Goal: Task Accomplishment & Management: Complete application form

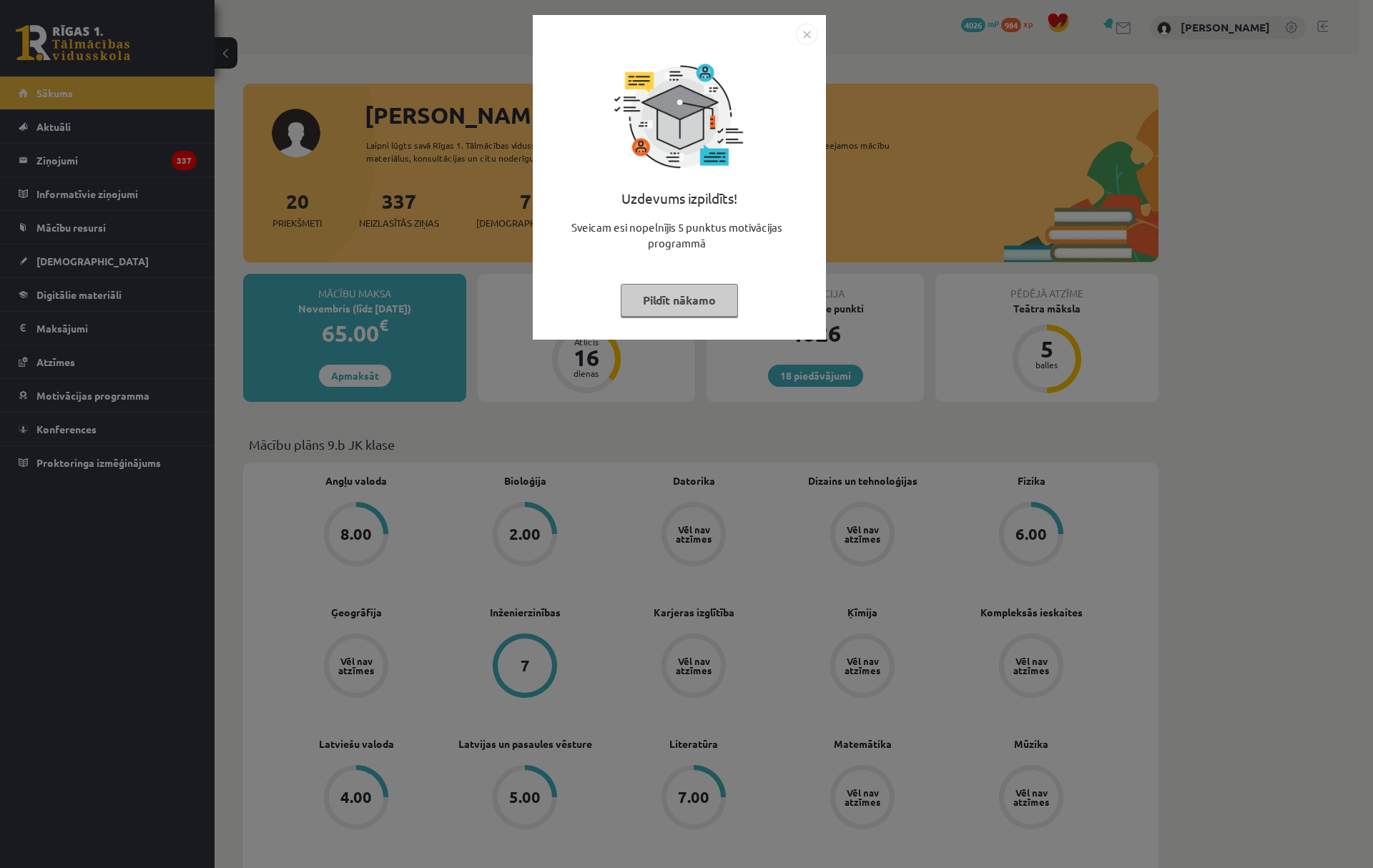
click at [189, 261] on div "Uzdevums izpildīts! Sveicam esi nopelnījis 5 punktus motivācijas programmā Pild…" at bounding box center [686, 434] width 1373 height 868
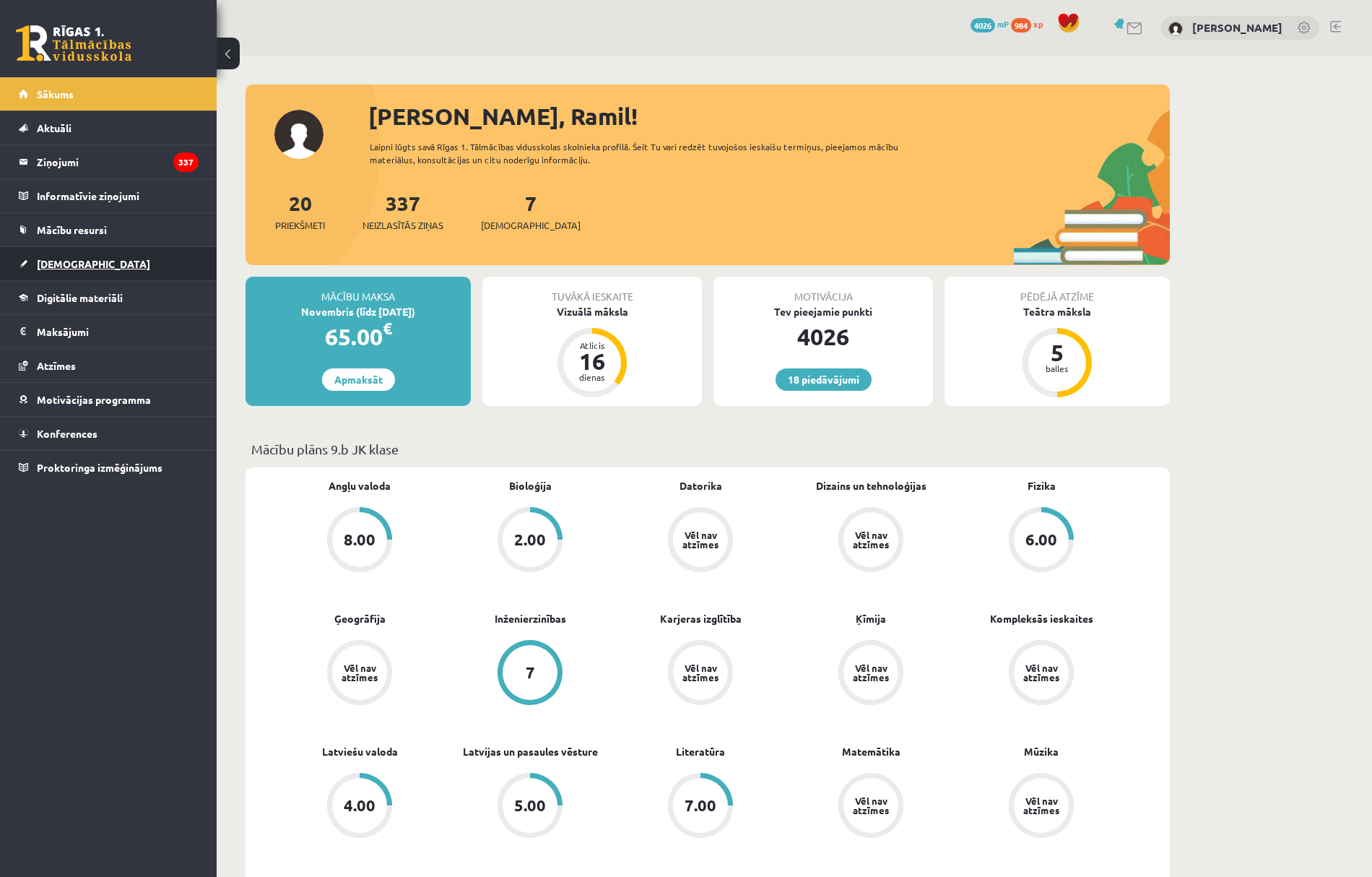
click at [119, 259] on link "[DEMOGRAPHIC_DATA]" at bounding box center [108, 263] width 180 height 33
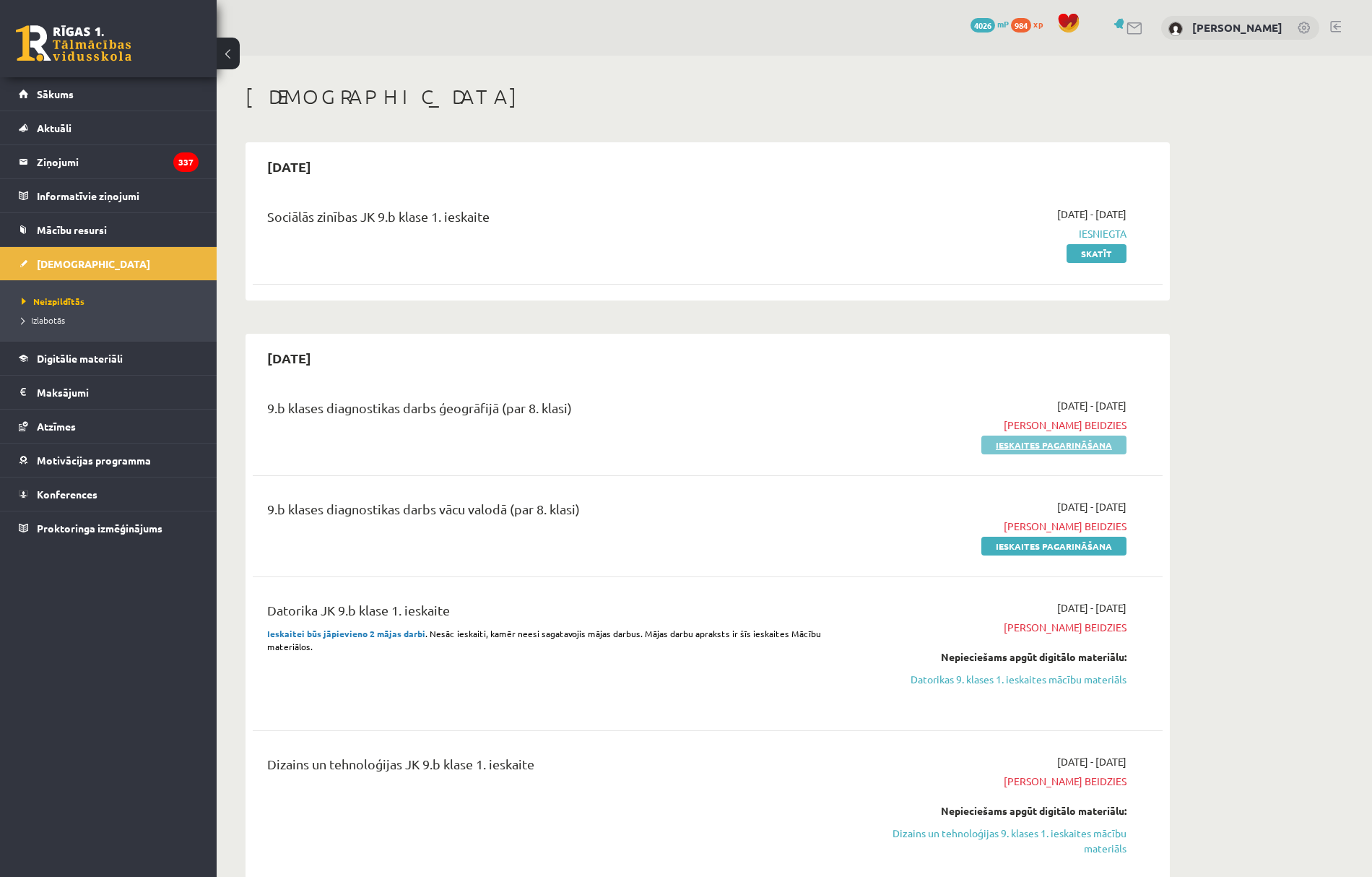
click at [1032, 444] on link "Ieskaites pagarināšana" at bounding box center [1054, 444] width 145 height 18
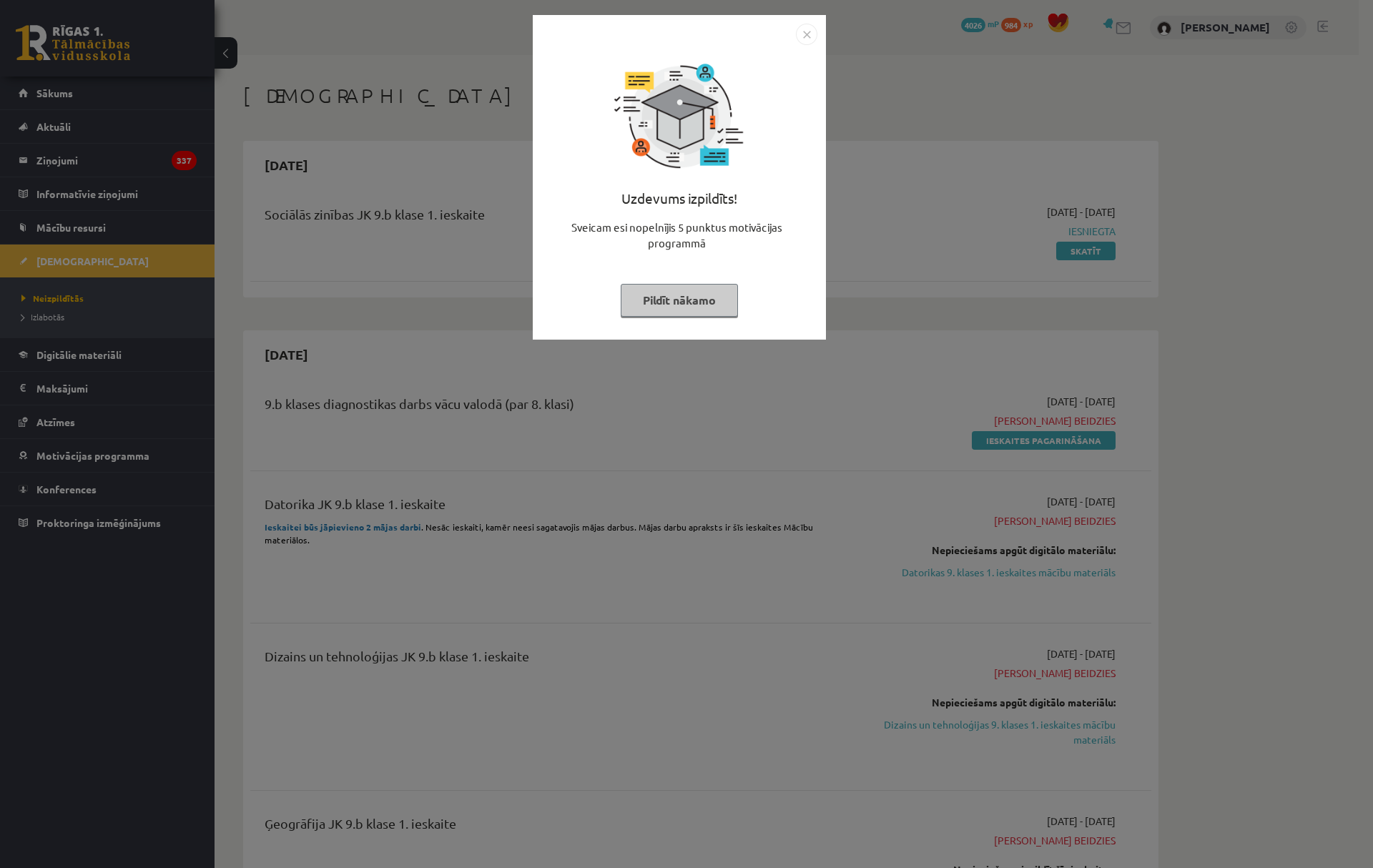
click at [706, 293] on button "Pildīt nākamo" at bounding box center [679, 300] width 117 height 33
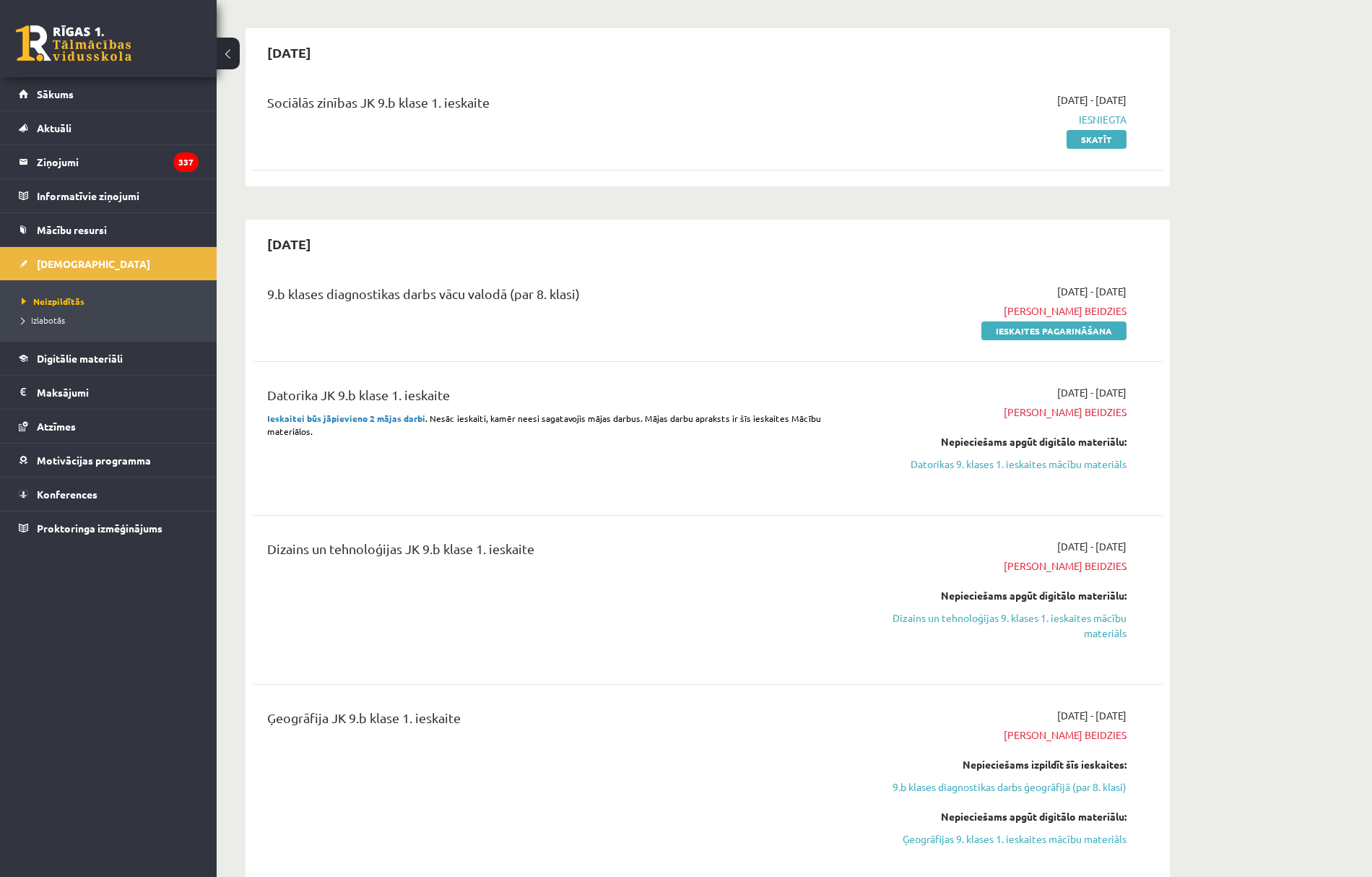
scroll to position [96, 0]
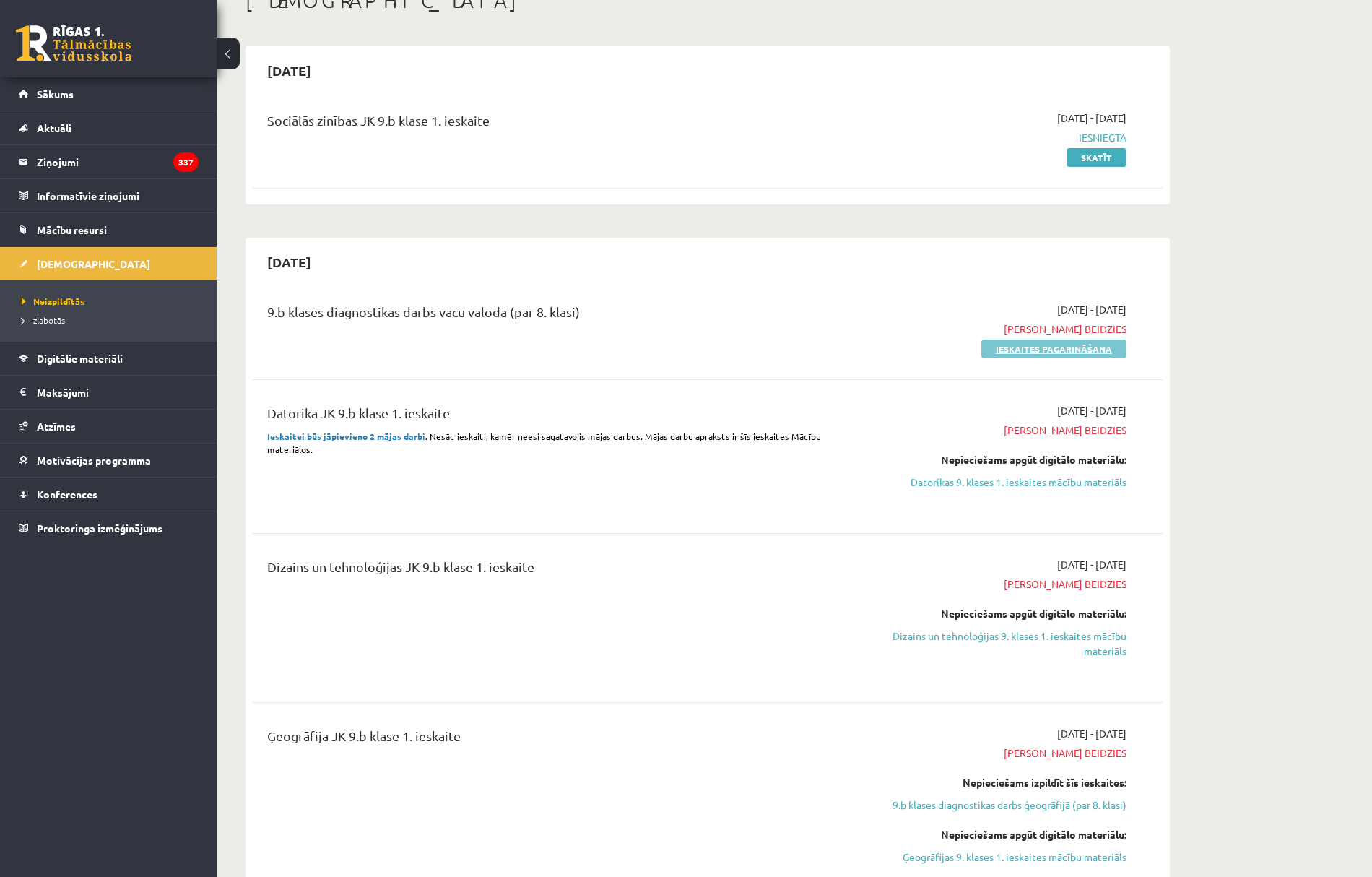
click at [1027, 348] on link "Ieskaites pagarināšana" at bounding box center [1054, 348] width 145 height 18
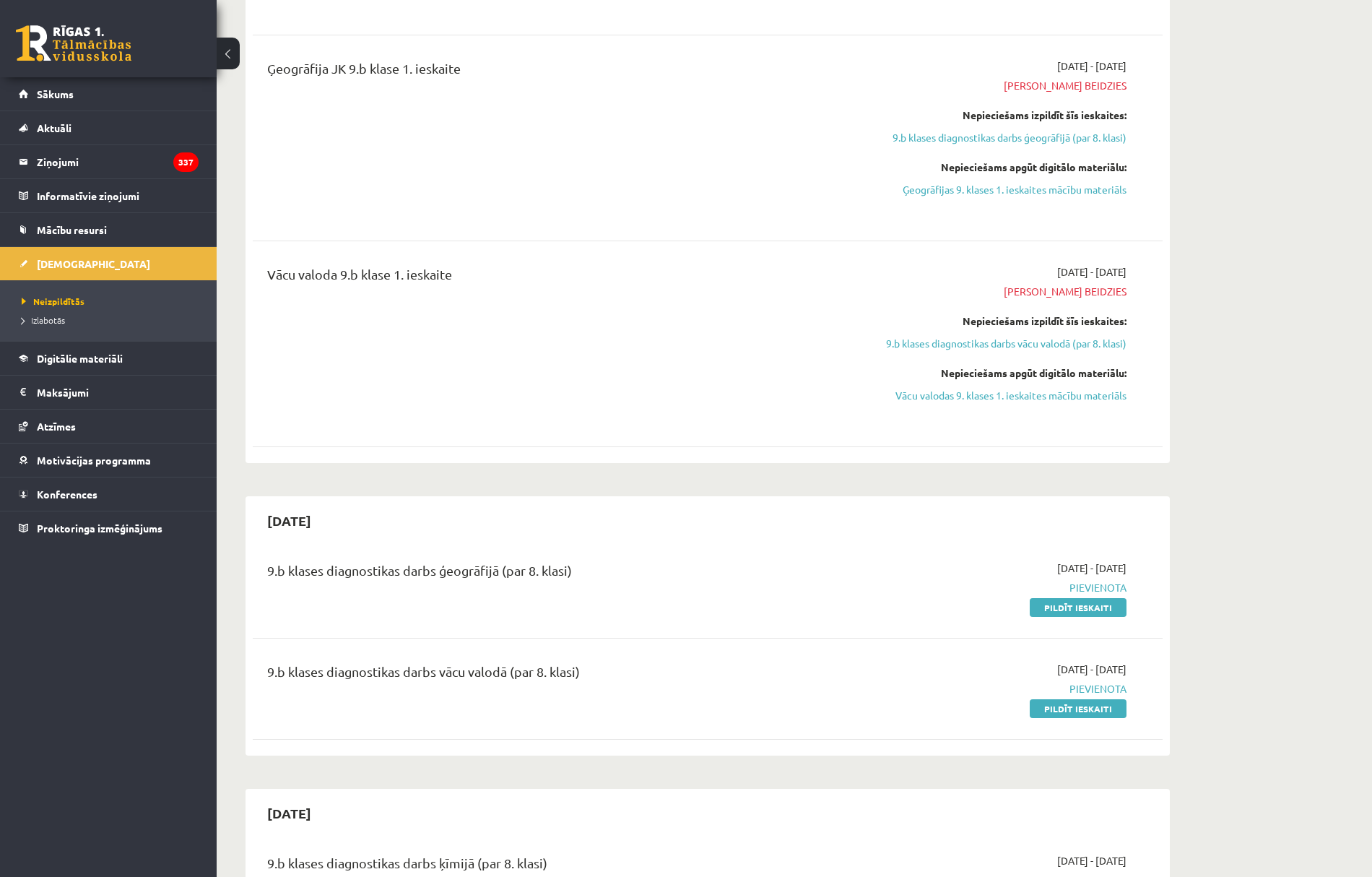
scroll to position [674, 0]
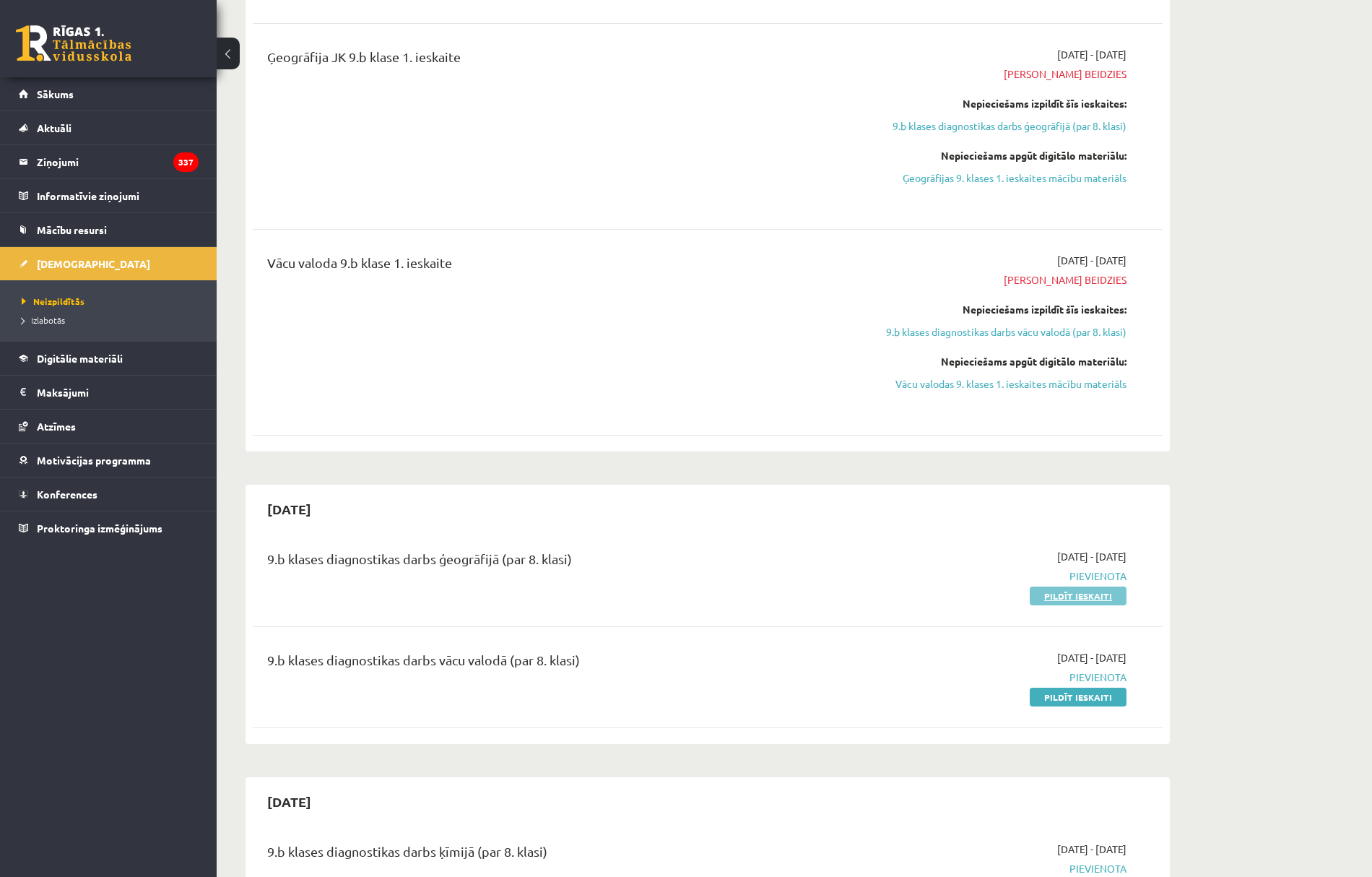
click at [1073, 587] on link "Pildīt ieskaiti" at bounding box center [1078, 595] width 97 height 18
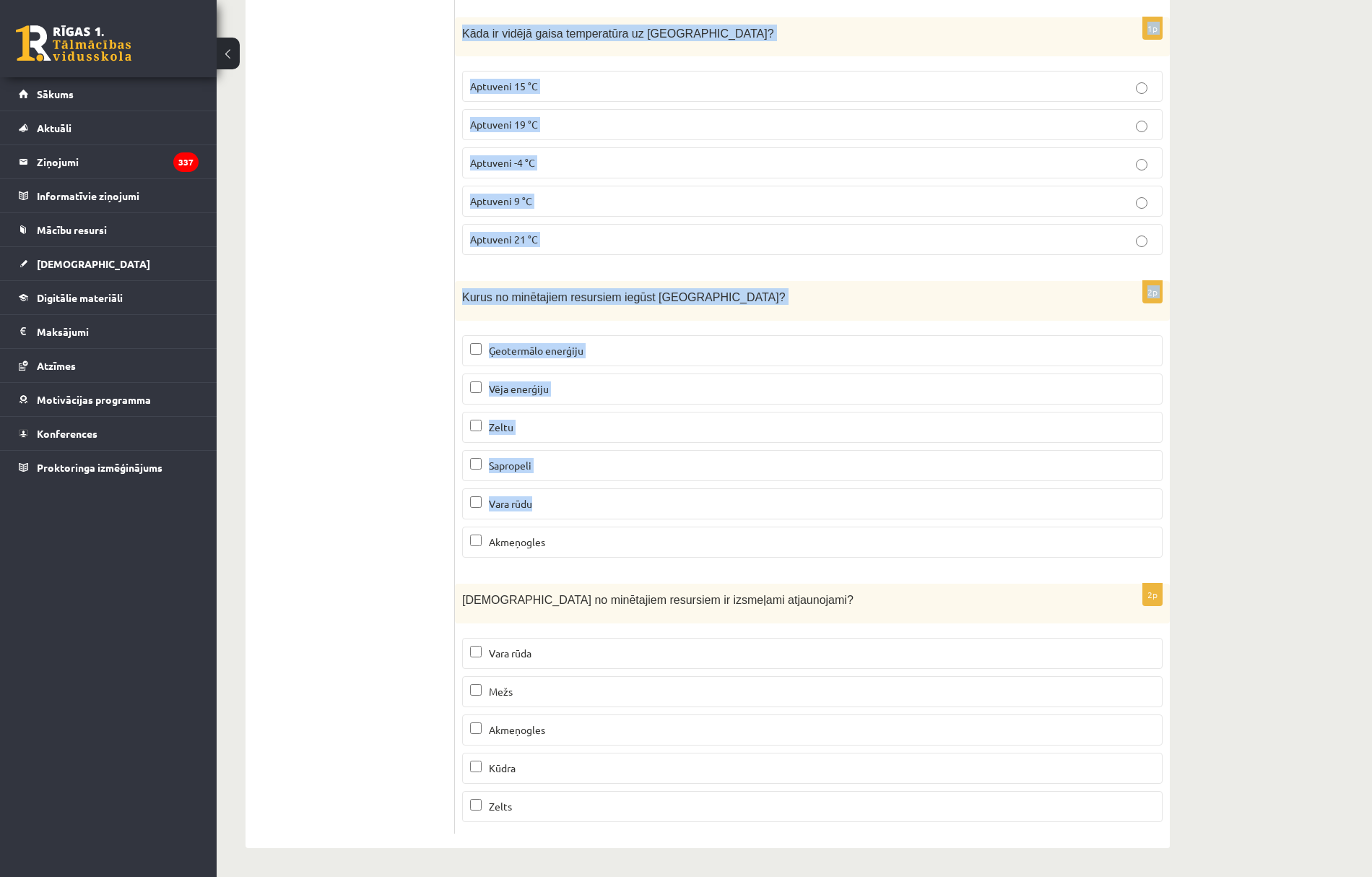
scroll to position [8572, 0]
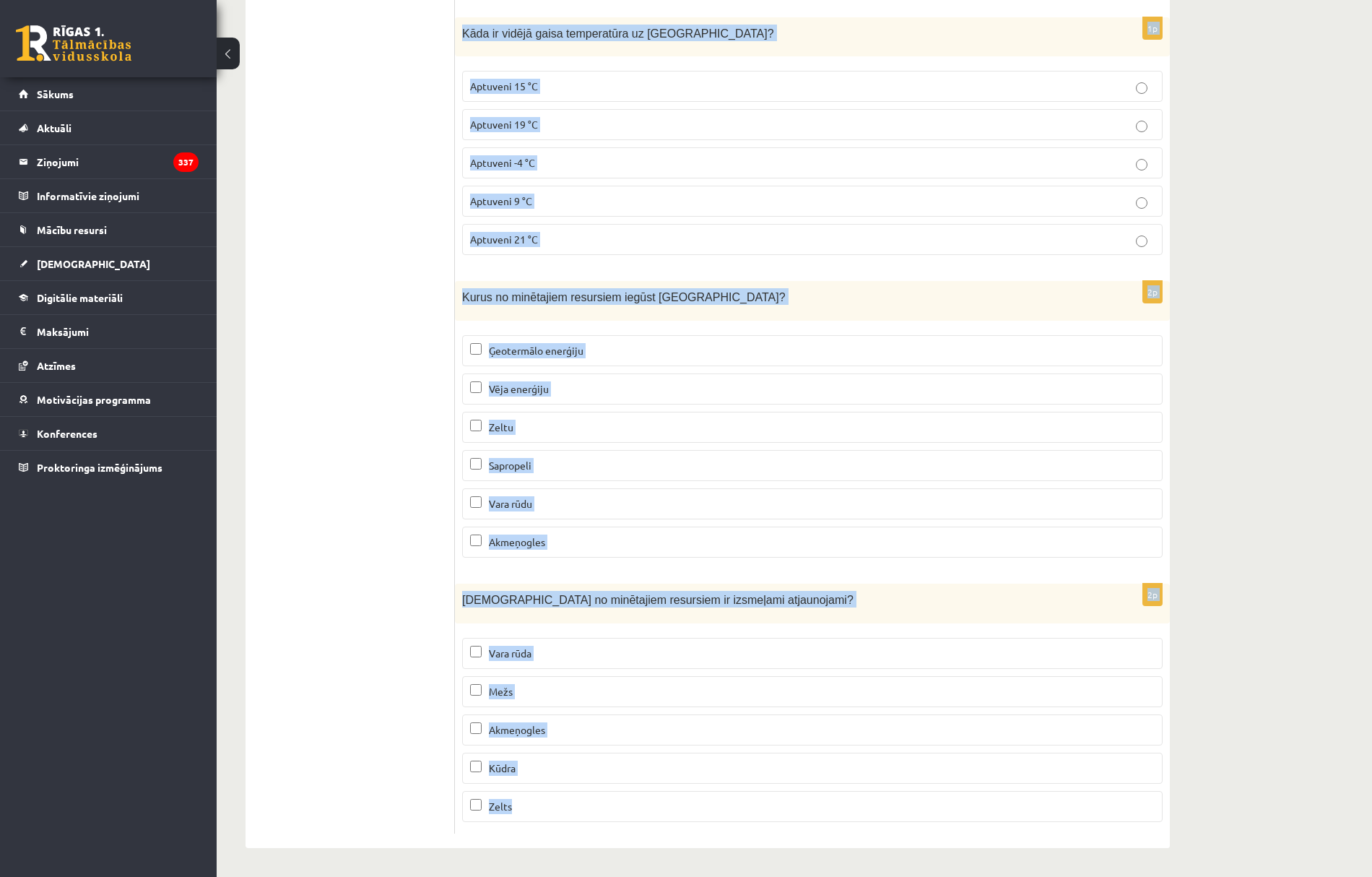
drag, startPoint x: 460, startPoint y: 284, endPoint x: 925, endPoint y: 799, distance: 693.9
copy form "Kā sauc tuksnesi Āfrikā, kas apvilkts ar oranžo krāsu? Kalahari Barhans Tuaregs…"
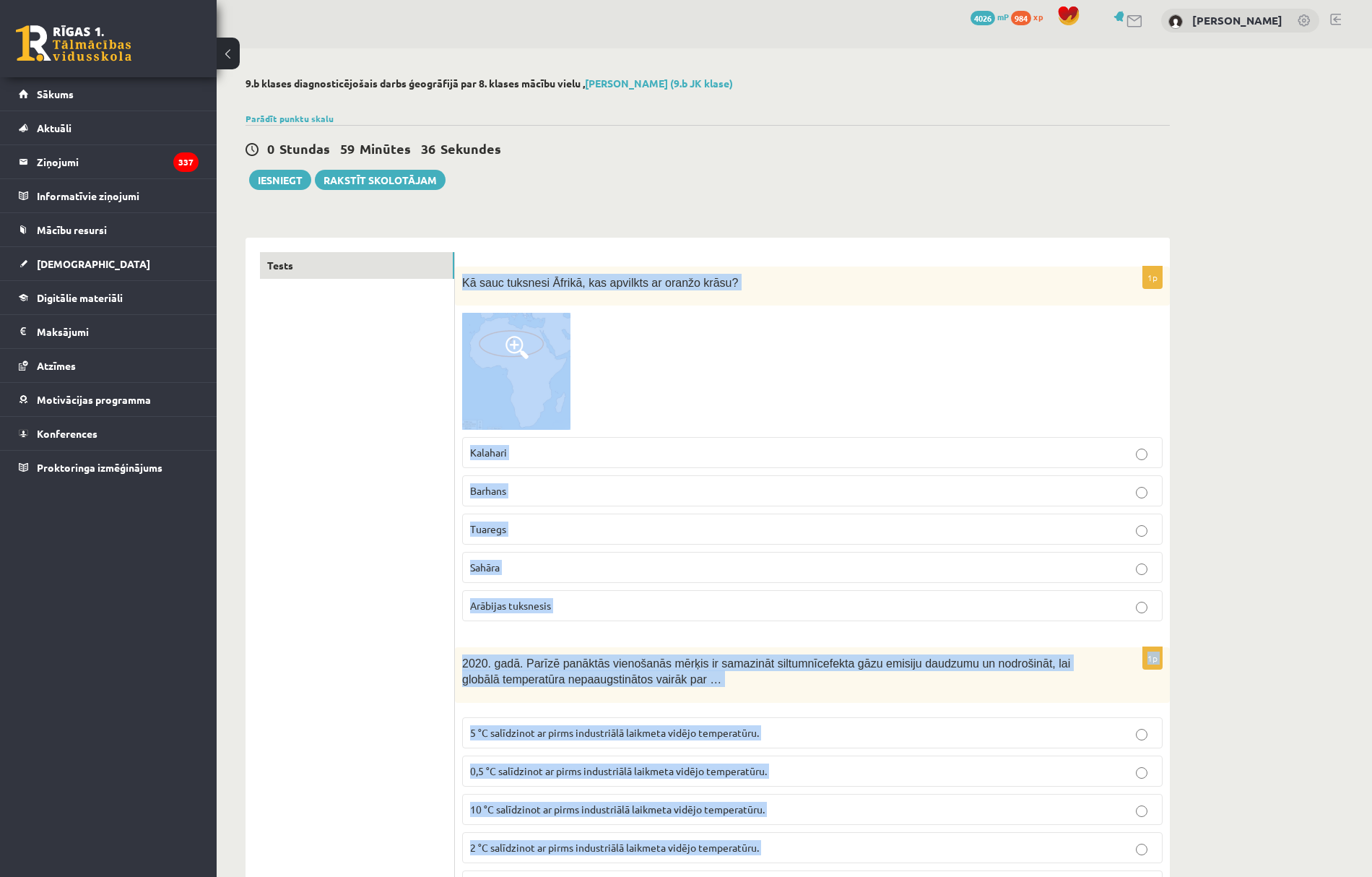
scroll to position [0, 0]
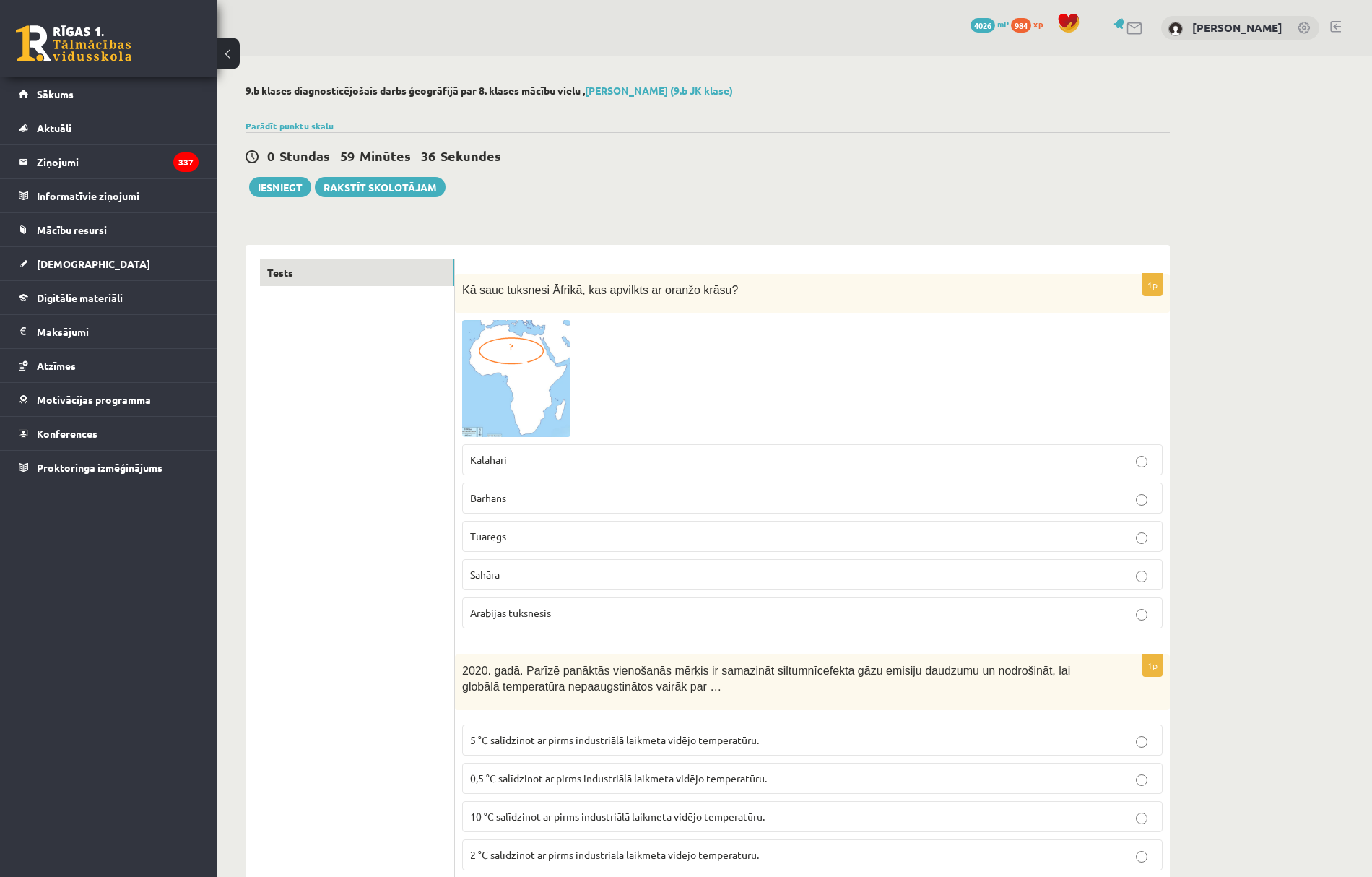
click at [512, 453] on p "Kalahari" at bounding box center [812, 460] width 685 height 16
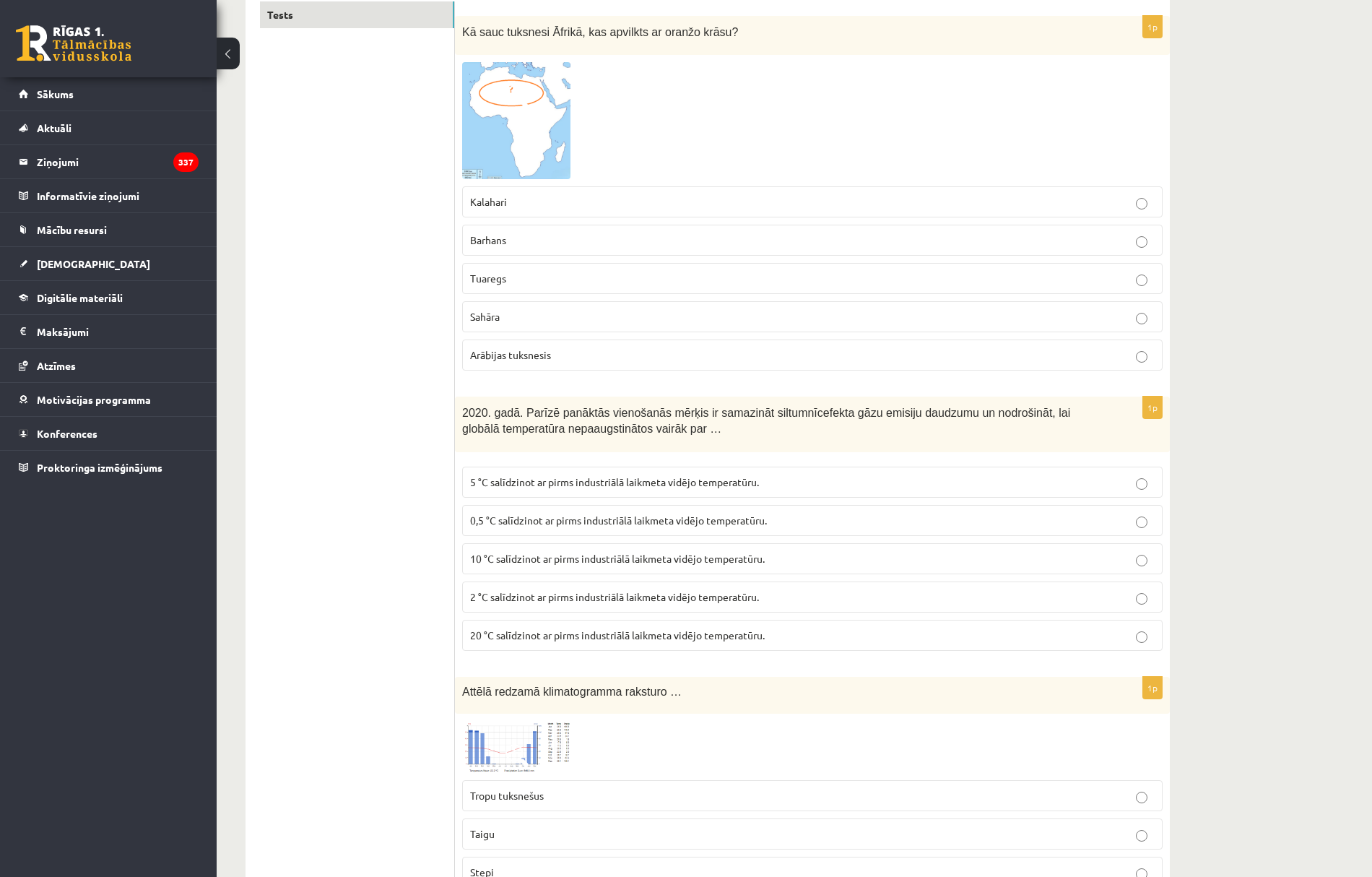
scroll to position [289, 0]
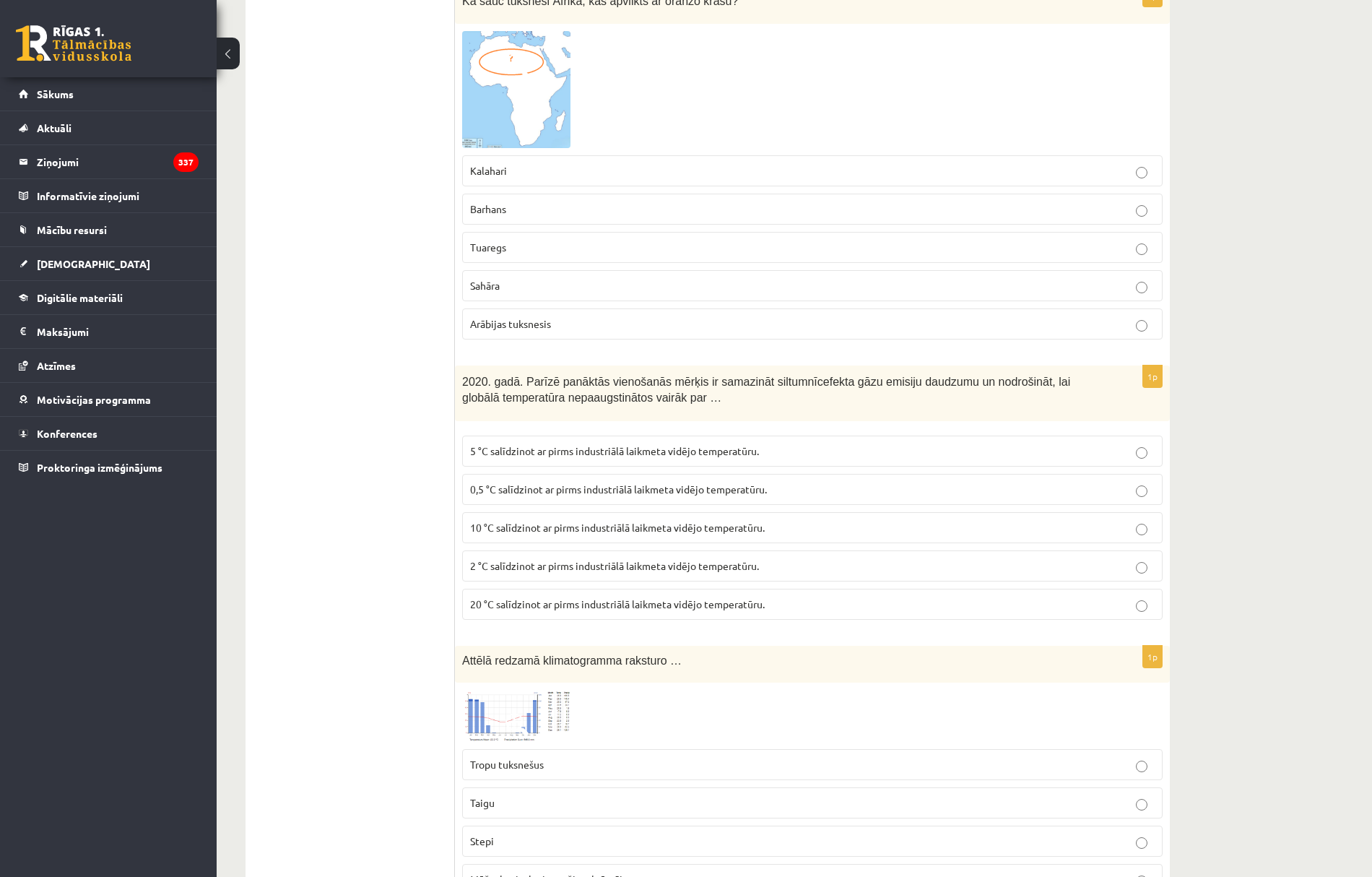
click at [501, 572] on span "2 °C salīdzinot ar pirms industriālā laikmeta vidējo temperatūru." at bounding box center [614, 566] width 289 height 13
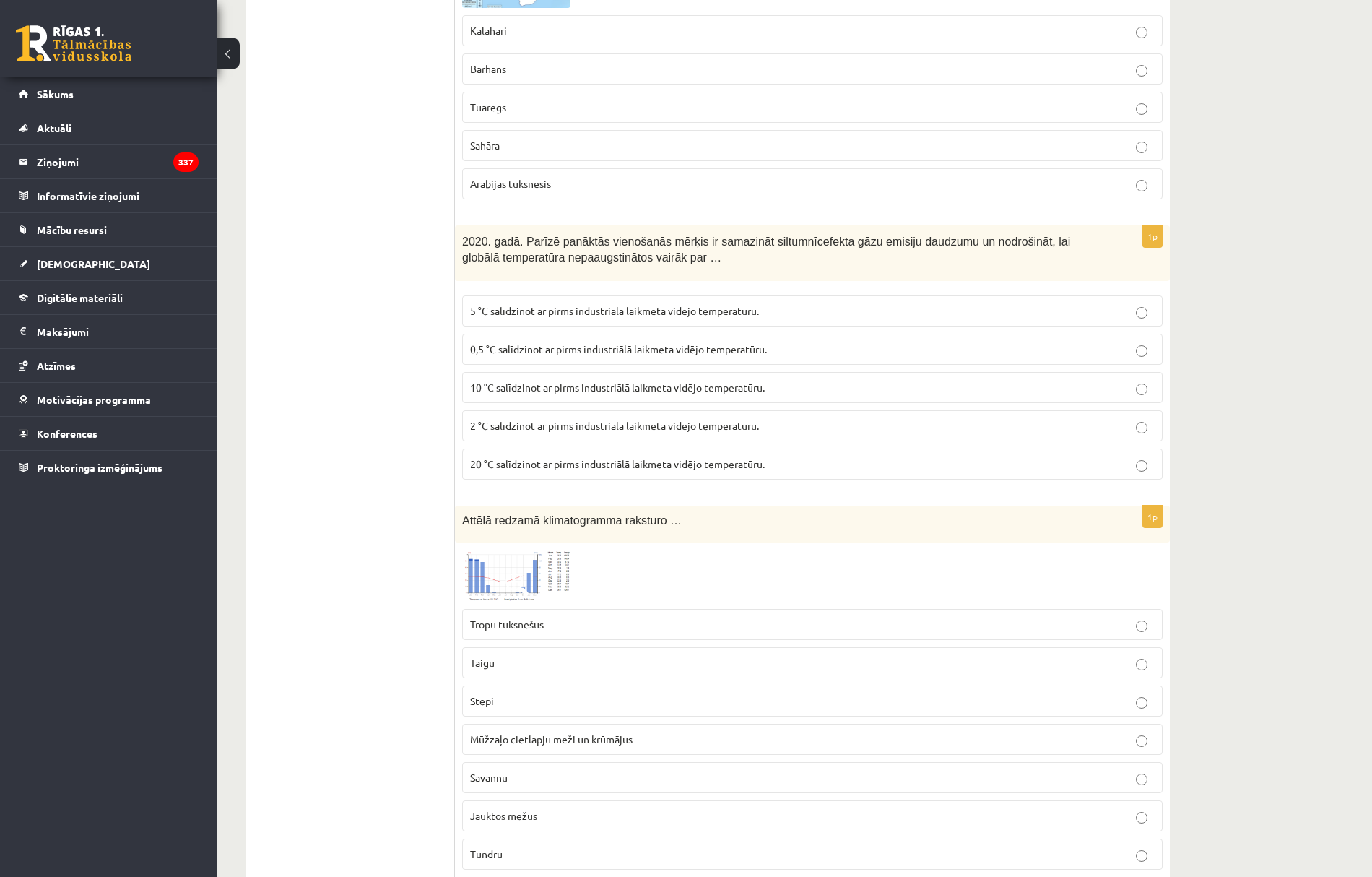
scroll to position [481, 0]
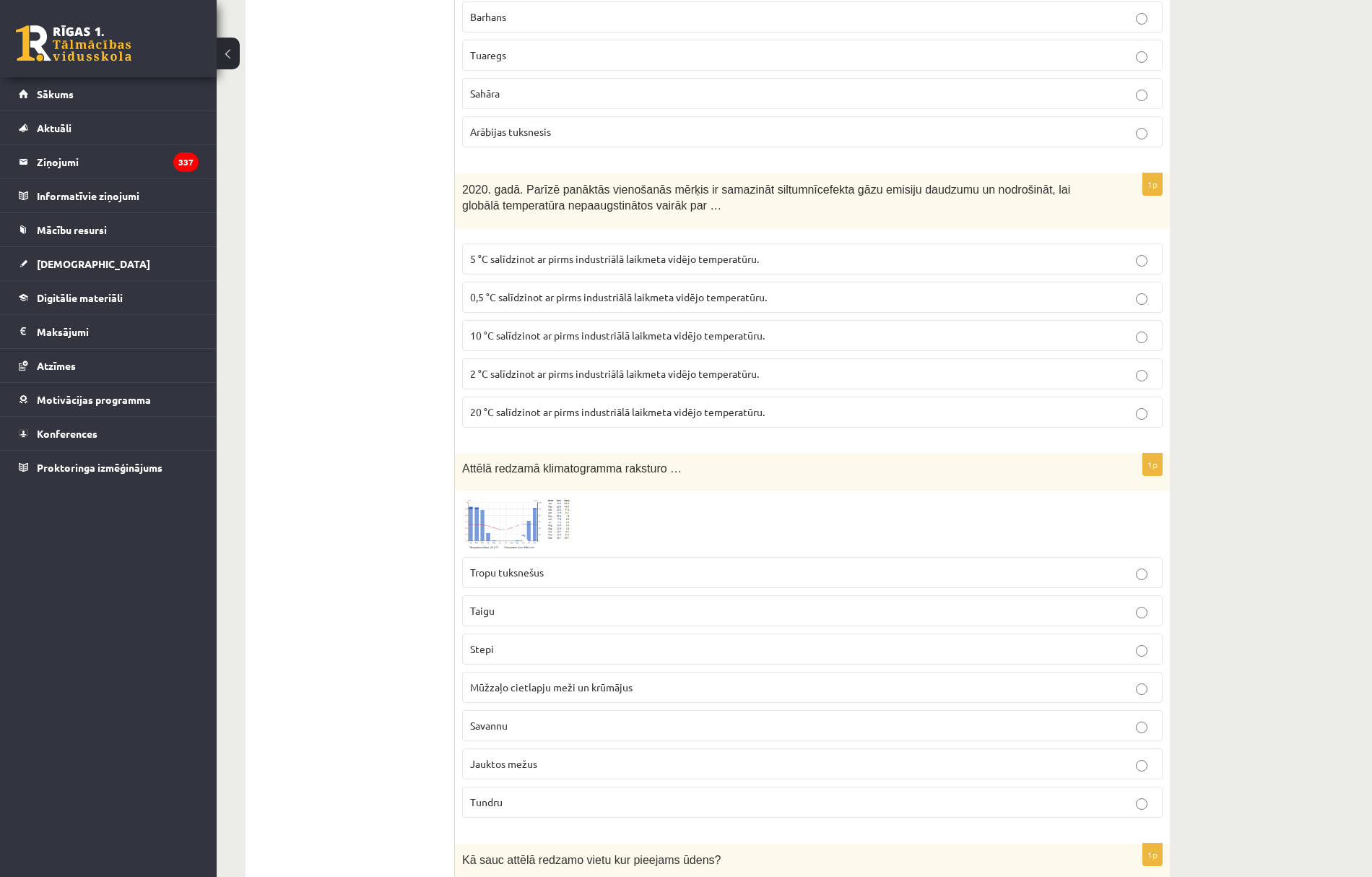
click at [507, 577] on span "Tropu tuksnešus" at bounding box center [507, 572] width 74 height 13
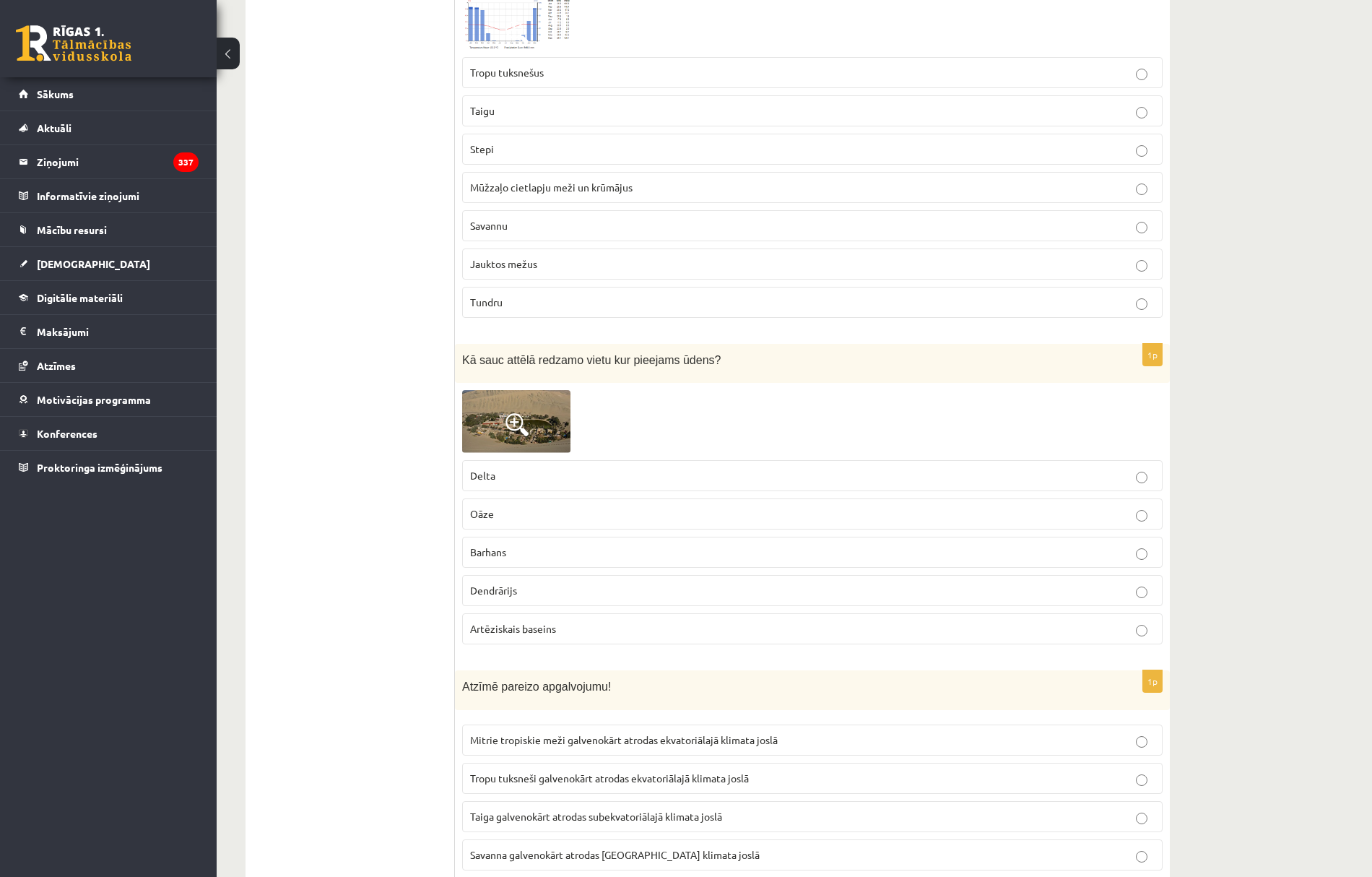
scroll to position [1059, 0]
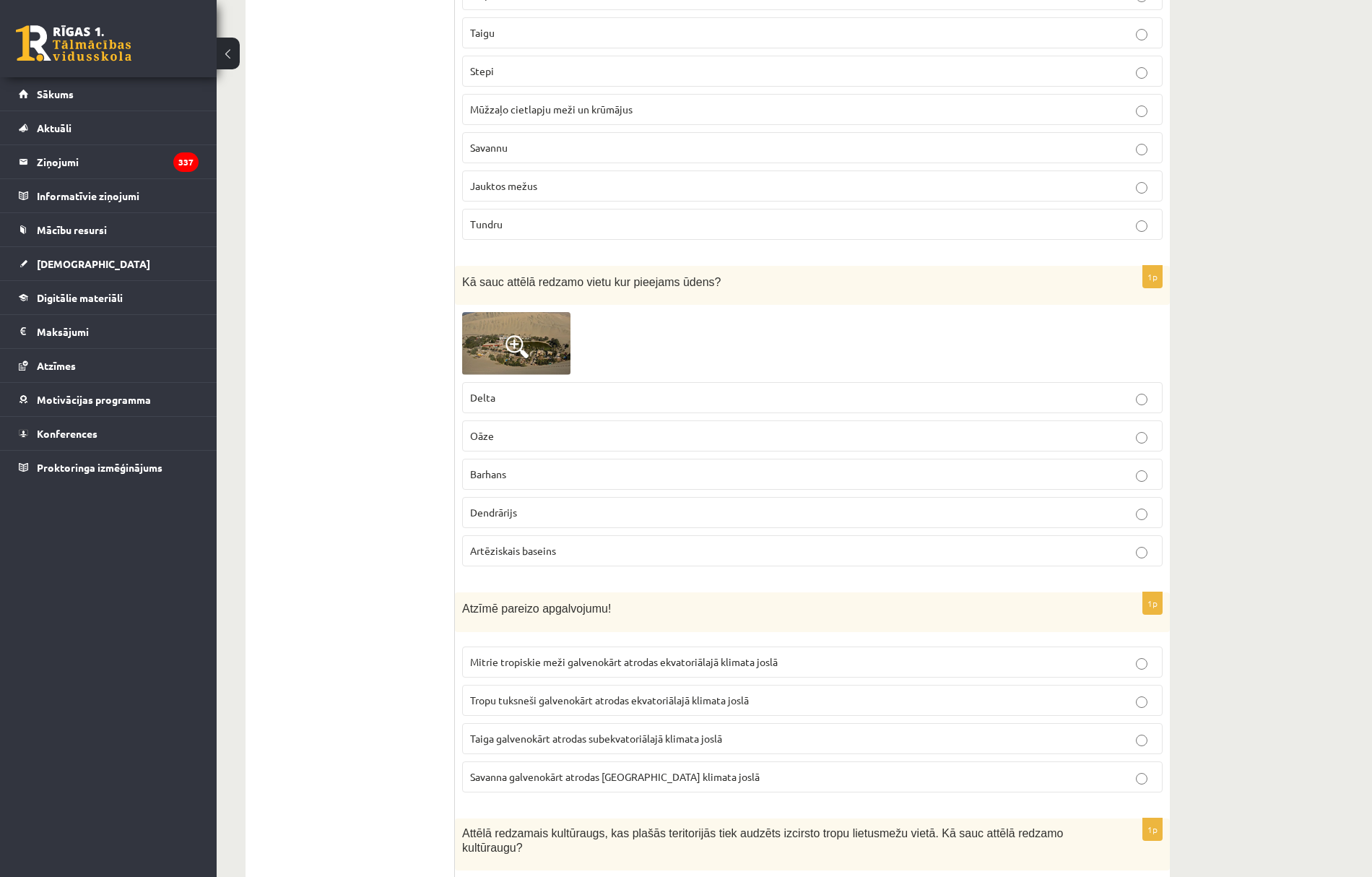
click at [492, 440] on span "Oāze" at bounding box center [482, 436] width 24 height 13
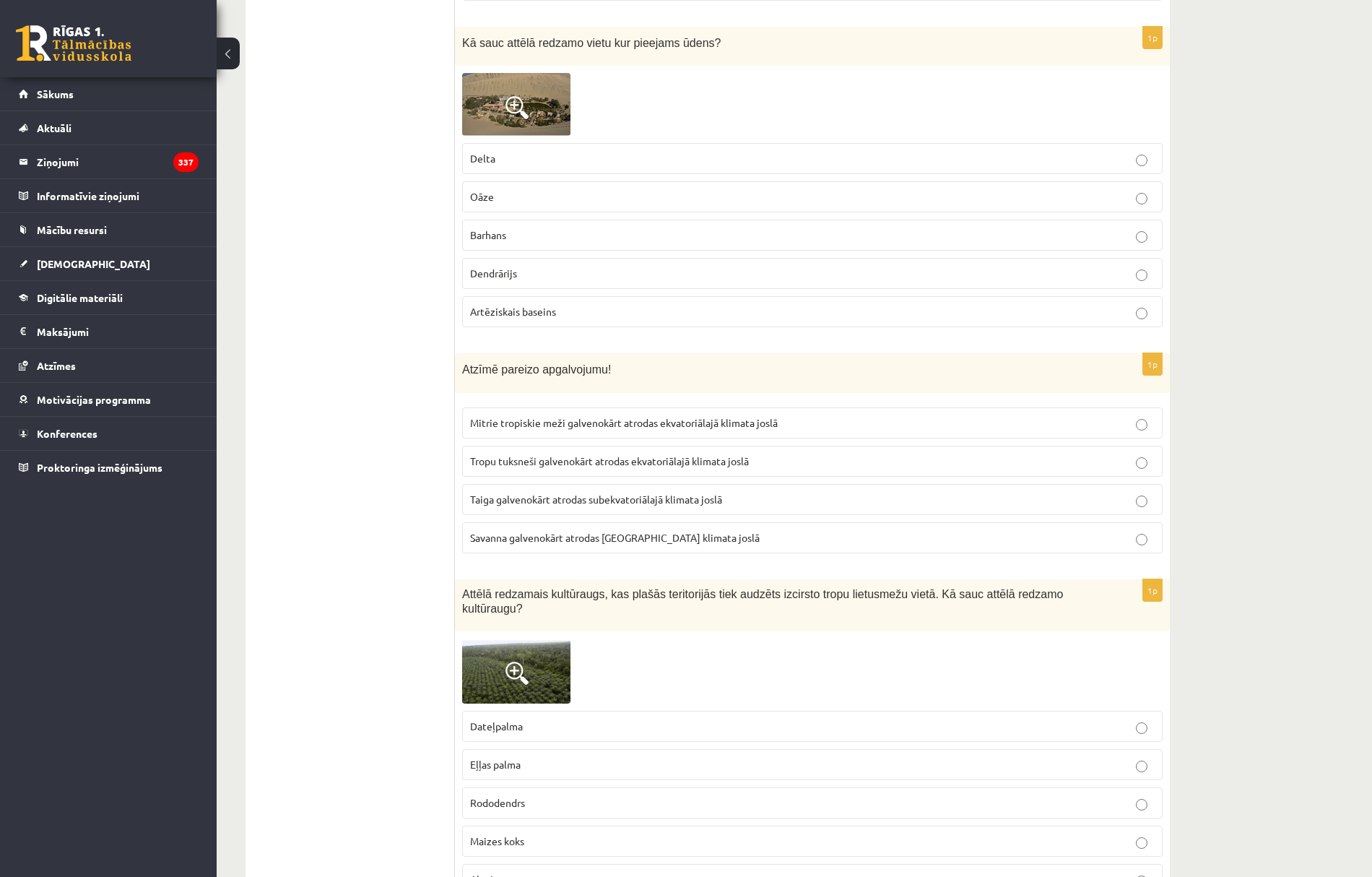
scroll to position [1348, 0]
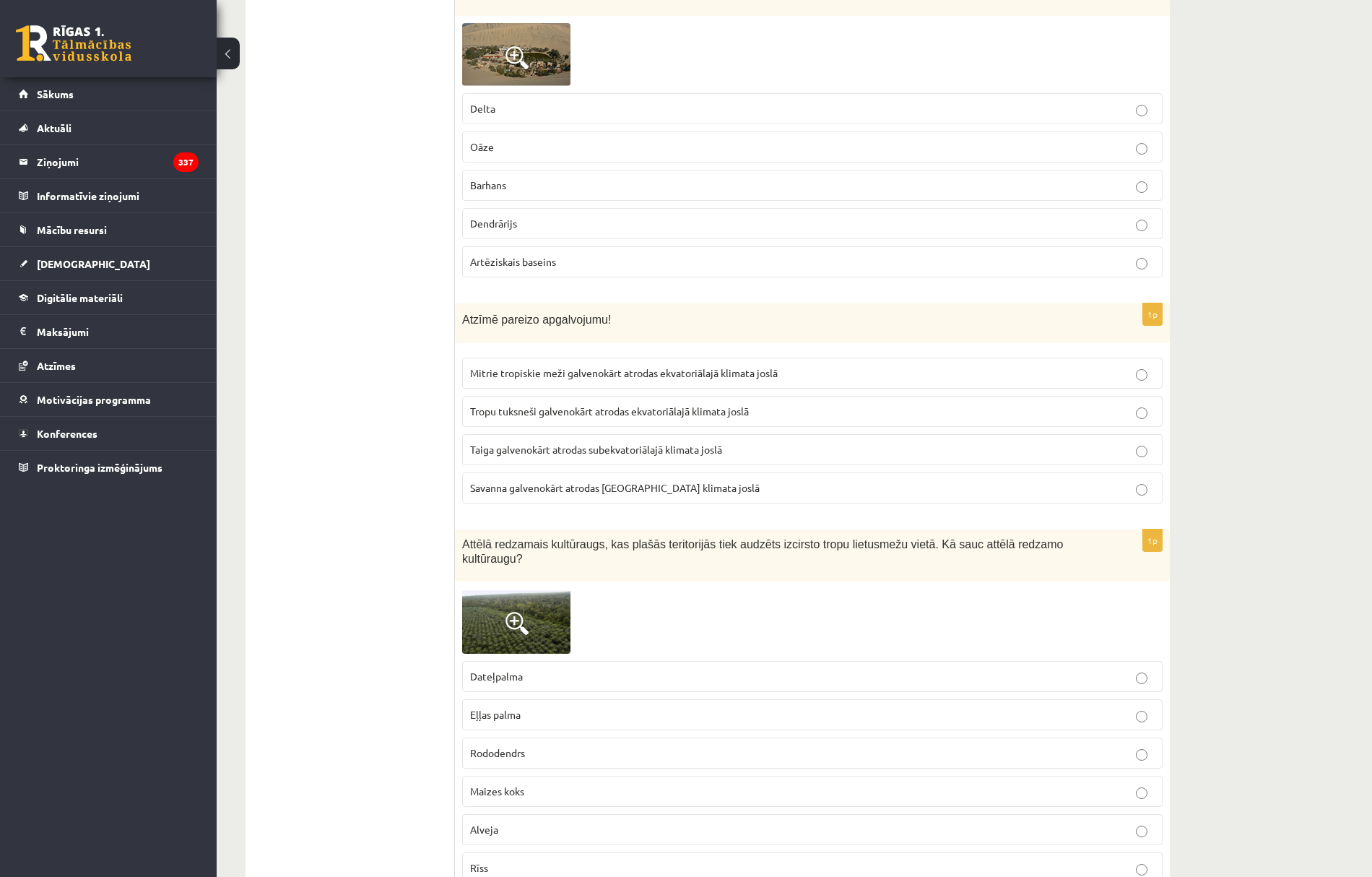
click at [486, 379] on span "Mitrie tropiskie meži galvenokārt atrodas ekvatoriālajā klimata joslā" at bounding box center [624, 373] width 308 height 13
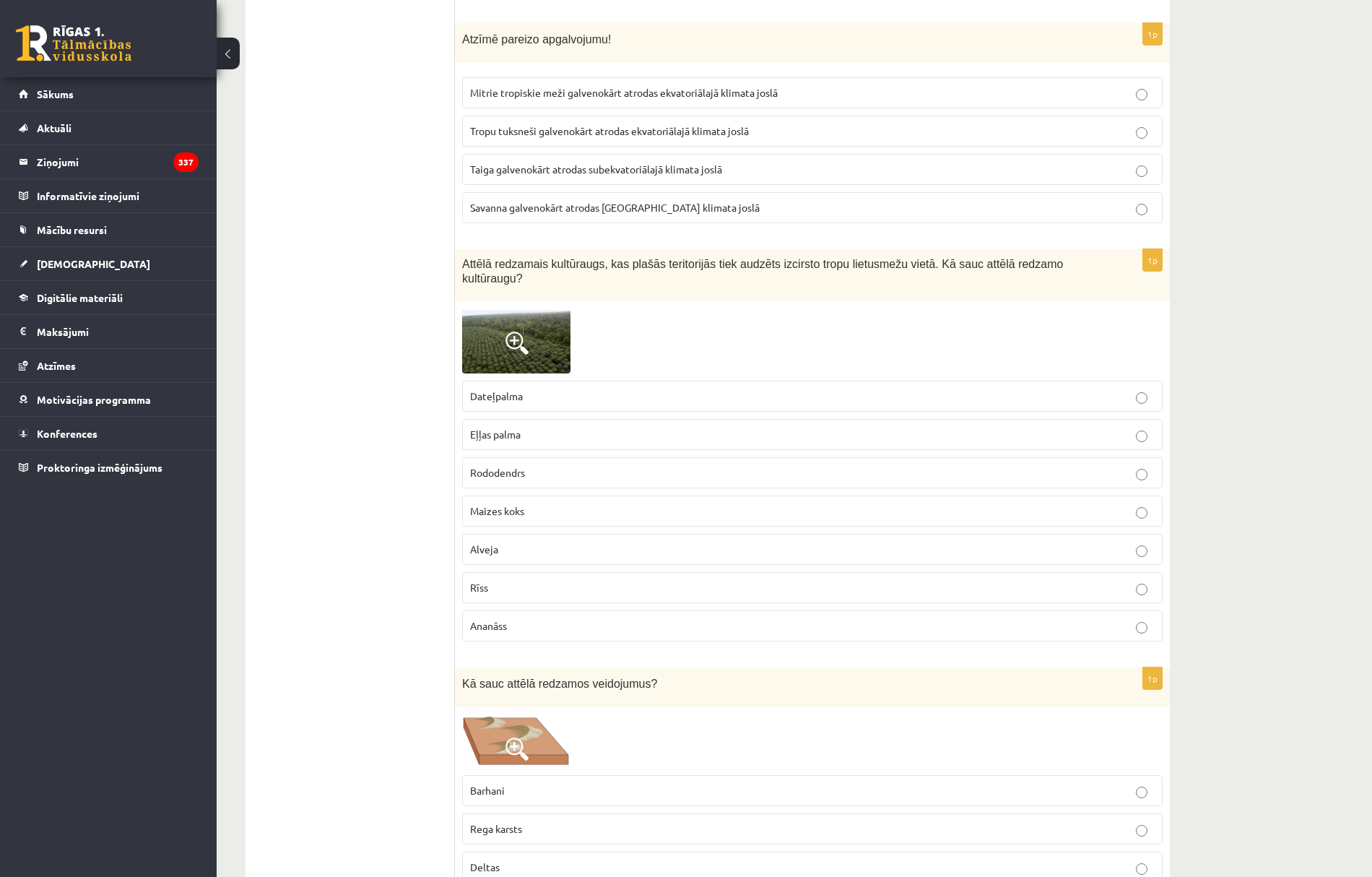
scroll to position [1637, 0]
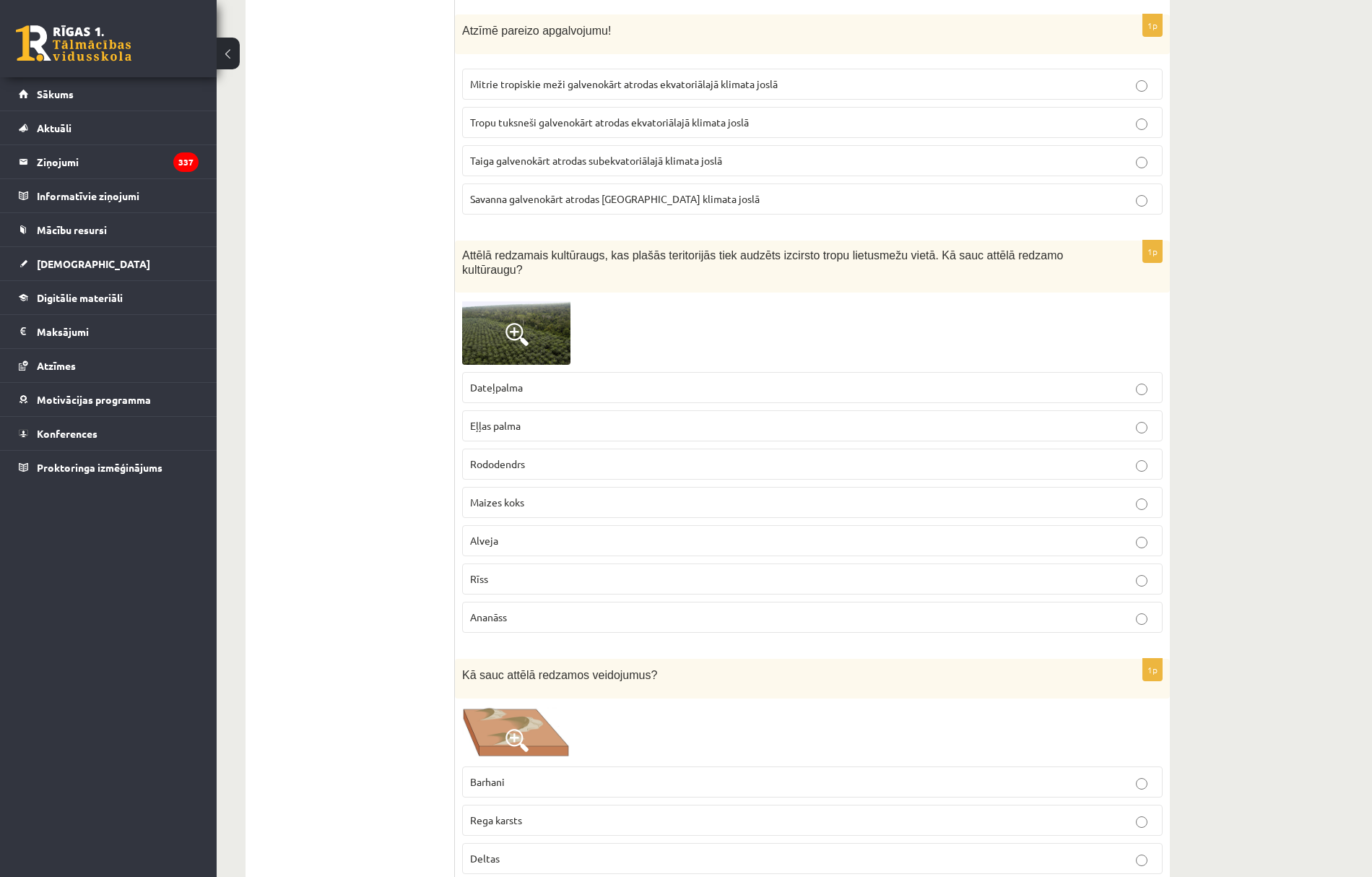
click at [512, 419] on span "Eļļas palma" at bounding box center [495, 426] width 50 height 13
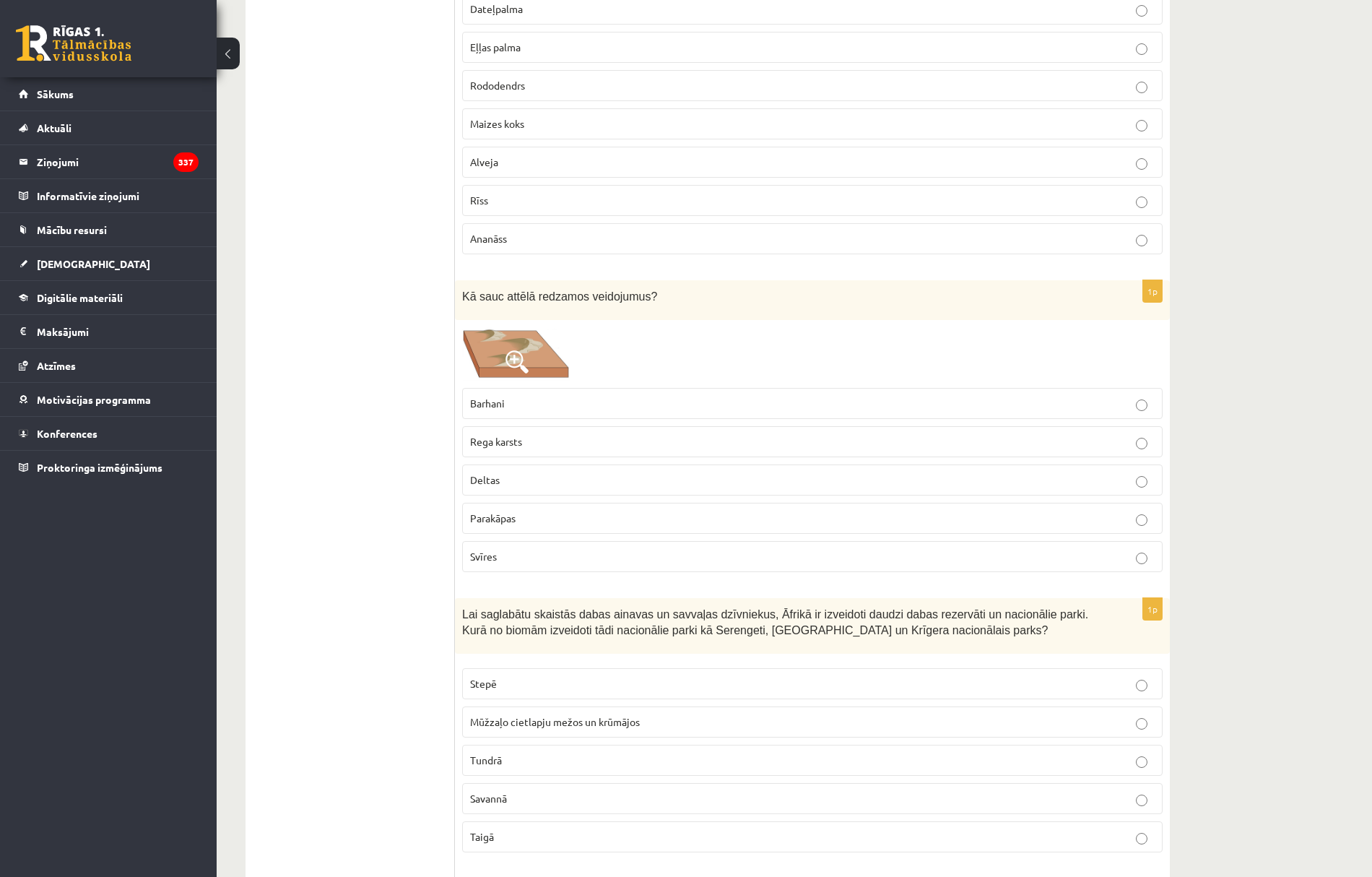
scroll to position [2023, 0]
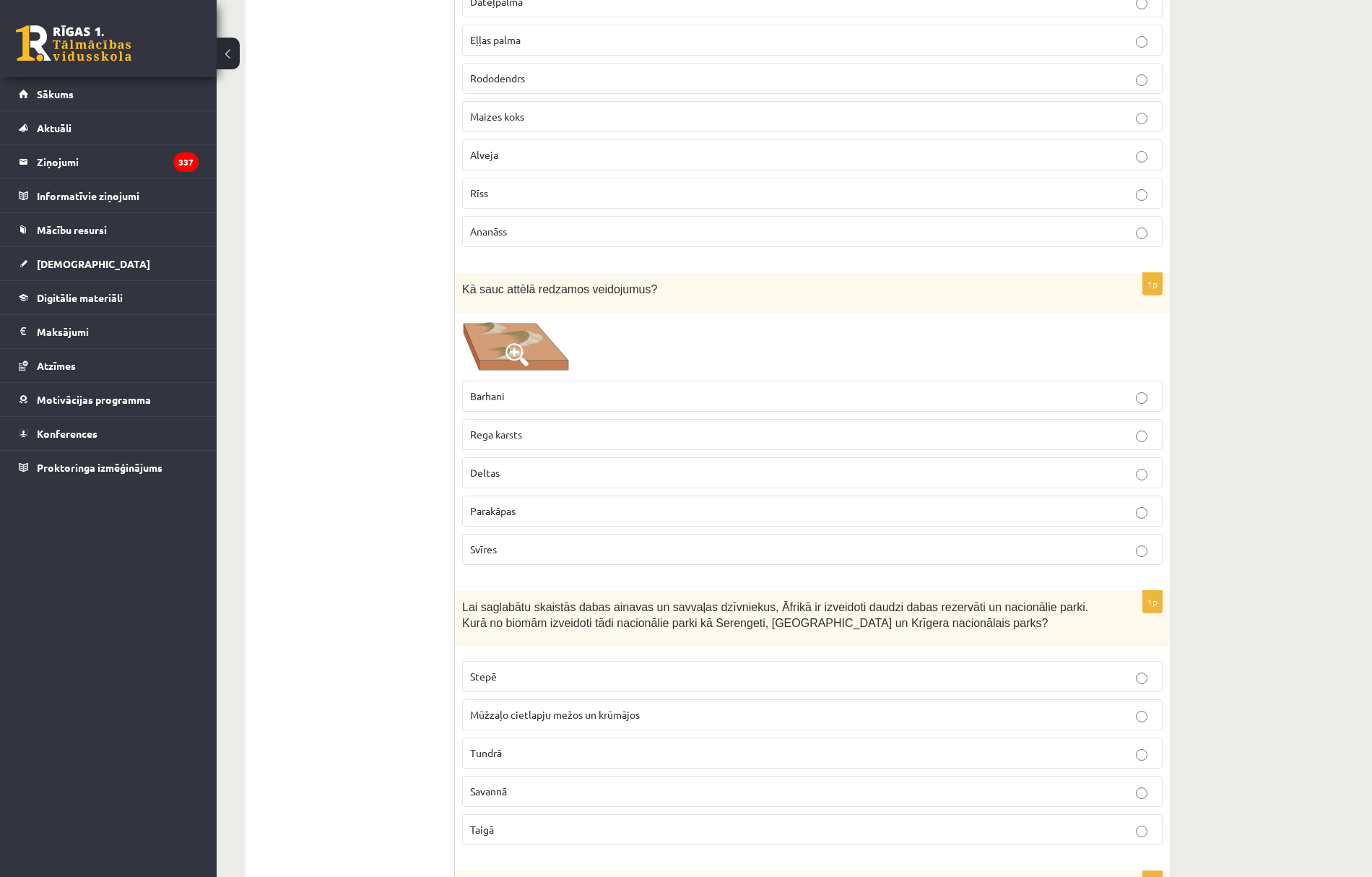
click at [498, 400] on span "Barhani" at bounding box center [487, 396] width 35 height 13
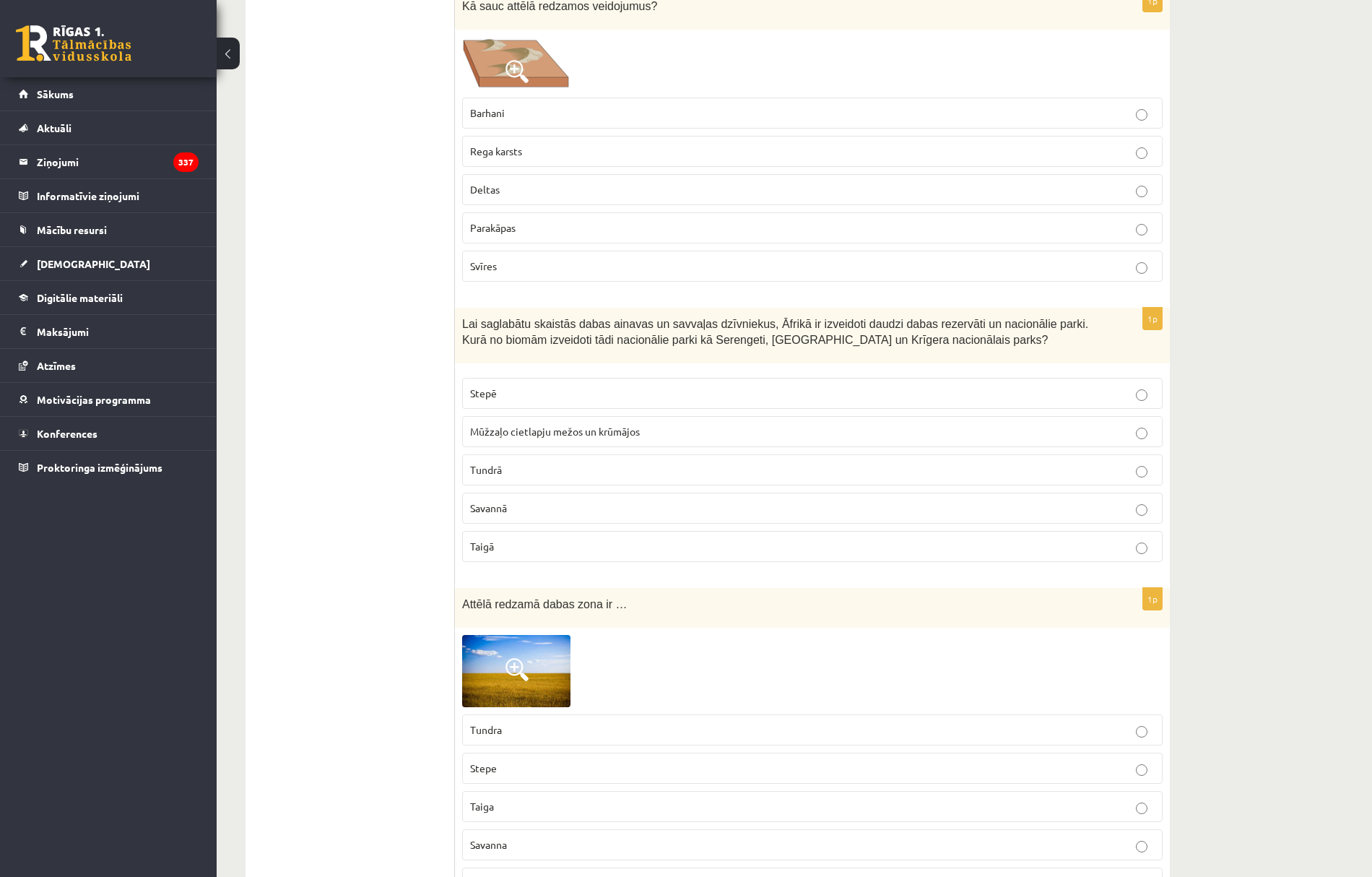
scroll to position [2312, 0]
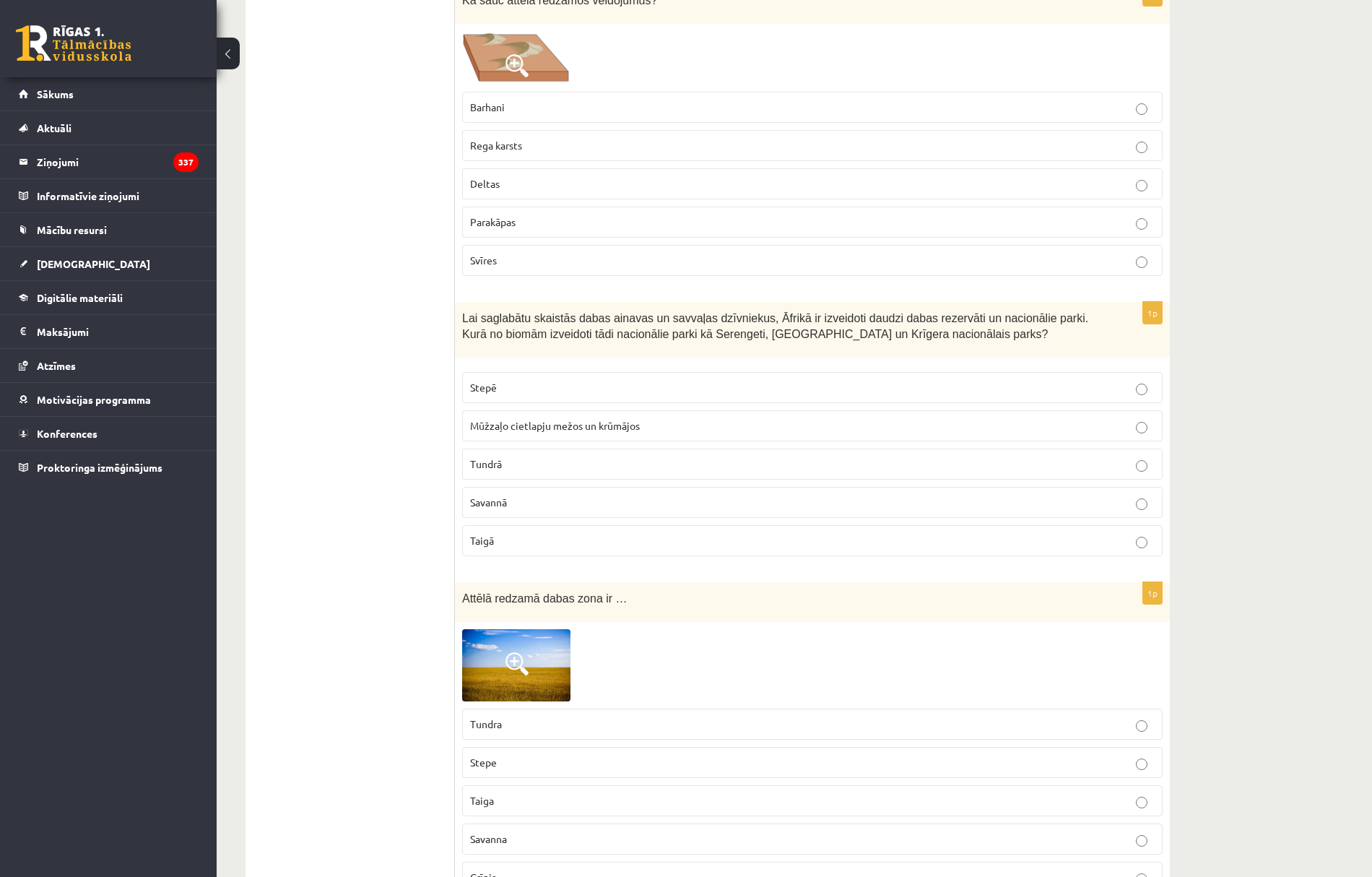
click at [510, 504] on p "Savannā" at bounding box center [812, 502] width 685 height 16
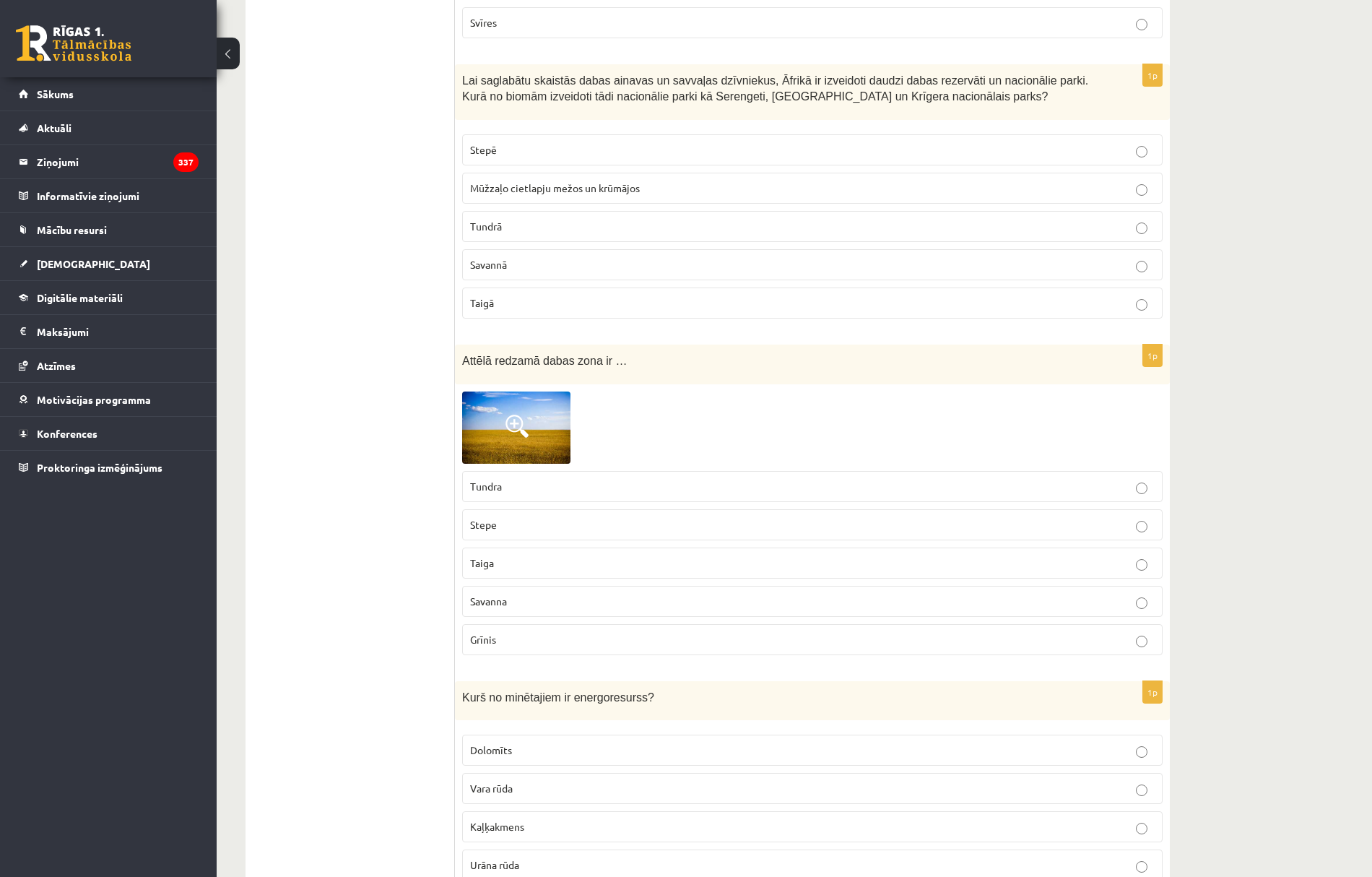
scroll to position [2601, 0]
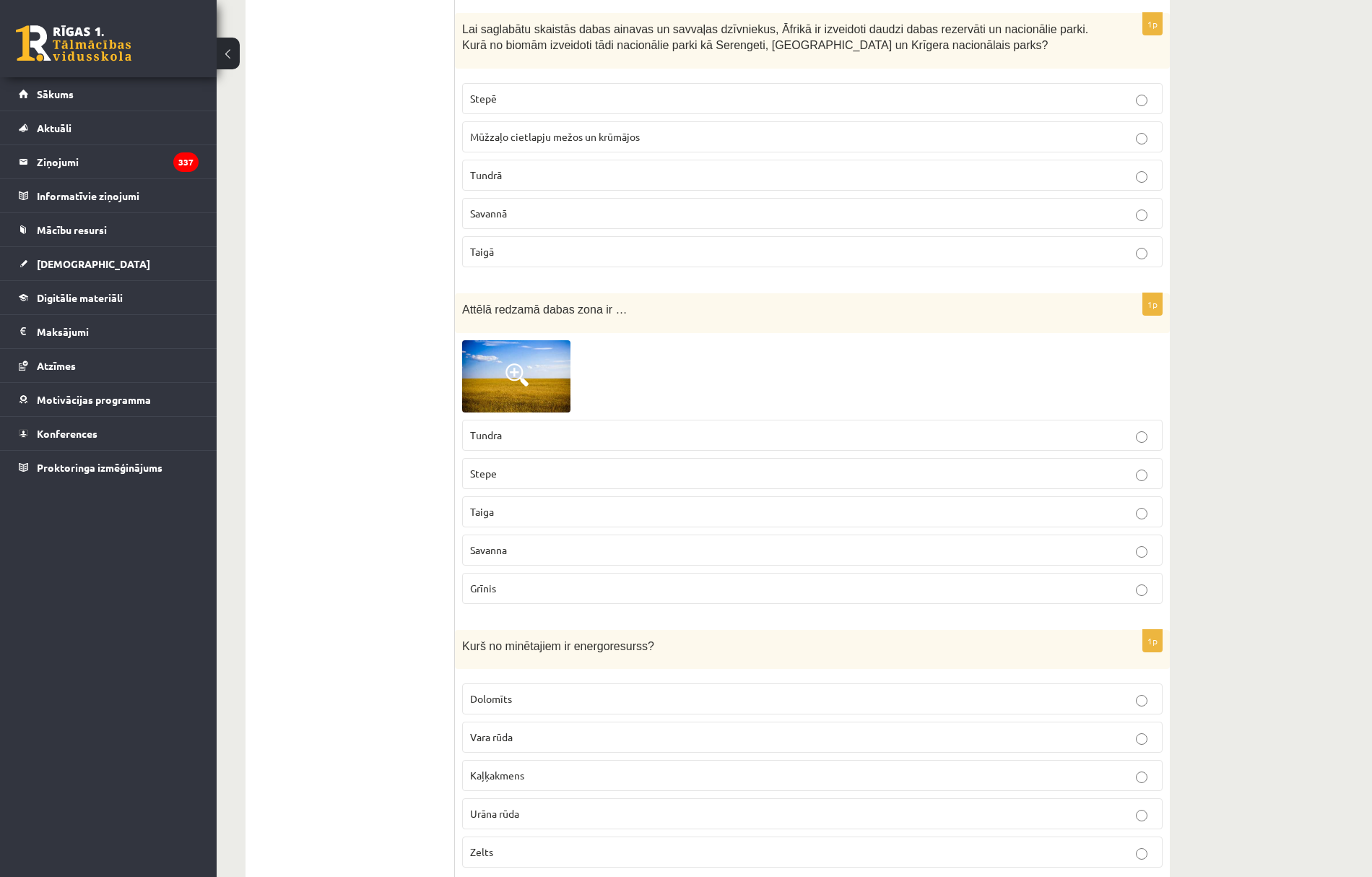
click at [512, 558] on p "Savanna" at bounding box center [812, 550] width 685 height 16
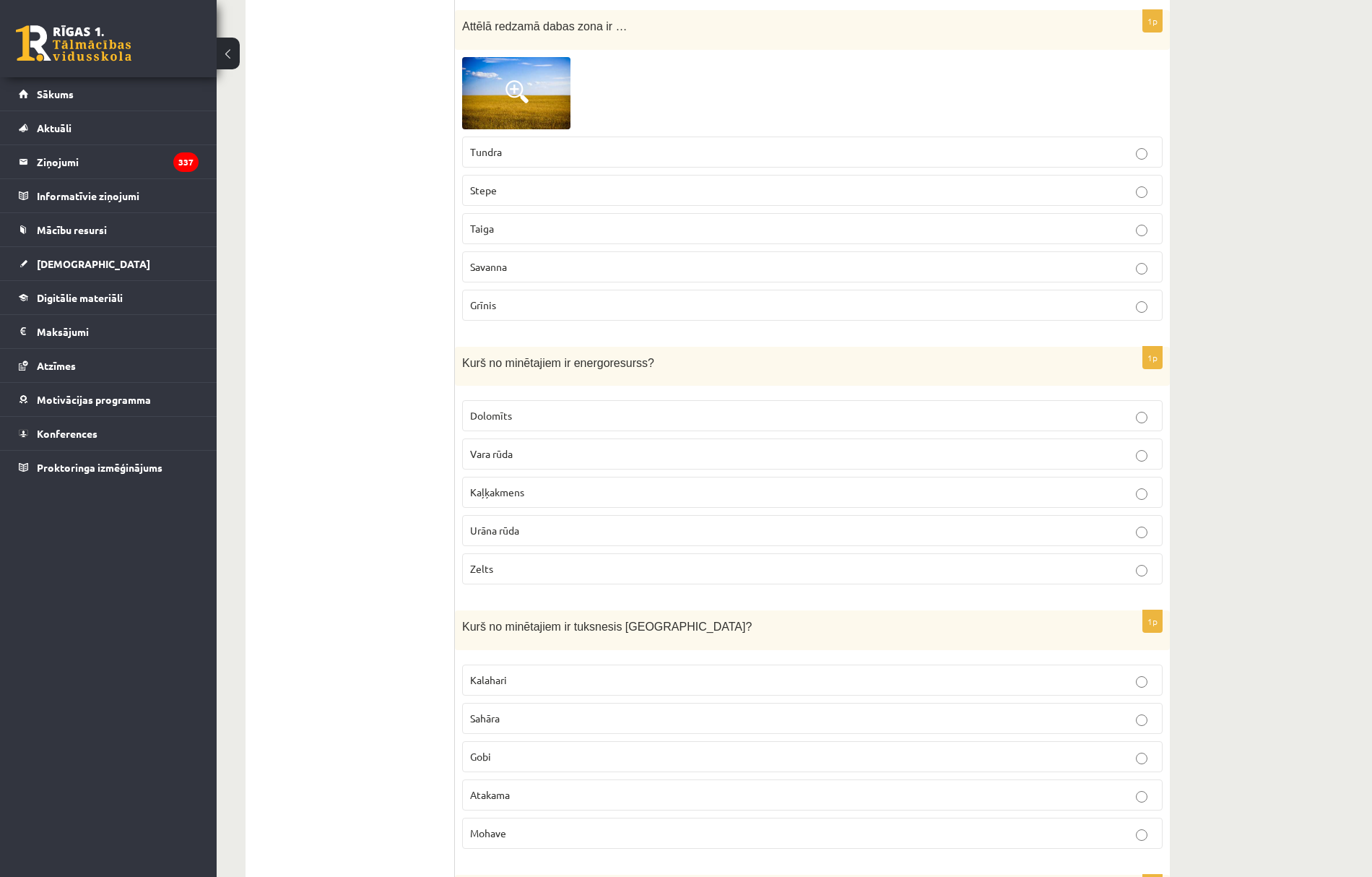
scroll to position [2890, 0]
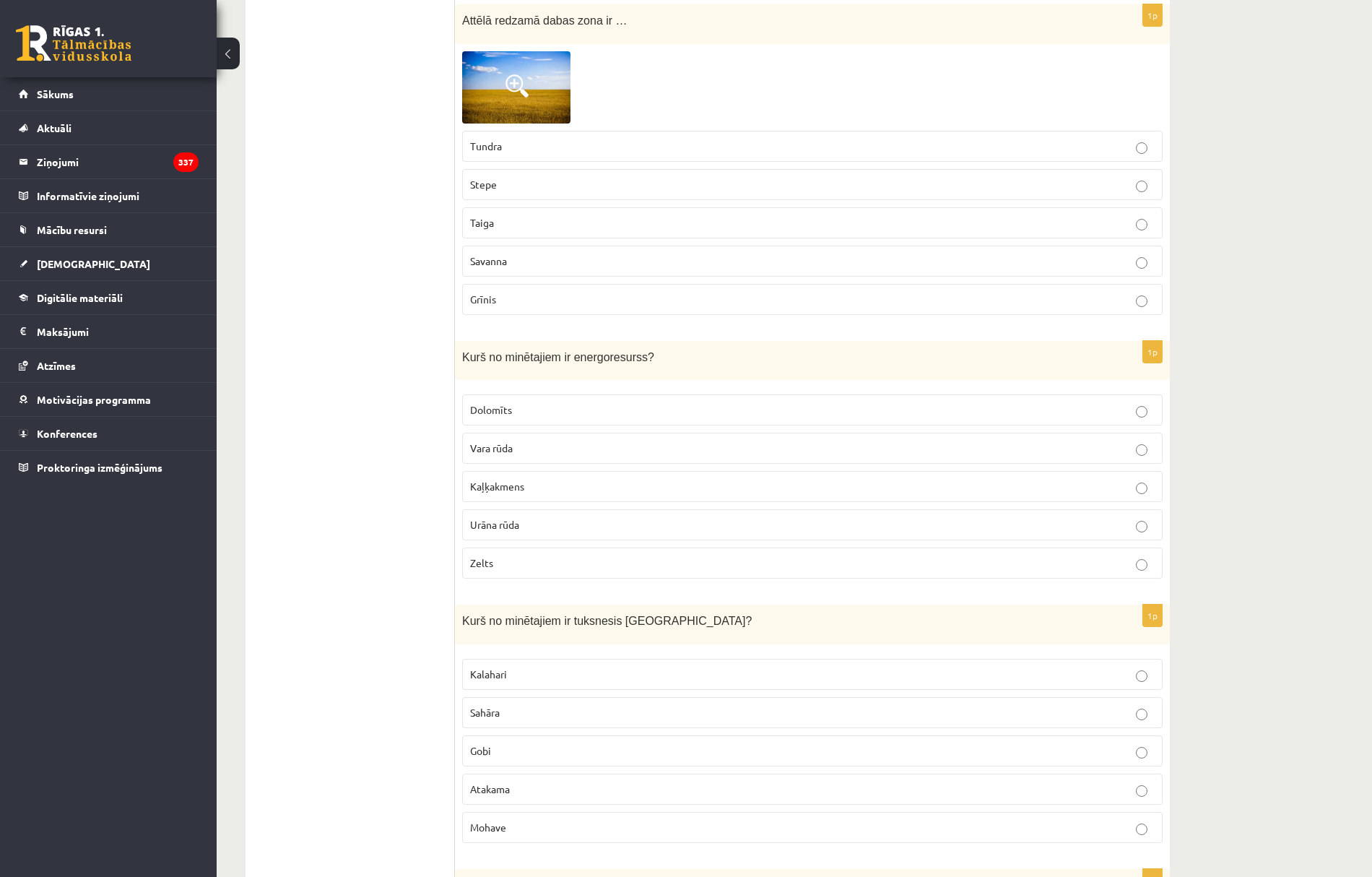
click at [501, 531] on span "Urāna rūda" at bounding box center [495, 525] width 49 height 13
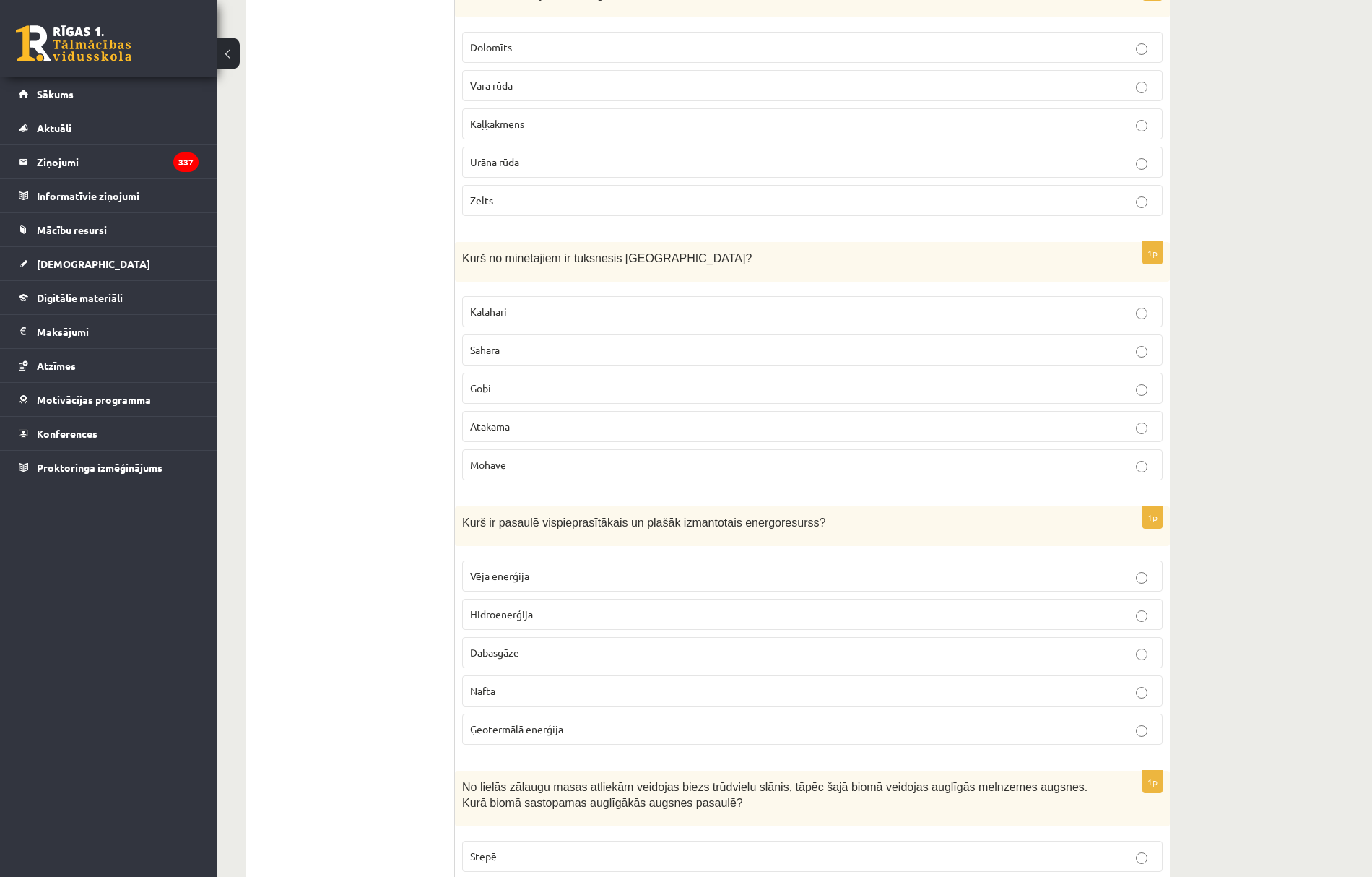
scroll to position [3275, 0]
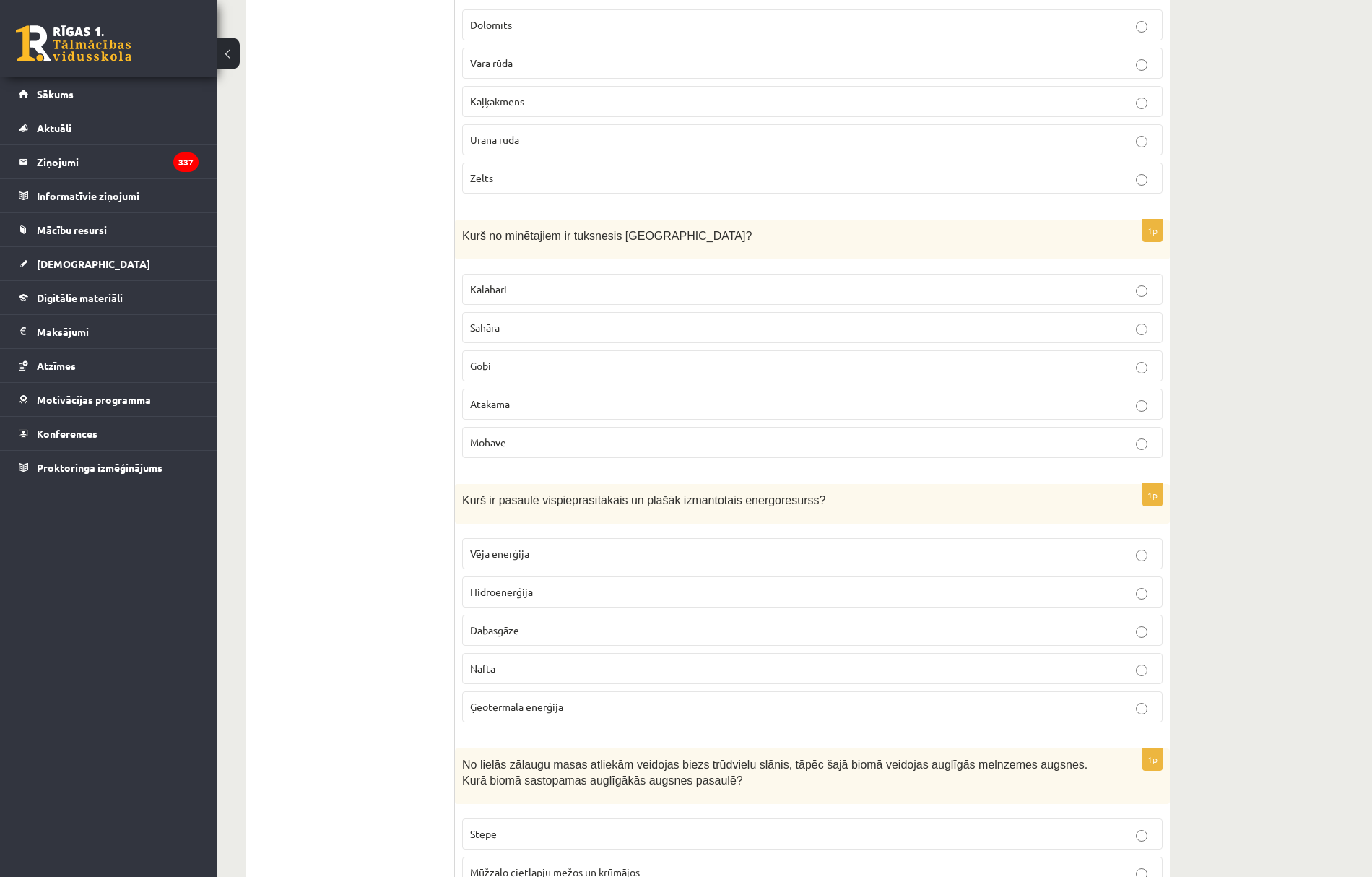
click at [497, 373] on p "Gobi" at bounding box center [812, 366] width 685 height 16
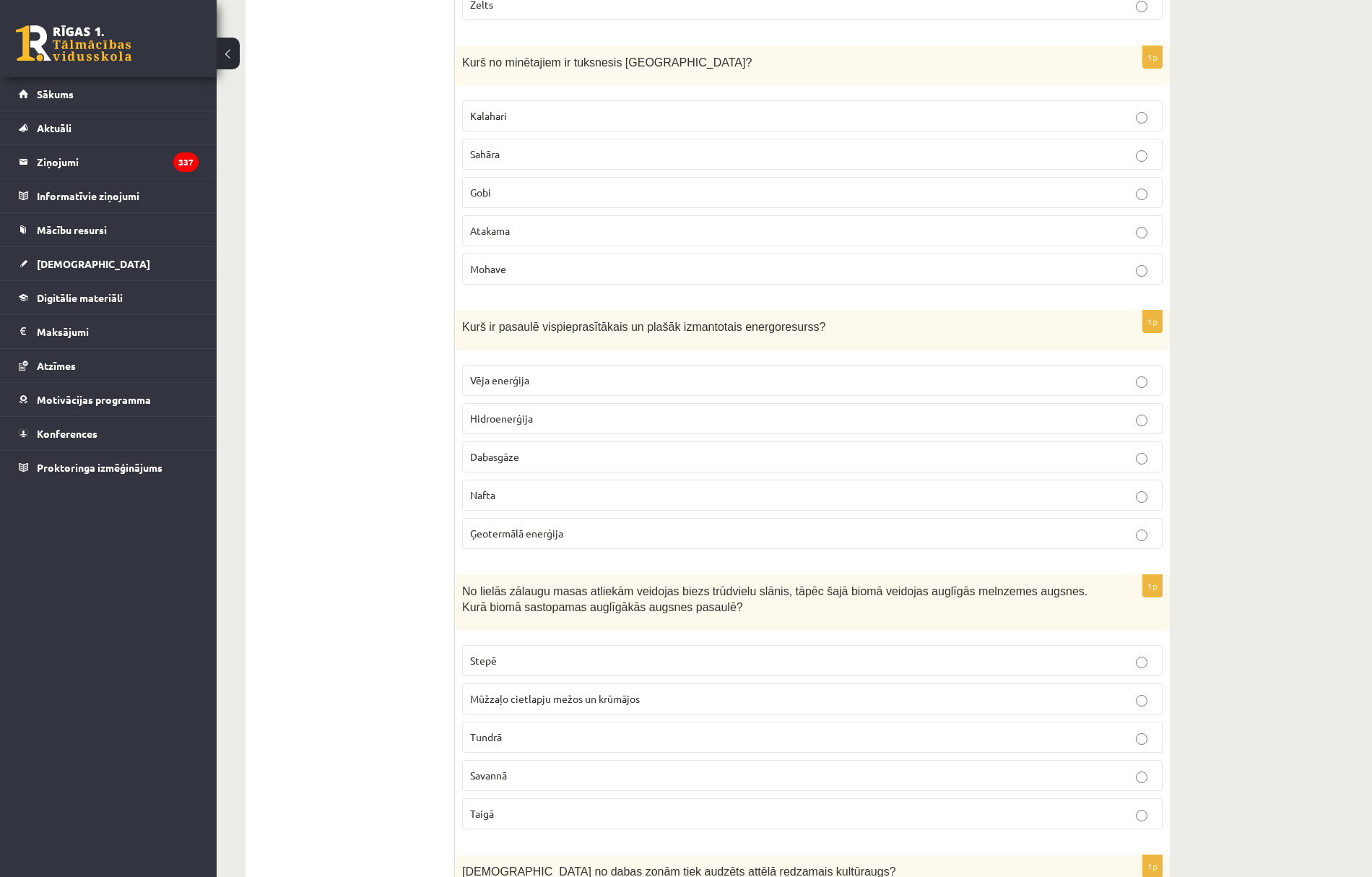
scroll to position [3468, 0]
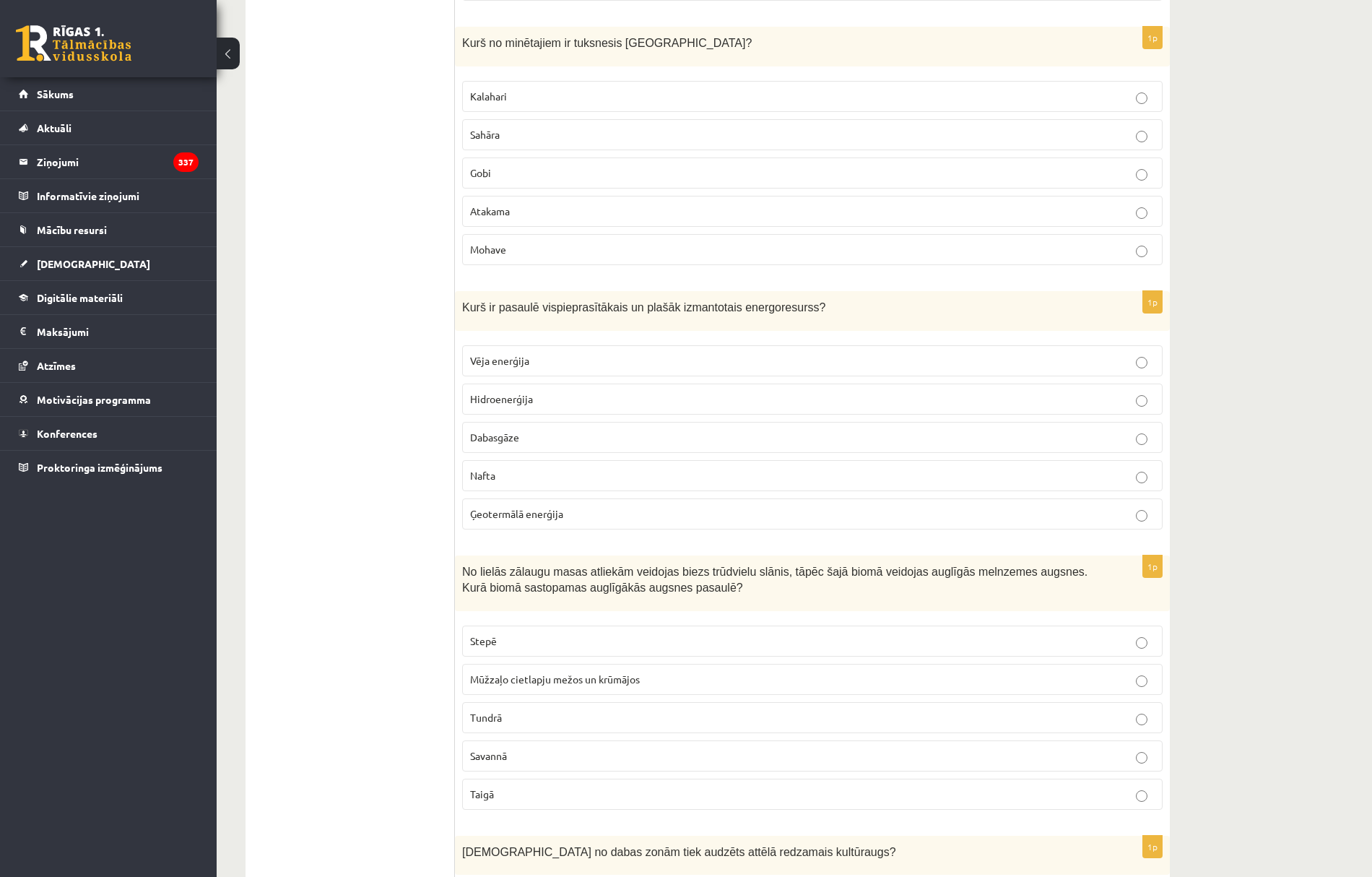
click at [500, 484] on p "Nafta" at bounding box center [812, 475] width 685 height 16
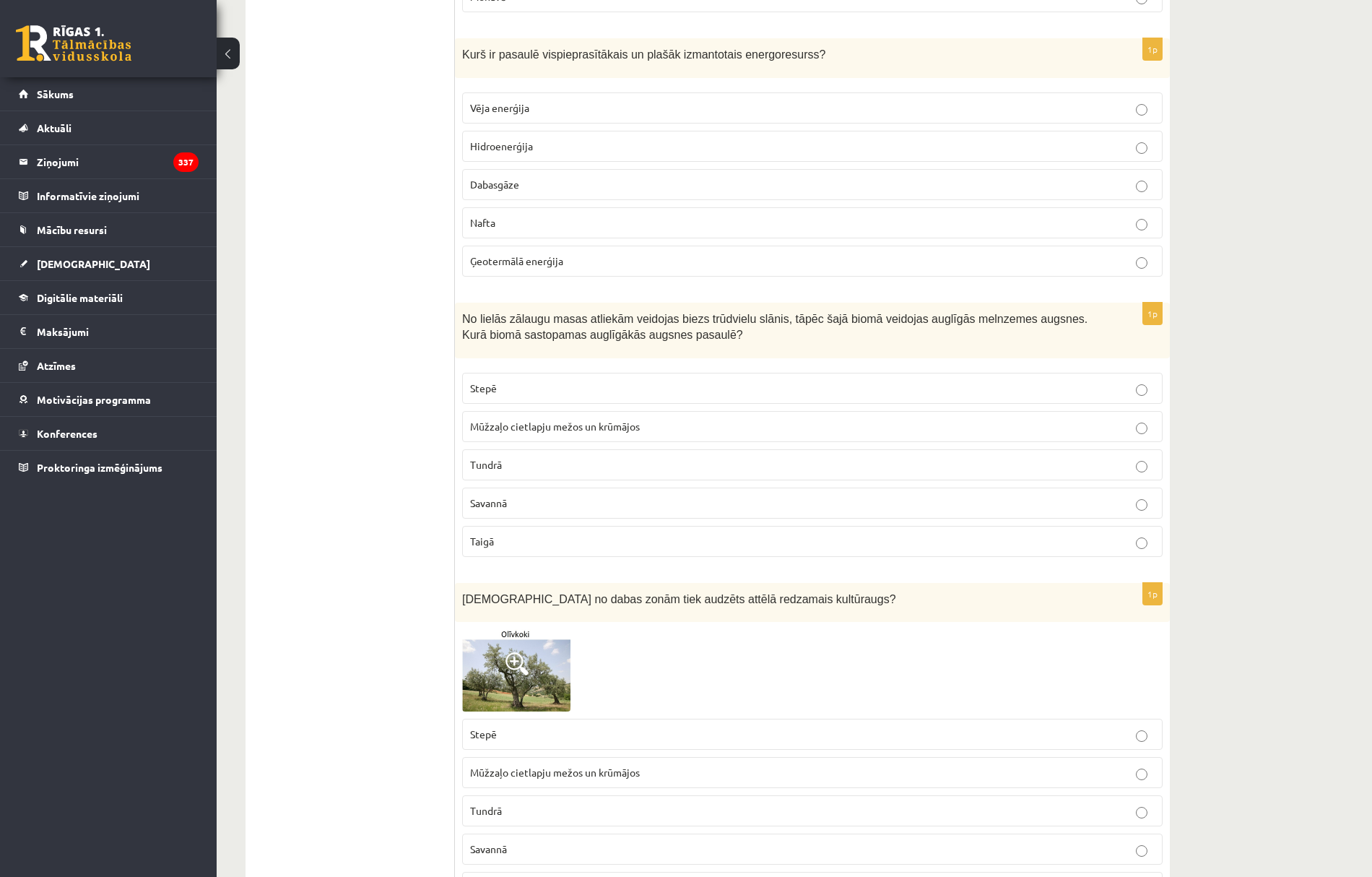
scroll to position [3660, 0]
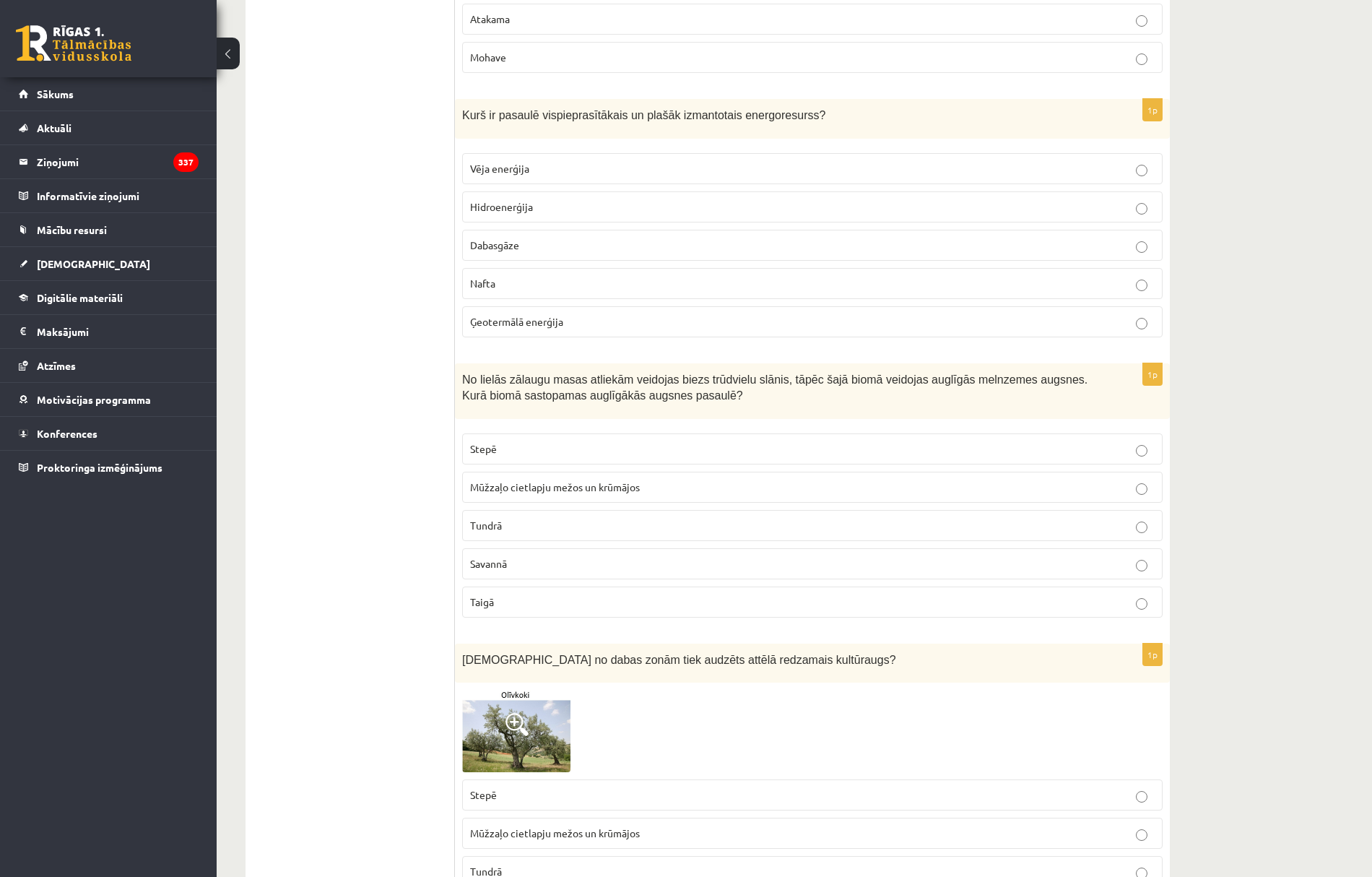
click at [487, 456] on span "Stepē" at bounding box center [483, 449] width 27 height 13
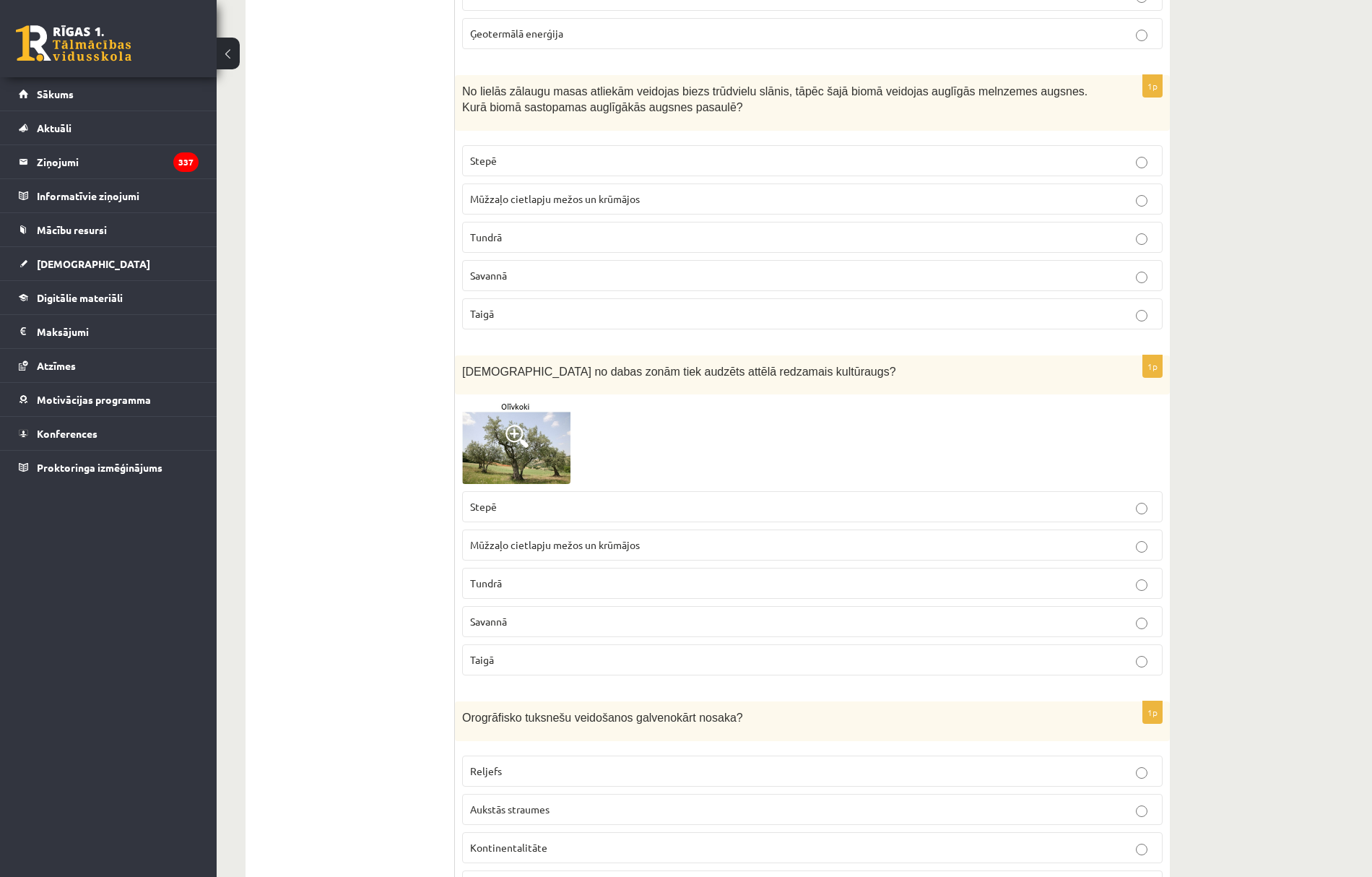
scroll to position [3949, 0]
click at [514, 629] on p "Savannā" at bounding box center [812, 621] width 685 height 16
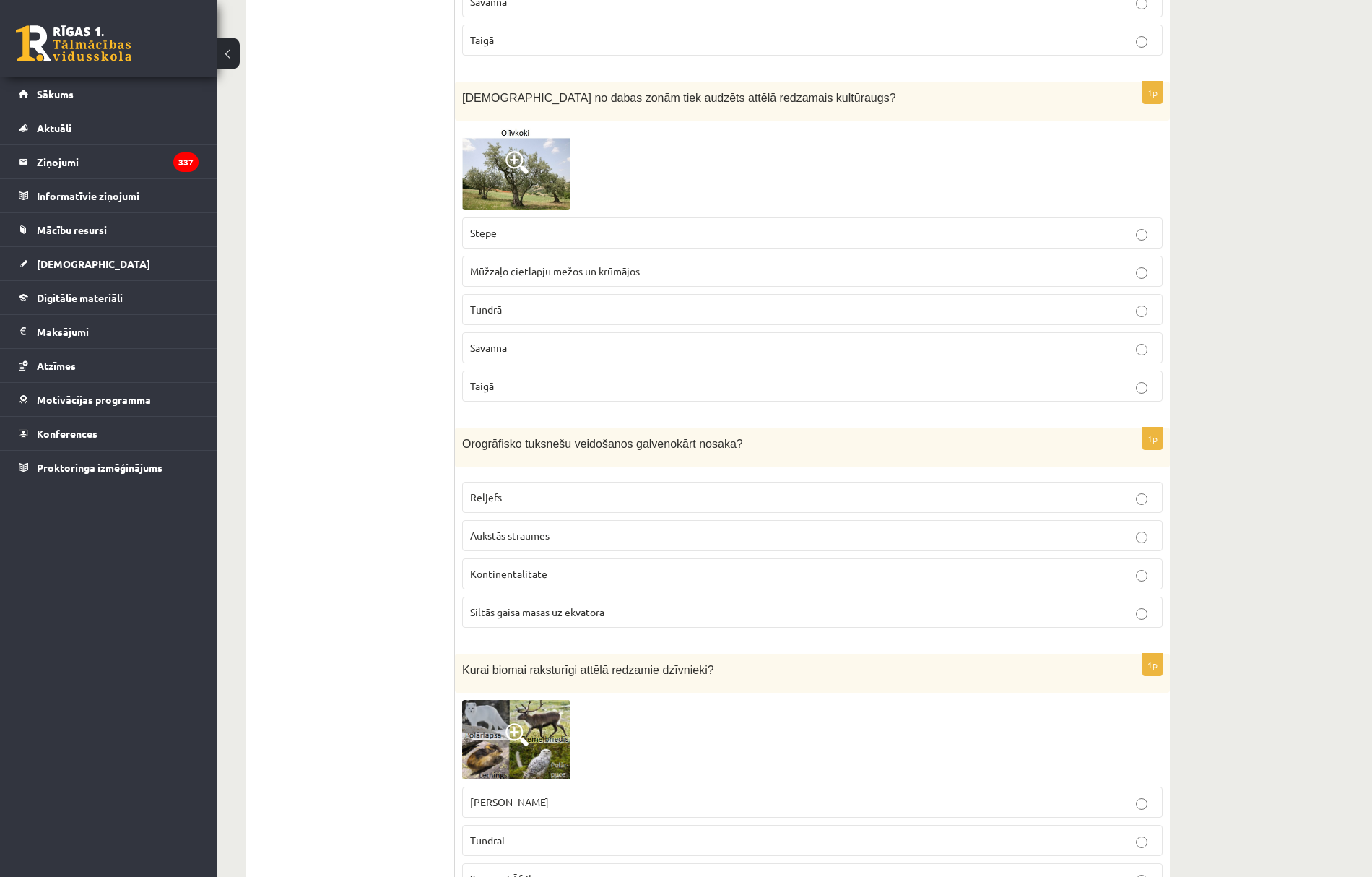
scroll to position [4239, 0]
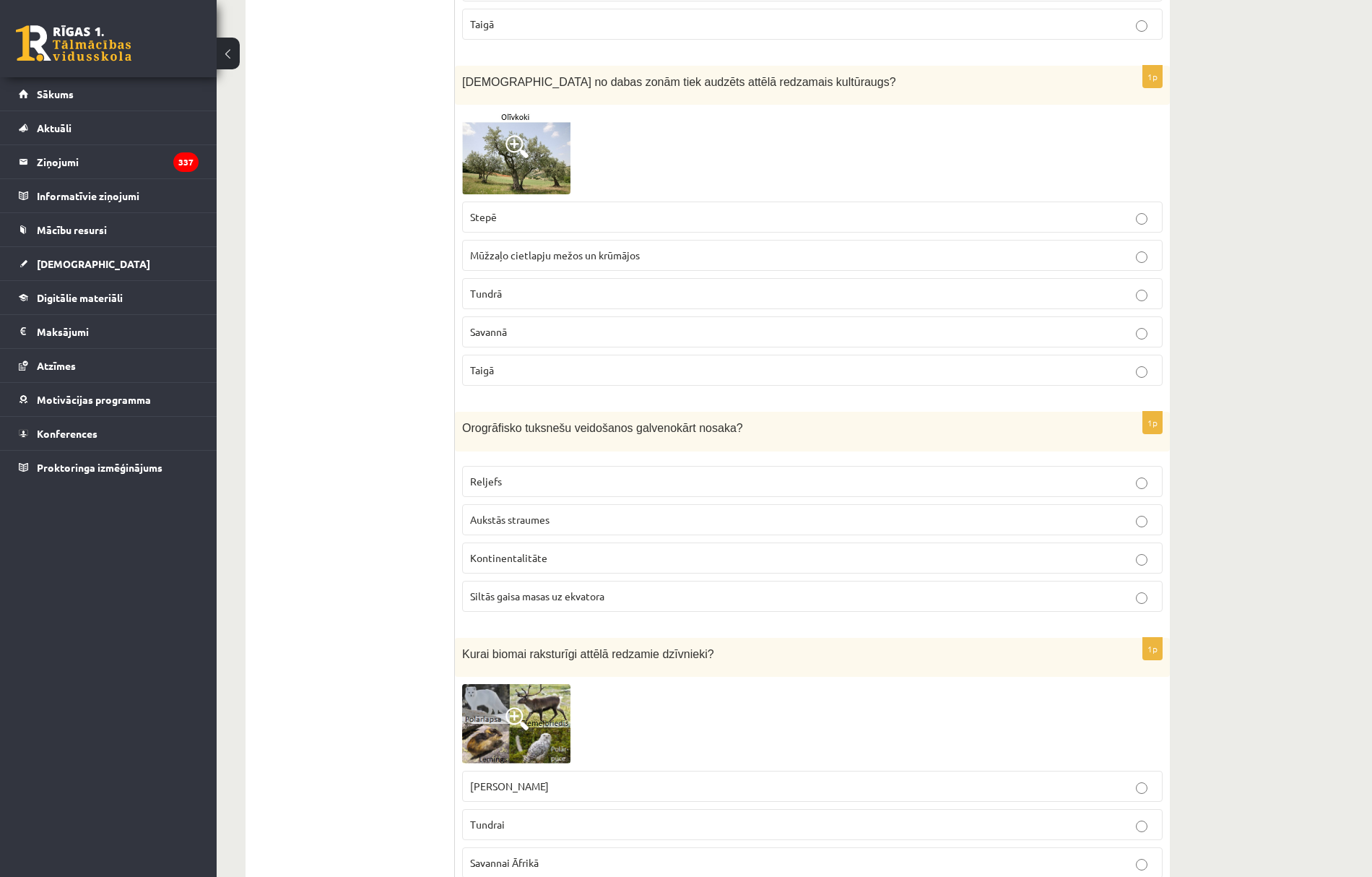
click at [486, 489] on p "Reljefs" at bounding box center [812, 481] width 685 height 16
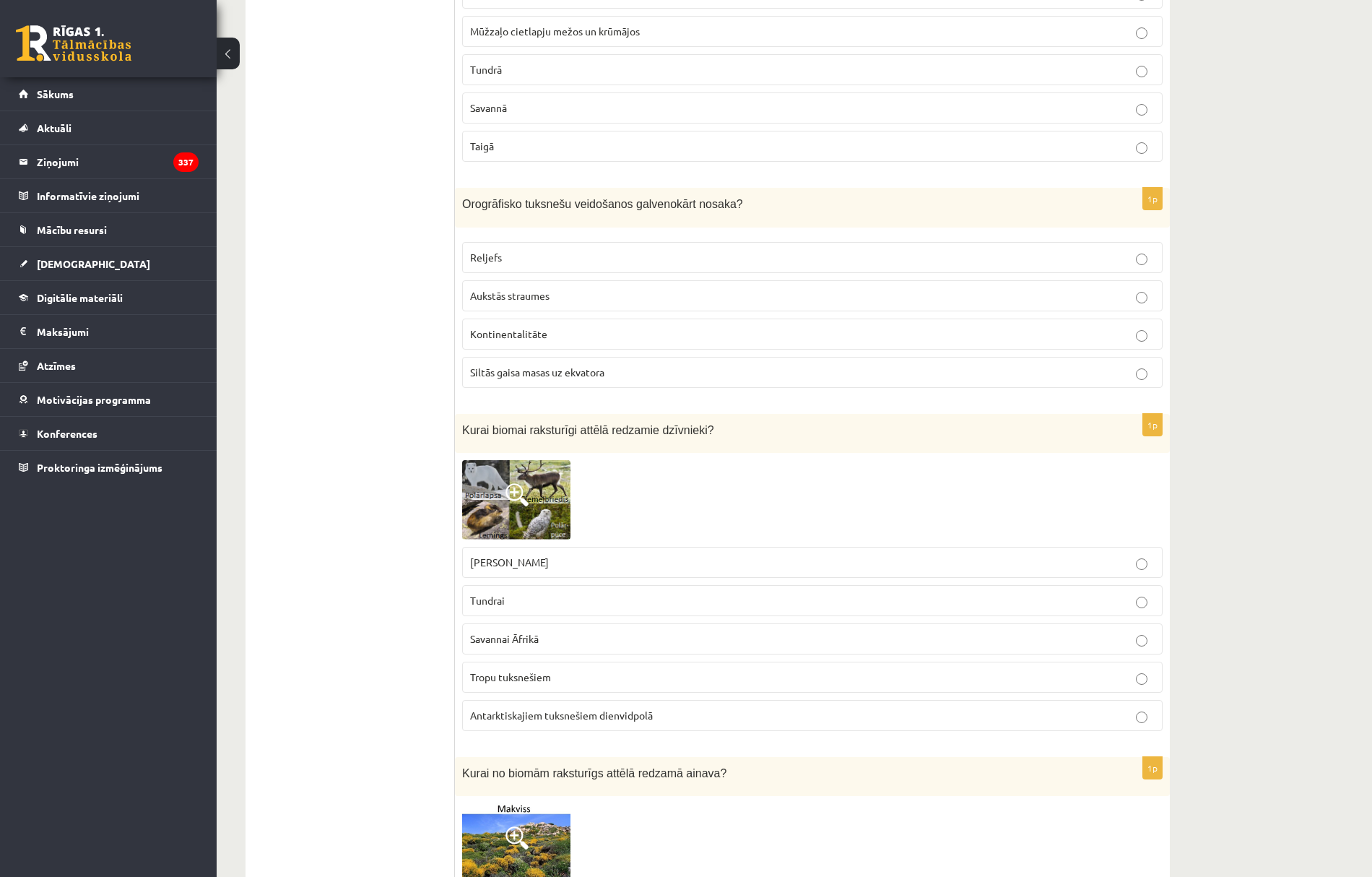
scroll to position [4527, 0]
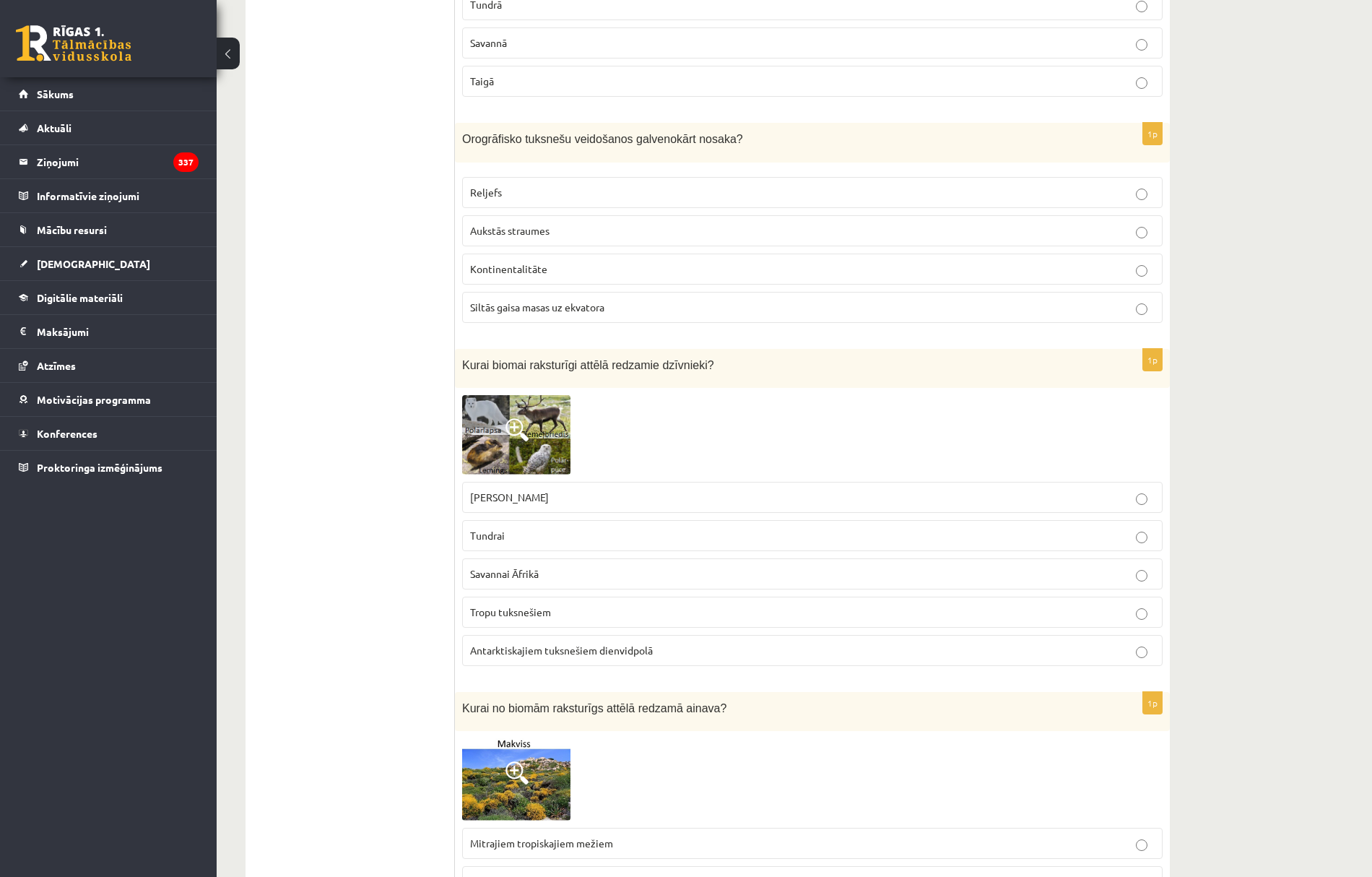
click at [514, 544] on p "Tundrai" at bounding box center [812, 535] width 685 height 16
click at [538, 582] on p "Savannai Āfrikā" at bounding box center [812, 574] width 685 height 16
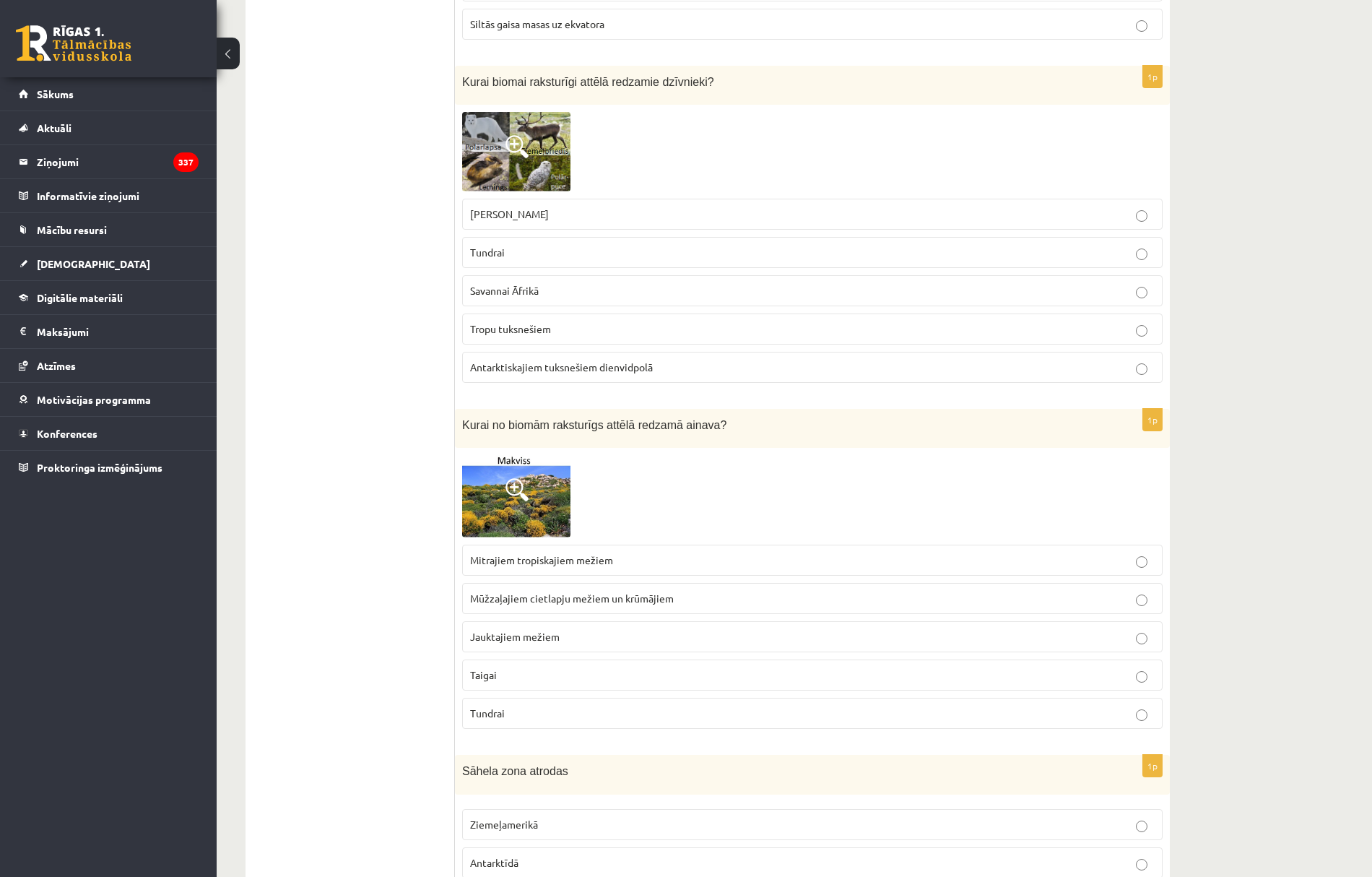
scroll to position [4816, 0]
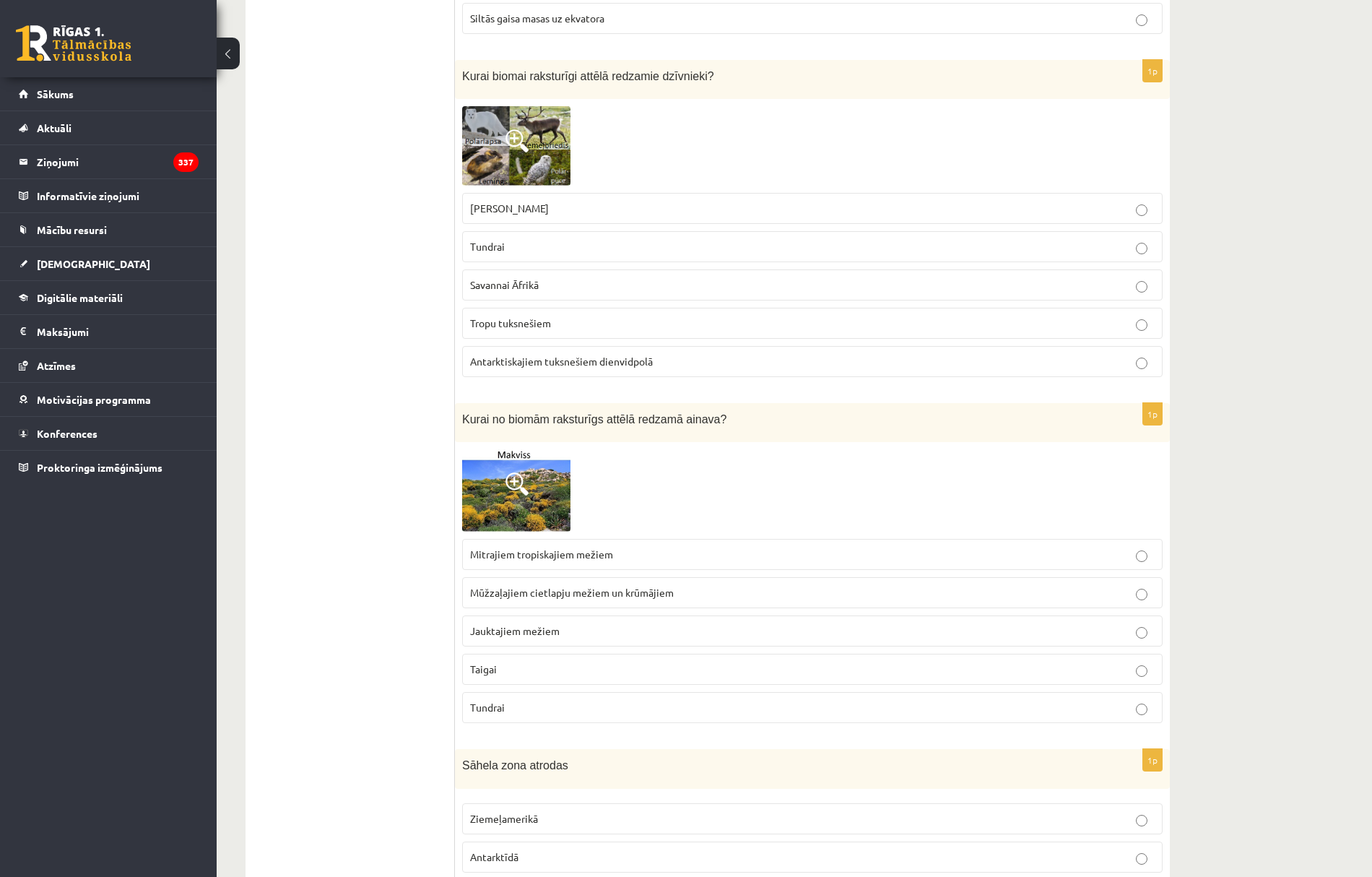
click at [519, 677] on p "Taigai" at bounding box center [812, 669] width 685 height 16
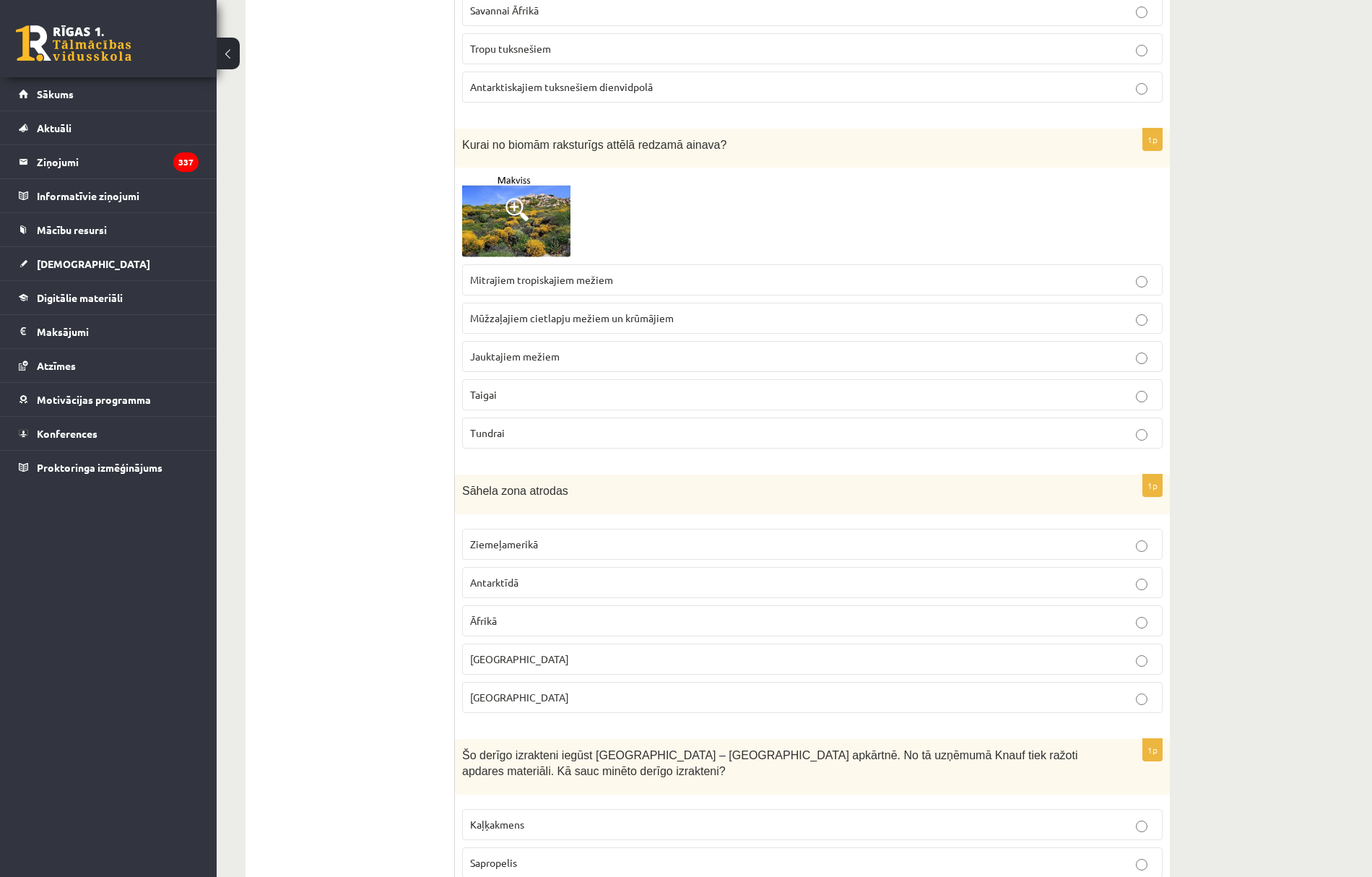
scroll to position [5105, 0]
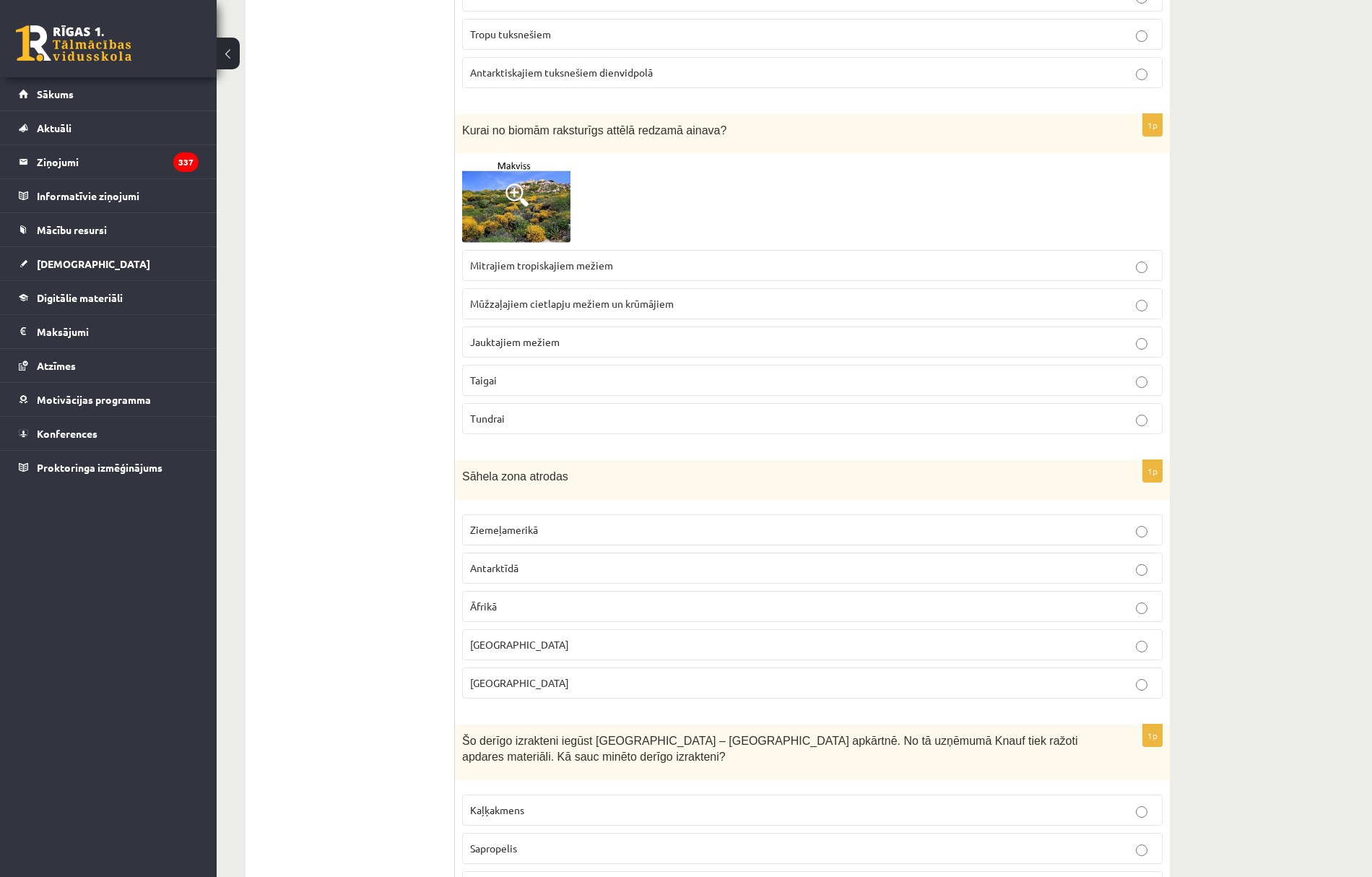
click at [503, 614] on p "Āfrikā" at bounding box center [812, 606] width 685 height 16
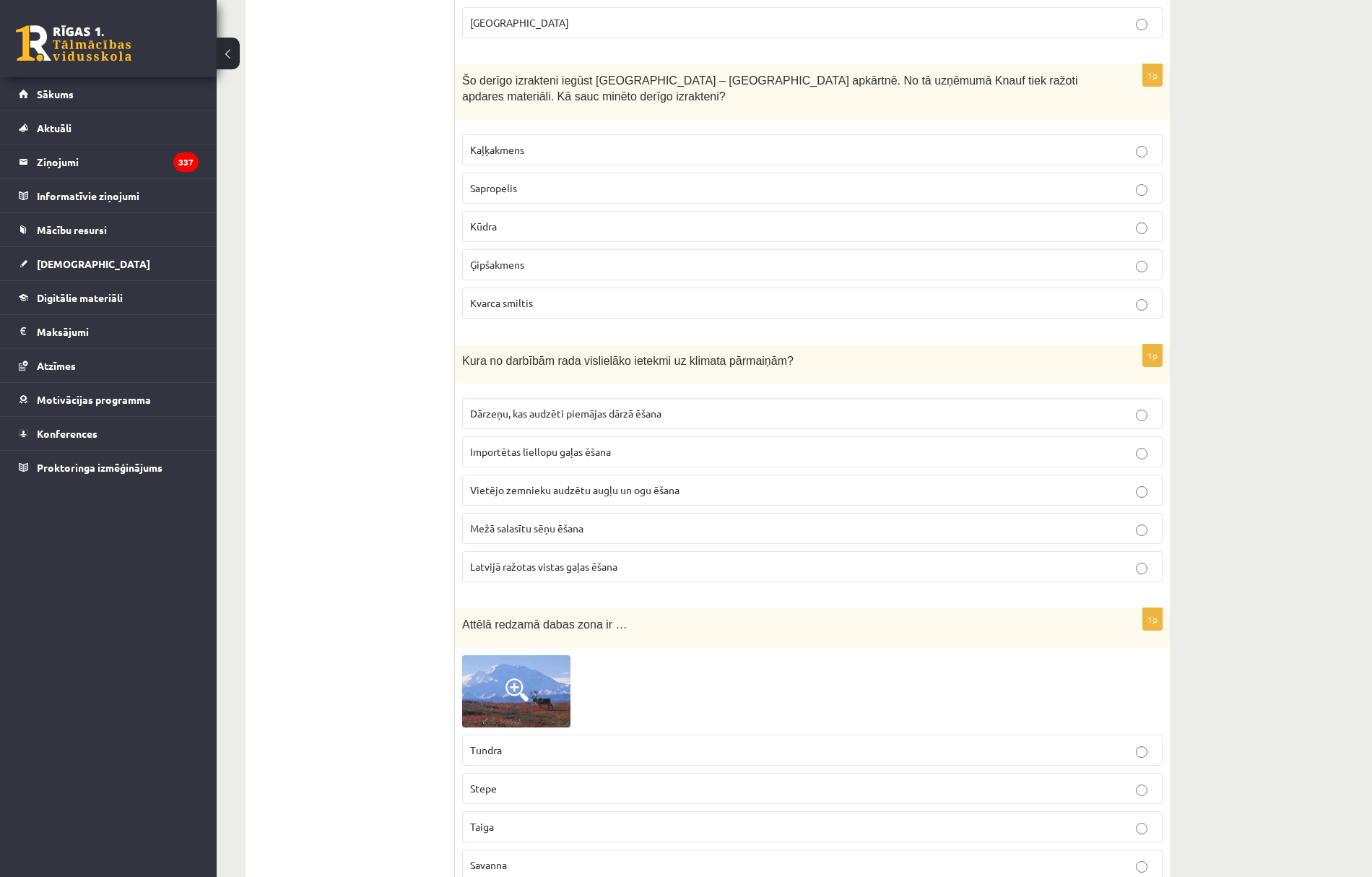
scroll to position [5780, 0]
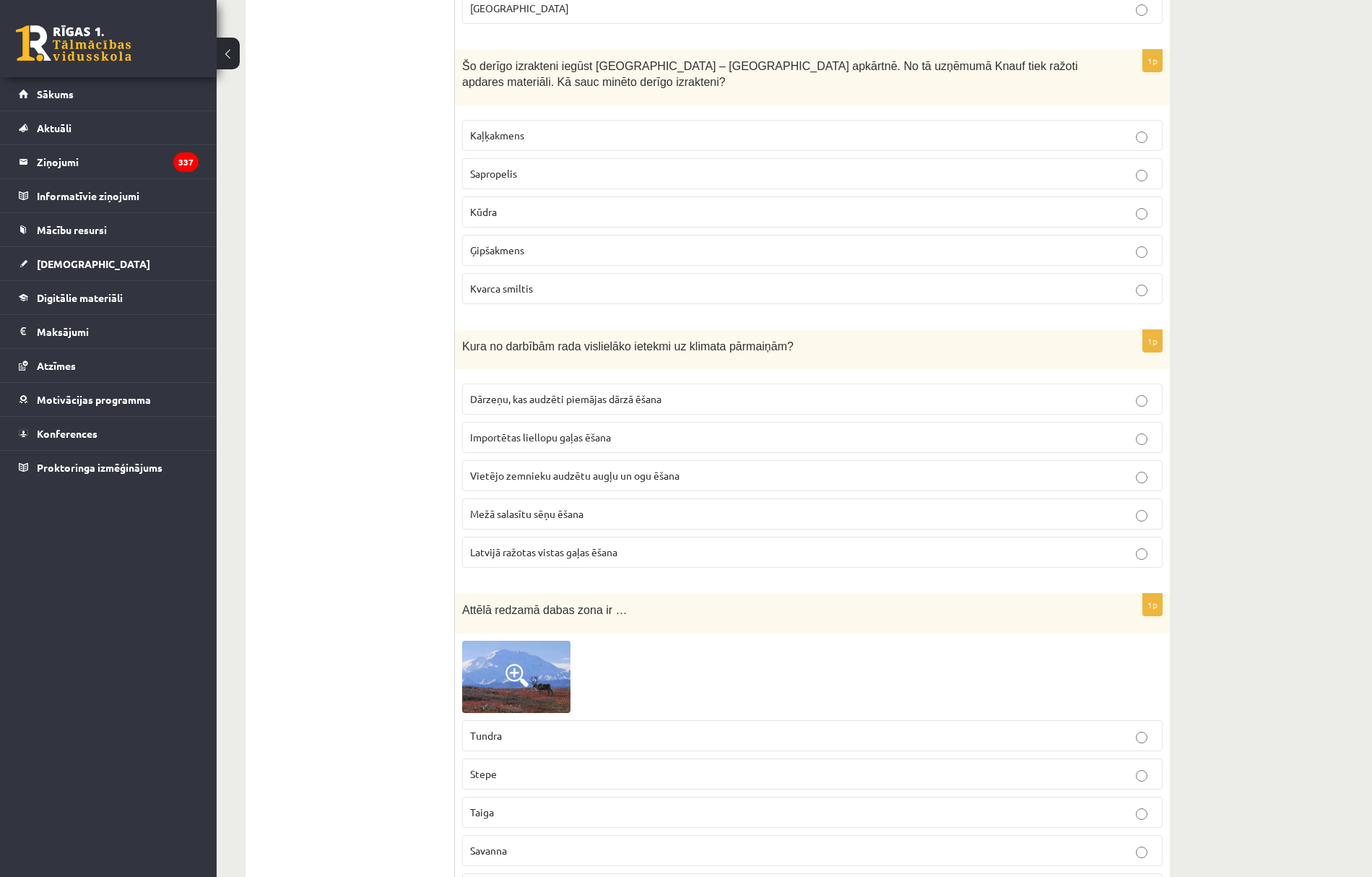
click at [514, 257] on span "Ģipšakmens" at bounding box center [497, 250] width 54 height 13
click at [492, 444] on span "Importētas liellopu gaļas ēšana" at bounding box center [540, 437] width 141 height 13
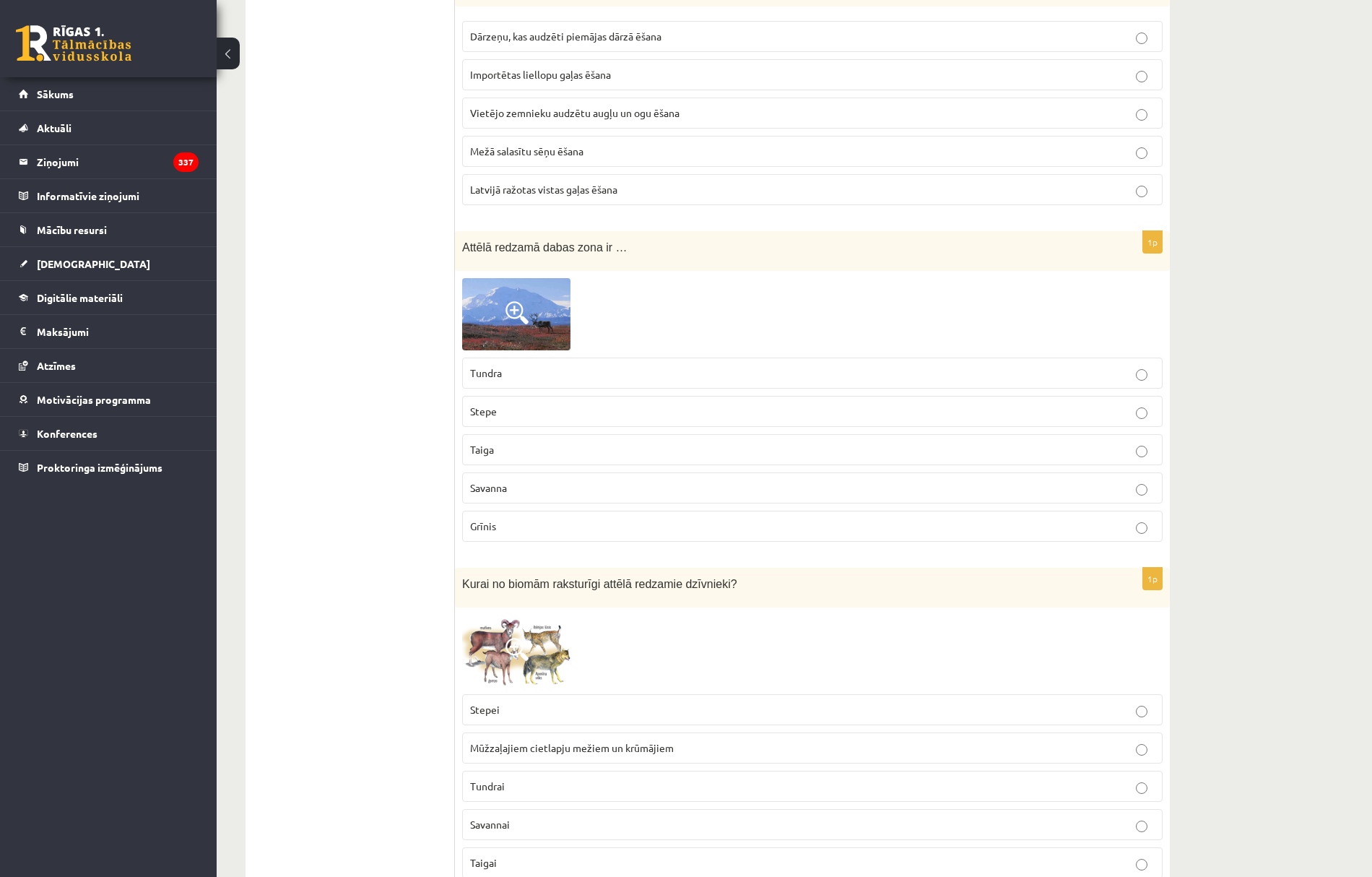
scroll to position [6165, 0]
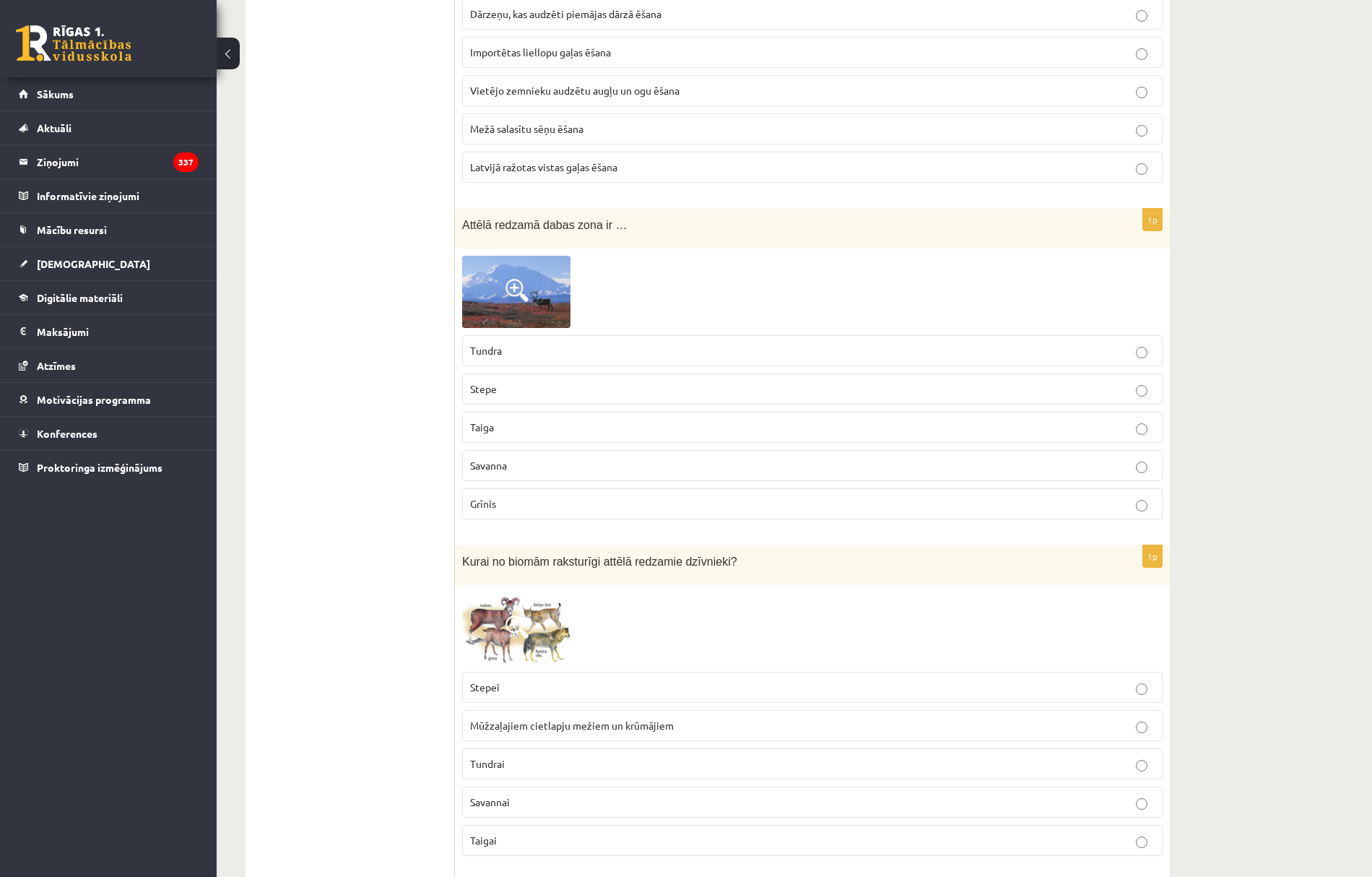
click at [497, 395] on span "Stepe" at bounding box center [483, 389] width 27 height 13
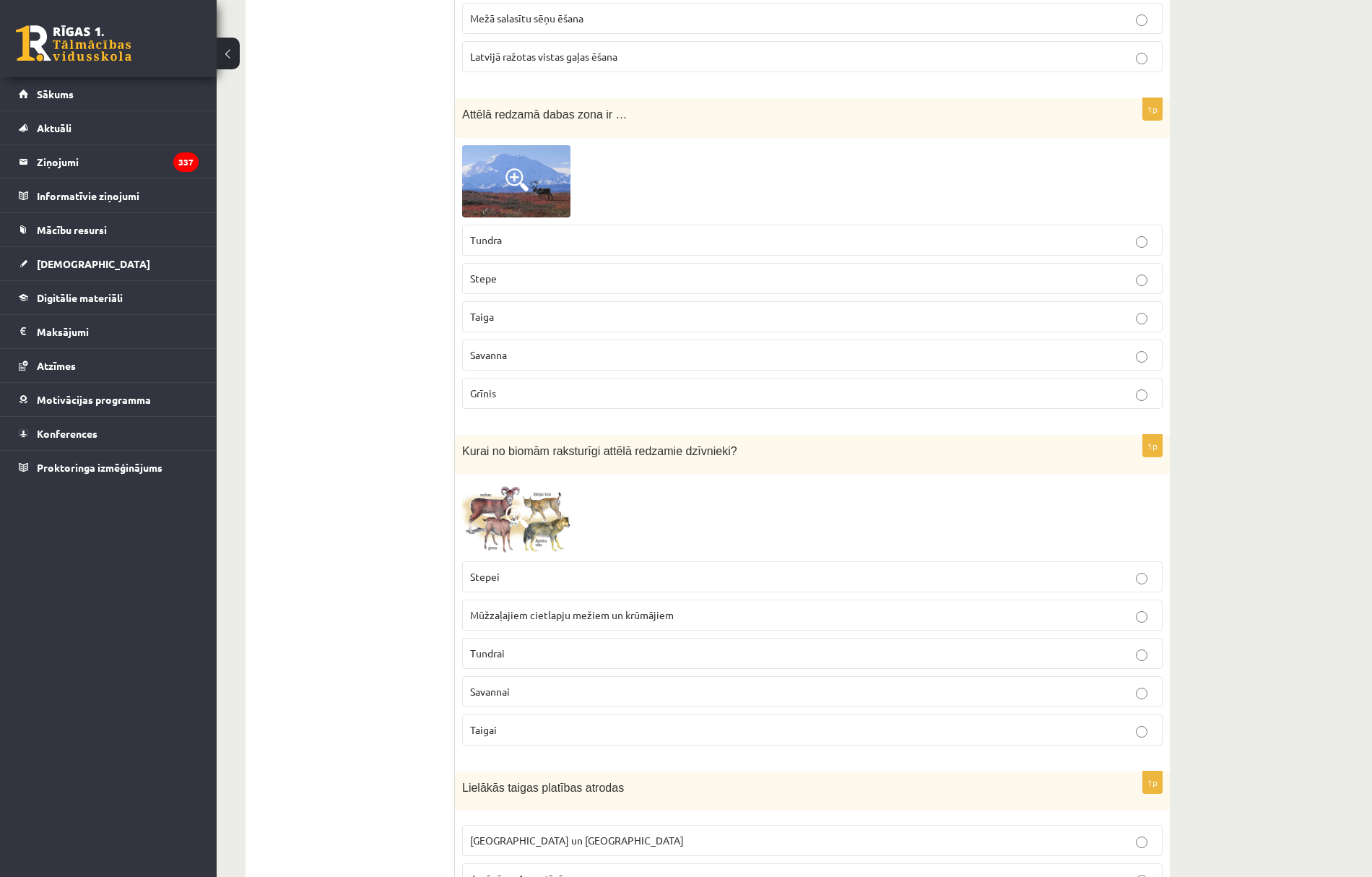
scroll to position [6358, 0]
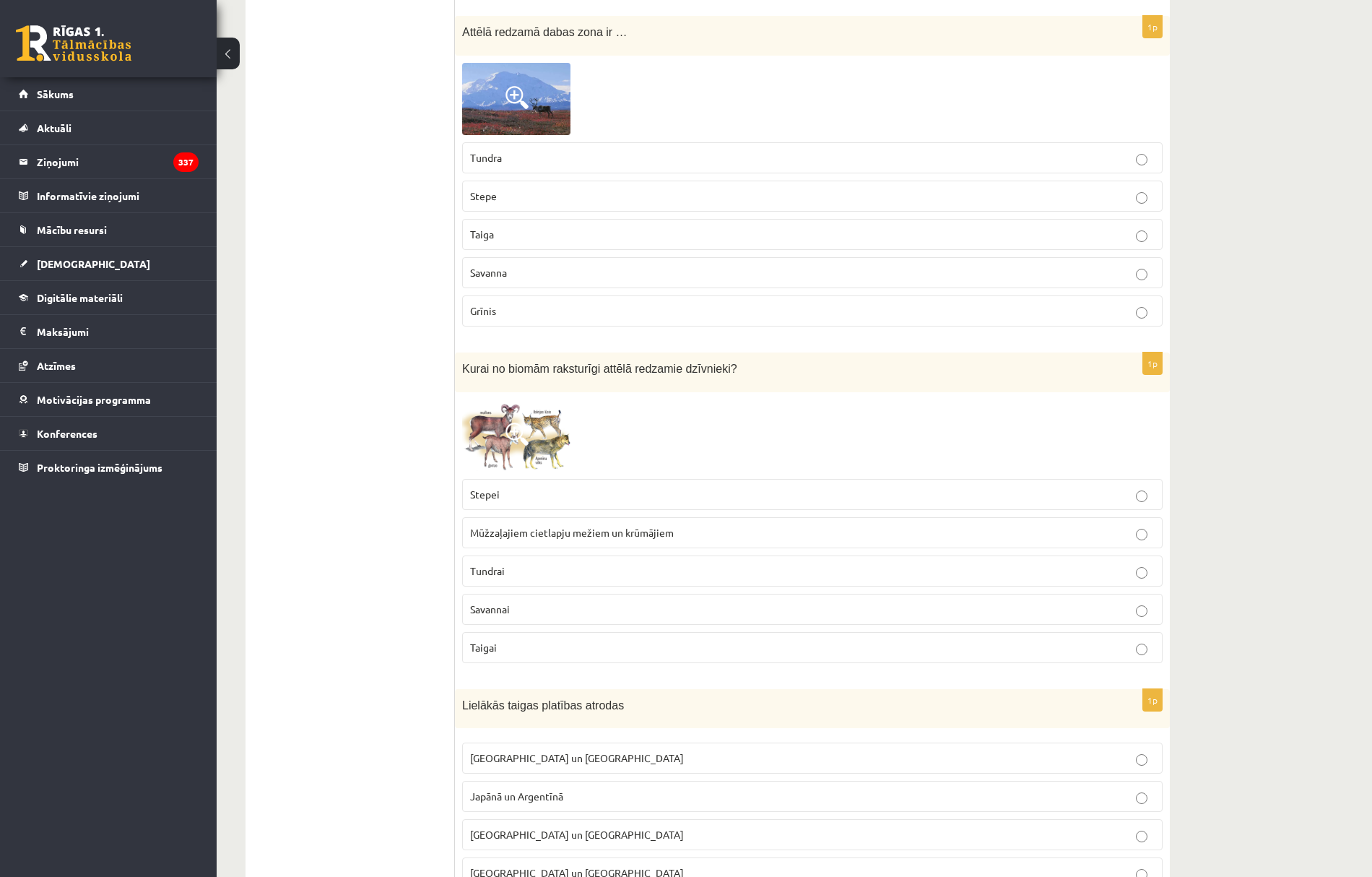
click at [514, 579] on p "Tundrai" at bounding box center [812, 571] width 685 height 16
click at [518, 655] on p "Taigai" at bounding box center [812, 648] width 685 height 16
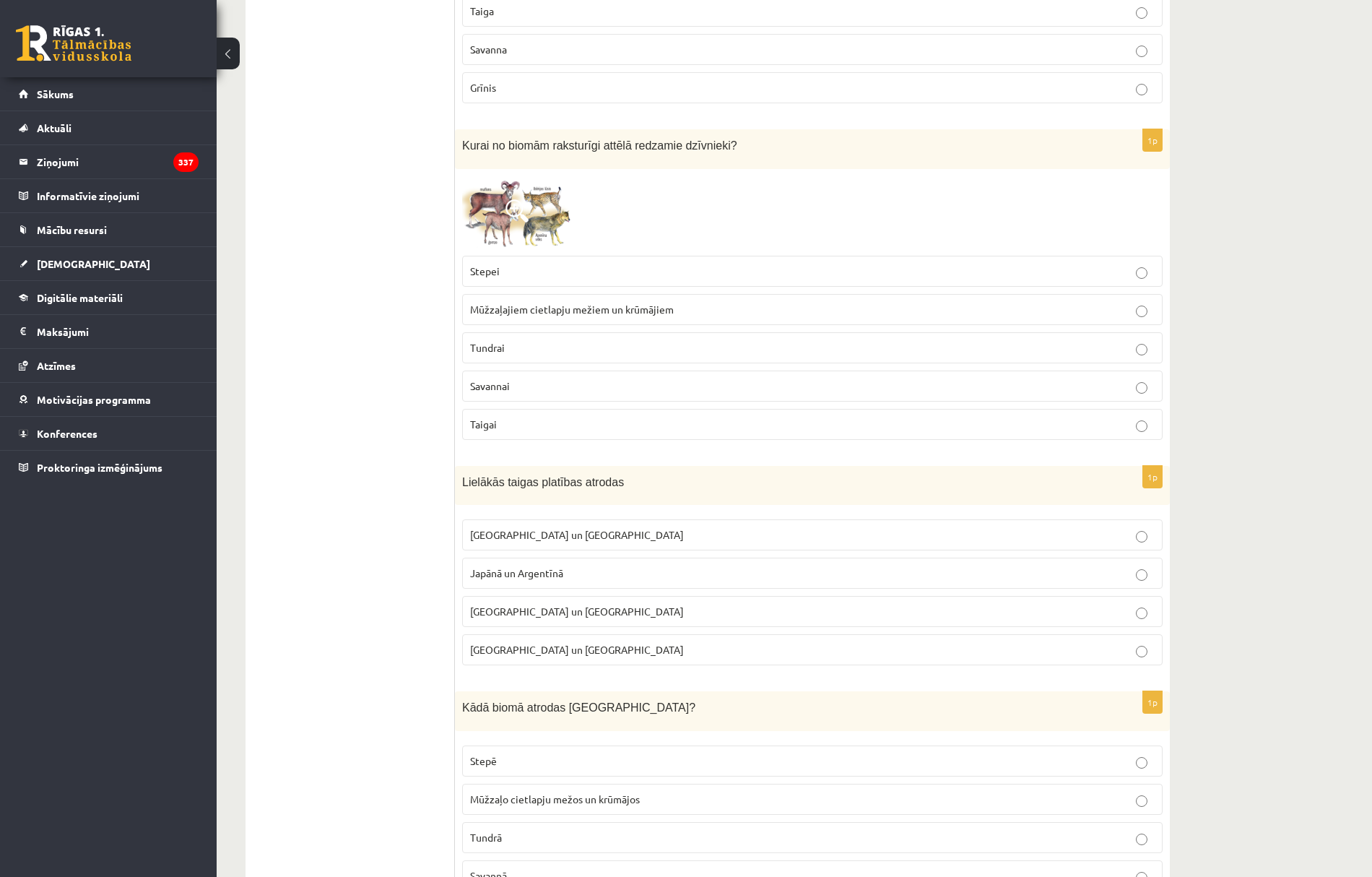
scroll to position [6647, 0]
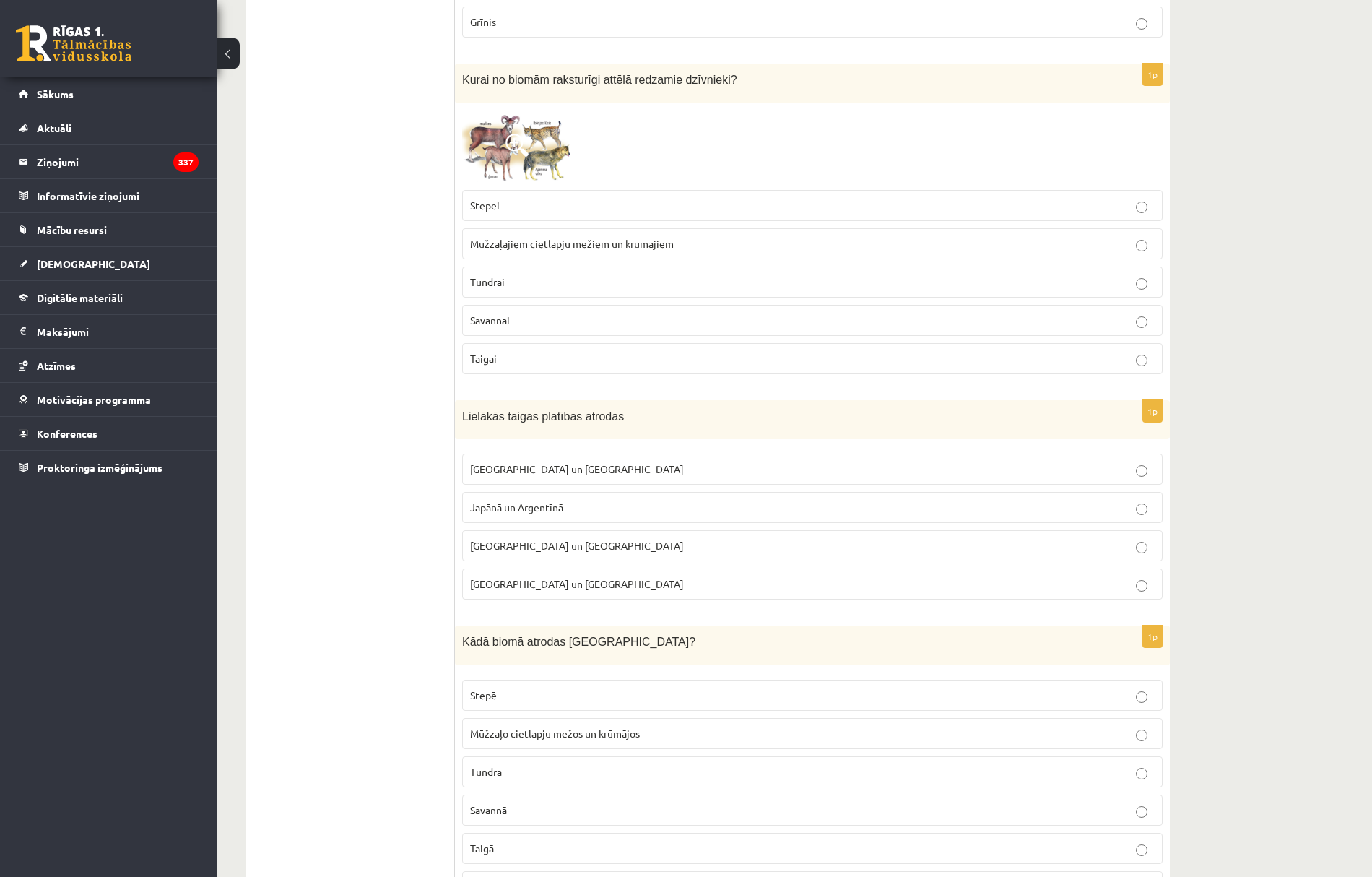
click at [503, 485] on label "Krievijā un Kanādā" at bounding box center [812, 470] width 701 height 31
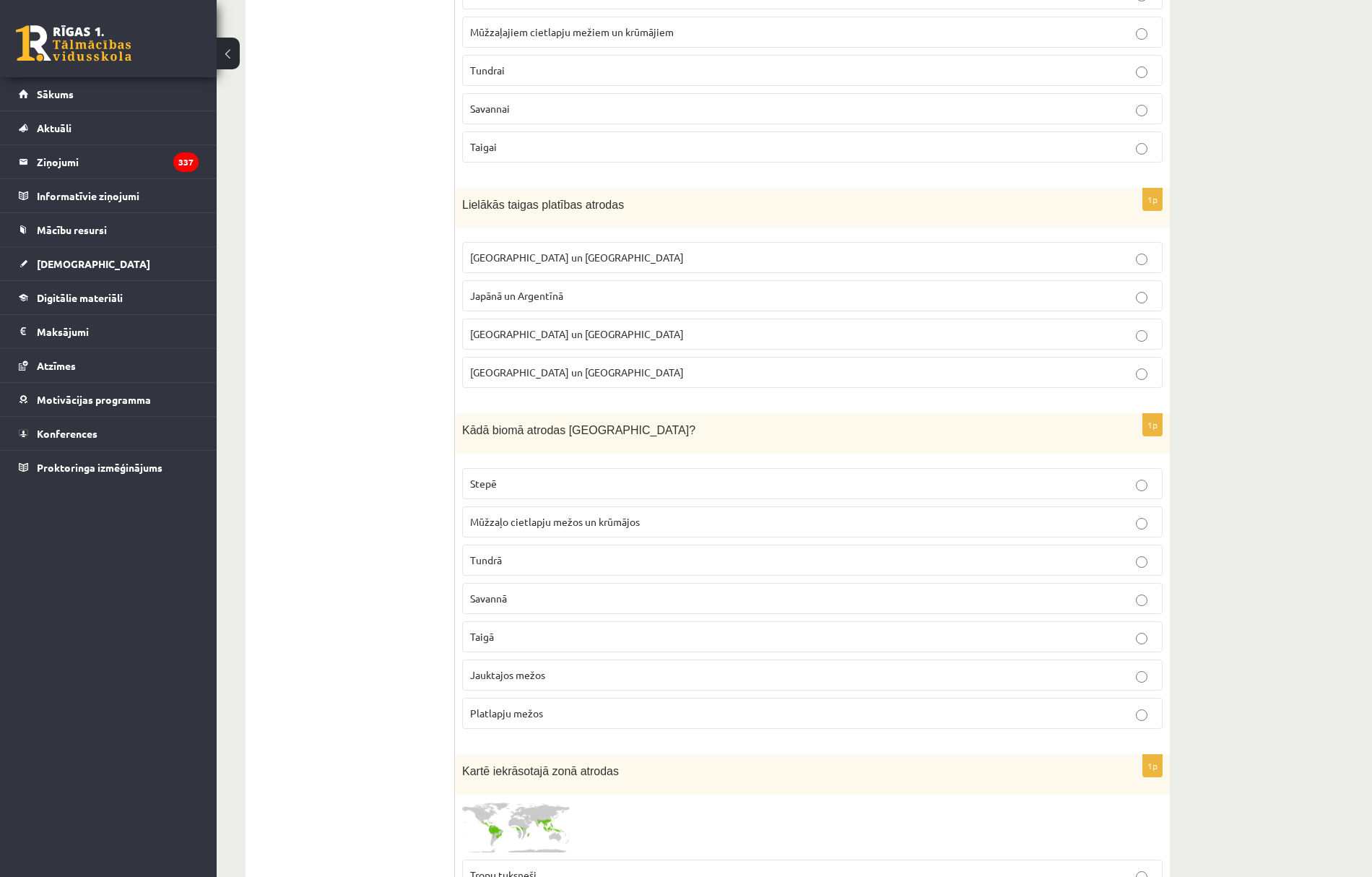
scroll to position [6936, 0]
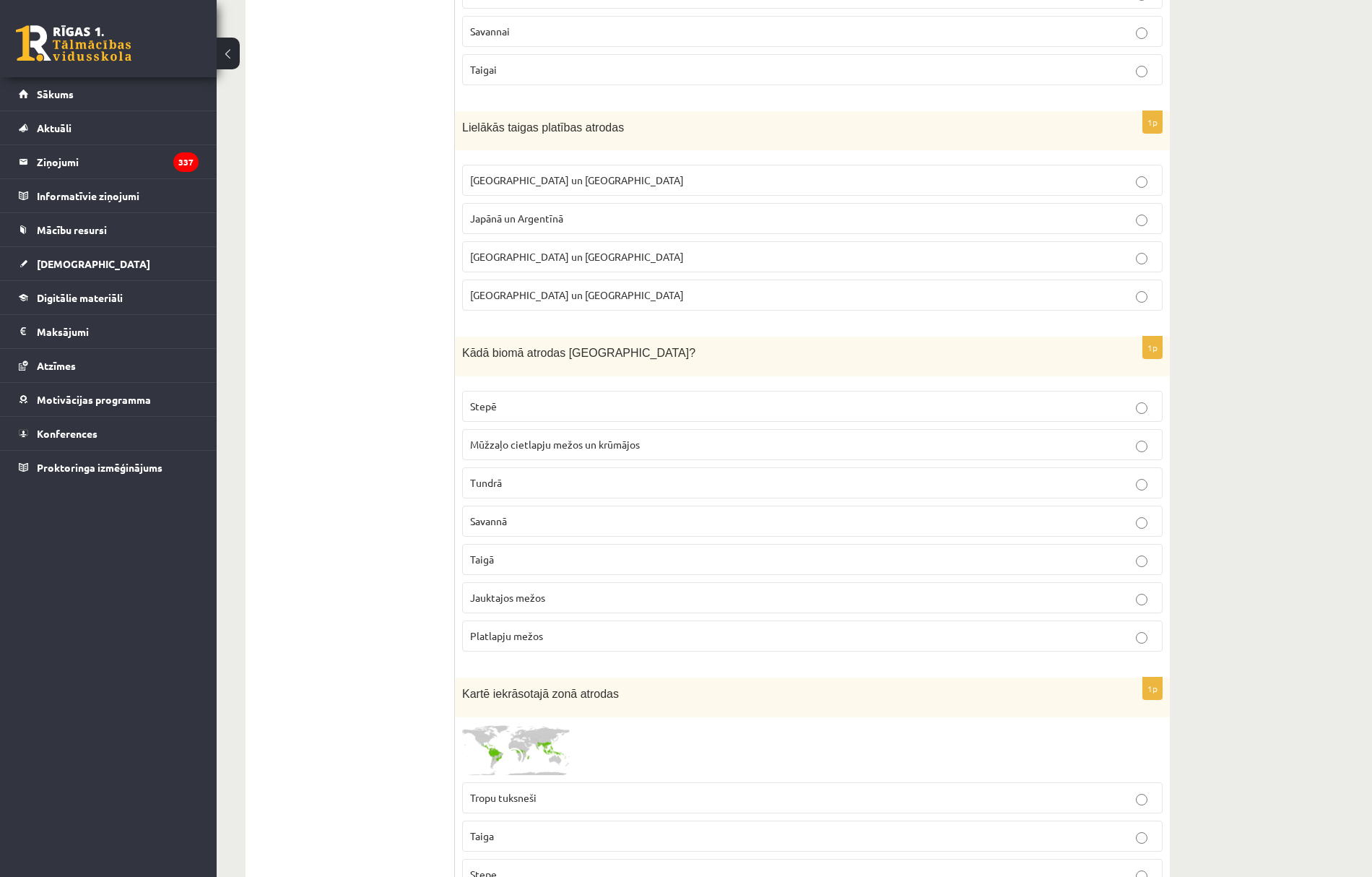
click at [529, 604] on span "Jauktajos mežos" at bounding box center [508, 597] width 75 height 13
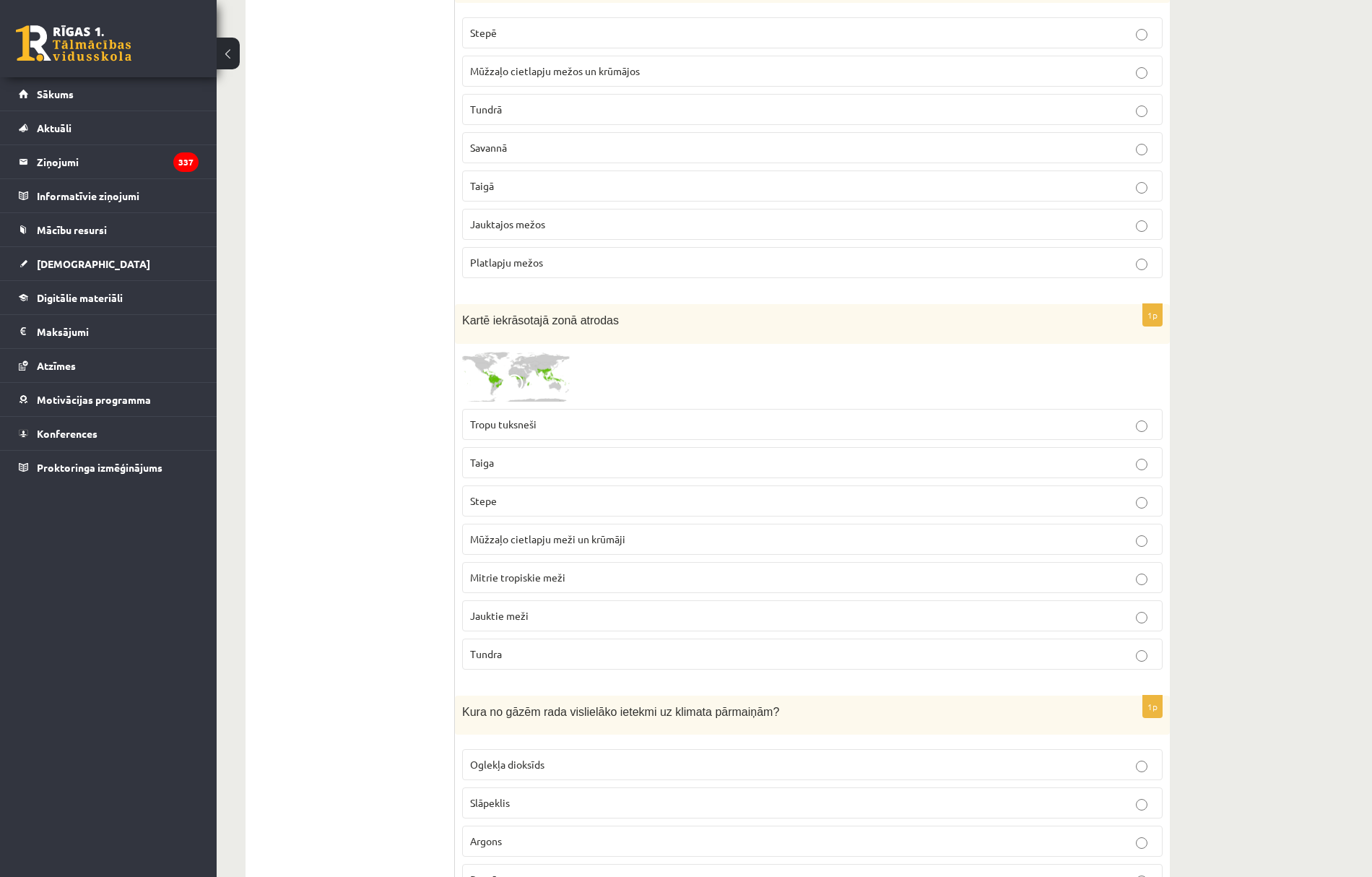
scroll to position [7321, 0]
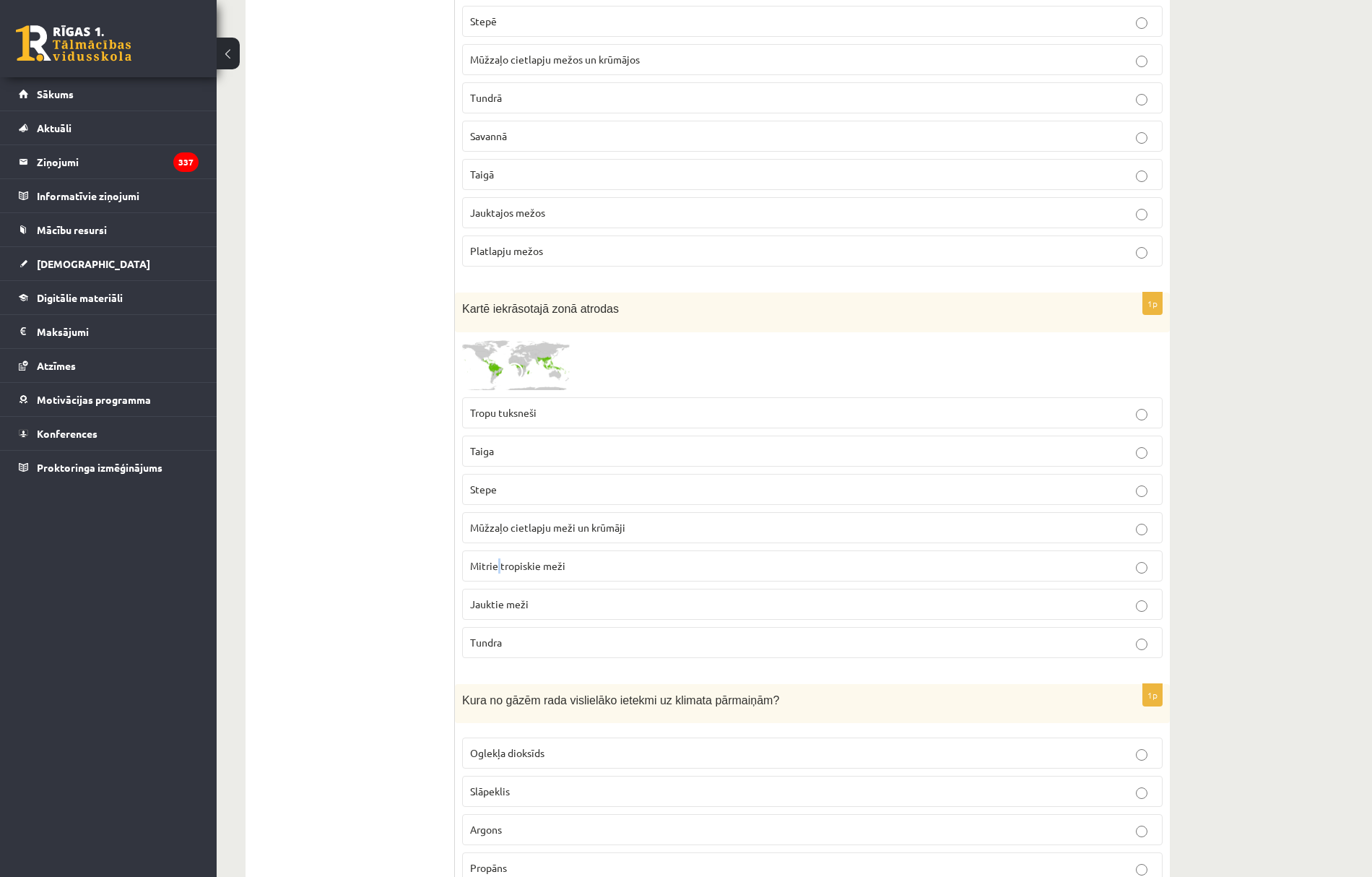
click at [500, 572] on span "Mitrie tropiskie meži" at bounding box center [517, 566] width 95 height 13
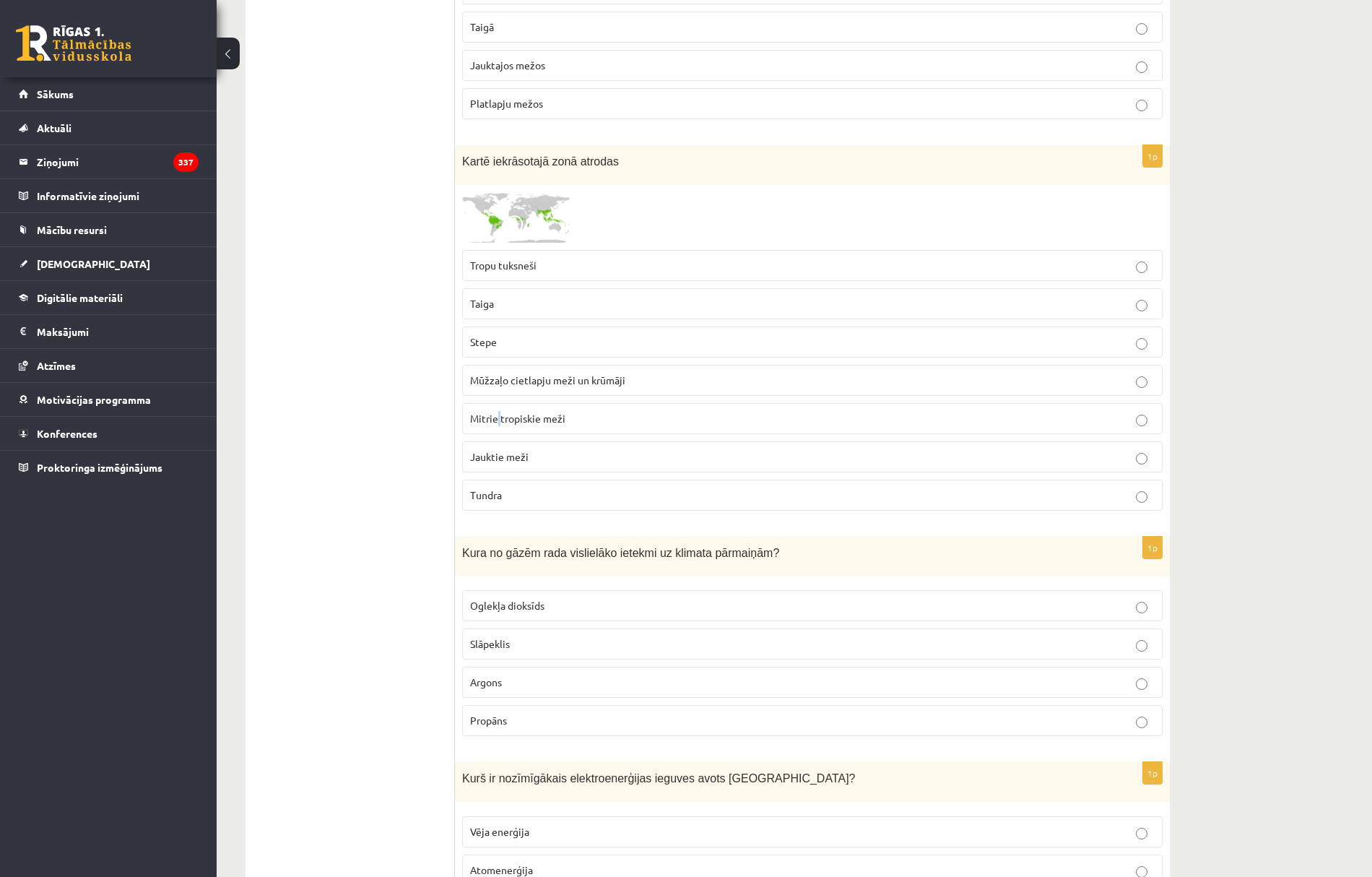
scroll to position [7514, 0]
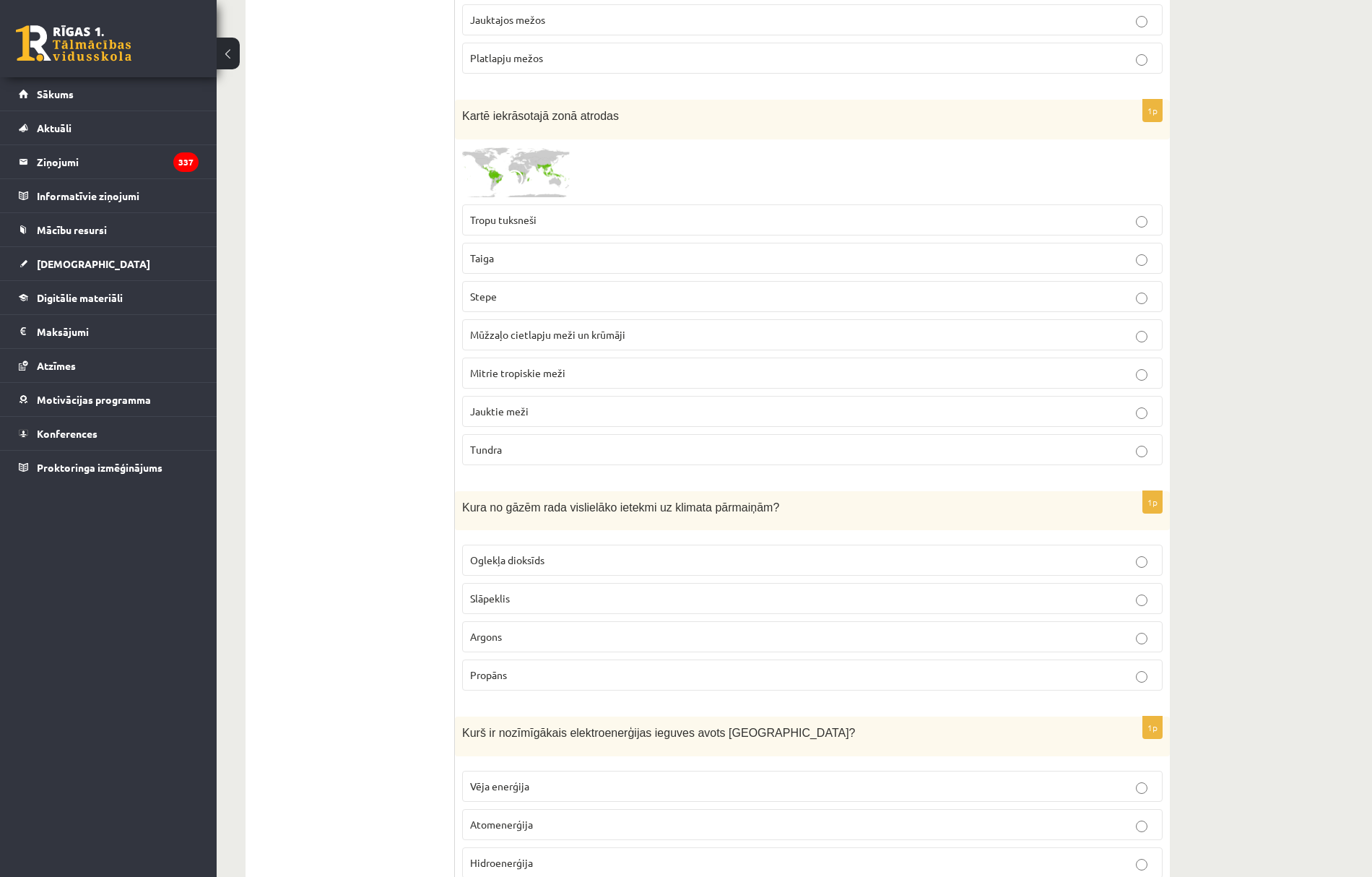
click at [595, 381] on p "Mitrie tropiskie meži" at bounding box center [812, 373] width 685 height 16
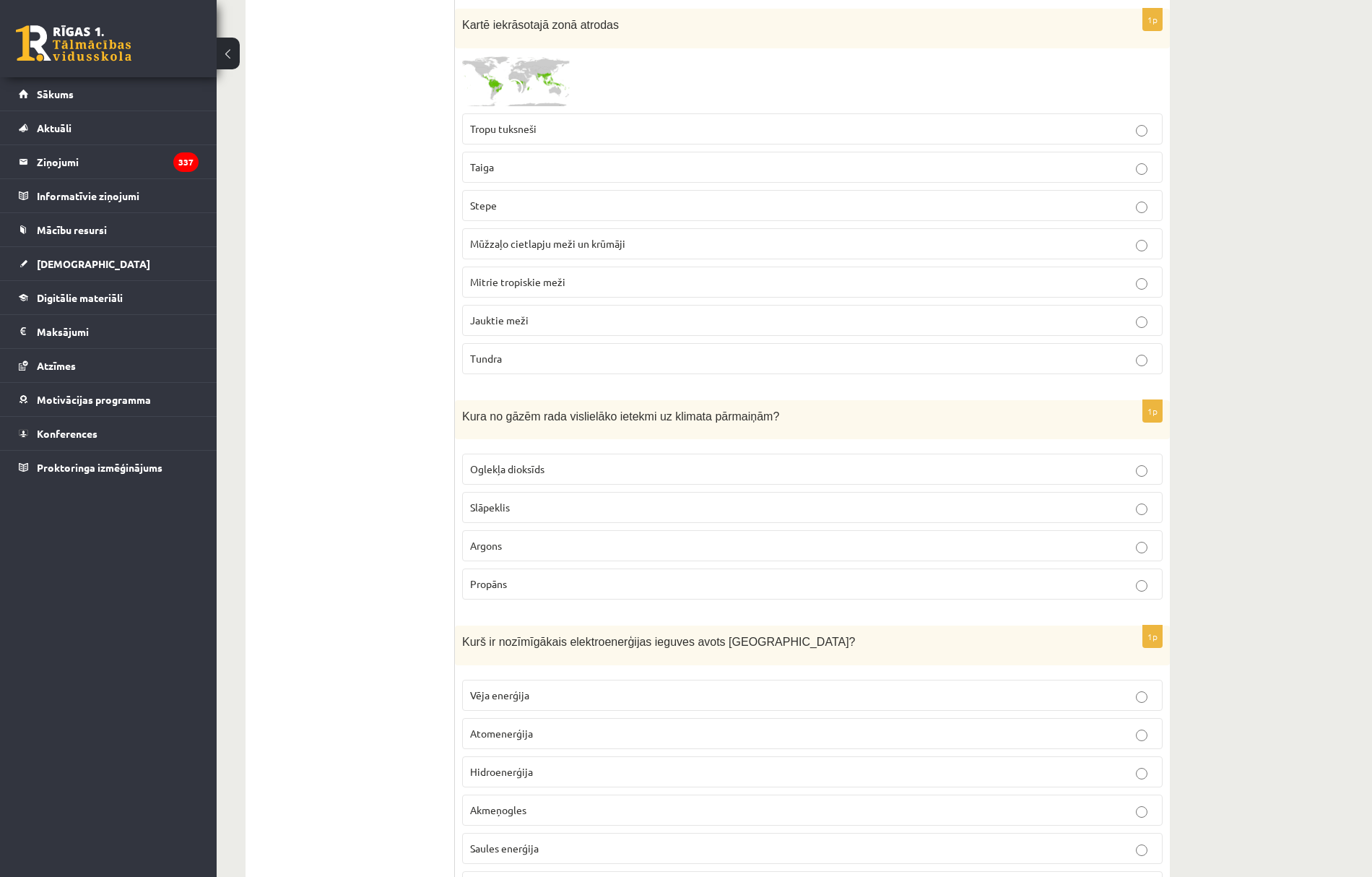
scroll to position [7611, 0]
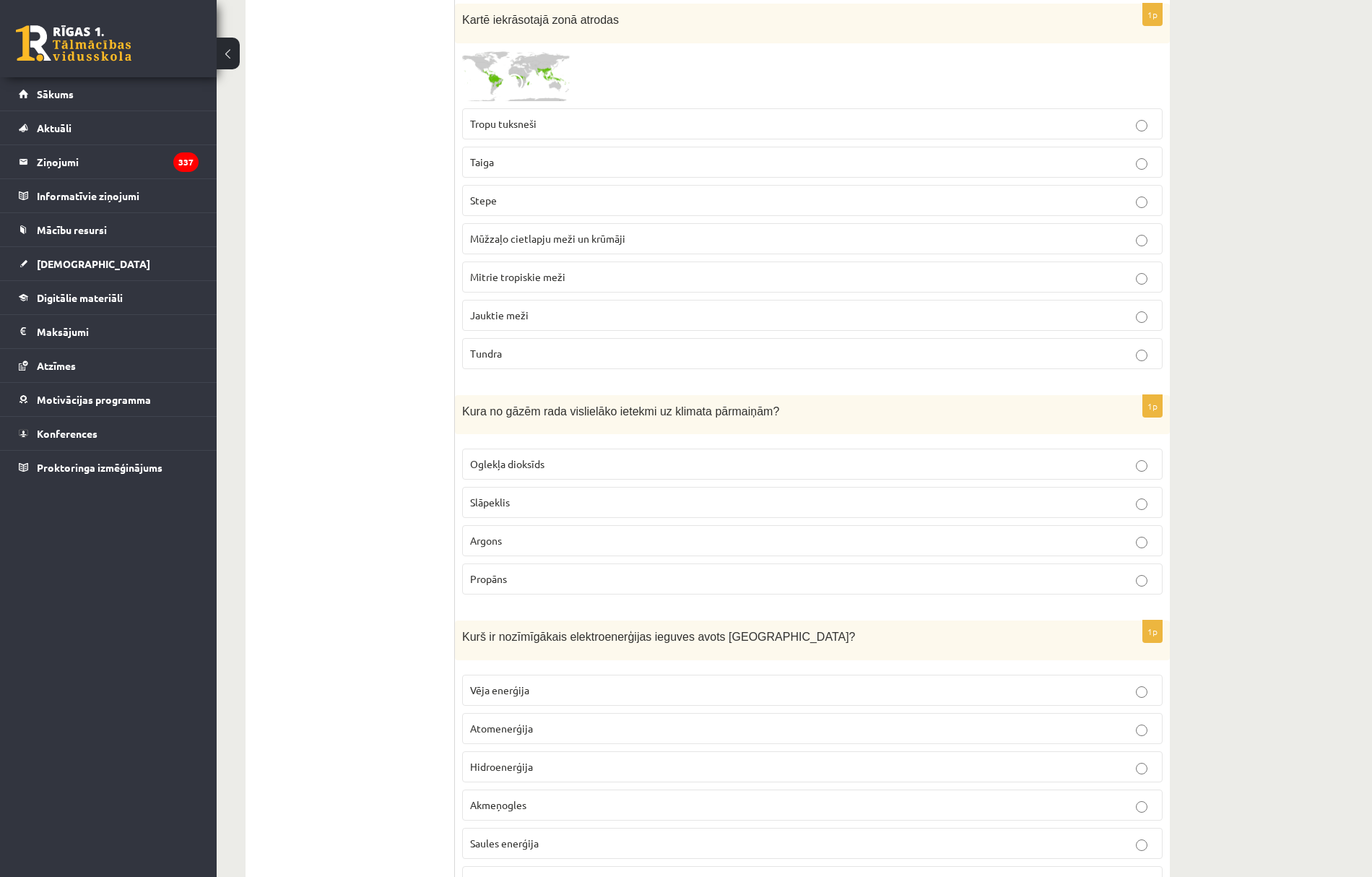
click at [516, 470] on span "Oglekļa dioksīds" at bounding box center [507, 464] width 75 height 13
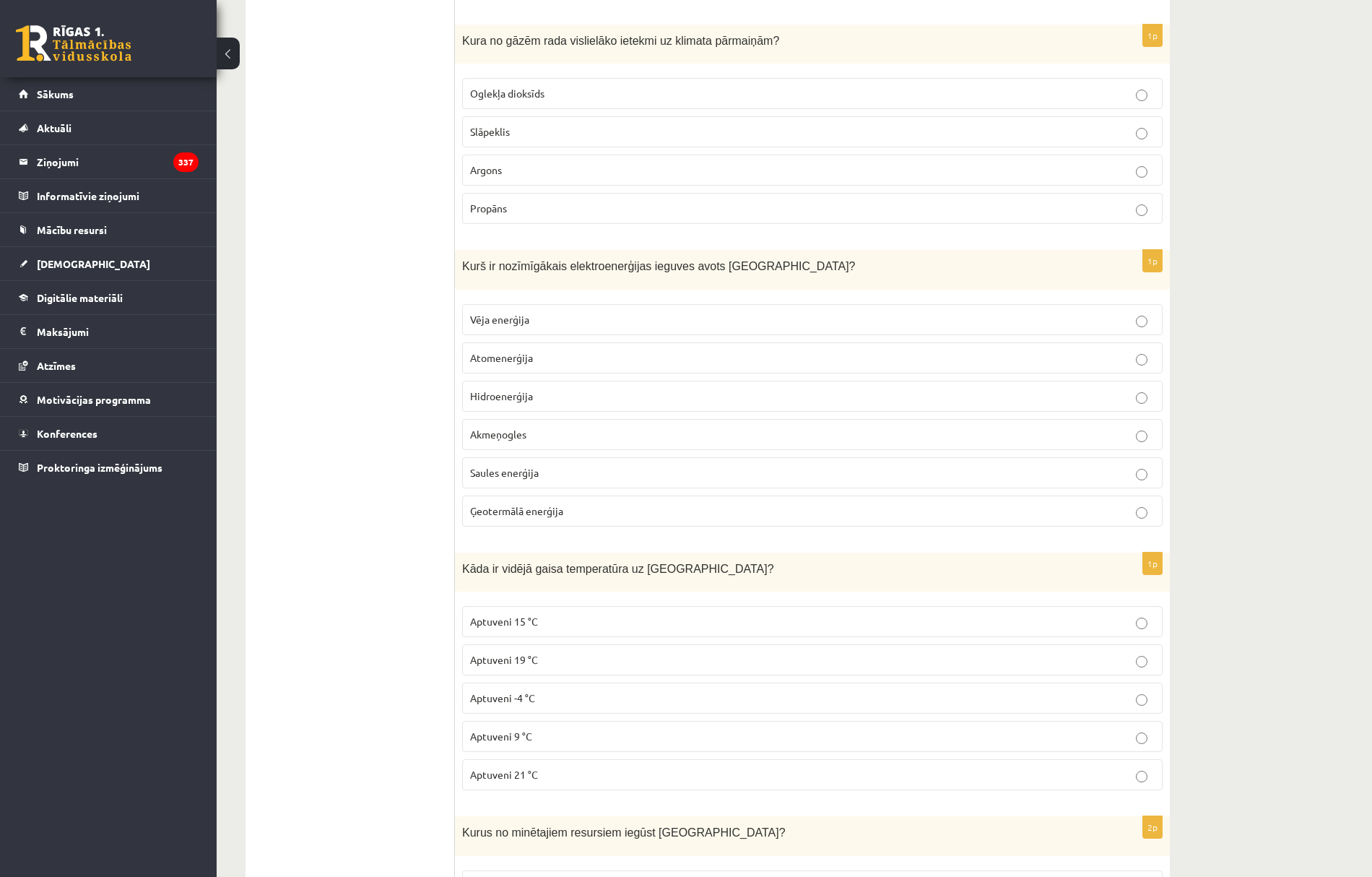
scroll to position [7995, 0]
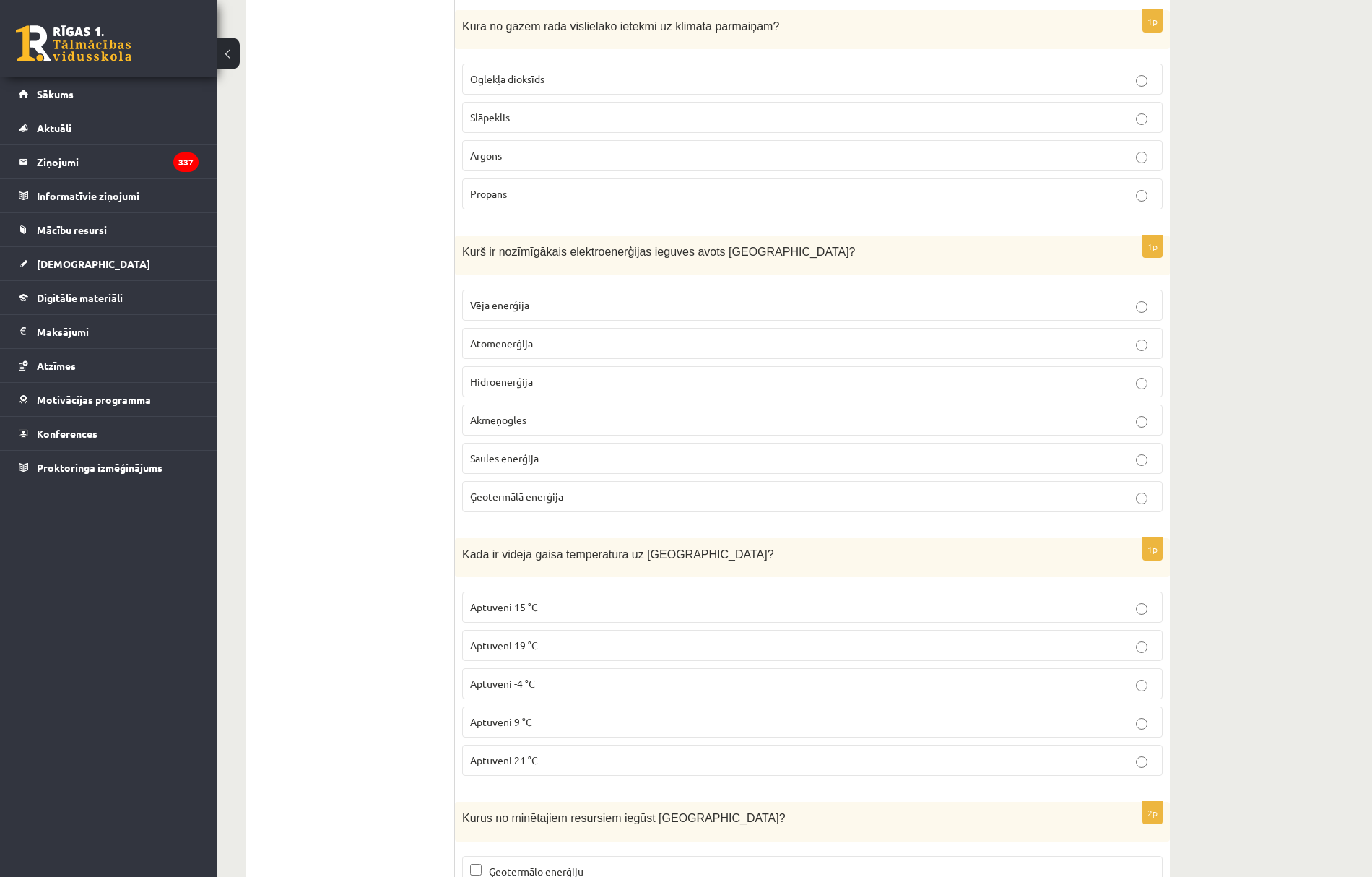
click at [480, 388] on span "Hidroenerģija" at bounding box center [501, 382] width 63 height 13
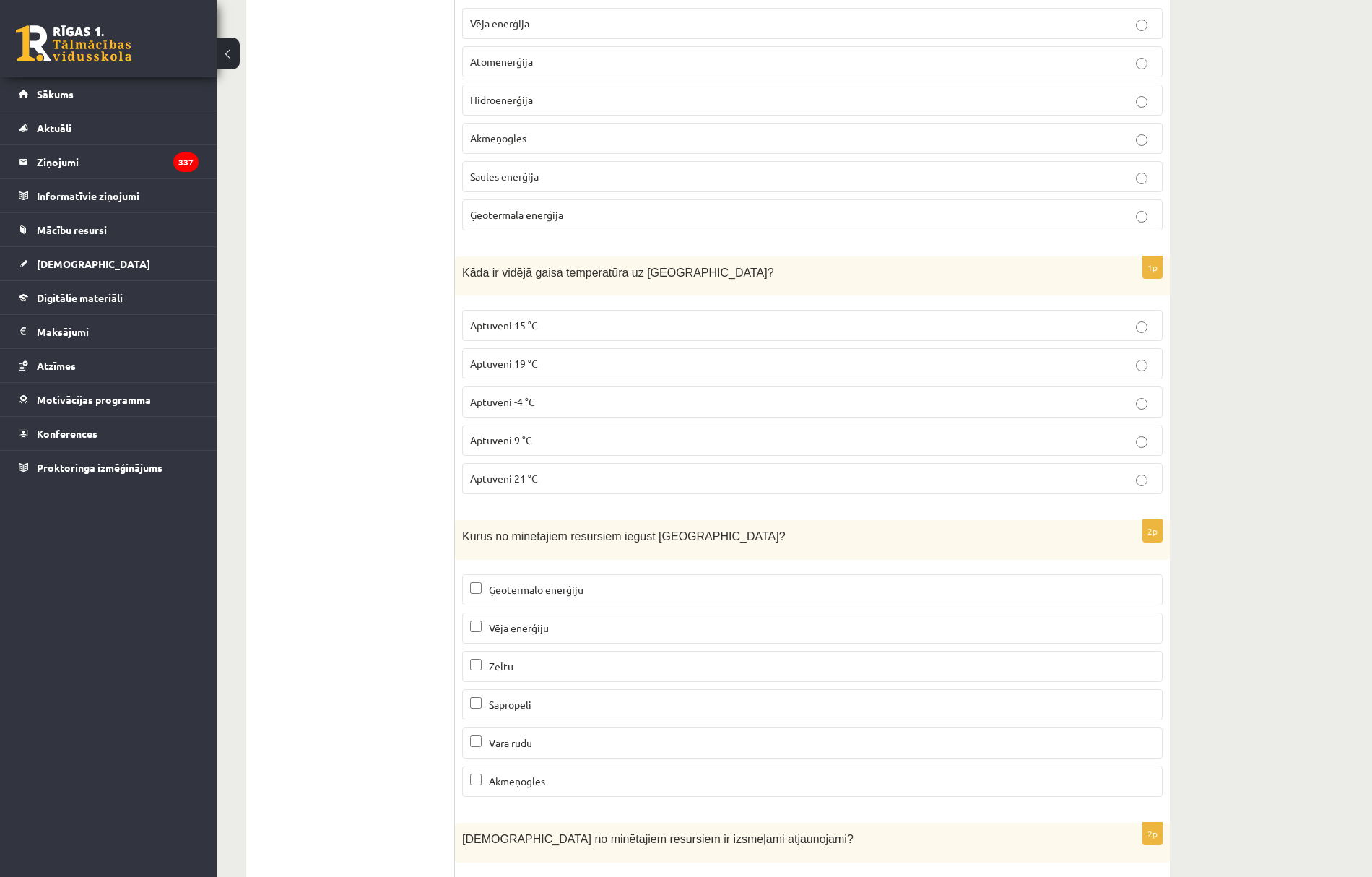
scroll to position [8284, 0]
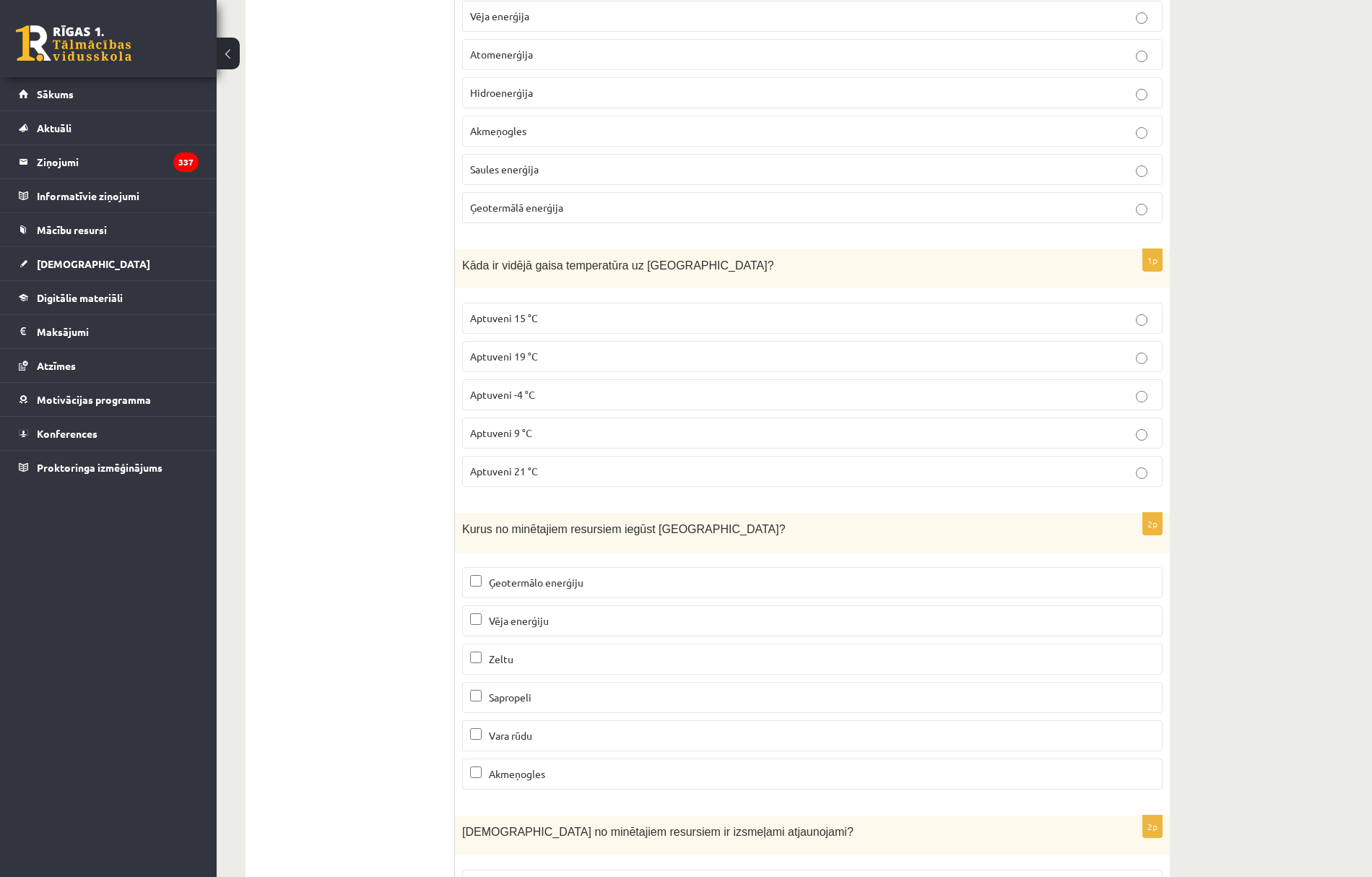
click at [500, 325] on span "Aptuveni 15 °C" at bounding box center [504, 318] width 68 height 13
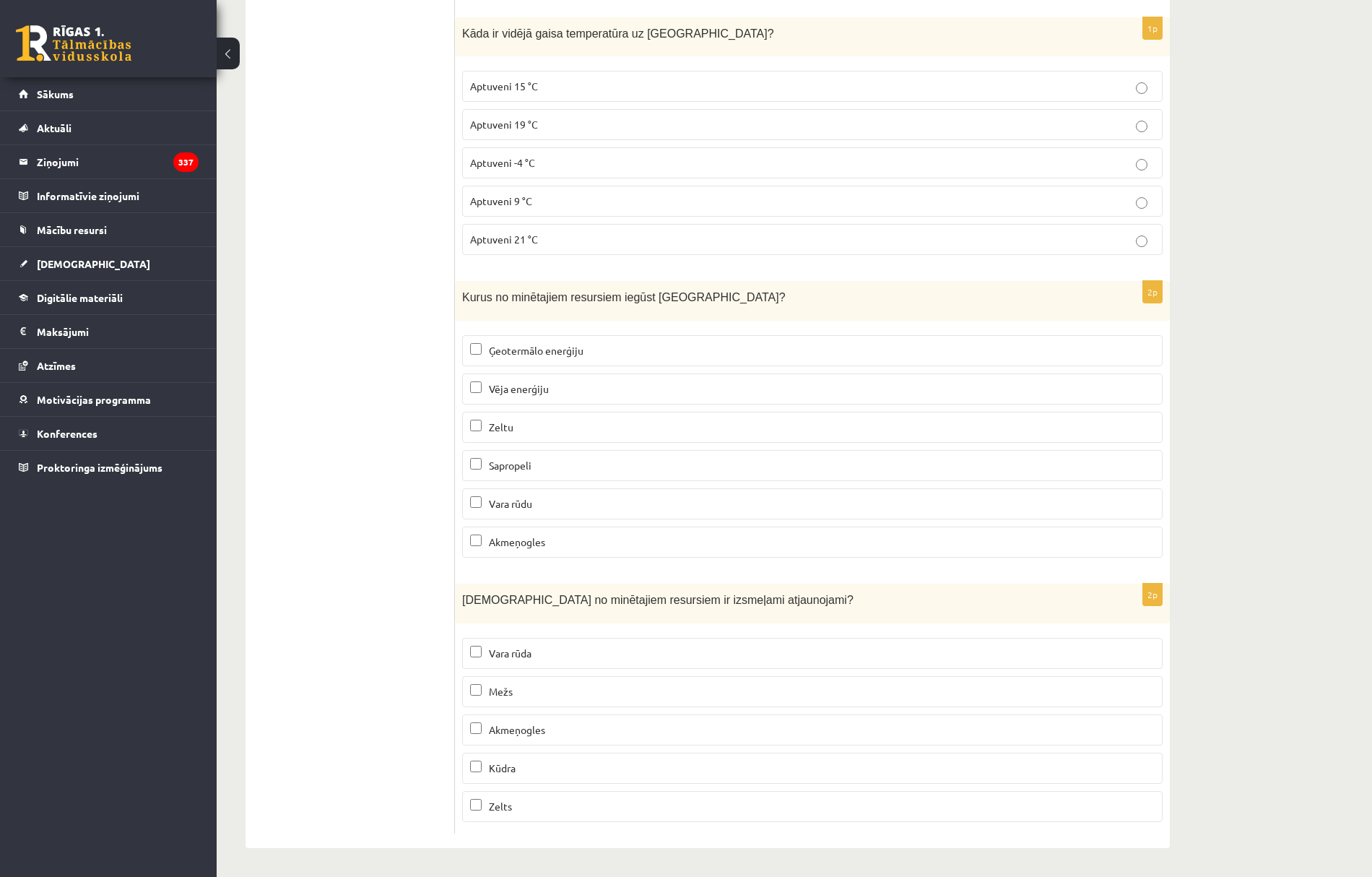
scroll to position [8572, 0]
click at [513, 385] on span "Vēja enerģiju" at bounding box center [518, 389] width 60 height 13
click at [530, 468] on p "Sapropeli" at bounding box center [812, 465] width 685 height 16
drag, startPoint x: 491, startPoint y: 686, endPoint x: 497, endPoint y: 691, distance: 7.8
click at [489, 686] on span "Mežs" at bounding box center [500, 691] width 24 height 13
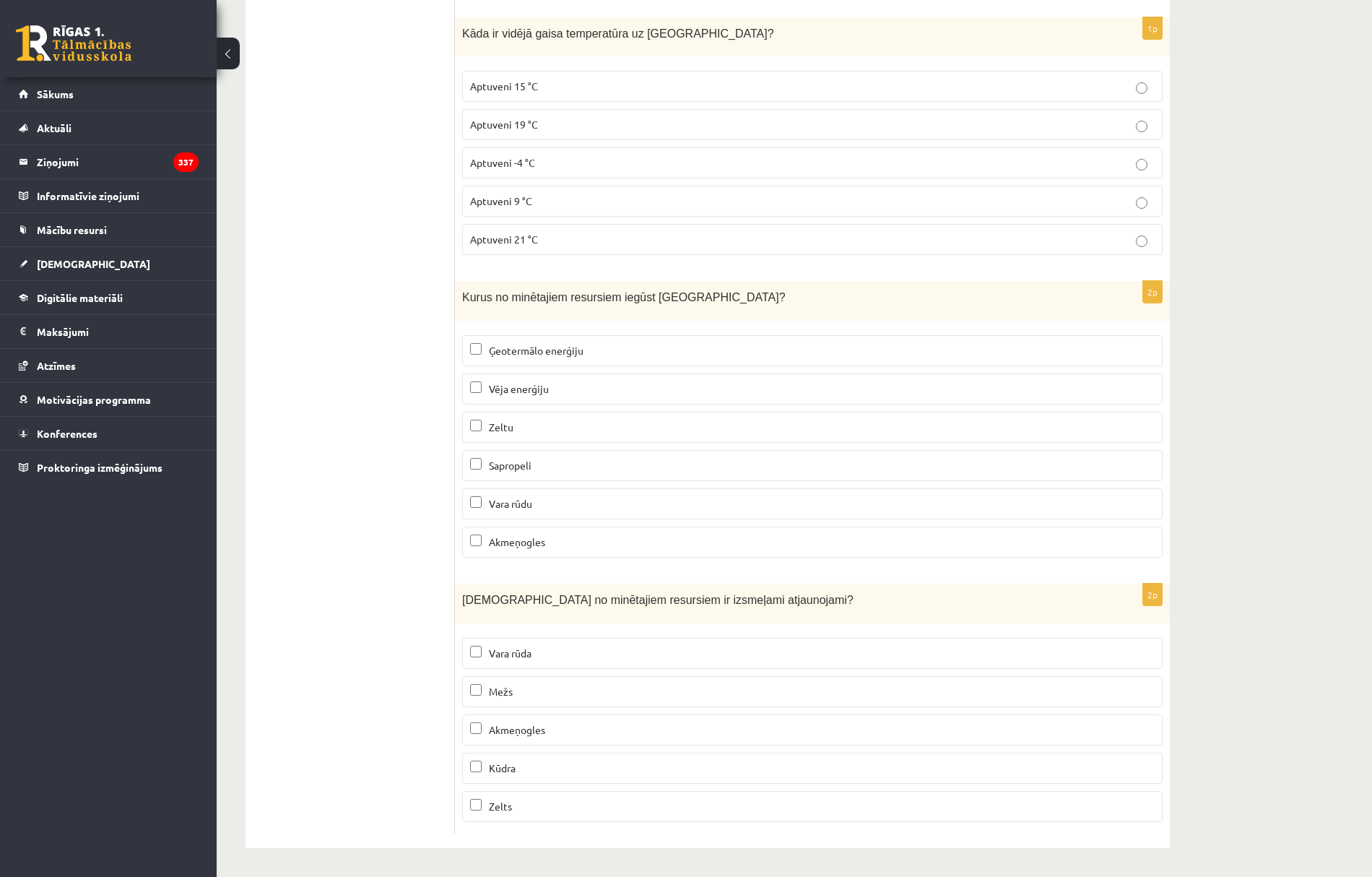
click at [510, 771] on span "Kūdra" at bounding box center [502, 768] width 27 height 13
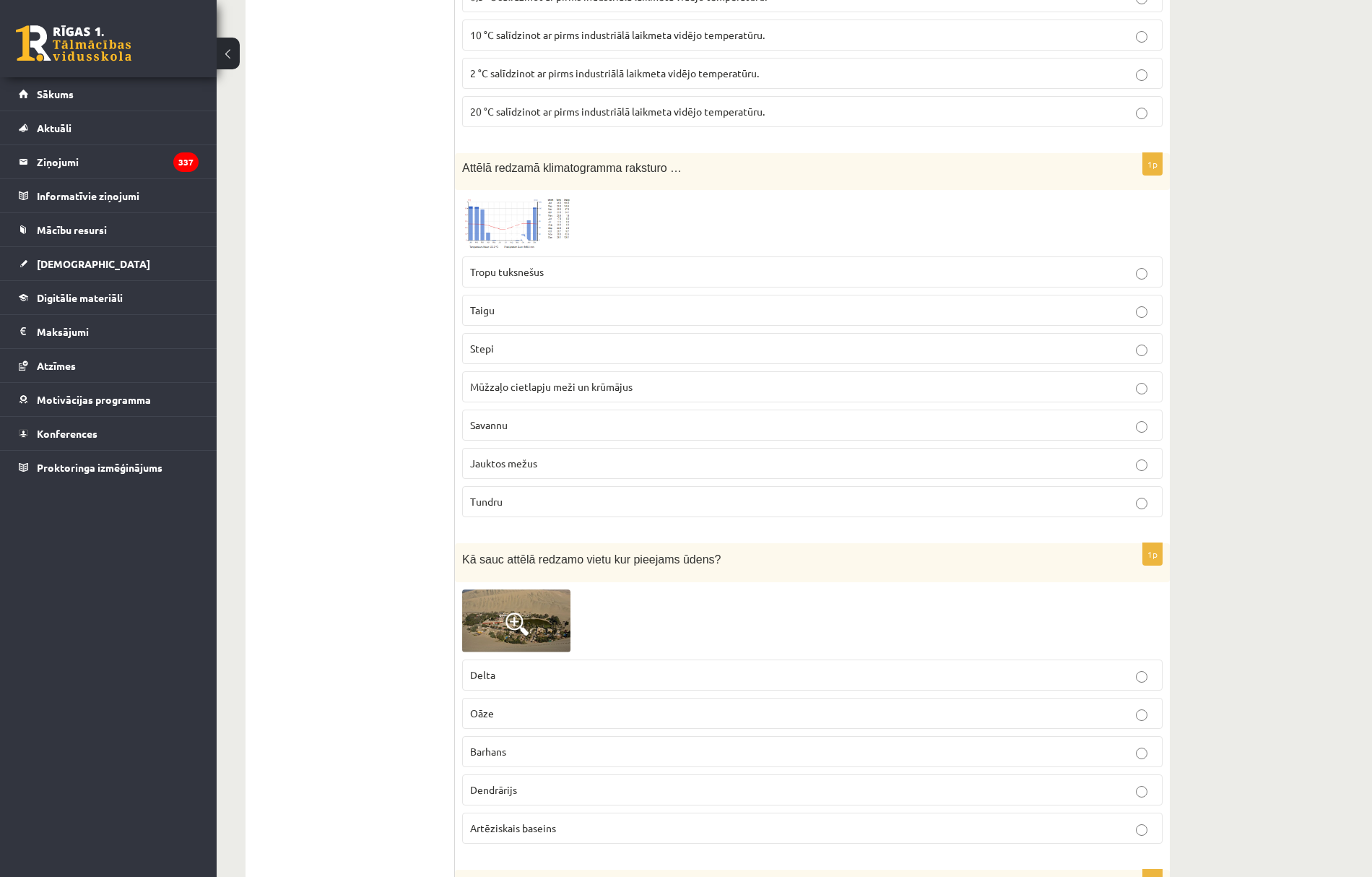
scroll to position [0, 0]
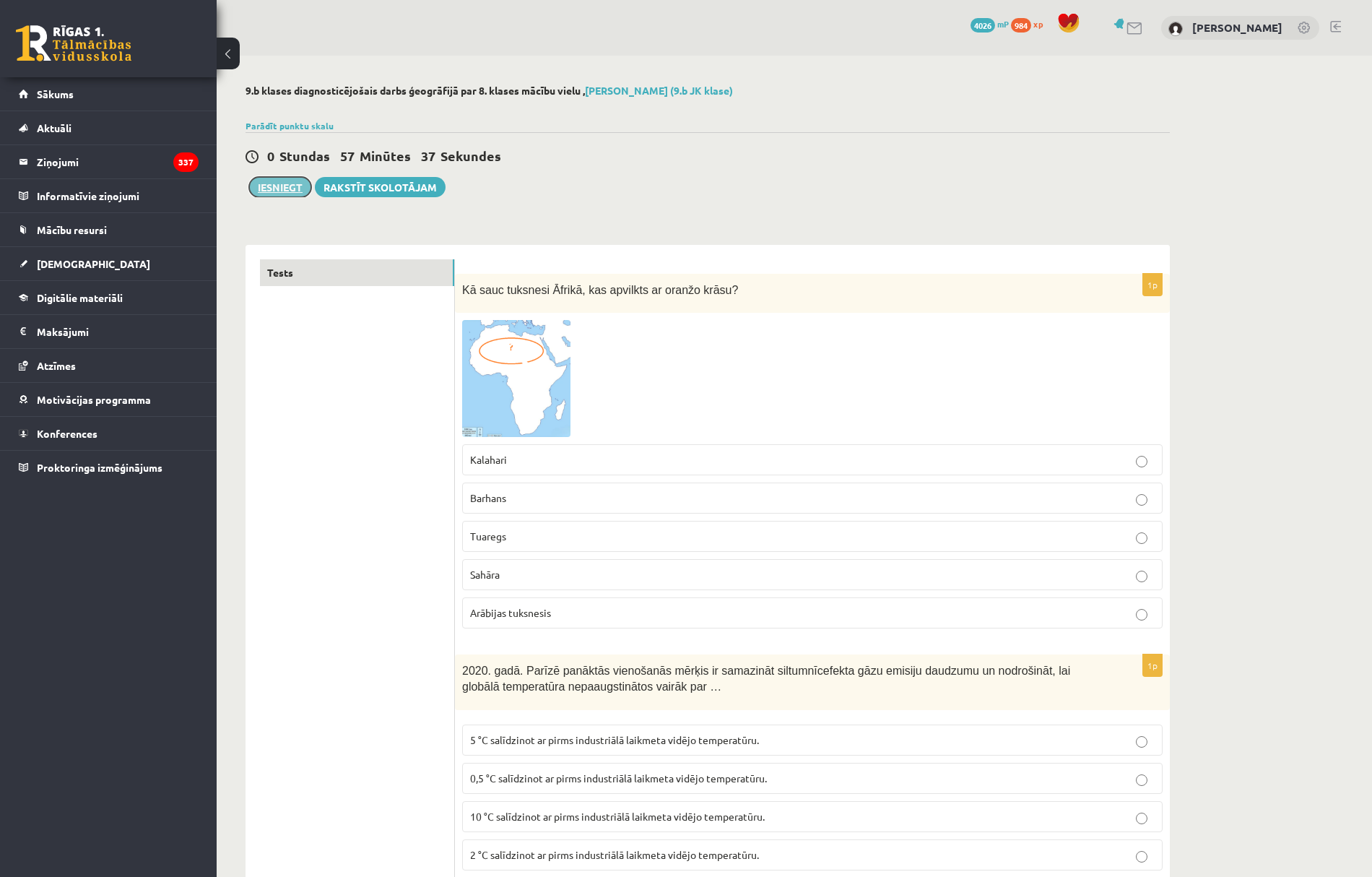
click at [278, 179] on button "Iesniegt" at bounding box center [280, 186] width 62 height 20
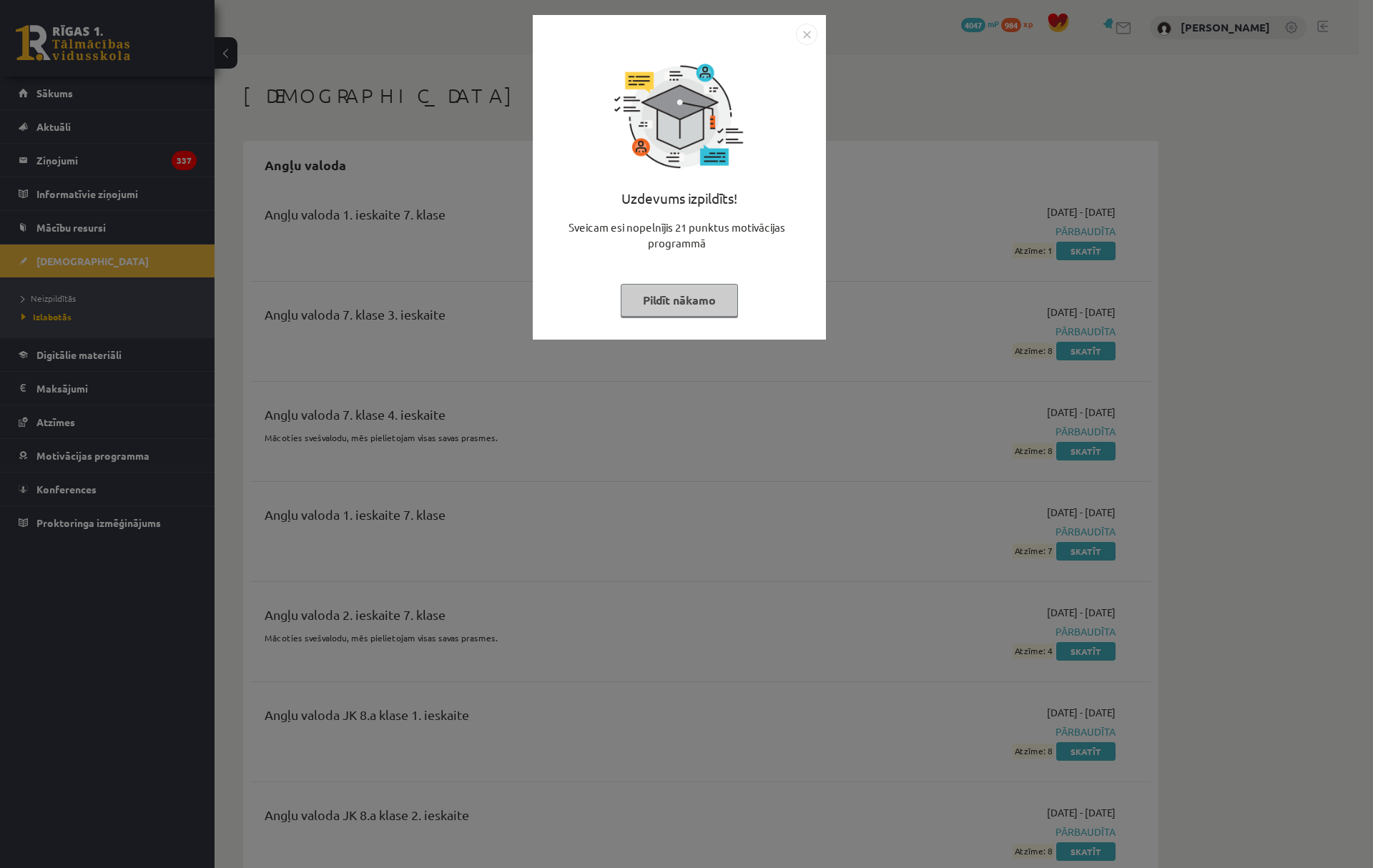
click at [688, 307] on button "Pildīt nākamo" at bounding box center [679, 300] width 117 height 33
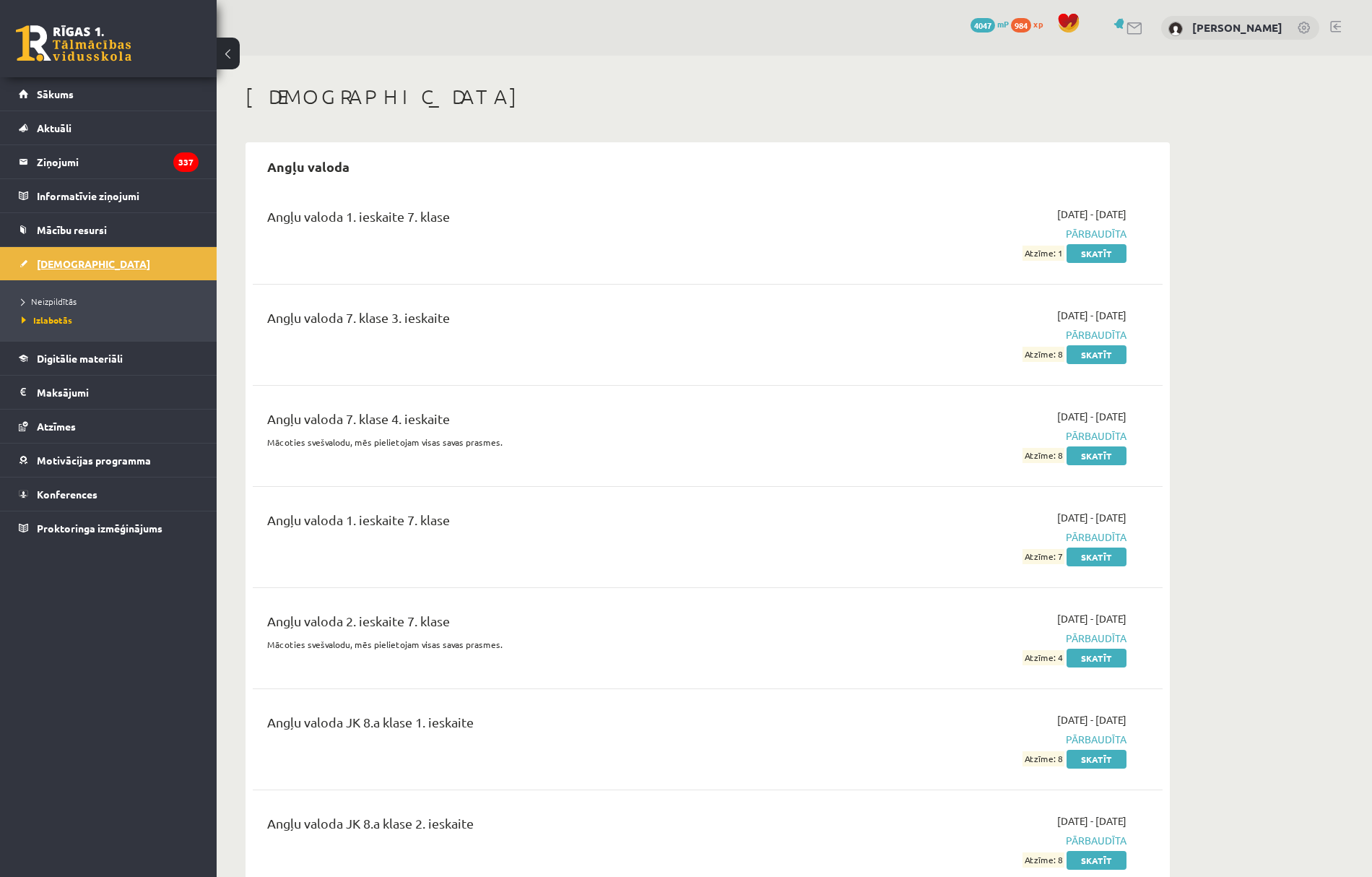
click at [118, 267] on link "[DEMOGRAPHIC_DATA]" at bounding box center [108, 263] width 180 height 33
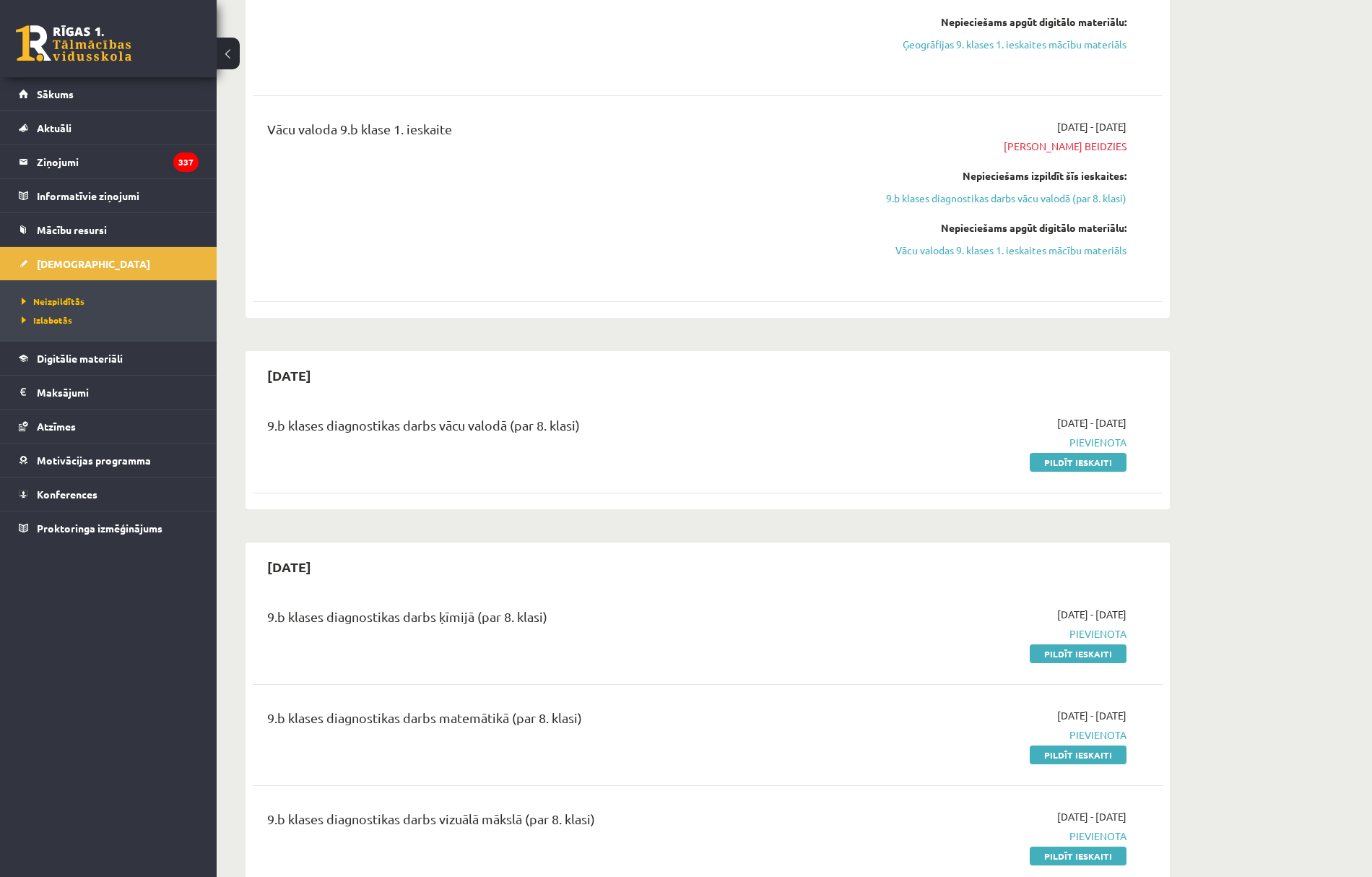
scroll to position [771, 0]
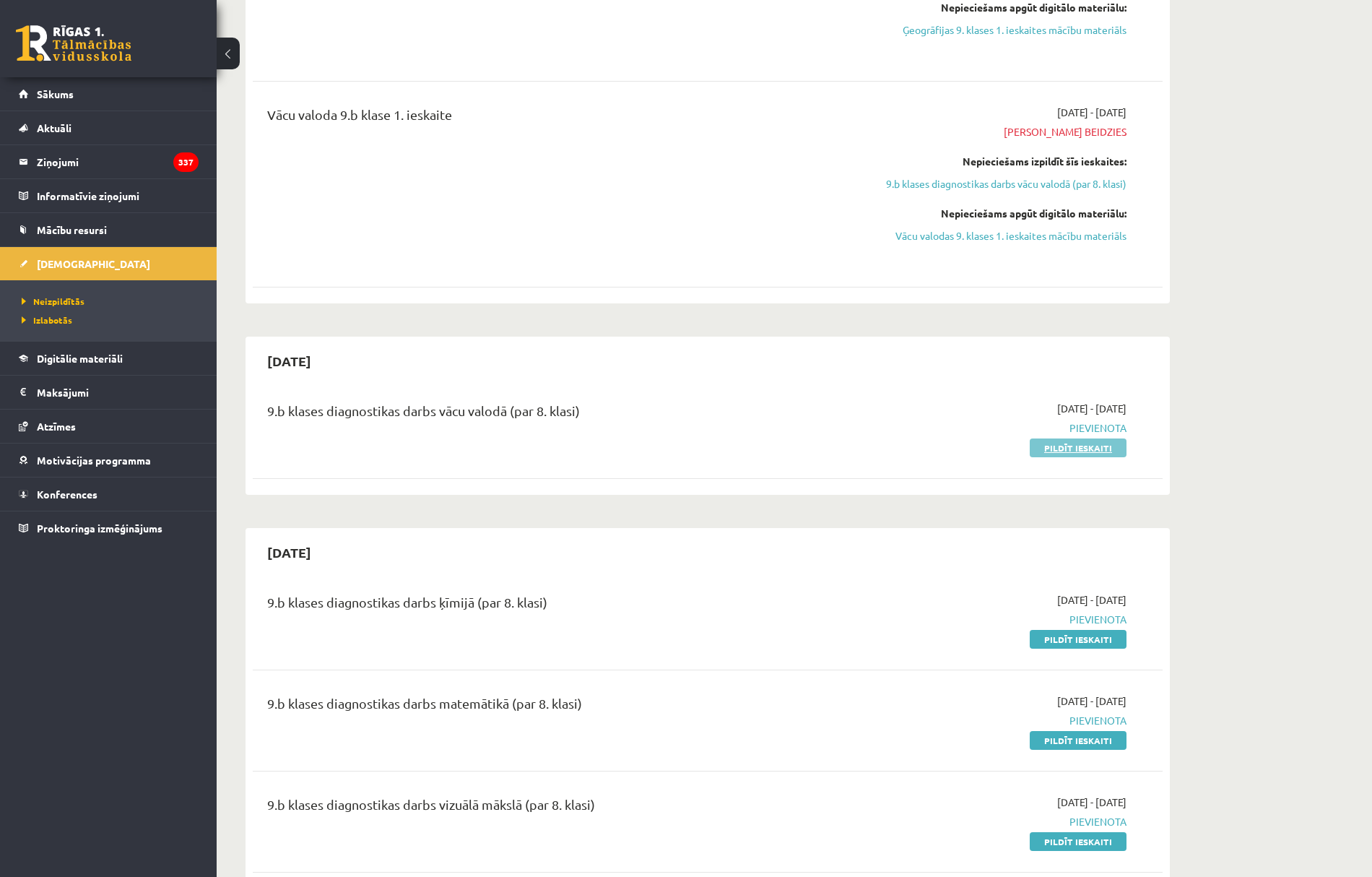
click at [1055, 444] on link "Pildīt ieskaiti" at bounding box center [1078, 447] width 97 height 18
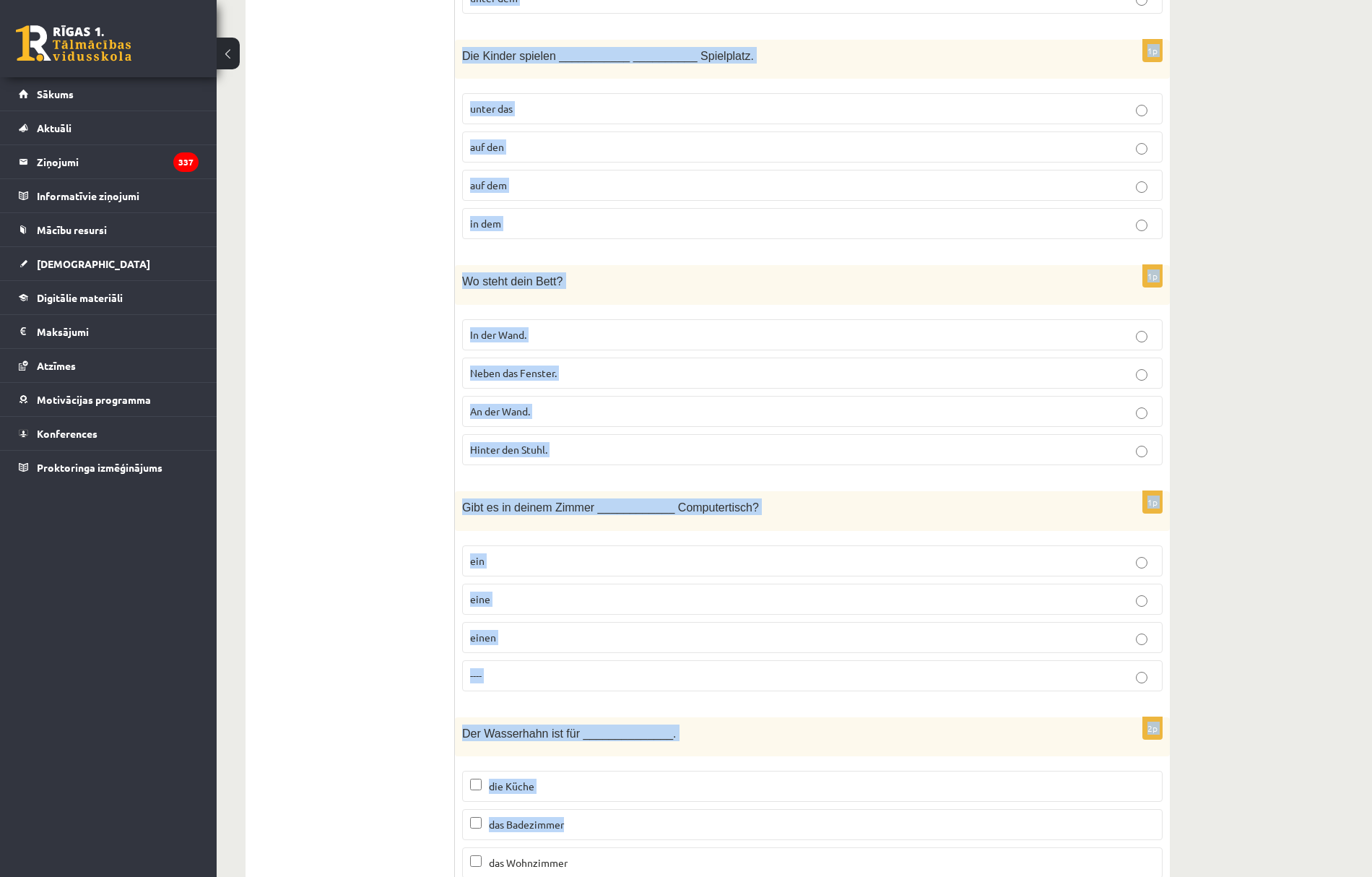
scroll to position [4206, 0]
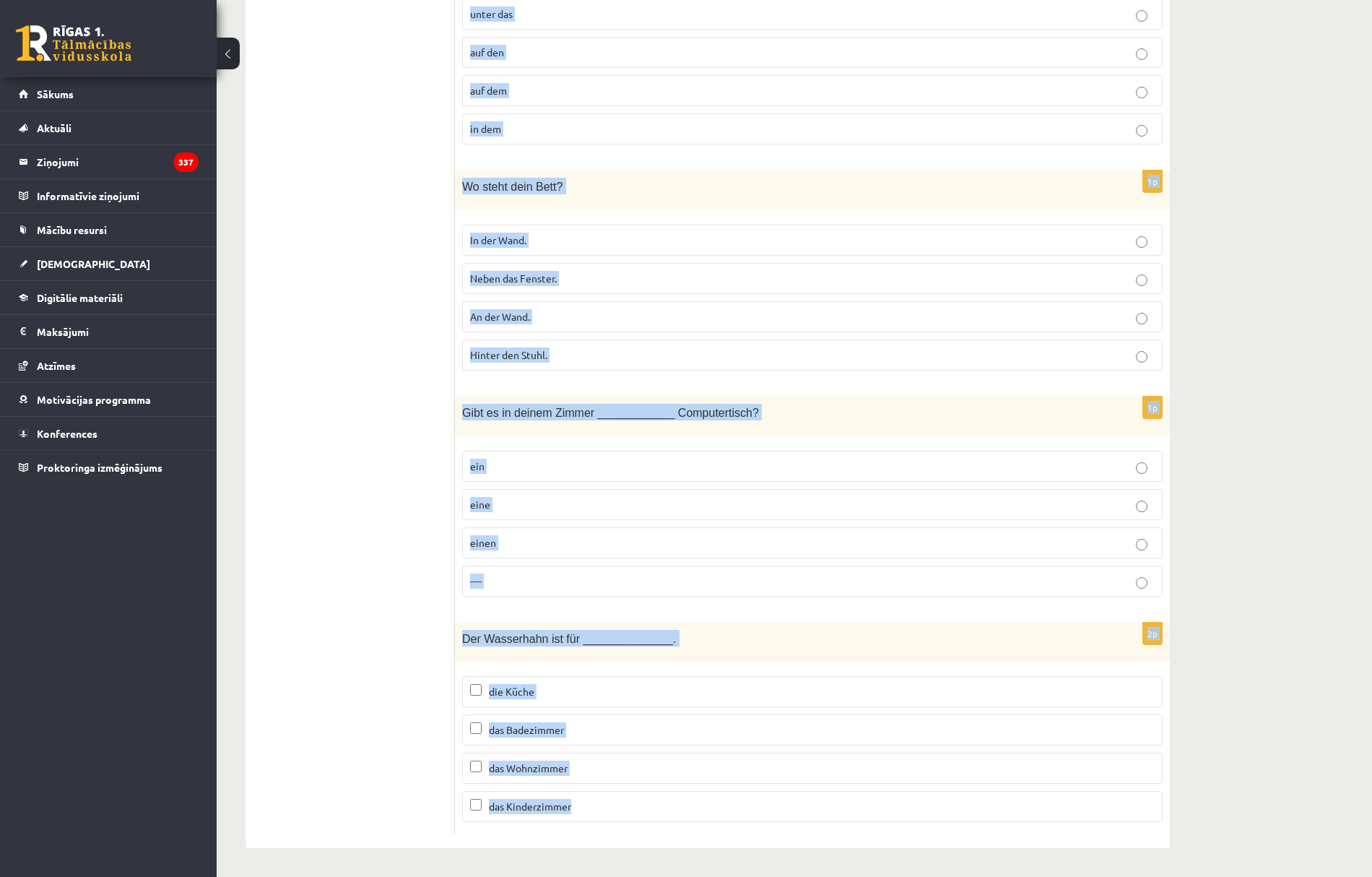
drag, startPoint x: 492, startPoint y: 315, endPoint x: 818, endPoint y: 809, distance: 591.9
copy form "Lore Ipsumd sitam Consec. ___________ Adipi eli Seddoeiusmodt. Inci Utla Etdol …"
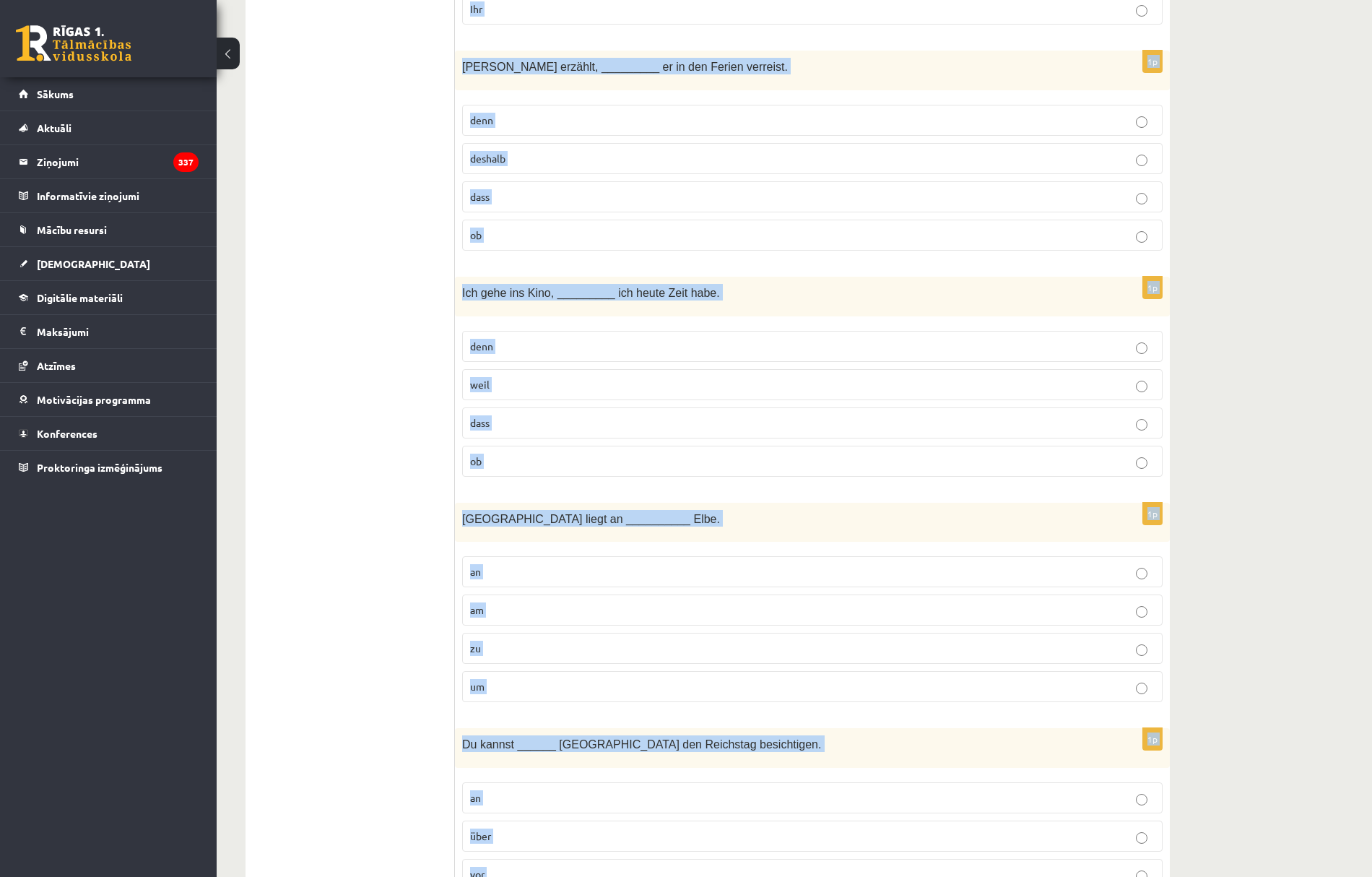
scroll to position [0, 0]
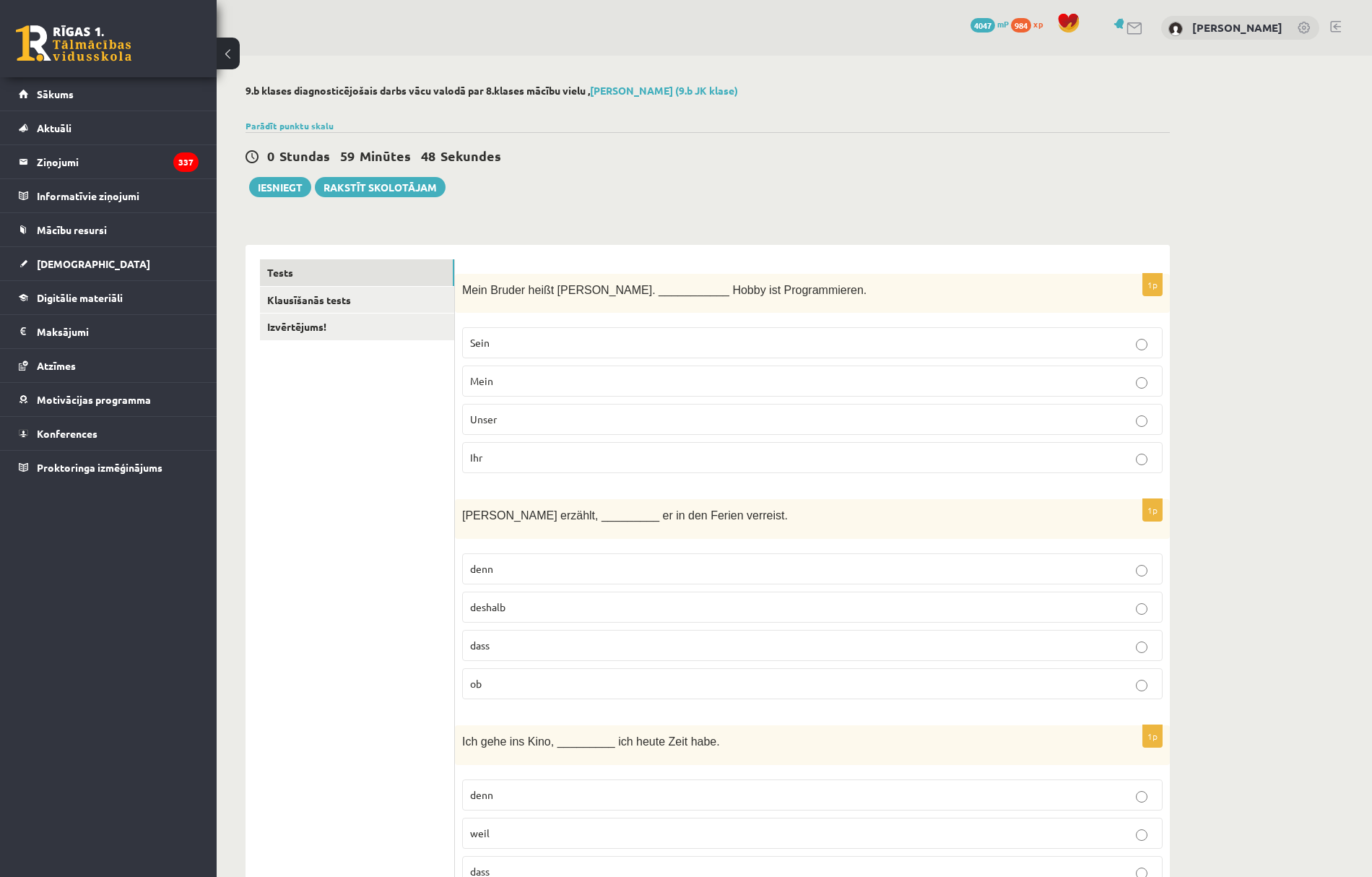
click at [486, 322] on div "1p Mein Bruder heißt [PERSON_NAME]. ___________ Hobby ist Programmieren. Sein M…" at bounding box center [812, 379] width 715 height 211
click at [498, 338] on p "Sein" at bounding box center [812, 342] width 685 height 16
click at [506, 648] on p "dass" at bounding box center [812, 646] width 685 height 16
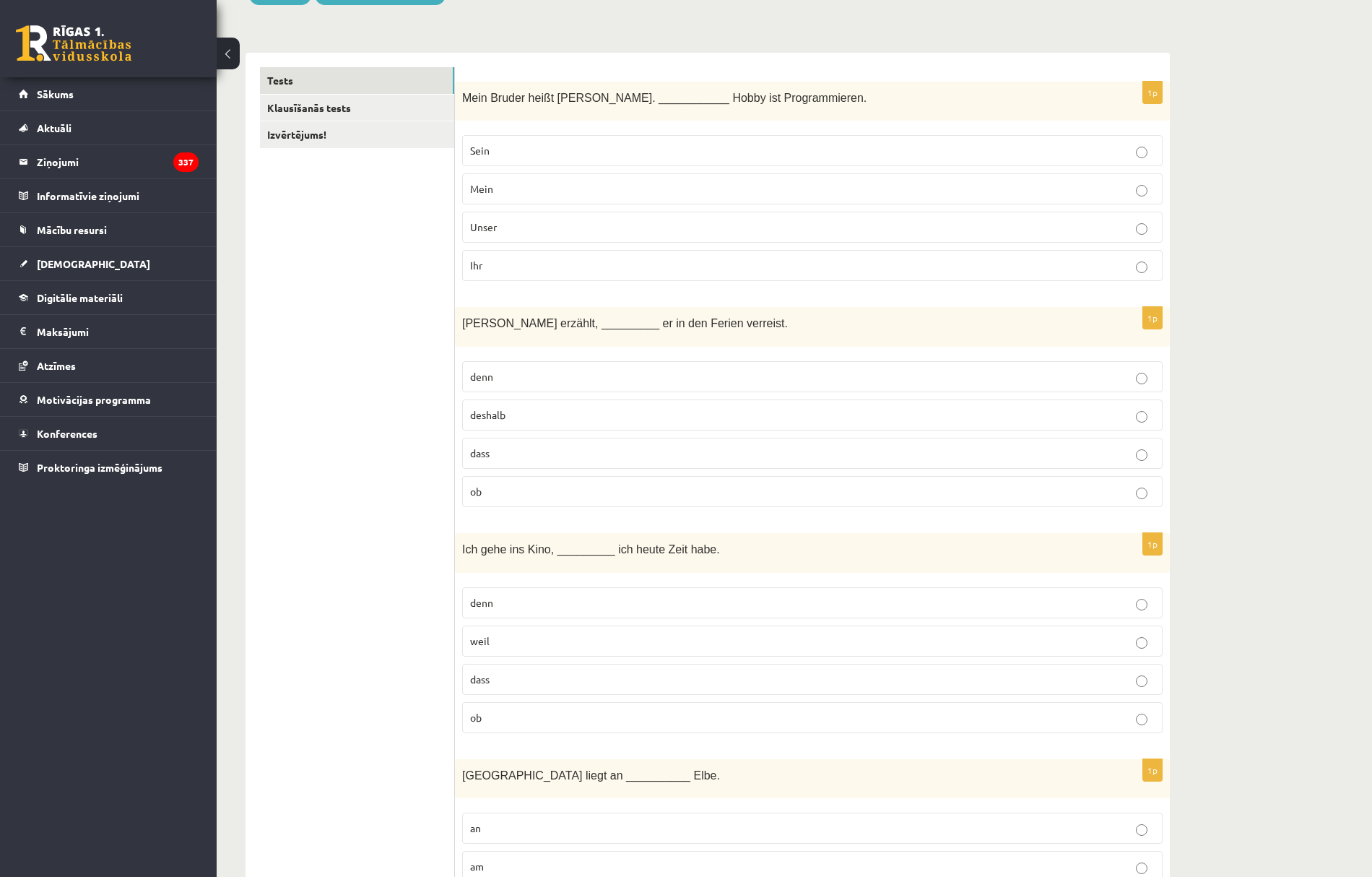
click at [498, 645] on p "weil" at bounding box center [812, 641] width 685 height 16
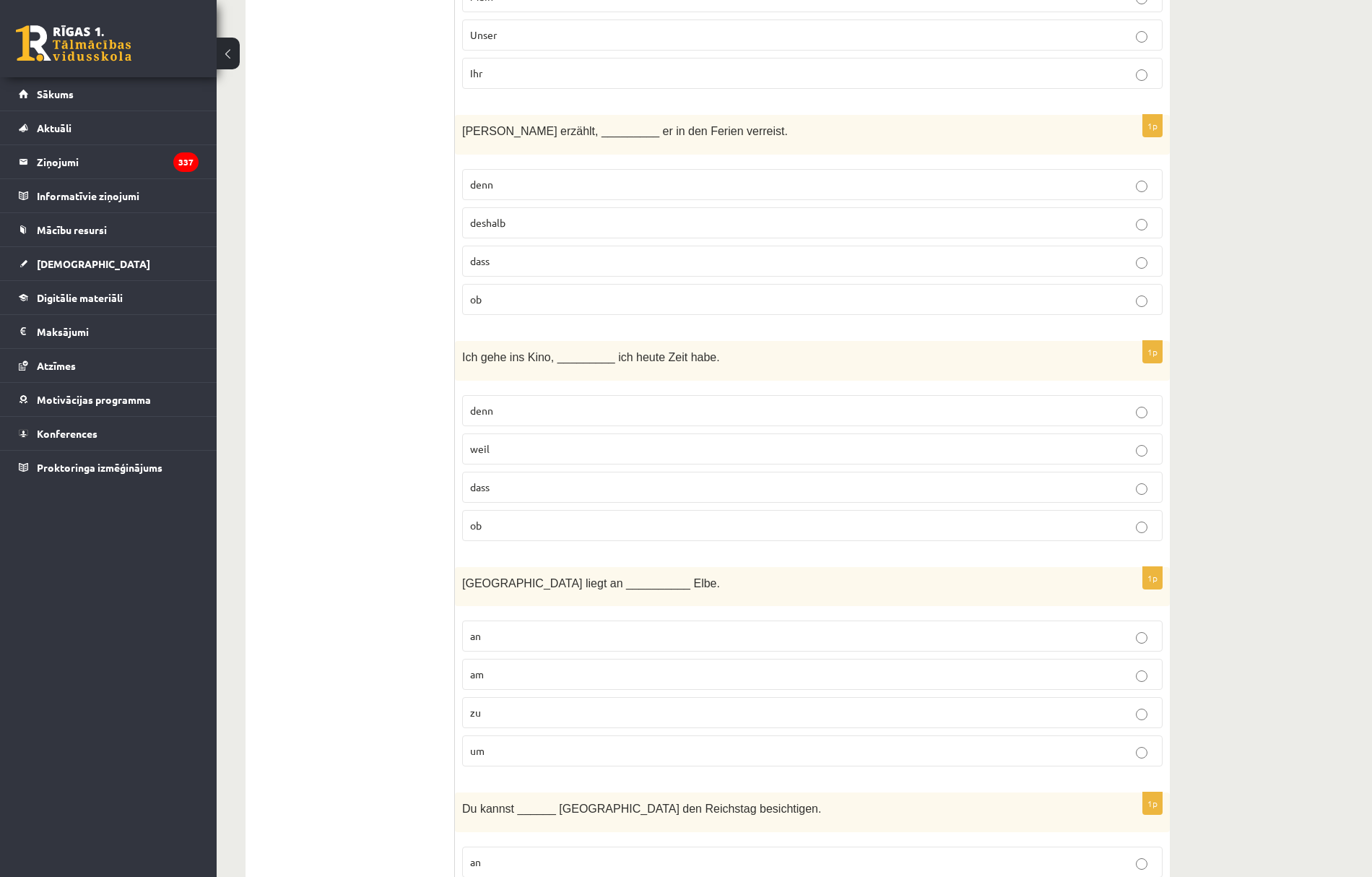
scroll to position [385, 0]
click at [487, 636] on p "an" at bounding box center [812, 635] width 685 height 16
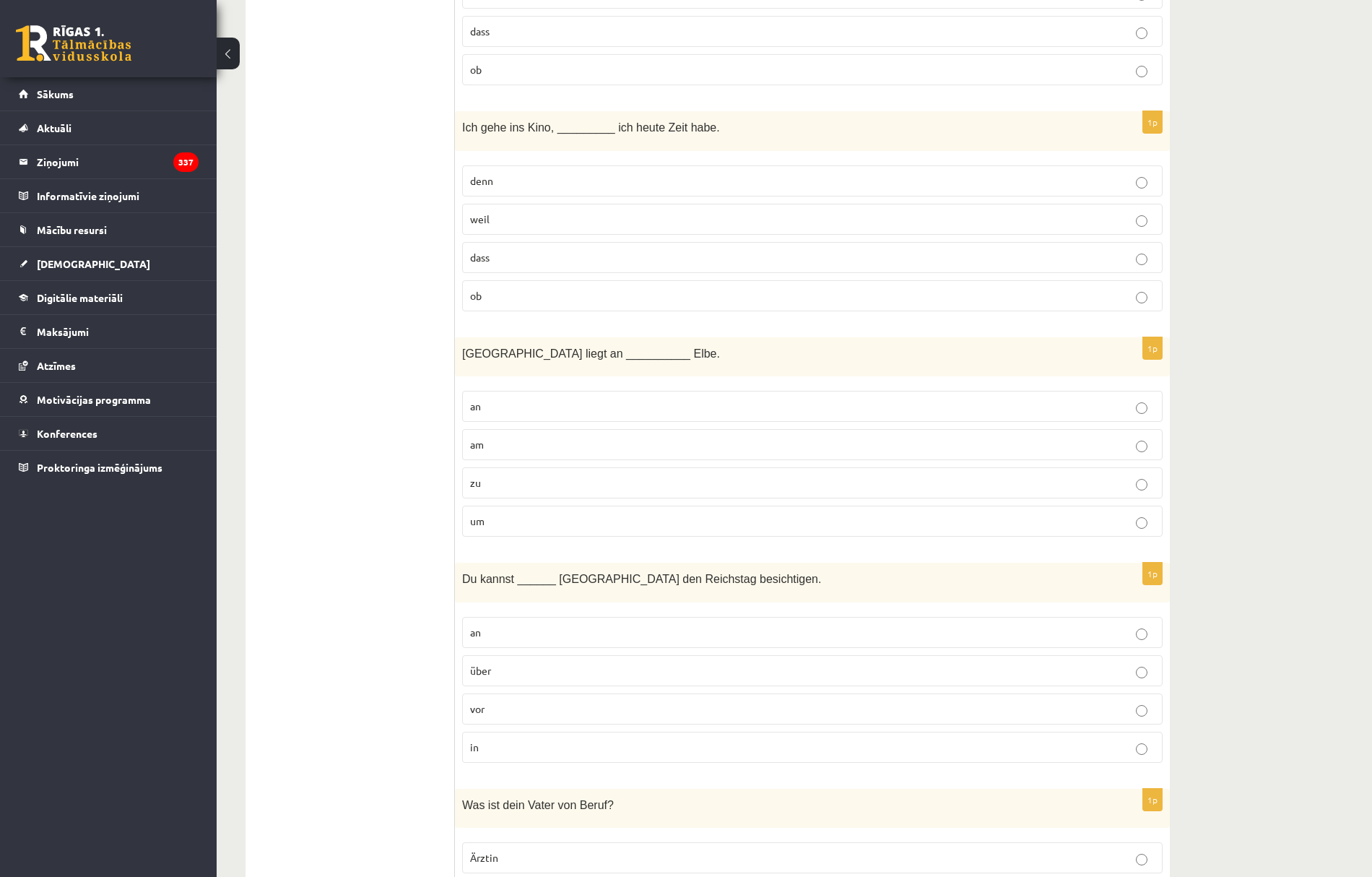
scroll to position [674, 0]
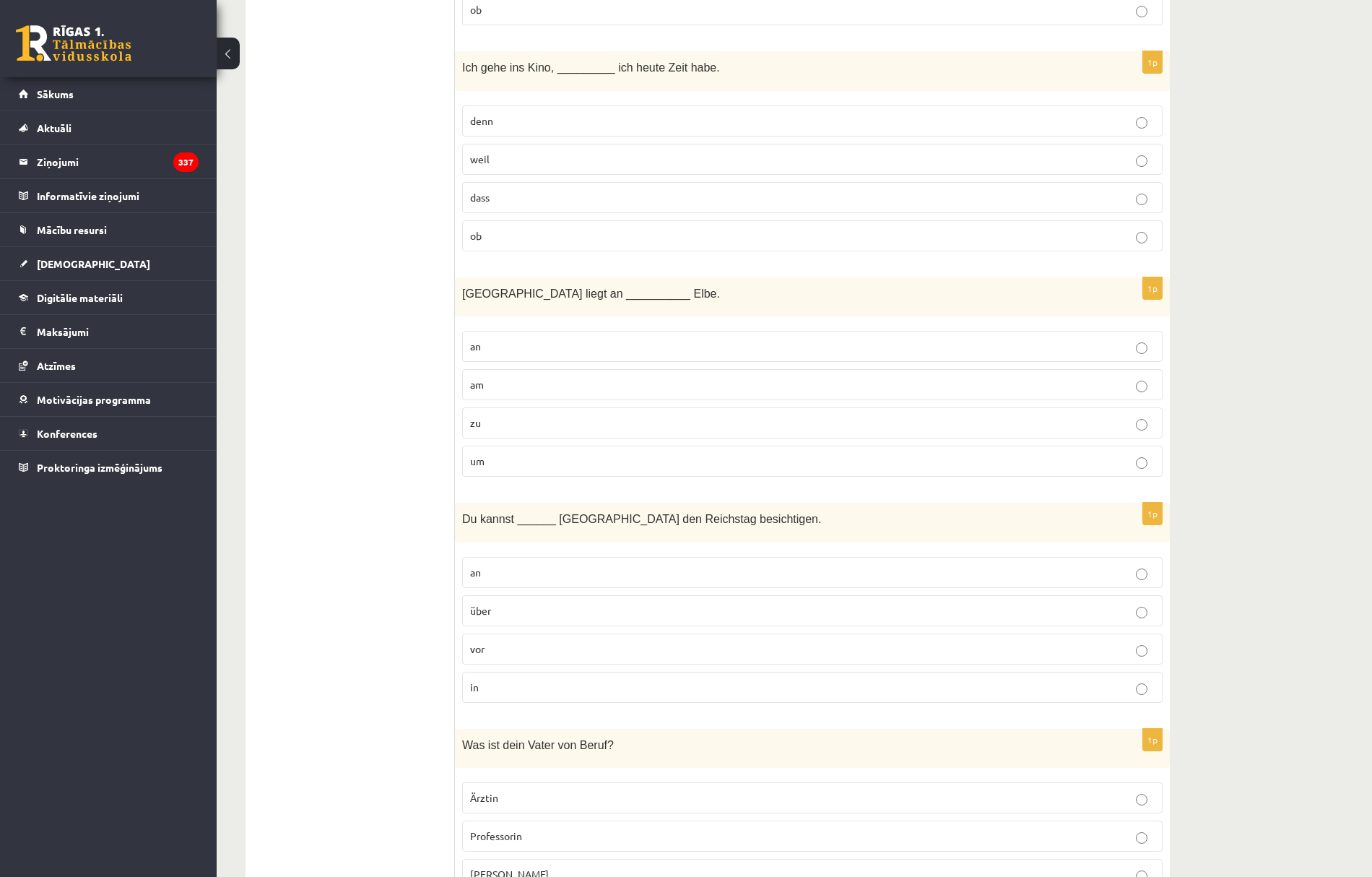
click at [504, 691] on p "in" at bounding box center [812, 687] width 685 height 16
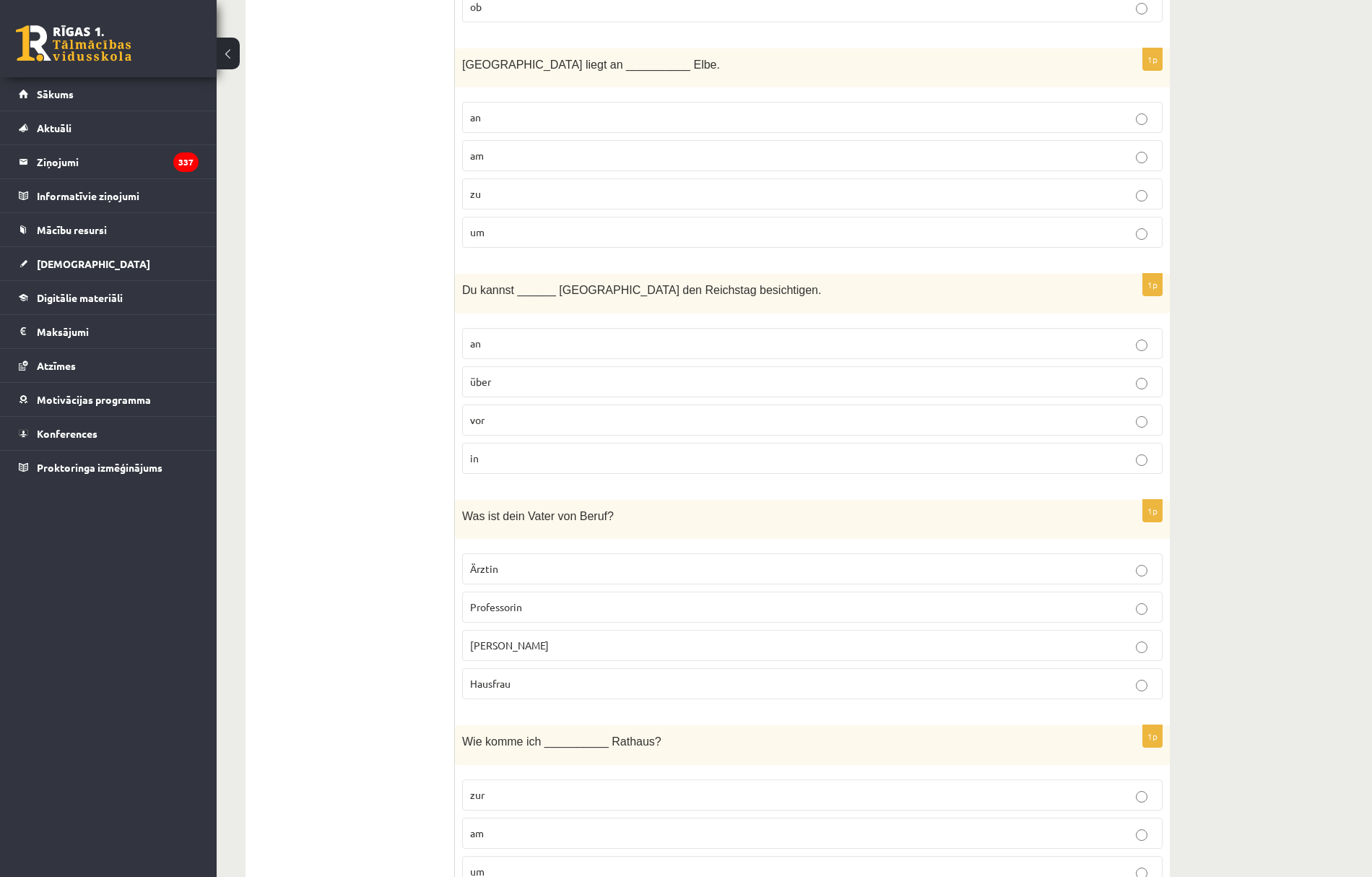
scroll to position [963, 0]
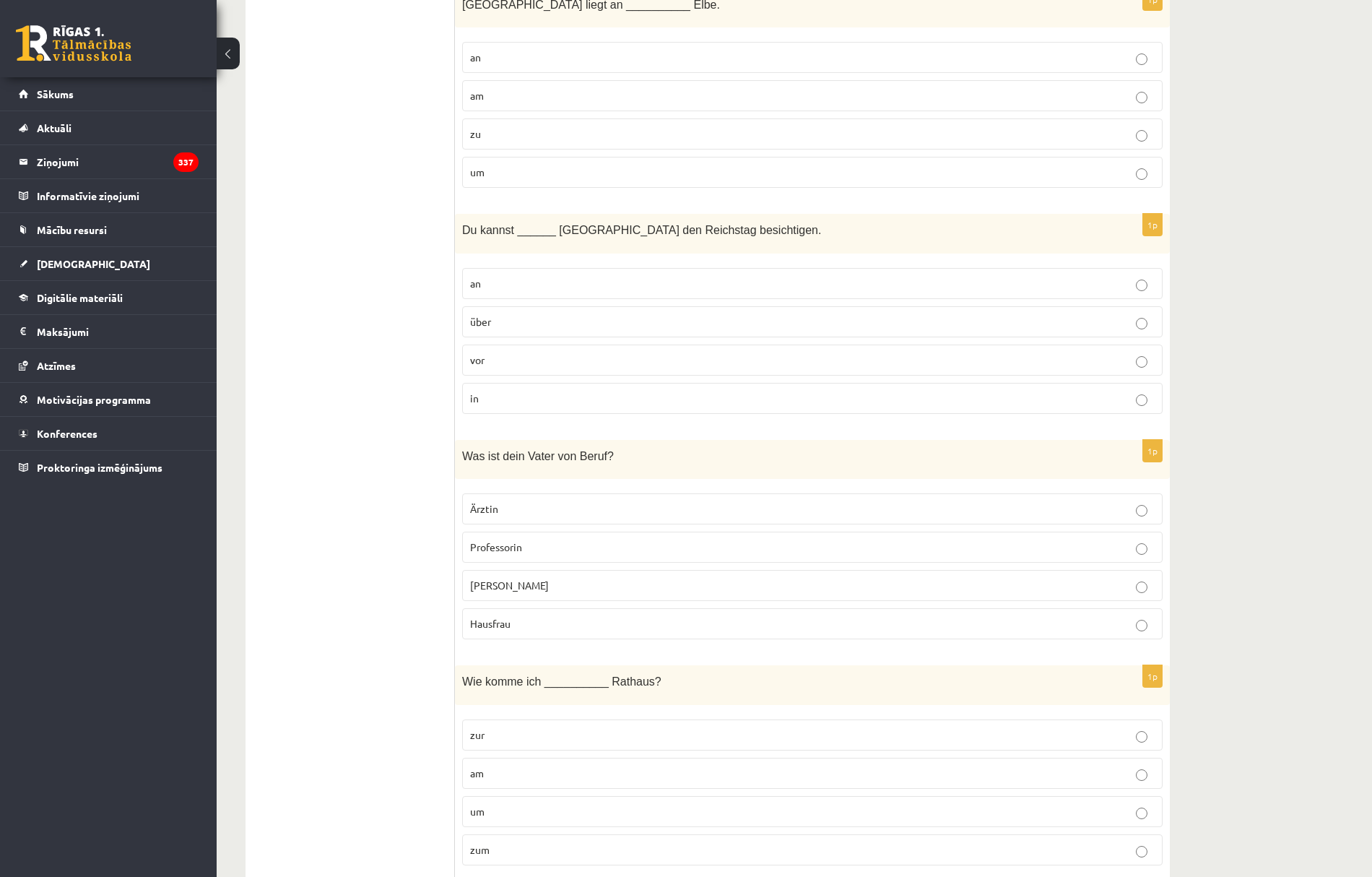
click at [510, 592] on span "Hausmann" at bounding box center [509, 586] width 79 height 13
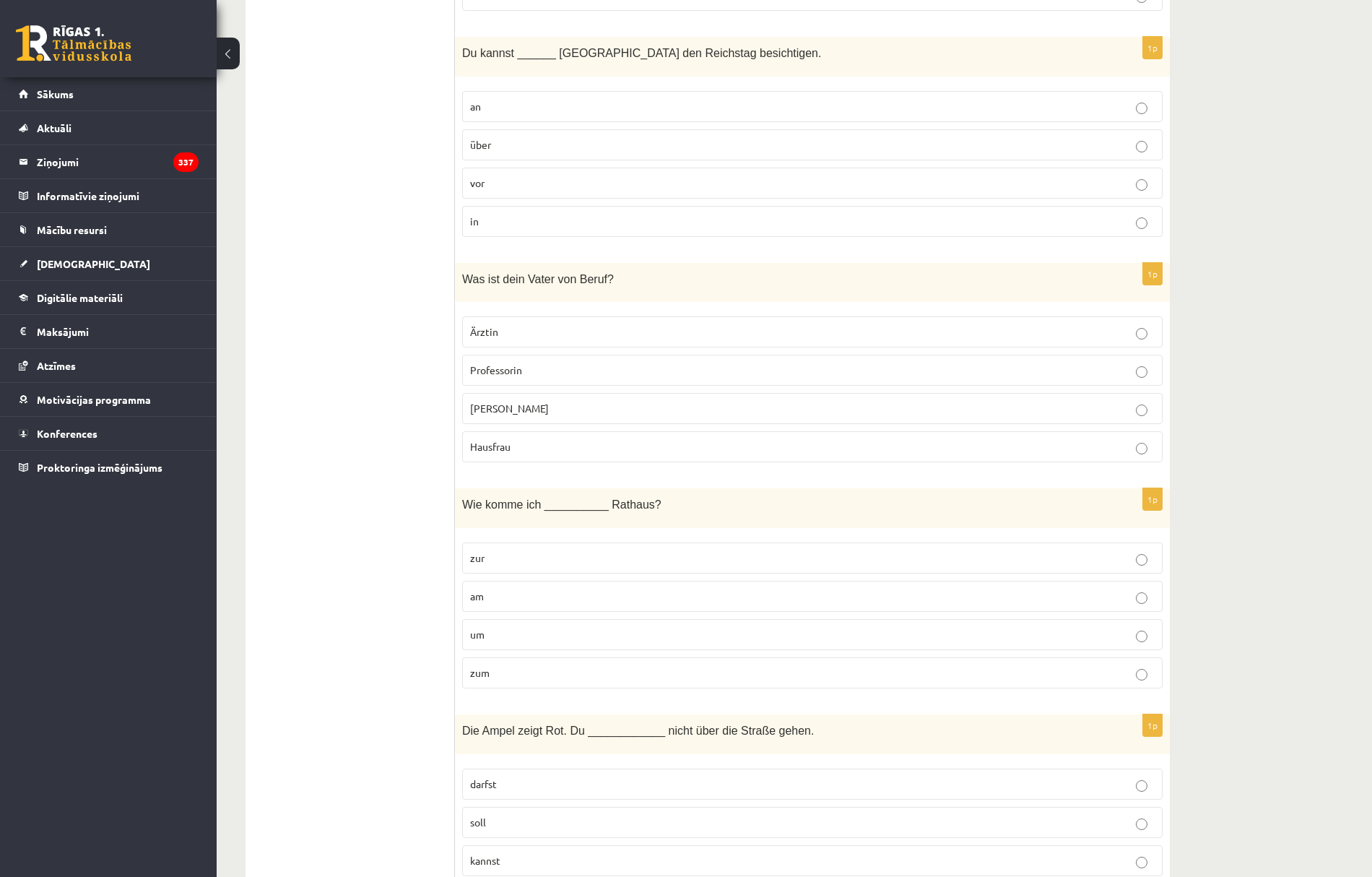
scroll to position [1252, 0]
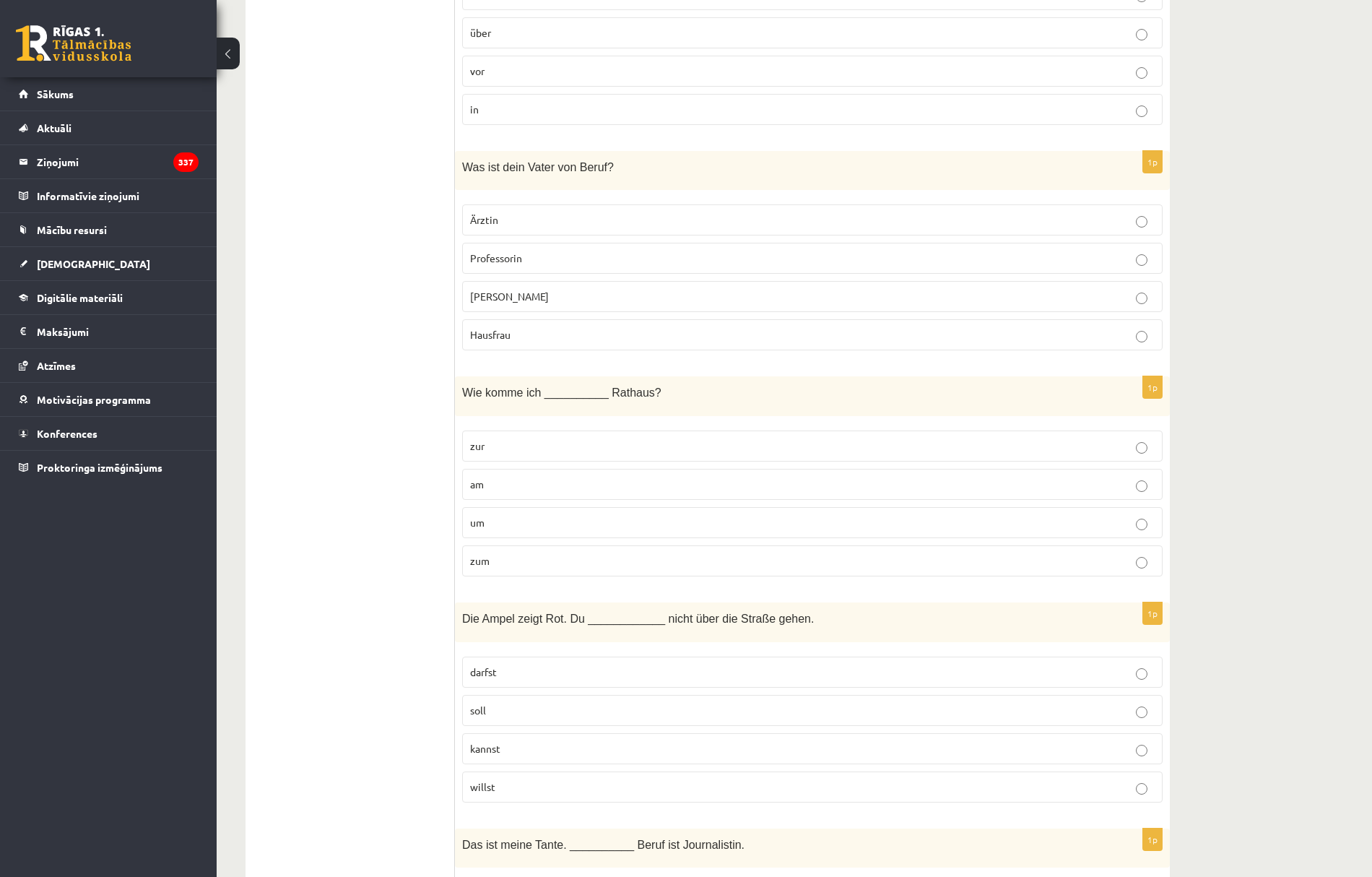
click at [483, 577] on label "zum" at bounding box center [812, 561] width 701 height 31
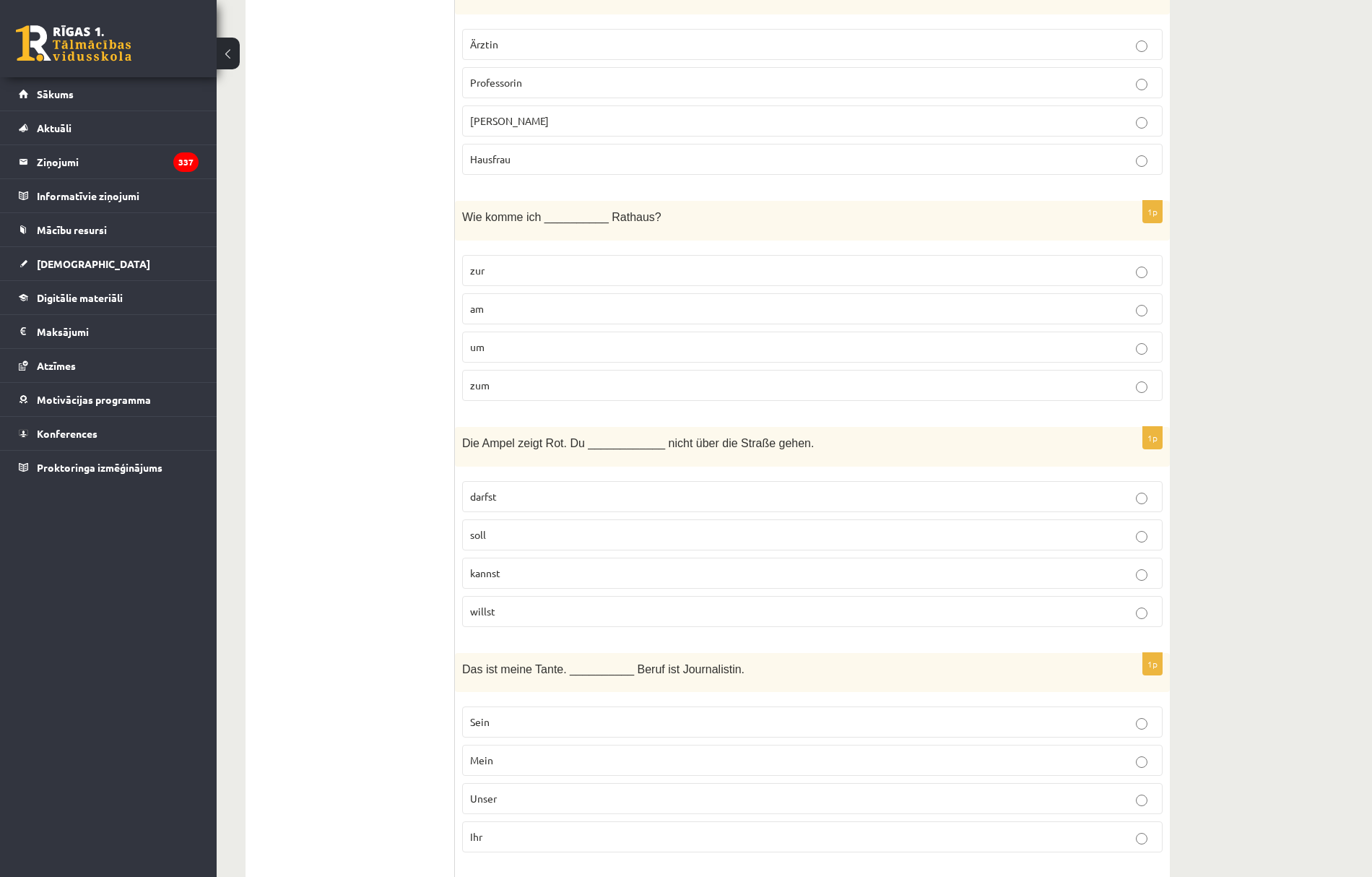
scroll to position [1445, 0]
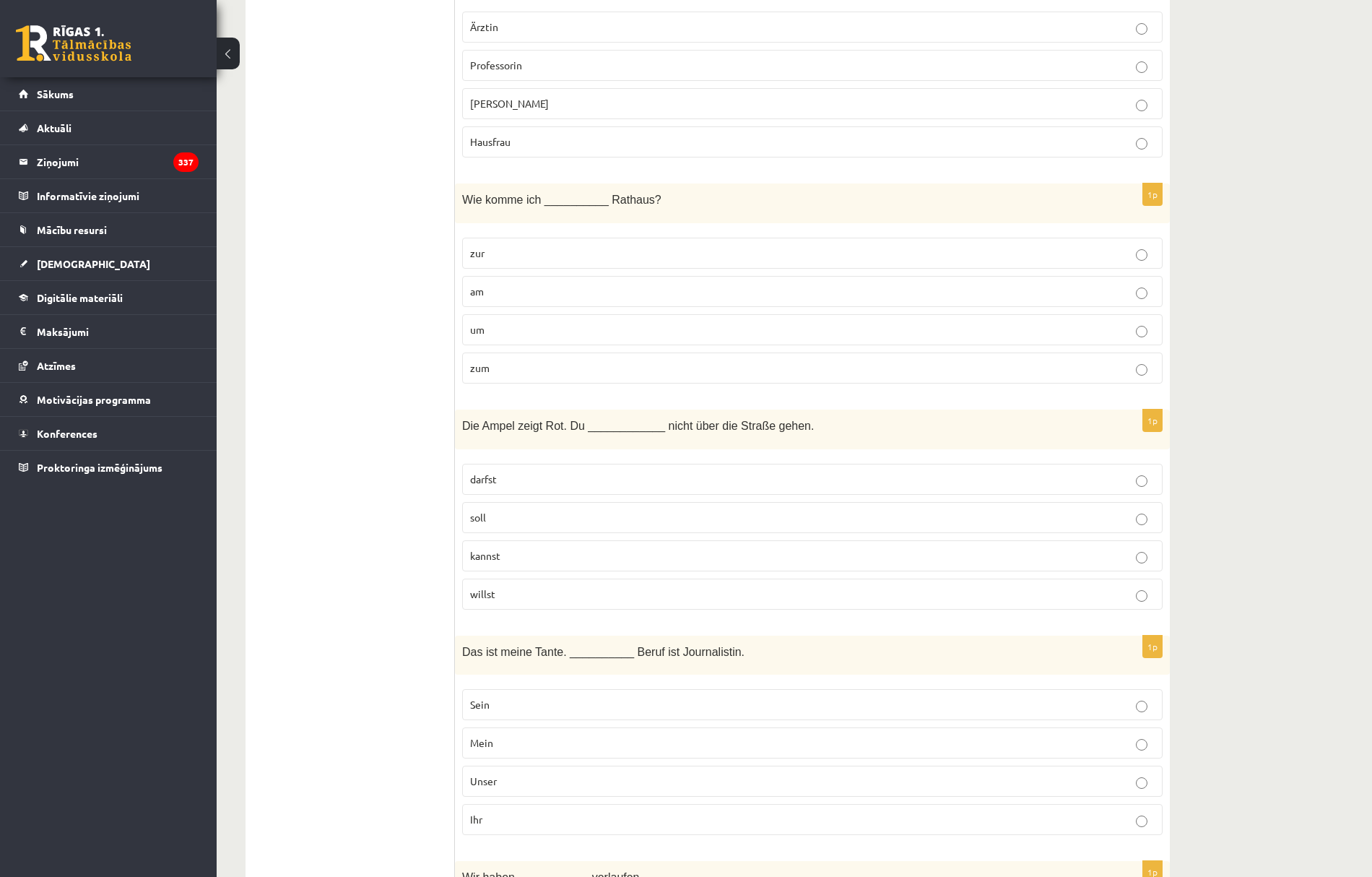
click at [510, 486] on p "darfst" at bounding box center [812, 479] width 685 height 16
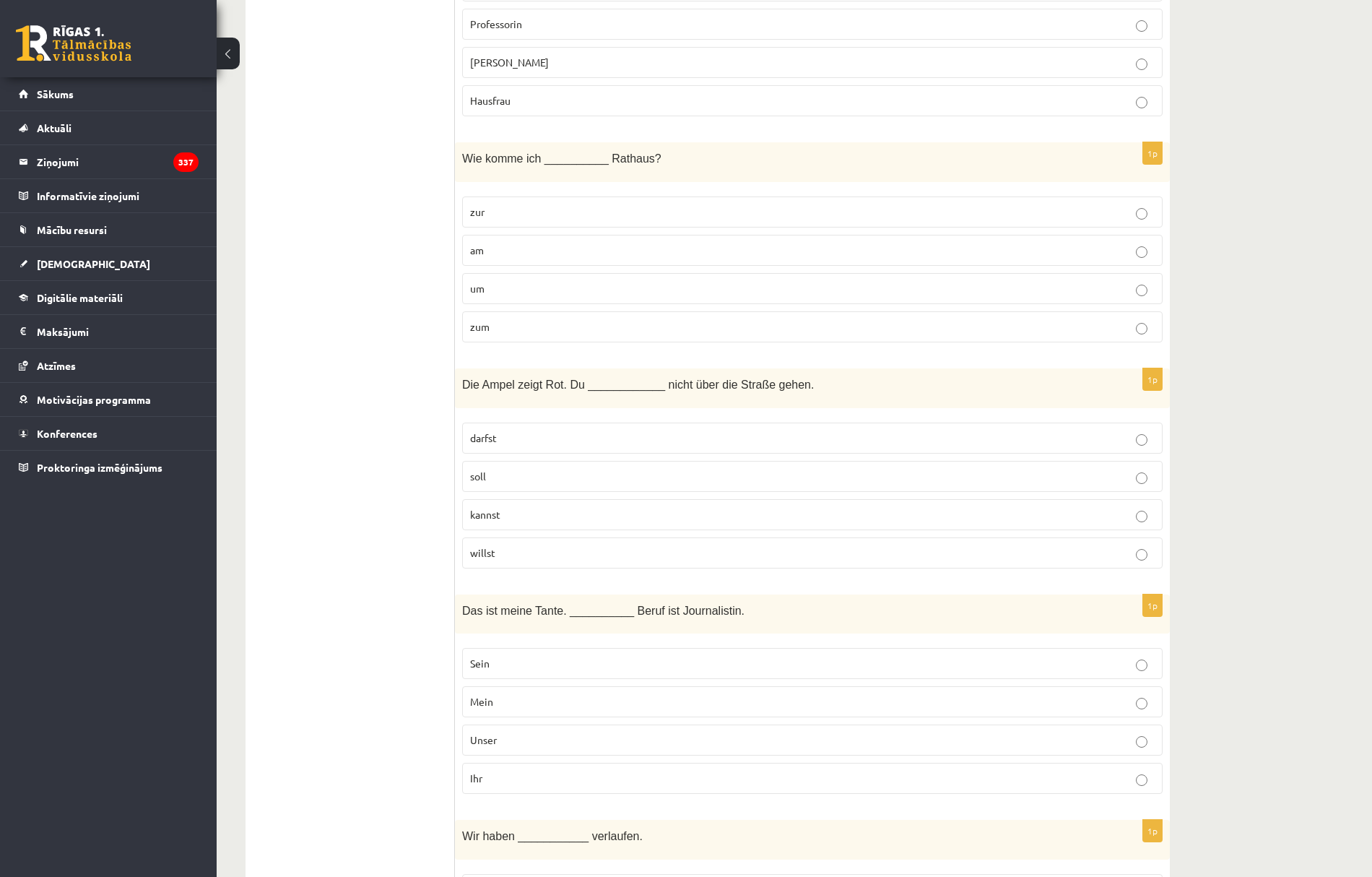
scroll to position [1637, 0]
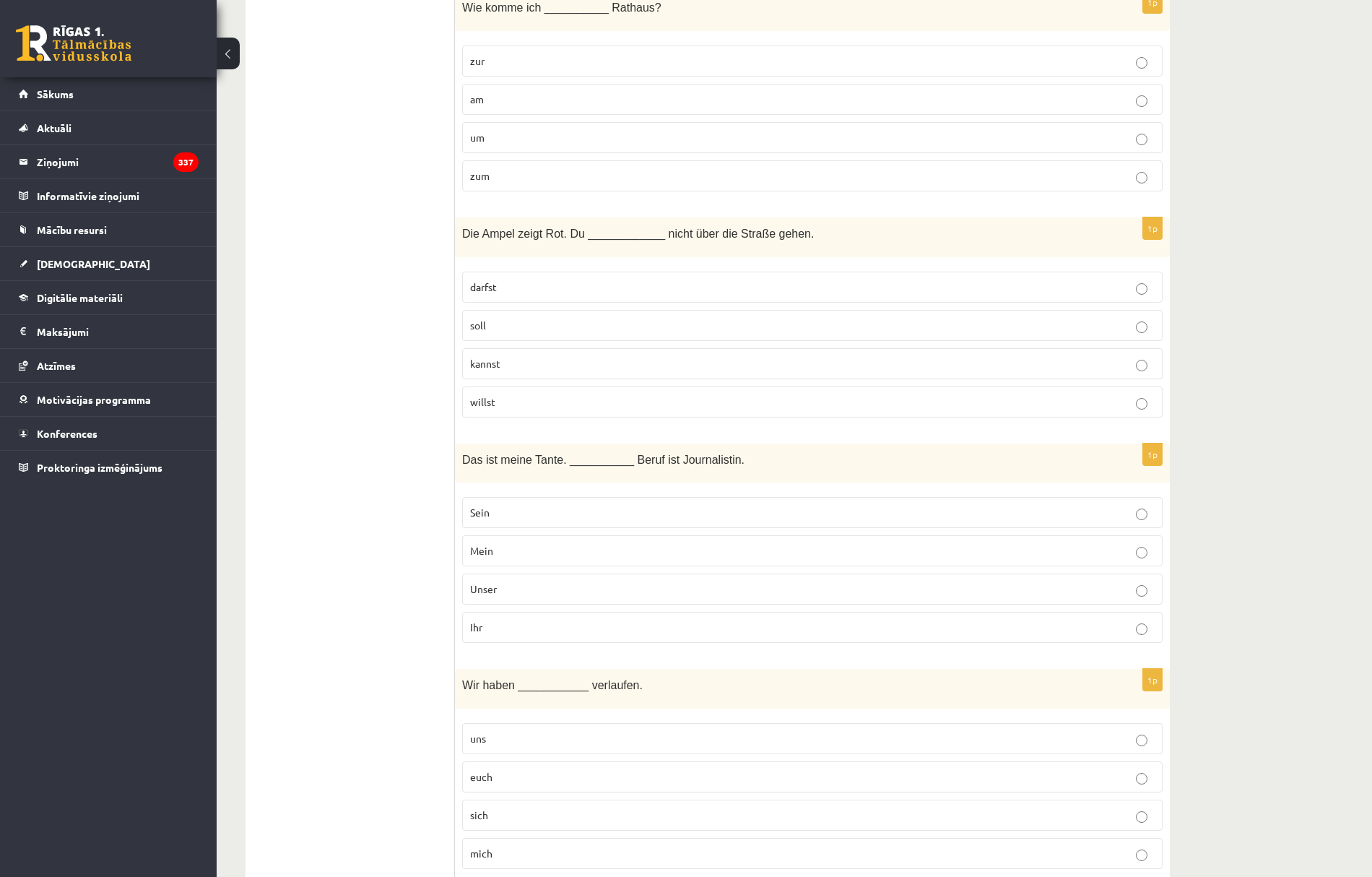
click at [518, 635] on p "Ihr" at bounding box center [812, 627] width 685 height 16
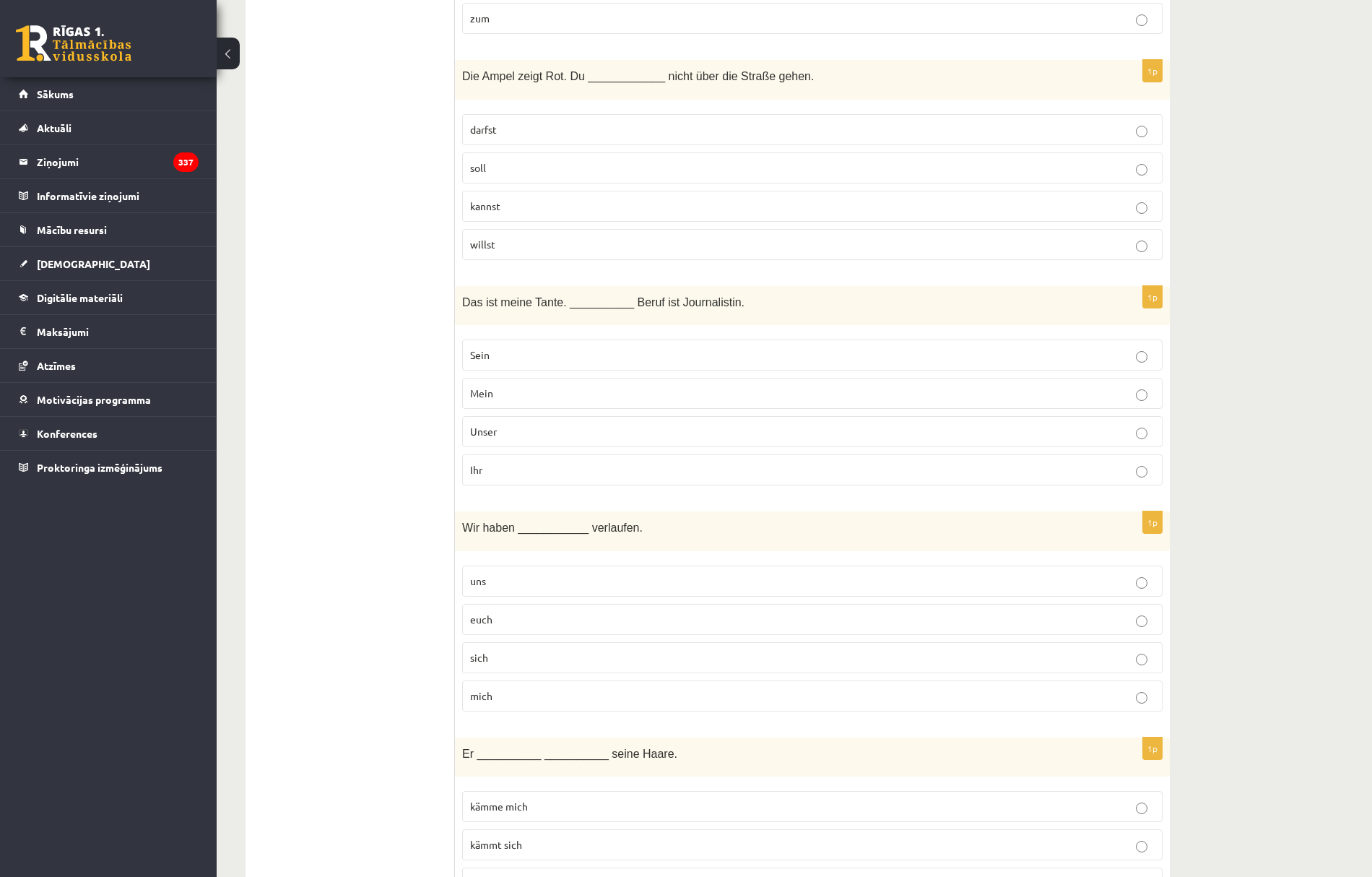
scroll to position [1830, 0]
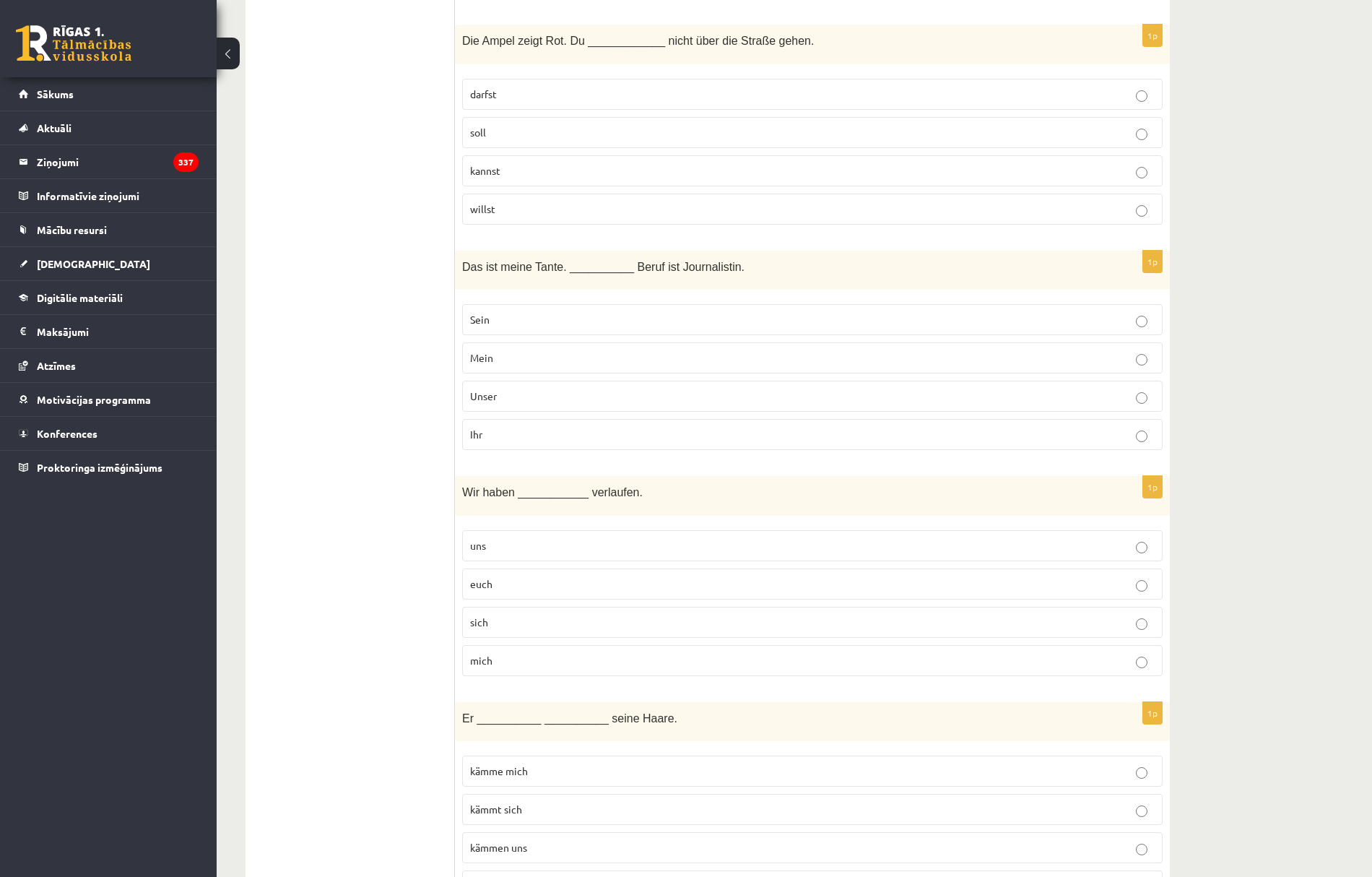
click at [498, 553] on p "uns" at bounding box center [812, 546] width 685 height 16
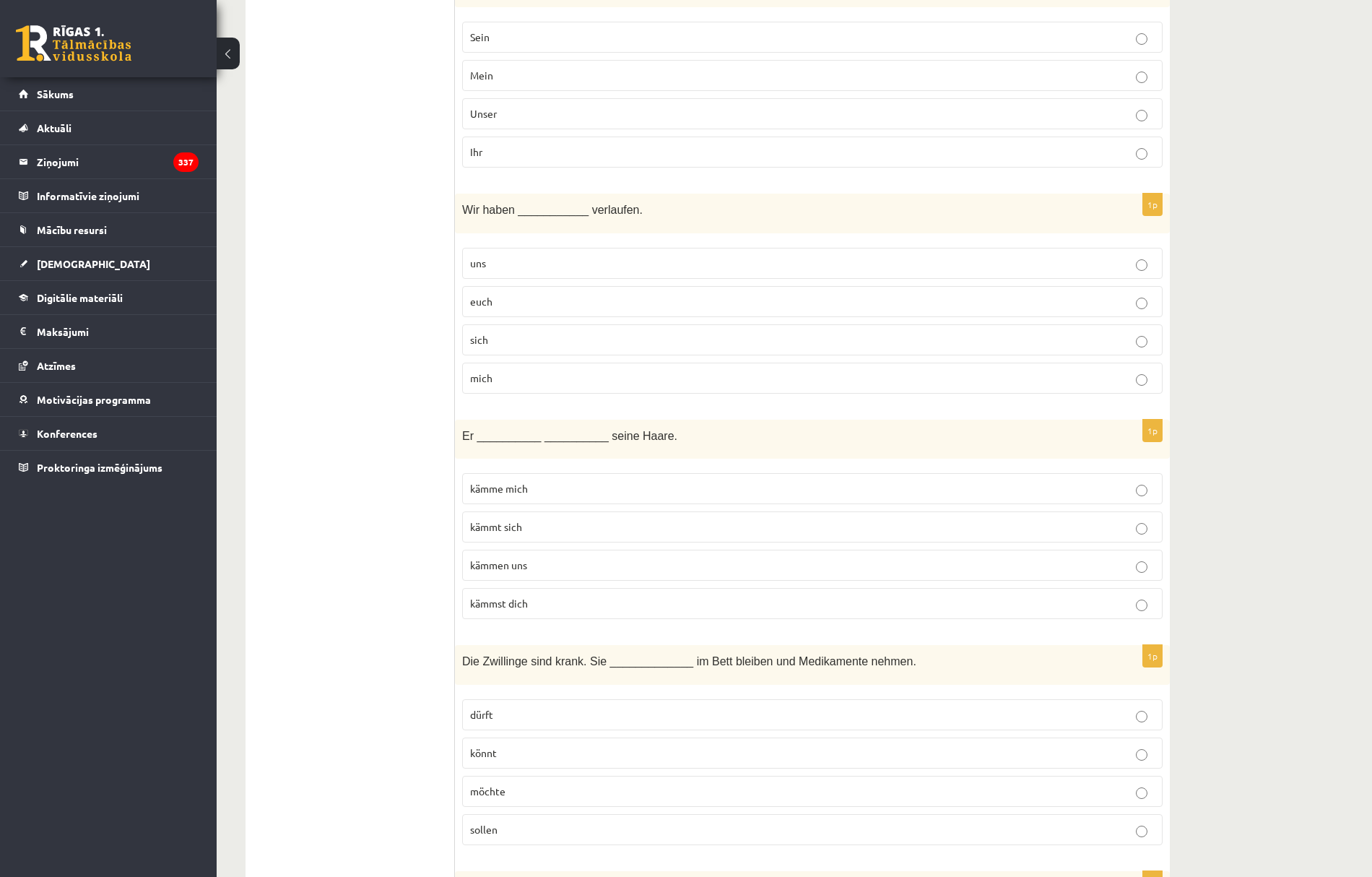
scroll to position [2119, 0]
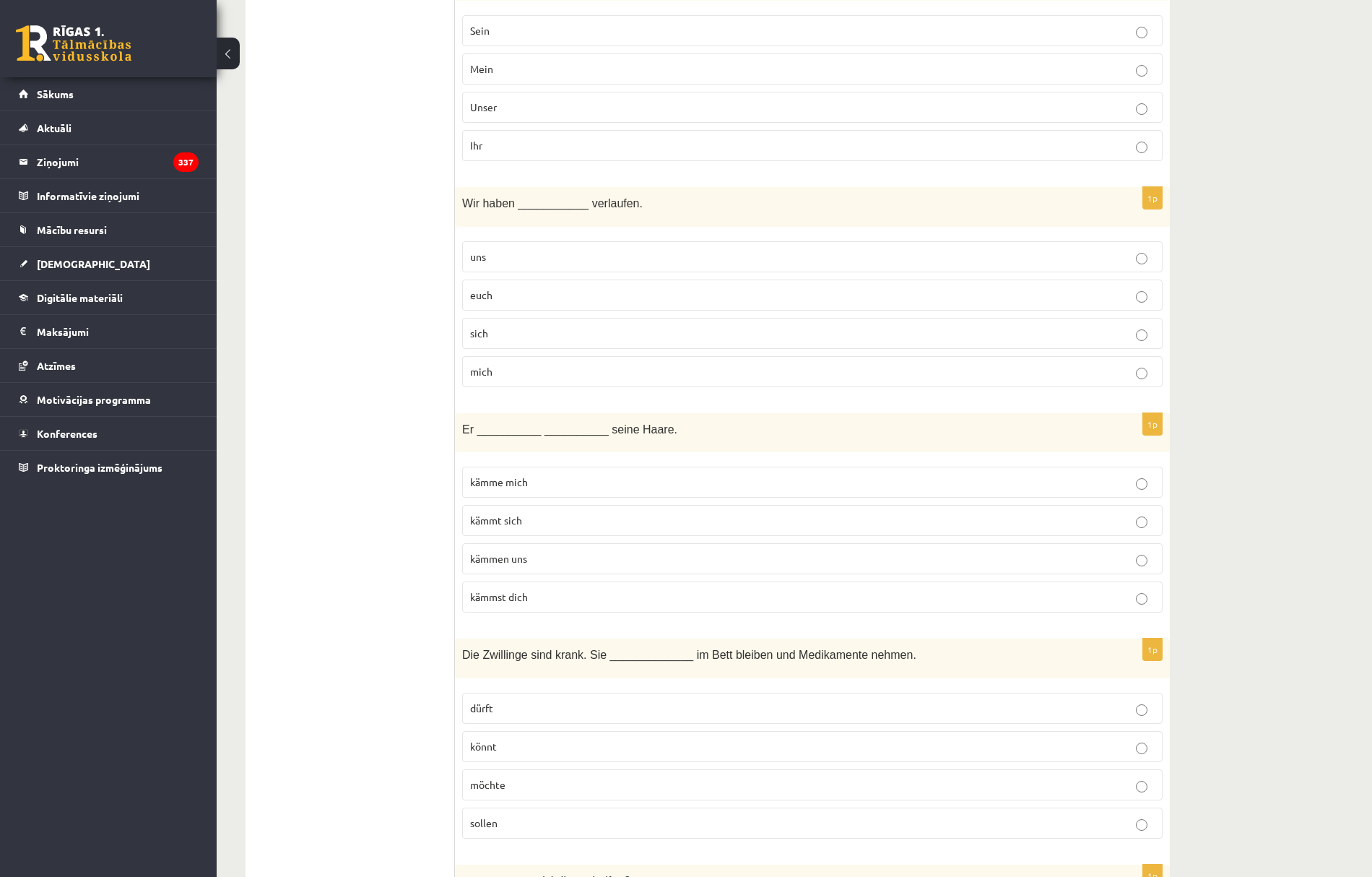
click at [503, 489] on span "kämme mich" at bounding box center [499, 482] width 58 height 13
click at [529, 528] on p "kämmt sich" at bounding box center [812, 521] width 685 height 16
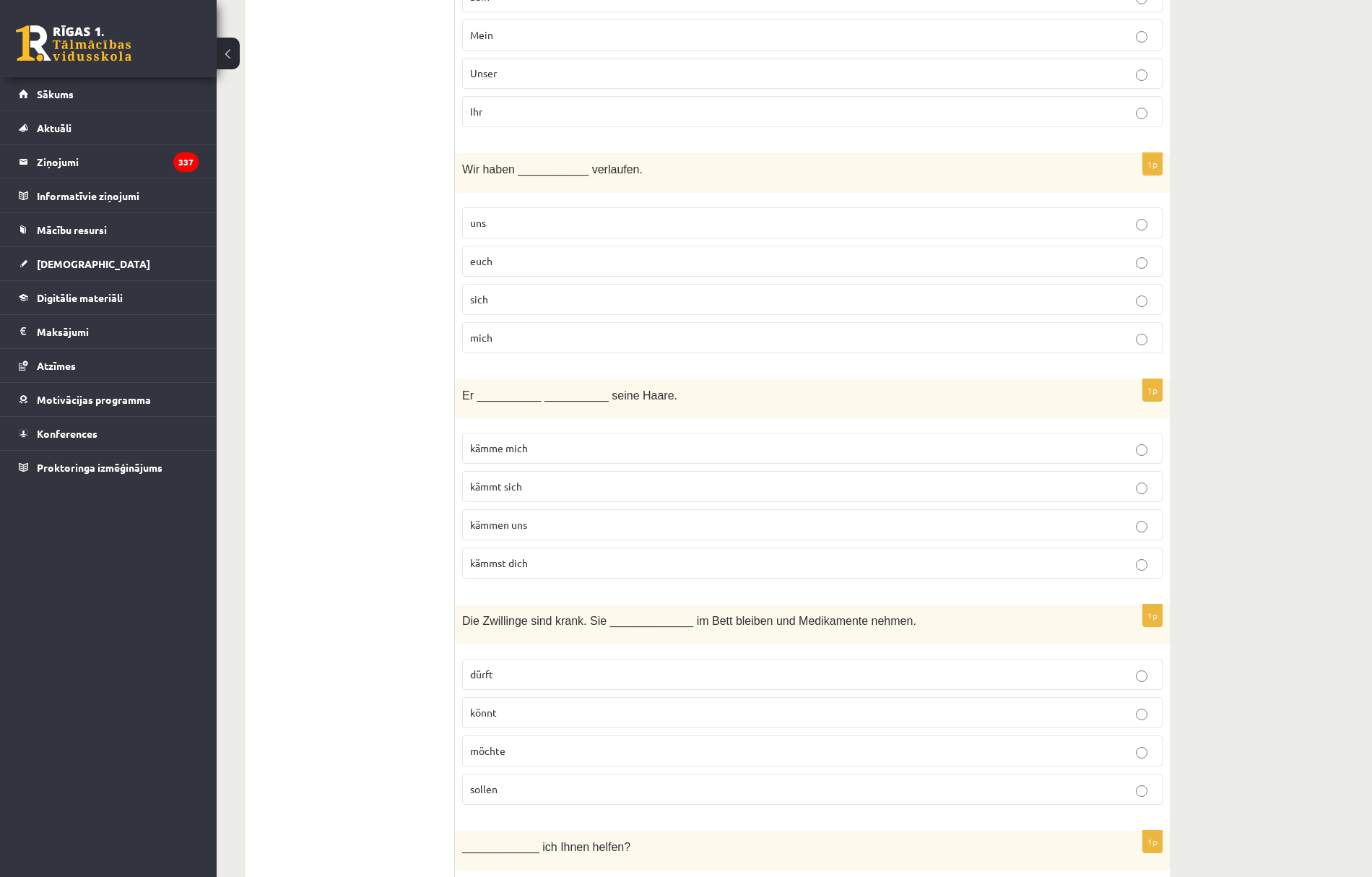
scroll to position [2312, 0]
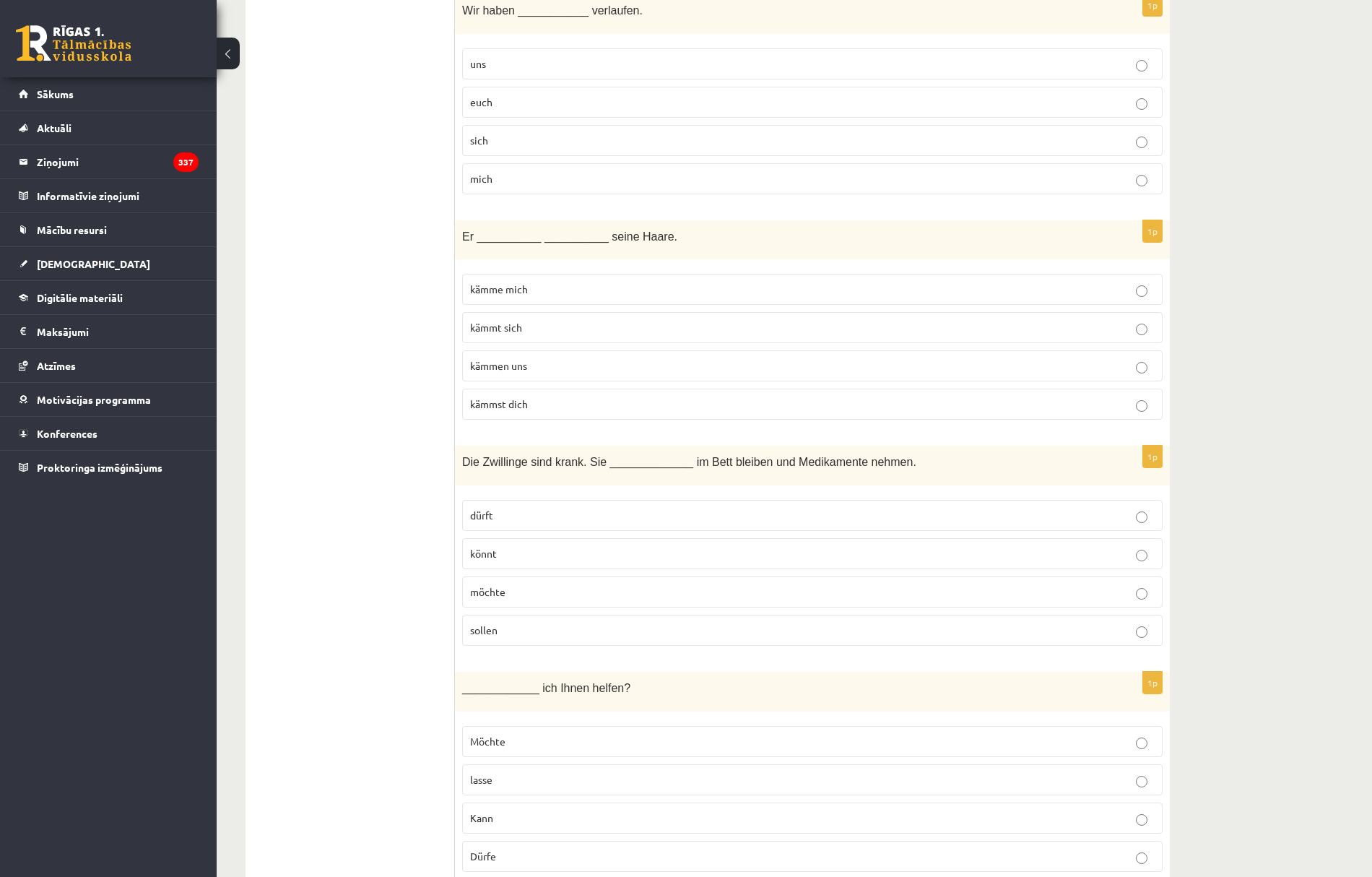
click at [526, 638] on p "sollen" at bounding box center [812, 630] width 685 height 16
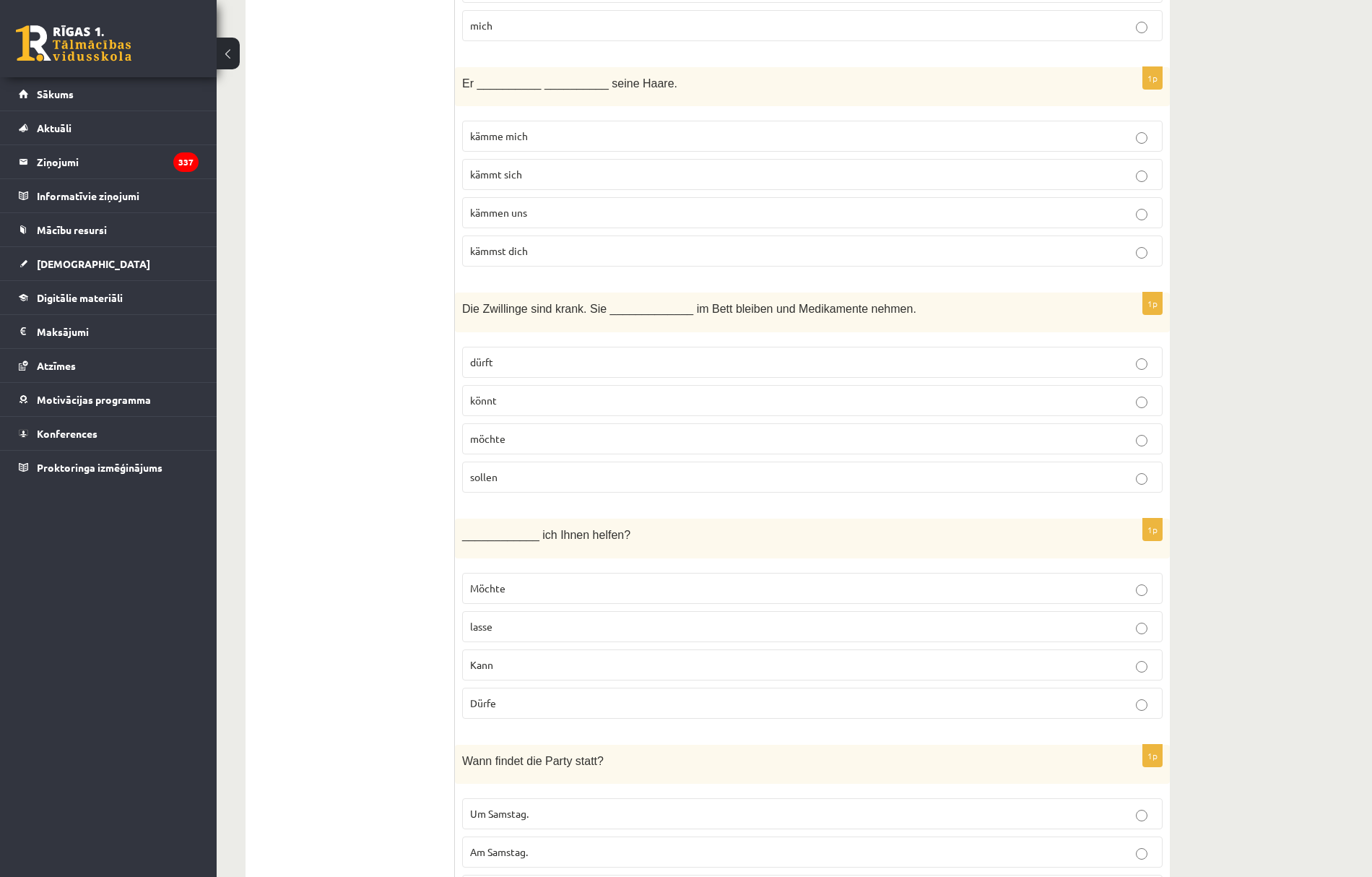
scroll to position [2505, 0]
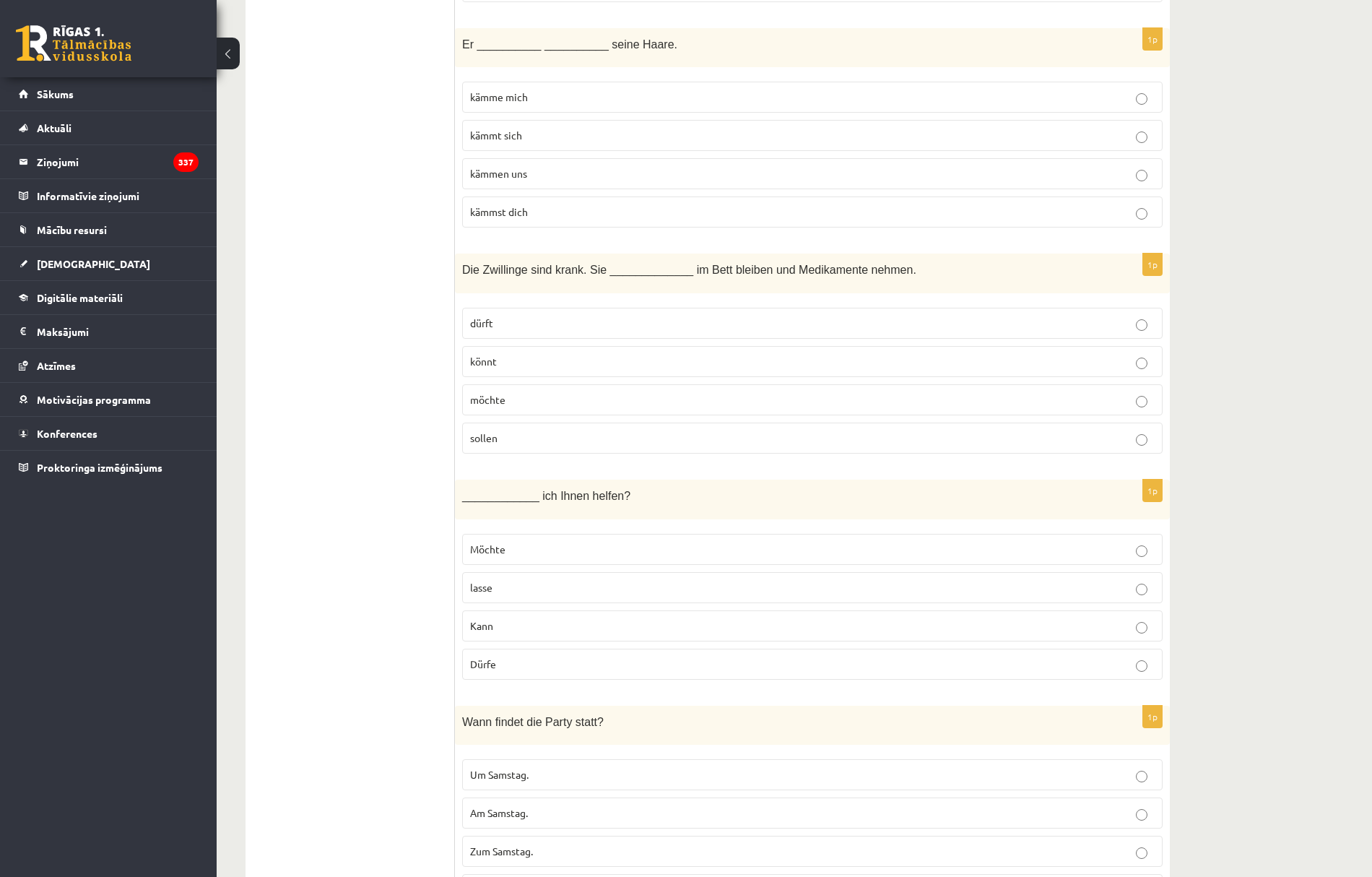
click at [501, 634] on p "Kann" at bounding box center [812, 626] width 685 height 16
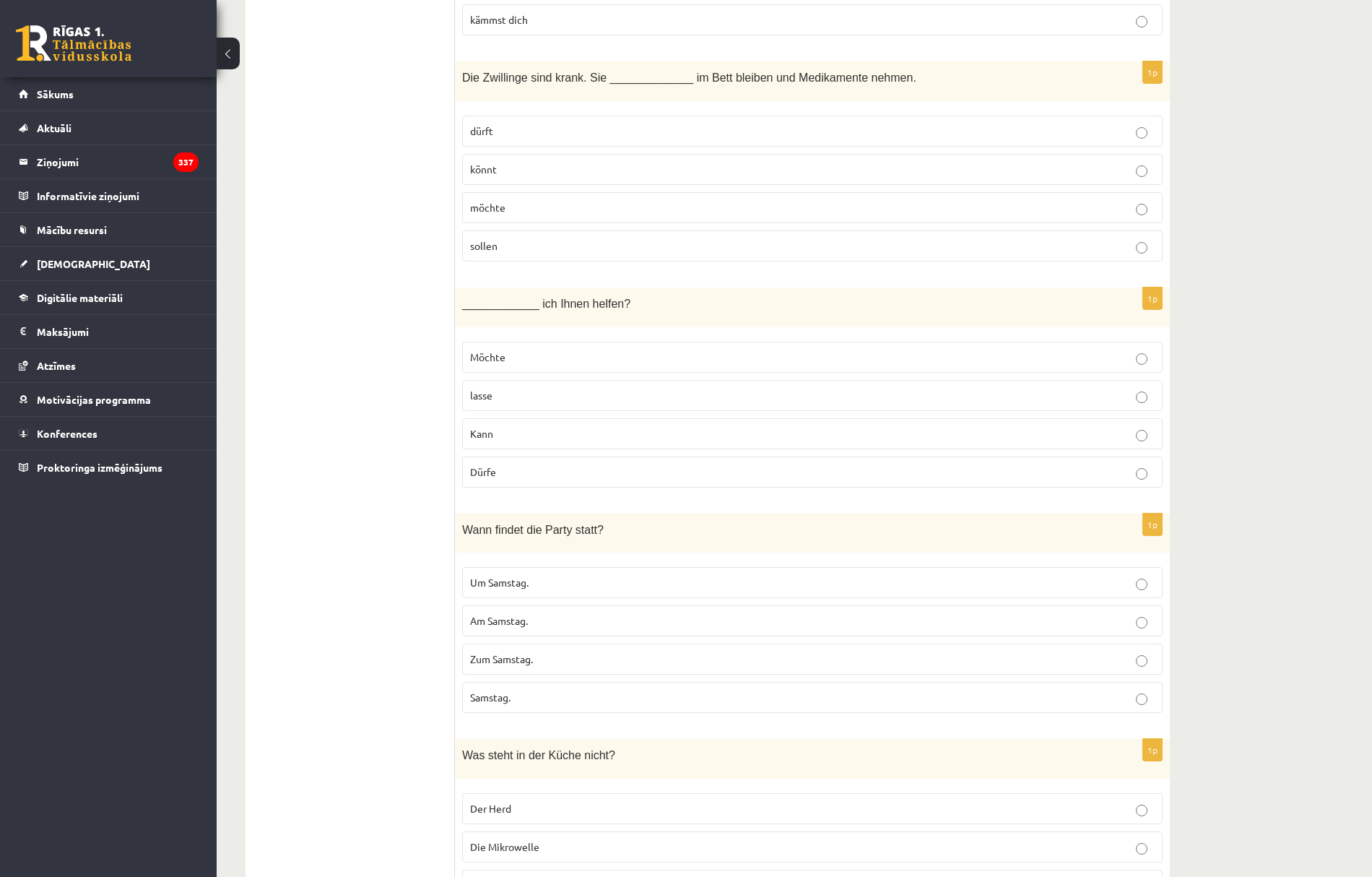
scroll to position [2697, 0]
click at [546, 628] on p "Am Samstag." at bounding box center [812, 620] width 685 height 16
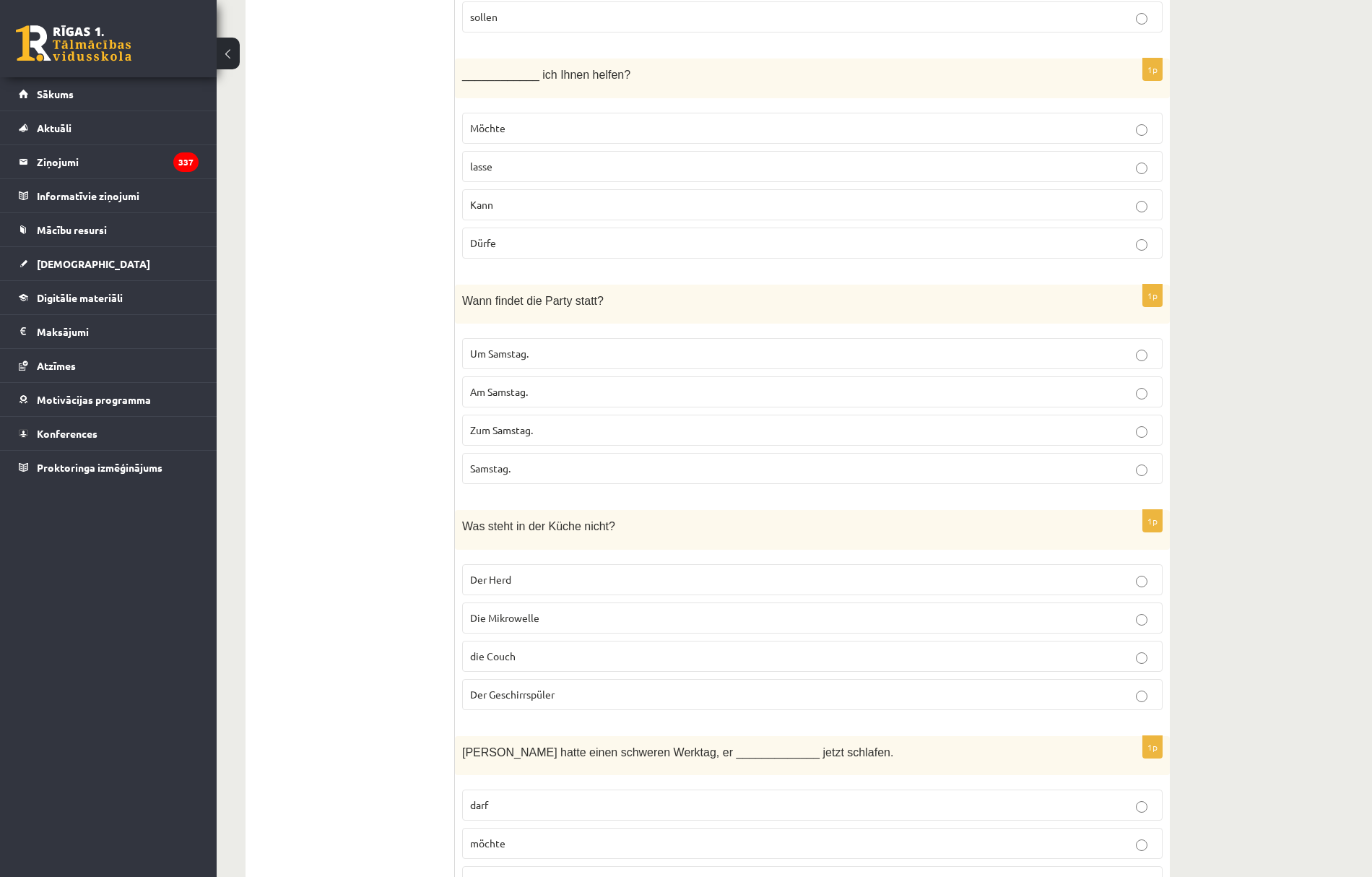
scroll to position [2986, 0]
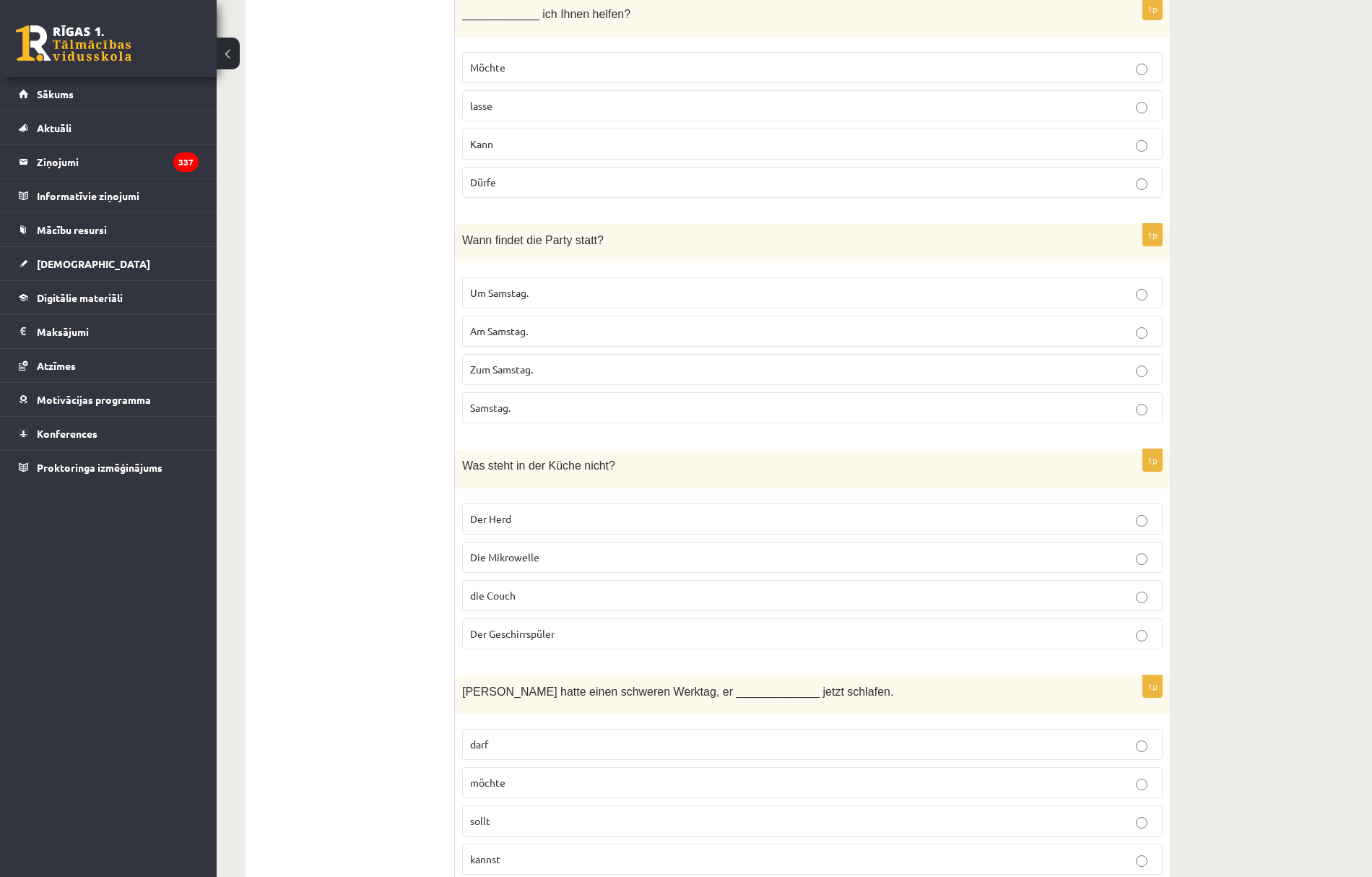
click at [540, 603] on p "die Couch" at bounding box center [812, 595] width 685 height 16
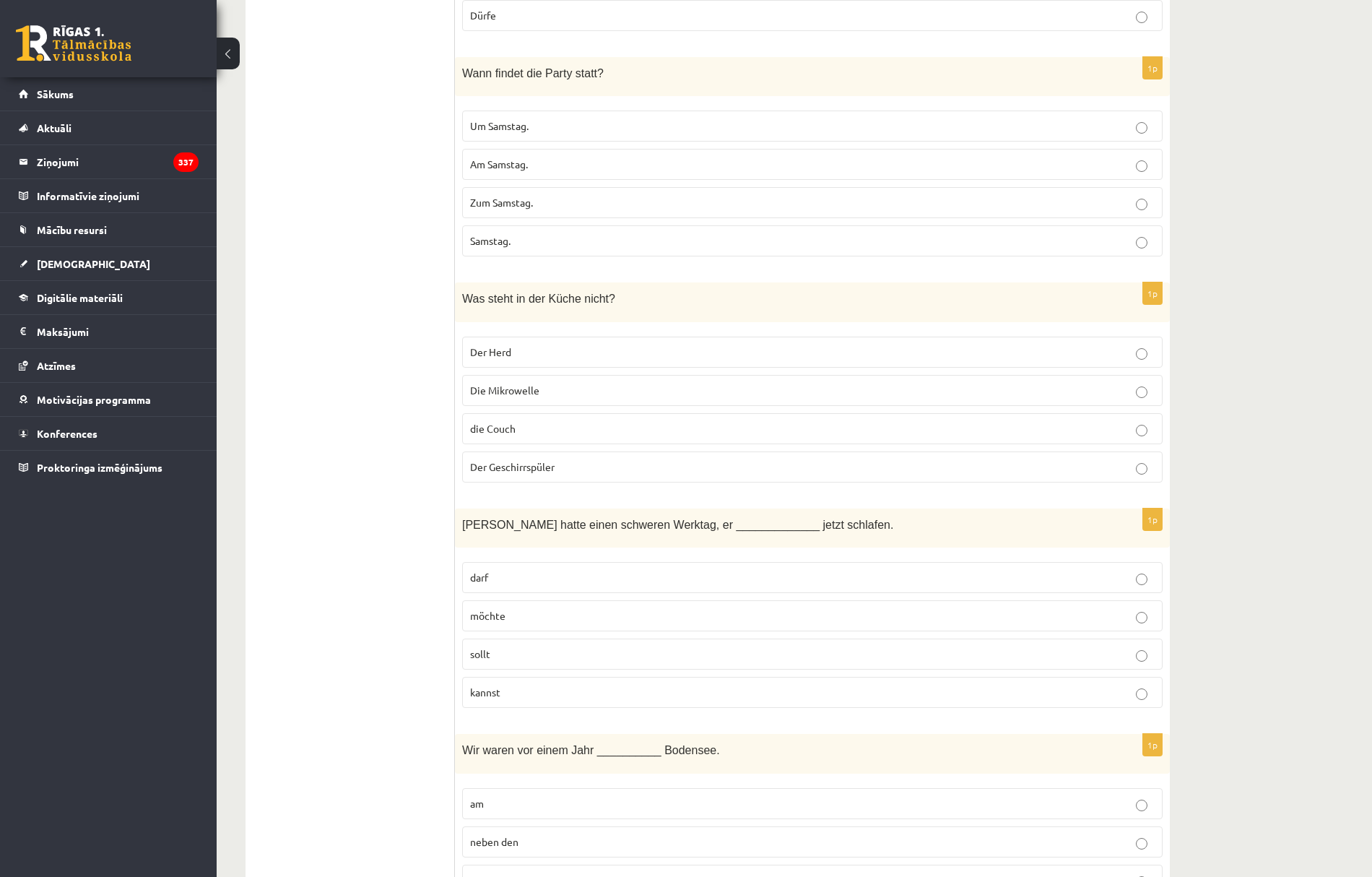
scroll to position [3179, 0]
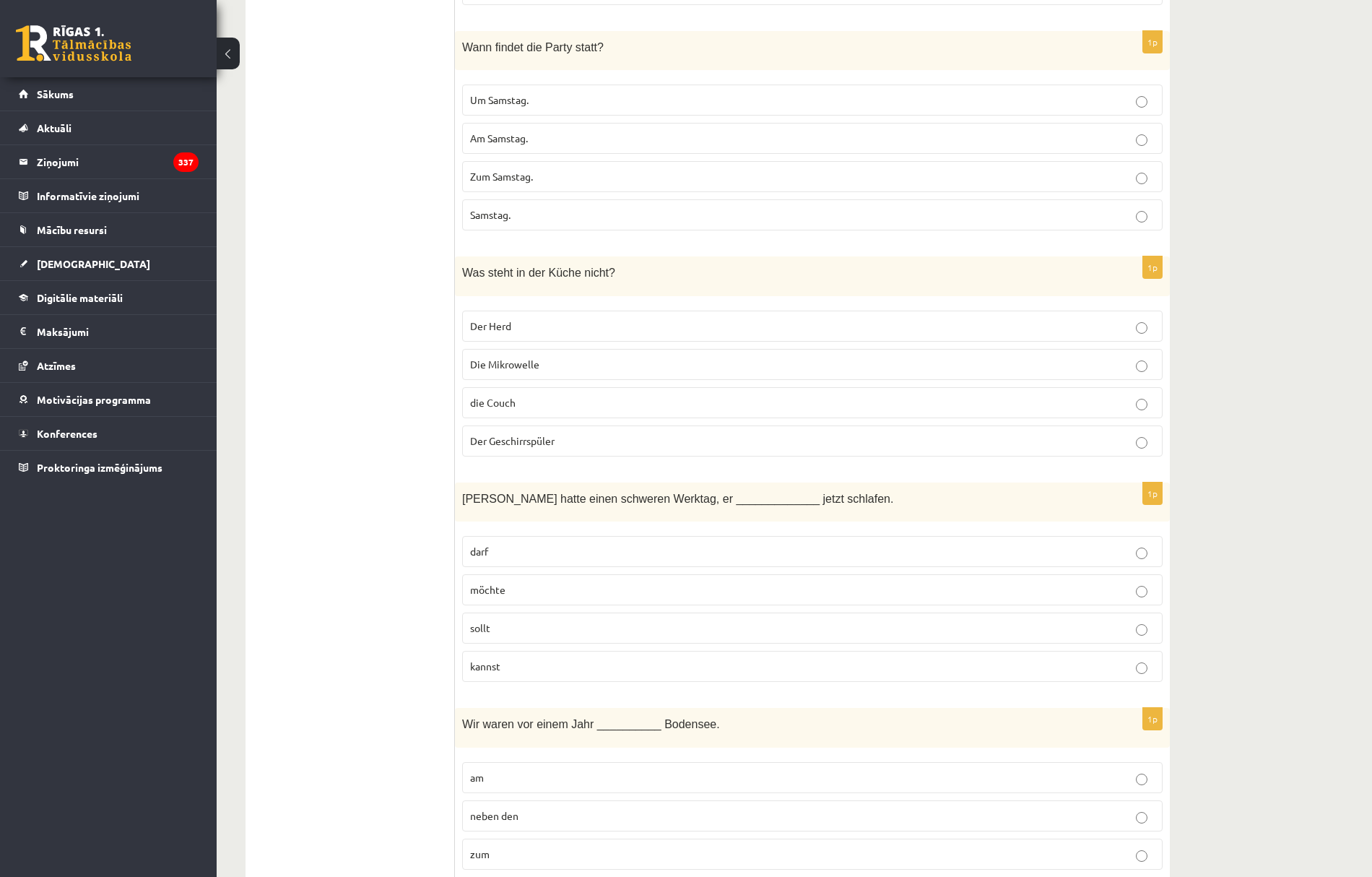
click at [520, 597] on p "möchte" at bounding box center [812, 590] width 685 height 16
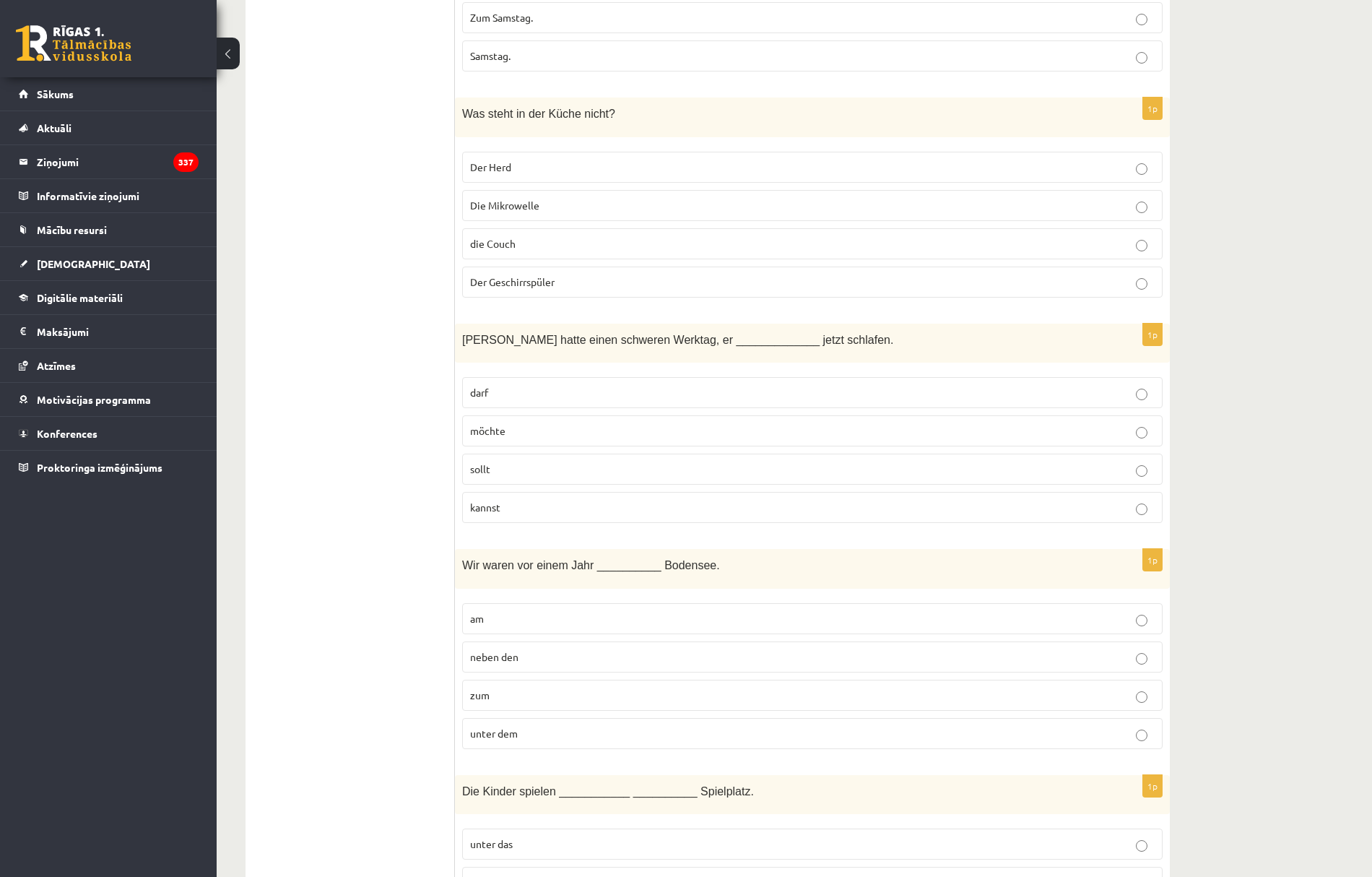
scroll to position [3371, 0]
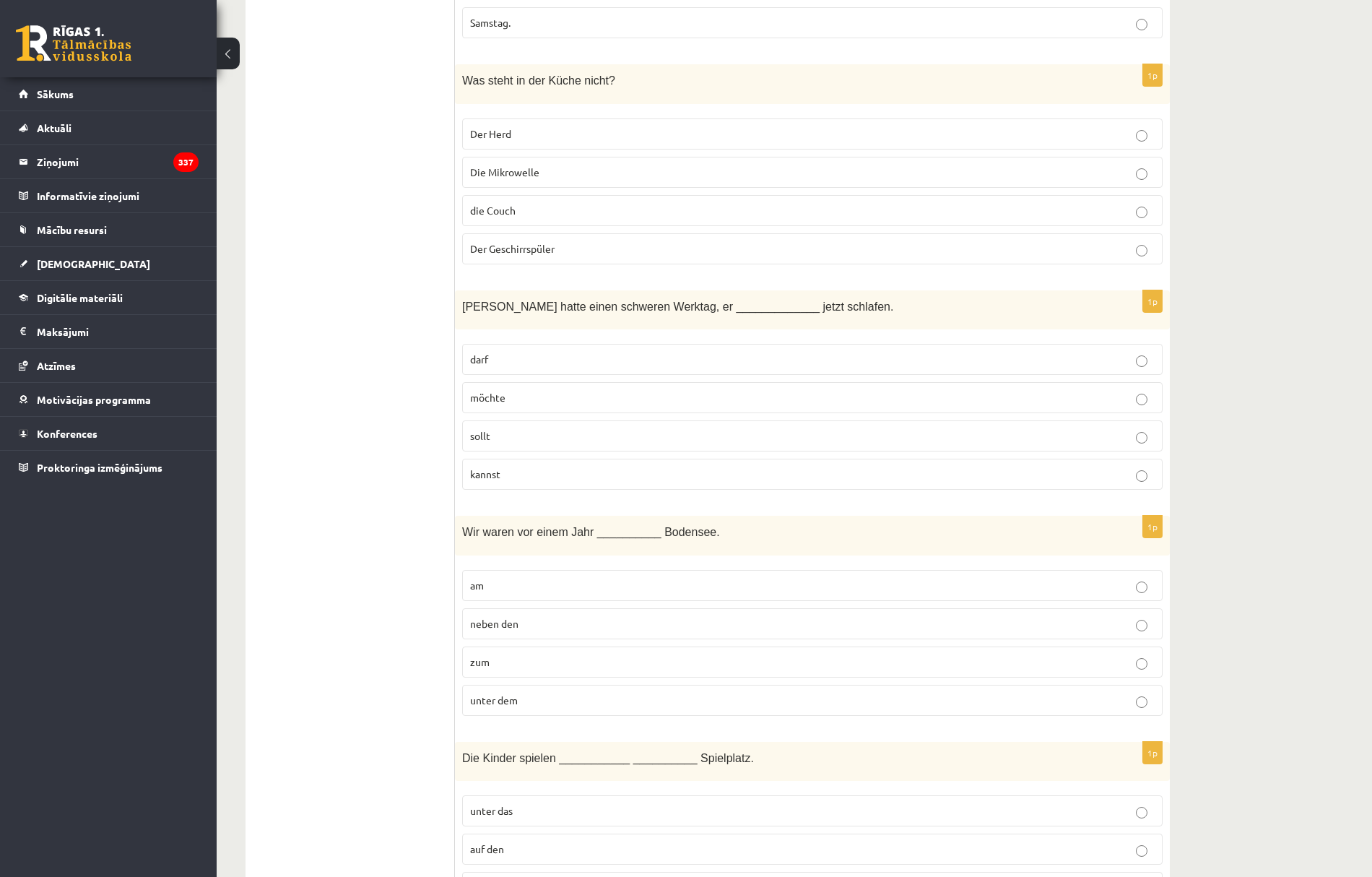
click at [487, 593] on p "am" at bounding box center [812, 586] width 685 height 16
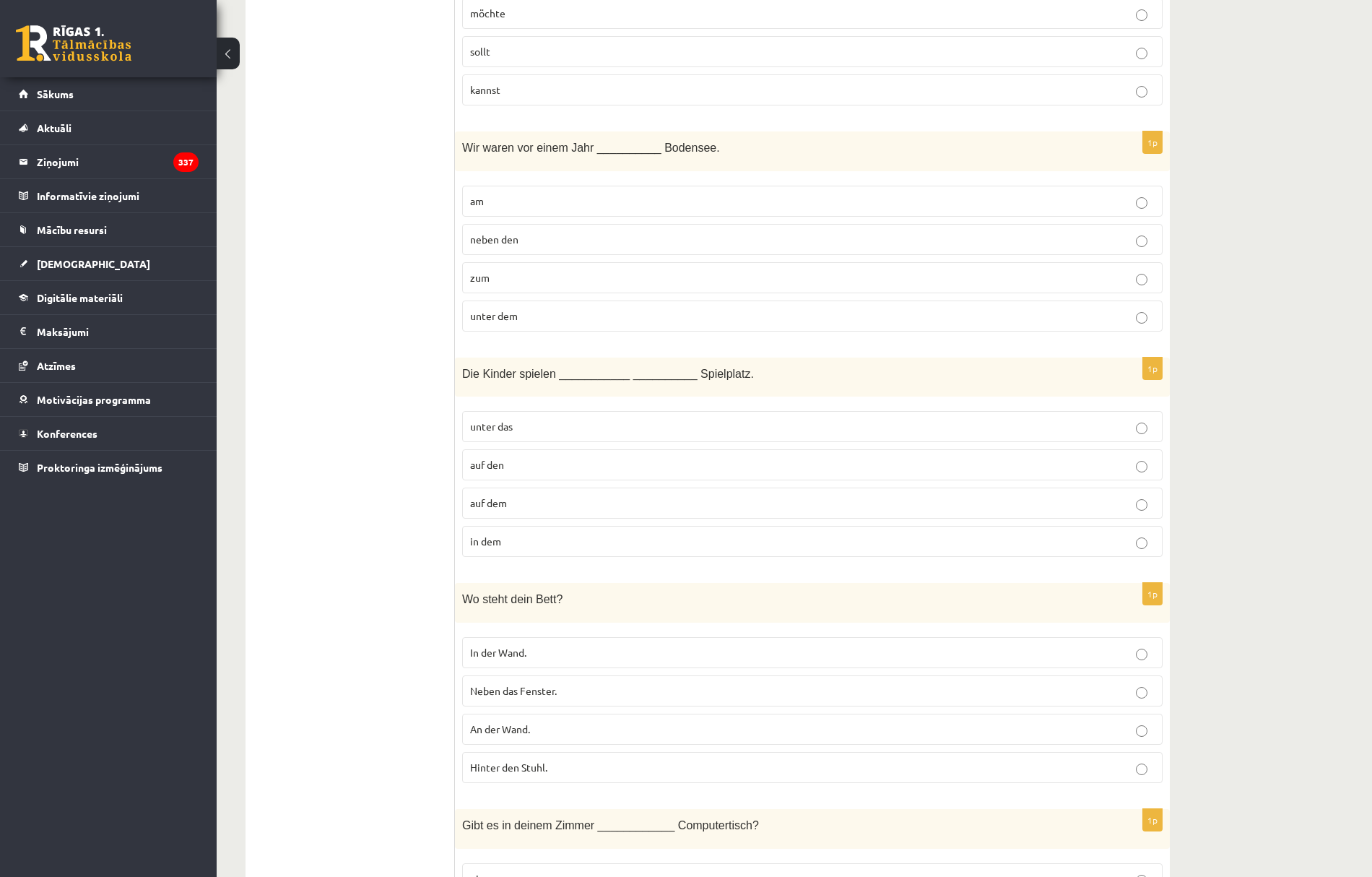
scroll to position [3757, 0]
click at [529, 509] on p "auf dem" at bounding box center [812, 501] width 685 height 16
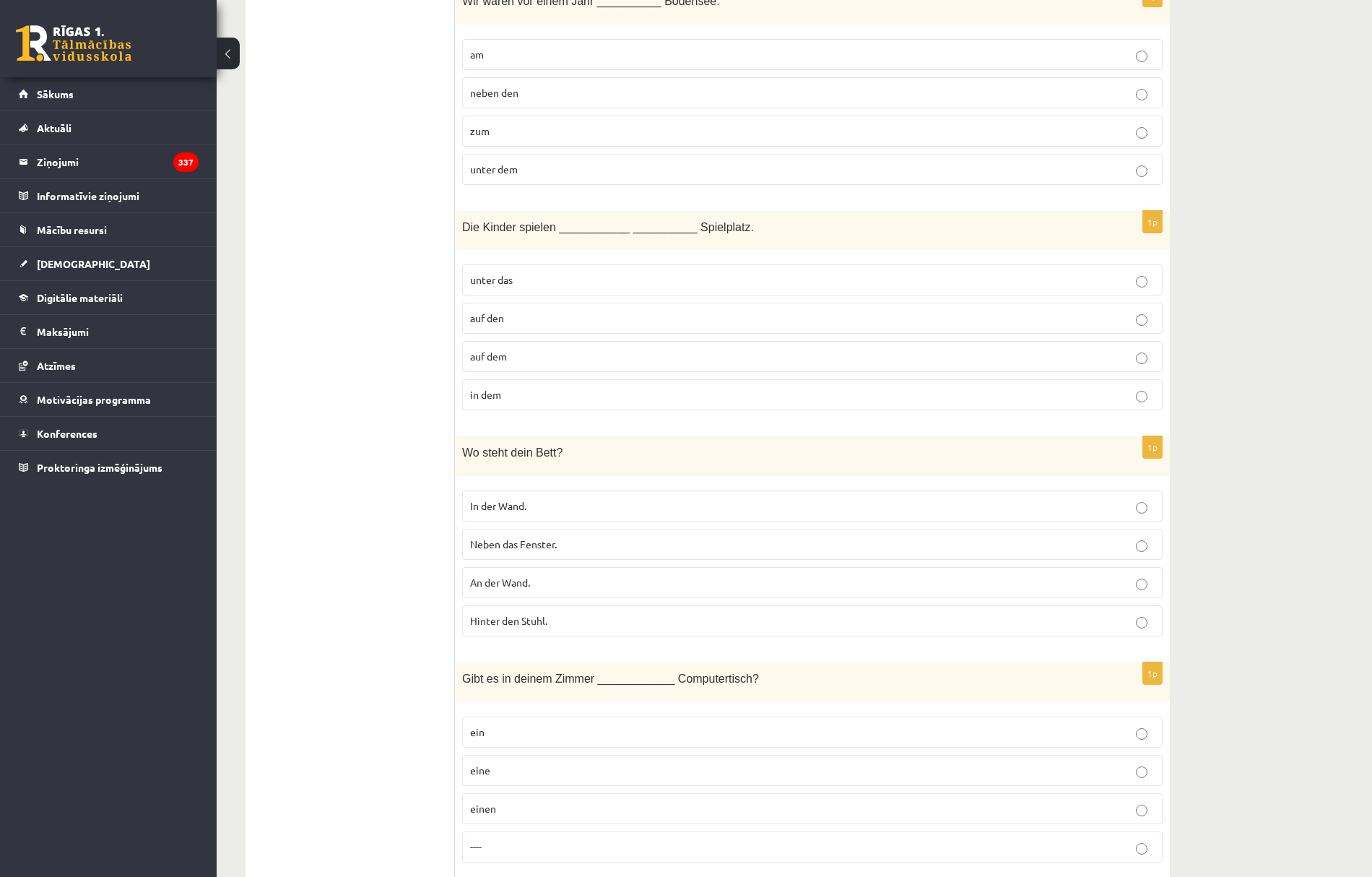
scroll to position [3949, 0]
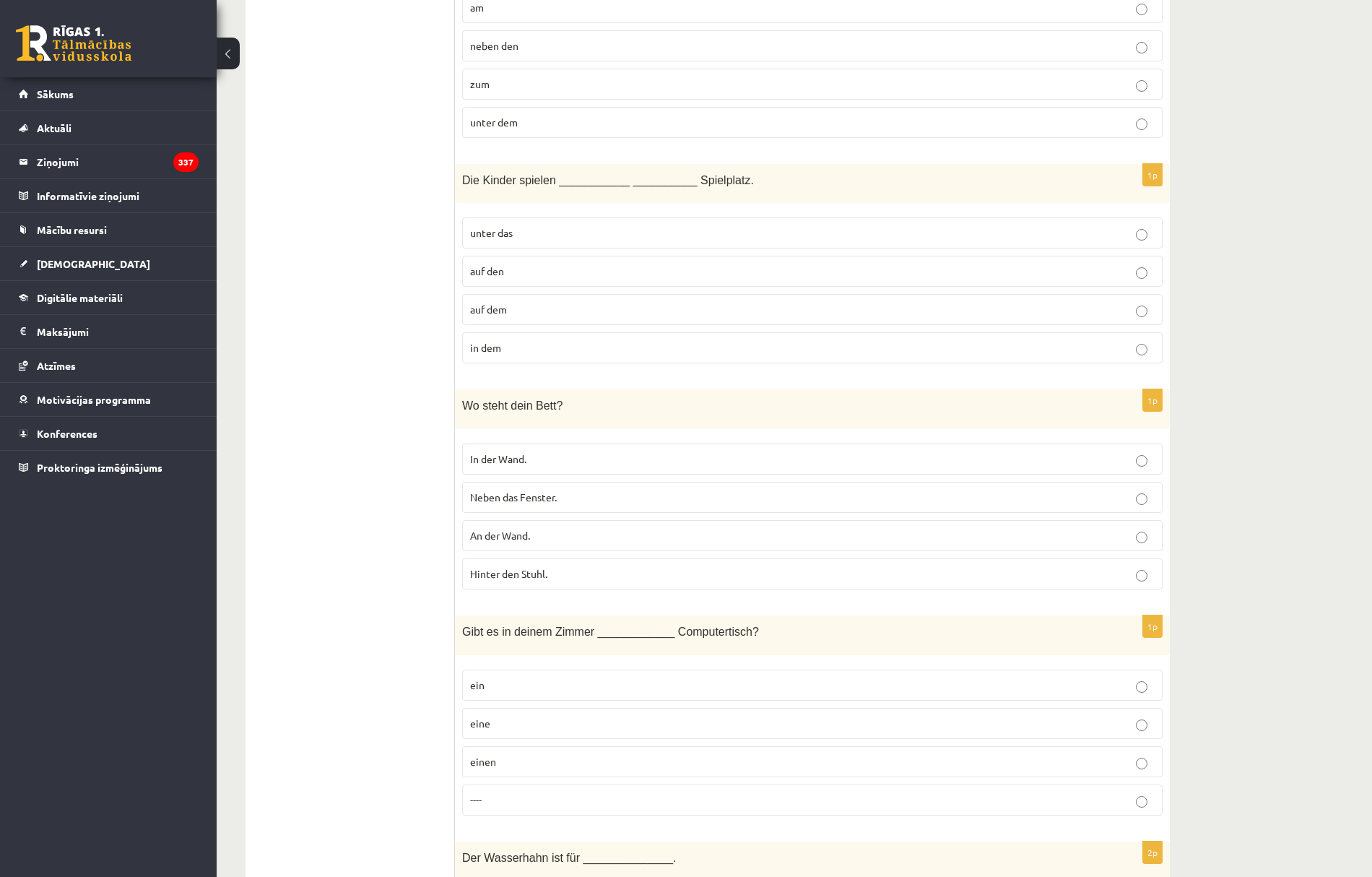
click at [544, 544] on p "An der Wand." at bounding box center [812, 535] width 685 height 16
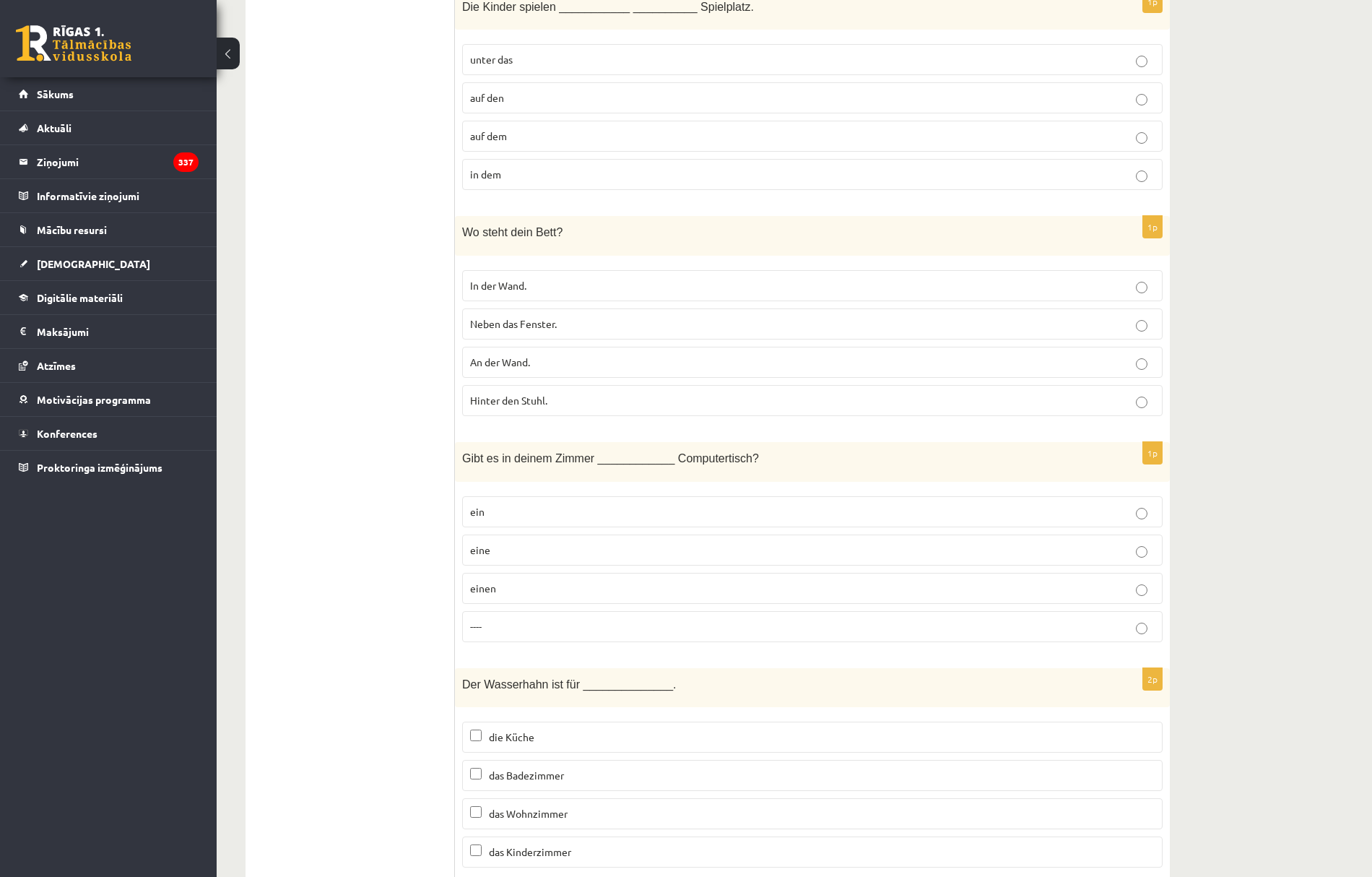
scroll to position [4142, 0]
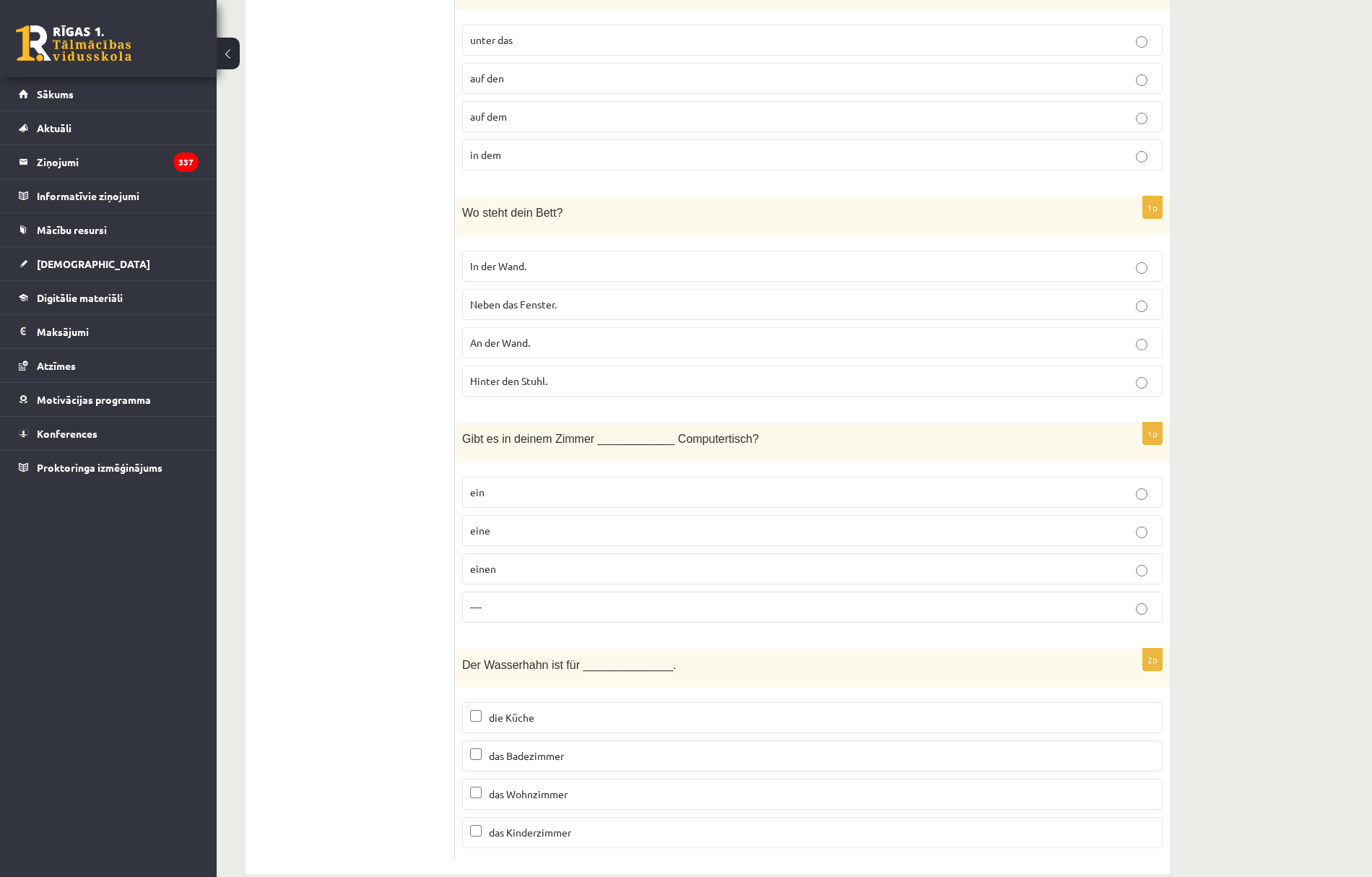
click at [519, 577] on p "einen" at bounding box center [812, 569] width 685 height 16
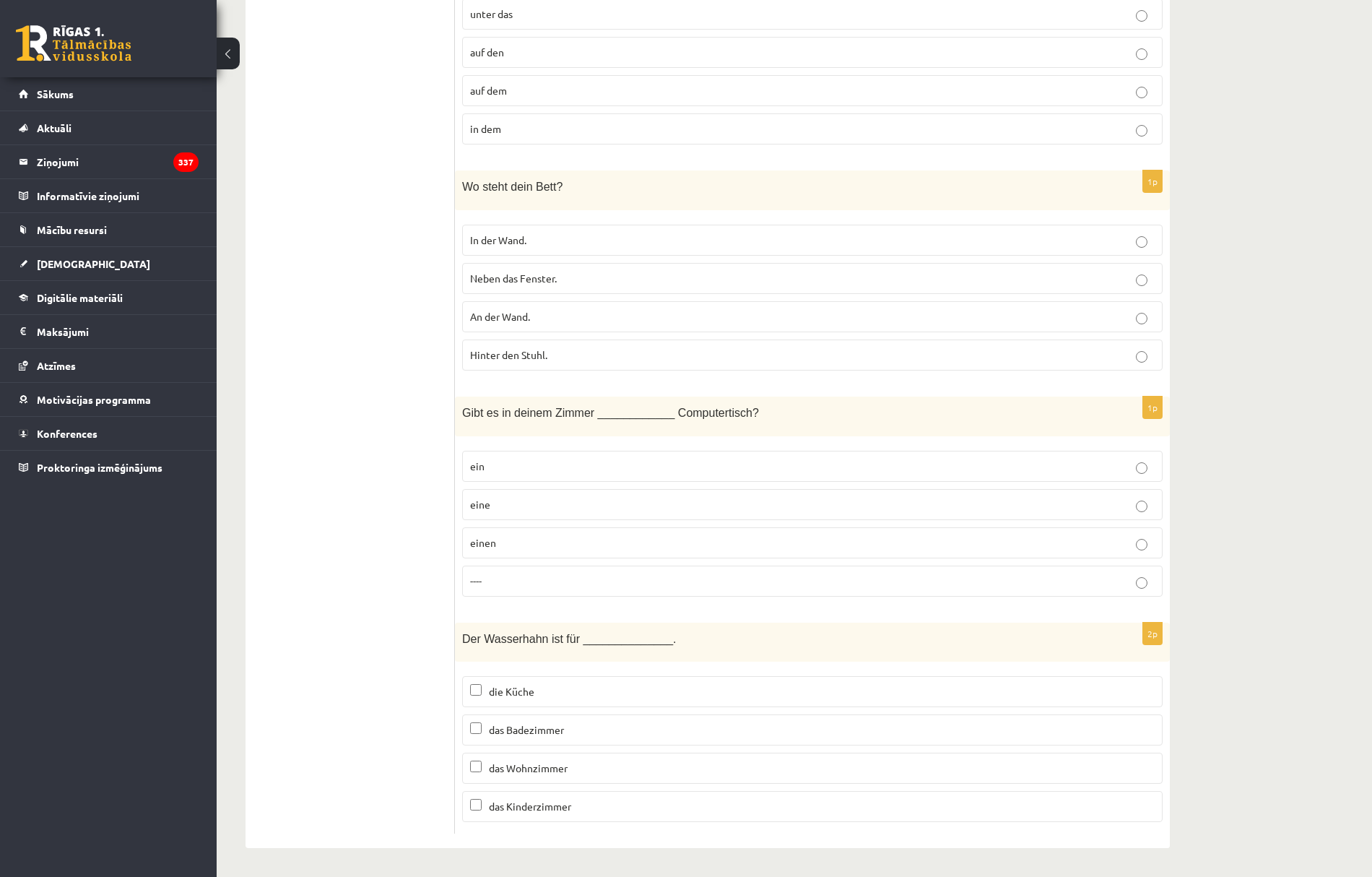
scroll to position [4206, 0]
click at [549, 726] on span "das Badezimmer" at bounding box center [526, 730] width 75 height 13
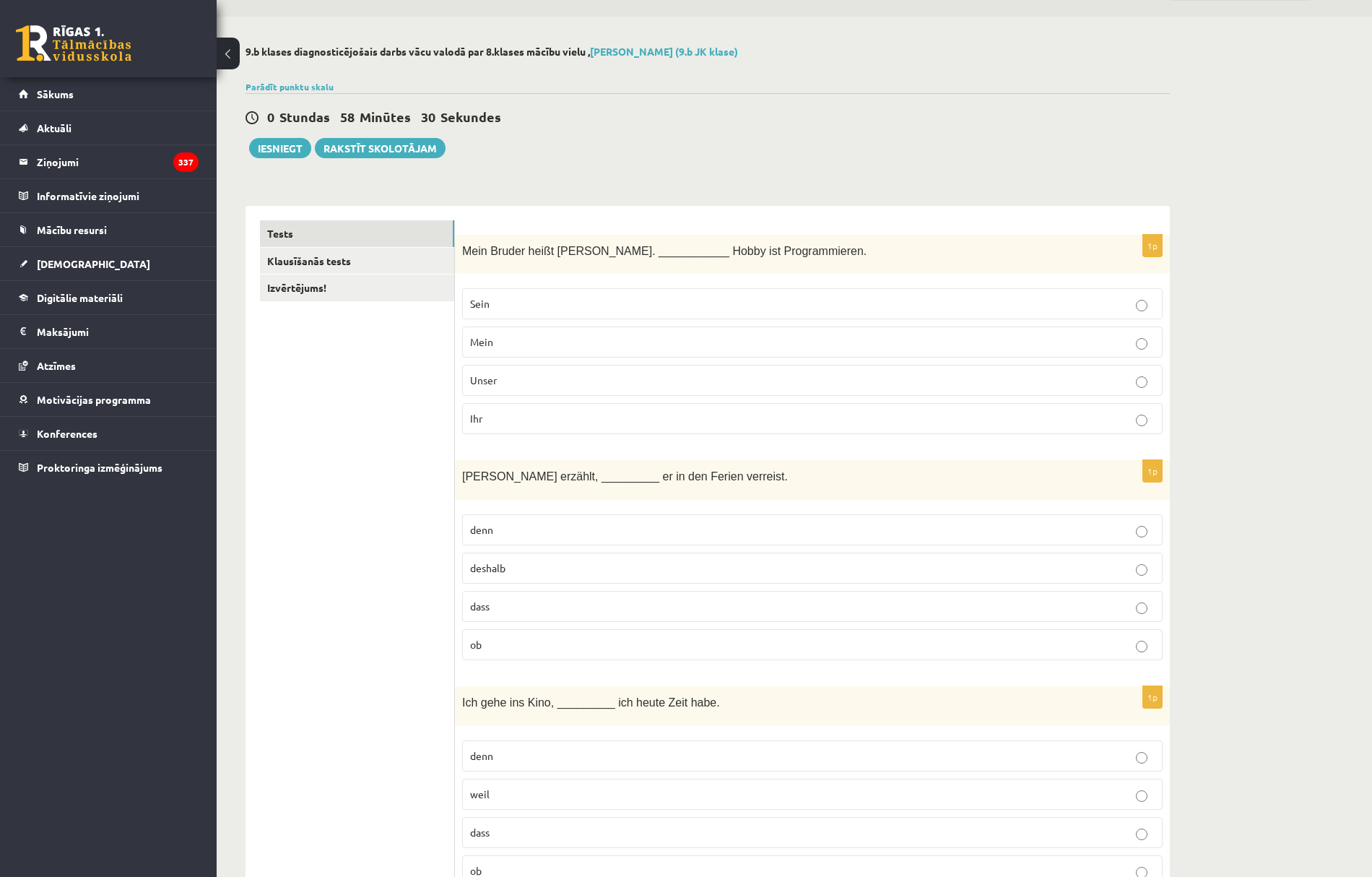
scroll to position [0, 0]
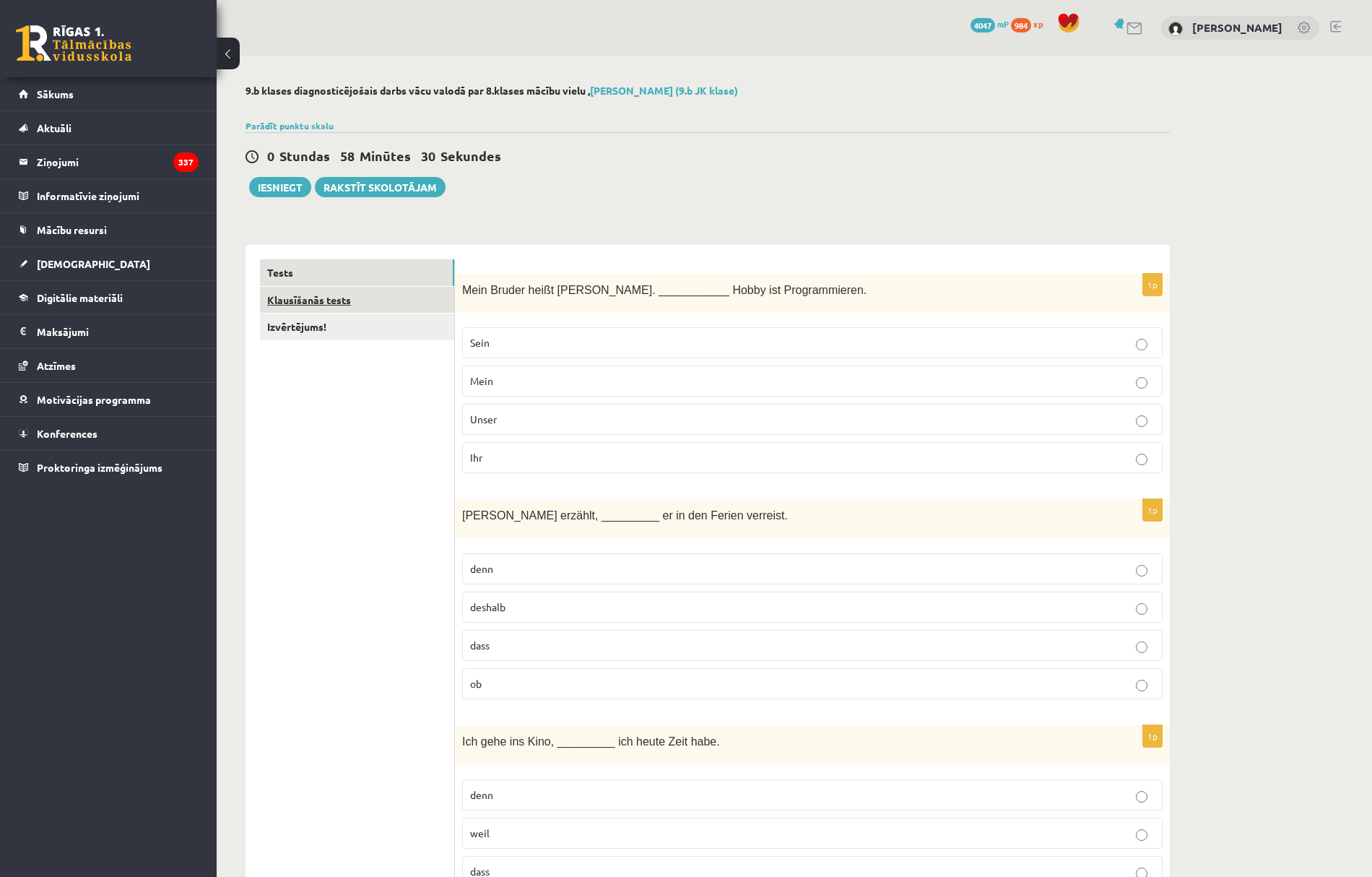
click at [330, 299] on link "Klausīšanās tests" at bounding box center [357, 300] width 194 height 27
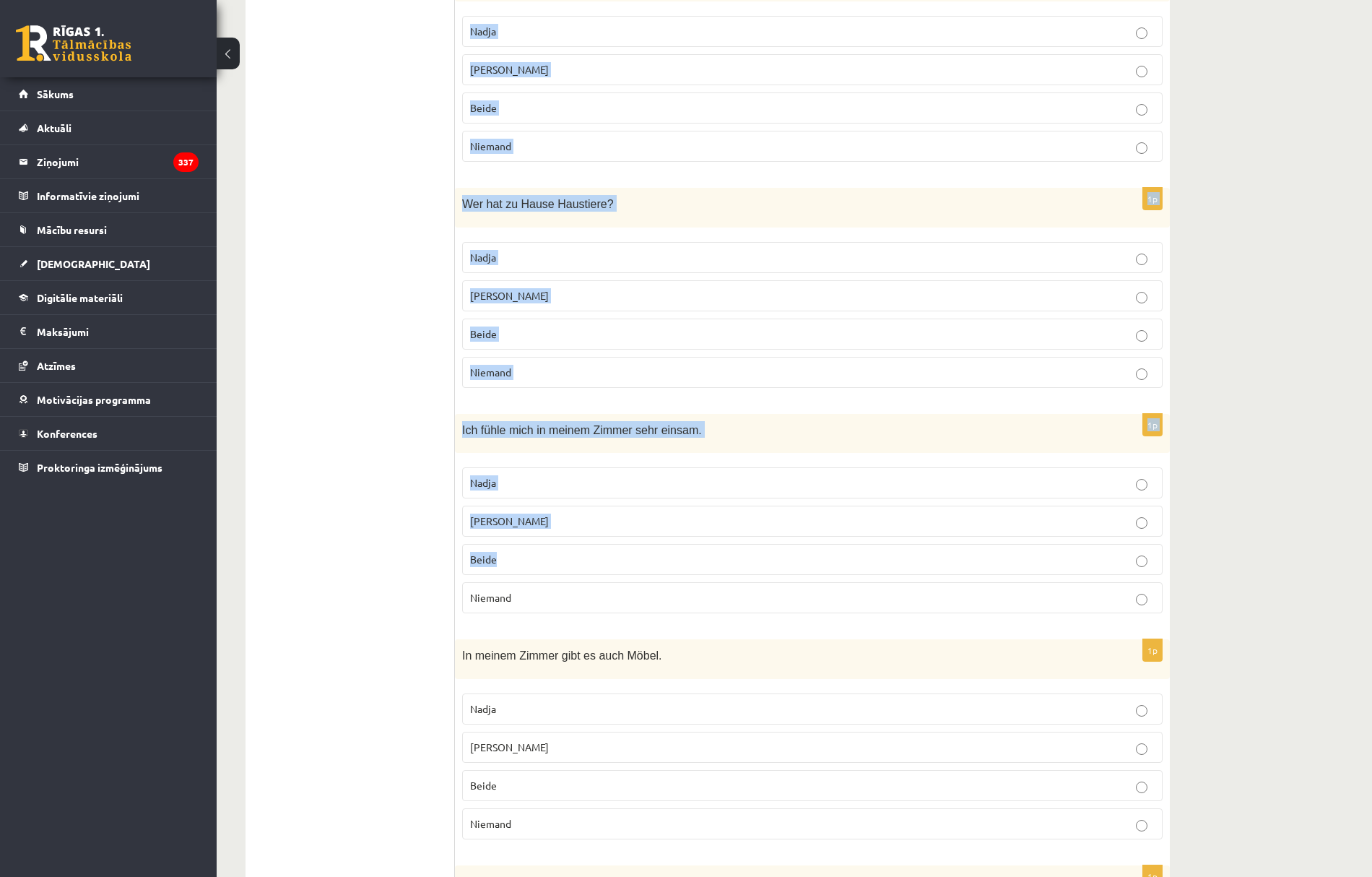
scroll to position [1022, 0]
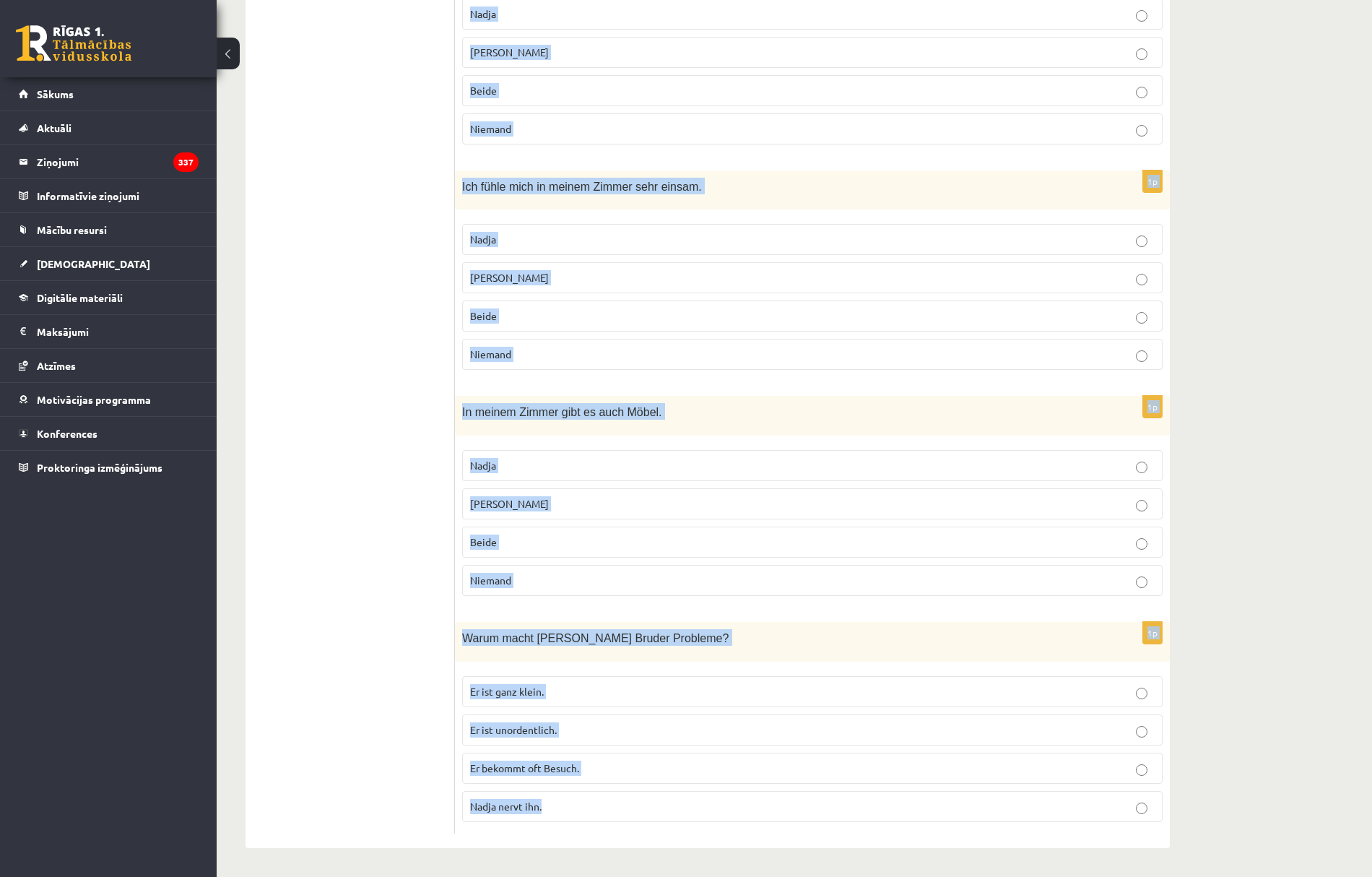
drag, startPoint x: 468, startPoint y: 271, endPoint x: 859, endPoint y: 807, distance: 663.5
click at [860, 809] on div "Nokausies pievienoto audio failu un atbildi uz jautājumiem! 1p An der Wand in m…" at bounding box center [812, 41] width 715 height 1613
copy form "Nokausies pievienoto audio failu un atbildi uz jautājumiem! 1p An der Wand in m…"
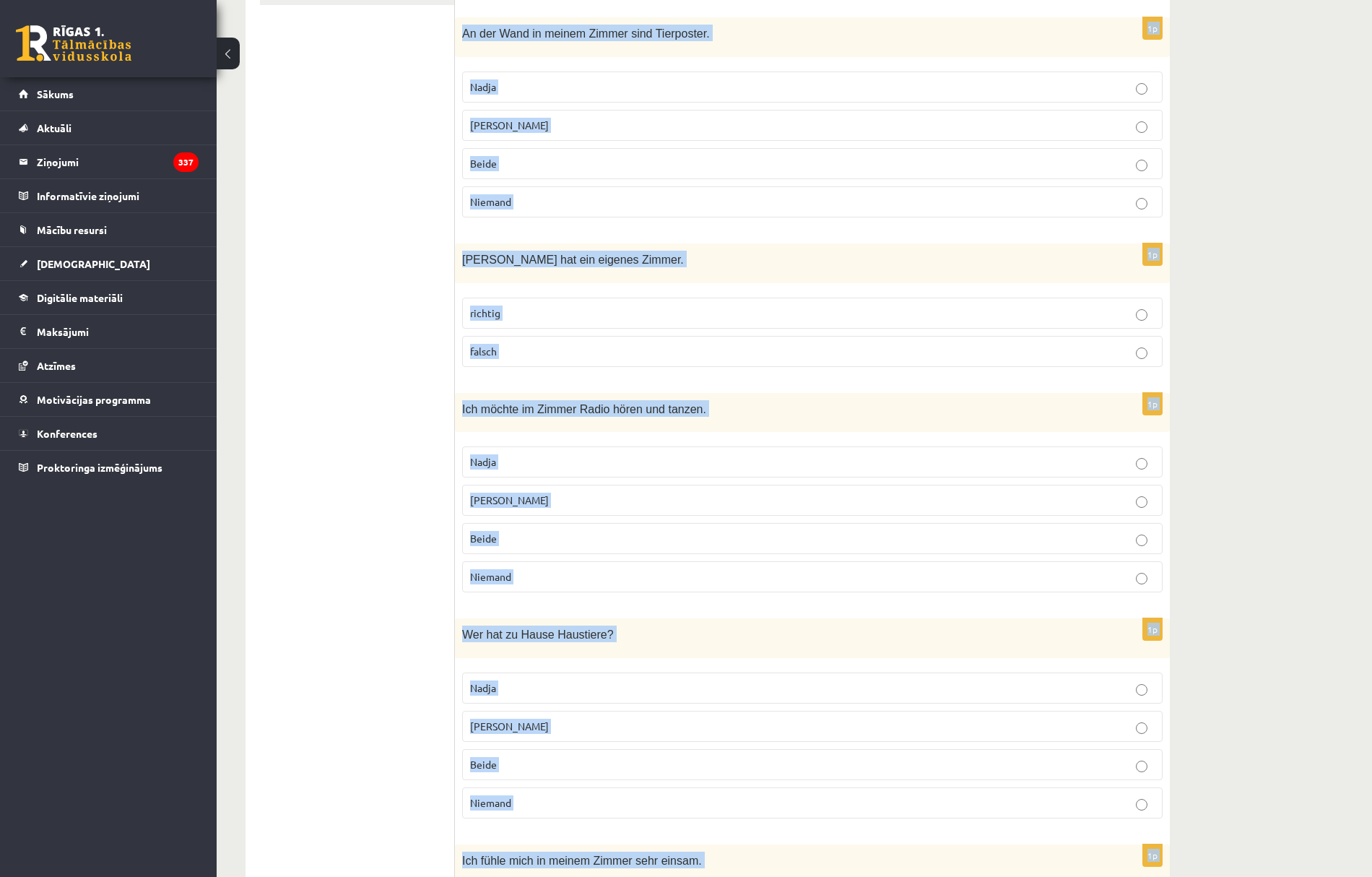
scroll to position [0, 0]
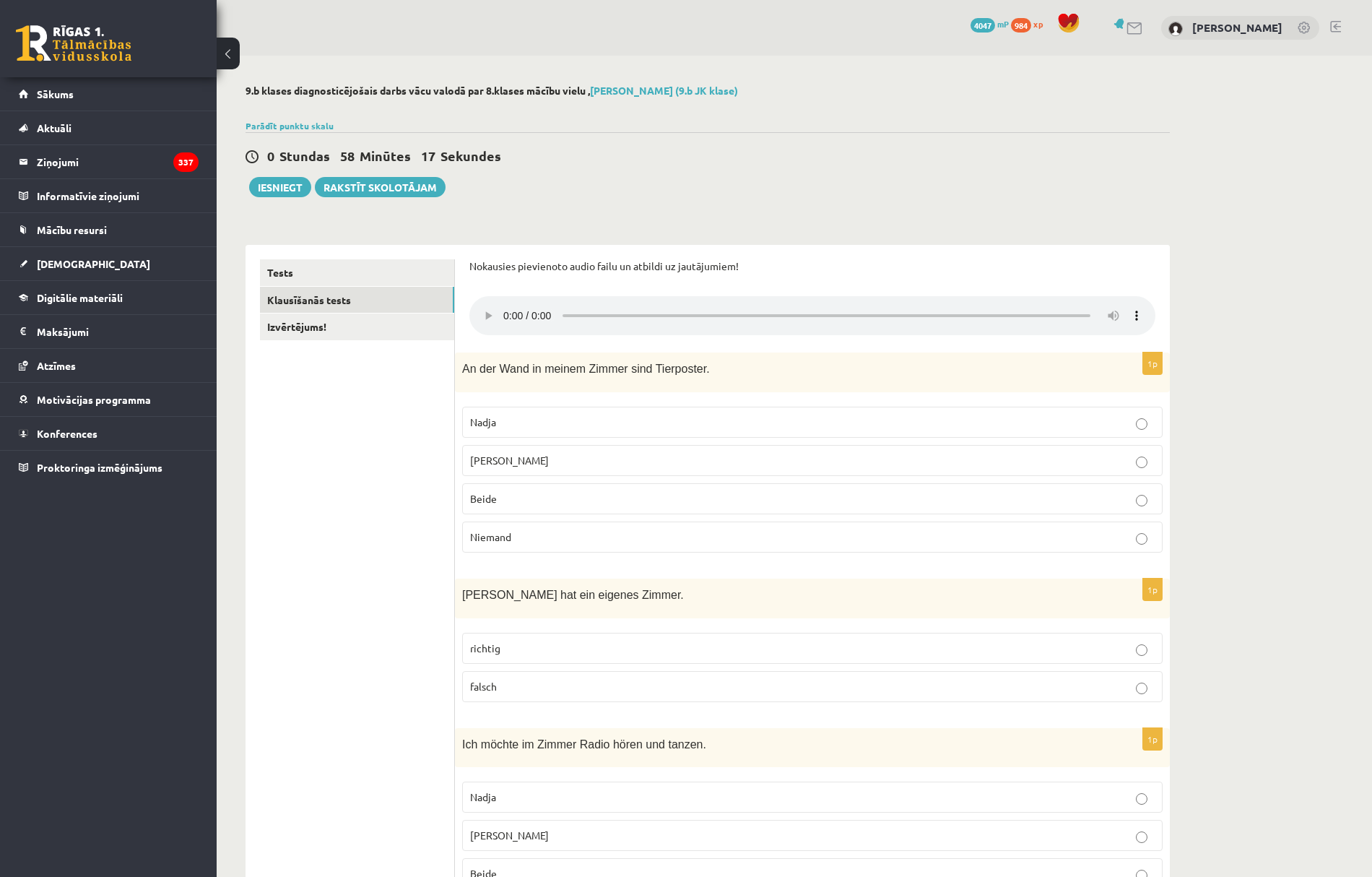
click at [497, 424] on p "Nadja" at bounding box center [812, 422] width 685 height 16
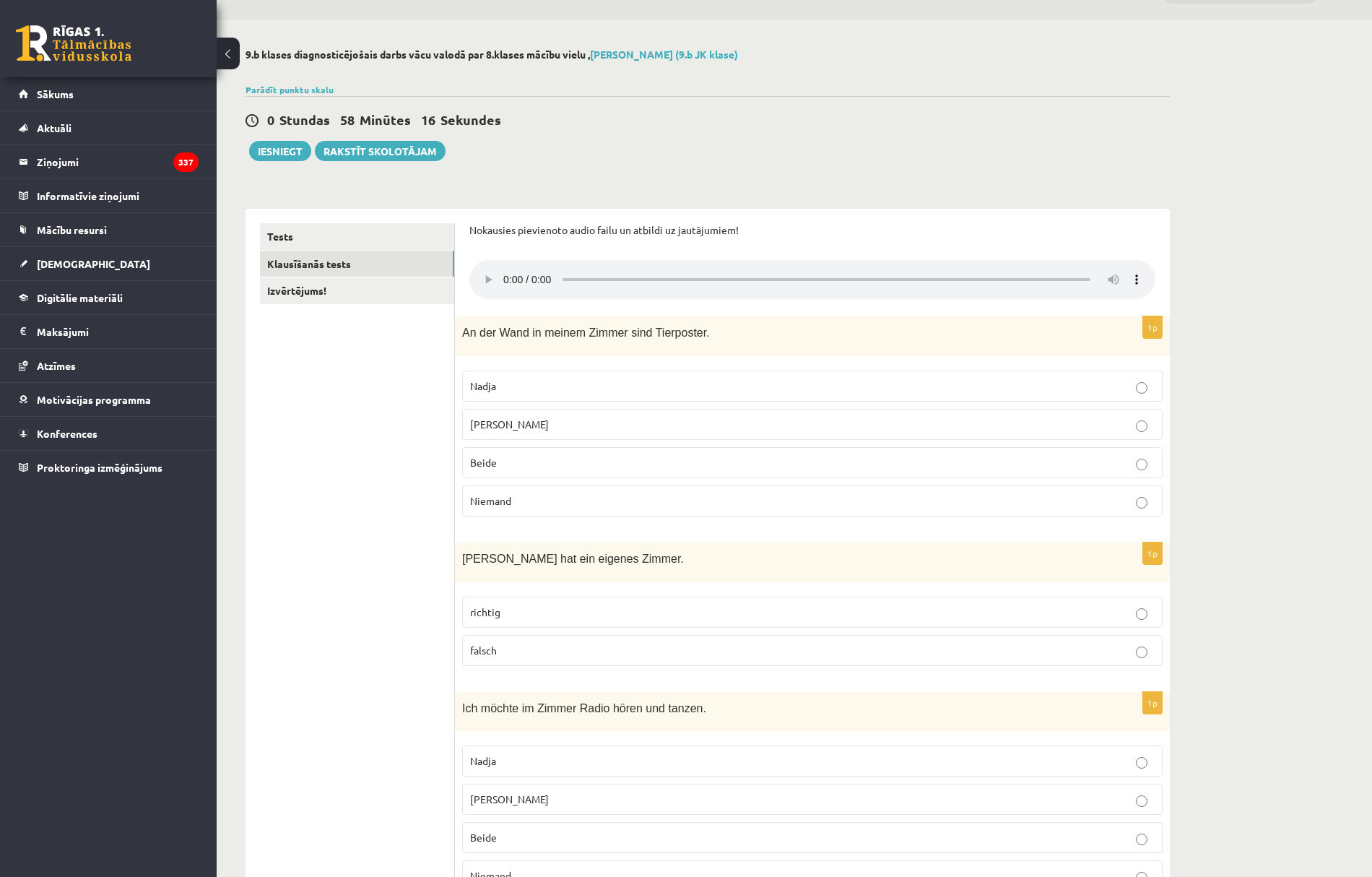
scroll to position [96, 0]
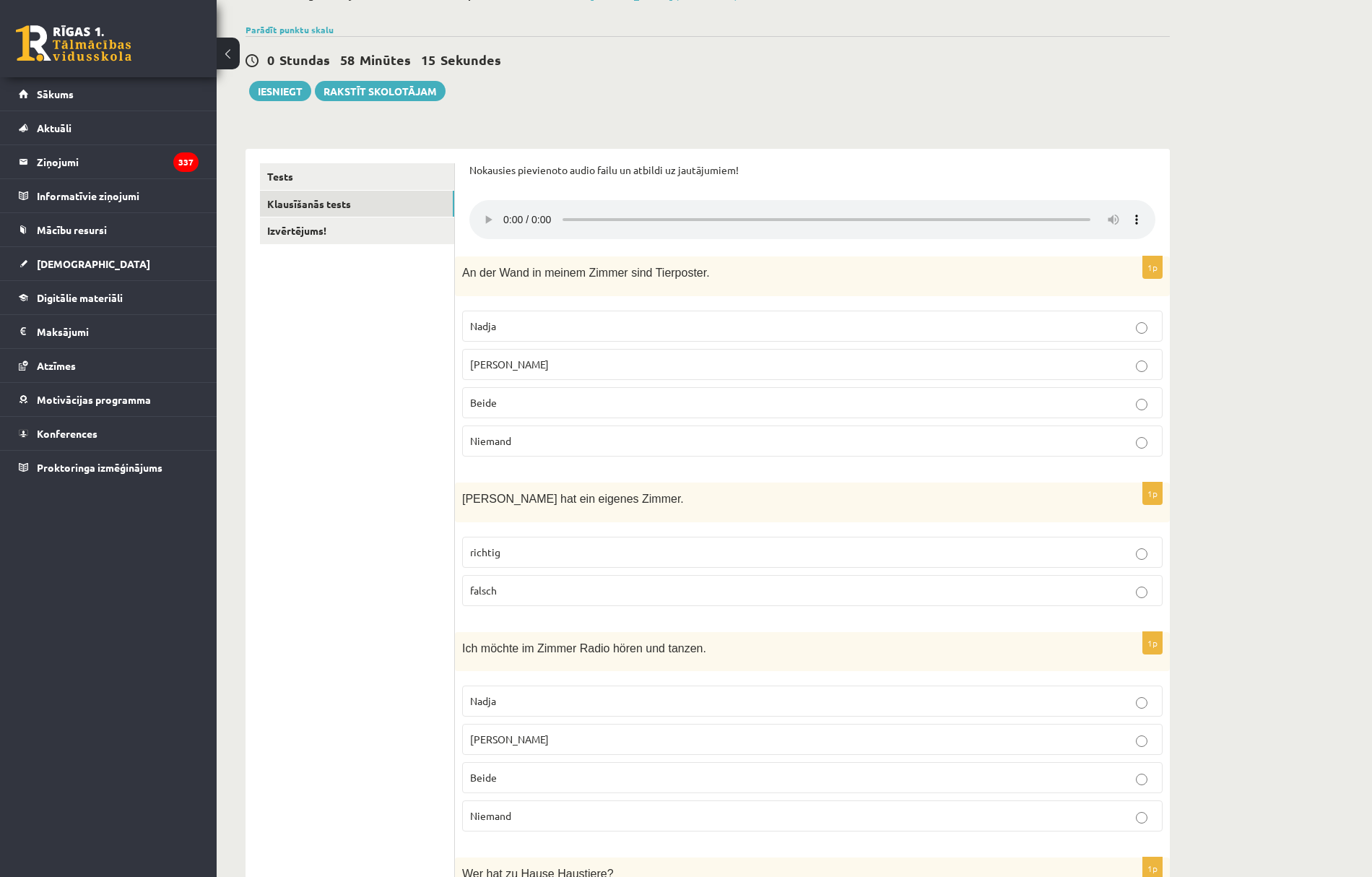
click at [517, 589] on p "falsch" at bounding box center [812, 591] width 685 height 16
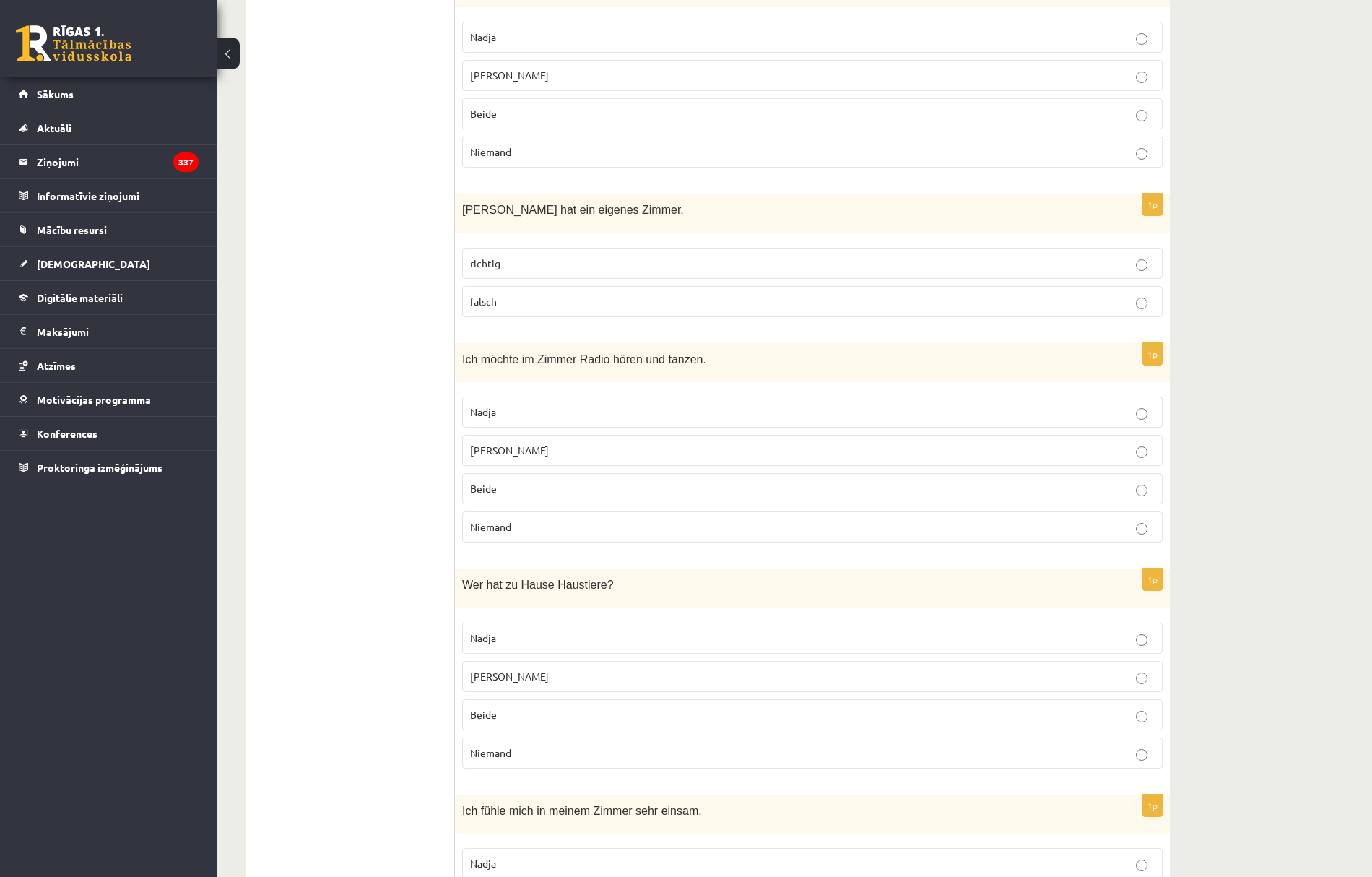
click at [489, 457] on span "Frank" at bounding box center [509, 450] width 79 height 13
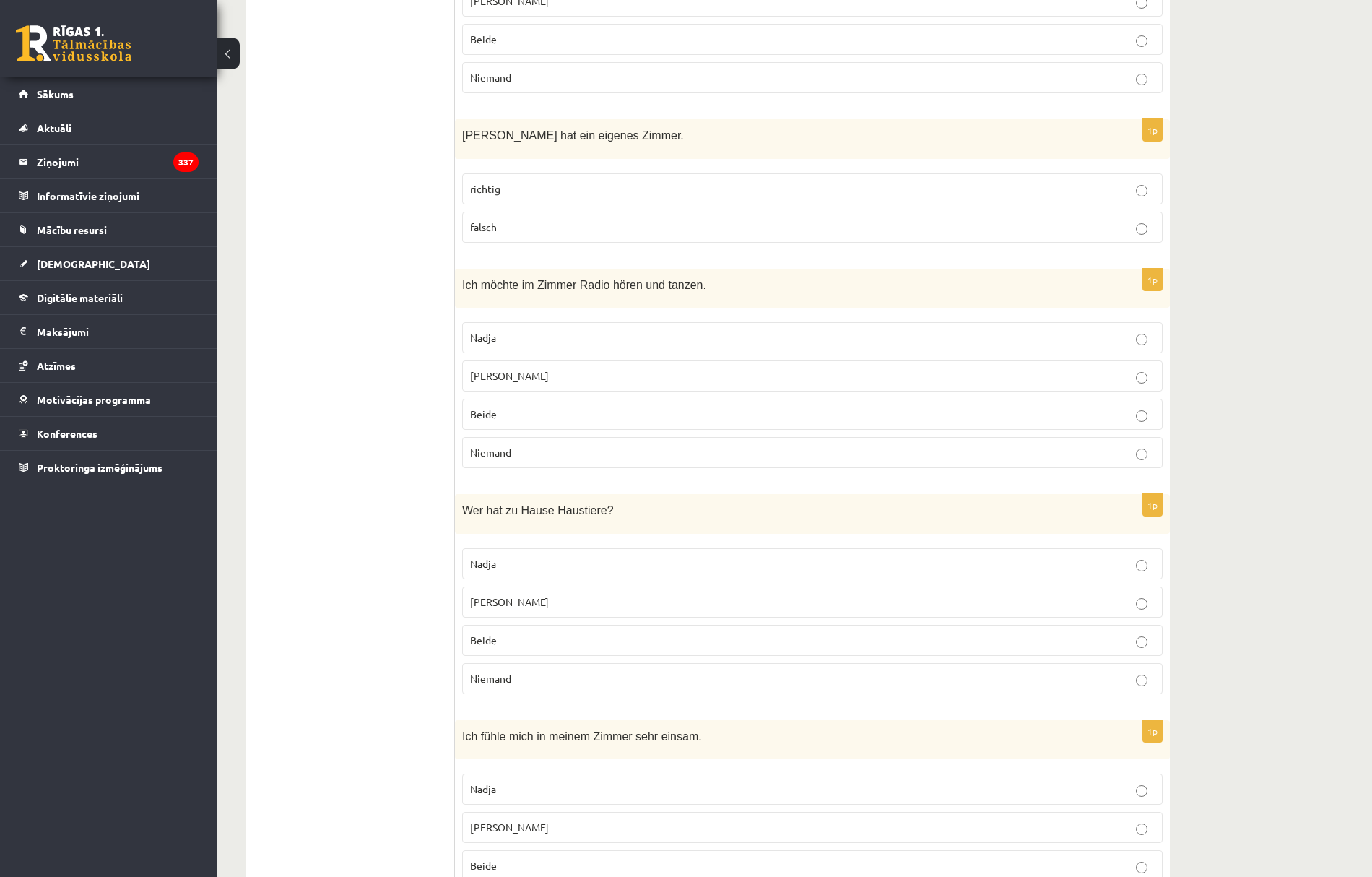
scroll to position [674, 0]
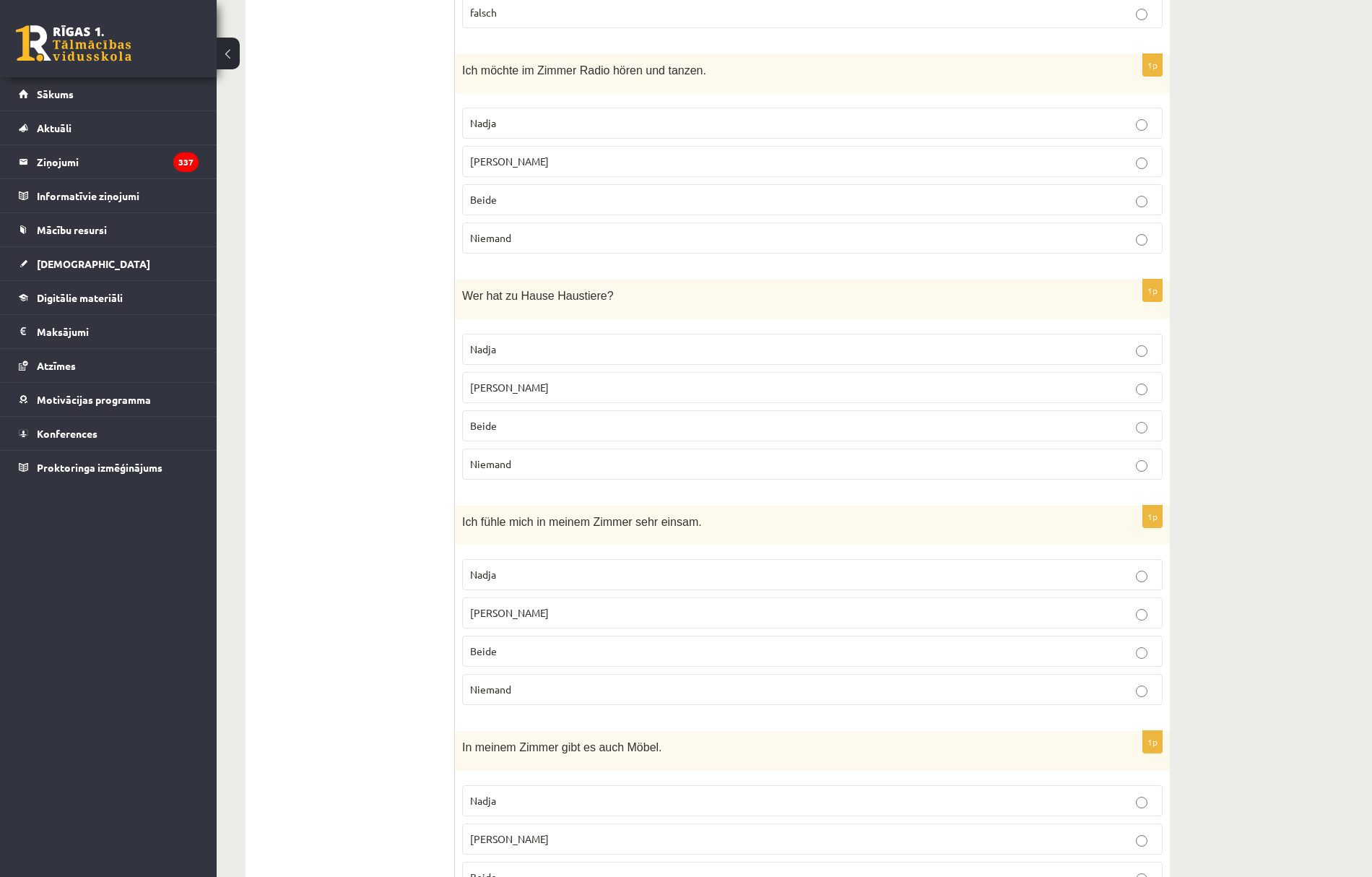
click at [489, 350] on span "Nadja" at bounding box center [483, 349] width 26 height 13
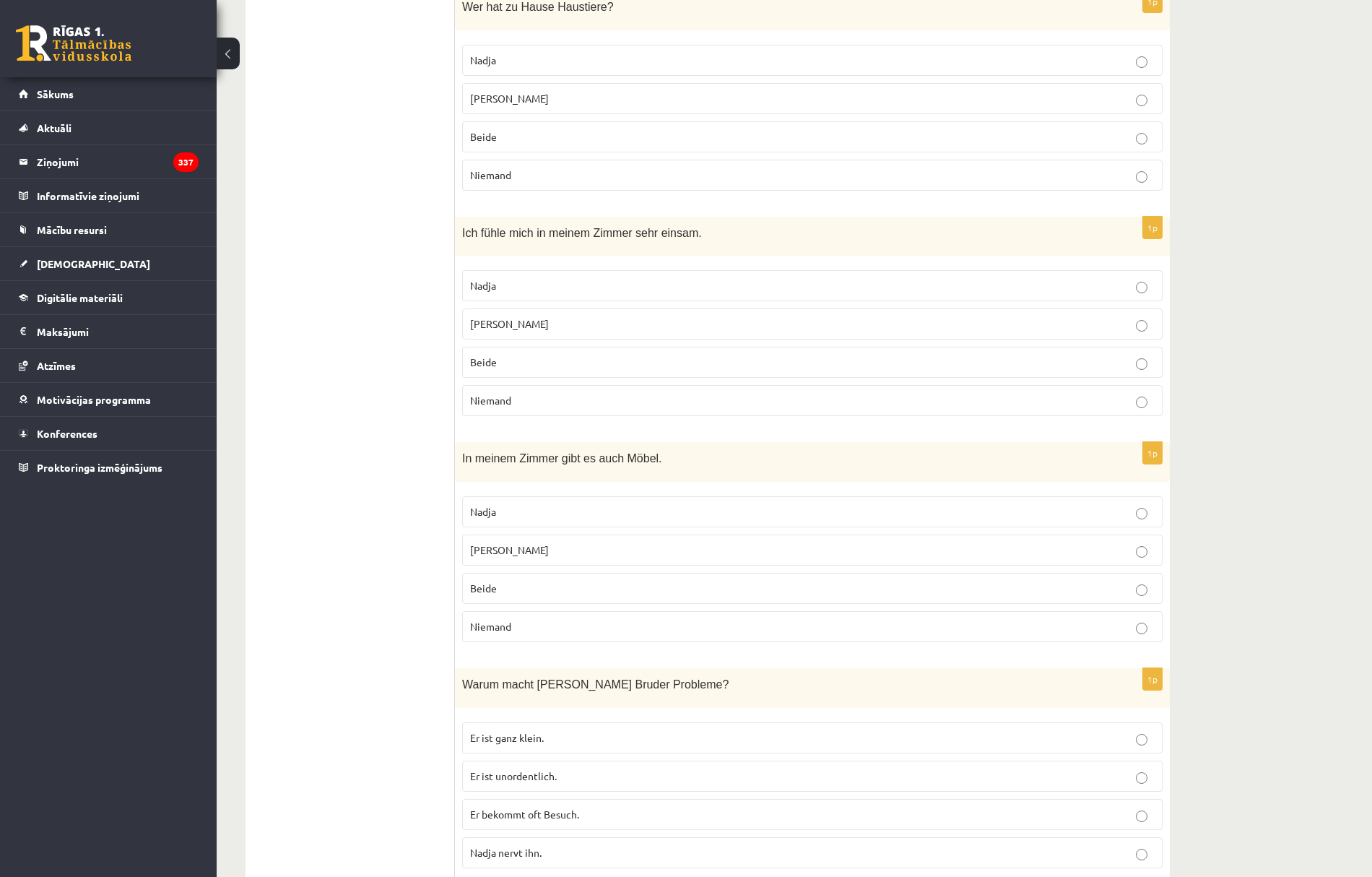
click at [500, 407] on span "Niemand" at bounding box center [491, 401] width 41 height 13
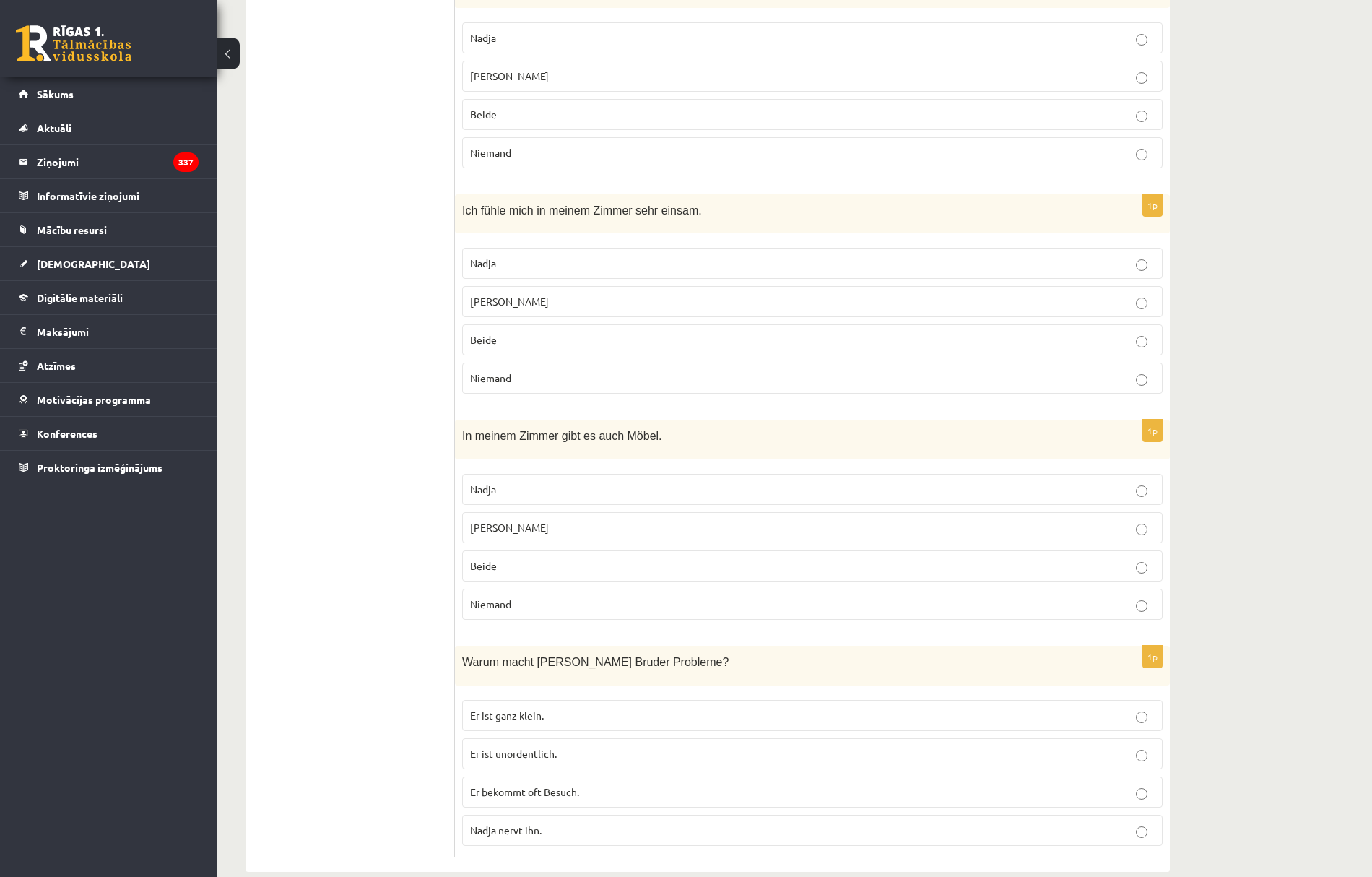
scroll to position [1022, 0]
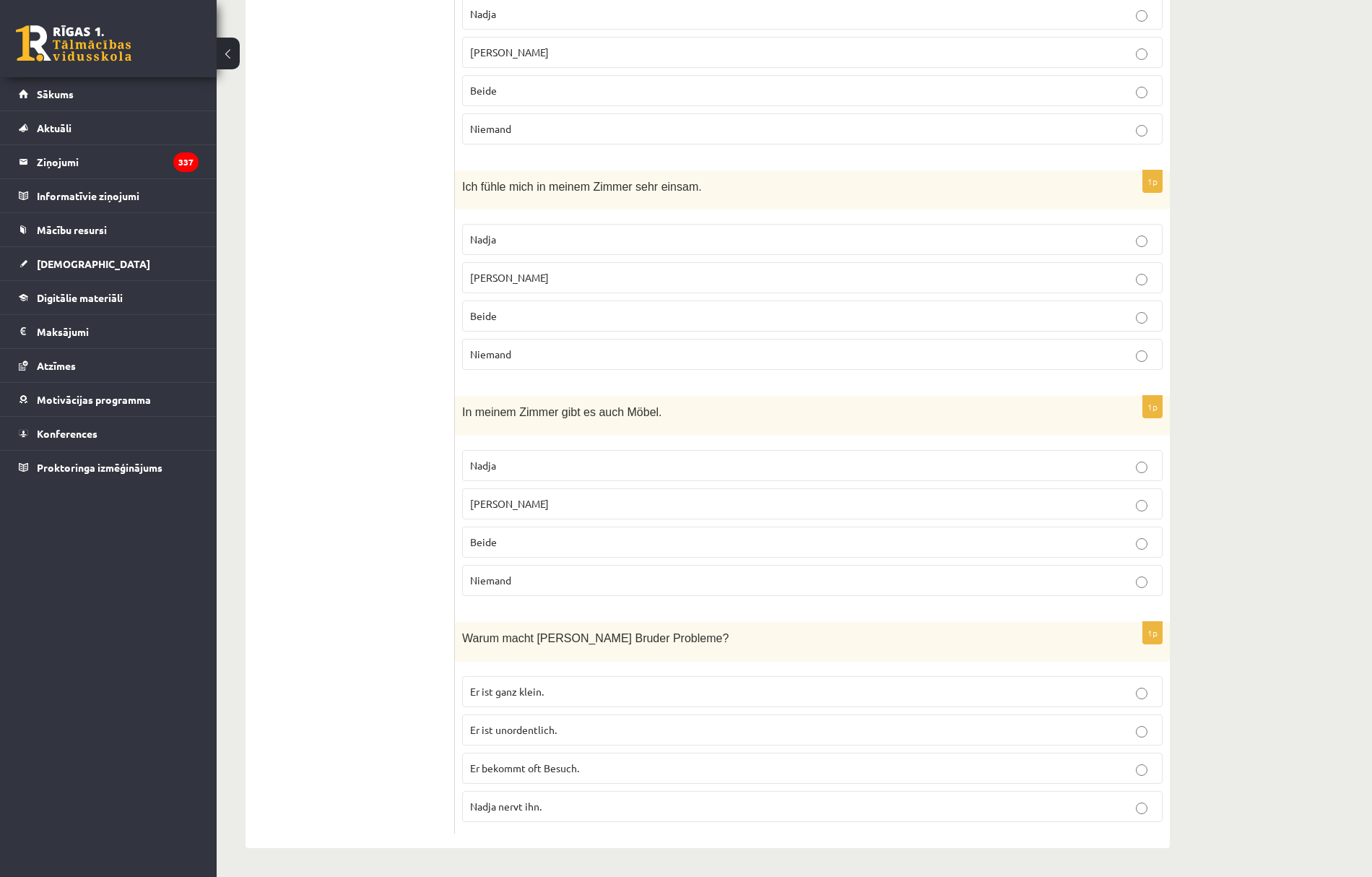
click at [497, 503] on p "Frank" at bounding box center [812, 504] width 685 height 16
click at [534, 705] on label "Er ist ganz klein." at bounding box center [812, 692] width 701 height 31
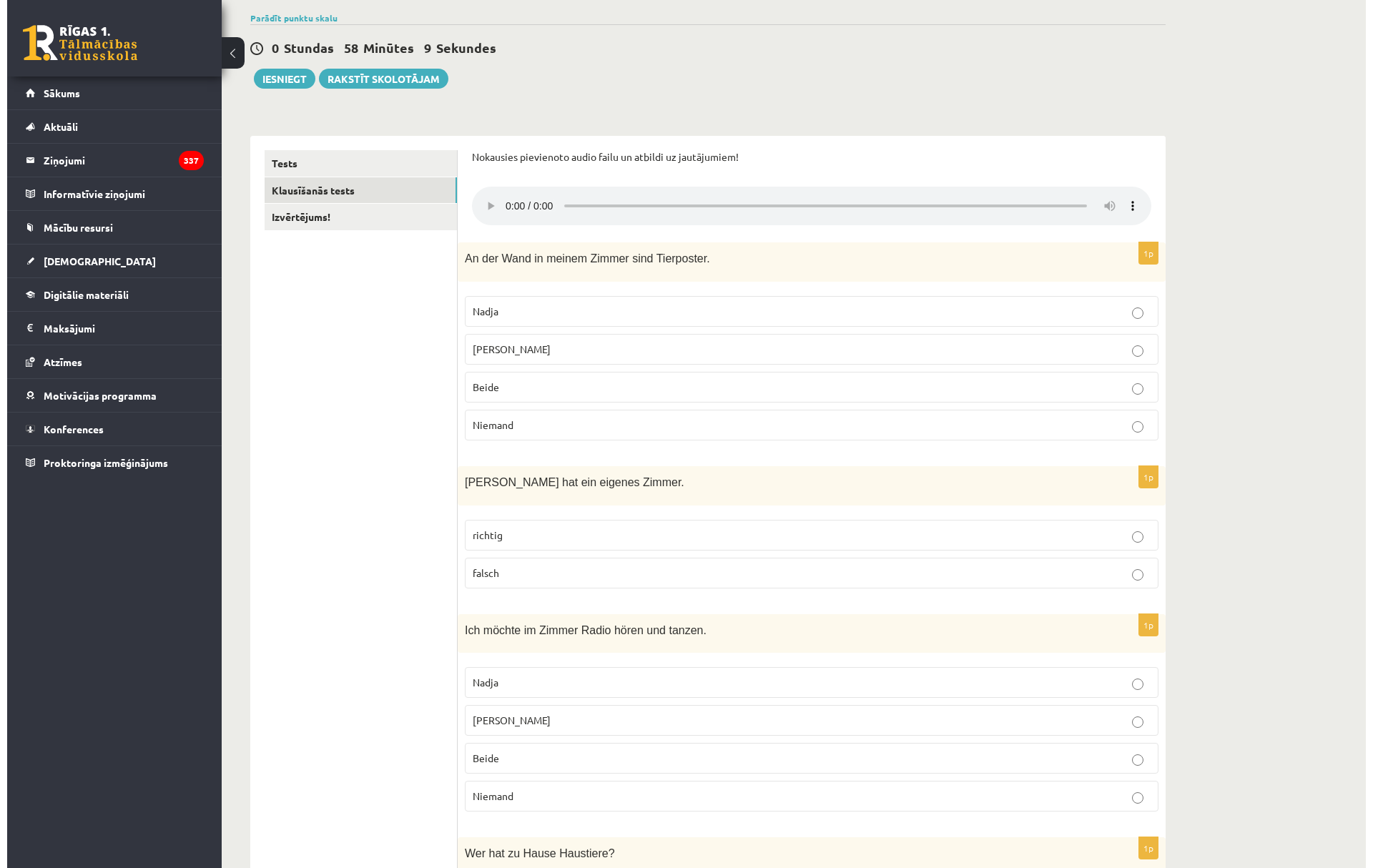
scroll to position [0, 0]
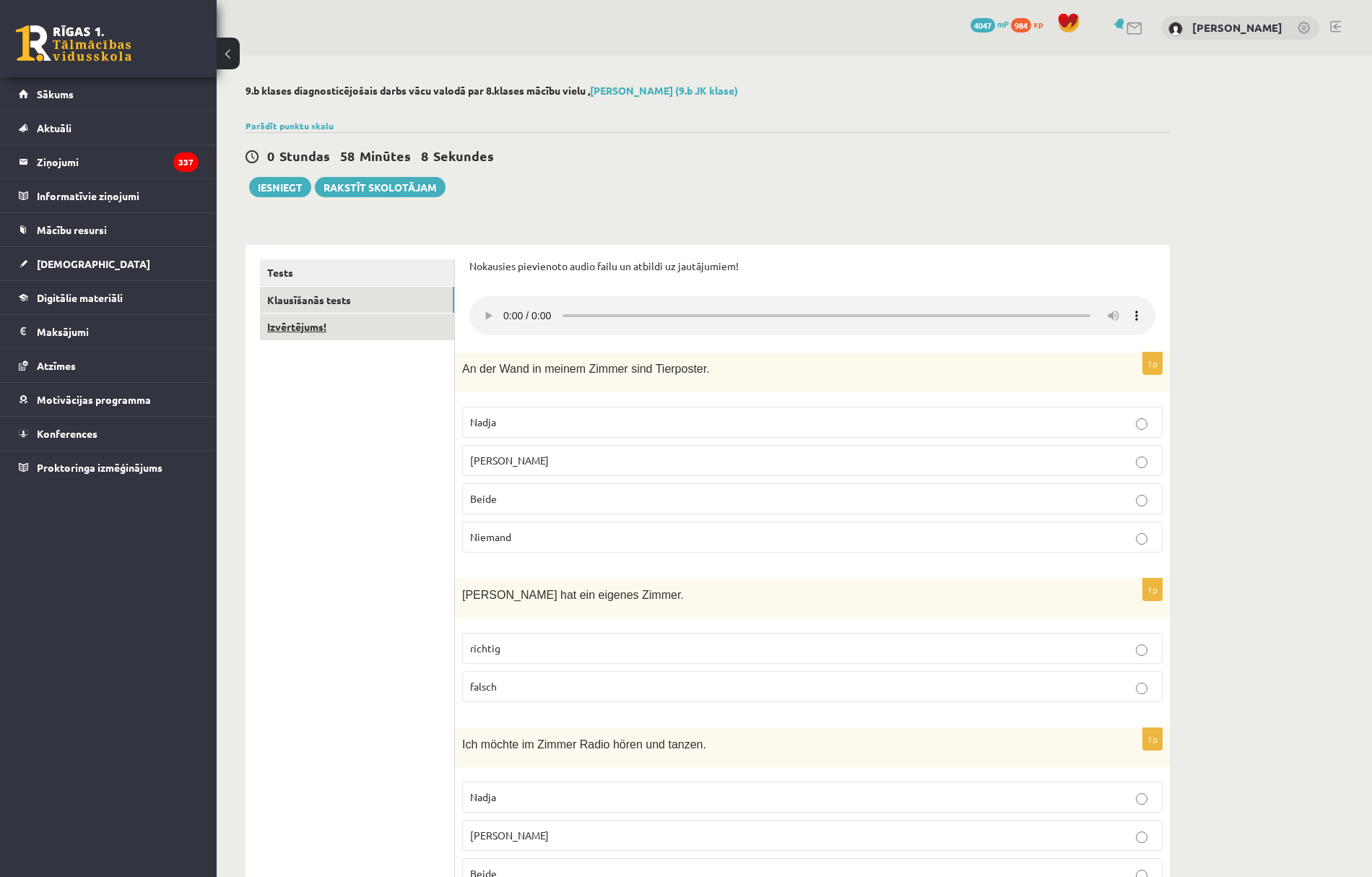
click at [351, 331] on link "Izvērtējums!" at bounding box center [357, 327] width 194 height 27
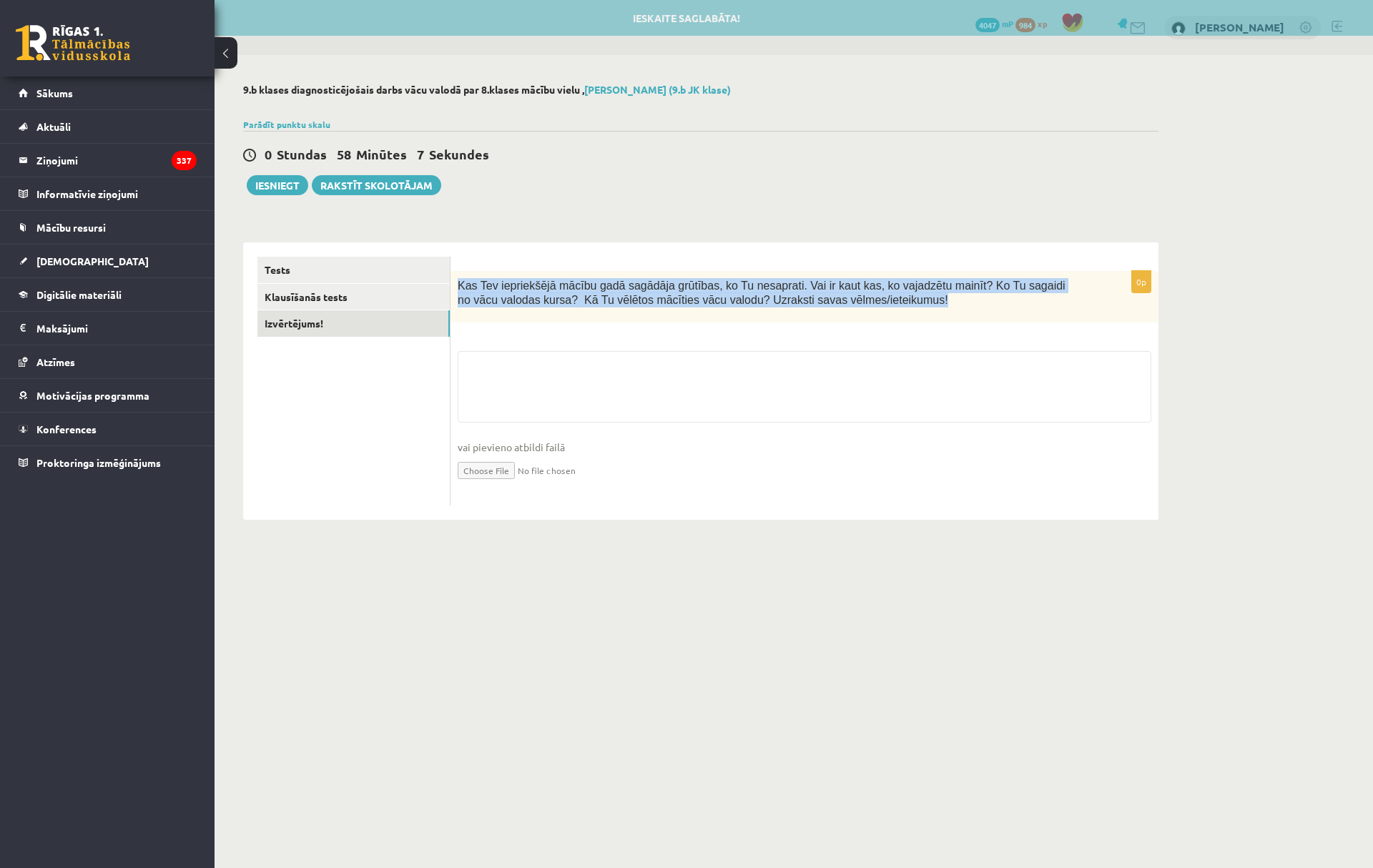
drag, startPoint x: 454, startPoint y: 278, endPoint x: 1050, endPoint y: 332, distance: 598.4
click at [1050, 332] on div "0p Kas Tev iepriekšējā mācību gadā sagādāja grūtības, ko Tu nesaprati. Vai ir k…" at bounding box center [804, 388] width 708 height 234
copy div "Kas Tev iepriekšējā mācību gadā sagādāja grūtības, ko Tu nesaprati. Vai ir kaut…"
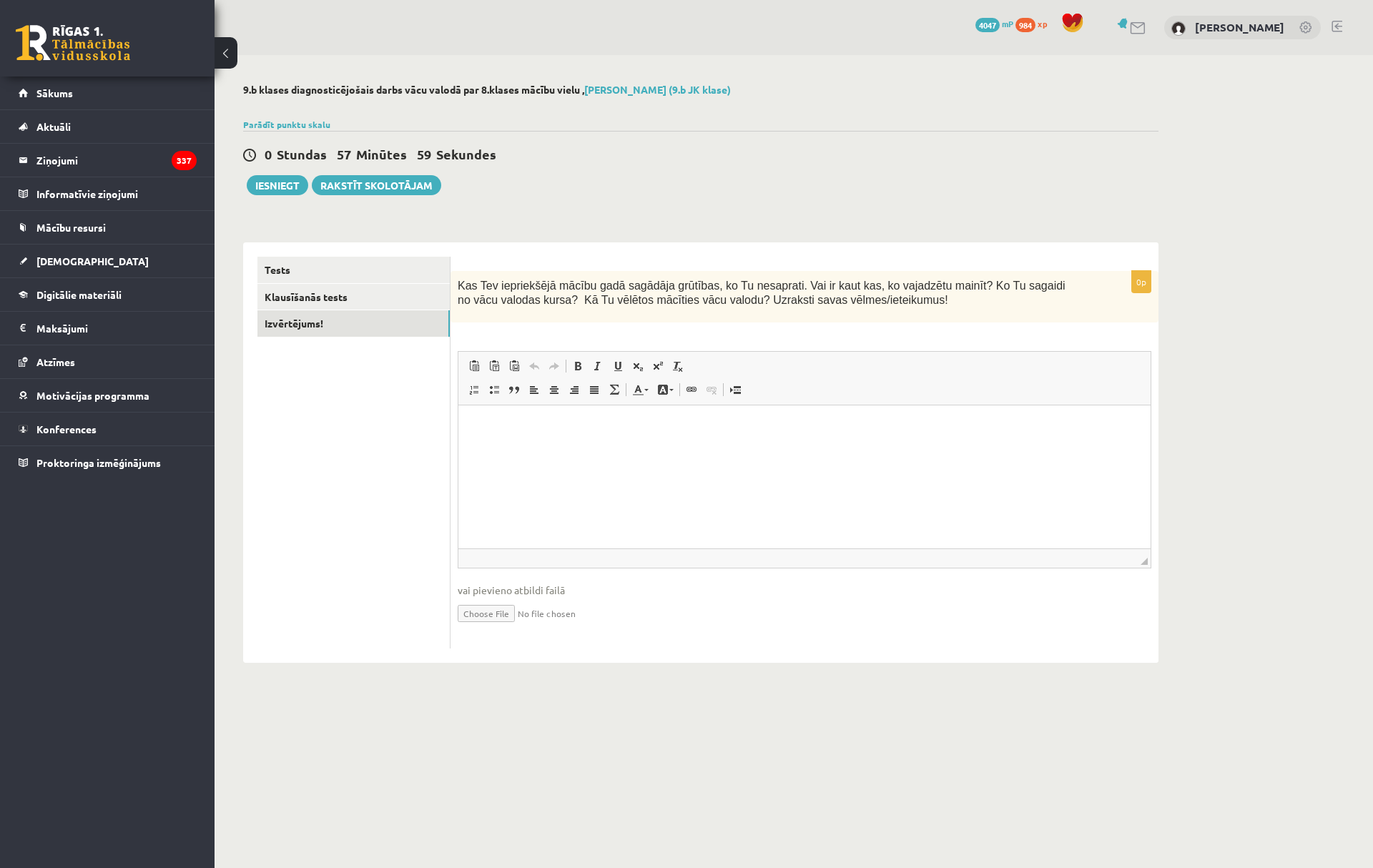
click at [563, 449] on html at bounding box center [804, 427] width 692 height 44
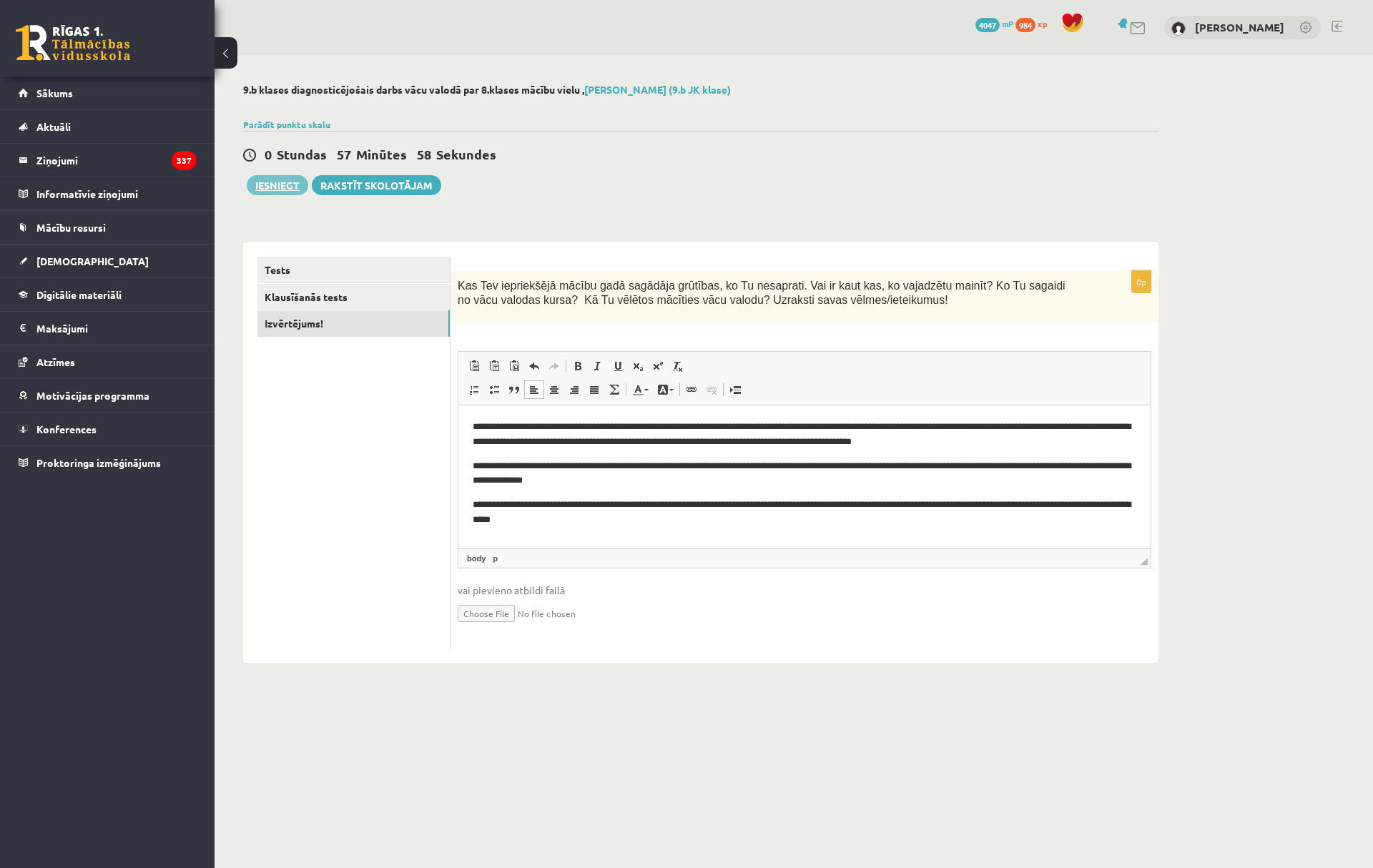
click at [278, 186] on button "Iesniegt" at bounding box center [277, 184] width 61 height 20
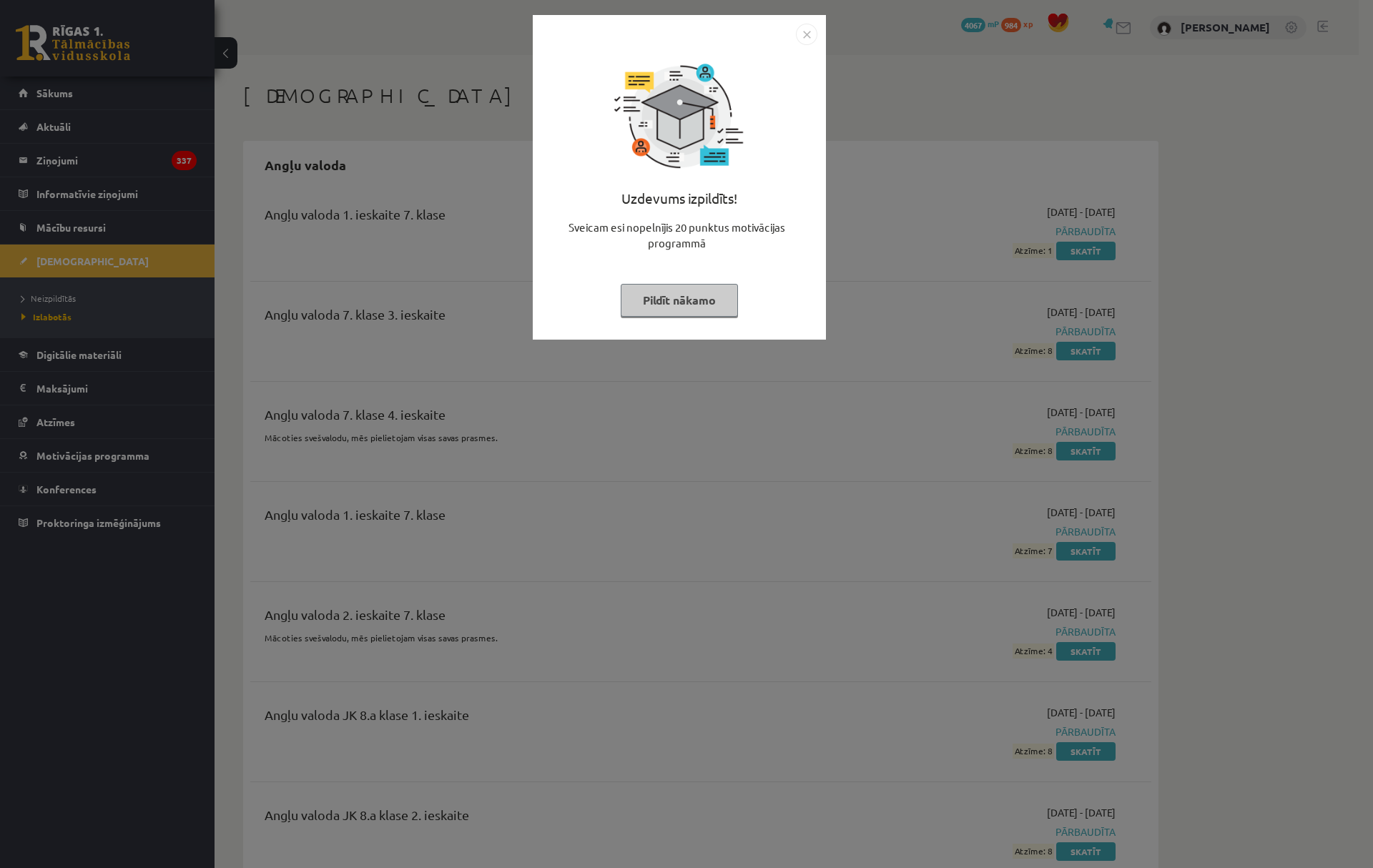
click at [656, 309] on button "Pildīt nākamo" at bounding box center [679, 300] width 117 height 33
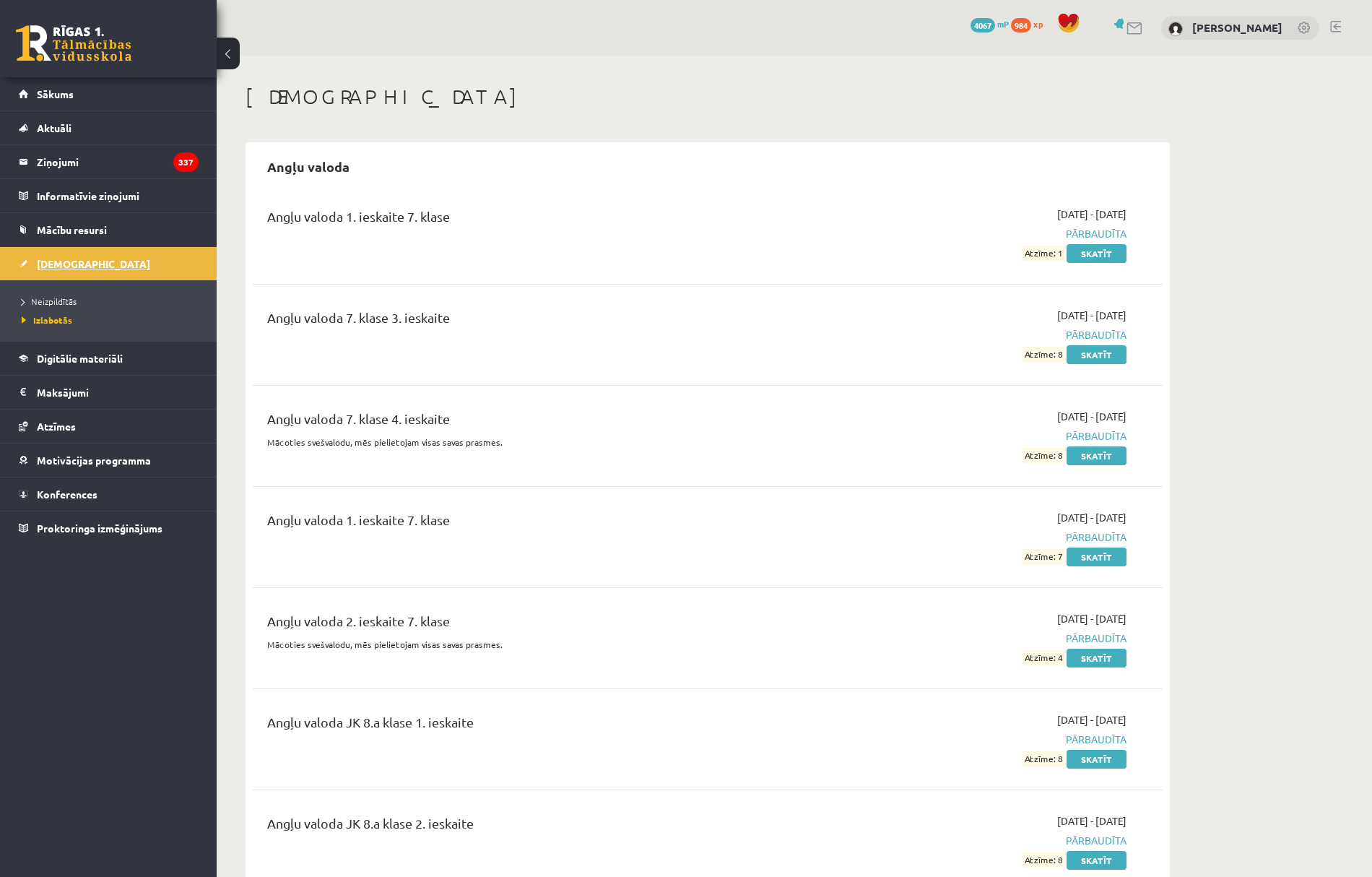
click at [123, 258] on link "[DEMOGRAPHIC_DATA]" at bounding box center [108, 263] width 180 height 33
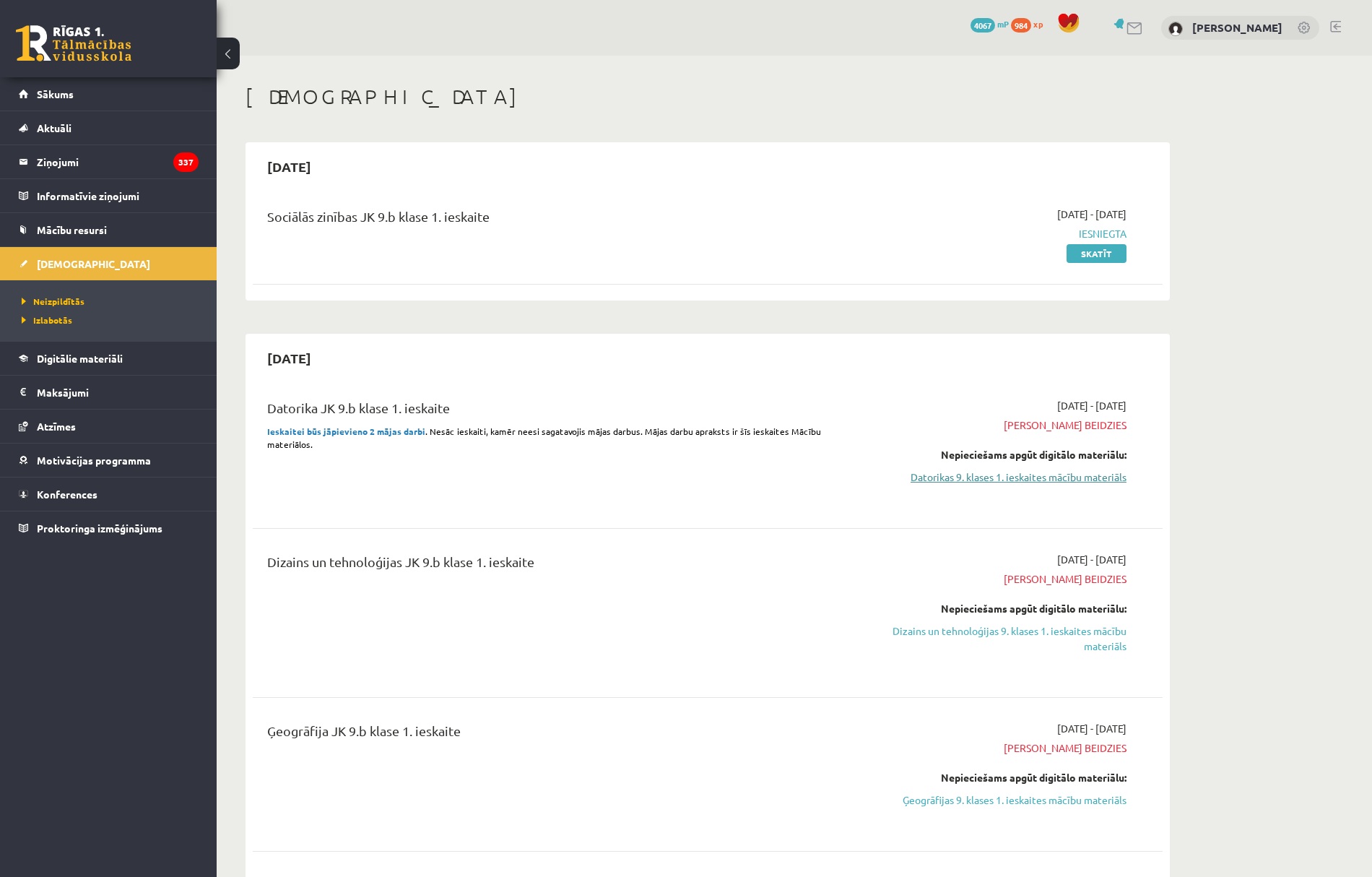
click at [975, 471] on link "Datorikas 9. klases 1. ieskaites mācību materiāls" at bounding box center [991, 477] width 272 height 16
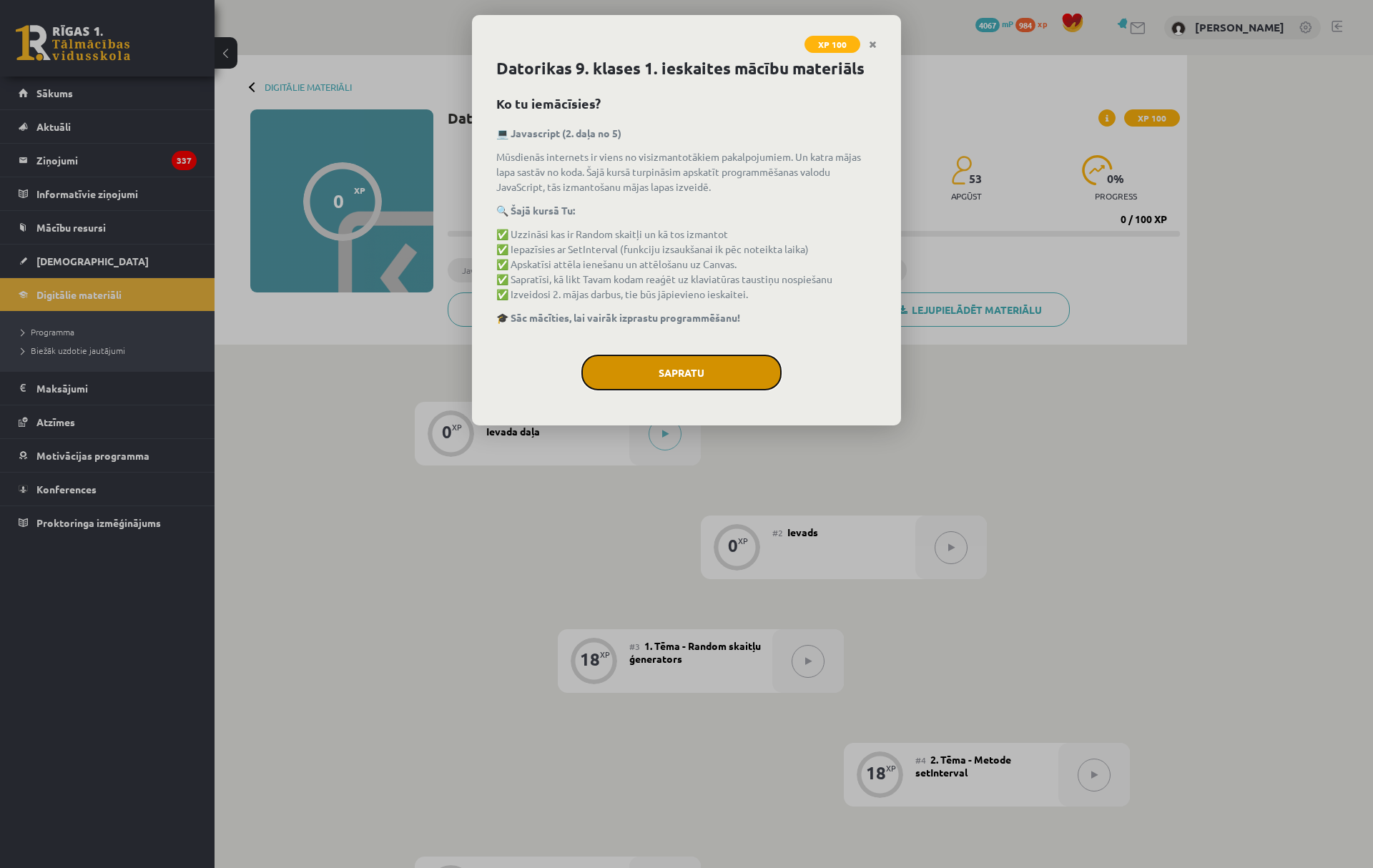
click at [725, 373] on button "Sapratu" at bounding box center [681, 373] width 201 height 36
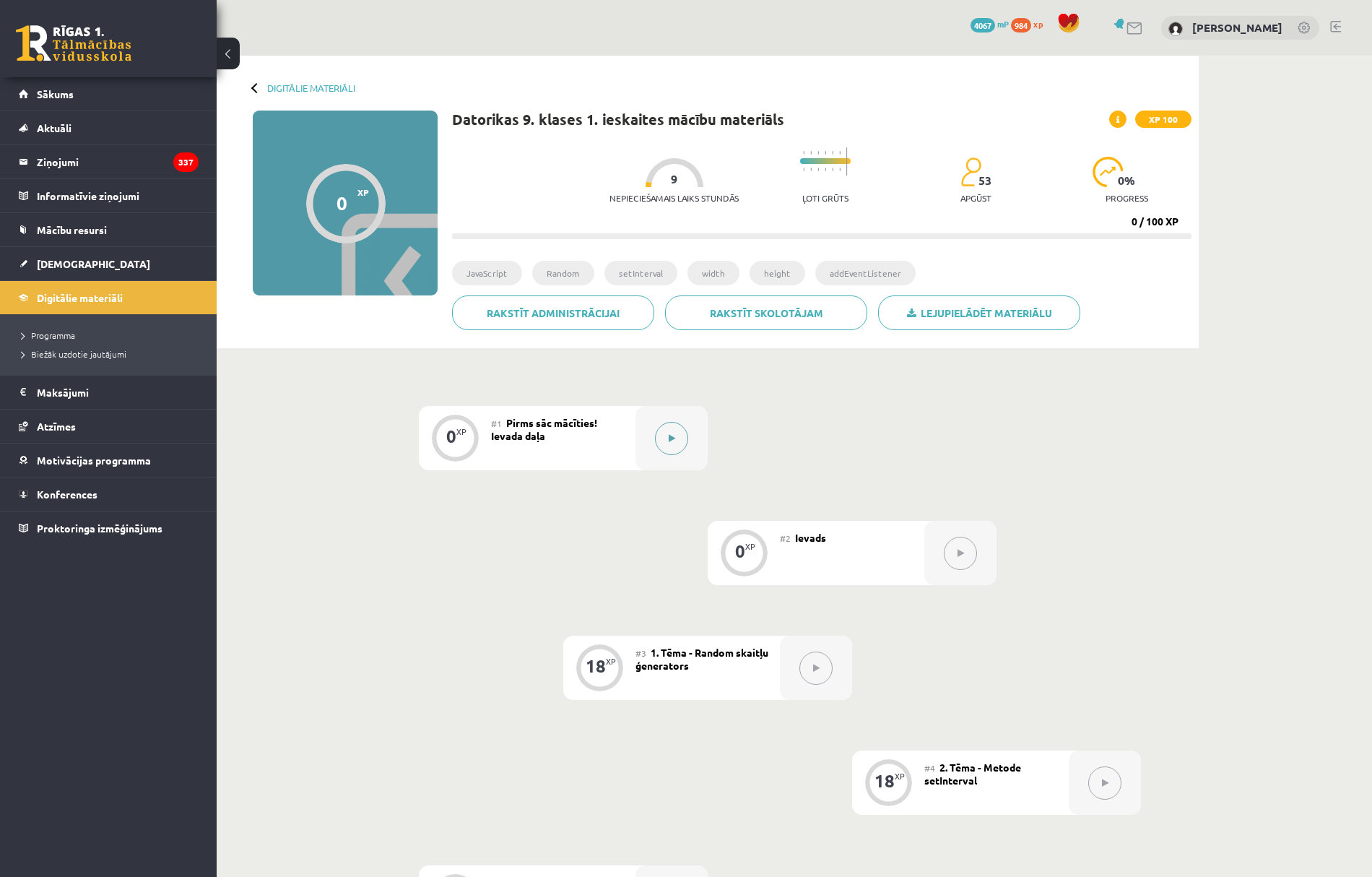
click at [682, 431] on button at bounding box center [671, 438] width 33 height 33
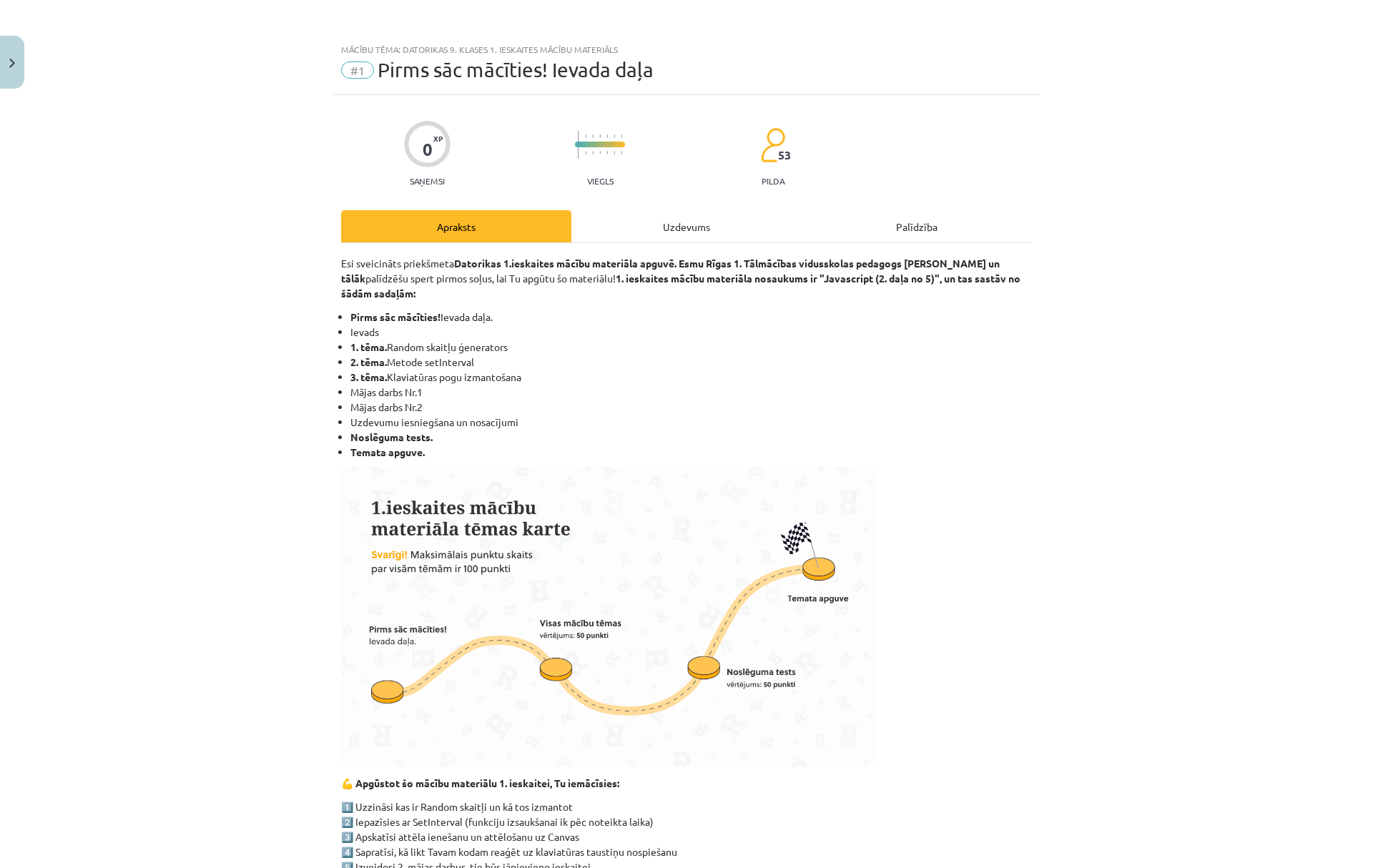
click at [704, 237] on div "Uzdevums" at bounding box center [686, 226] width 231 height 32
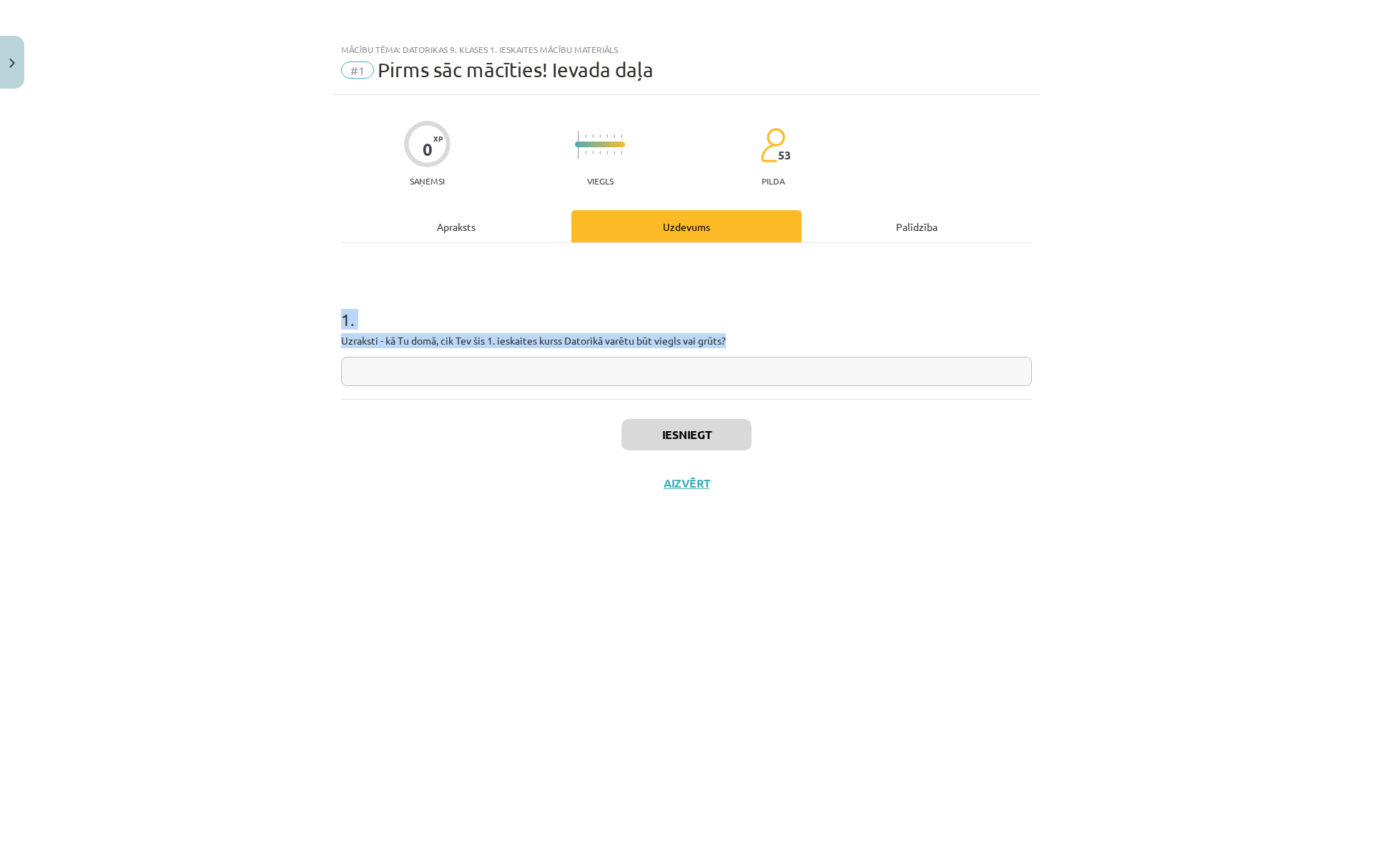
drag, startPoint x: 722, startPoint y: 339, endPoint x: 332, endPoint y: 328, distance: 390.2
click at [332, 328] on div "0 XP Saņemsi Viegls 53 pilda Apraksts Uzdevums Palīdzība 1 . Uzraksti - kā Tu d…" at bounding box center [686, 463] width 708 height 737
copy div "1 . Uzraksti - kā Tu domā, cik Tev šis 1. ieskaites kurss Datorikā varētu būt v…"
click at [519, 375] on input "text" at bounding box center [686, 372] width 691 height 29
paste input "**********"
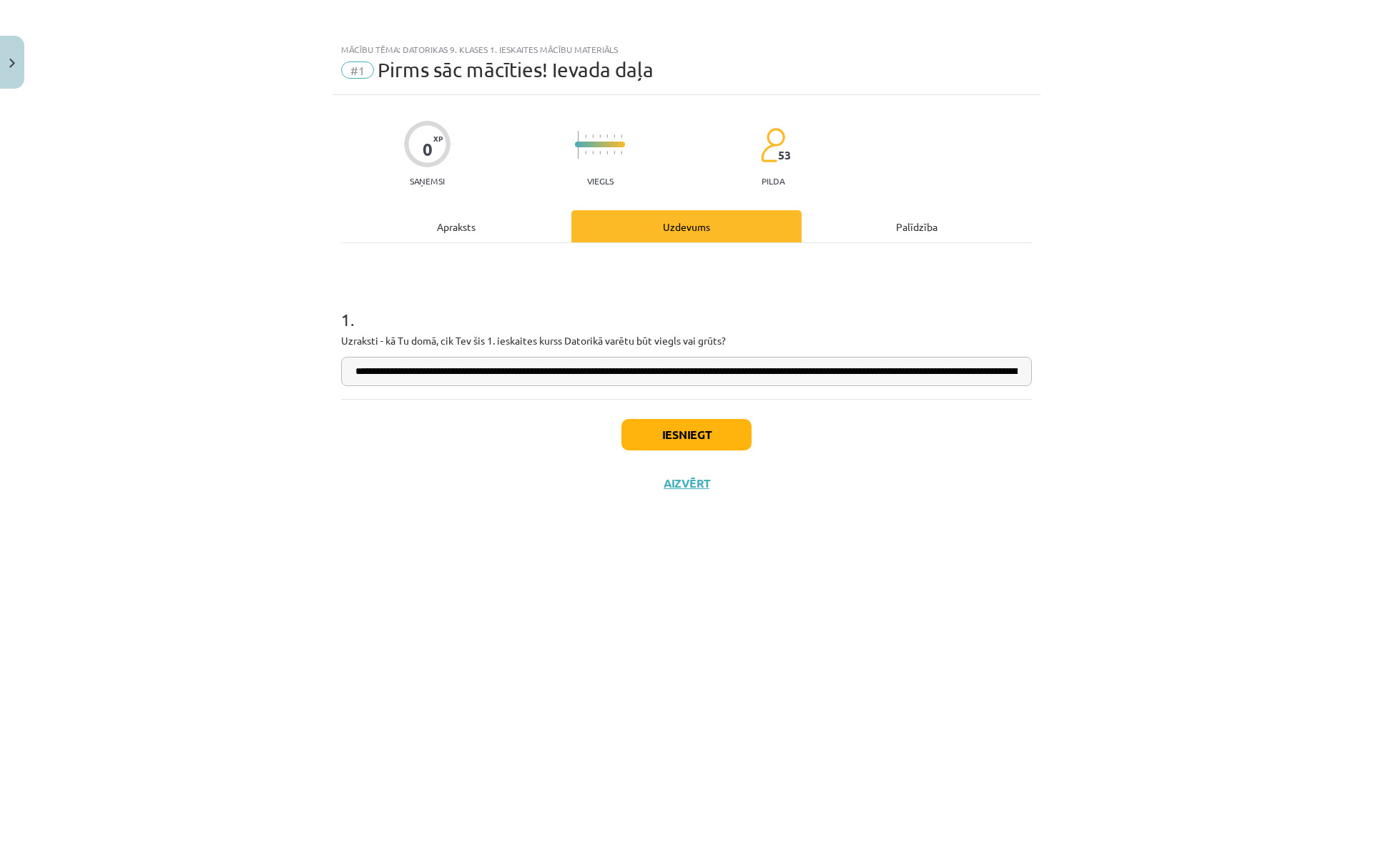
scroll to position [0, 928]
type input "**********"
click at [678, 450] on button "Iesniegt" at bounding box center [686, 435] width 130 height 31
click at [733, 501] on button "Nākamā nodarbība" at bounding box center [686, 493] width 141 height 33
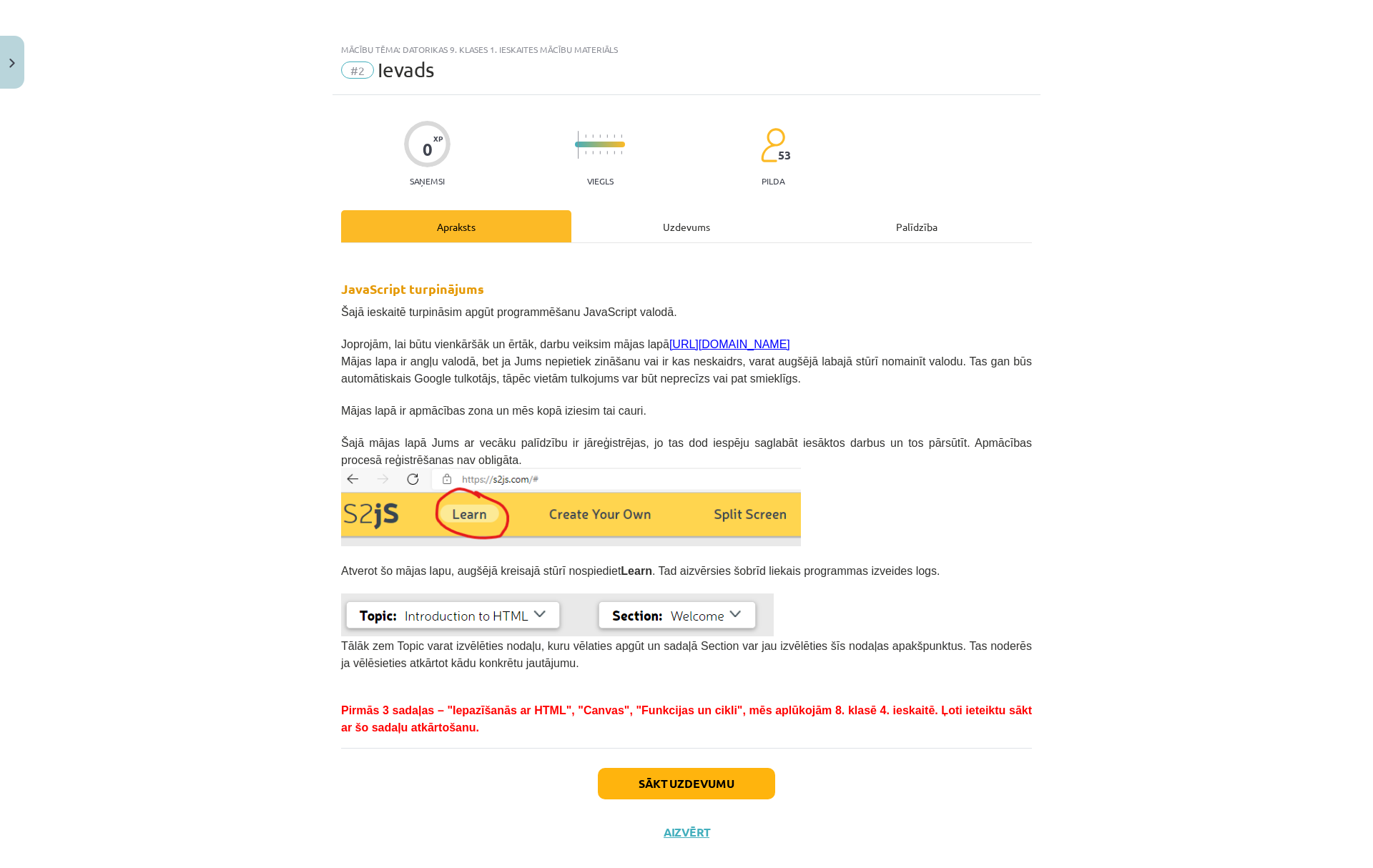
click at [605, 232] on div "Uzdevums" at bounding box center [686, 226] width 231 height 32
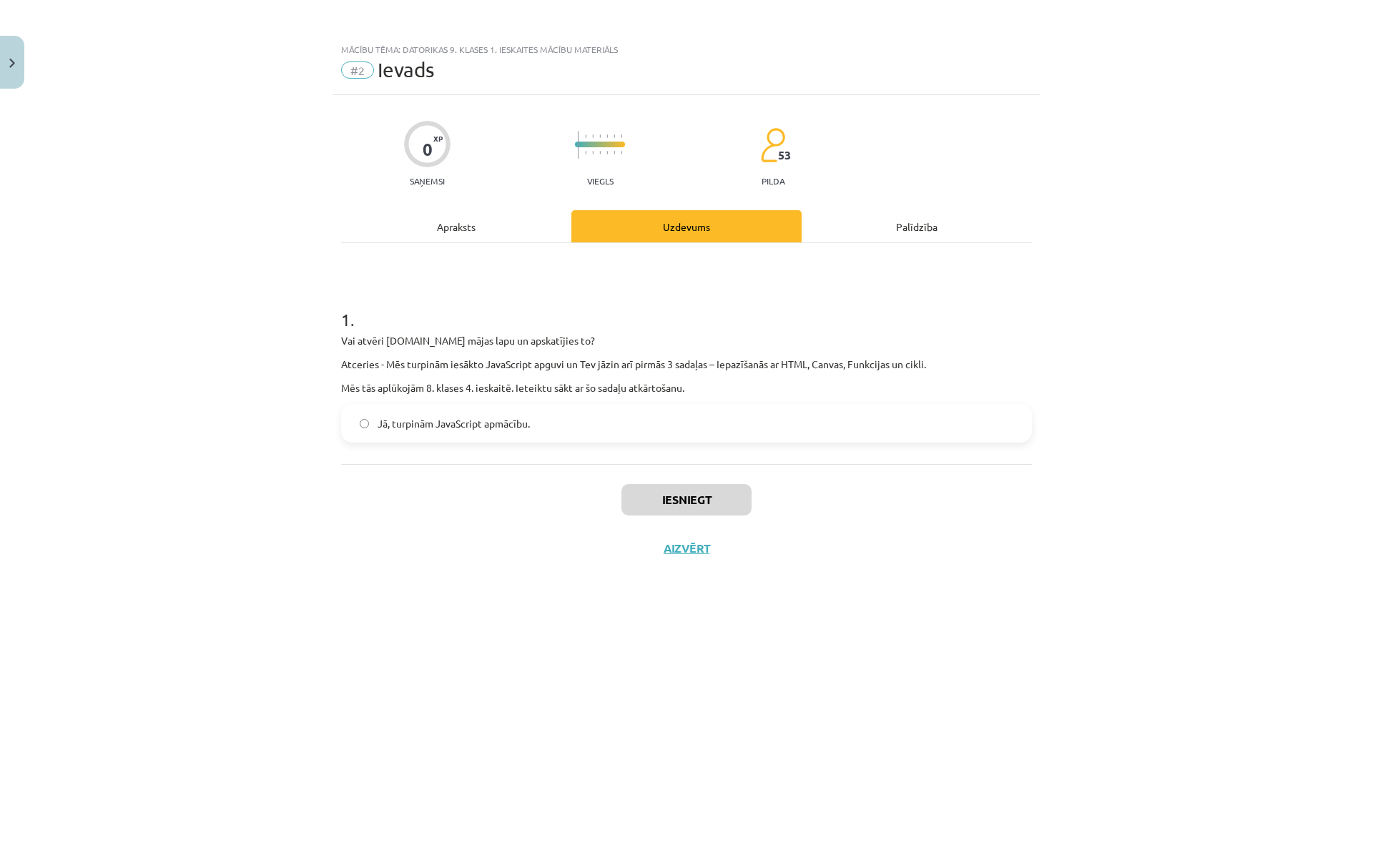
drag, startPoint x: 405, startPoint y: 416, endPoint x: 490, endPoint y: 453, distance: 92.7
click at [406, 416] on span "Jā, turpinām JavaScript apmācību." at bounding box center [454, 424] width 152 height 15
click at [676, 505] on button "Iesniegt" at bounding box center [686, 499] width 130 height 31
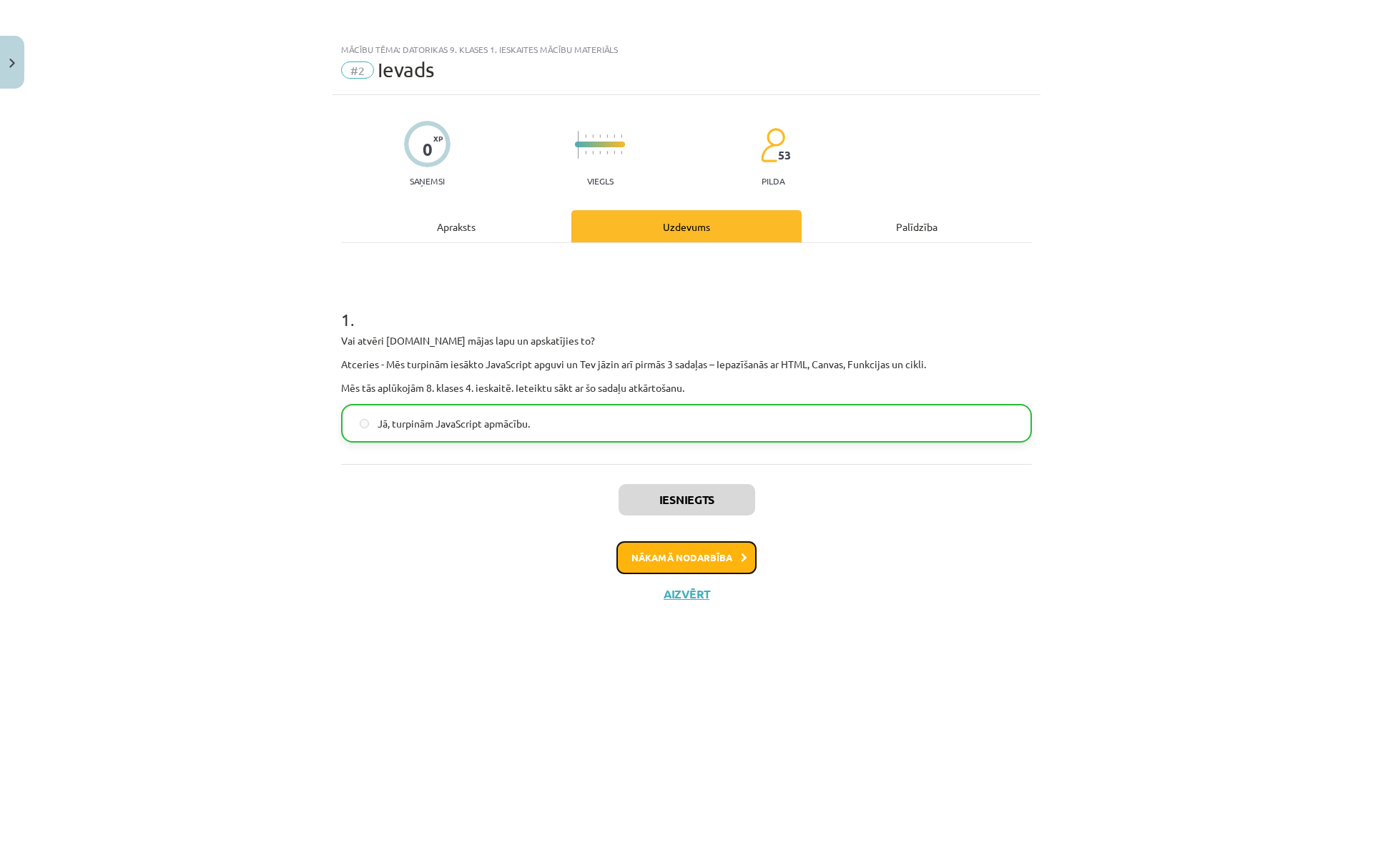
click at [702, 559] on button "Nākamā nodarbība" at bounding box center [686, 558] width 141 height 33
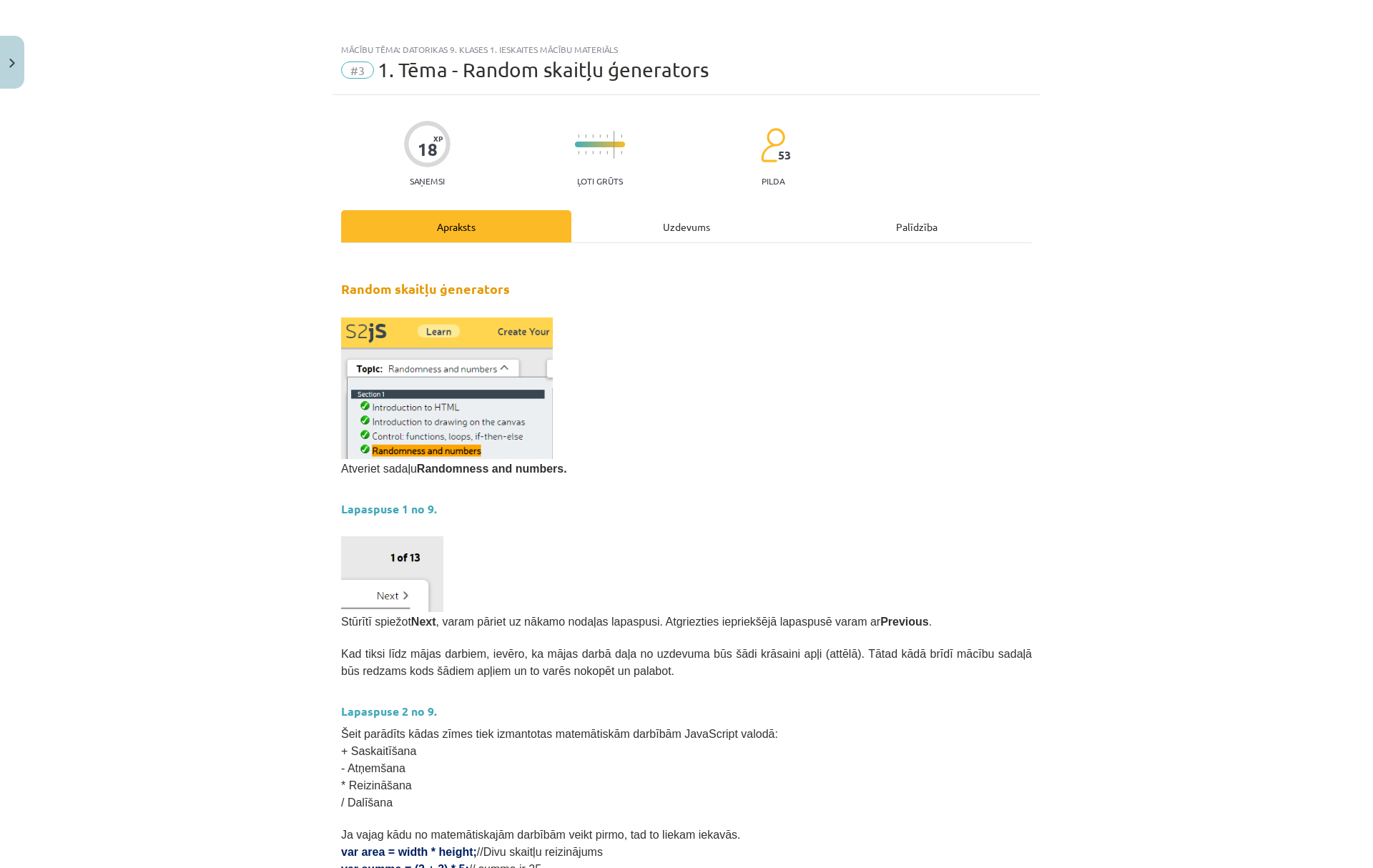
click at [610, 231] on div "Uzdevums" at bounding box center [686, 226] width 231 height 32
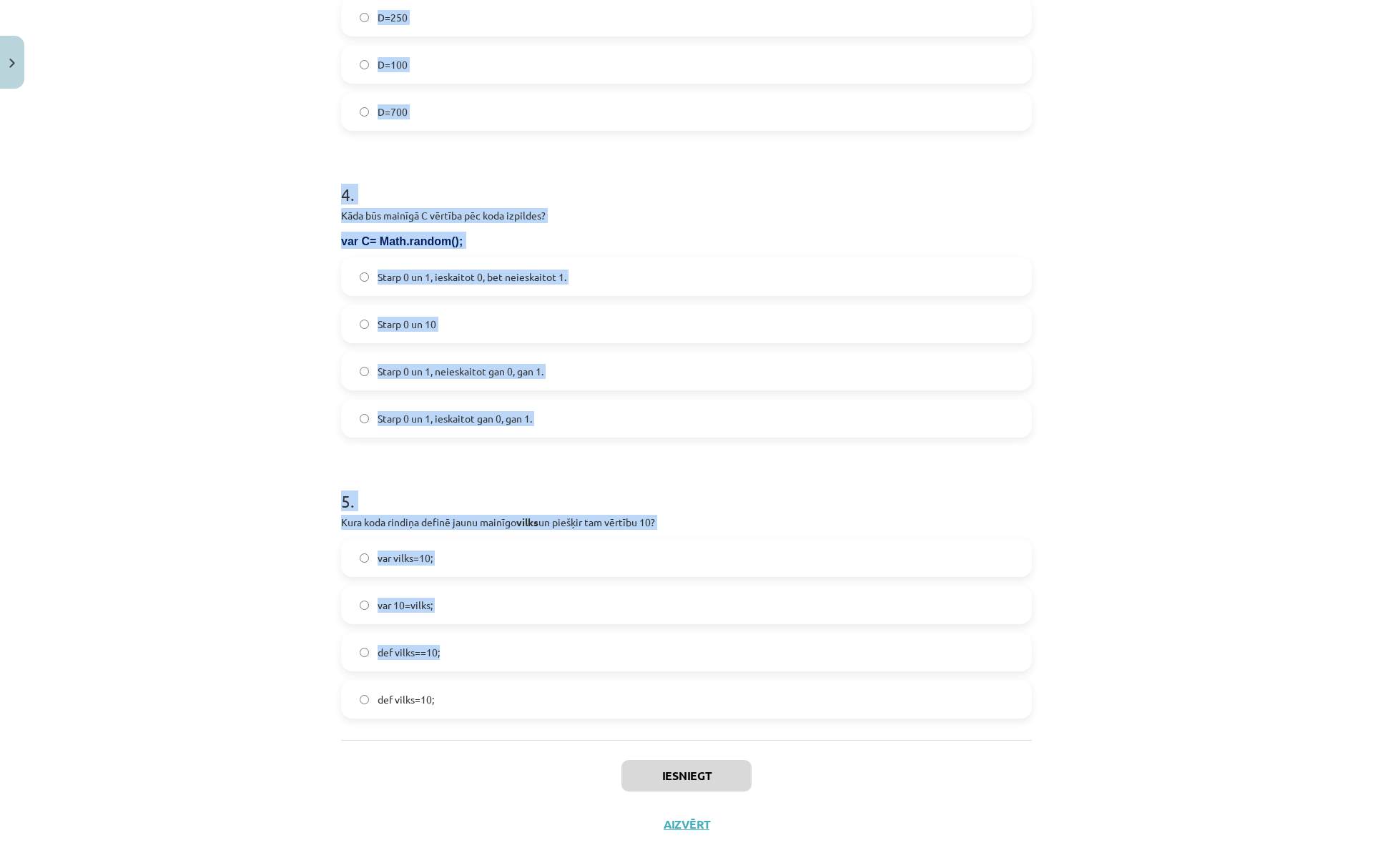
scroll to position [1165, 0]
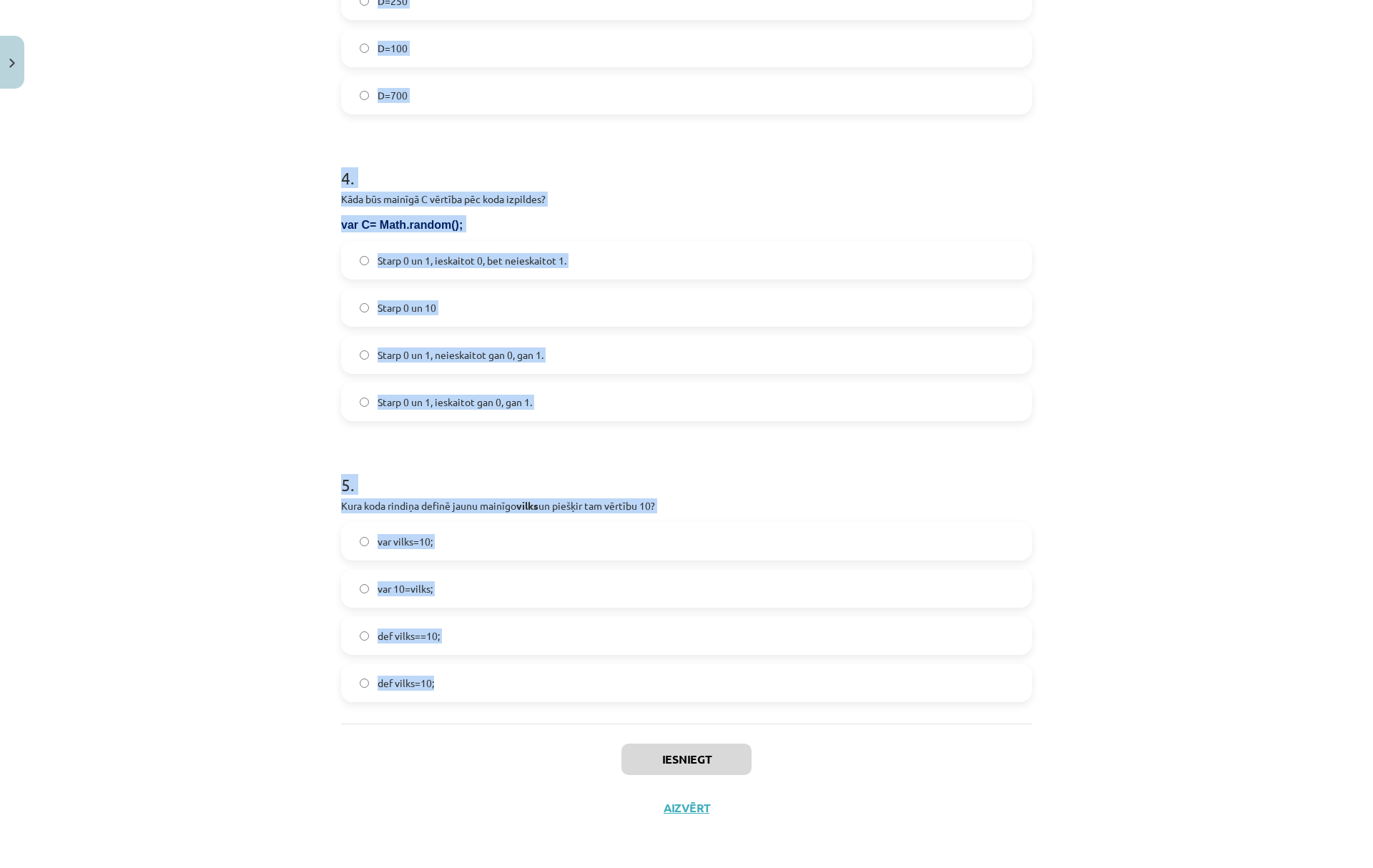
drag, startPoint x: 329, startPoint y: 277, endPoint x: 754, endPoint y: 689, distance: 591.9
copy form "1 . Kura koda rindiņa mainīgajam Z piešķirs mainīgu vērtību no 0 līdz 13? Z=Mat…"
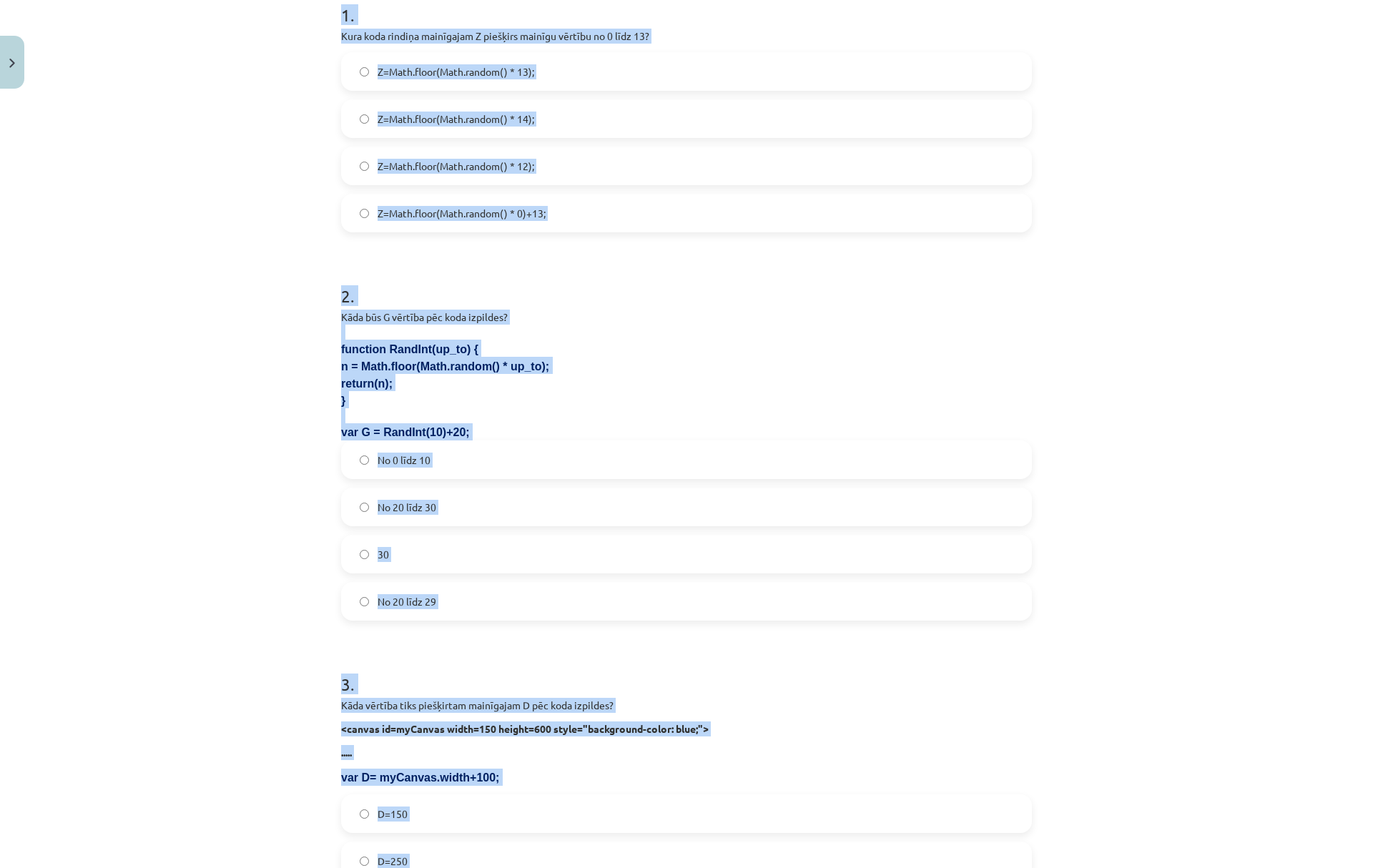
scroll to position [0, 0]
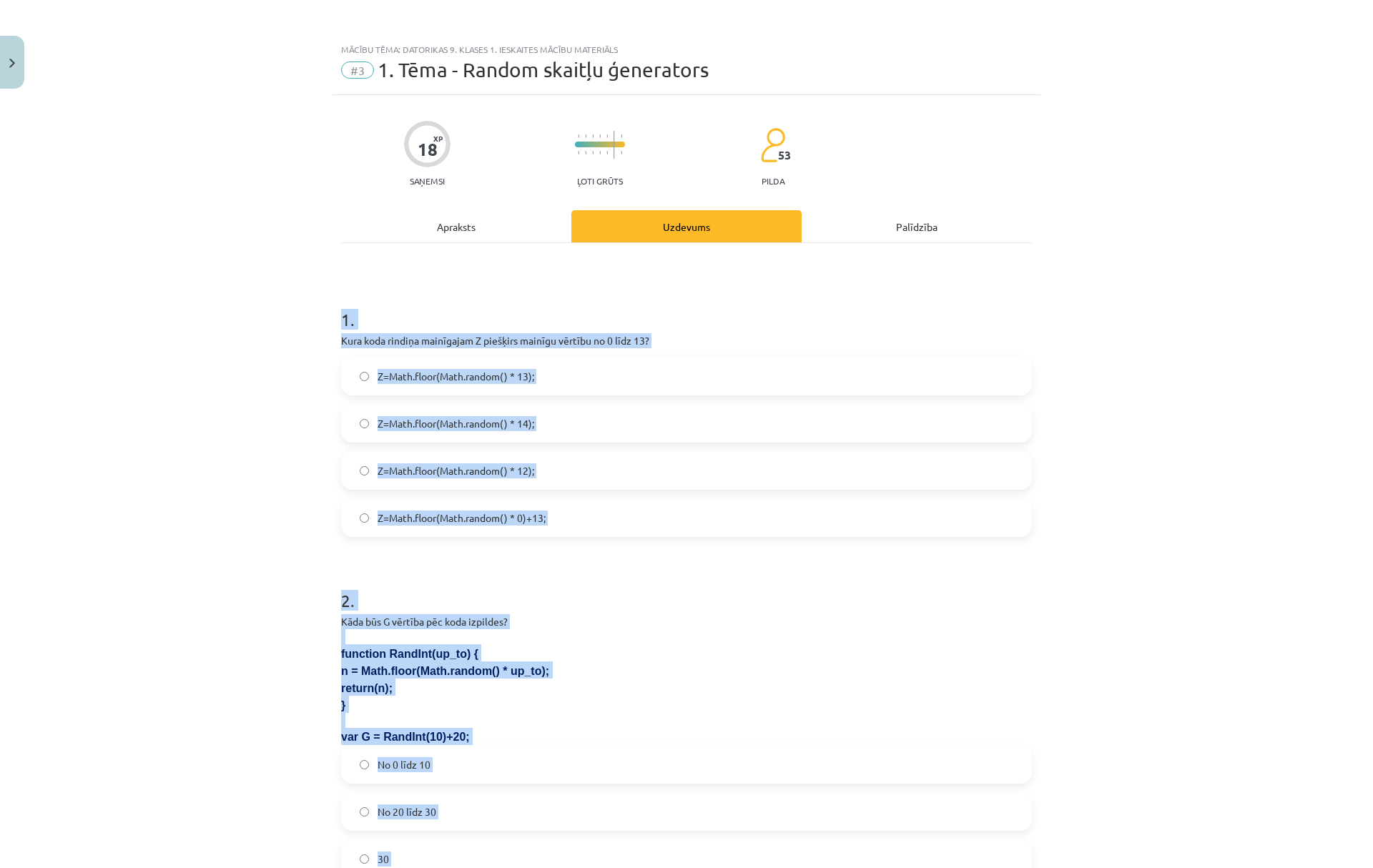
click at [276, 479] on div "Mācību tēma: Datorikas 9. klases 1. ieskaites mācību materiāls #3 1. Tēma - Ran…" at bounding box center [686, 434] width 1373 height 868
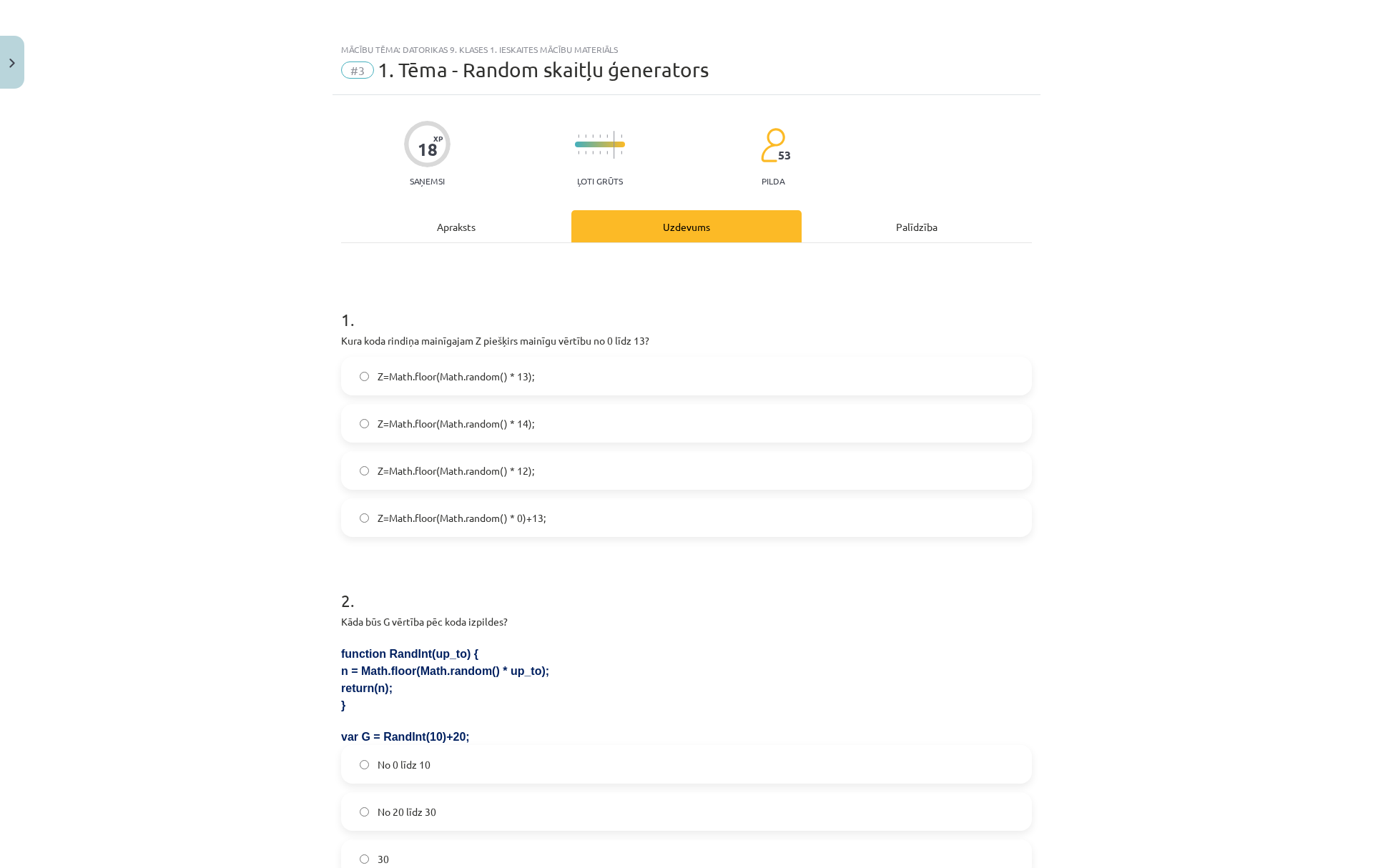
click at [438, 422] on span "Z=Math.floor(Math.random() * 14);" at bounding box center [456, 424] width 157 height 15
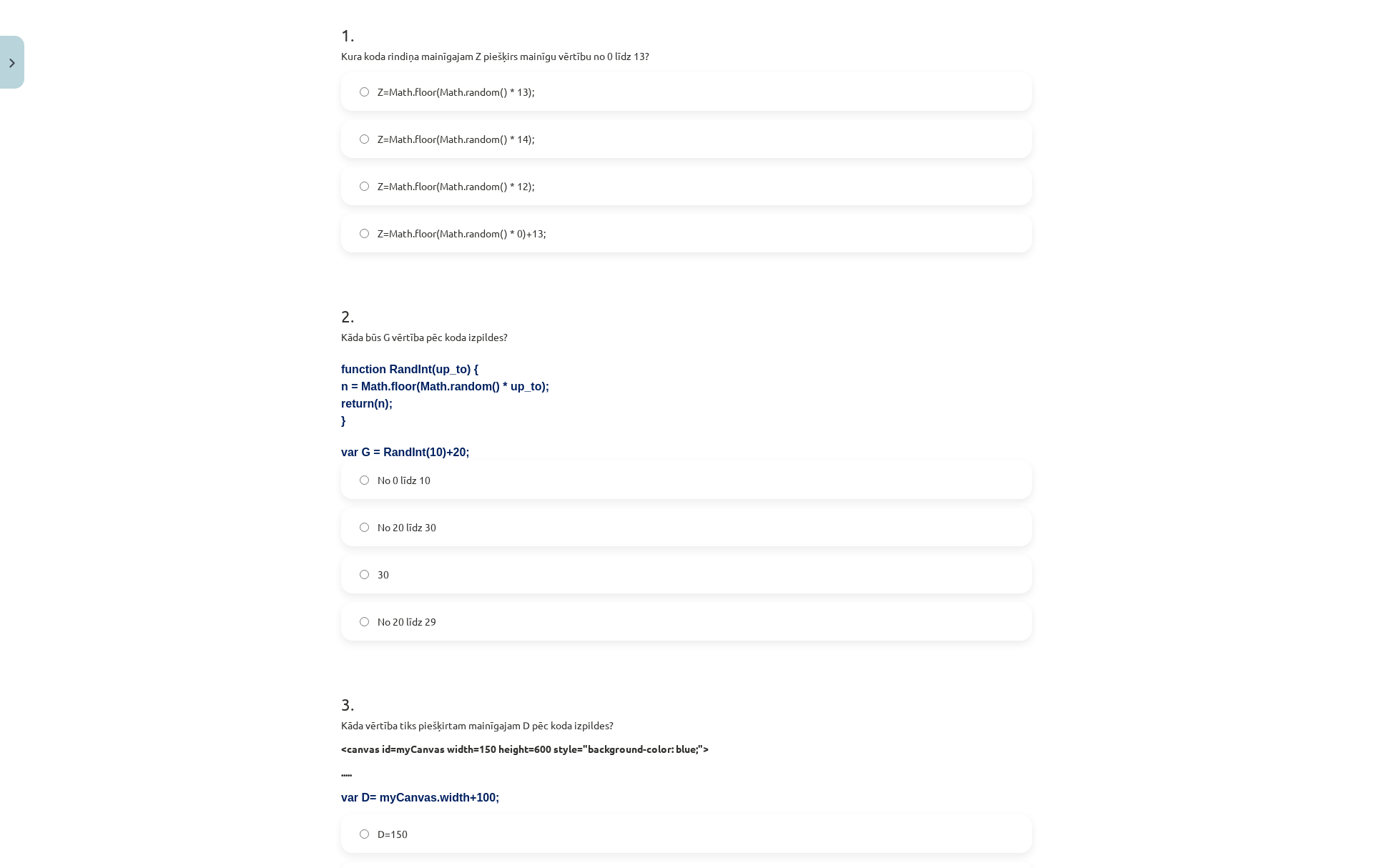
scroll to position [286, 0]
click at [424, 621] on span "No 20 līdz 29" at bounding box center [407, 620] width 59 height 15
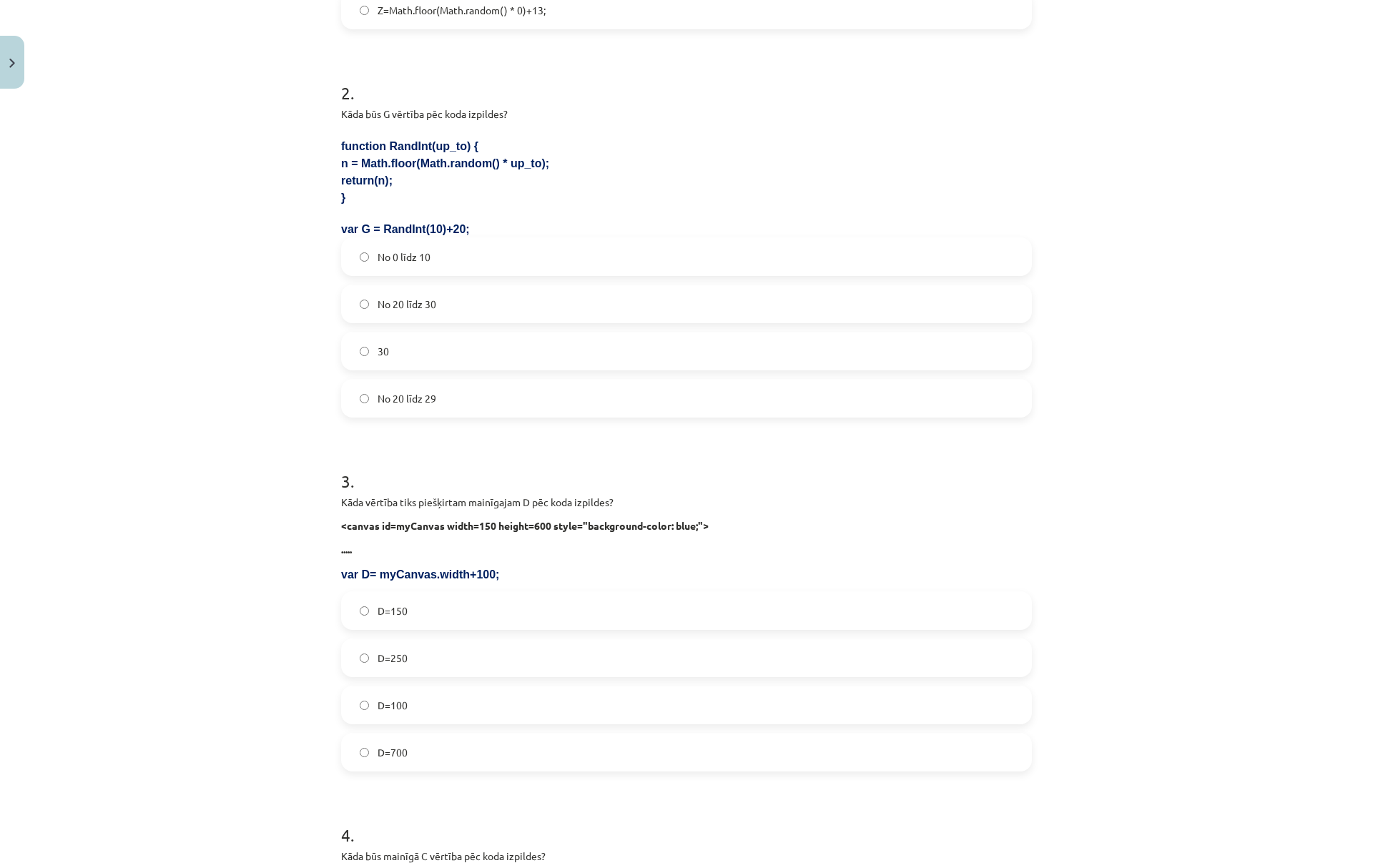
scroll to position [572, 0]
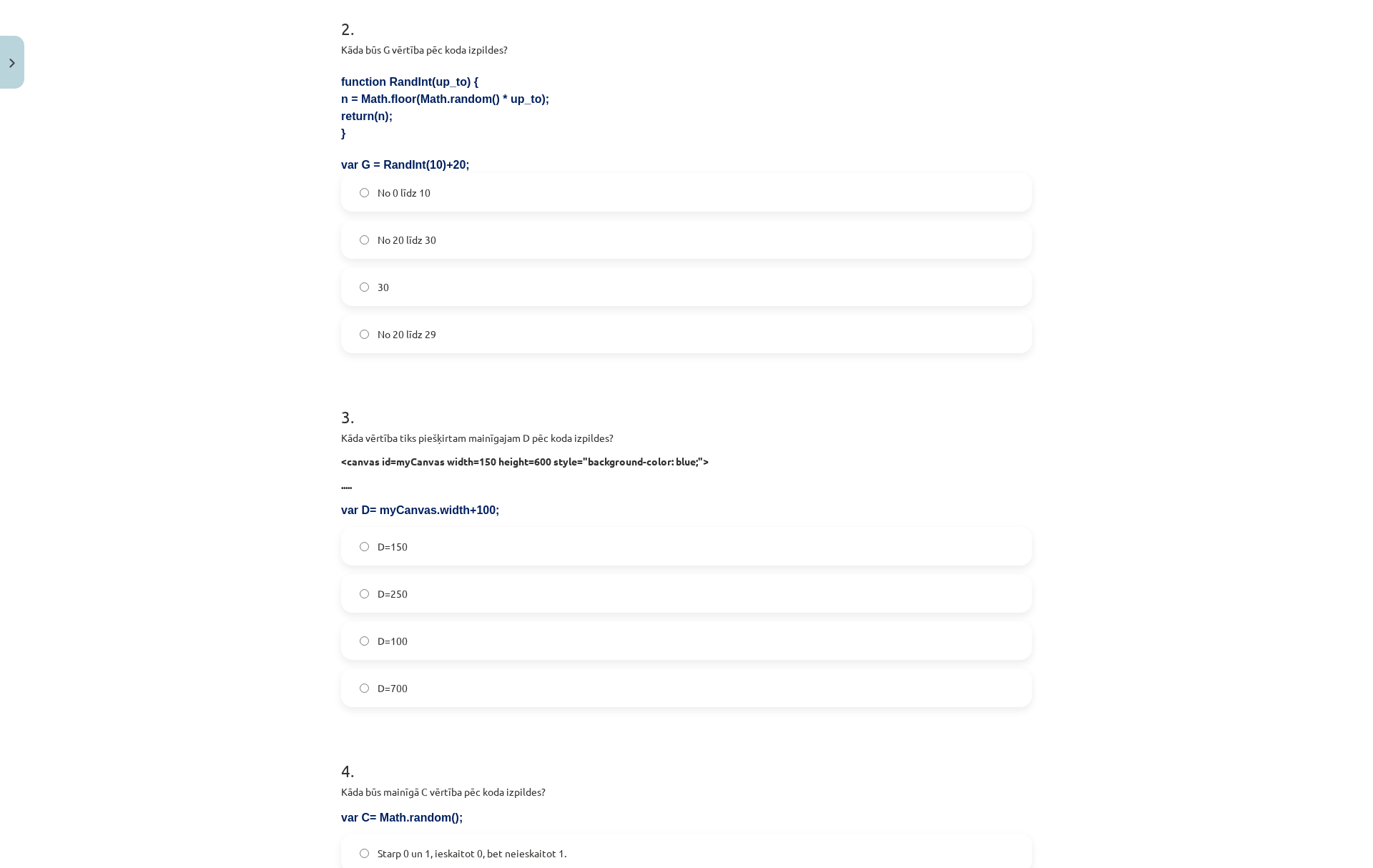
click at [398, 587] on span "D=250" at bounding box center [392, 594] width 30 height 15
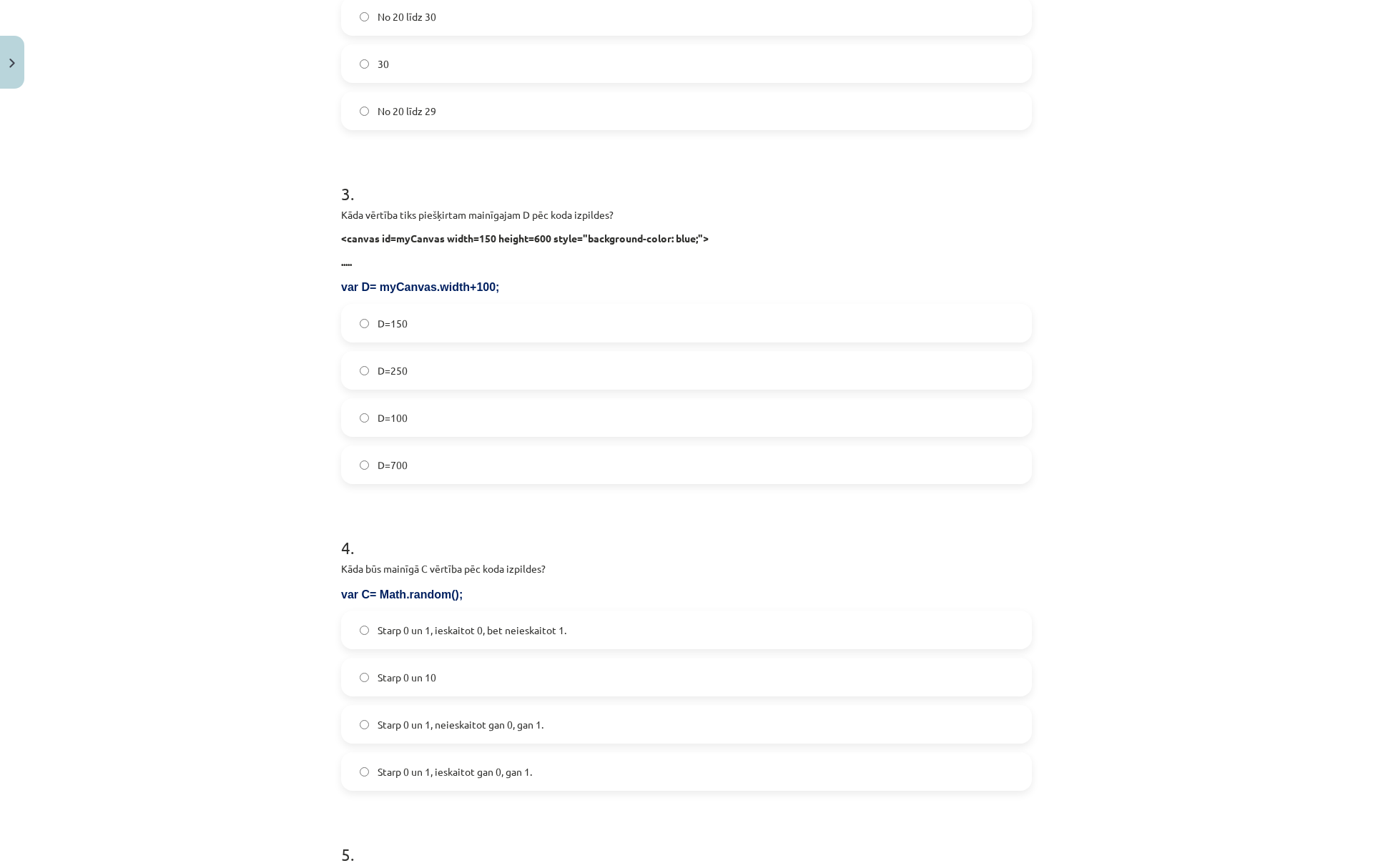
scroll to position [858, 0]
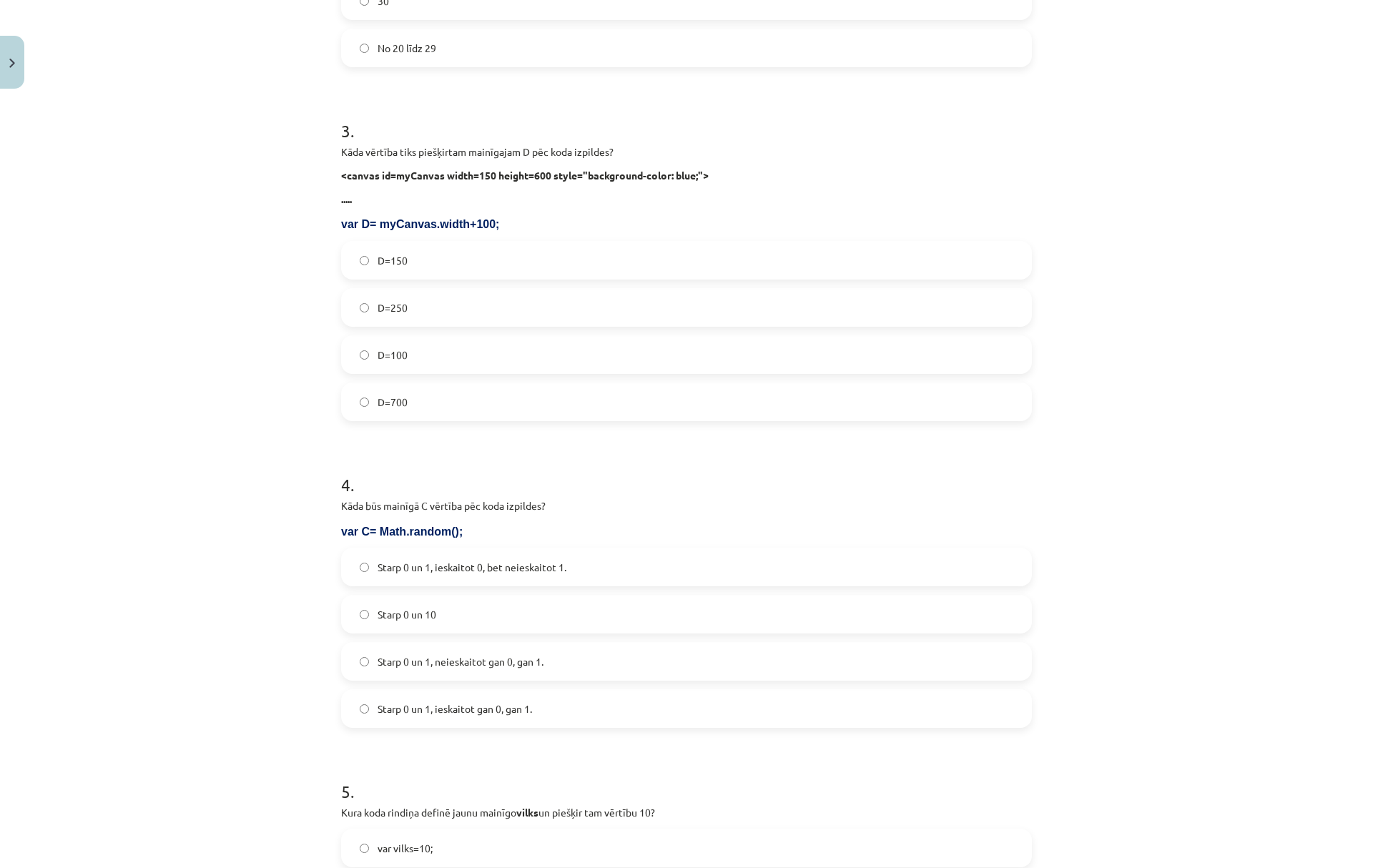
click at [467, 655] on span "Starp 0 un 1, neieskaitot gan 0, gan 1." at bounding box center [460, 662] width 166 height 15
click at [436, 564] on span "Starp 0 un 1, ieskaitot 0, bet neieskaitot 1." at bounding box center [472, 567] width 189 height 15
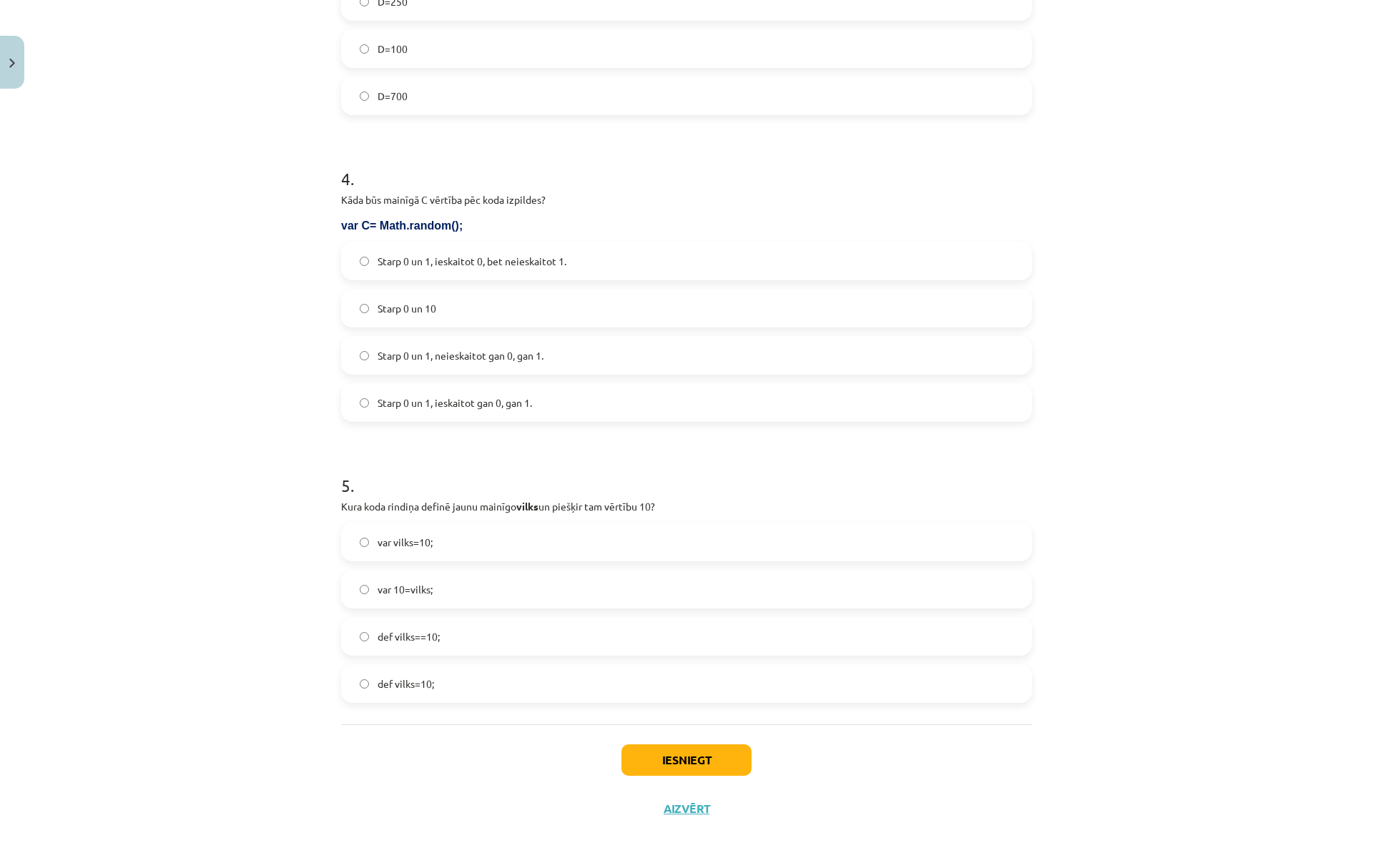
scroll to position [1165, 0]
click at [430, 629] on span "def vilks==10;" at bounding box center [408, 636] width 62 height 15
click at [426, 536] on label "var vilks=10;" at bounding box center [686, 541] width 688 height 36
click at [684, 748] on button "Iesniegt" at bounding box center [686, 759] width 130 height 31
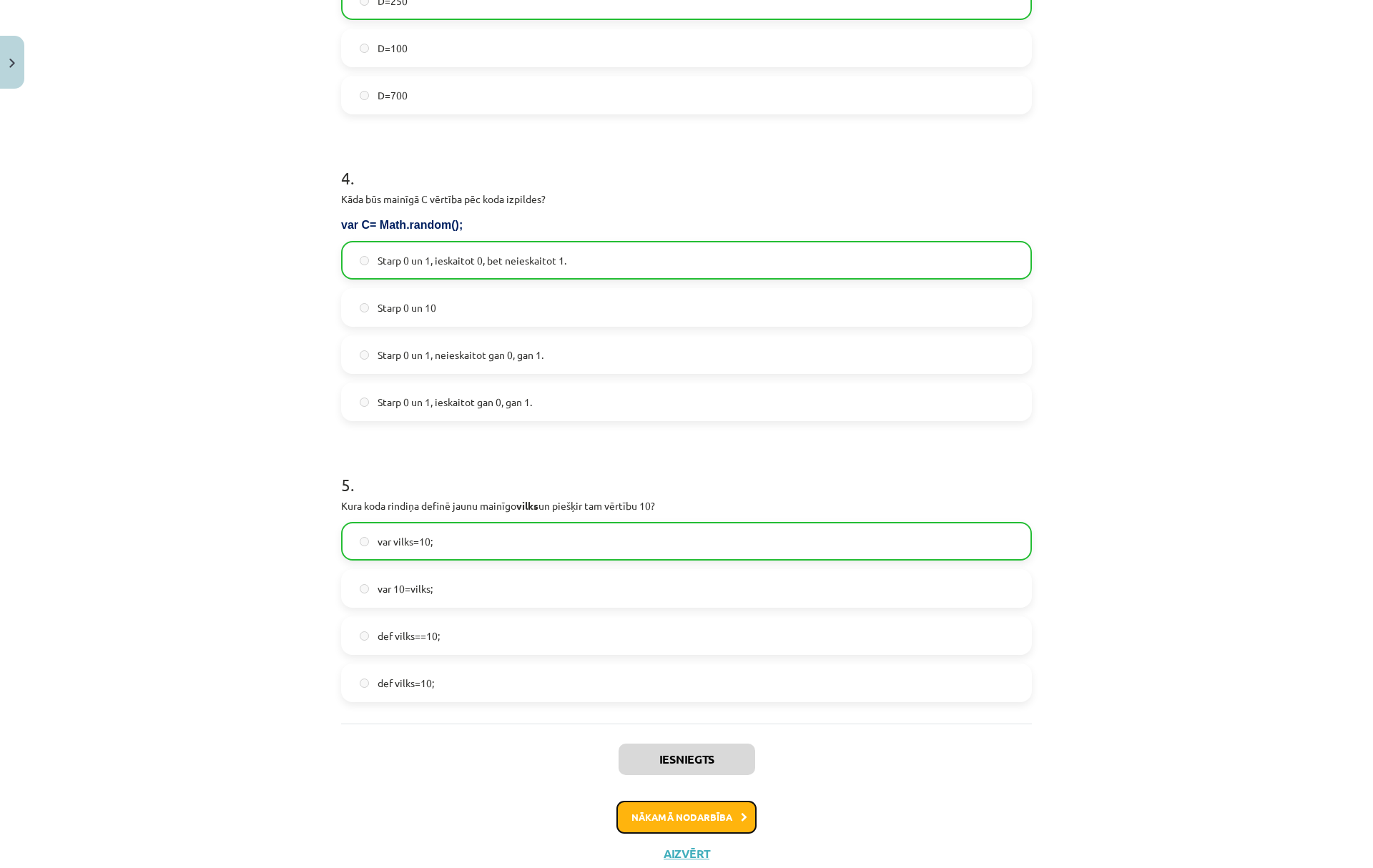
click at [673, 816] on button "Nākamā nodarbība" at bounding box center [686, 817] width 141 height 33
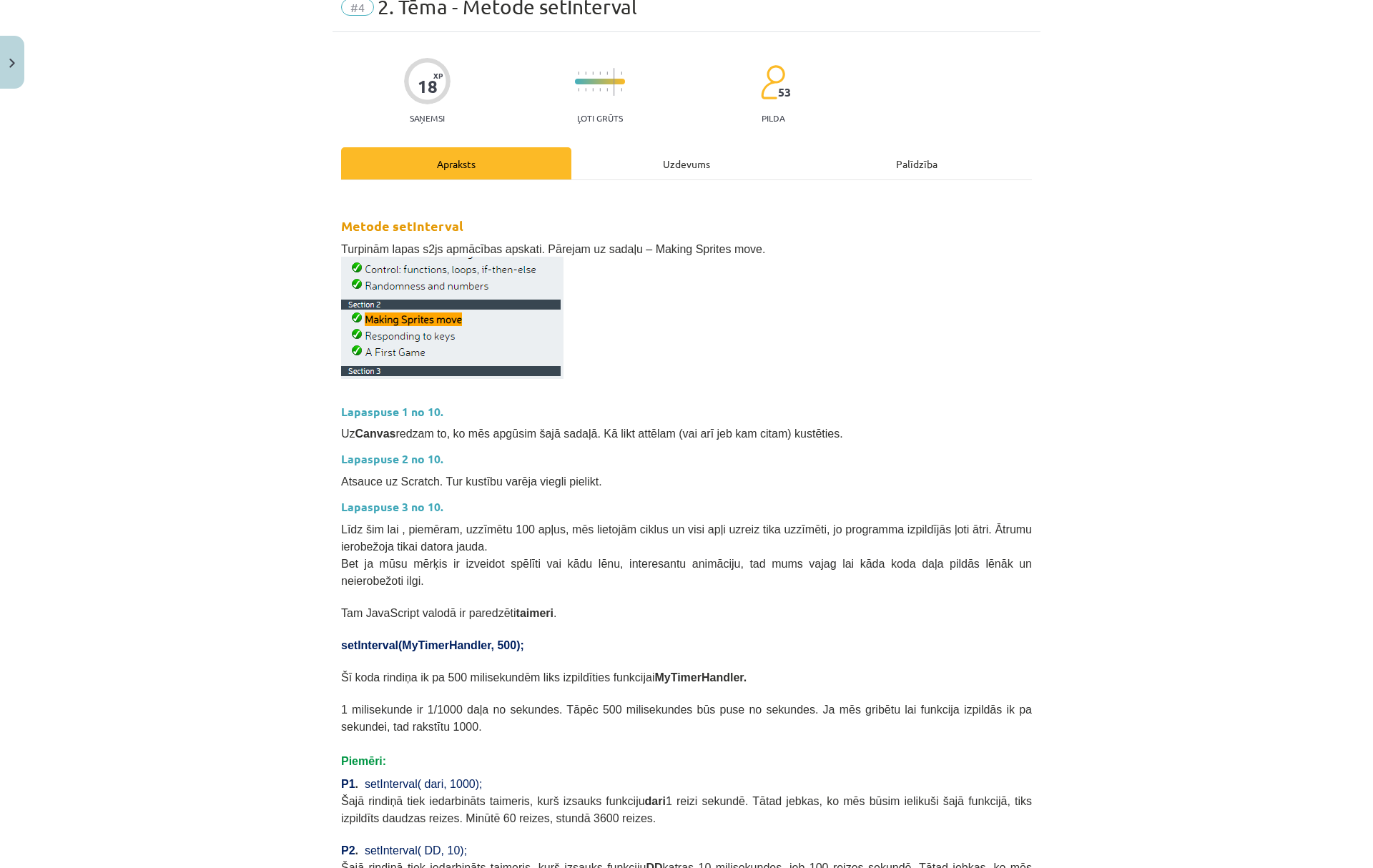
scroll to position [36, 0]
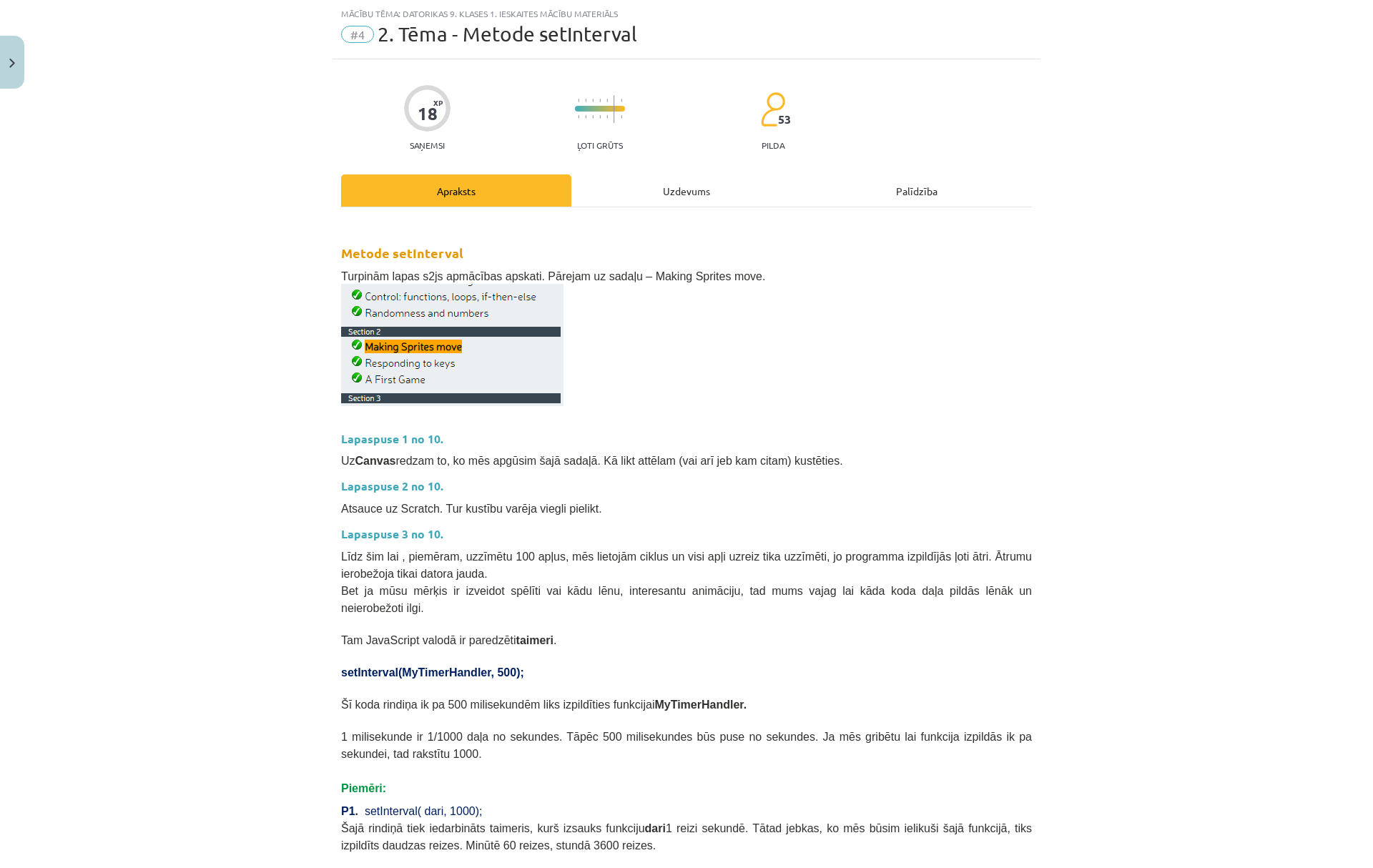
click at [608, 180] on div "Uzdevums" at bounding box center [686, 190] width 231 height 32
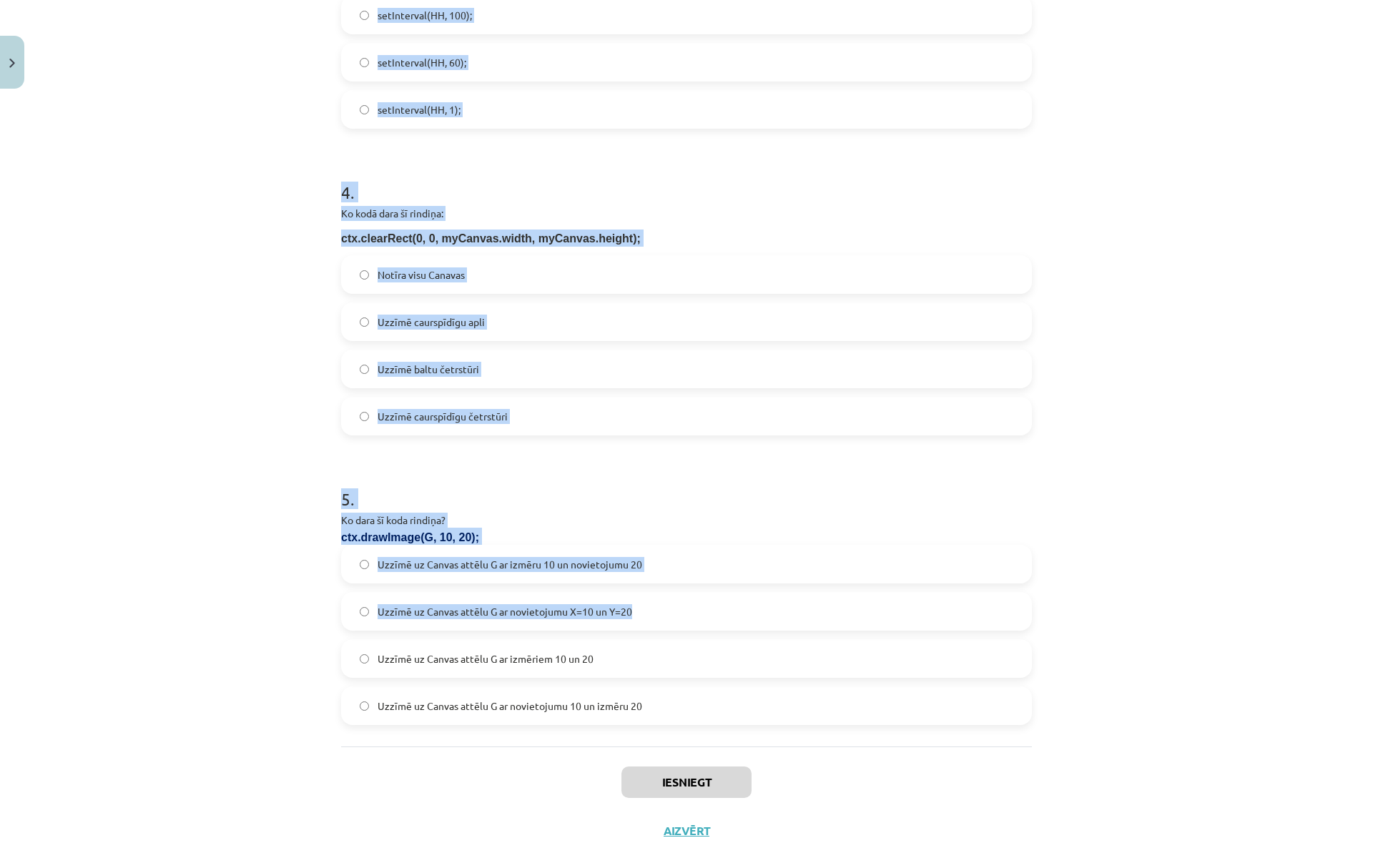
scroll to position [1034, 0]
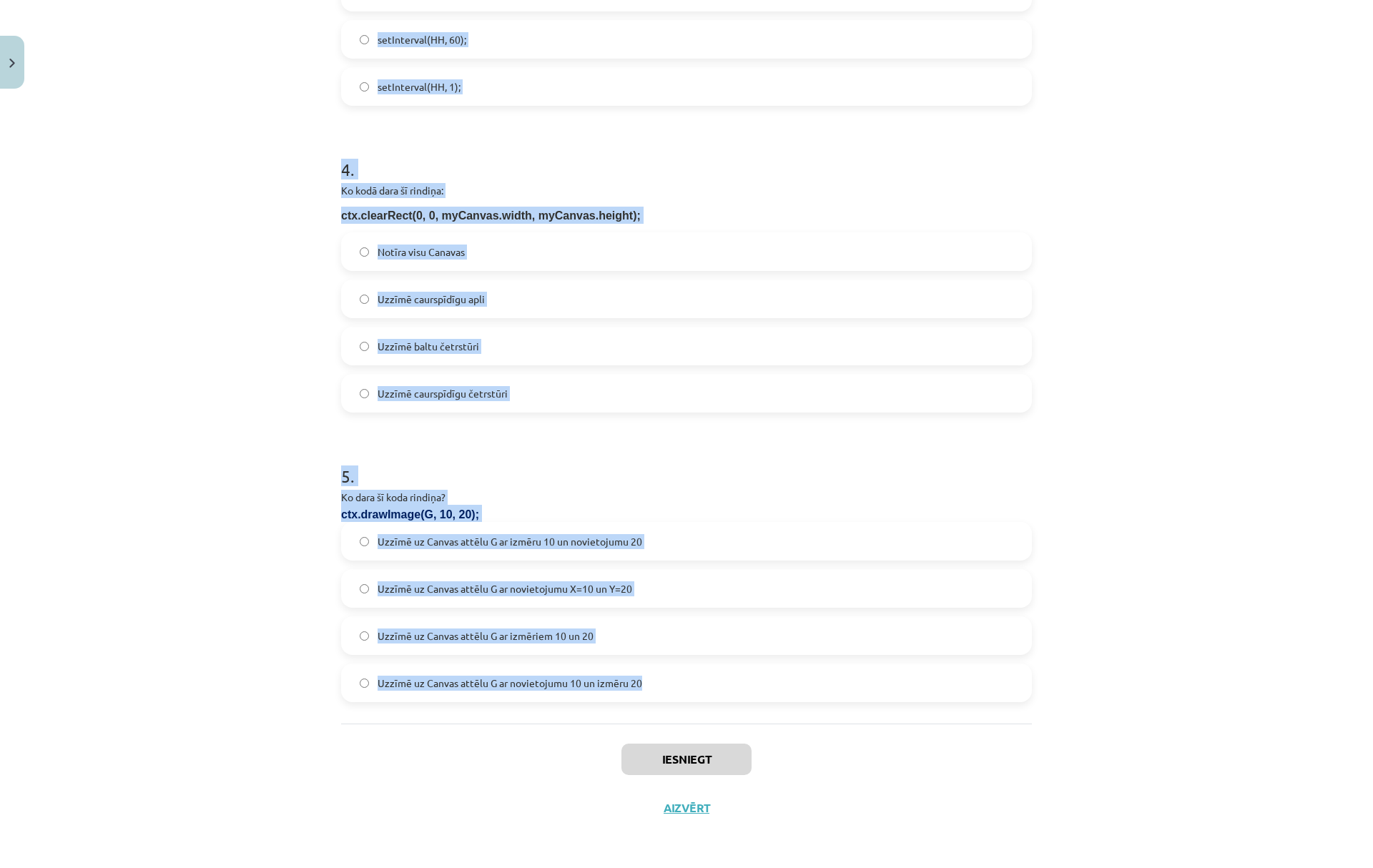
drag, startPoint x: 327, startPoint y: 283, endPoint x: 814, endPoint y: 665, distance: 618.9
click at [826, 670] on div "Mācību tēma: Datorikas 9. klases 1. ieskaites mācību materiāls #4 2. Tēma - Met…" at bounding box center [686, 434] width 1373 height 868
copy form "1 . Kurš attēla stūris ir piesaistes punkts, kad norāda tā atrašānās vietu Canv…"
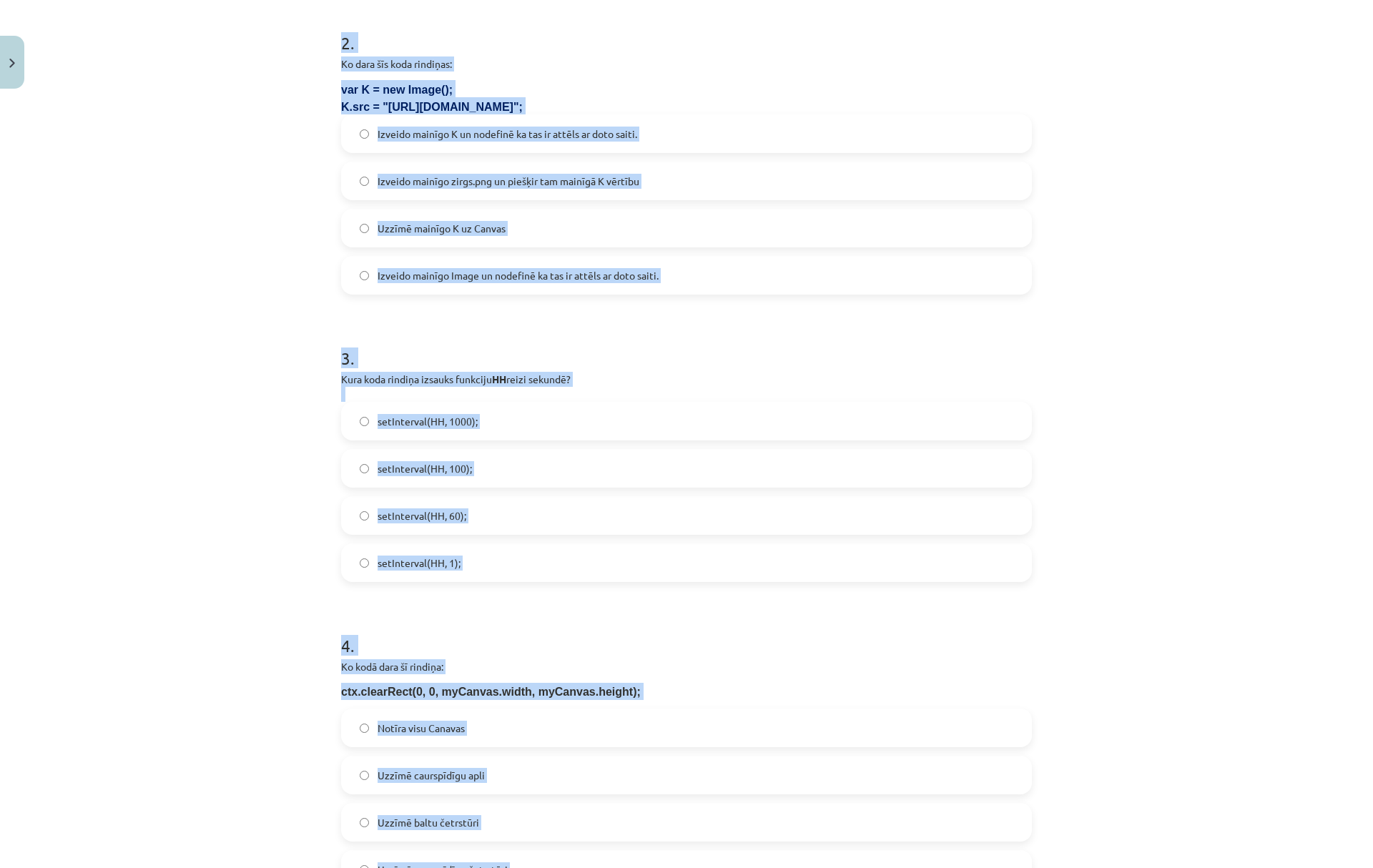
scroll to position [0, 0]
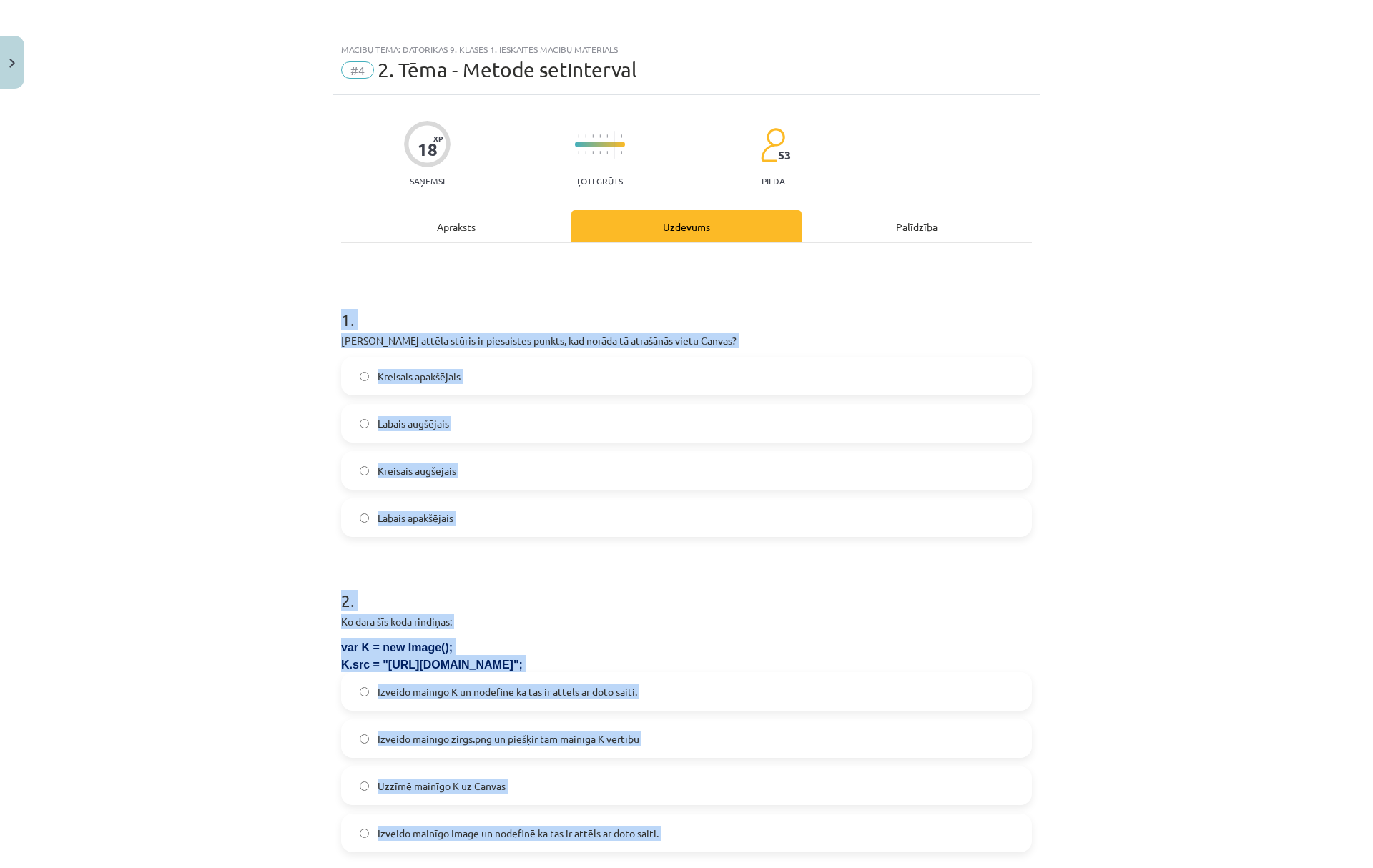
drag, startPoint x: 313, startPoint y: 426, endPoint x: 324, endPoint y: 424, distance: 11.2
click at [312, 426] on div "Mācību tēma: Datorikas 9. klases 1. ieskaites mācību materiāls #4 2. Tēma - Met…" at bounding box center [686, 434] width 1373 height 868
click at [422, 386] on label "Kreisais apakšējais" at bounding box center [686, 376] width 688 height 36
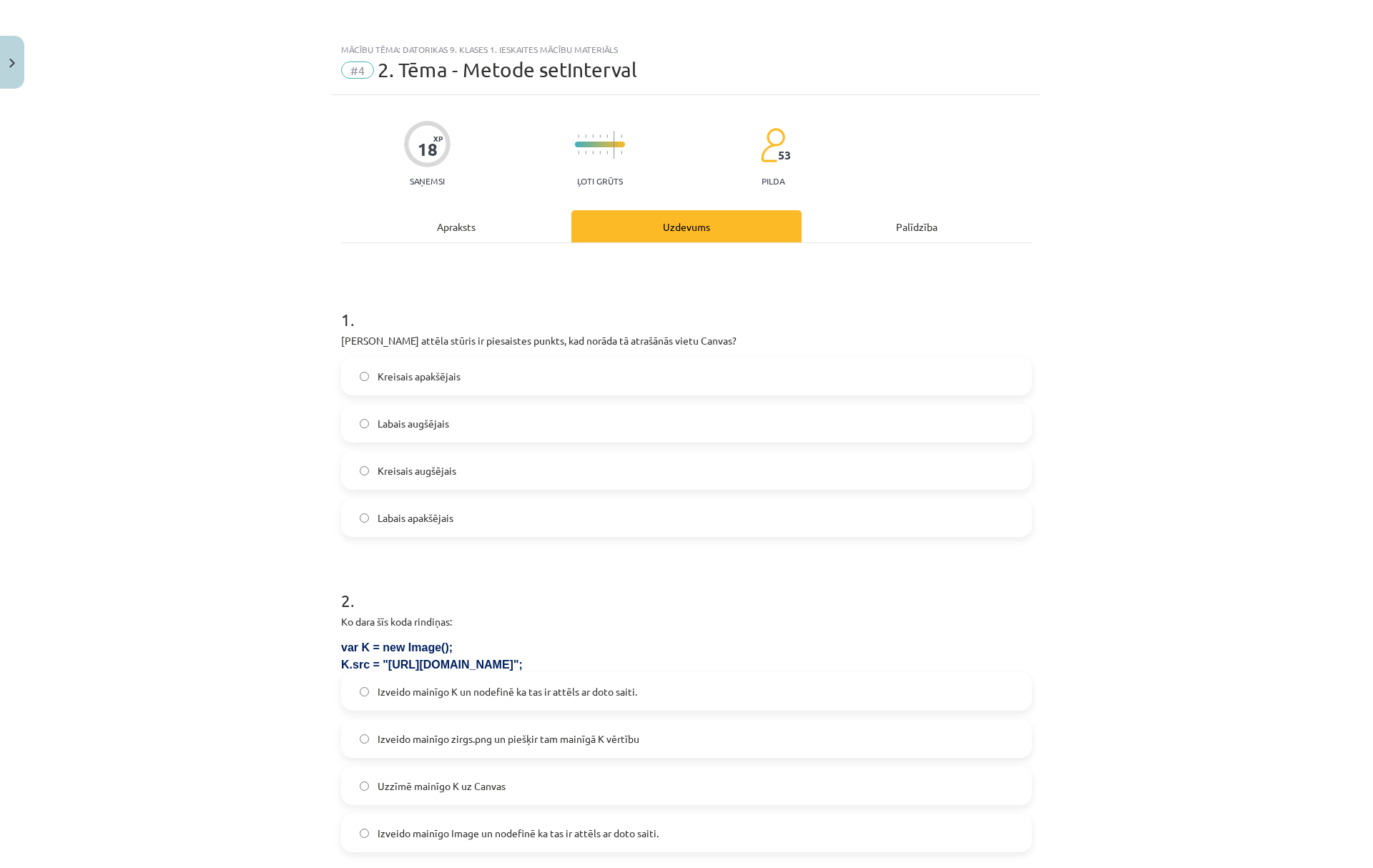
drag, startPoint x: 439, startPoint y: 470, endPoint x: 468, endPoint y: 467, distance: 29.2
click at [441, 470] on span "Kreisais augšējais" at bounding box center [416, 471] width 78 height 15
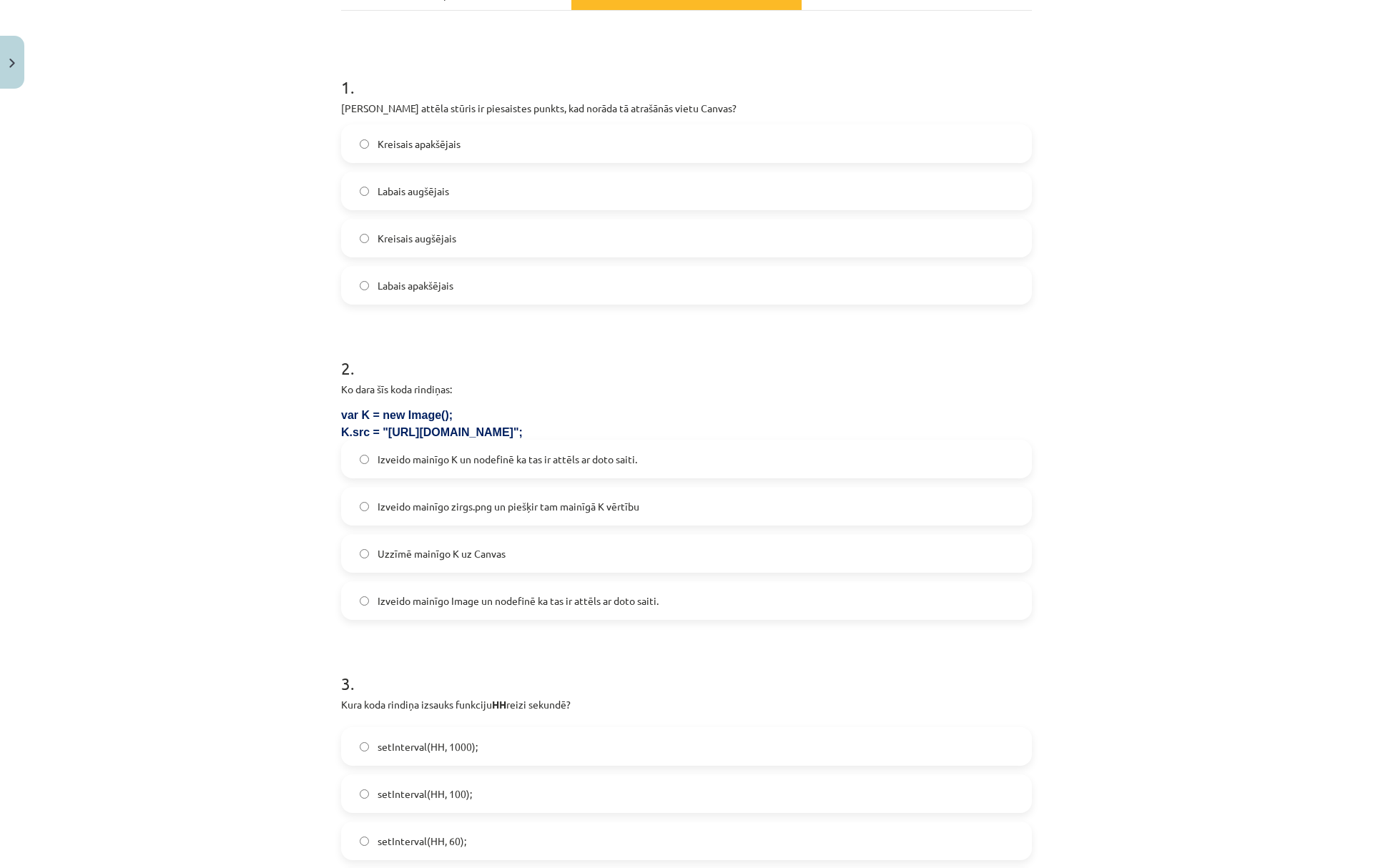
scroll to position [286, 0]
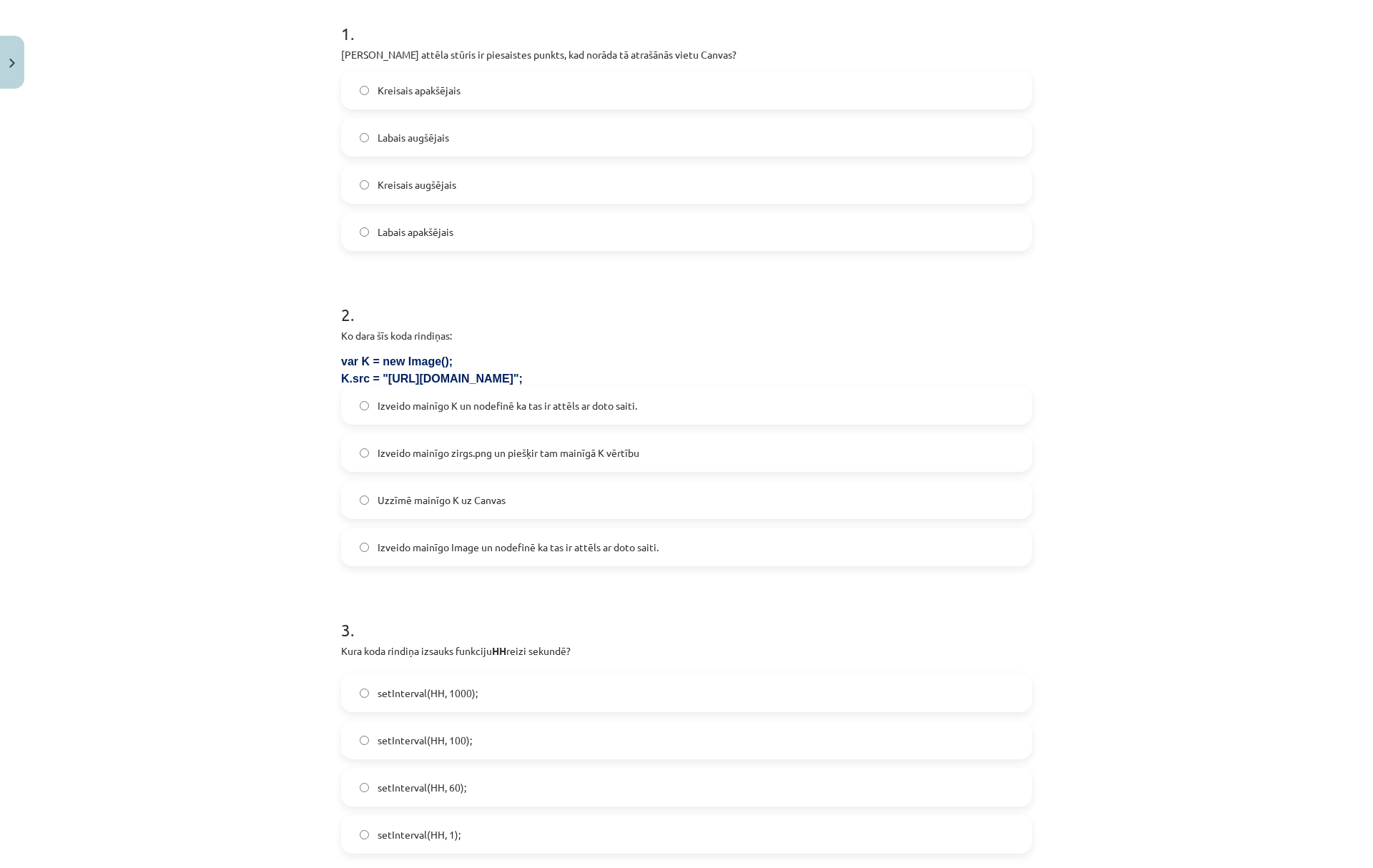
click at [599, 550] on span "Izveido mainīgo Image un nodefinē ka tas ir attēls ar doto saiti." at bounding box center [518, 547] width 281 height 15
click at [476, 408] on span "Izveido mainīgo K un nodefinē ka tas ir attēls ar doto saiti." at bounding box center [507, 405] width 260 height 15
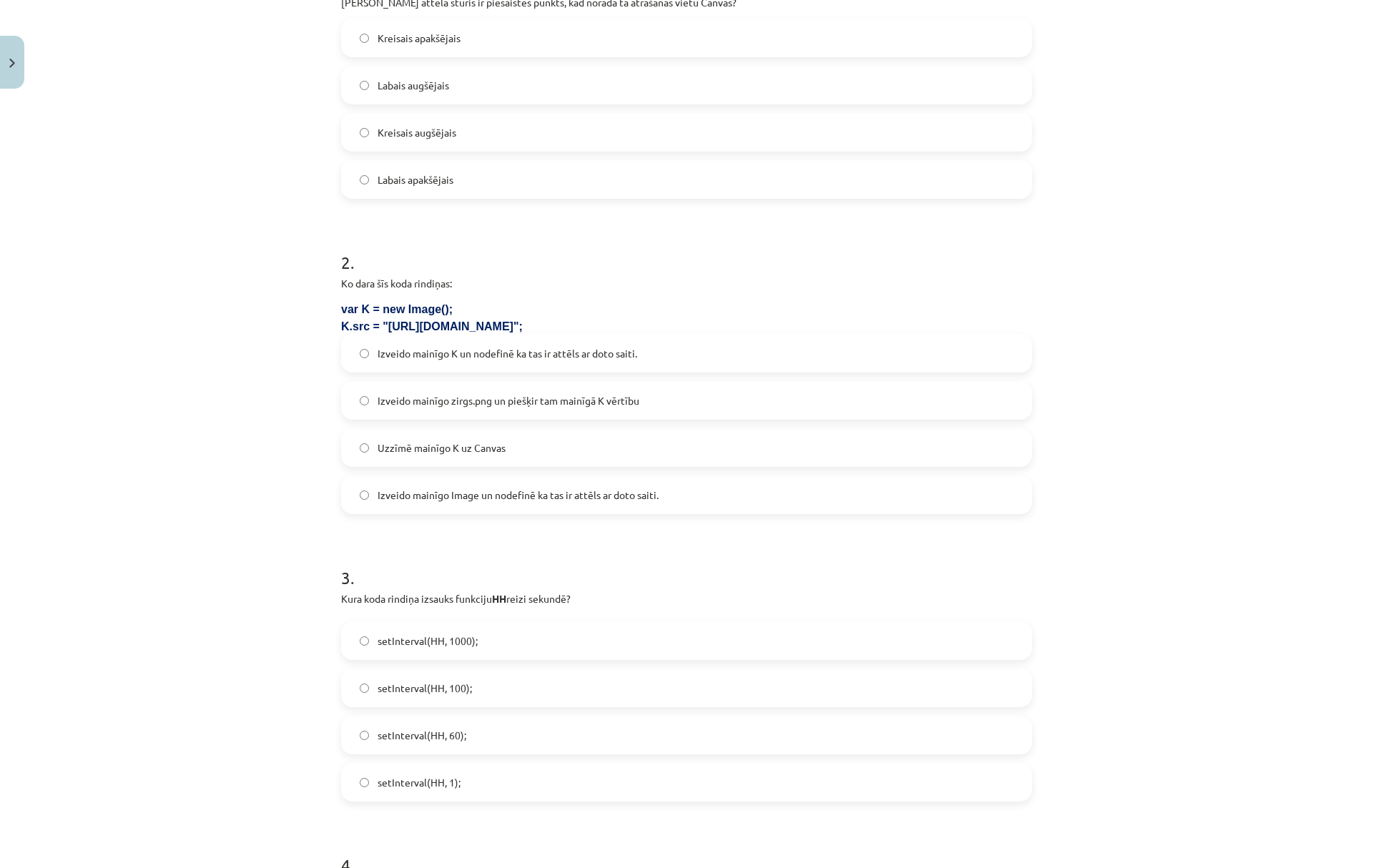
scroll to position [572, 0]
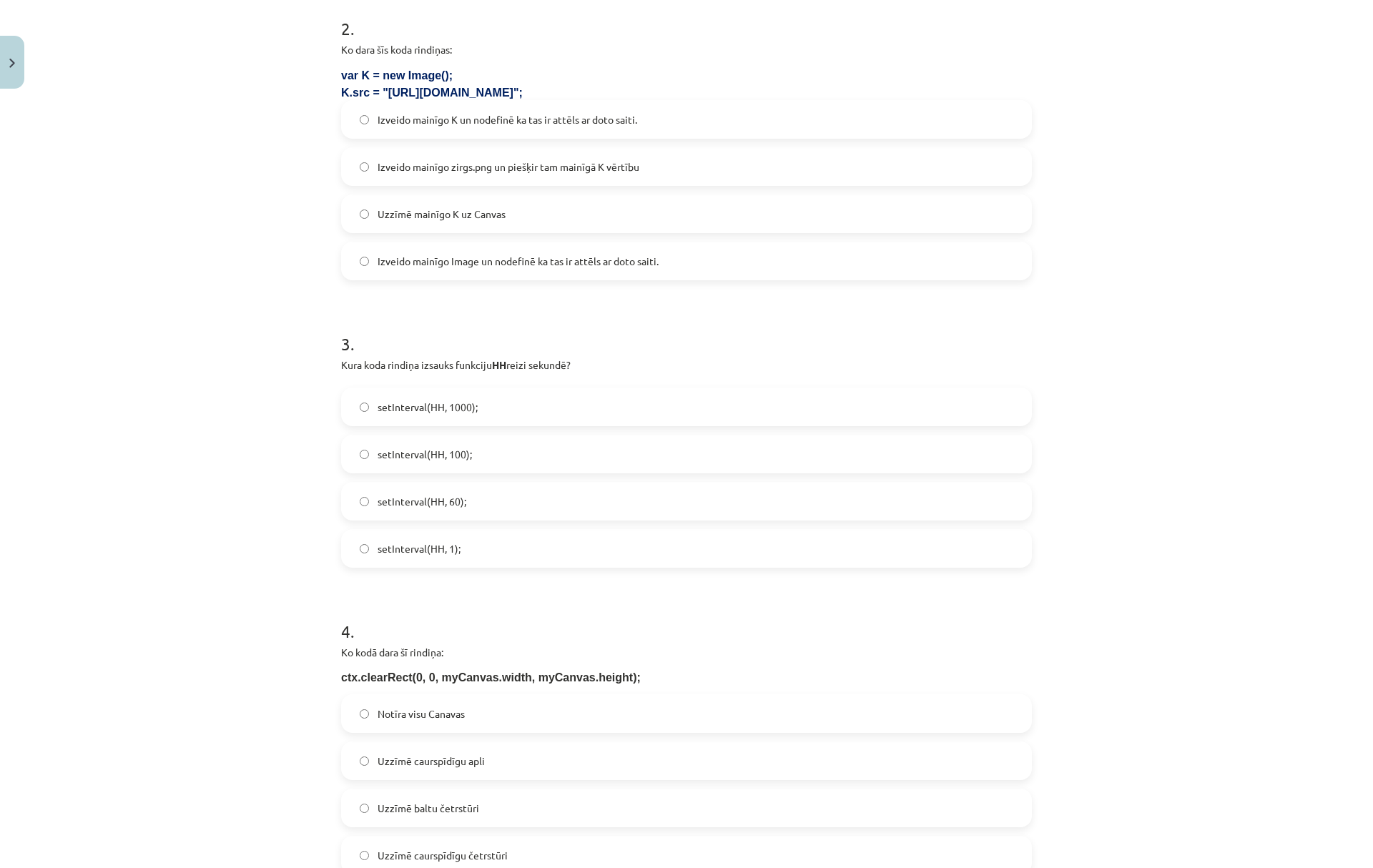
click at [411, 403] on span "setInterval(HH, 1000);" at bounding box center [427, 407] width 100 height 15
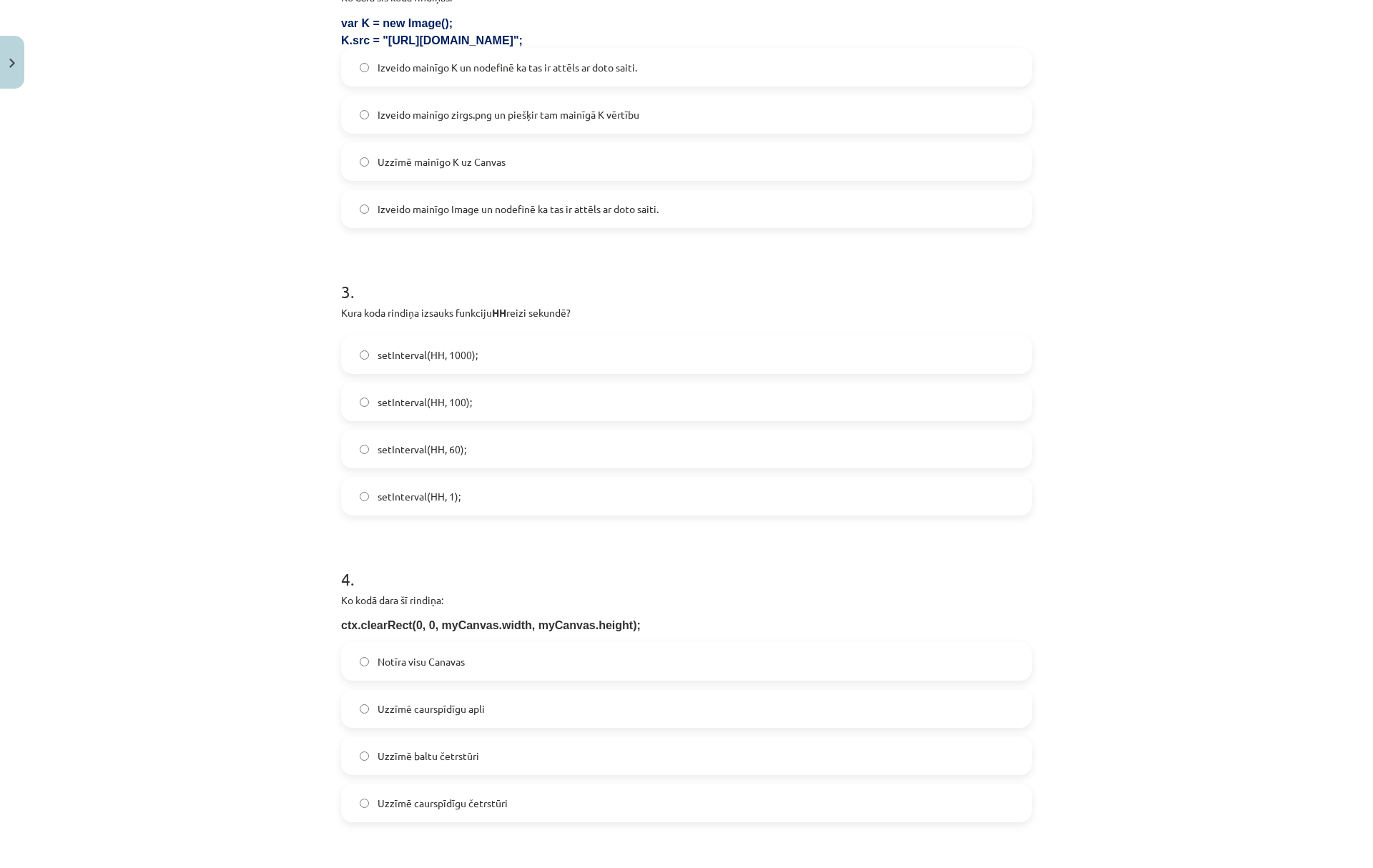
scroll to position [858, 0]
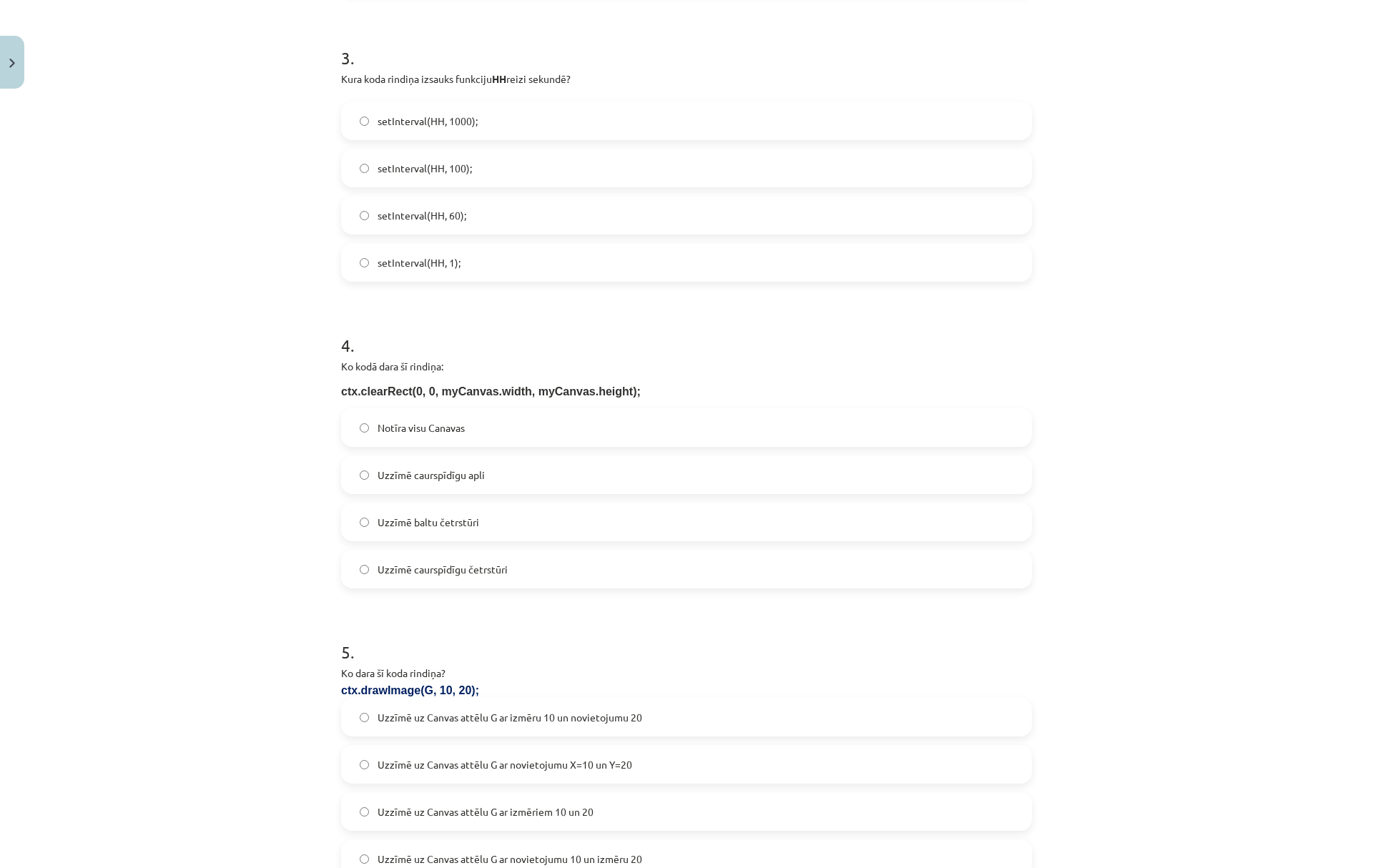
click at [364, 430] on label "Notīra visu Canavas" at bounding box center [686, 427] width 688 height 36
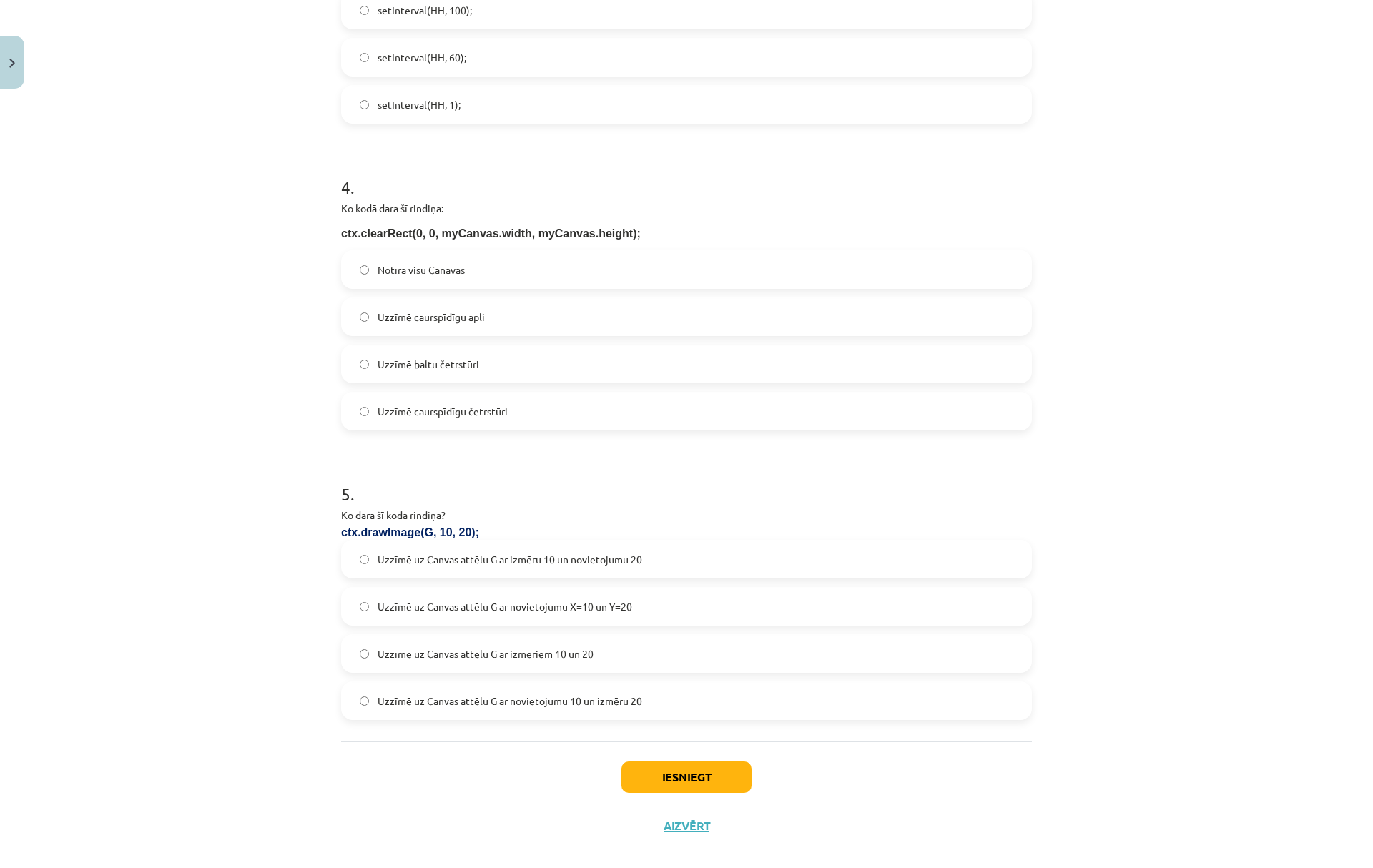
scroll to position [1034, 0]
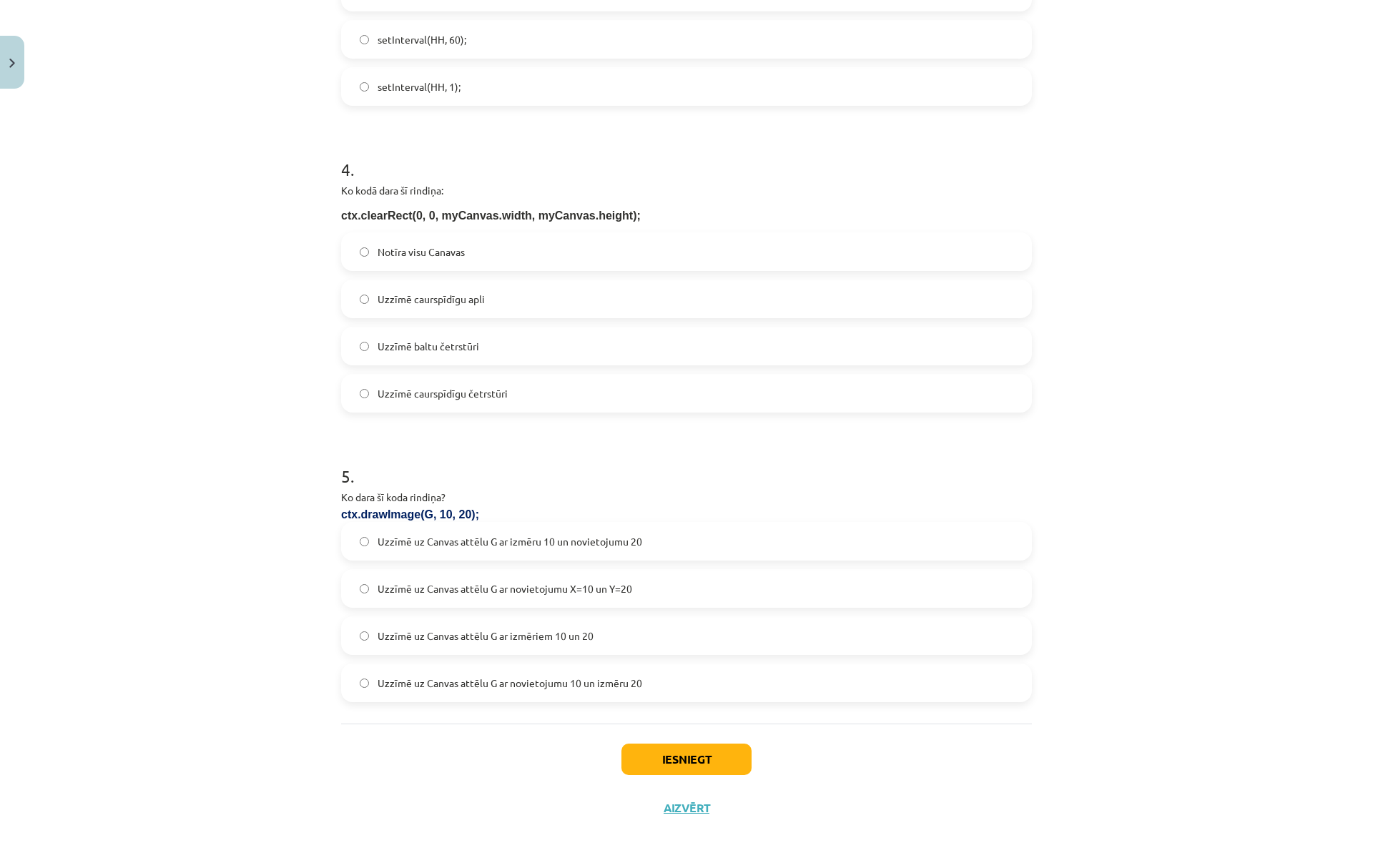
click at [566, 586] on span "Uzzīmē uz Canvas attēlu G ar novietojumu X=10 un Y=20" at bounding box center [505, 588] width 255 height 15
click at [709, 736] on div "Iesniegt Aizvērt" at bounding box center [686, 774] width 691 height 100
click at [709, 752] on button "Iesniegt" at bounding box center [686, 759] width 130 height 31
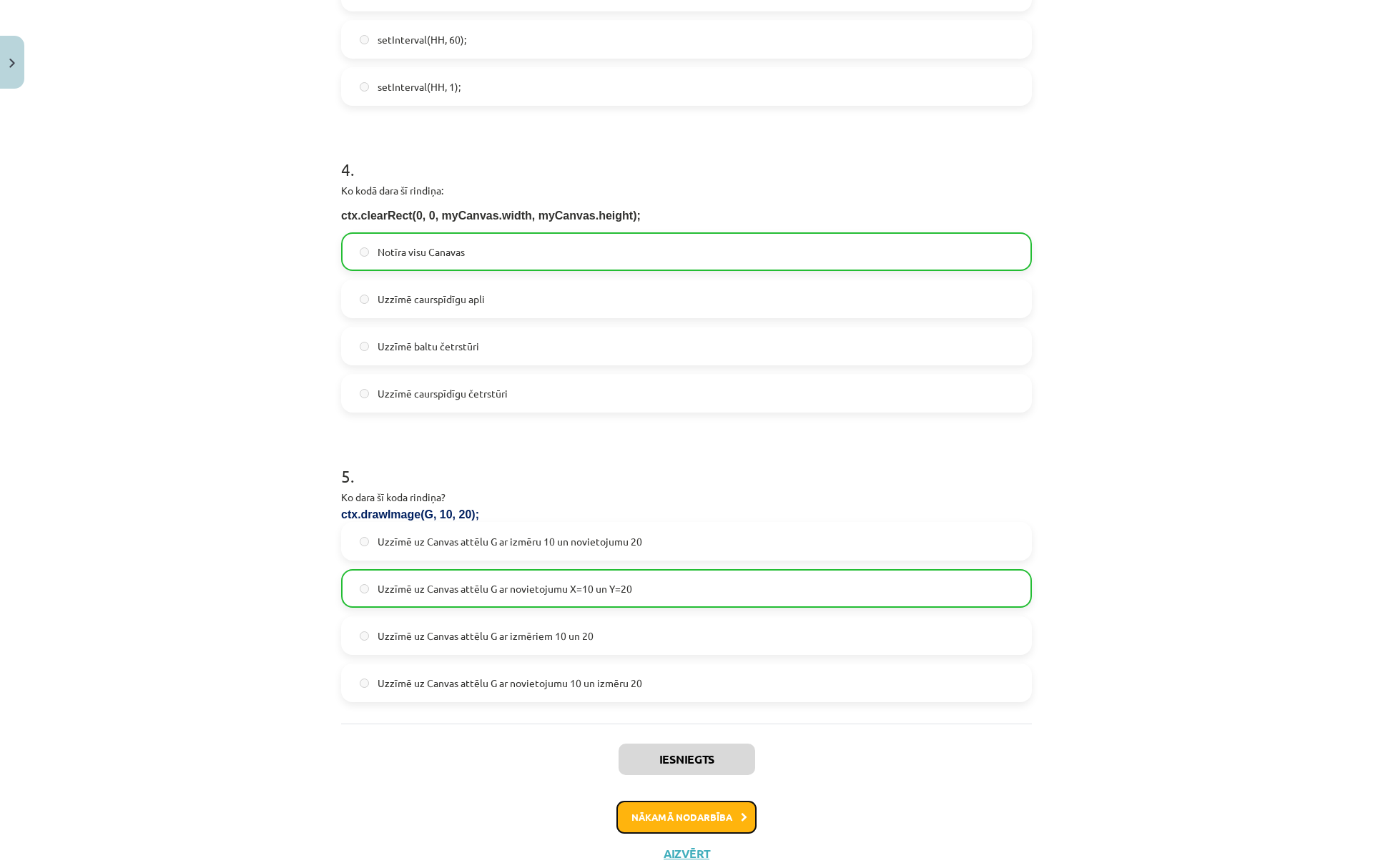
click at [685, 814] on button "Nākamā nodarbība" at bounding box center [686, 817] width 141 height 33
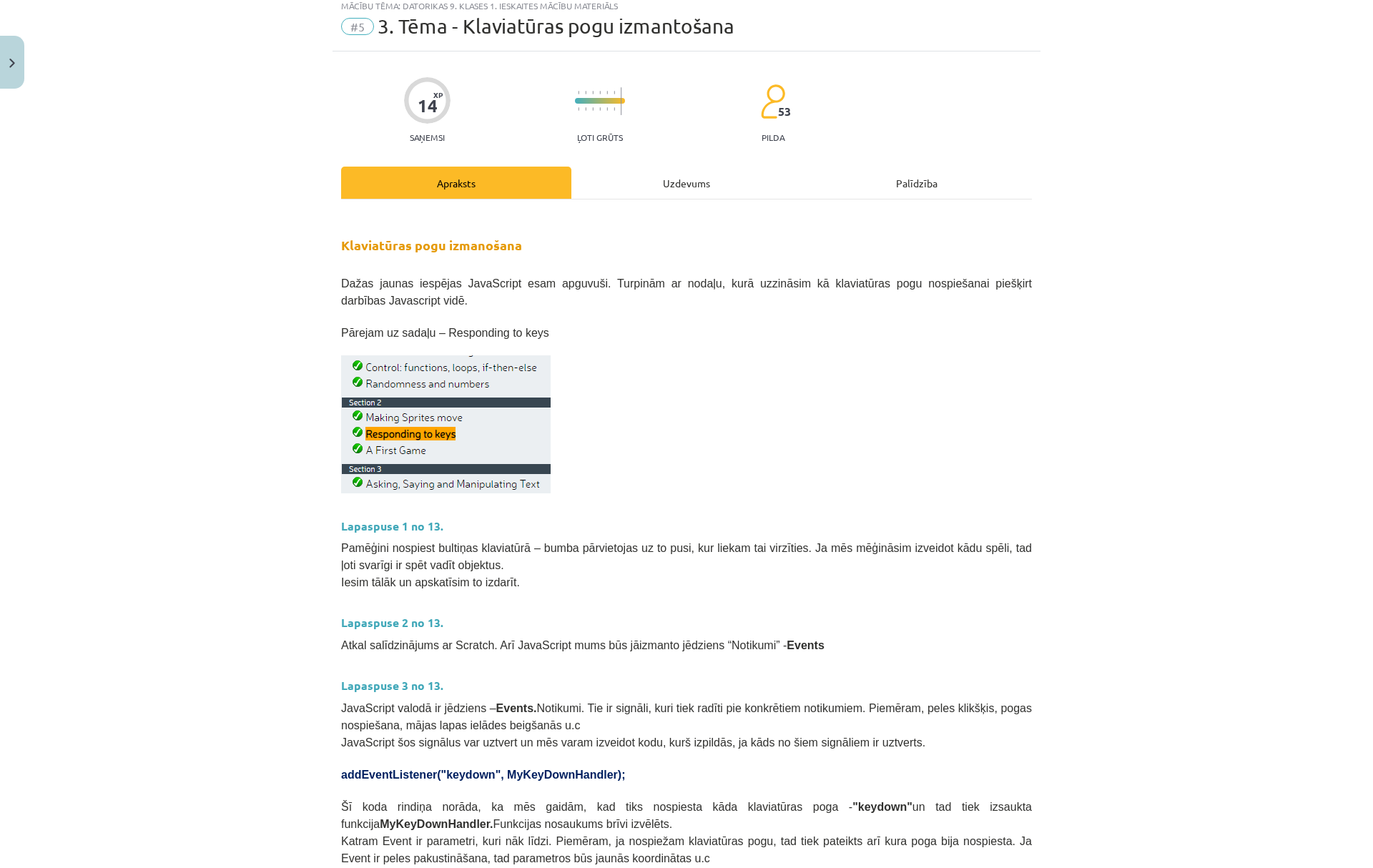
scroll to position [36, 0]
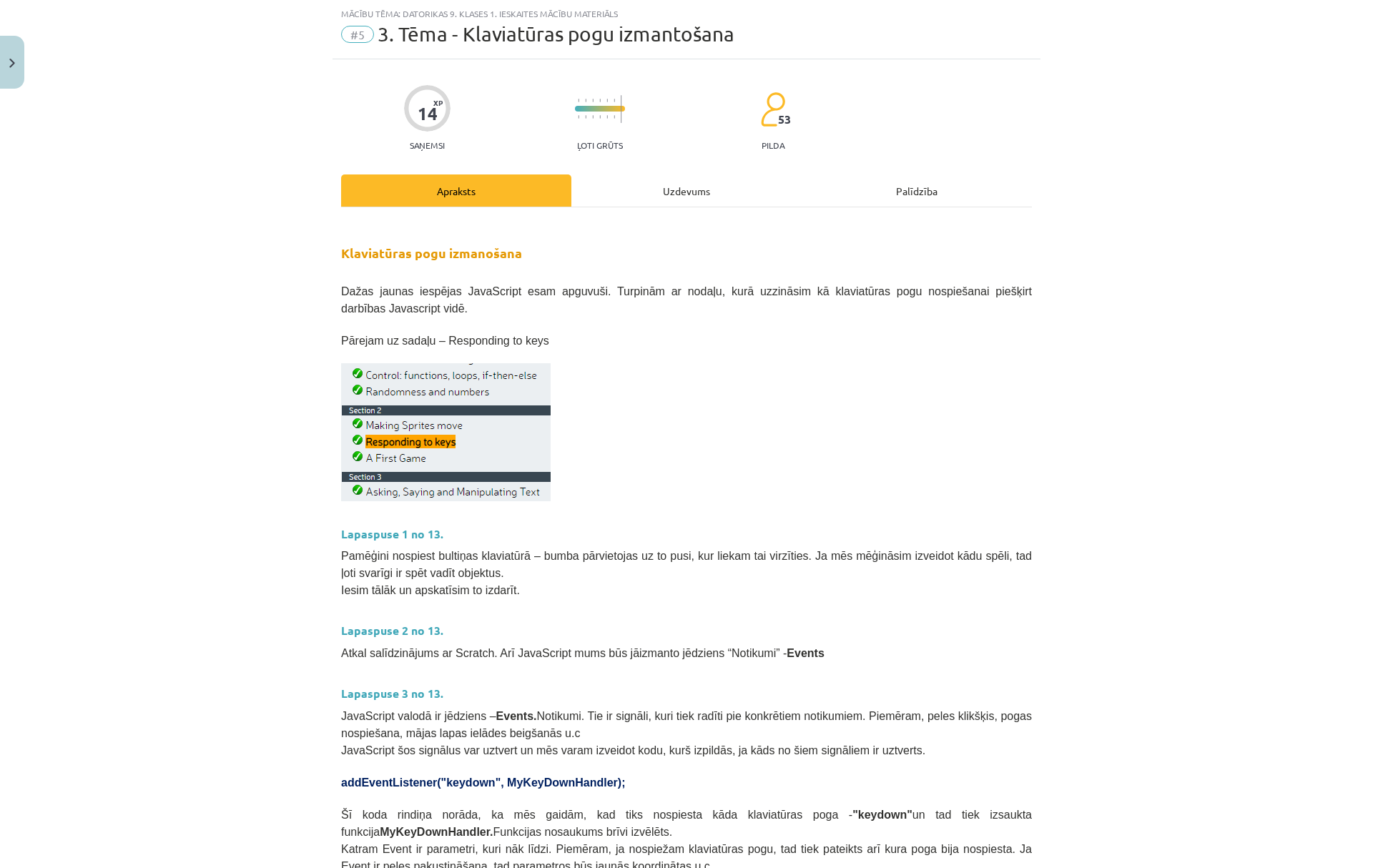
click at [638, 184] on div "Uzdevums" at bounding box center [686, 190] width 231 height 32
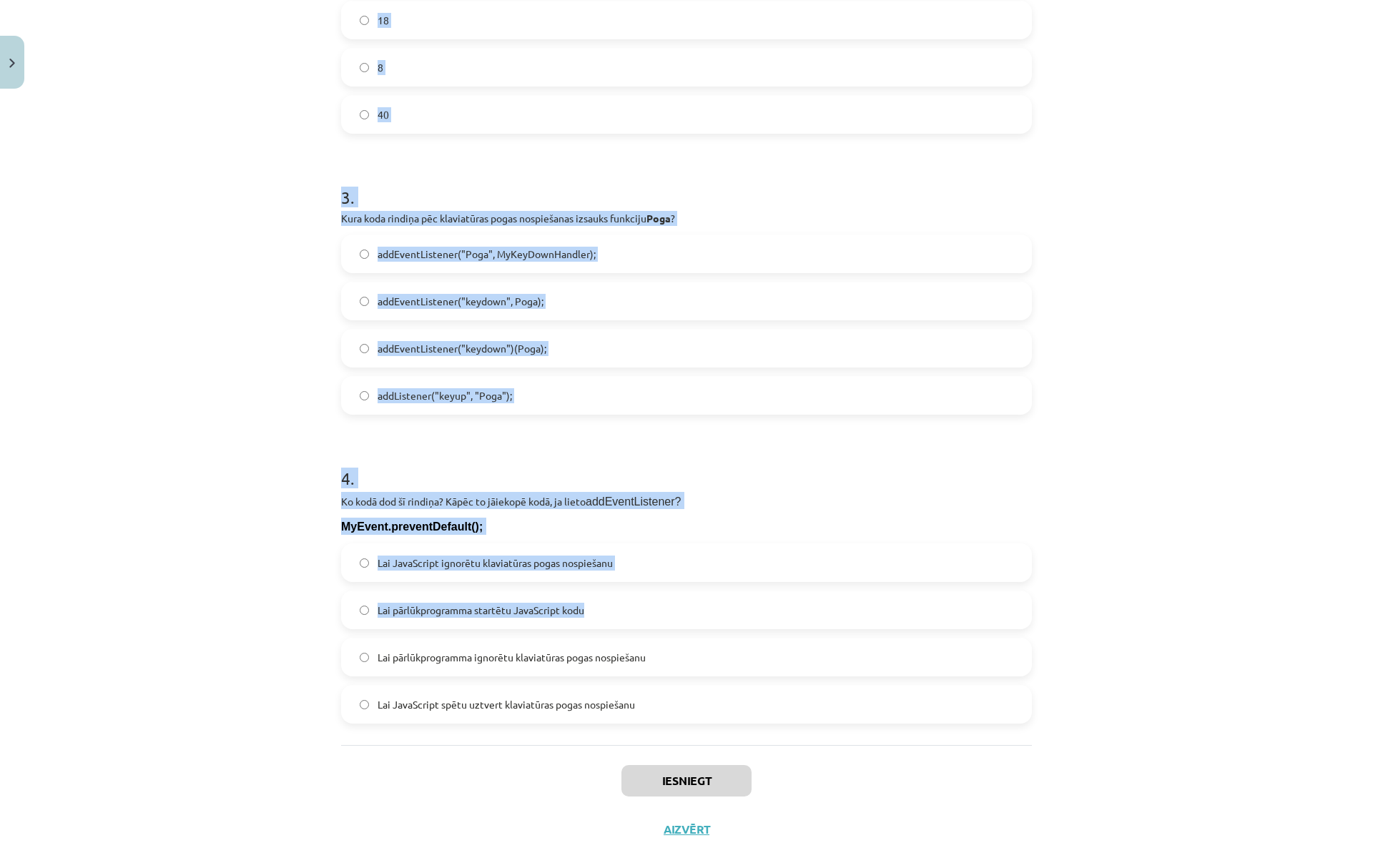
scroll to position [835, 0]
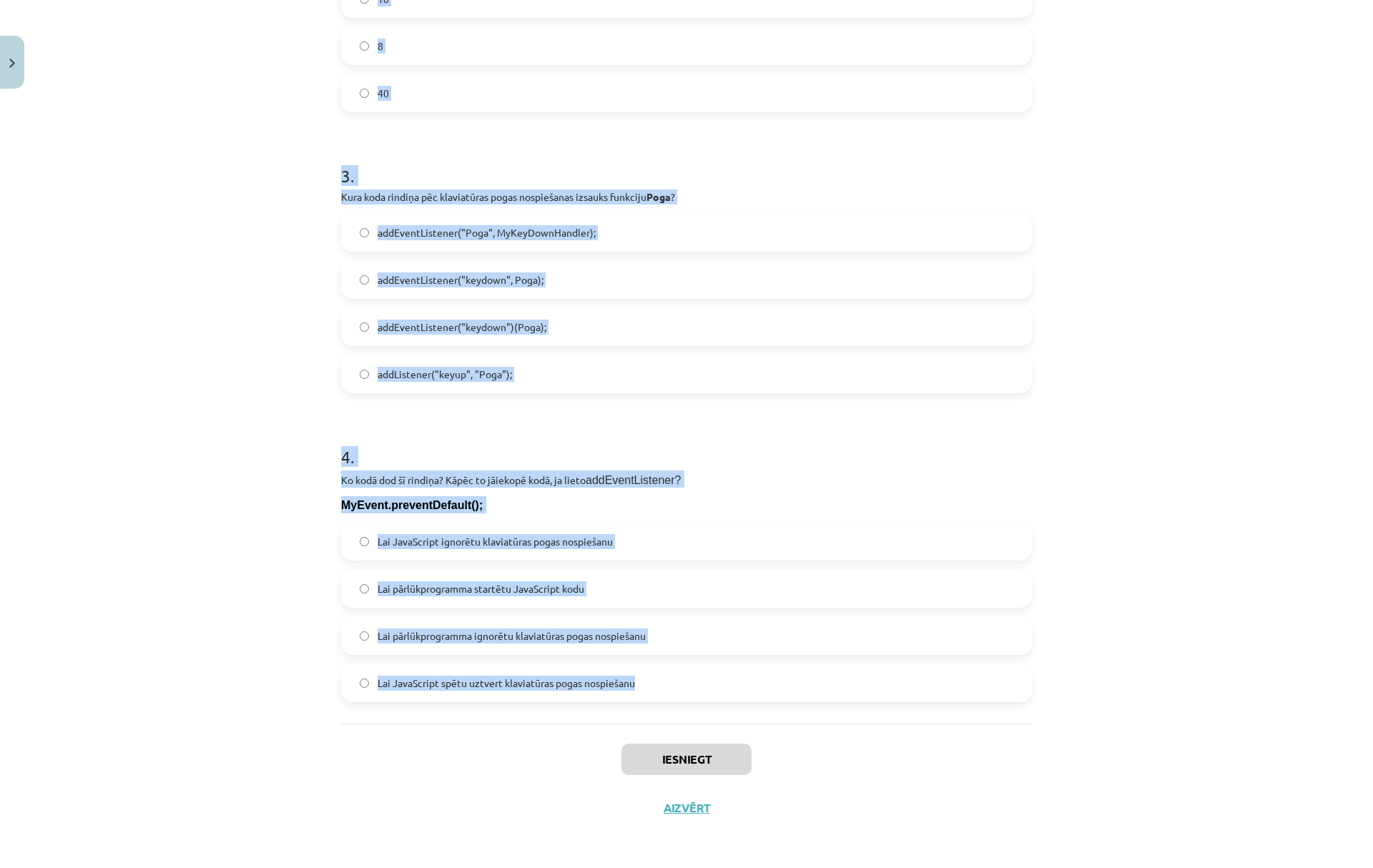
drag, startPoint x: 360, startPoint y: 282, endPoint x: 812, endPoint y: 690, distance: 608.9
click at [812, 690] on div "14 XP Saņemsi Ļoti grūts 53 pilda Apraksts Uzdevums Palīdzība 1 . Kas notiks pē…" at bounding box center [686, 47] width 708 height 1572
copy form "1 . Kas notiks pēc klaviatūras pogas "Bulta uz leju" nospiešanas, ja ir šāds ko…"
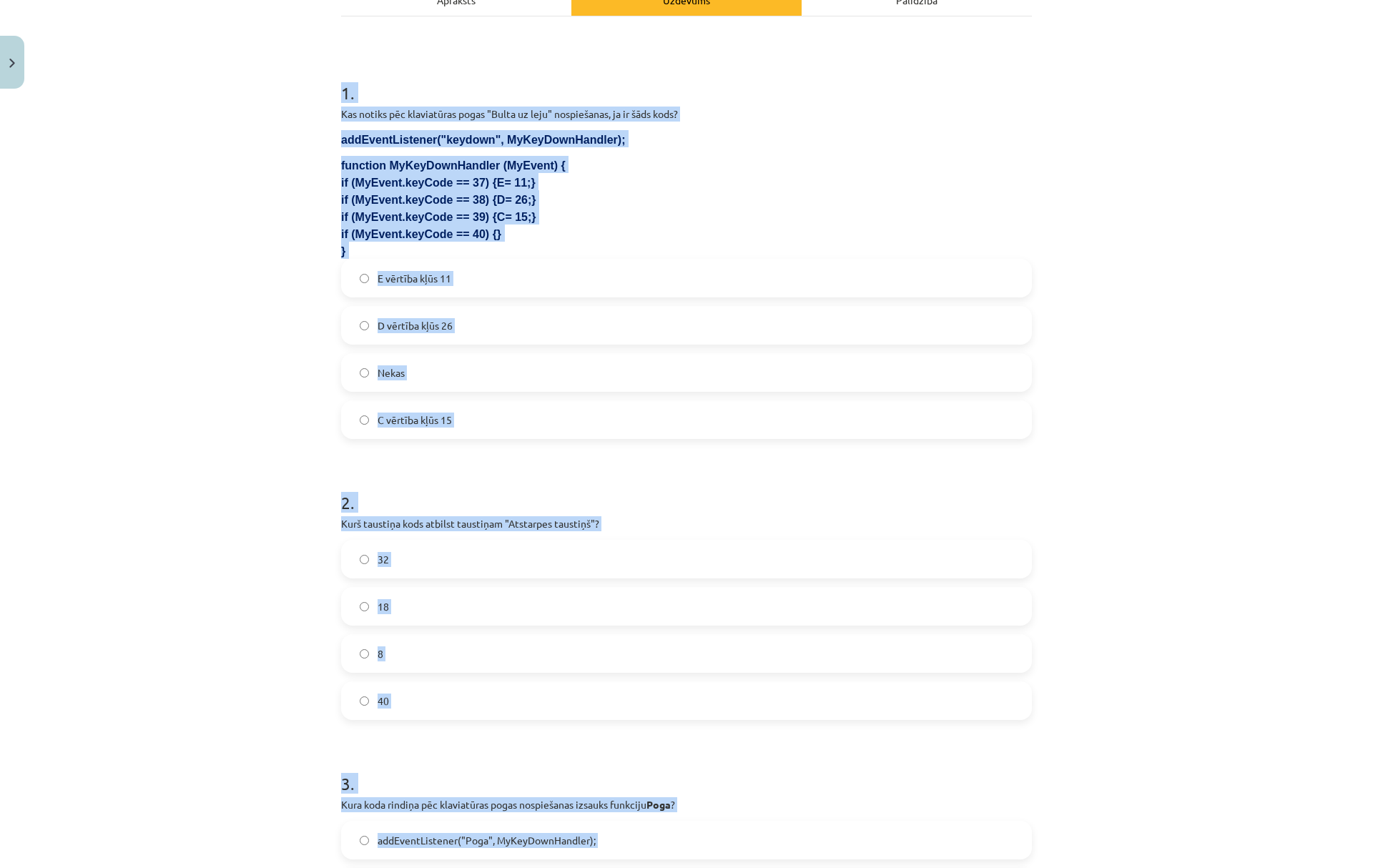
scroll to position [0, 0]
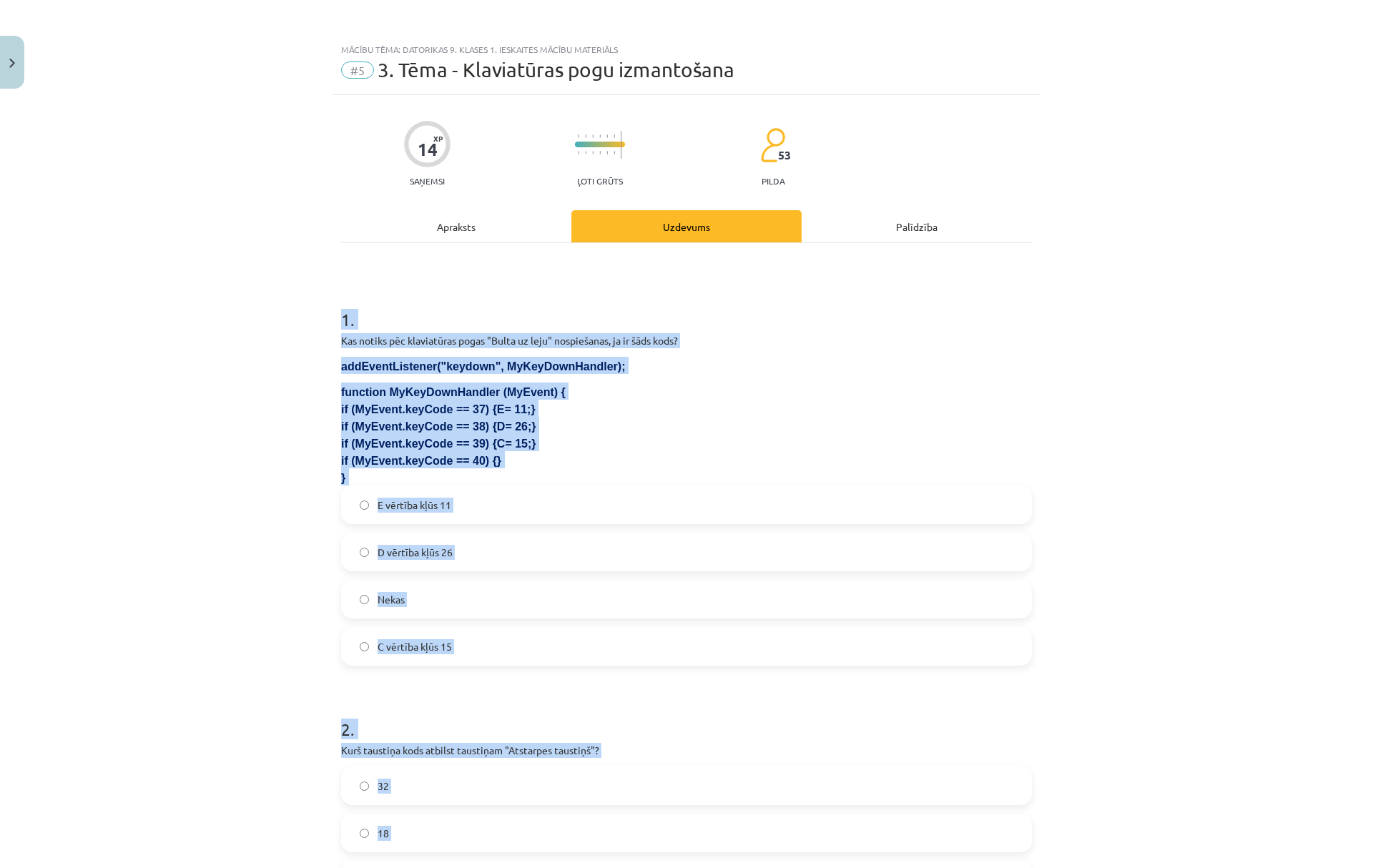
click at [295, 514] on div "Mācību tēma: Datorikas 9. klases 1. ieskaites mācību materiāls #5 3. Tēma - Kla…" at bounding box center [686, 434] width 1373 height 868
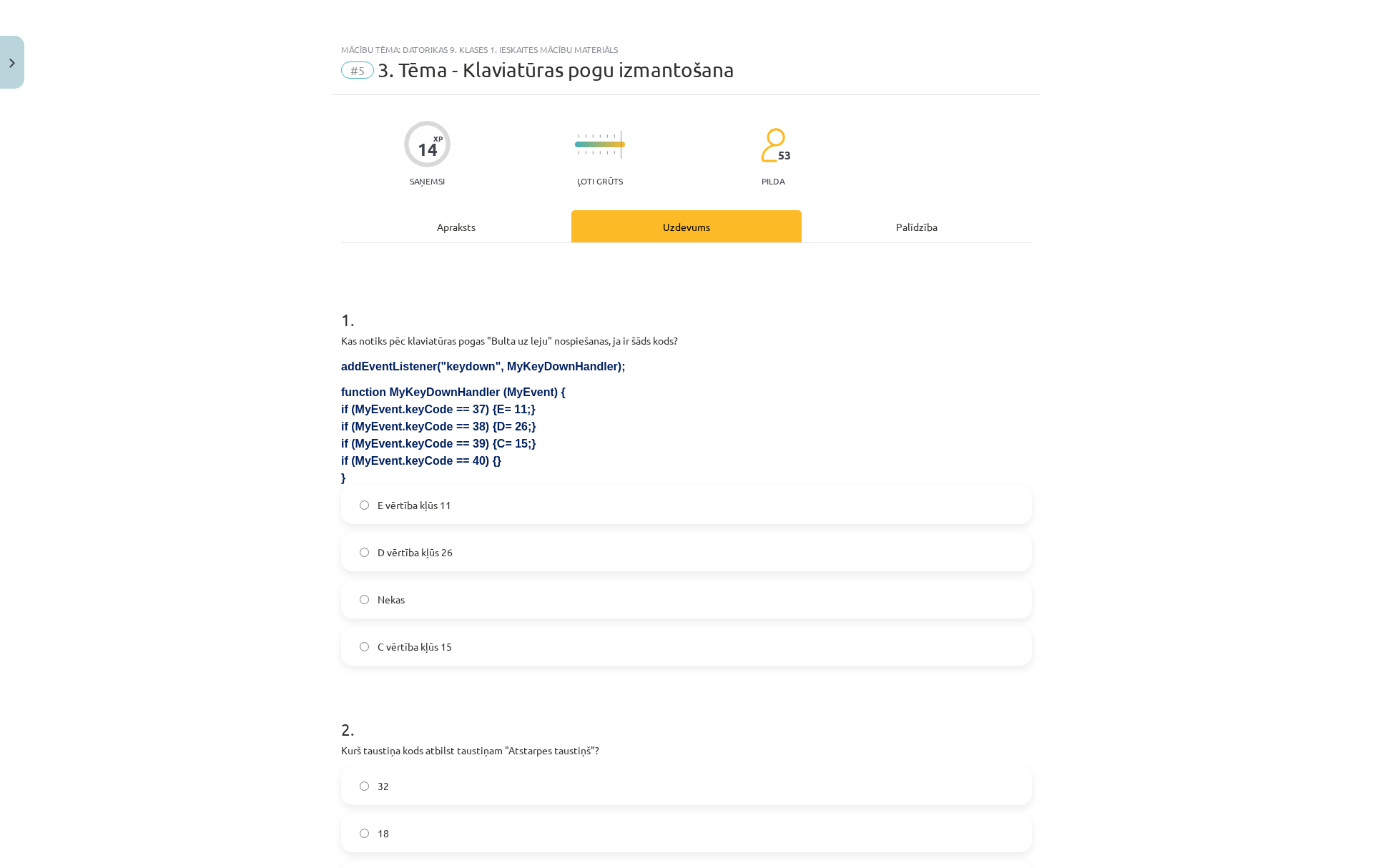
click at [408, 598] on label "Nekas" at bounding box center [686, 599] width 688 height 36
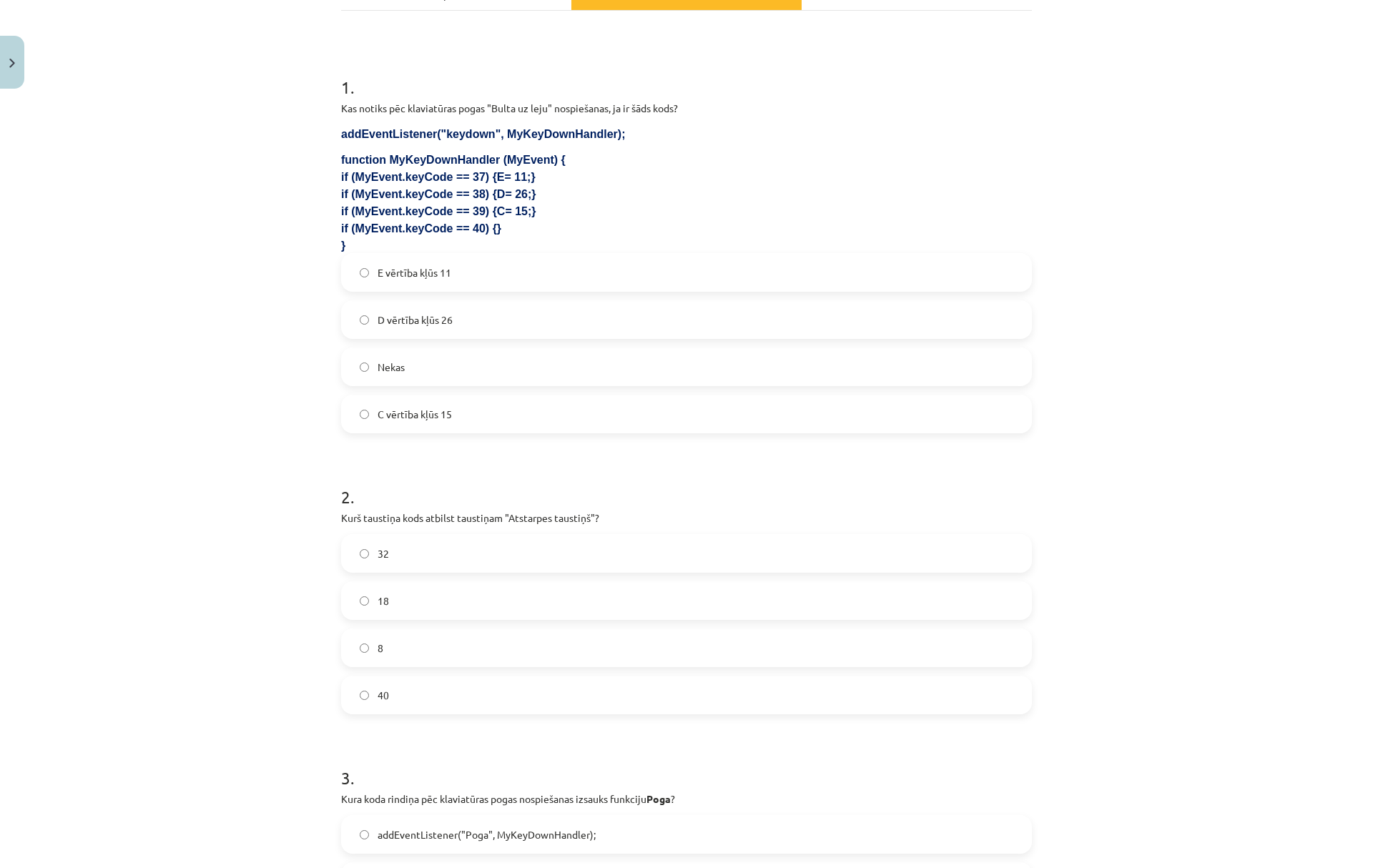
scroll to position [286, 0]
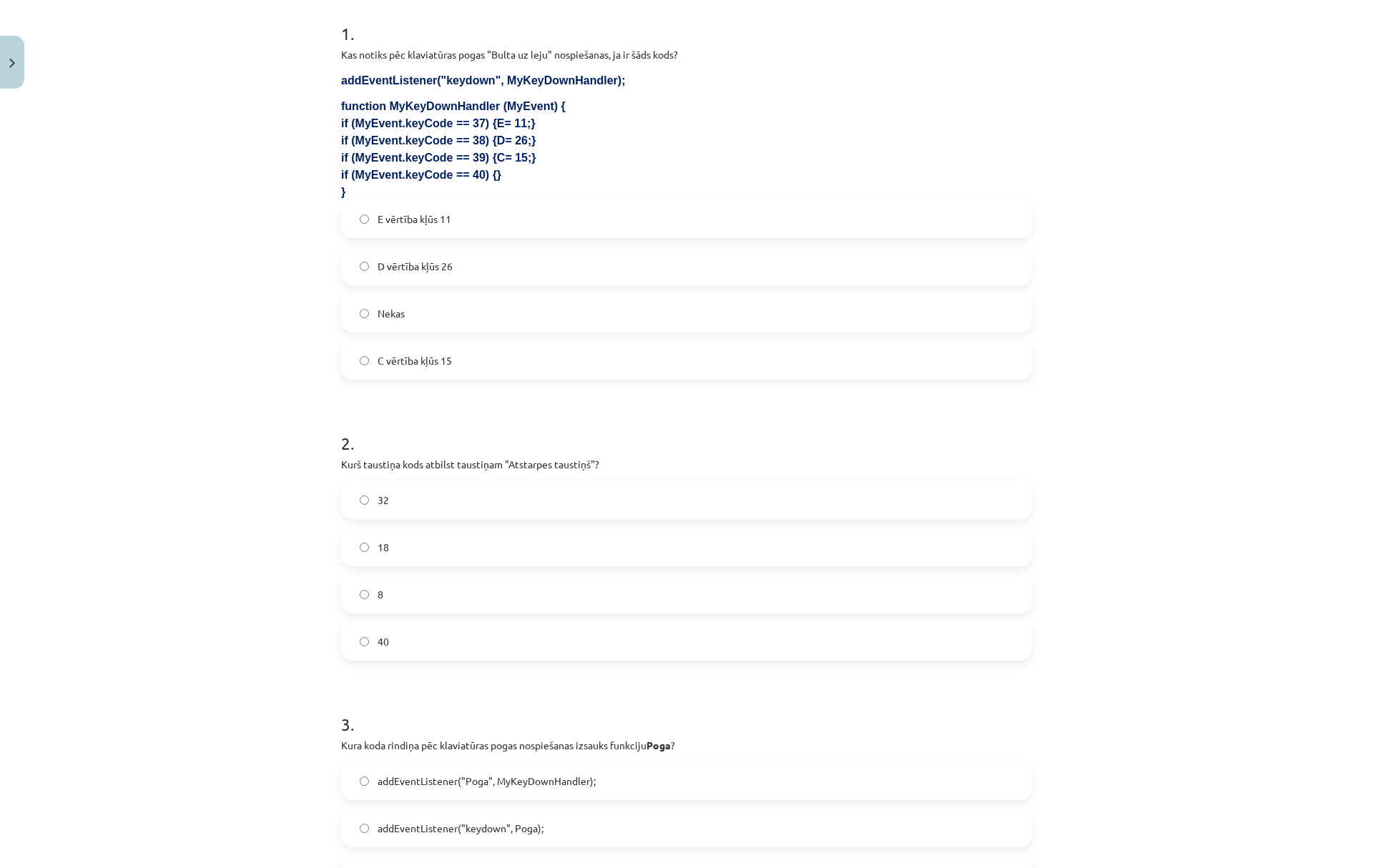
click at [390, 498] on label "32" at bounding box center [686, 500] width 688 height 36
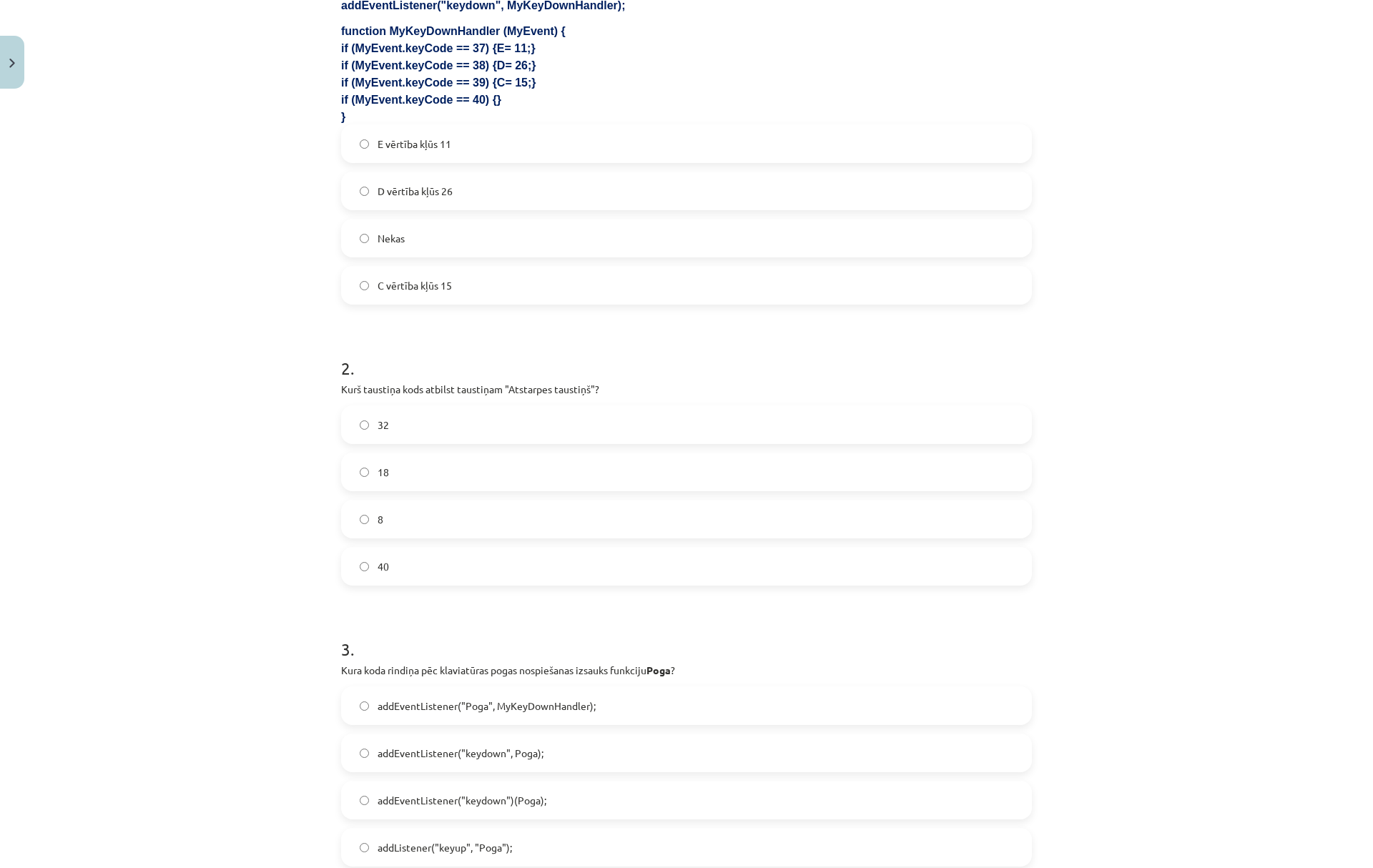
scroll to position [572, 0]
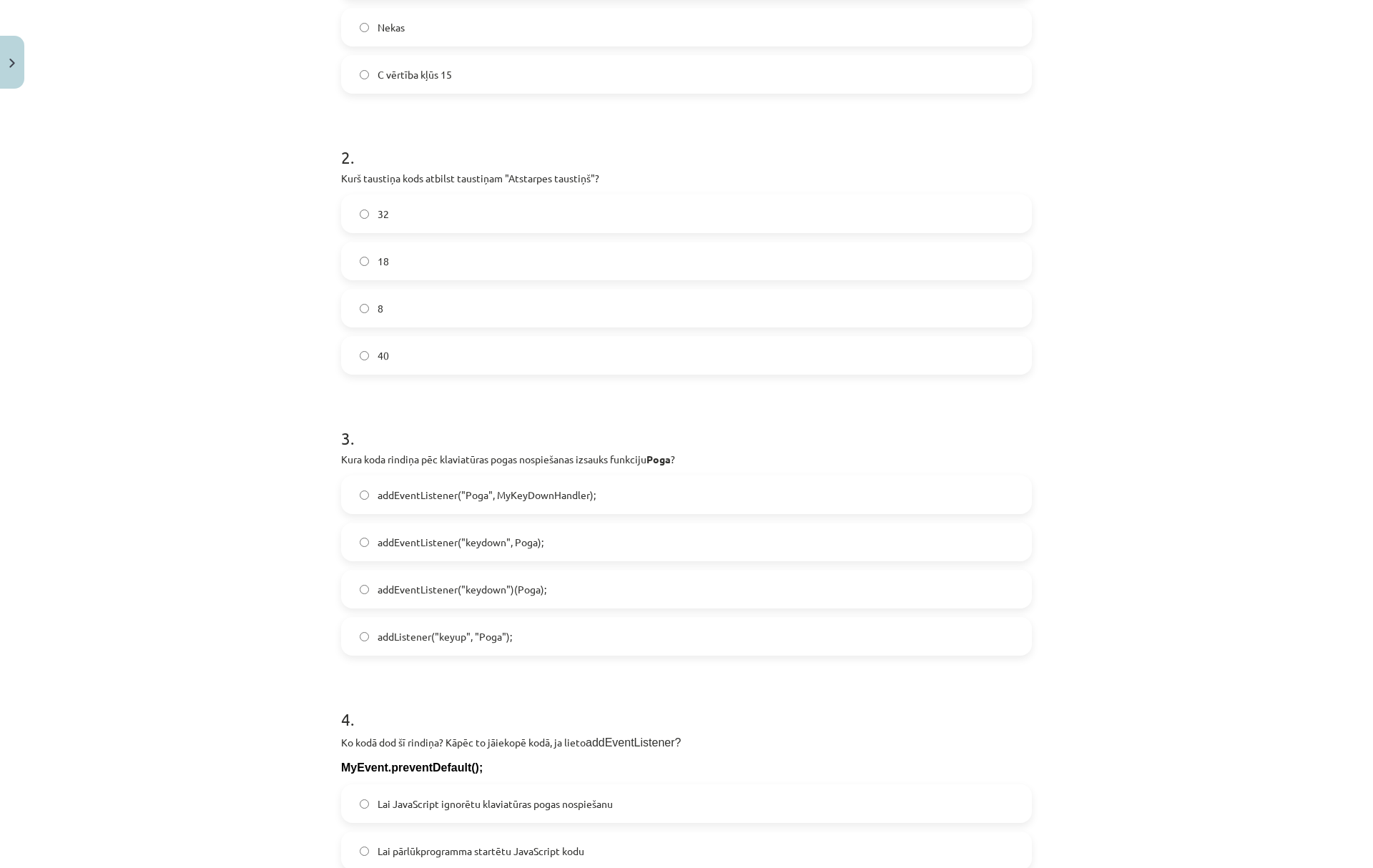
click at [441, 585] on span "addEventListener("keydown")(Poga);" at bounding box center [462, 589] width 169 height 15
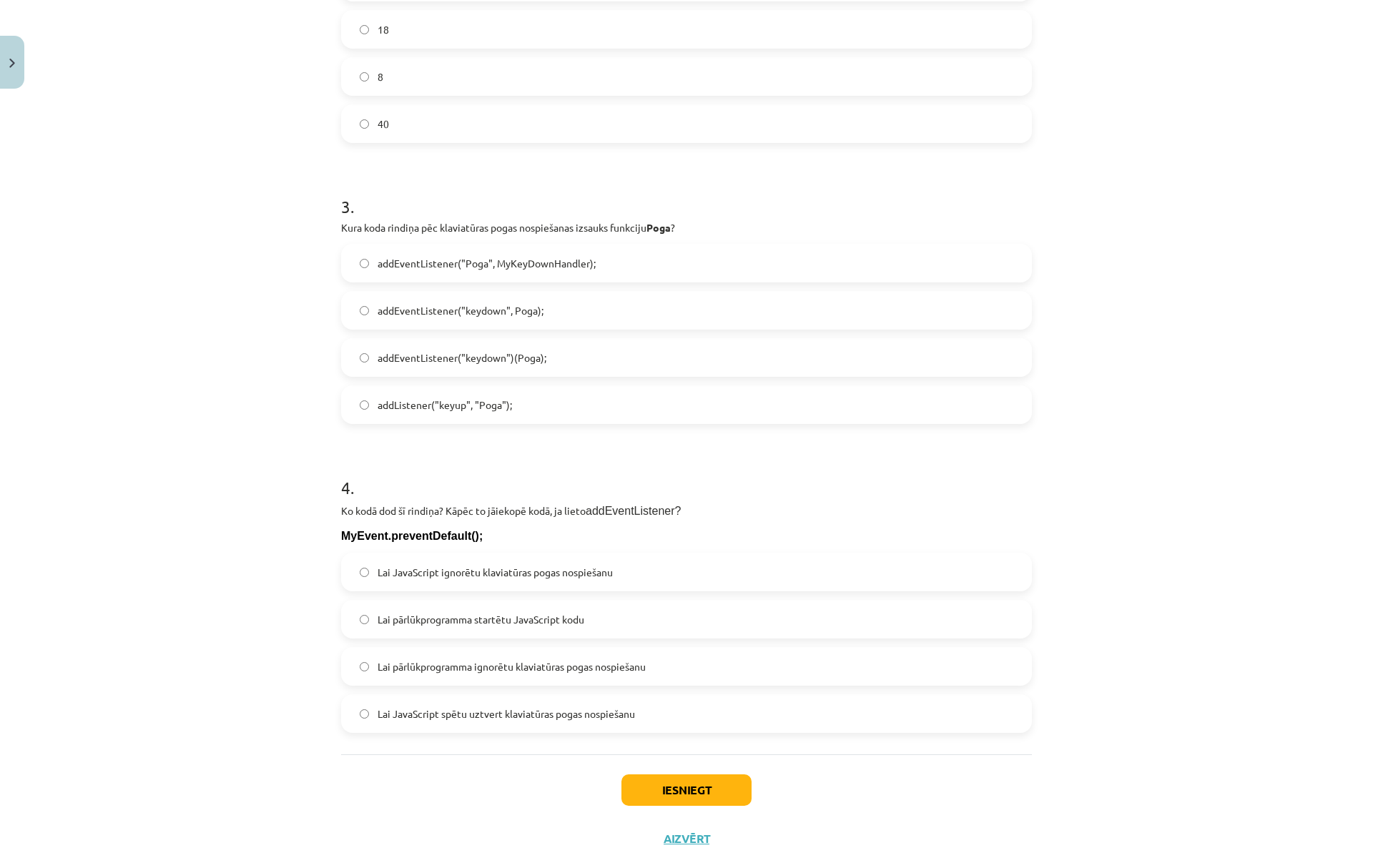
scroll to position [835, 0]
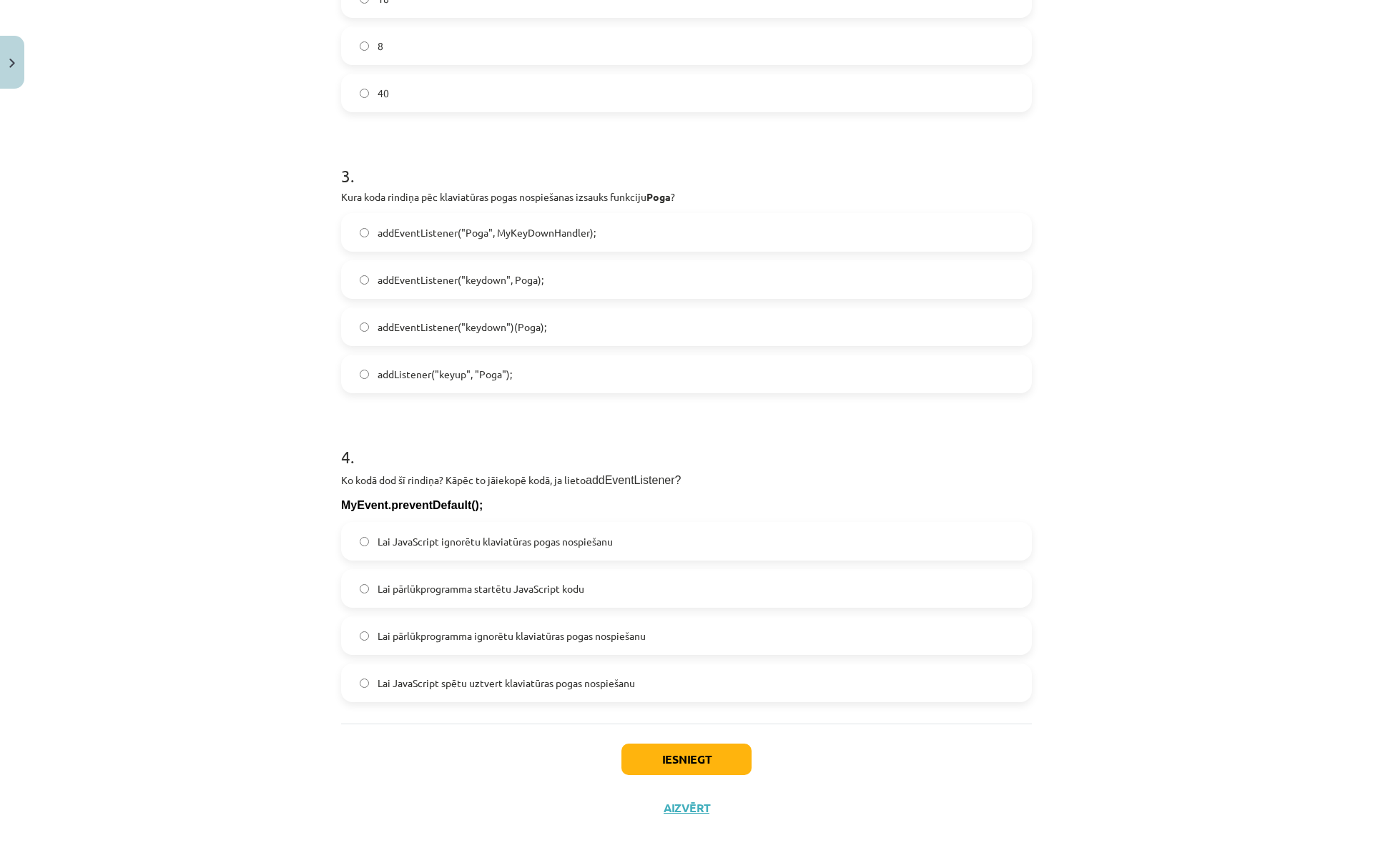
click at [456, 629] on span "Lai pārlūkprogramma ignorētu klaviatūras pogas nospiešanu" at bounding box center [512, 636] width 268 height 15
click at [696, 781] on div "Iesniegt Aizvērt" at bounding box center [686, 774] width 691 height 100
click at [691, 769] on button "Iesniegt" at bounding box center [686, 759] width 130 height 31
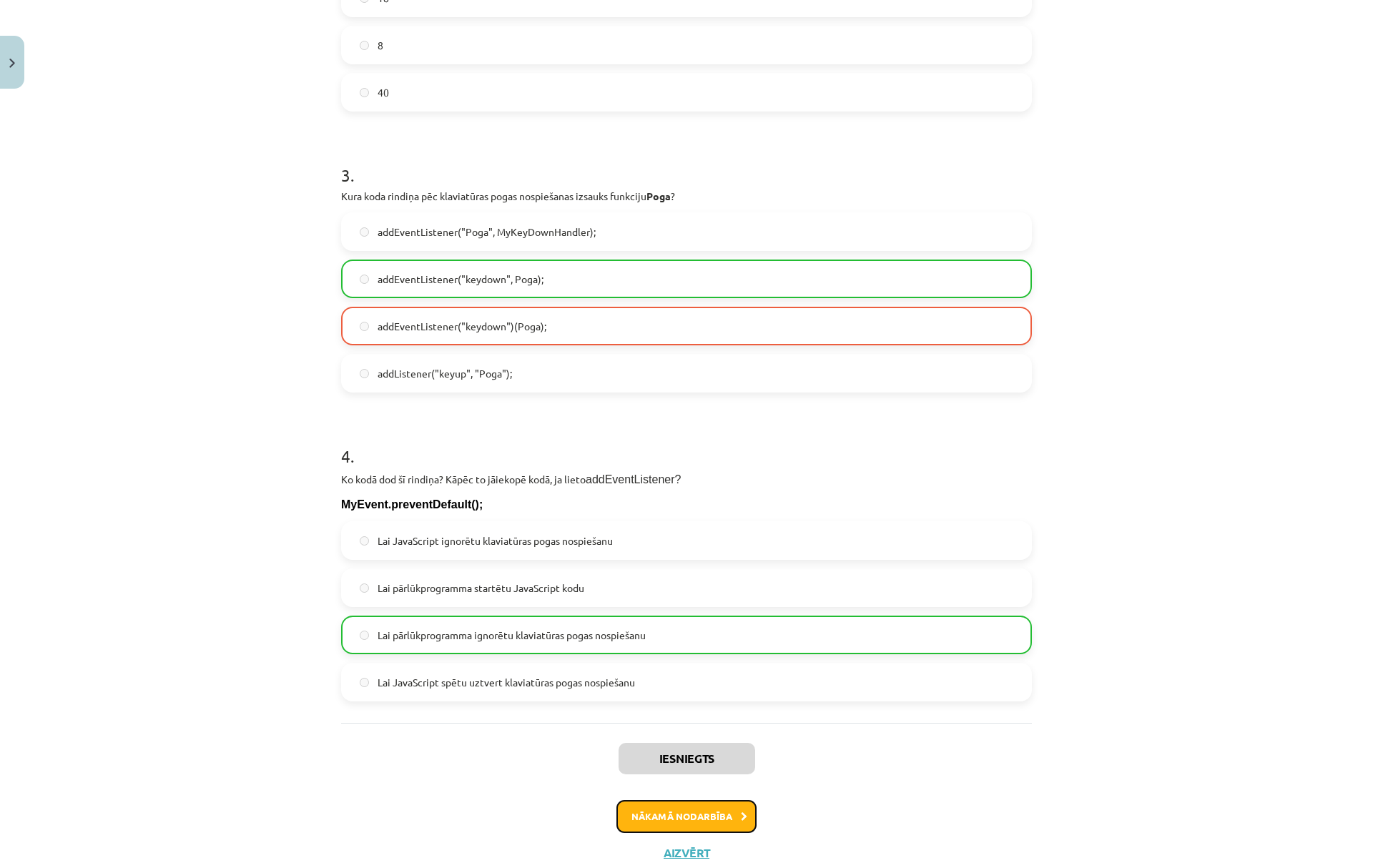
click at [692, 812] on button "Nākamā nodarbība" at bounding box center [686, 816] width 141 height 33
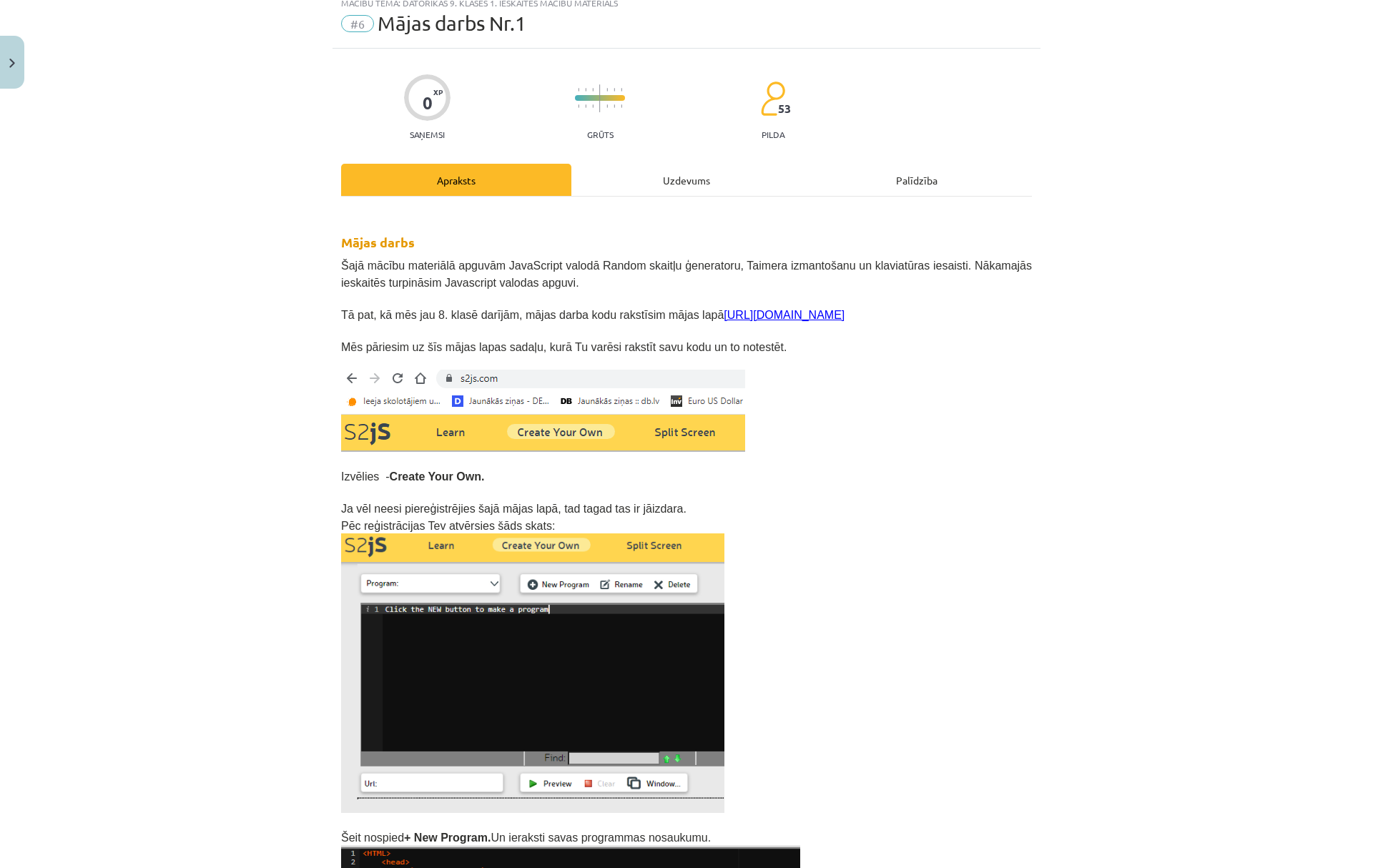
scroll to position [36, 0]
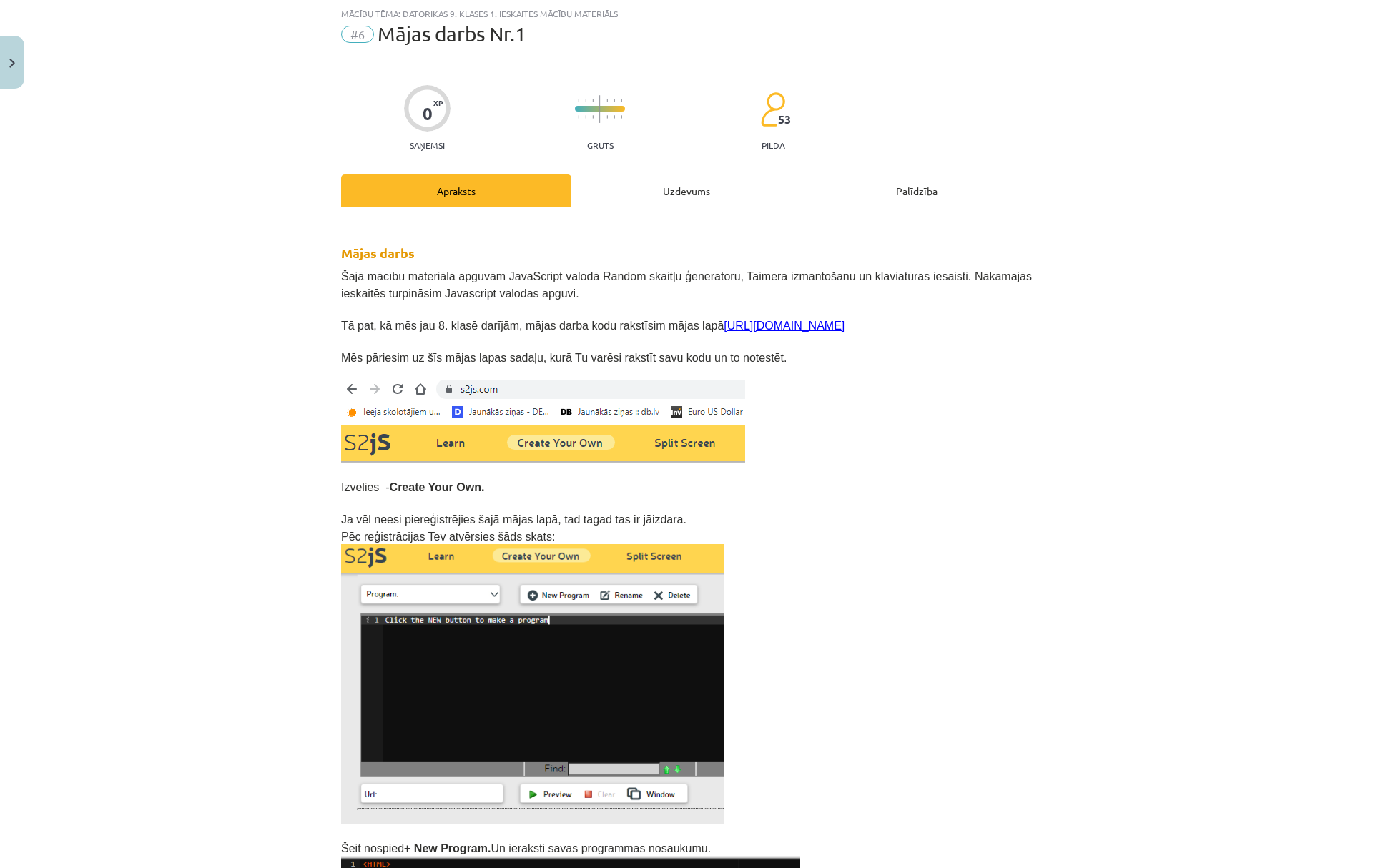
click at [601, 202] on div "Uzdevums" at bounding box center [686, 190] width 231 height 32
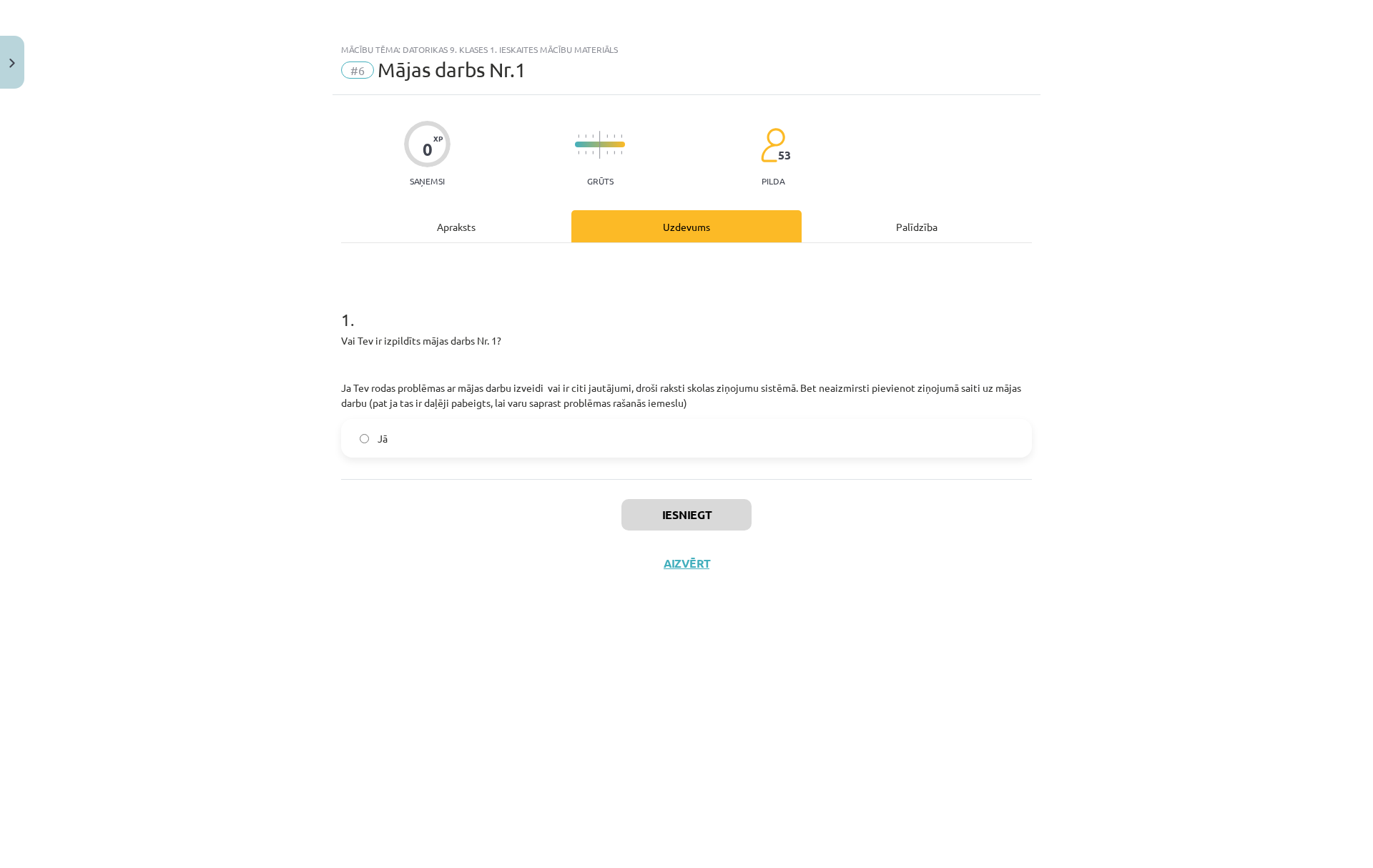
click at [364, 447] on label "Jā" at bounding box center [686, 438] width 688 height 36
click at [672, 508] on button "Iesniegt" at bounding box center [686, 515] width 130 height 31
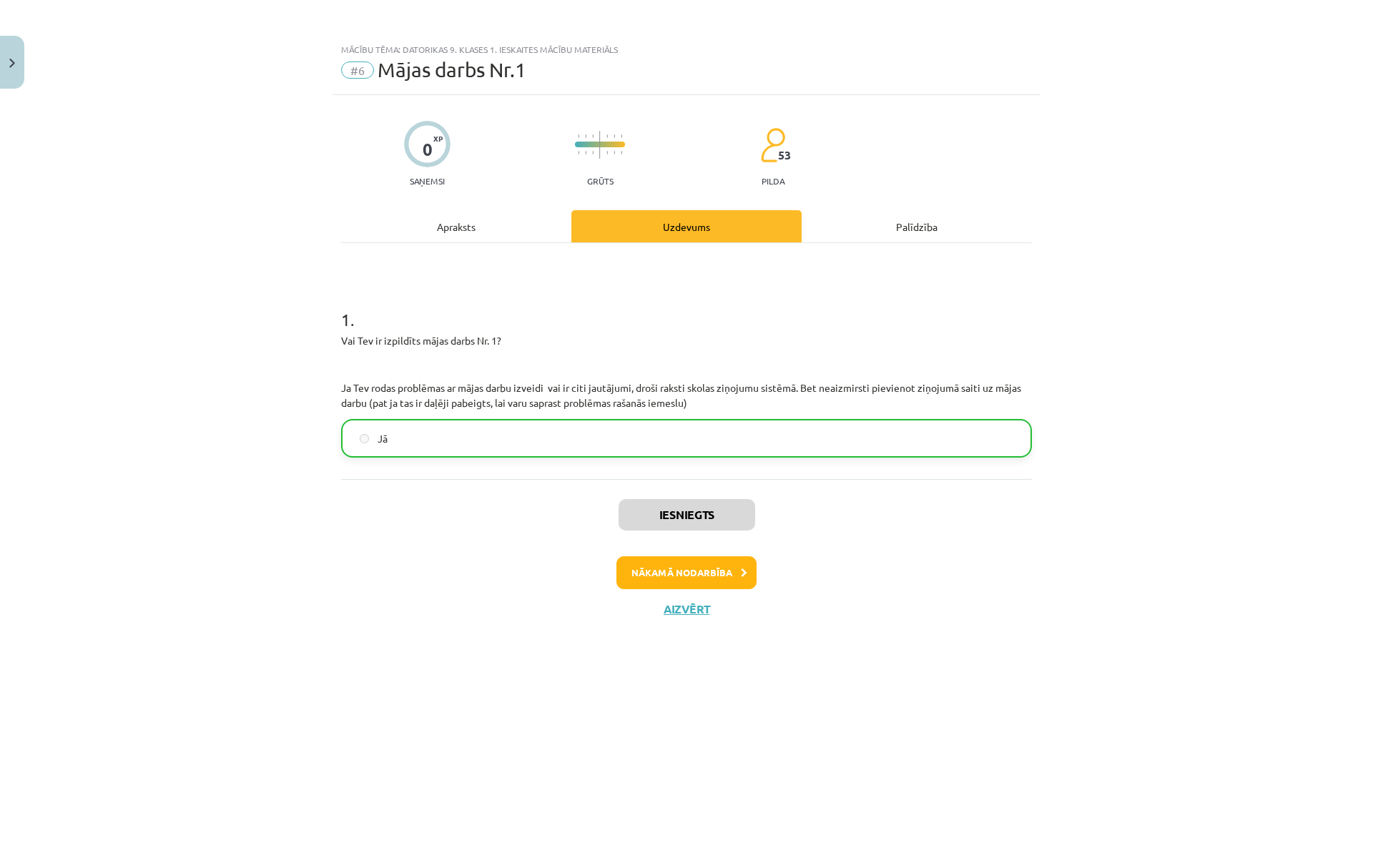
click at [703, 556] on div "Iesniegts Nākamā nodarbība Aizvērt" at bounding box center [686, 552] width 691 height 146
click at [702, 566] on button "Nākamā nodarbība" at bounding box center [686, 572] width 141 height 33
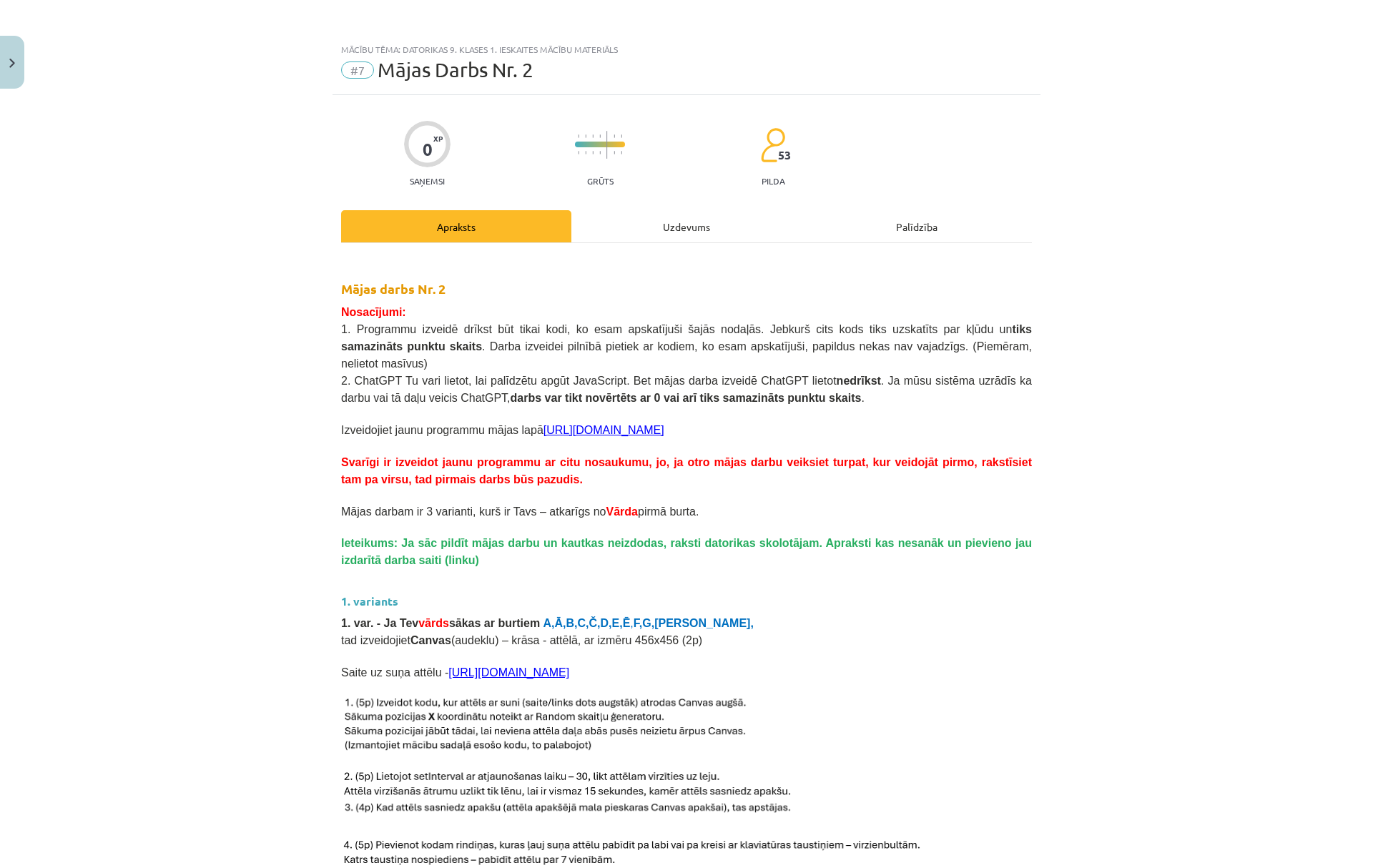
drag, startPoint x: 636, startPoint y: 233, endPoint x: 638, endPoint y: 262, distance: 29.1
click at [635, 233] on div "Uzdevums" at bounding box center [686, 226] width 231 height 32
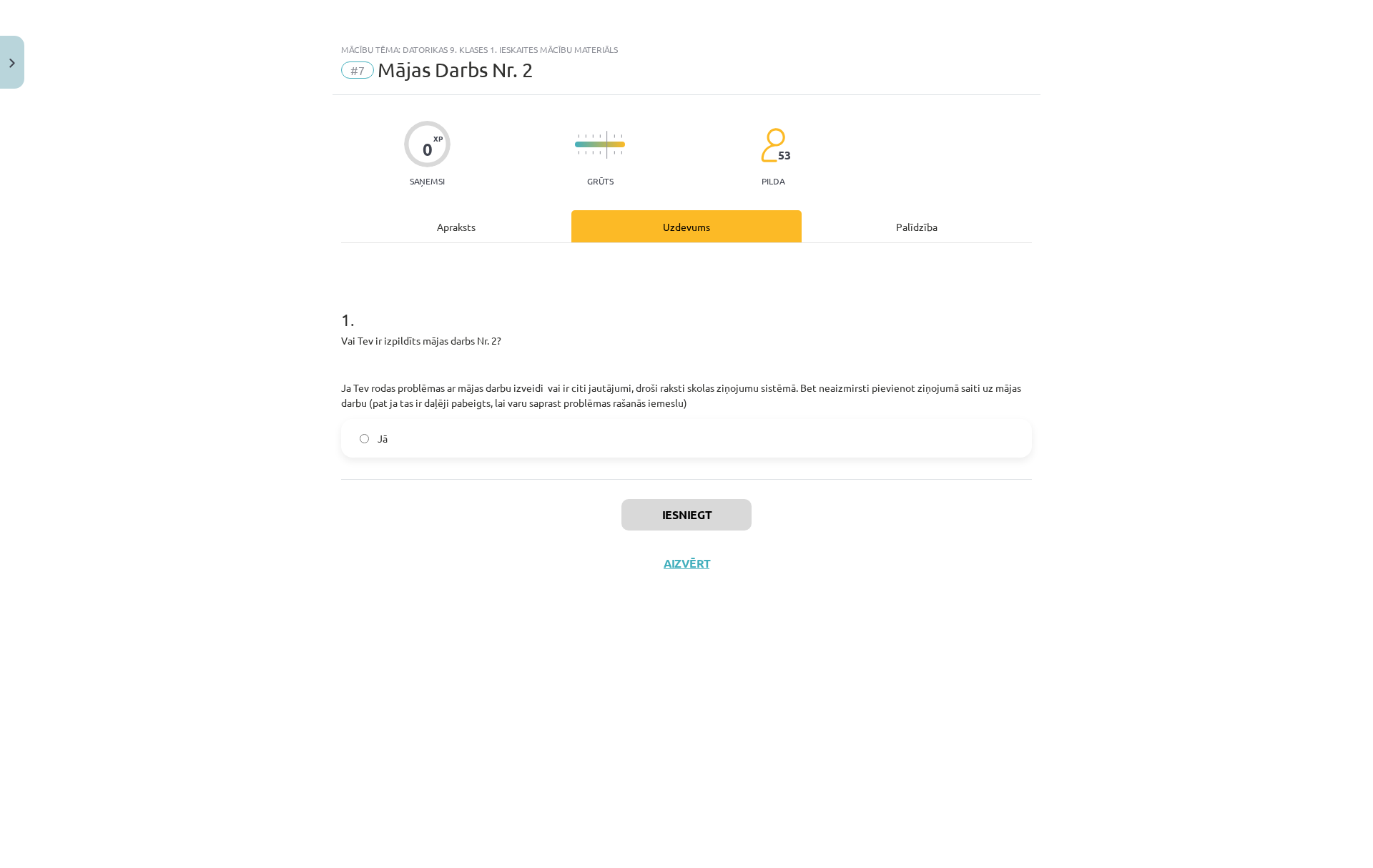
click at [349, 435] on label "Jā" at bounding box center [686, 438] width 688 height 36
click at [685, 518] on button "Iesniegt" at bounding box center [686, 515] width 130 height 31
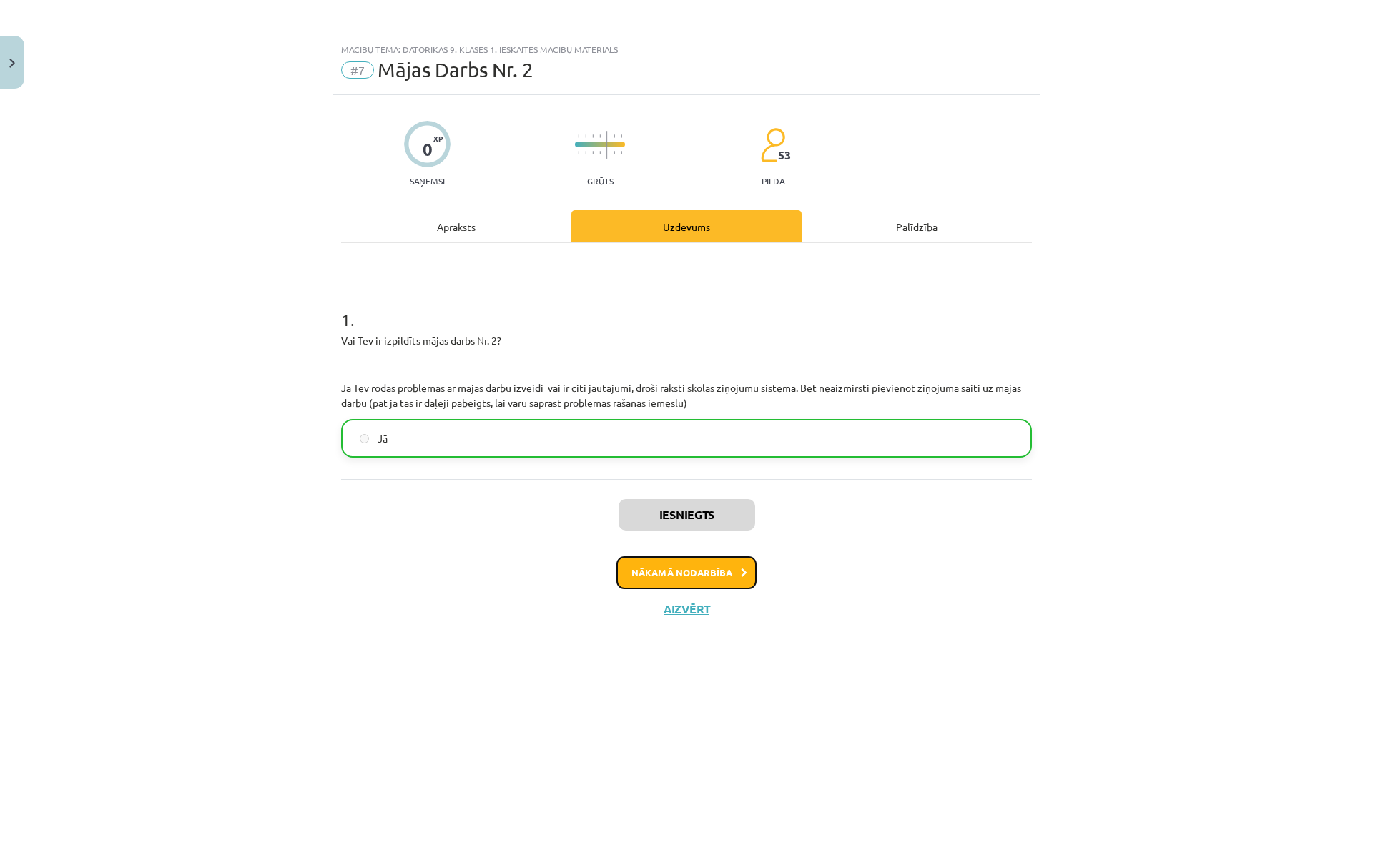
click at [708, 573] on button "Nākamā nodarbība" at bounding box center [686, 572] width 141 height 33
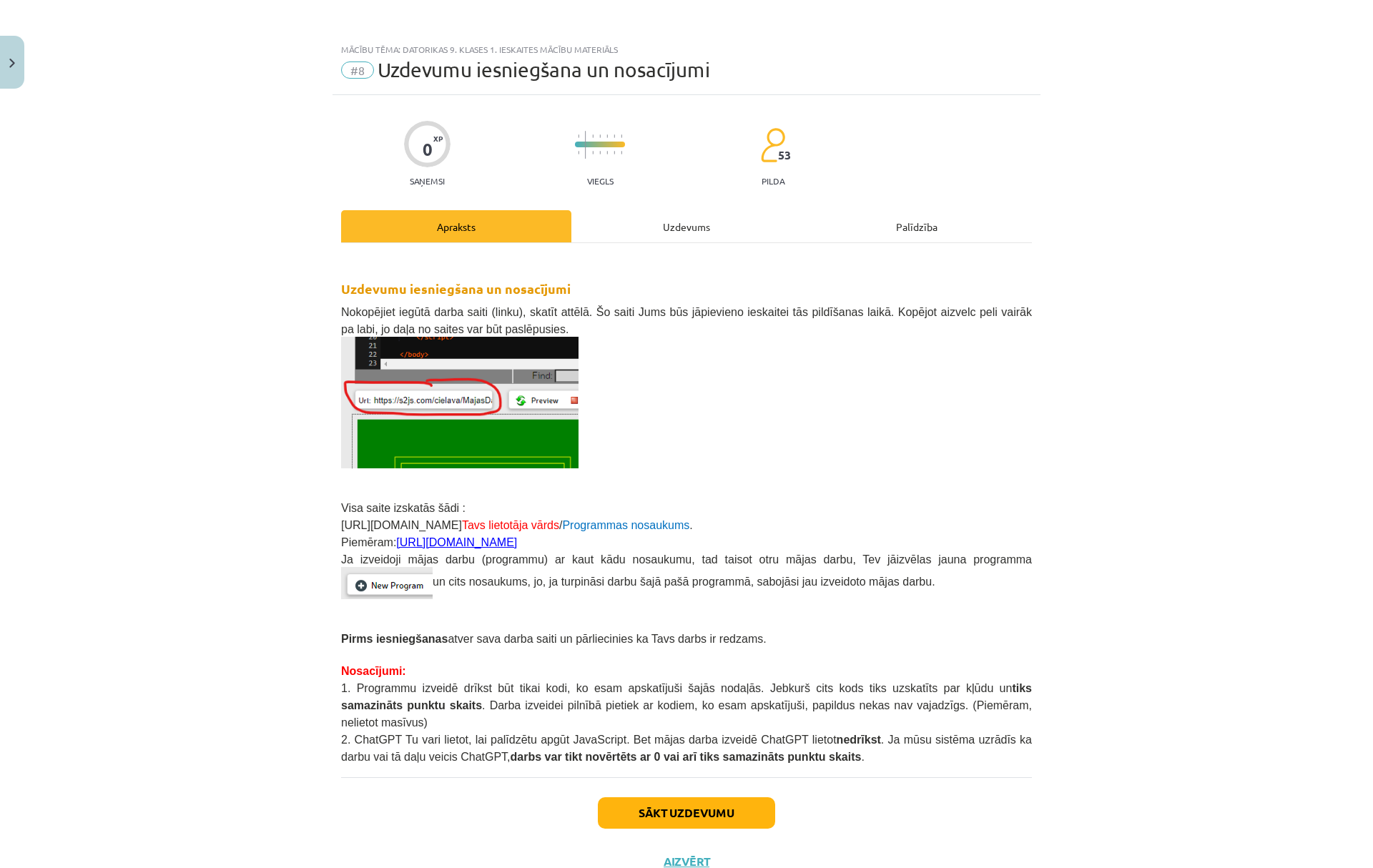
click at [635, 229] on div "Uzdevums" at bounding box center [686, 226] width 231 height 32
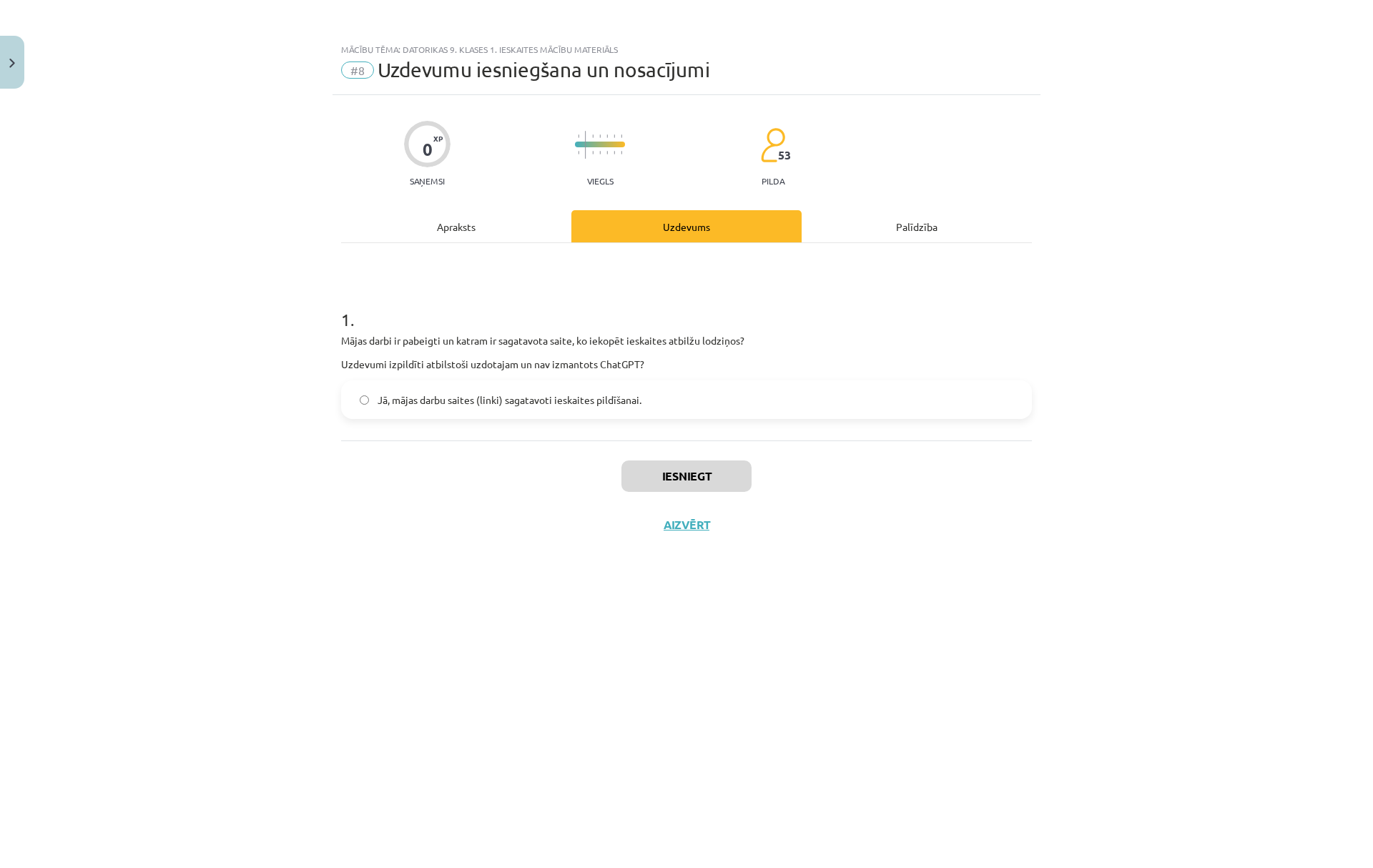
click at [419, 399] on span "Jā, mājas darbu saites (linki) sagatavoti ieskaites pildīšanai." at bounding box center [509, 400] width 264 height 15
click at [704, 452] on div "Iesniegt Aizvērt" at bounding box center [686, 490] width 691 height 100
click at [705, 472] on button "Iesniegt" at bounding box center [686, 476] width 130 height 31
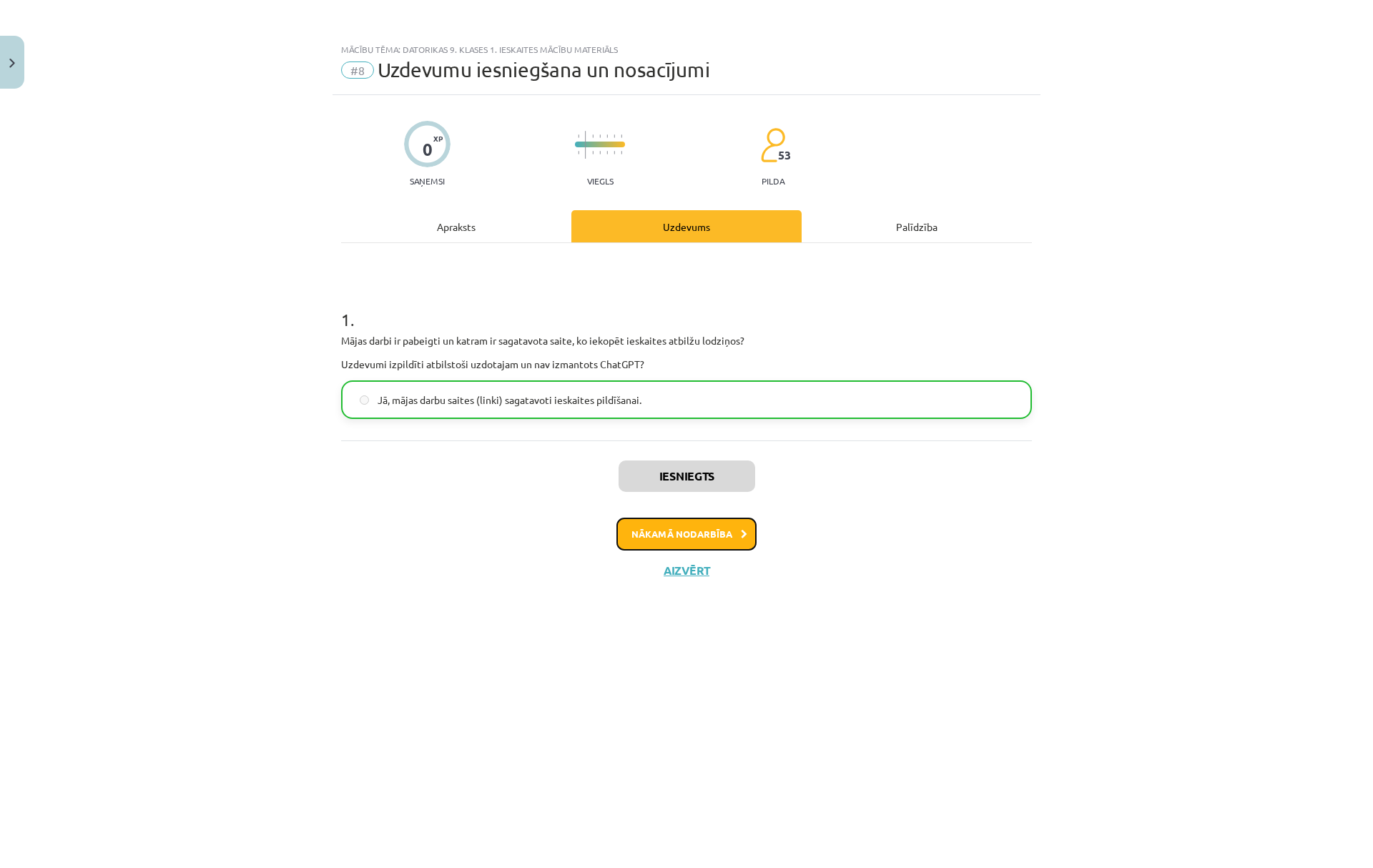
click at [707, 538] on button "Nākamā nodarbība" at bounding box center [686, 534] width 141 height 33
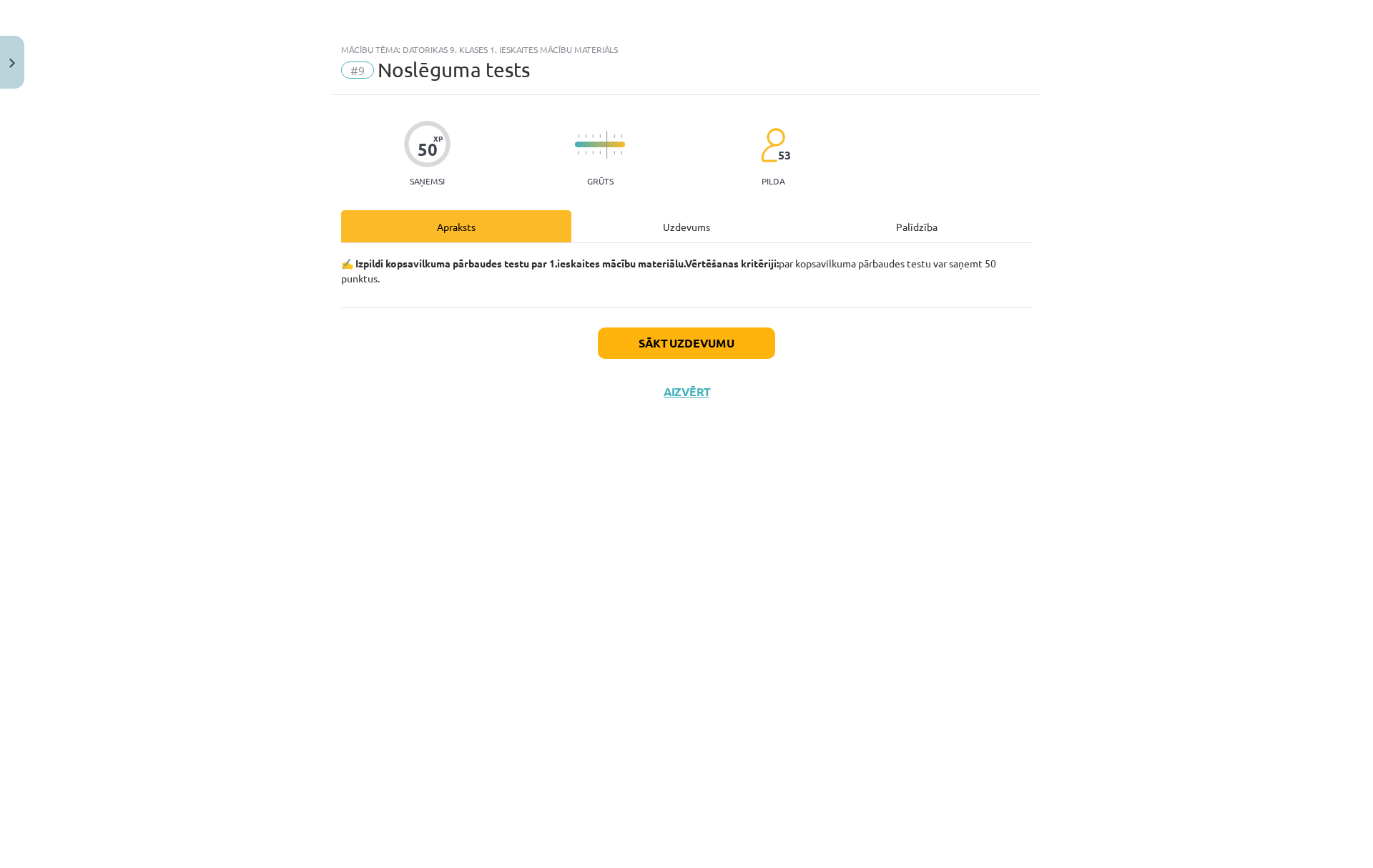
click at [631, 229] on div "Uzdevums" at bounding box center [686, 226] width 231 height 32
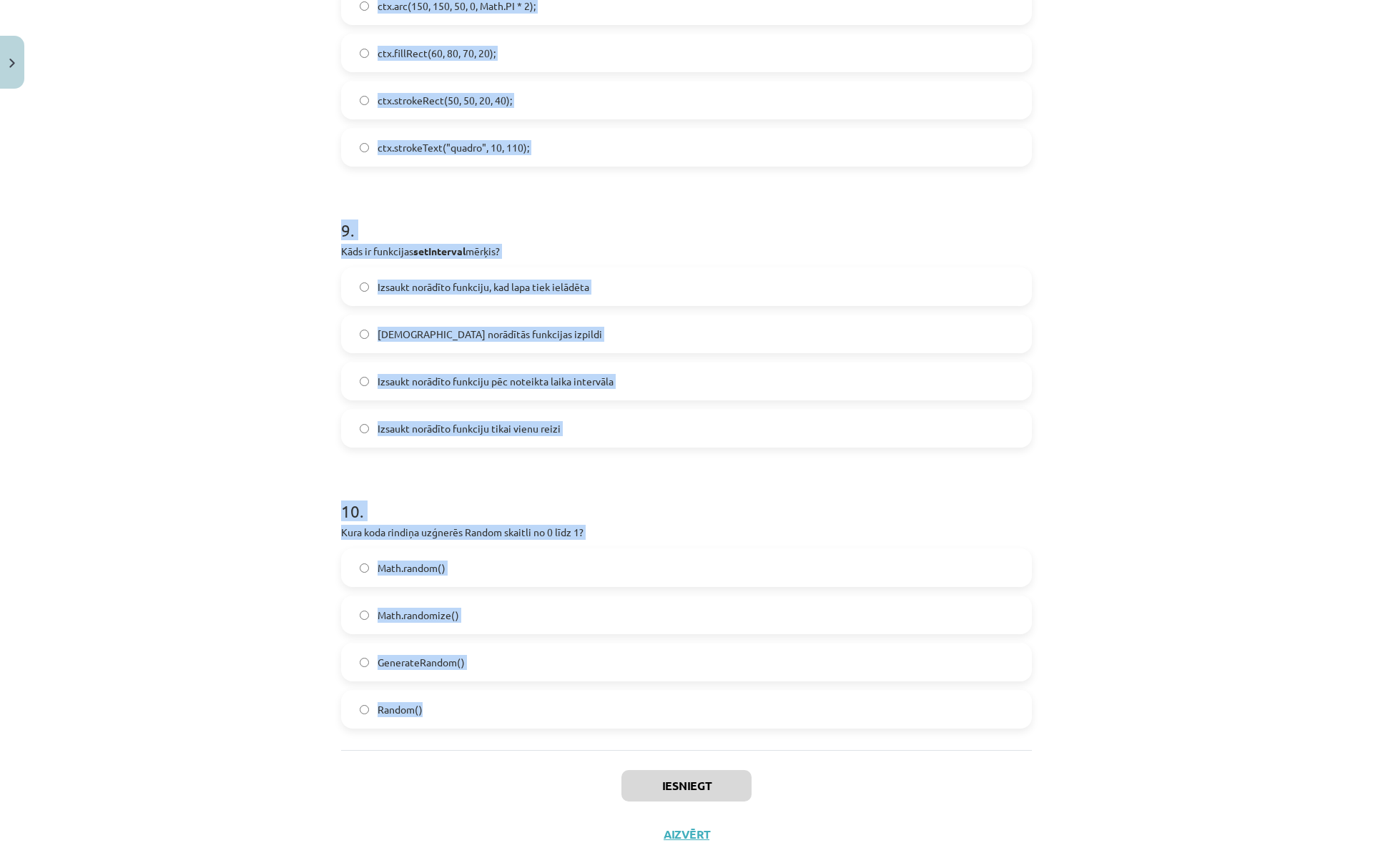
scroll to position [2426, 0]
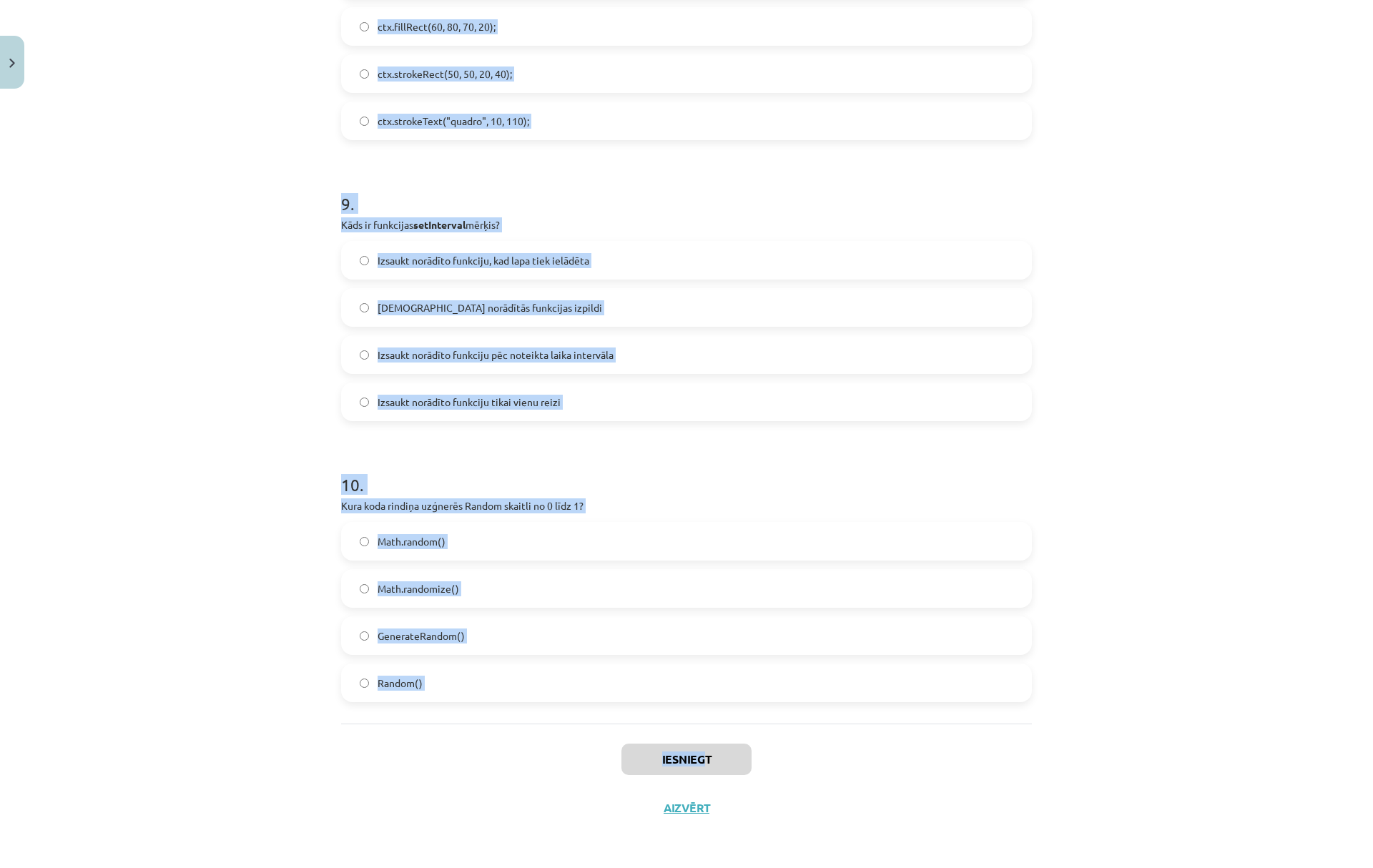
drag, startPoint x: 342, startPoint y: 326, endPoint x: 698, endPoint y: 719, distance: 530.3
copy form "1 . Ko dara funkcija Math.floor()? Atmet daļu aiz komata. Pievieno skaitli noap…"
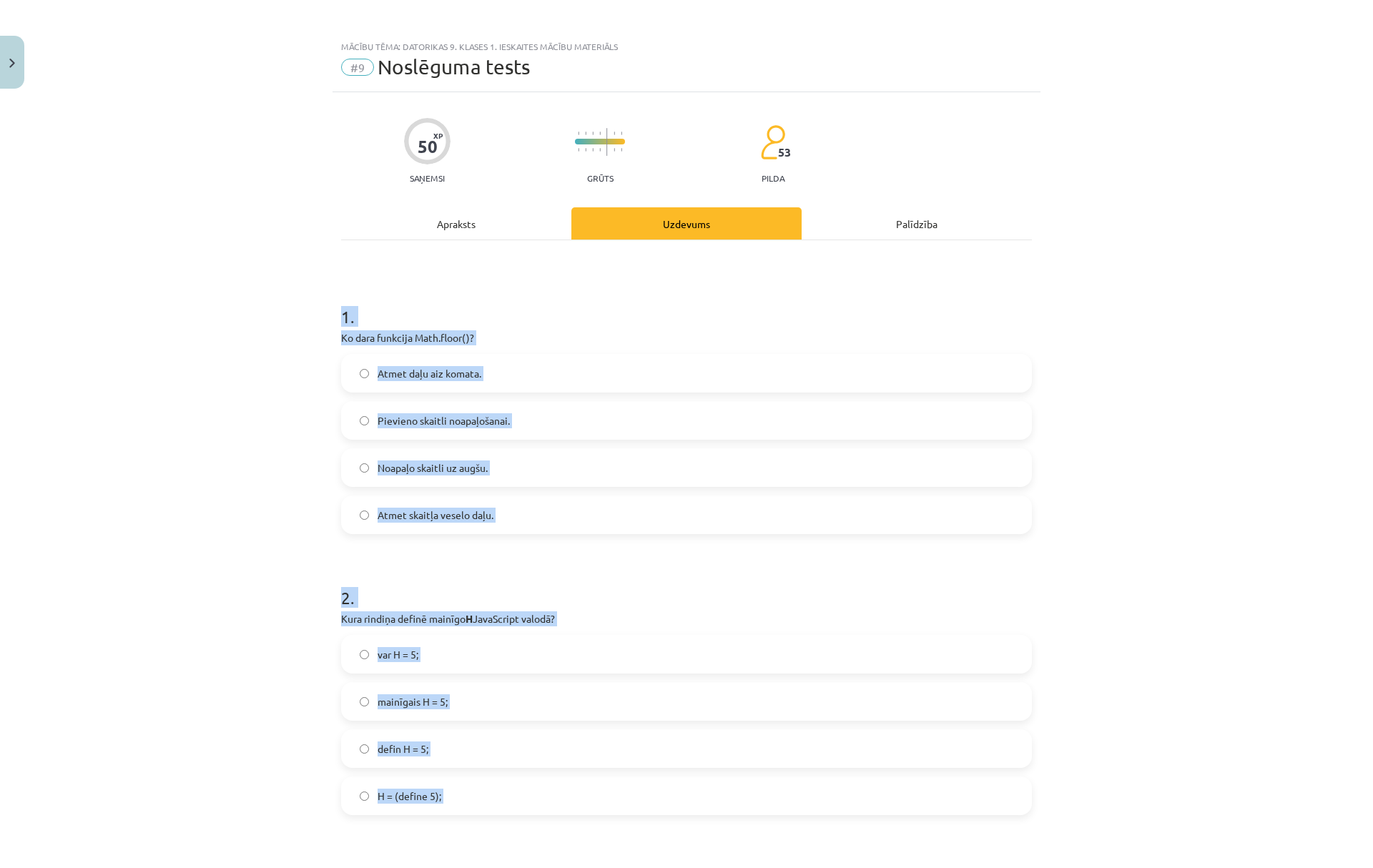
scroll to position [0, 0]
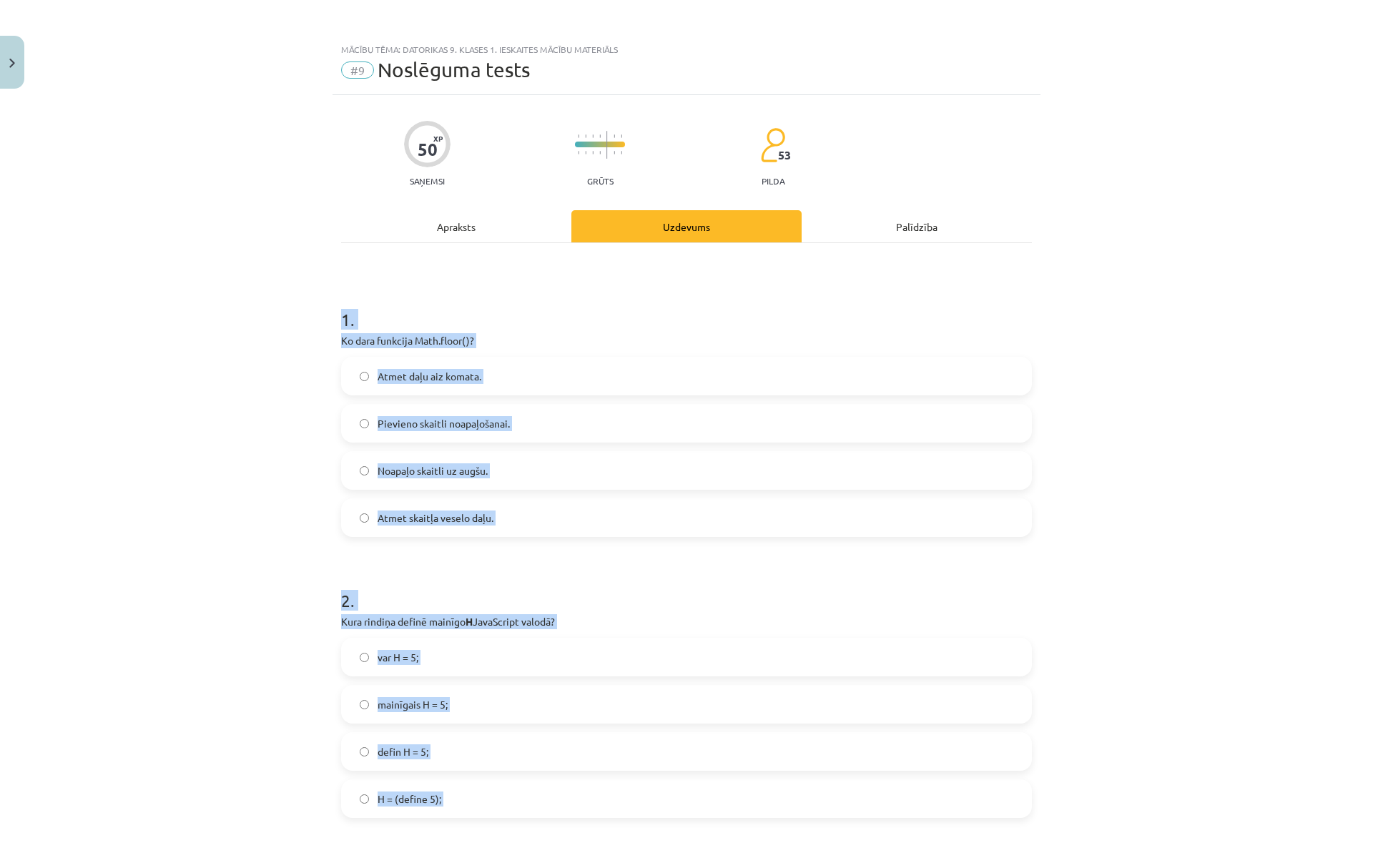
click at [302, 532] on div "Mācību tēma: Datorikas 9. klases 1. ieskaites mācību materiāls #9 Noslēguma tes…" at bounding box center [686, 434] width 1373 height 868
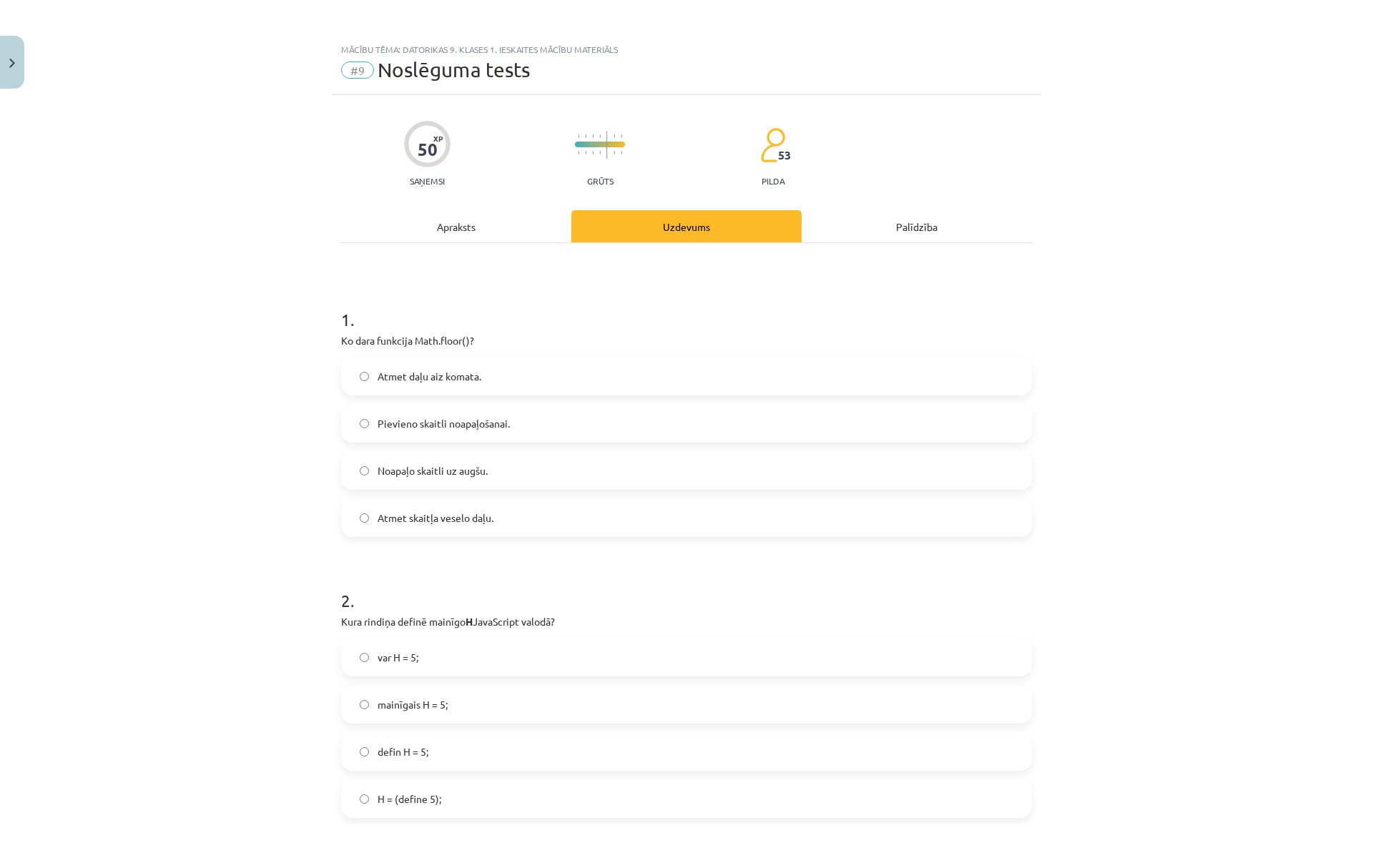
click at [454, 372] on span "Atmet daļu aiz komata." at bounding box center [430, 376] width 104 height 15
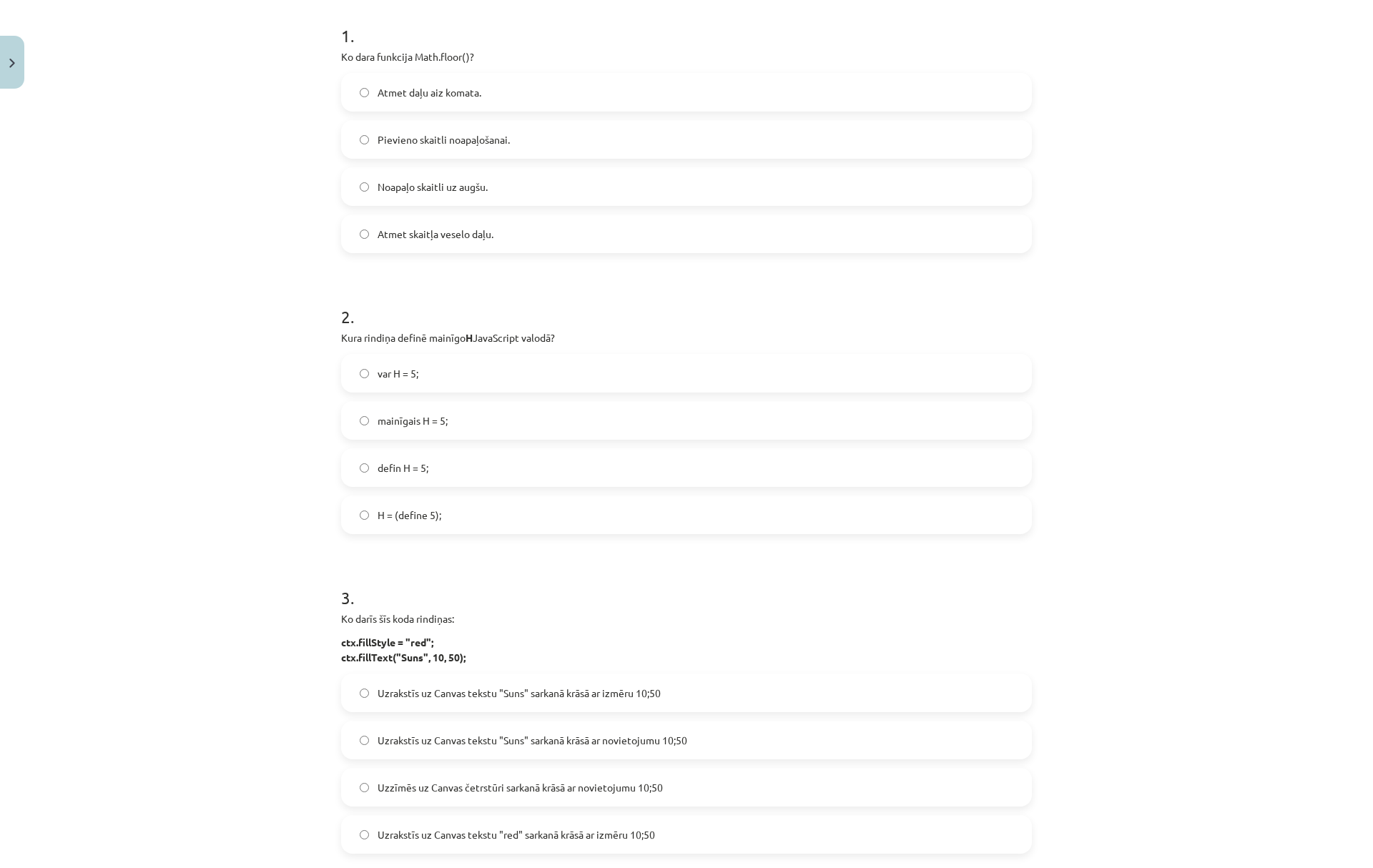
scroll to position [286, 0]
click at [381, 367] on span "var H = 5;" at bounding box center [398, 371] width 41 height 15
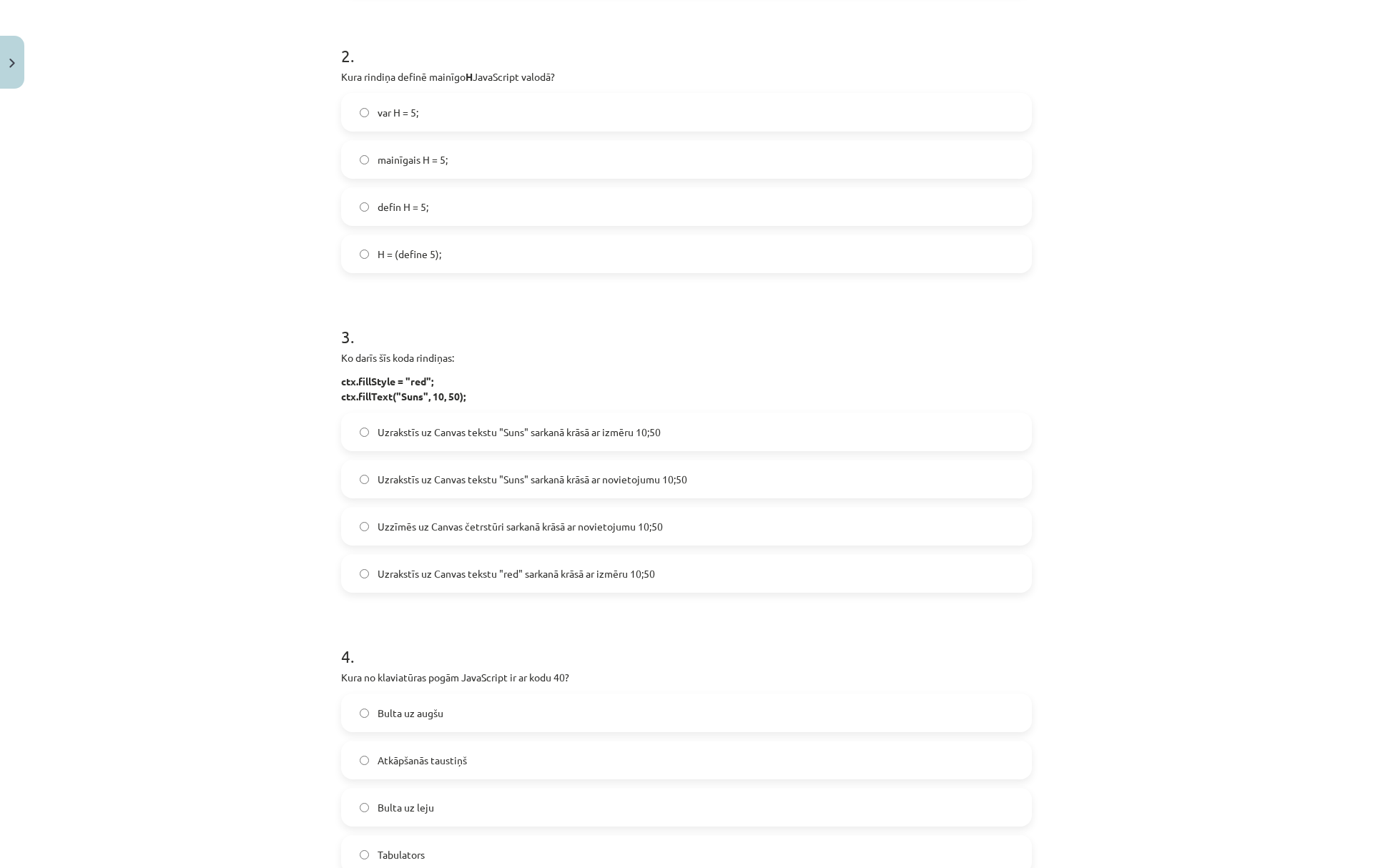
scroll to position [572, 0]
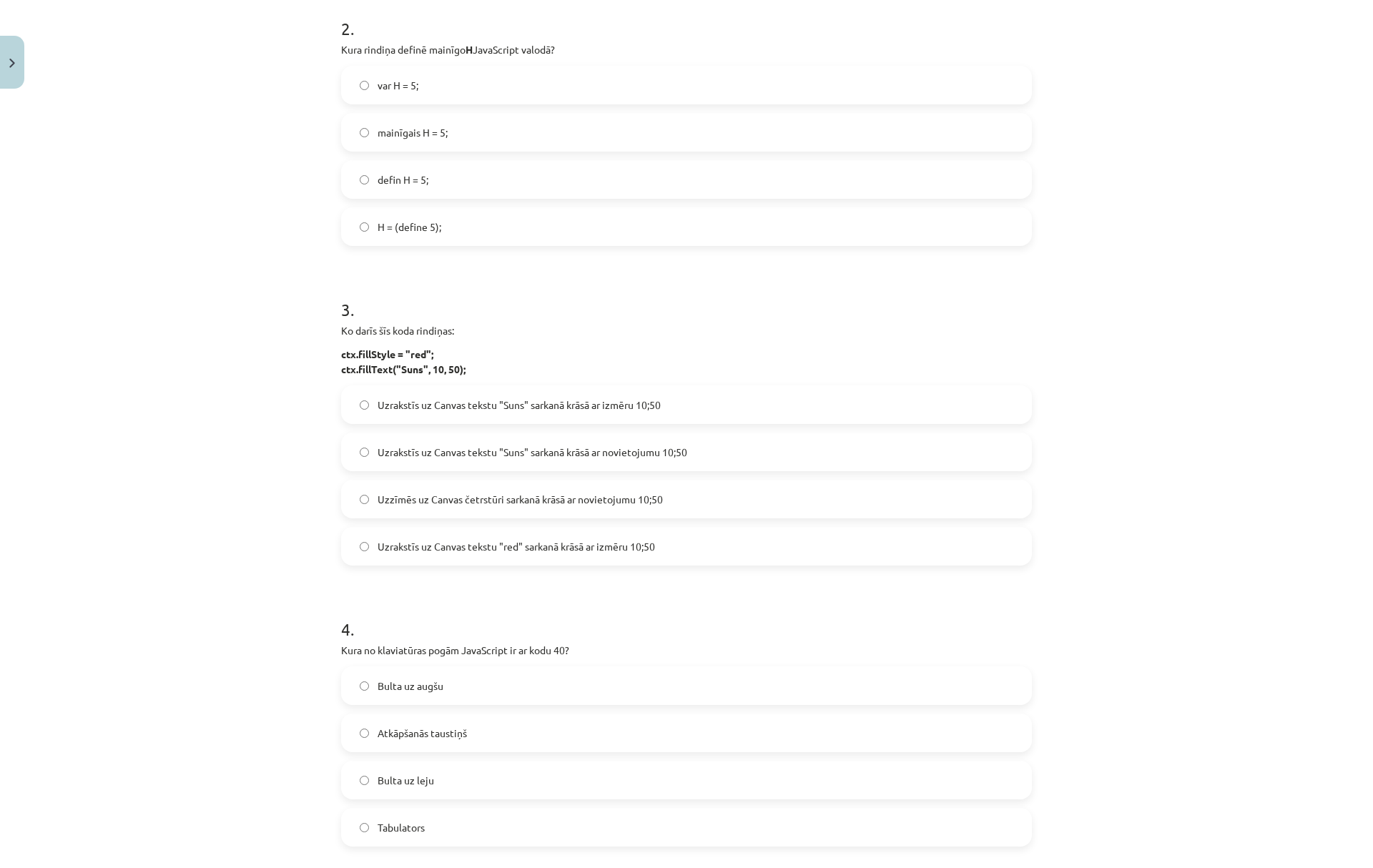
click at [495, 498] on span "Uzzīmēs uz Canvas četrstūri sarkanā krāsā ar novietojumu 10;50" at bounding box center [520, 499] width 285 height 15
click at [476, 461] on label "Uzrakstīs uz Canvas tekstu "Suns" sarkanā krāsā ar novietojumu 10;50" at bounding box center [686, 452] width 688 height 36
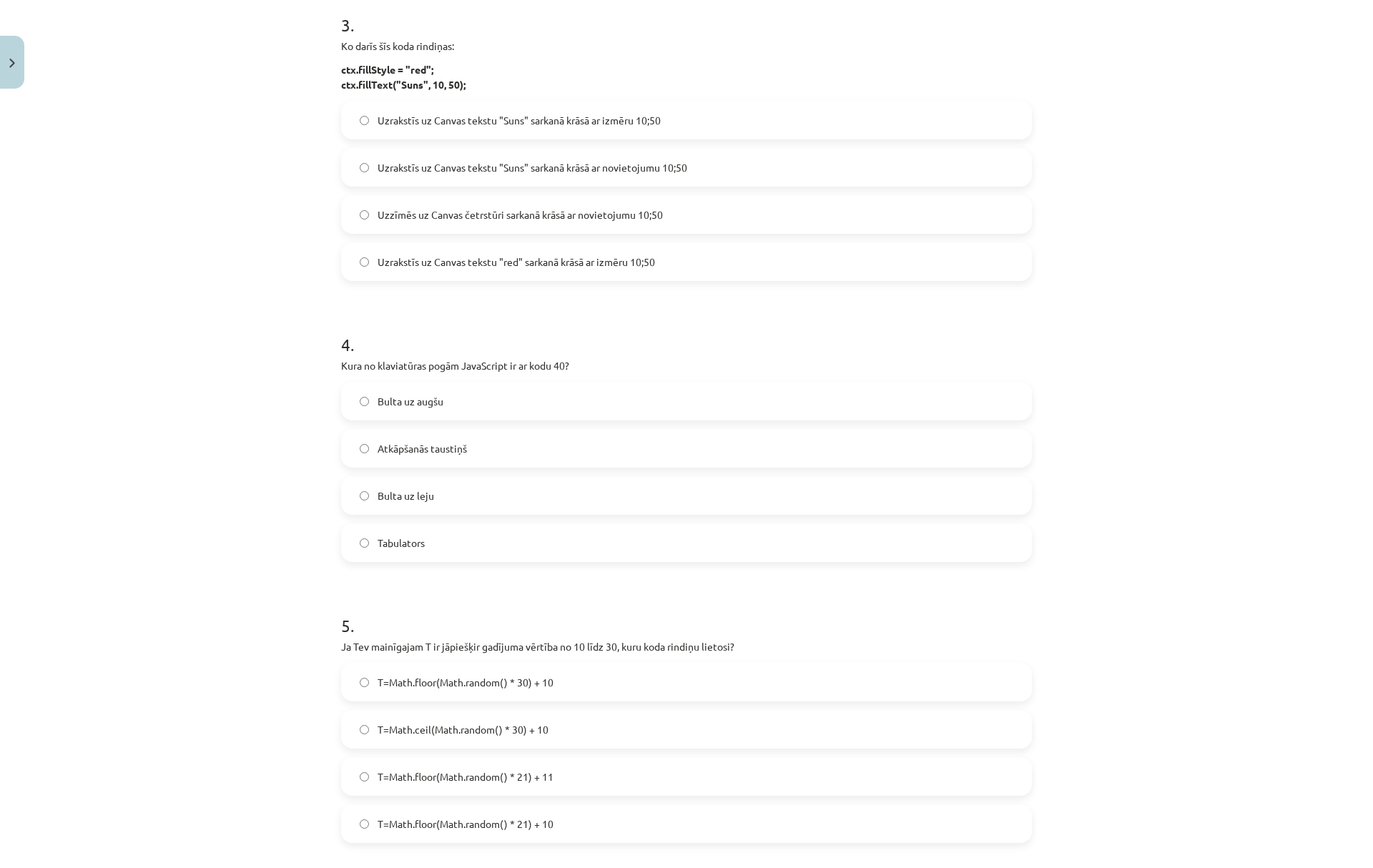
scroll to position [858, 0]
click at [405, 495] on span "Bulta uz leju" at bounding box center [405, 494] width 56 height 15
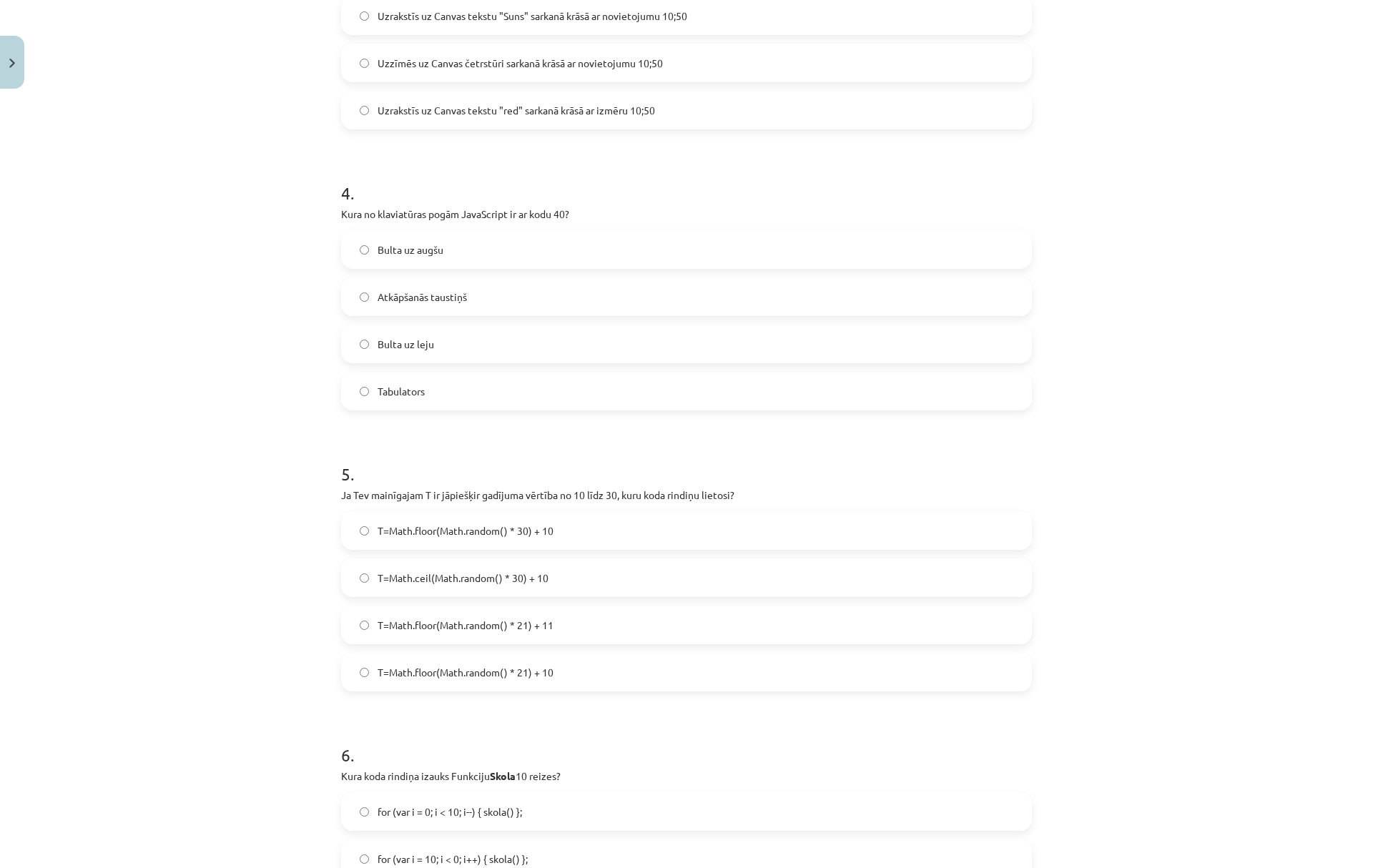
scroll to position [1048, 0]
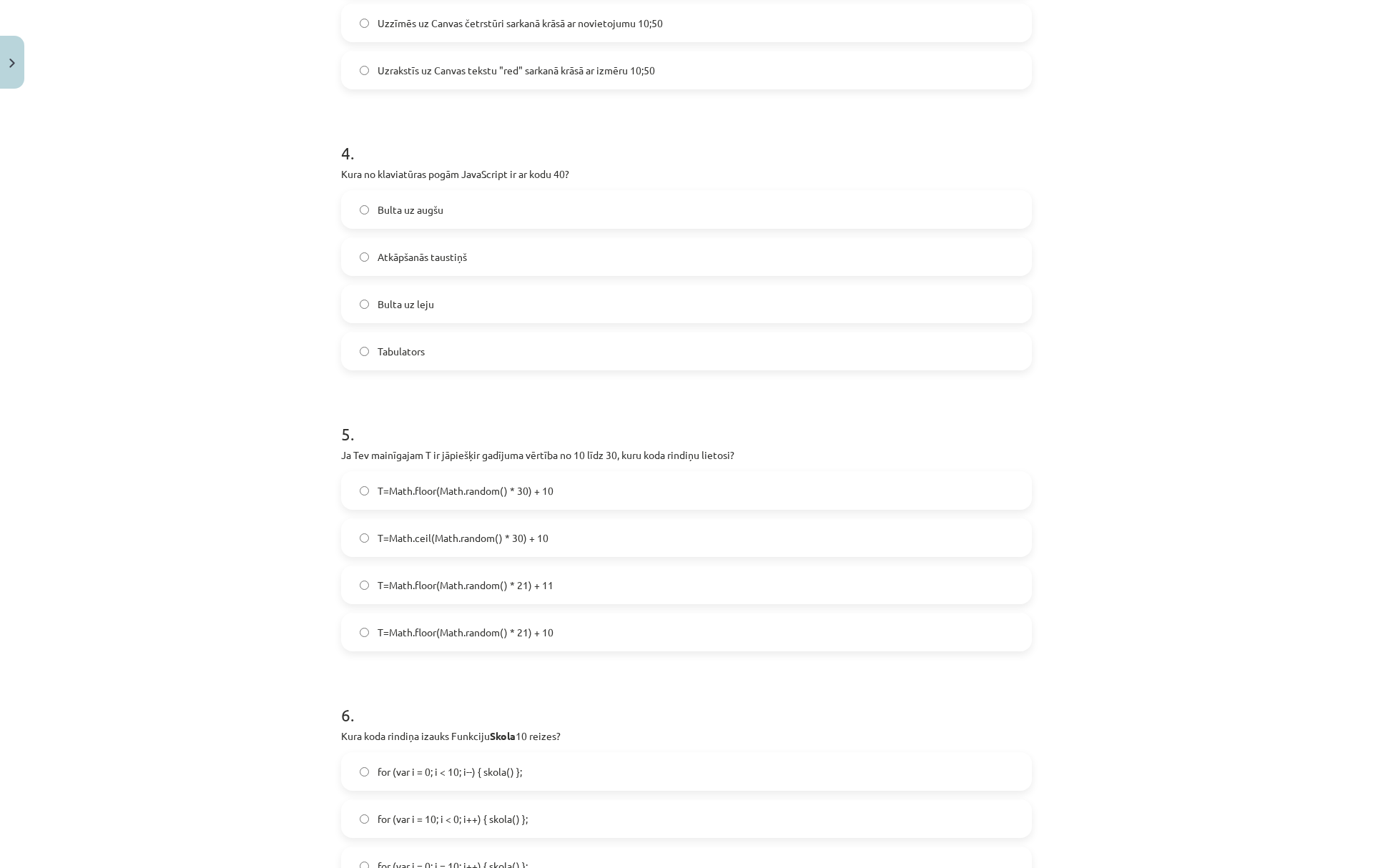
click at [493, 636] on span "T=Math.floor(Math.random() * 21) + 10" at bounding box center [465, 632] width 176 height 15
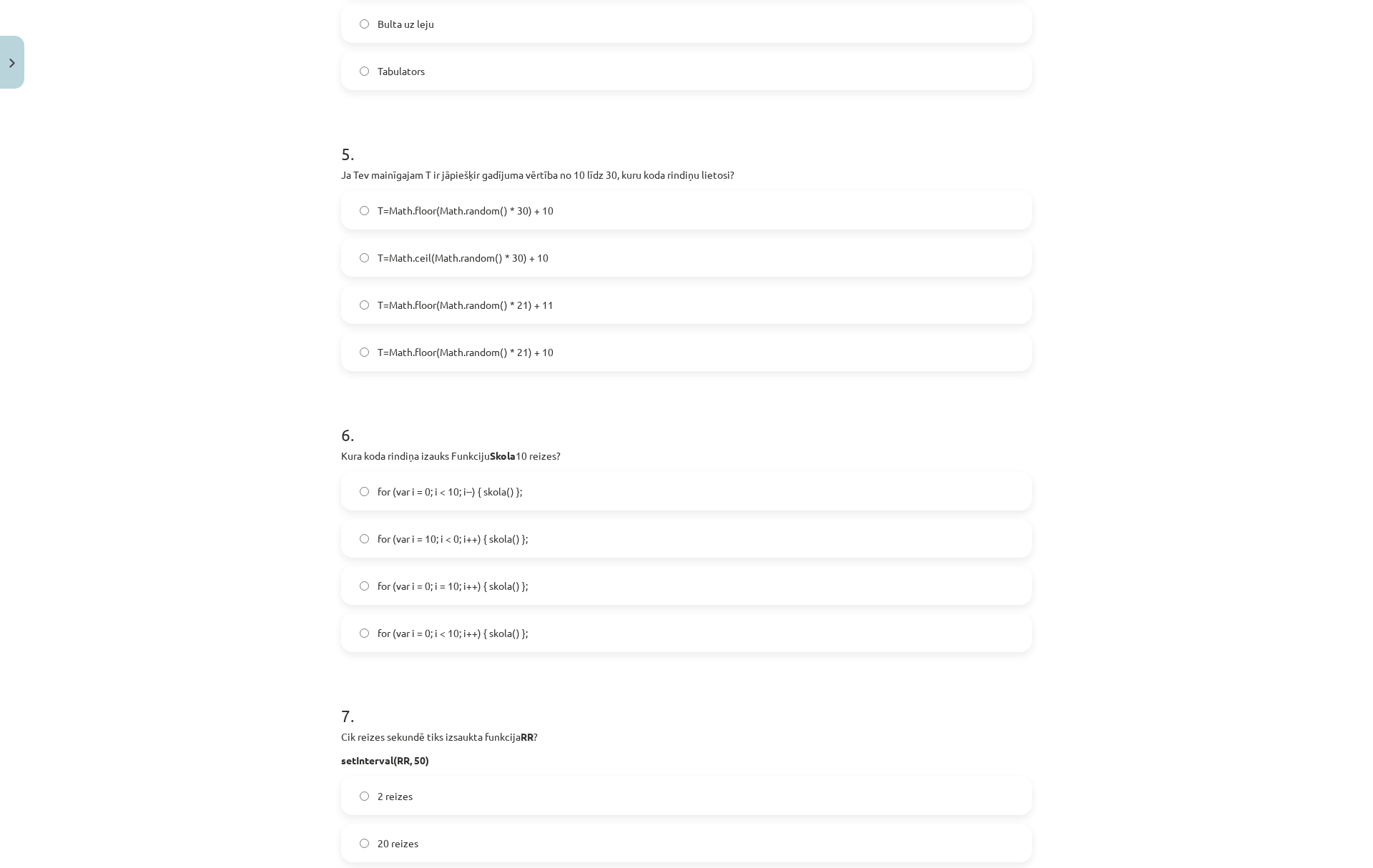
scroll to position [1334, 0]
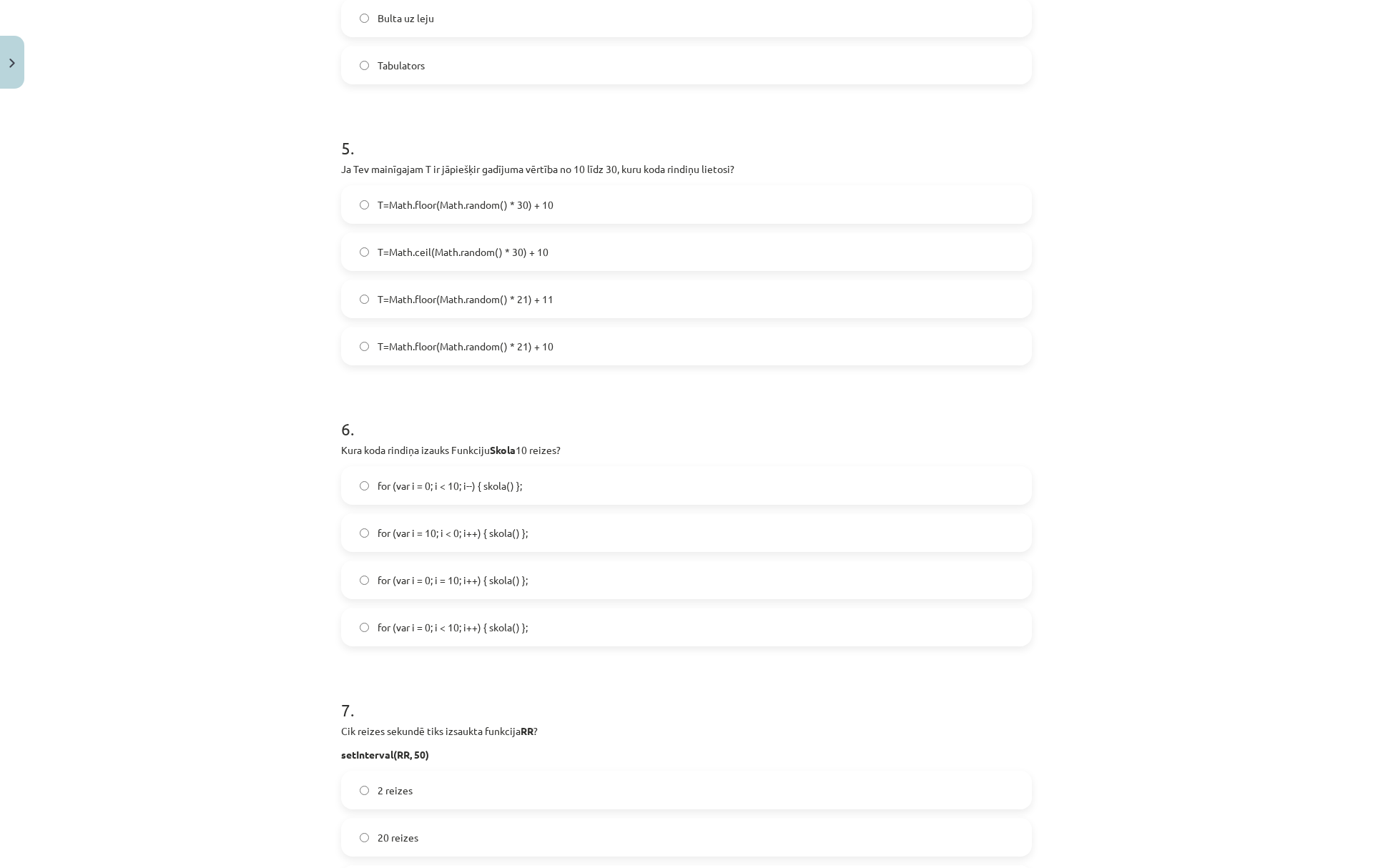
click at [479, 582] on span "for (var i = 0; i = 10; i++) { skola() };" at bounding box center [452, 580] width 150 height 15
click at [508, 631] on span "for (var i = 0; i < 10; i++) { skola() };" at bounding box center [452, 627] width 150 height 15
click at [475, 626] on span "for (var i = 0; i < 10; i++) { skola() };" at bounding box center [452, 627] width 150 height 15
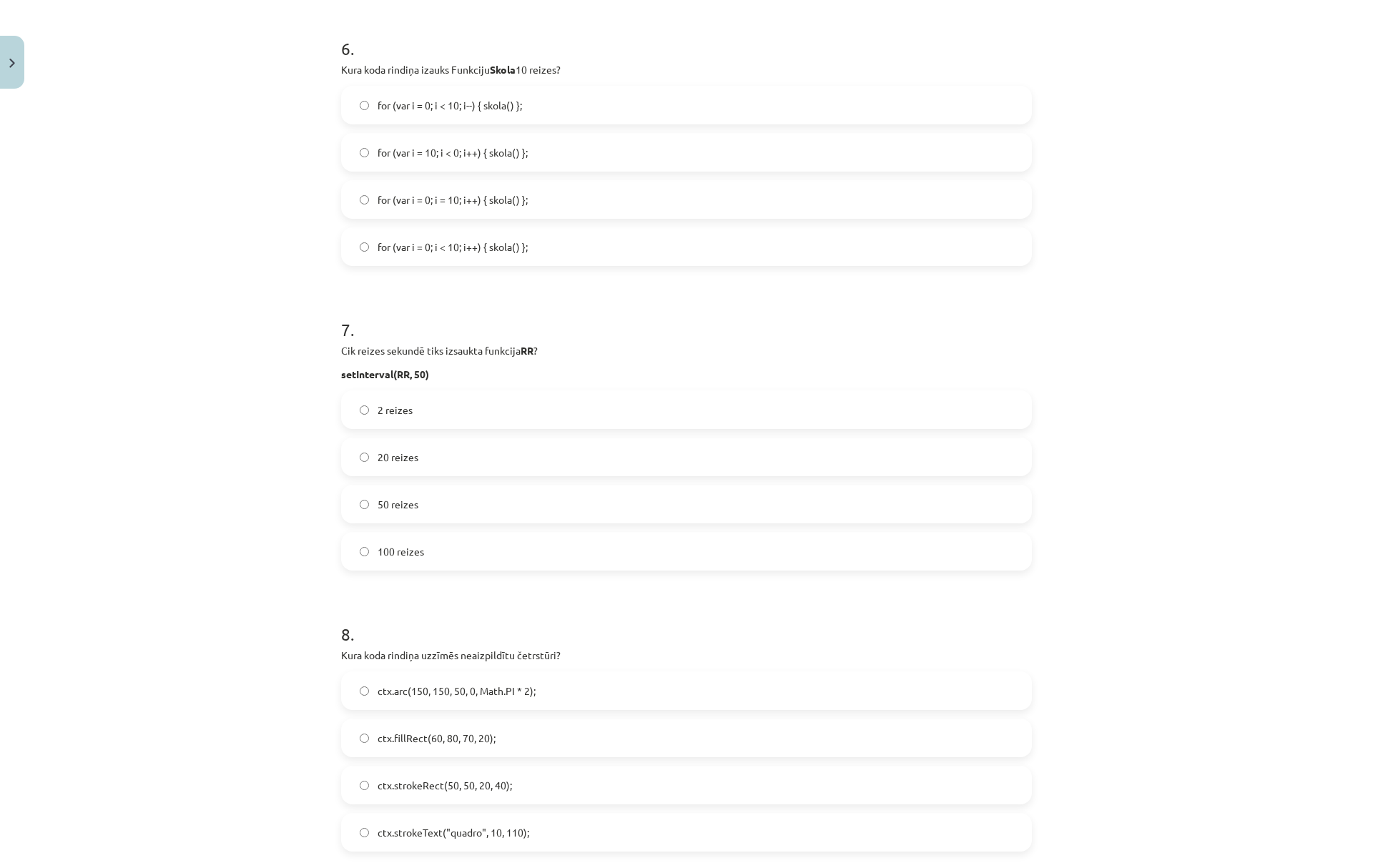
scroll to position [1716, 0]
click at [387, 457] on span "20 reizes" at bounding box center [398, 456] width 41 height 15
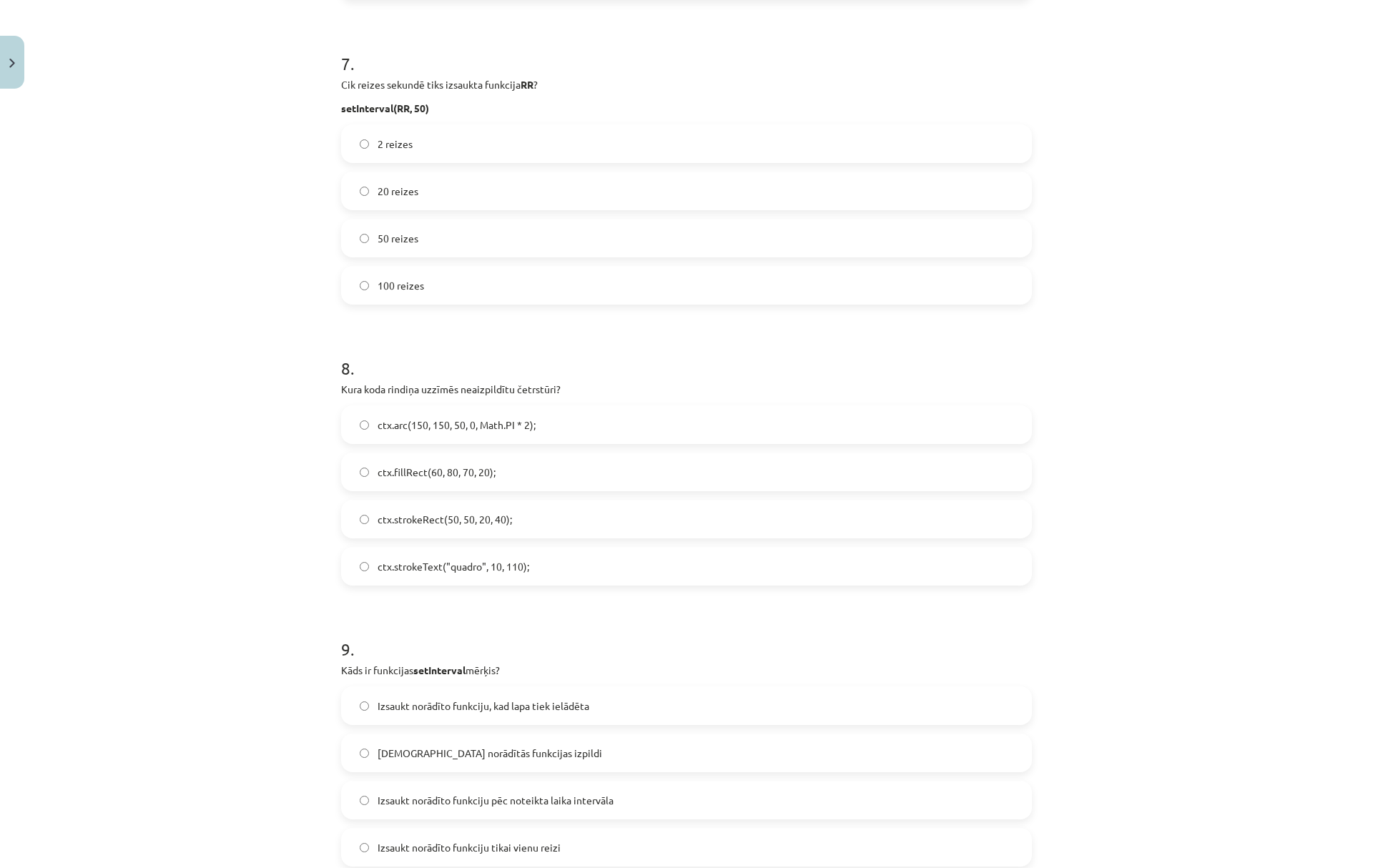
scroll to position [2002, 0]
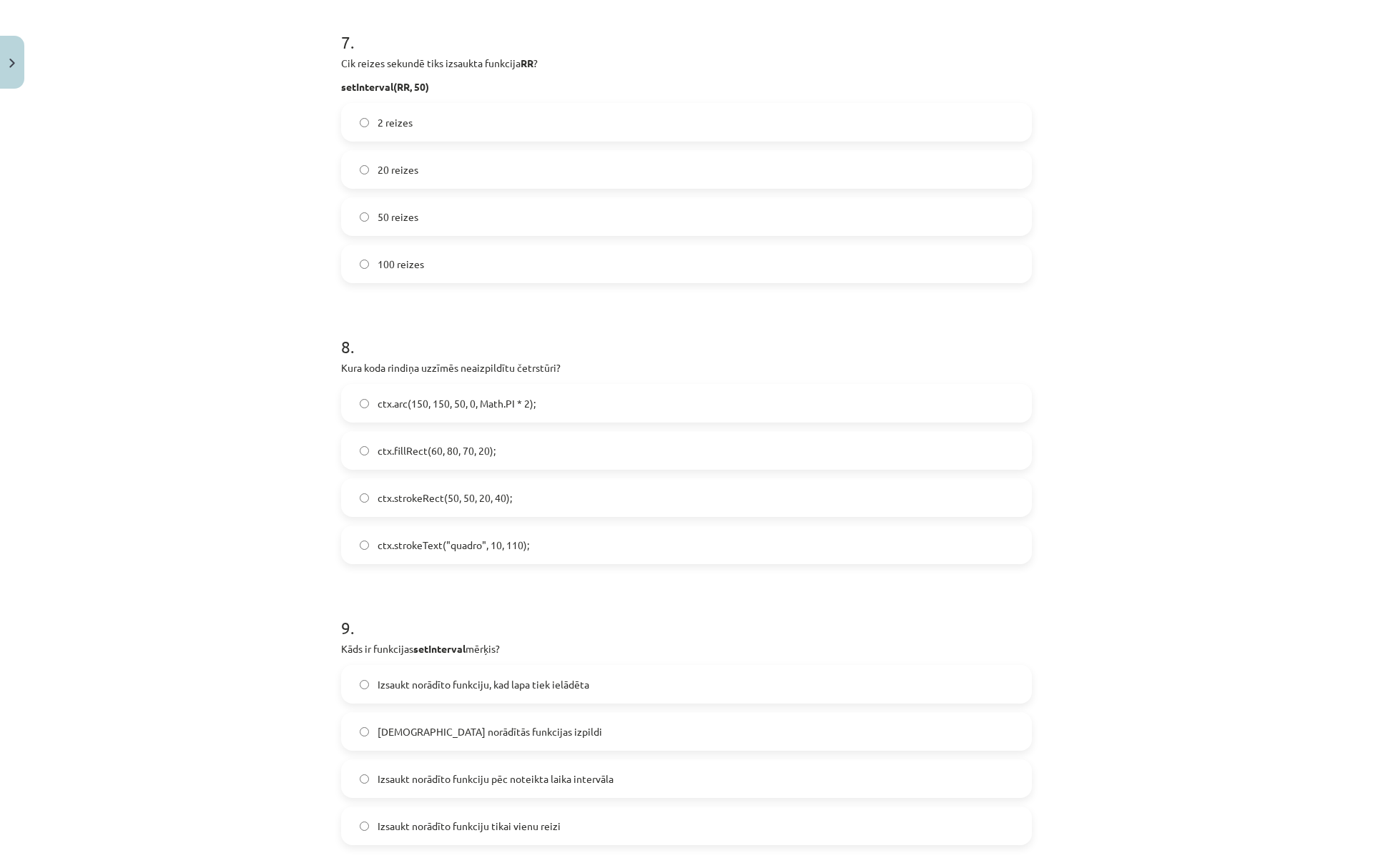
click at [422, 504] on span "ctx.strokeRect(50, 50, 20, 40);" at bounding box center [445, 498] width 135 height 15
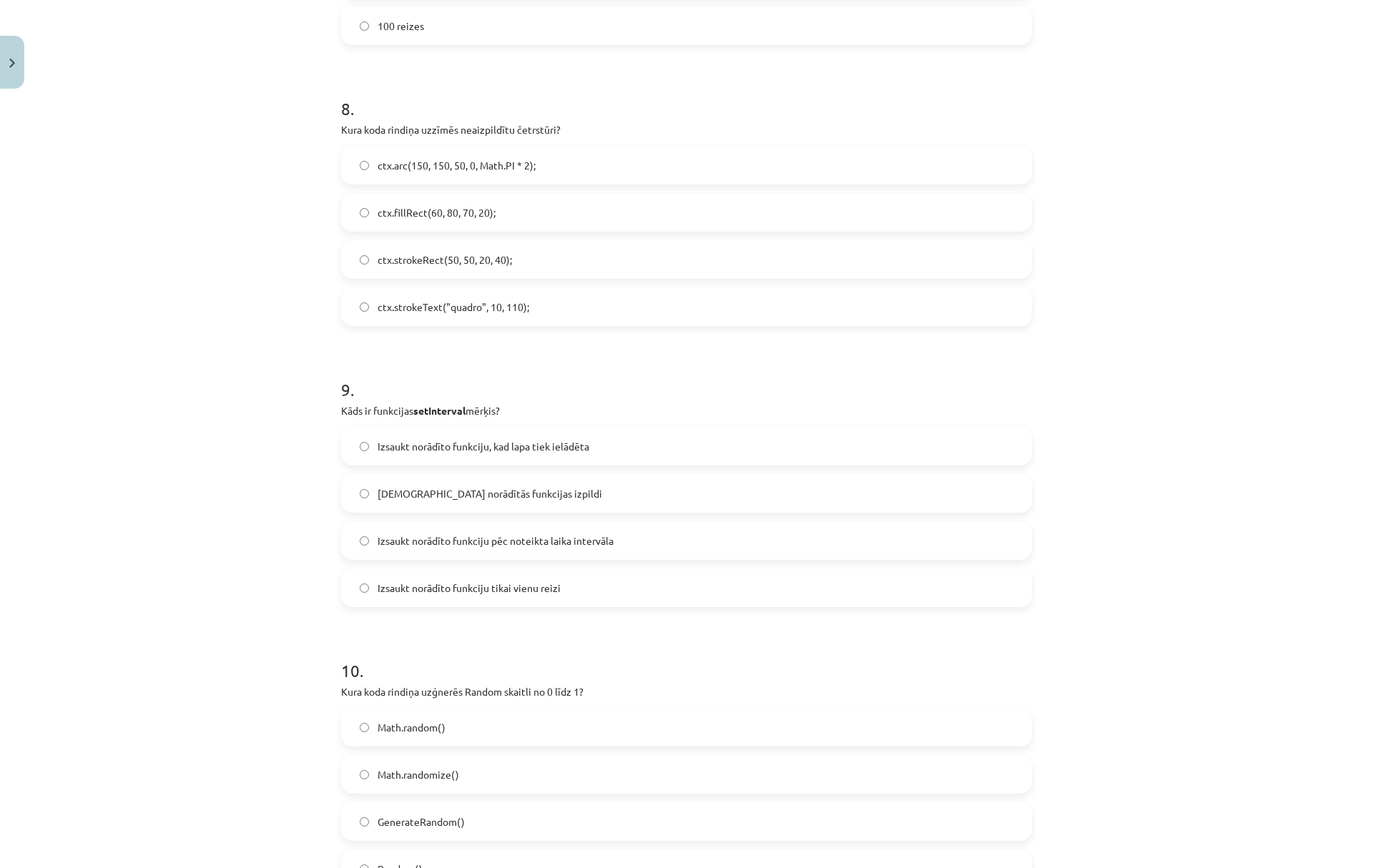
scroll to position [2289, 0]
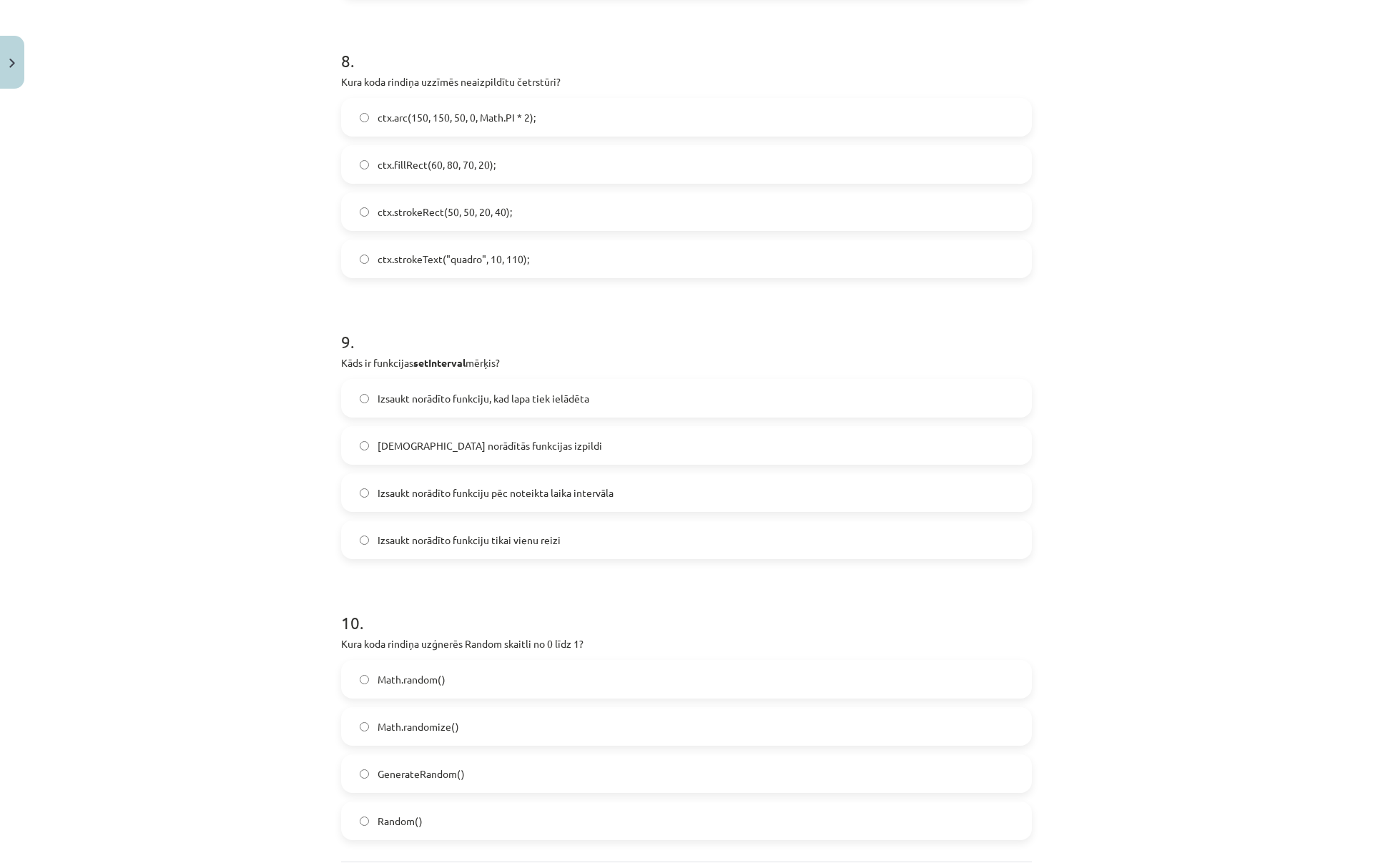
click at [438, 490] on span "Izsaukt norādīto funkciju pēc noteikta laika intervāla" at bounding box center [495, 493] width 236 height 15
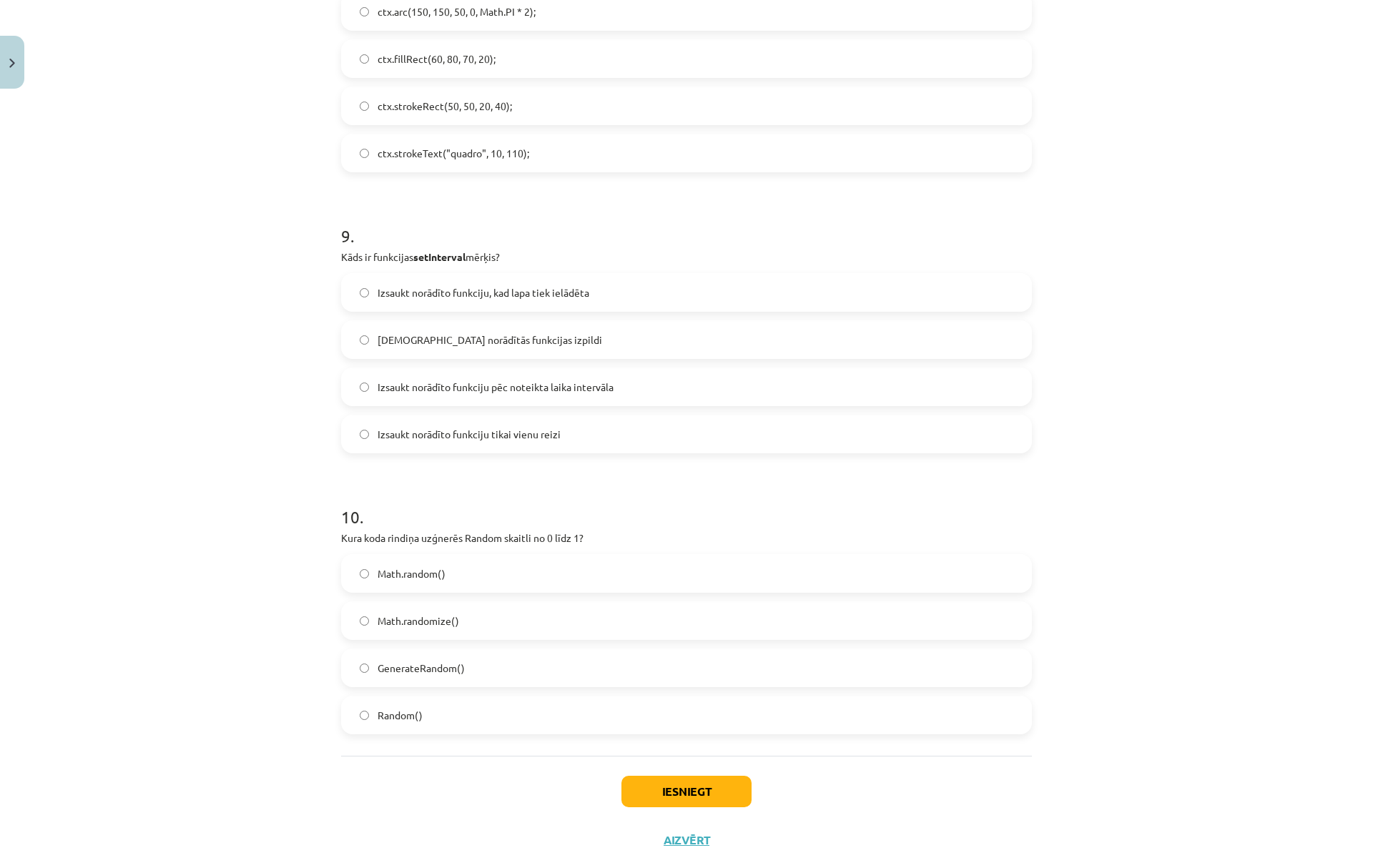
scroll to position [2426, 0]
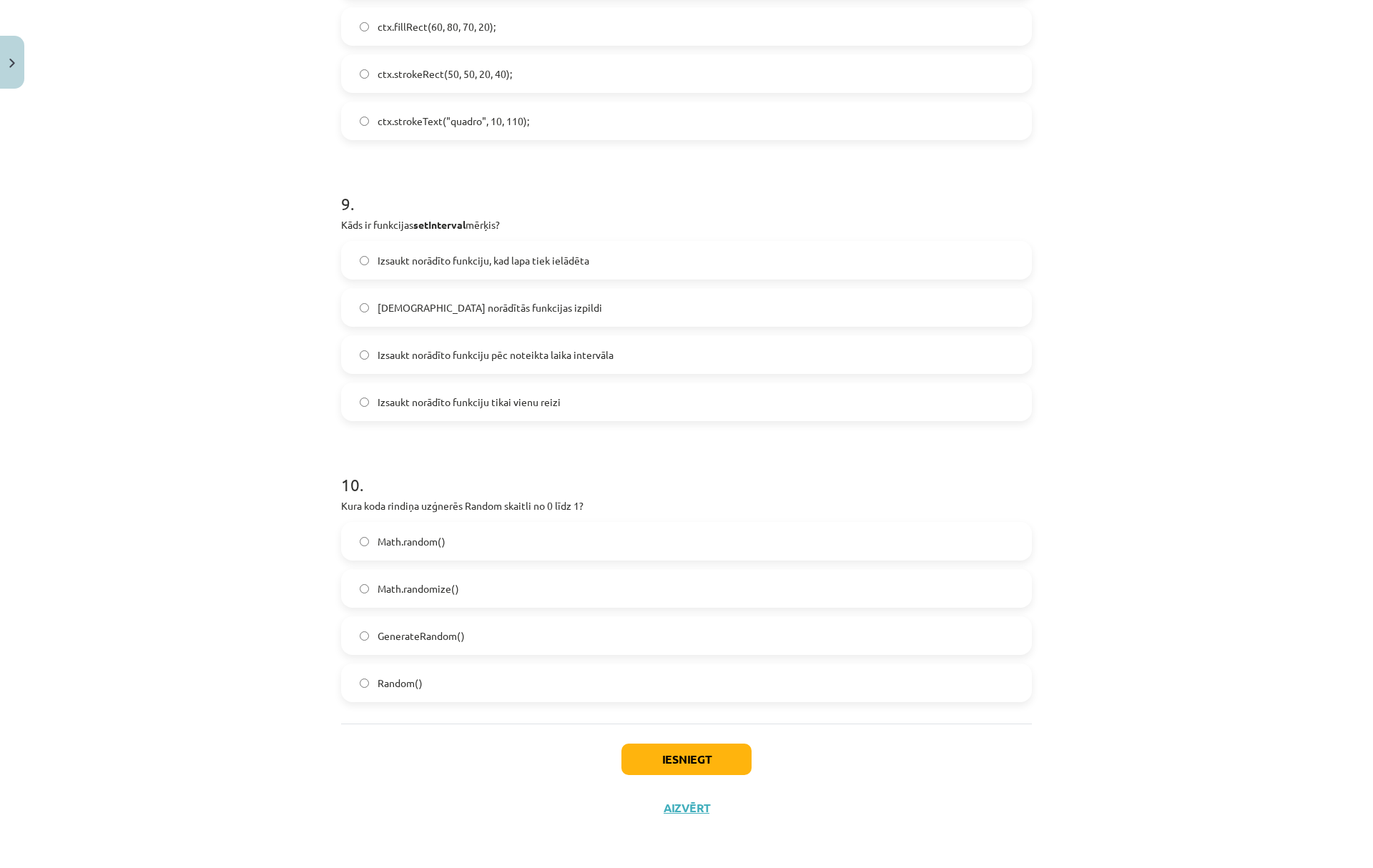
click at [381, 539] on span "Math.random()" at bounding box center [411, 542] width 68 height 15
click at [693, 752] on button "Iesniegt" at bounding box center [686, 759] width 130 height 31
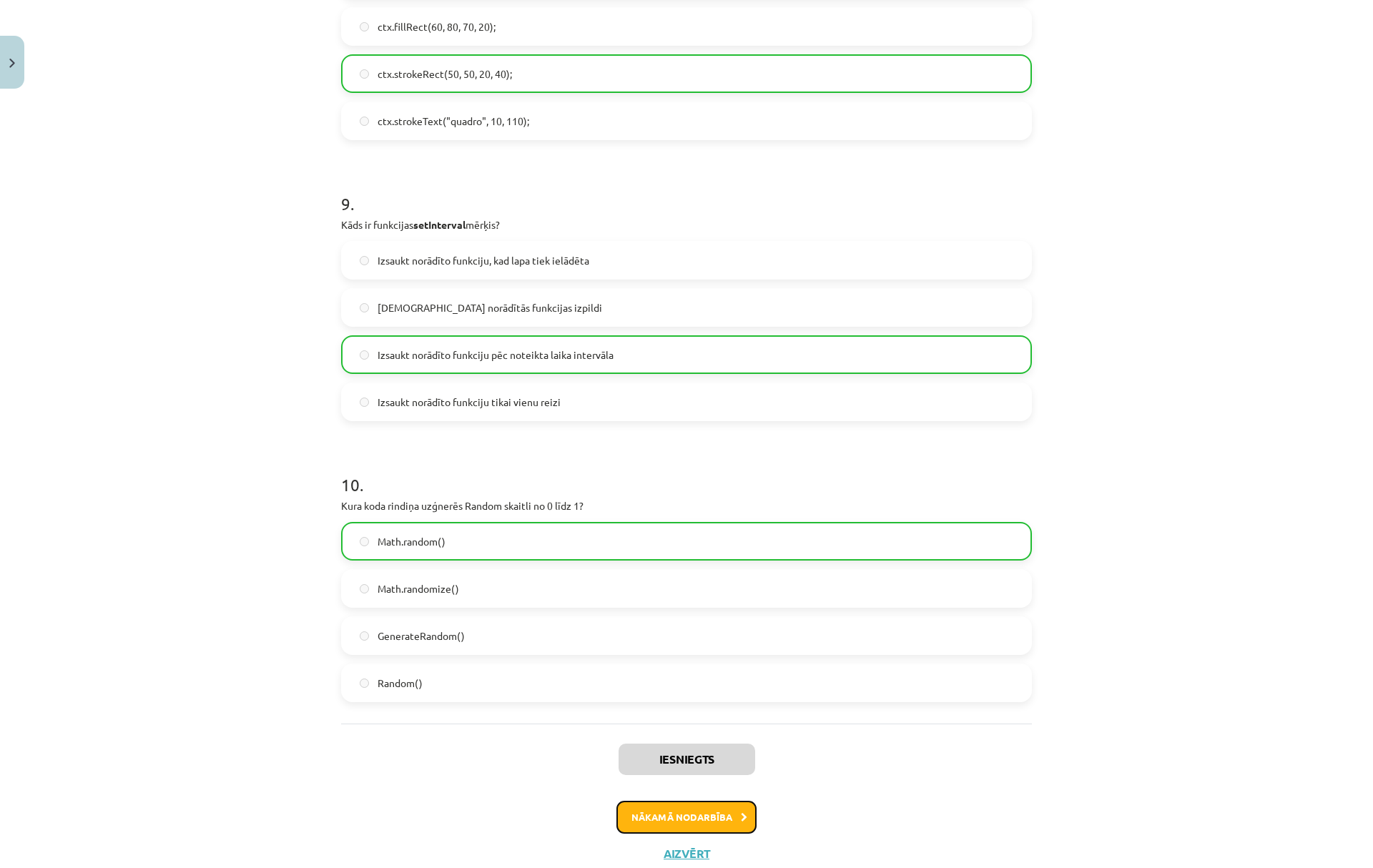
click at [673, 811] on button "Nākamā nodarbība" at bounding box center [686, 817] width 141 height 33
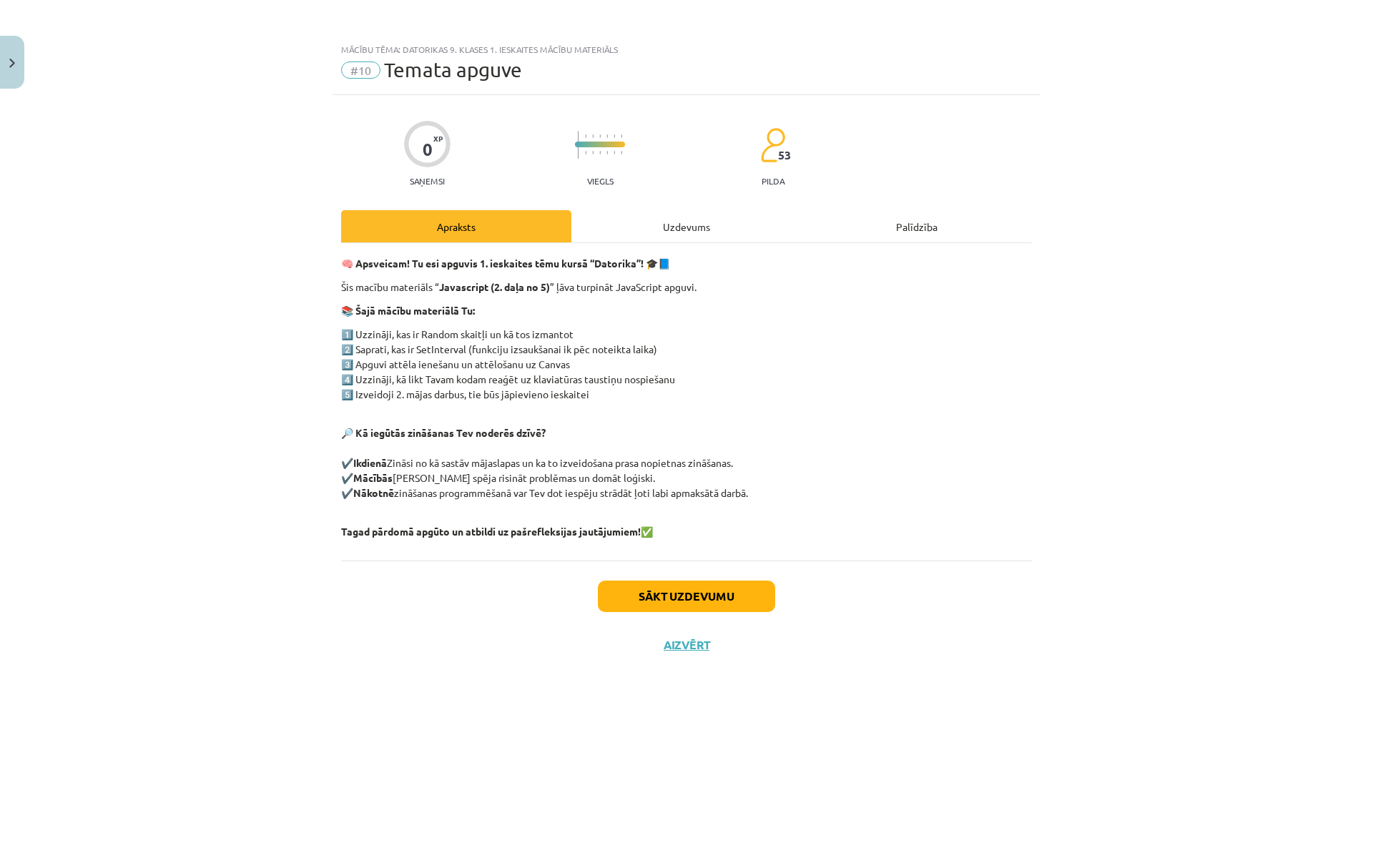
click at [631, 217] on div "Uzdevums" at bounding box center [686, 226] width 231 height 32
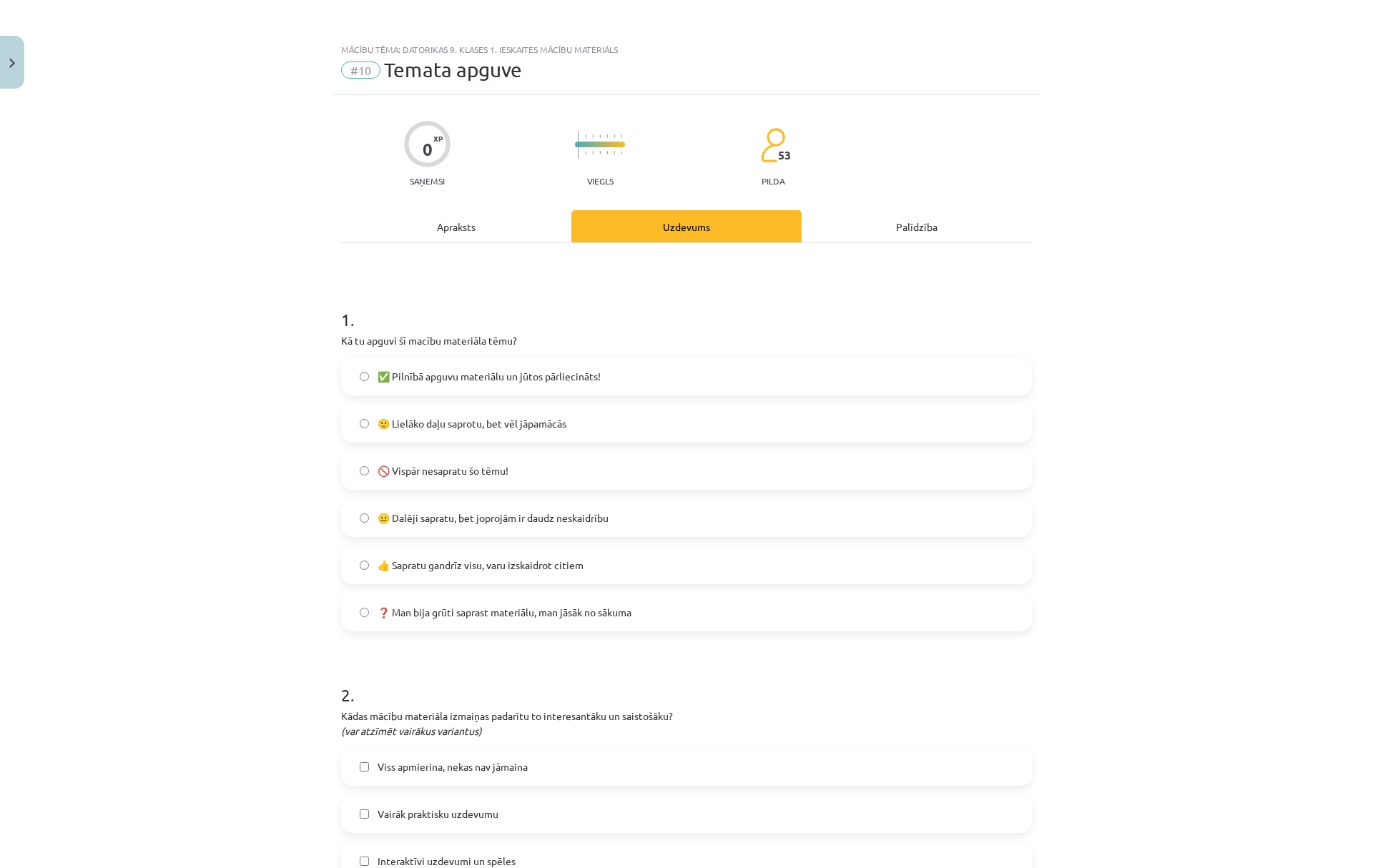
click at [363, 376] on label "✅ Pilnībā apguvu materiālu un jūtos pārliecināts!" at bounding box center [686, 376] width 688 height 36
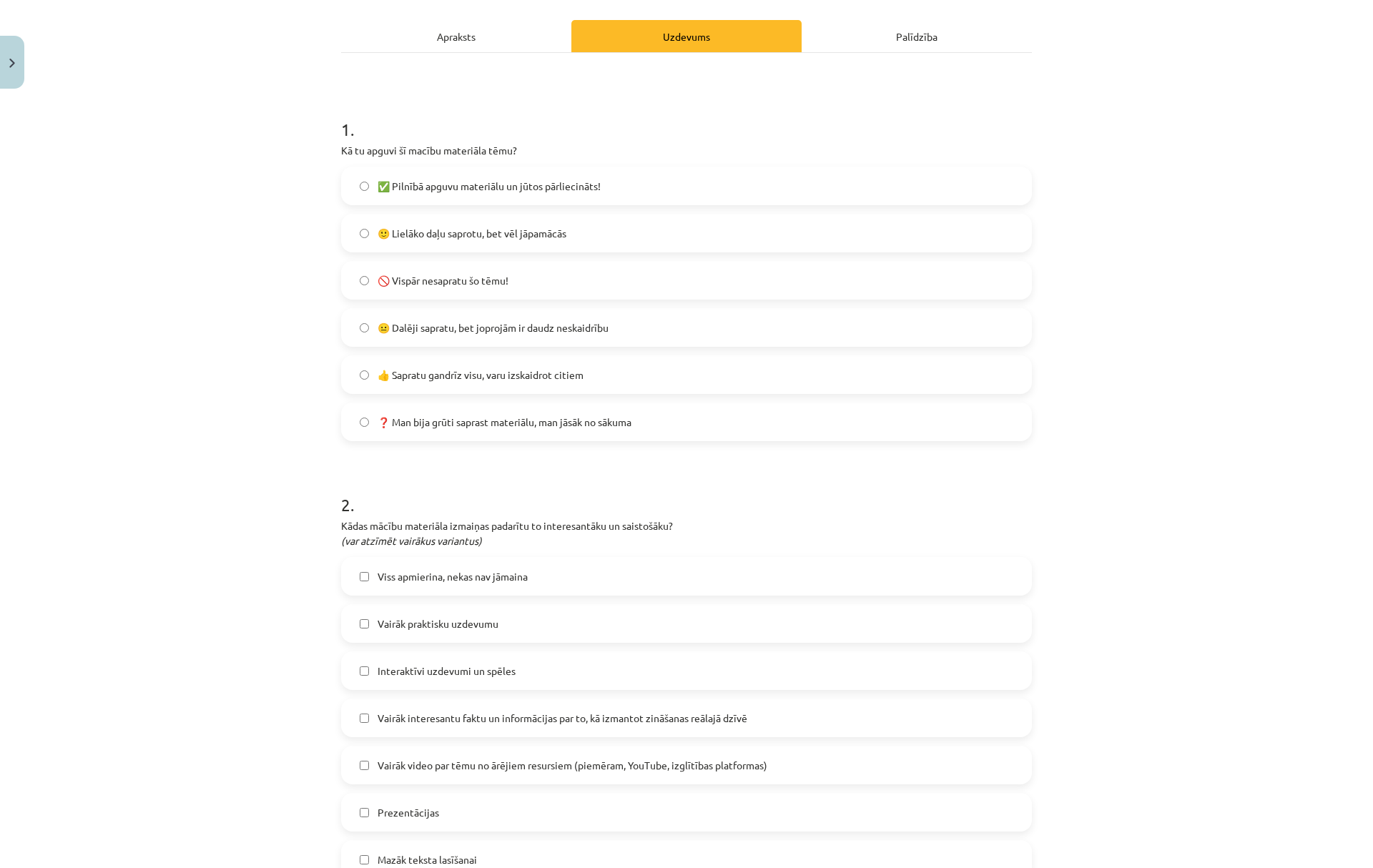
click at [475, 579] on span "Viss apmierina, nekas nav jāmaina" at bounding box center [452, 577] width 150 height 15
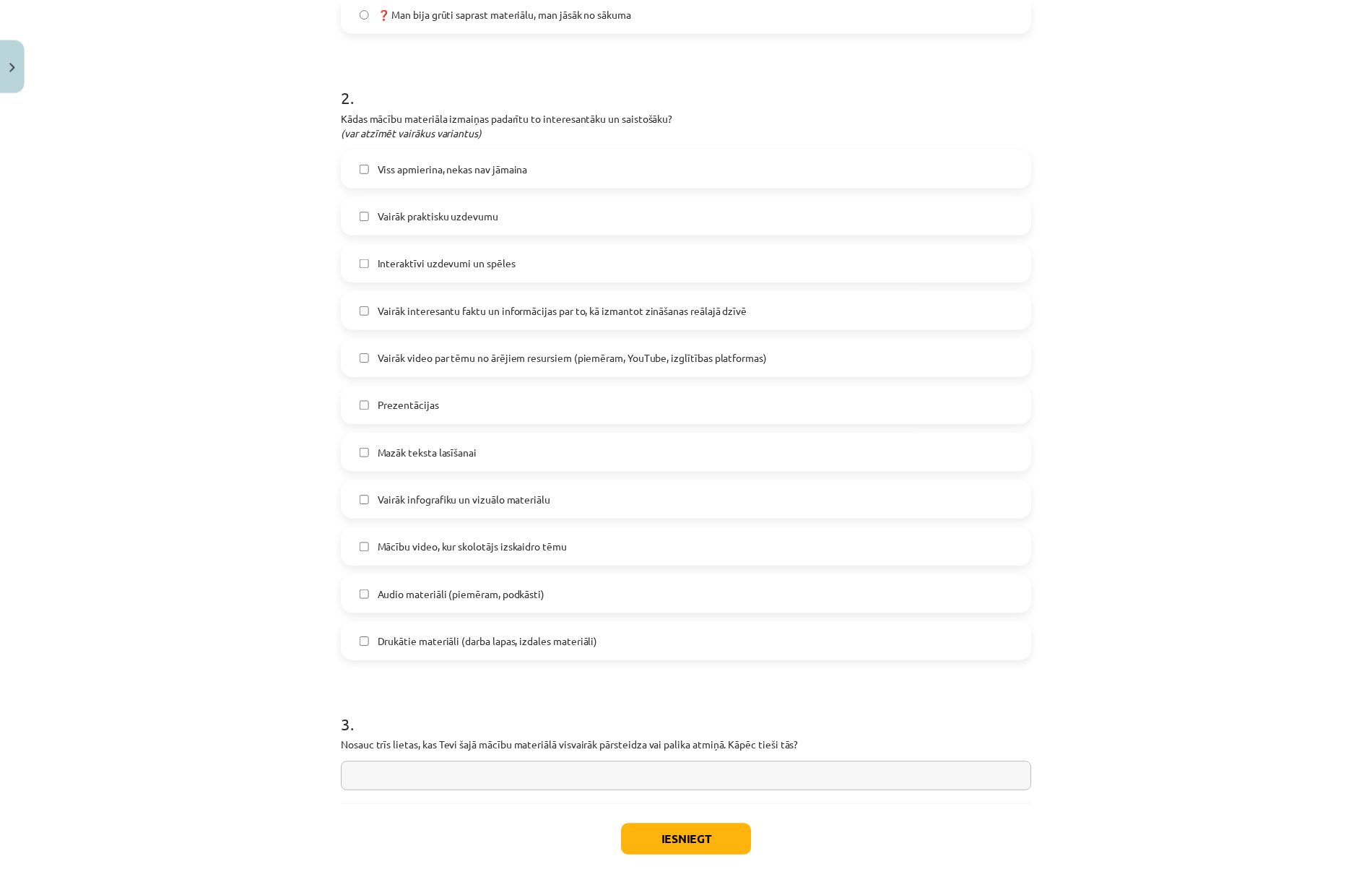
scroll to position [685, 0]
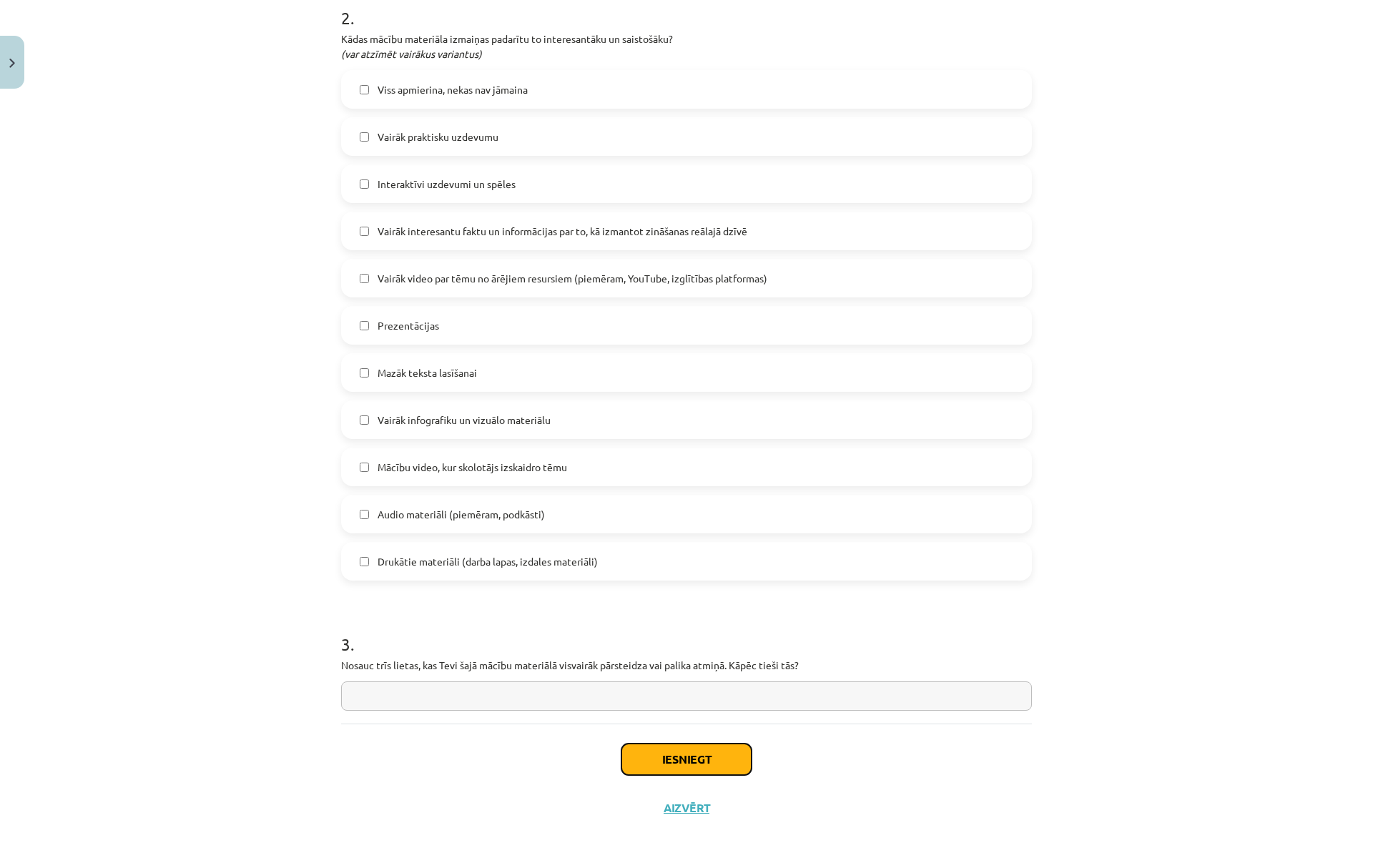
click at [685, 758] on button "Iesniegt" at bounding box center [686, 759] width 130 height 31
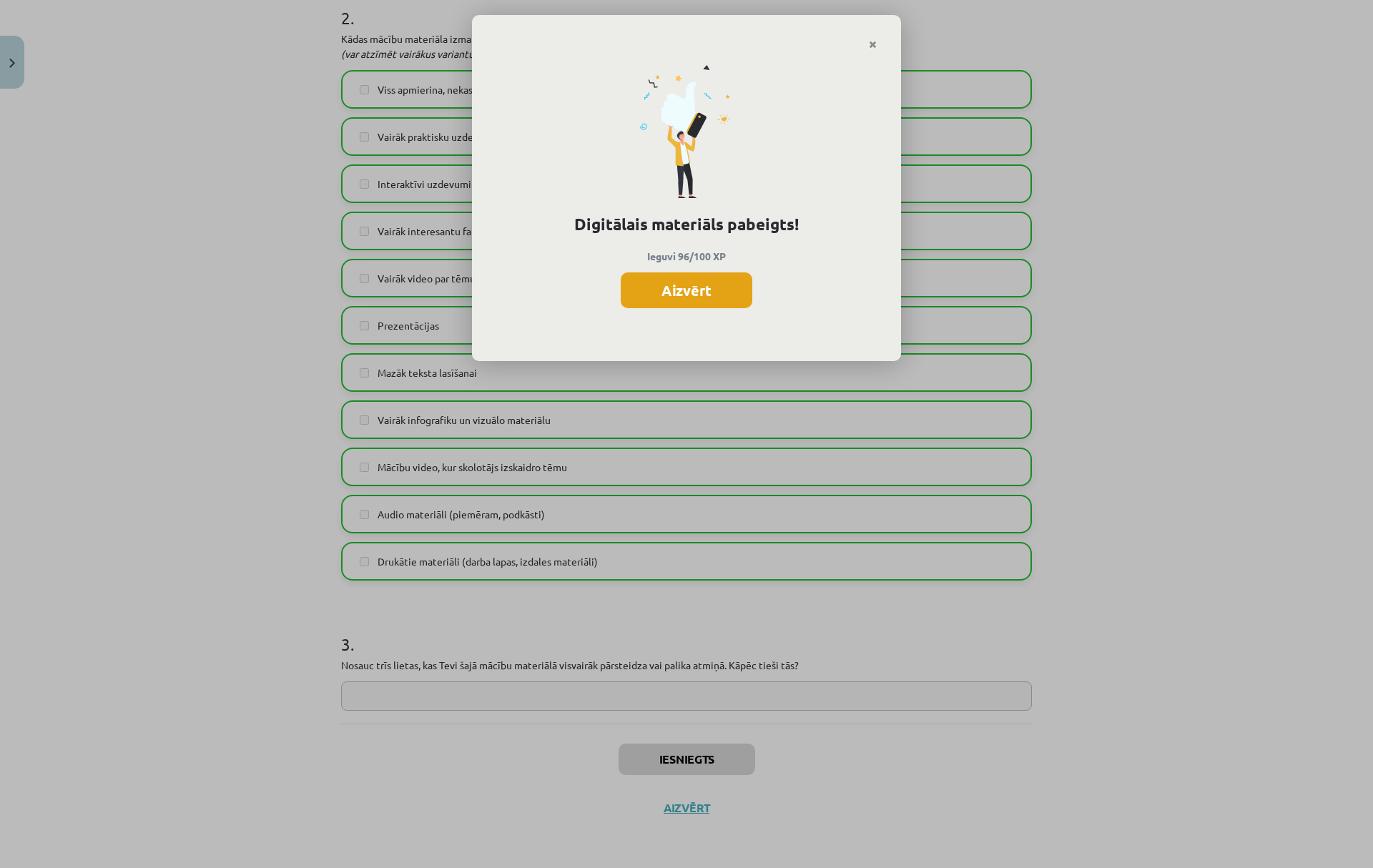
drag, startPoint x: 681, startPoint y: 269, endPoint x: 686, endPoint y: 284, distance: 15.8
click at [681, 272] on div "Digitālais materiāls pabeigts! Ieguvi 96/100 XP Aizvērt" at bounding box center [686, 206] width 429 height 312
click at [688, 289] on button "Aizvērt" at bounding box center [686, 290] width 132 height 36
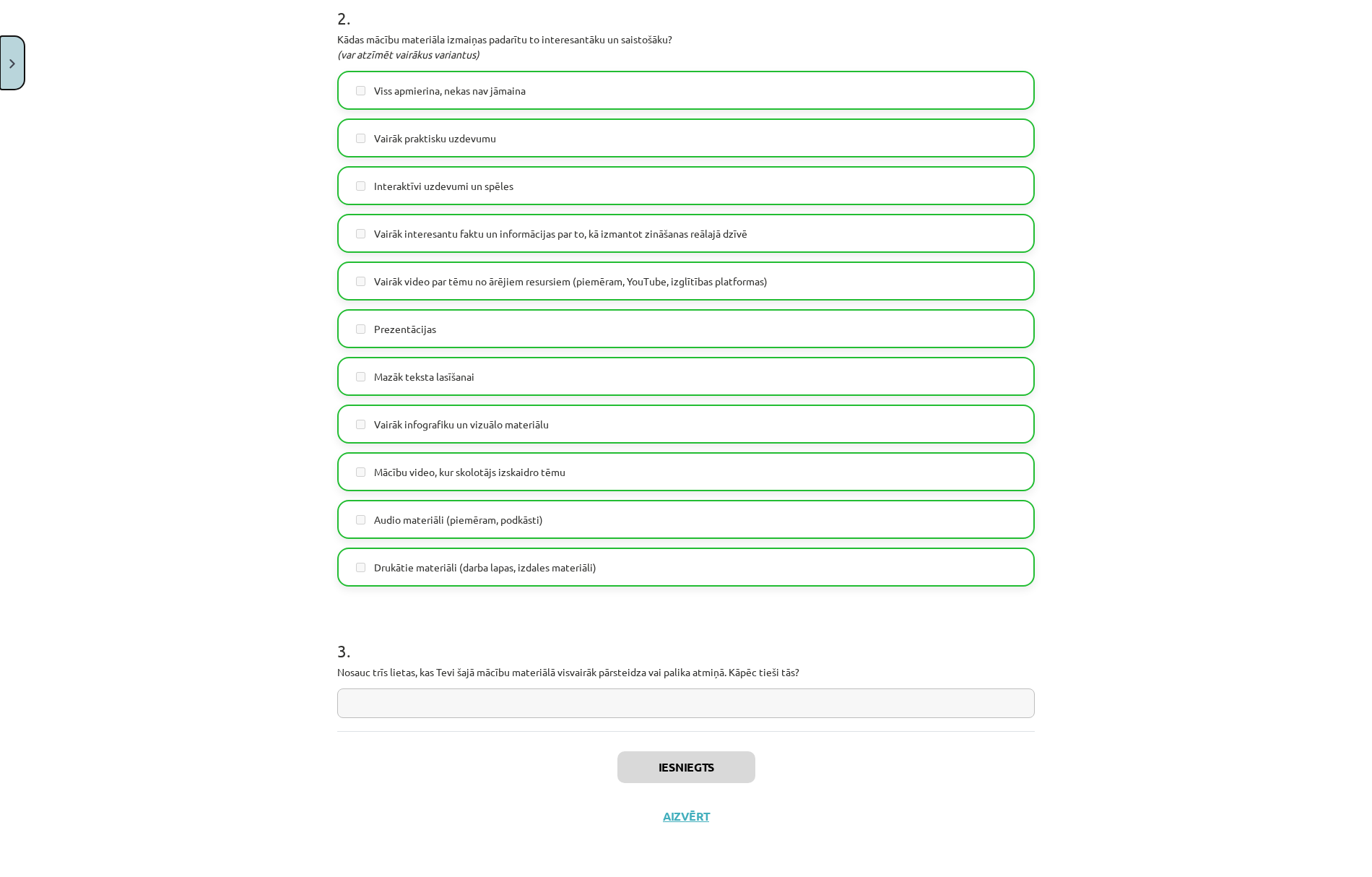
click at [10, 76] on button "Close" at bounding box center [12, 63] width 24 height 53
click at [125, 265] on div "Mācību tēma: Datorikas 9. klases 1. ieskaites mācību materiāls #10 Temata apguv…" at bounding box center [686, 438] width 1372 height 877
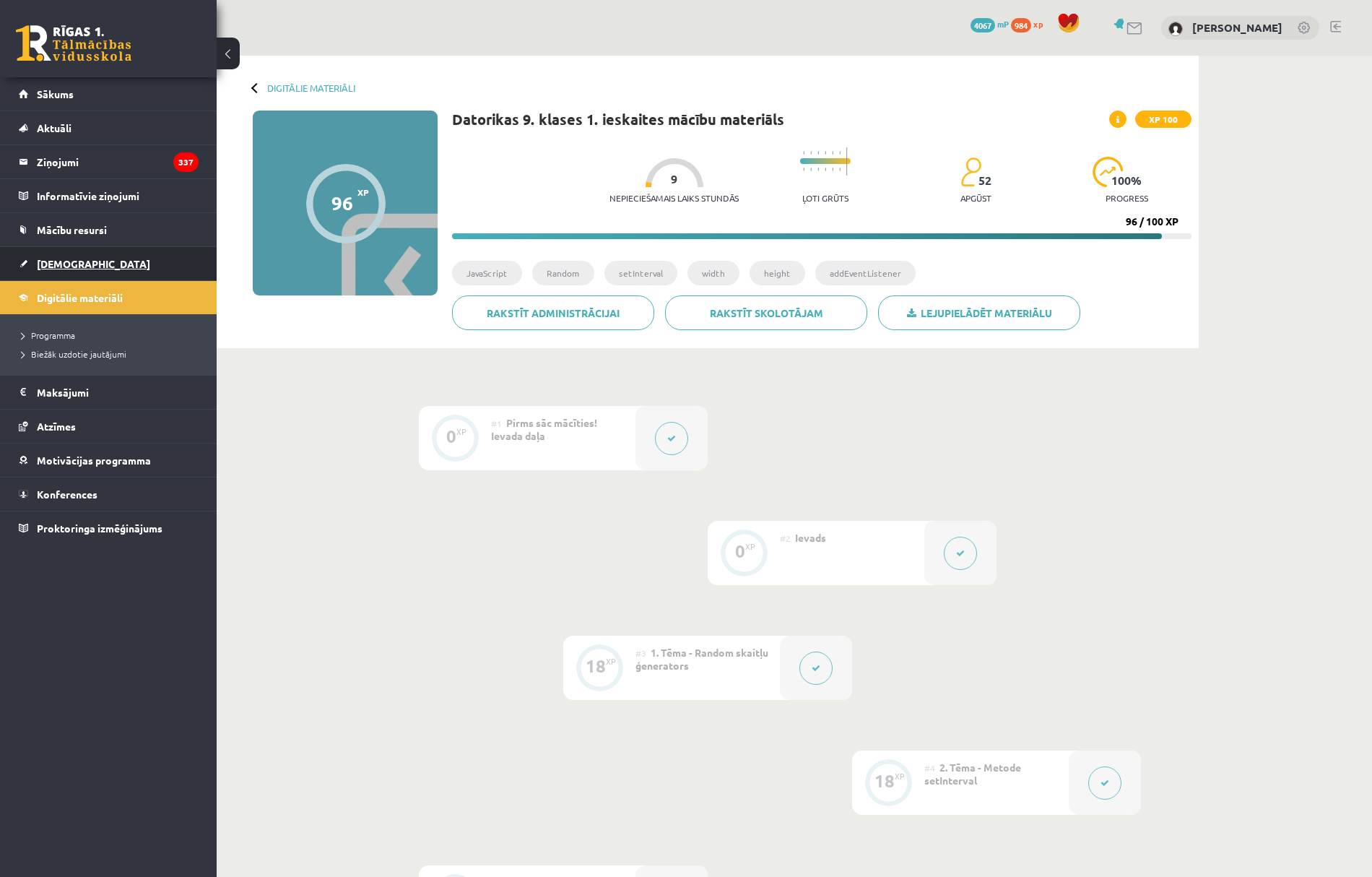
click at [125, 262] on link "[DEMOGRAPHIC_DATA]" at bounding box center [108, 263] width 180 height 33
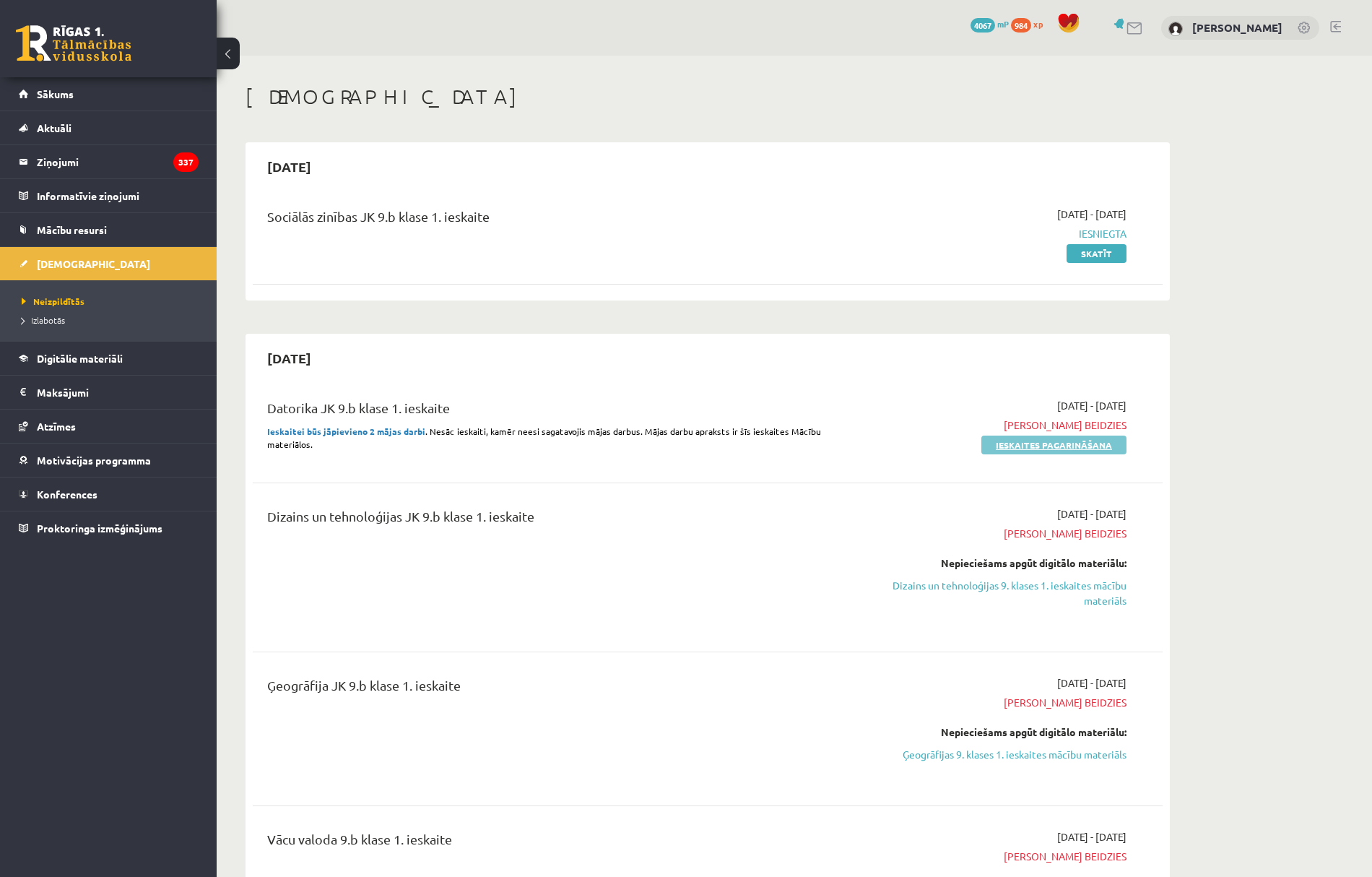
click at [1016, 441] on link "Ieskaites pagarināšana" at bounding box center [1054, 444] width 145 height 18
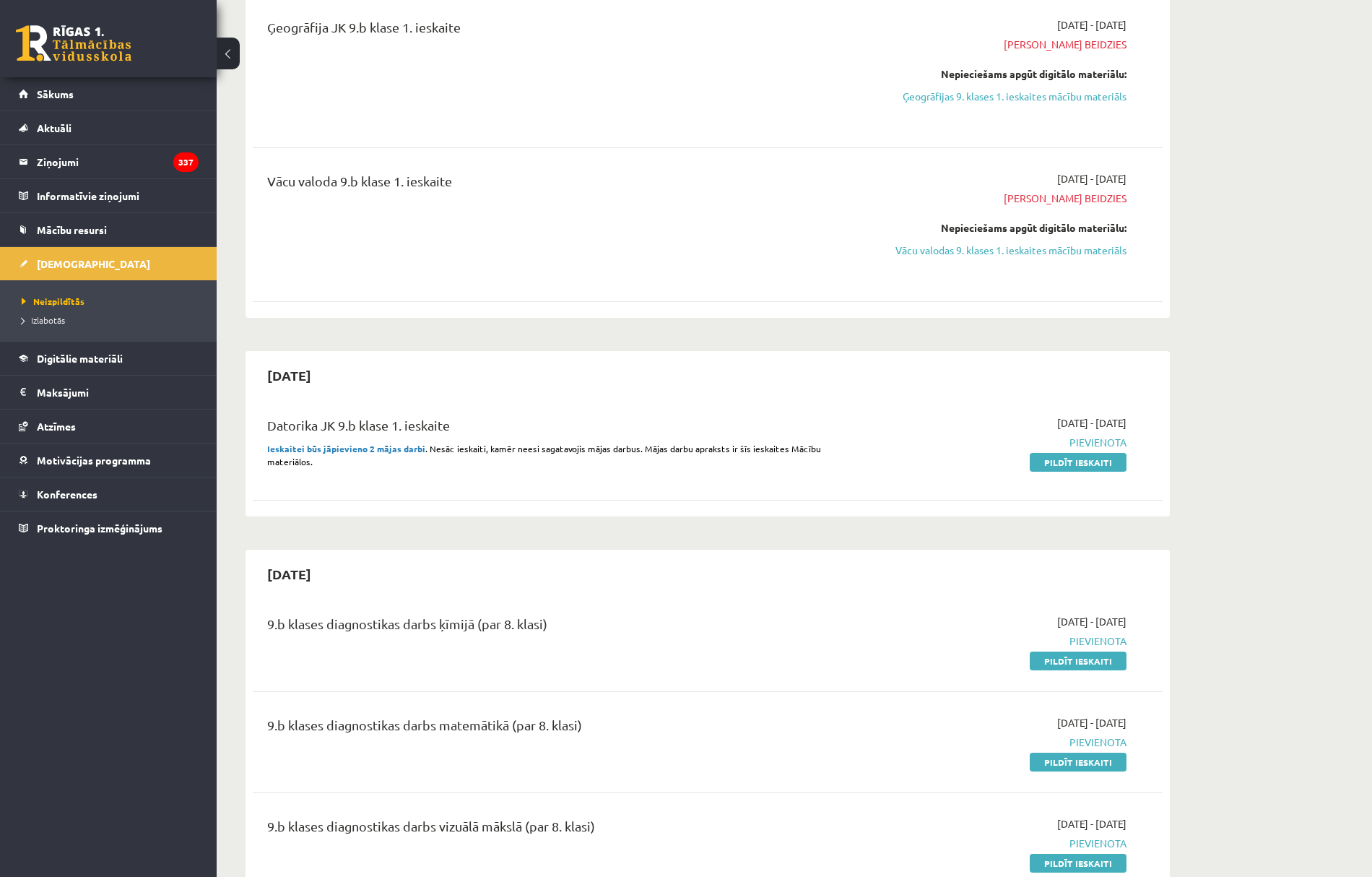
scroll to position [578, 0]
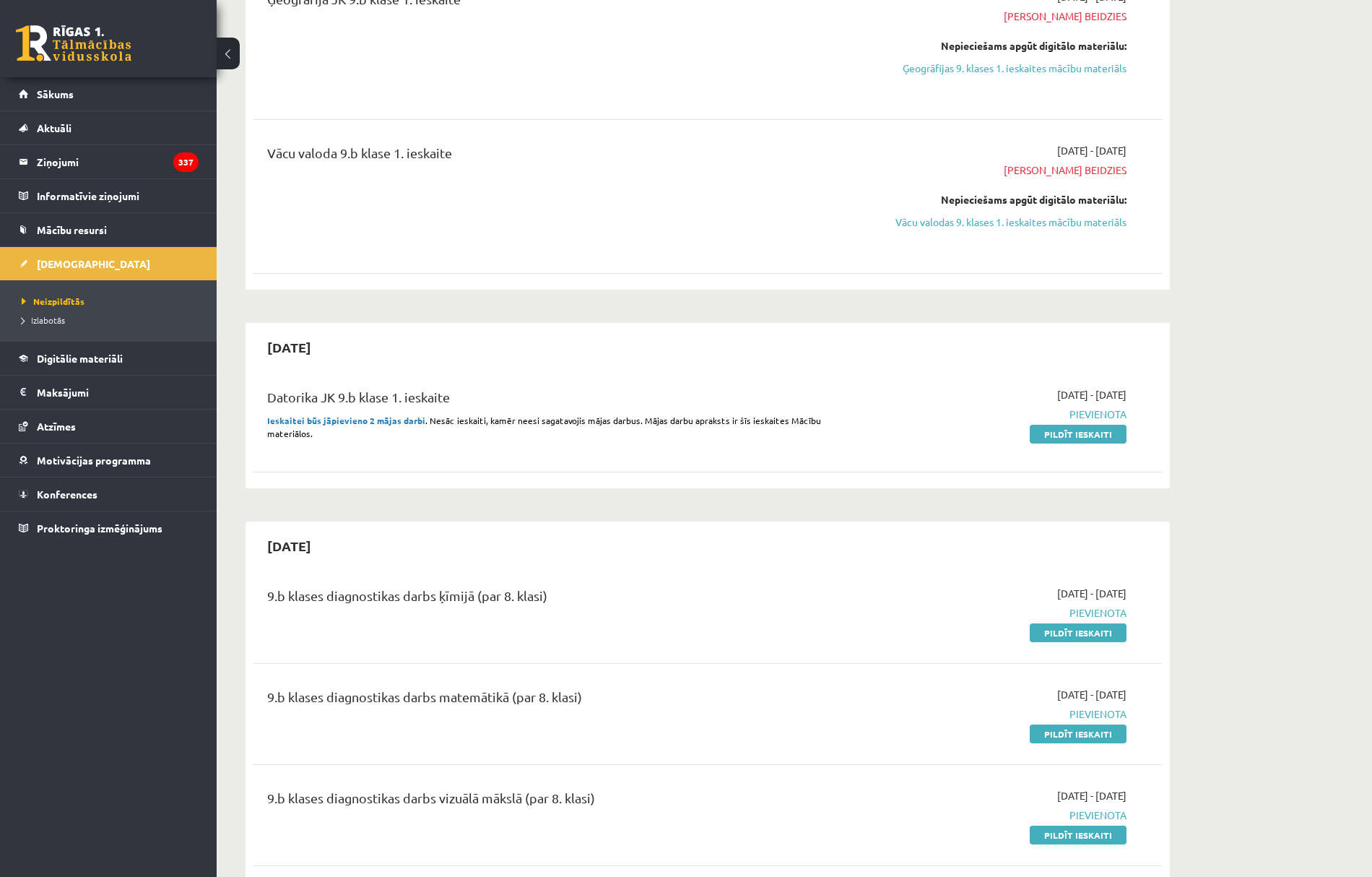
click at [1059, 436] on link "Pildīt ieskaiti" at bounding box center [1078, 434] width 97 height 18
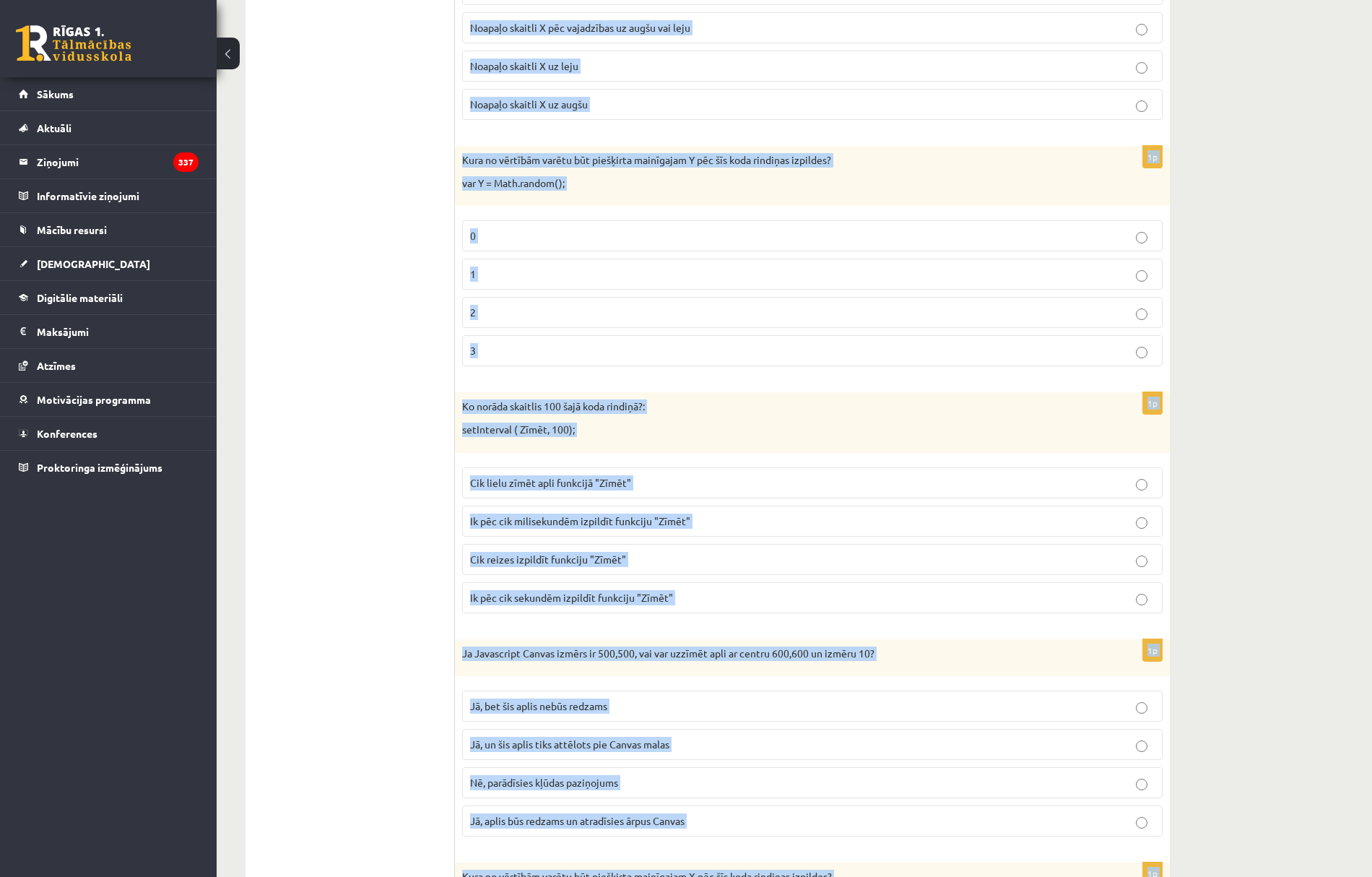
scroll to position [915, 0]
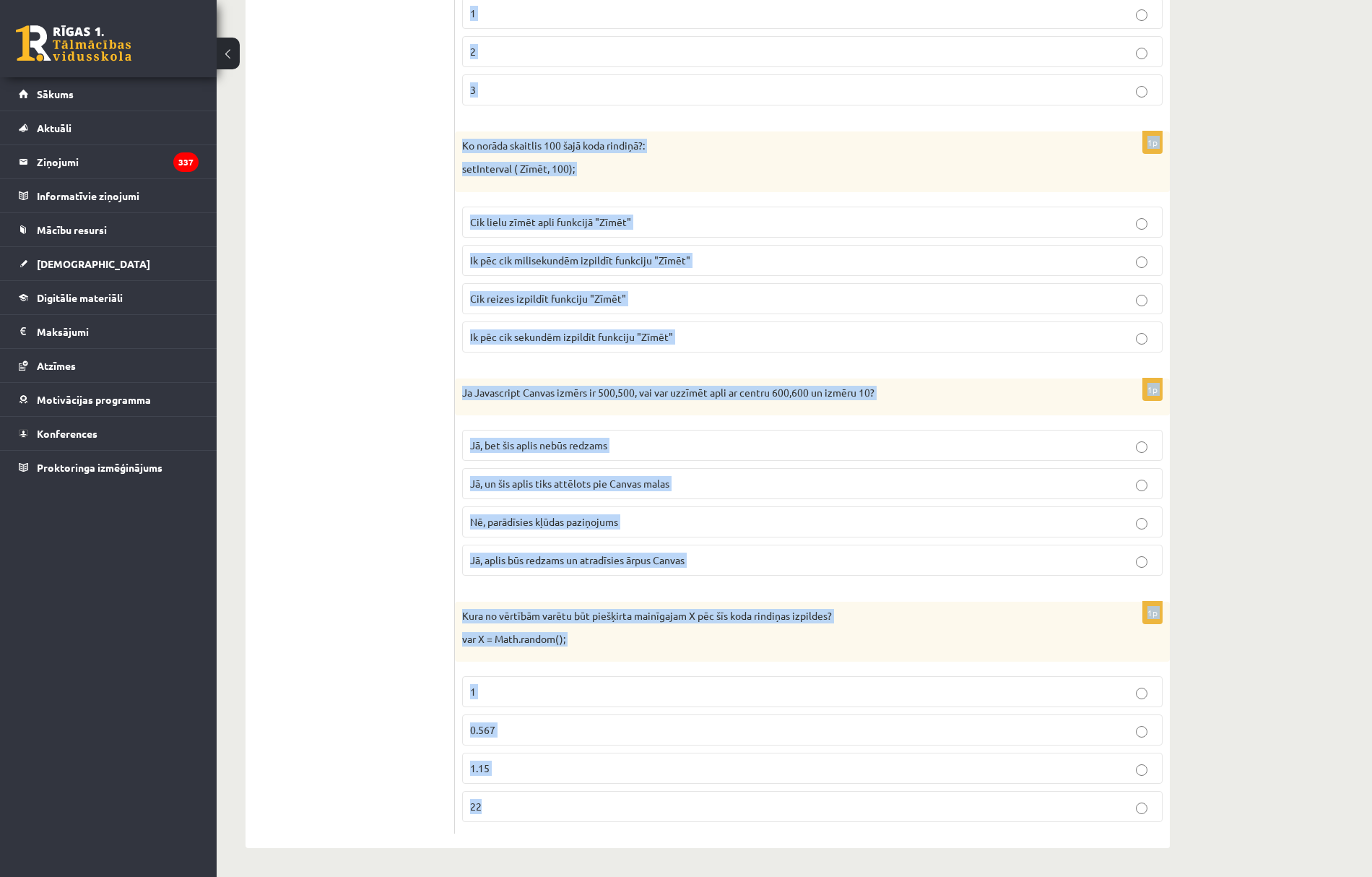
drag, startPoint x: 466, startPoint y: 310, endPoint x: 750, endPoint y: 819, distance: 582.9
click at [750, 819] on form "1p Kāds Notikums (Event) tiek gaidīts šajā koda rindiņā? addEventListener("keyd…" at bounding box center [812, 106] width 686 height 1457
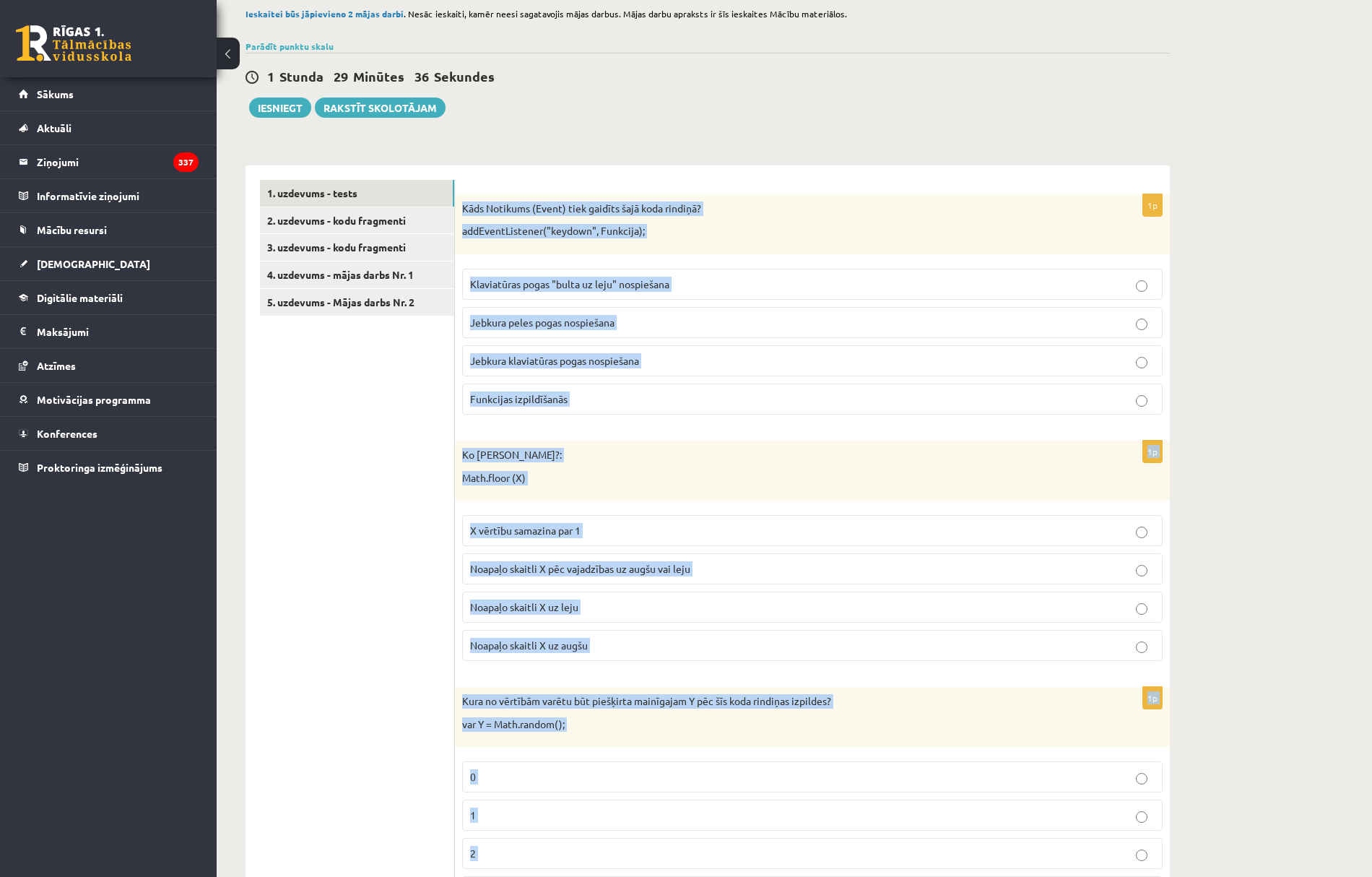
scroll to position [0, 0]
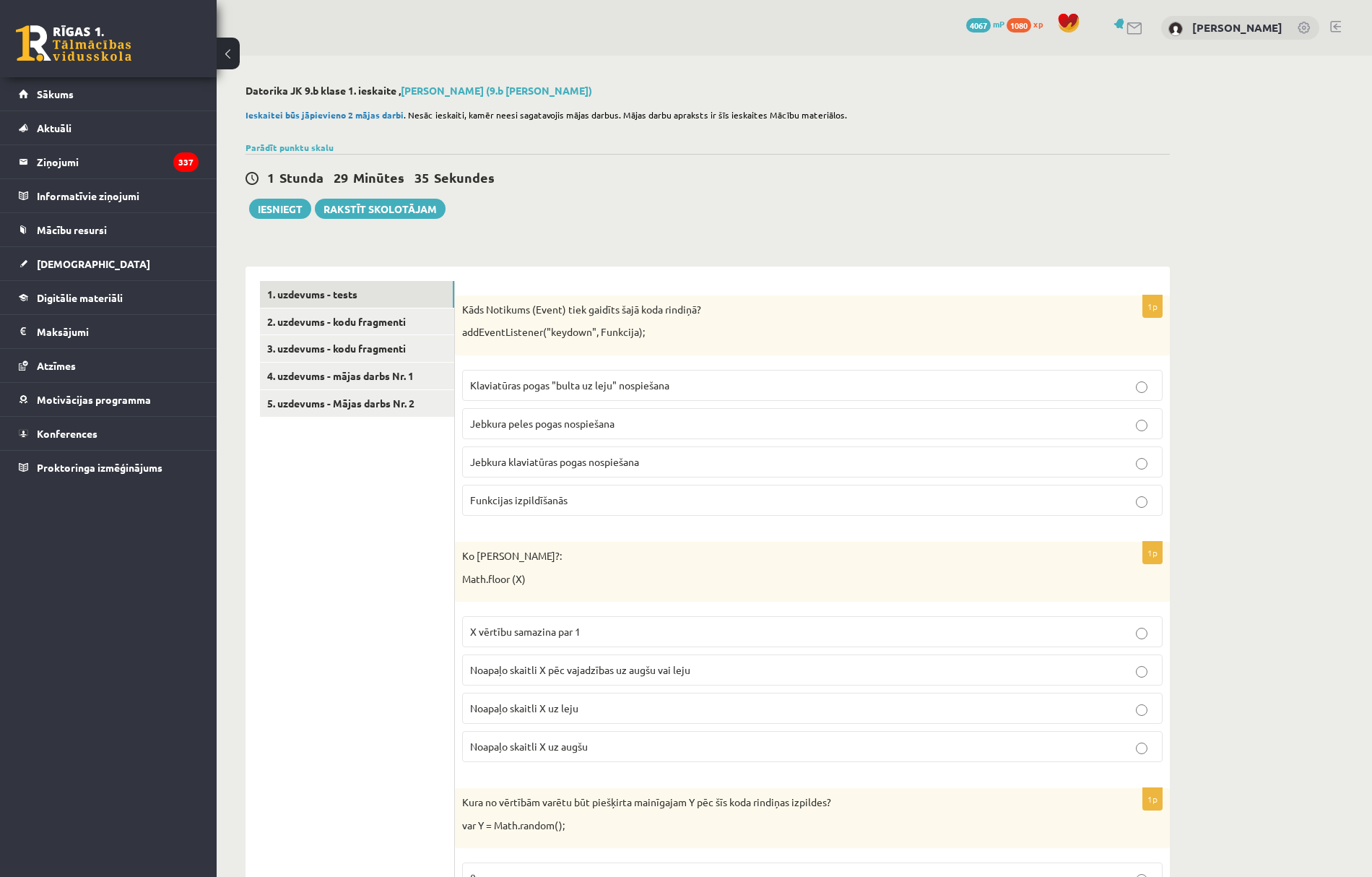
click at [516, 422] on span "Jebkura peles pogas nospiešana" at bounding box center [542, 424] width 144 height 13
click at [549, 466] on span "Jebkura klaviatūras pogas nospiešana" at bounding box center [554, 462] width 169 height 13
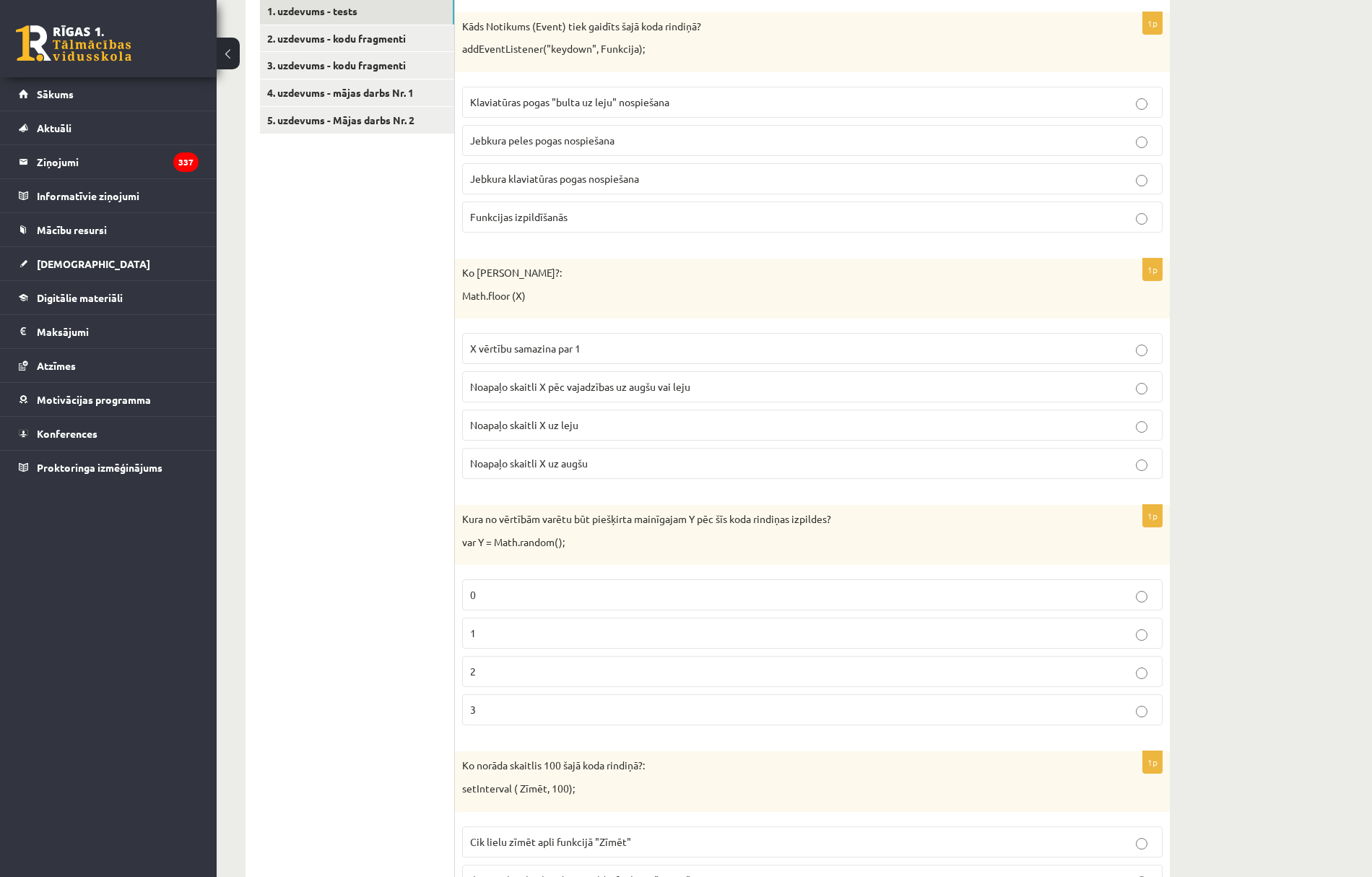
scroll to position [289, 0]
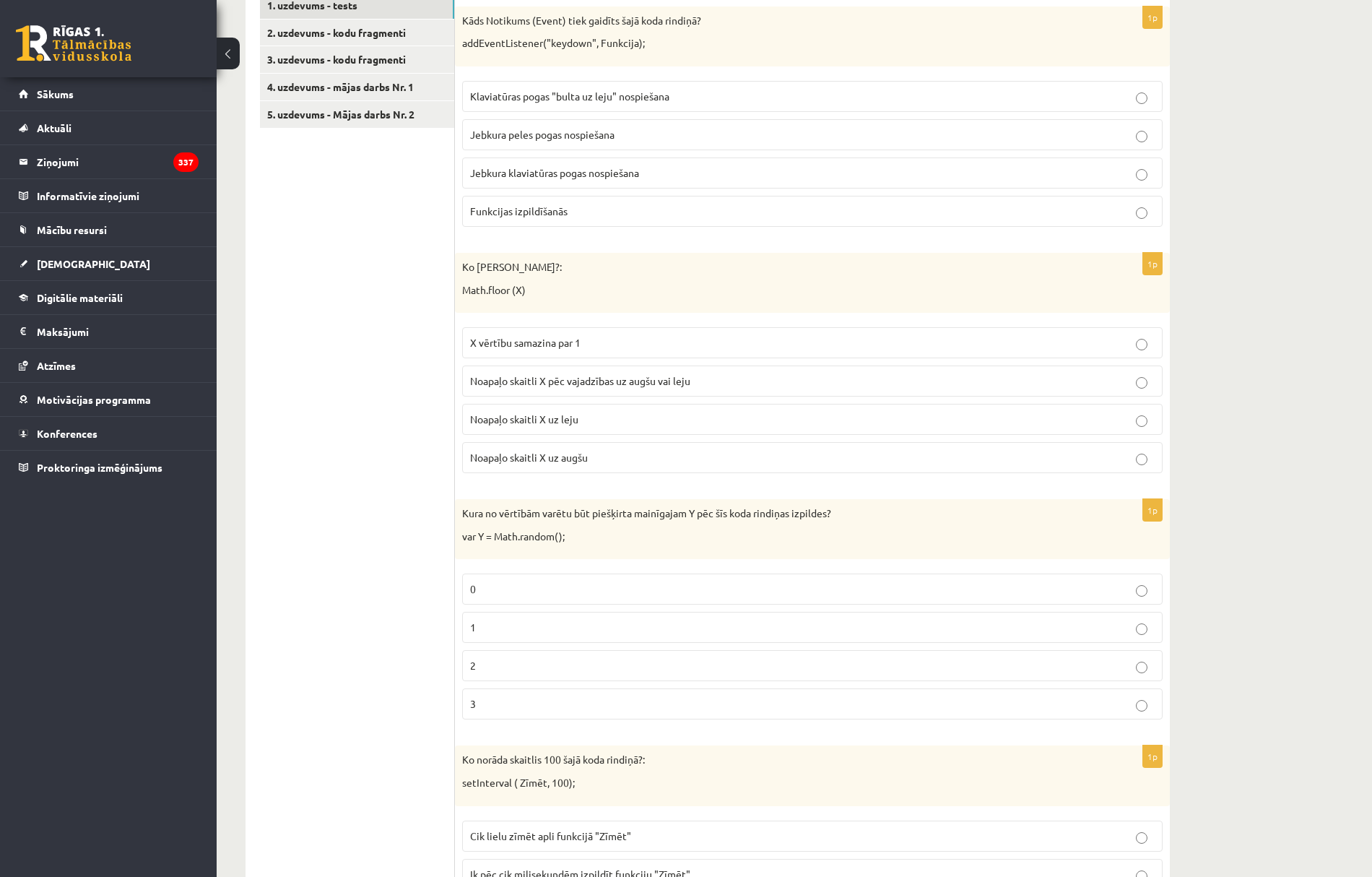
click at [507, 423] on span "Noapaļo skaitli X uz leju" at bounding box center [524, 419] width 109 height 13
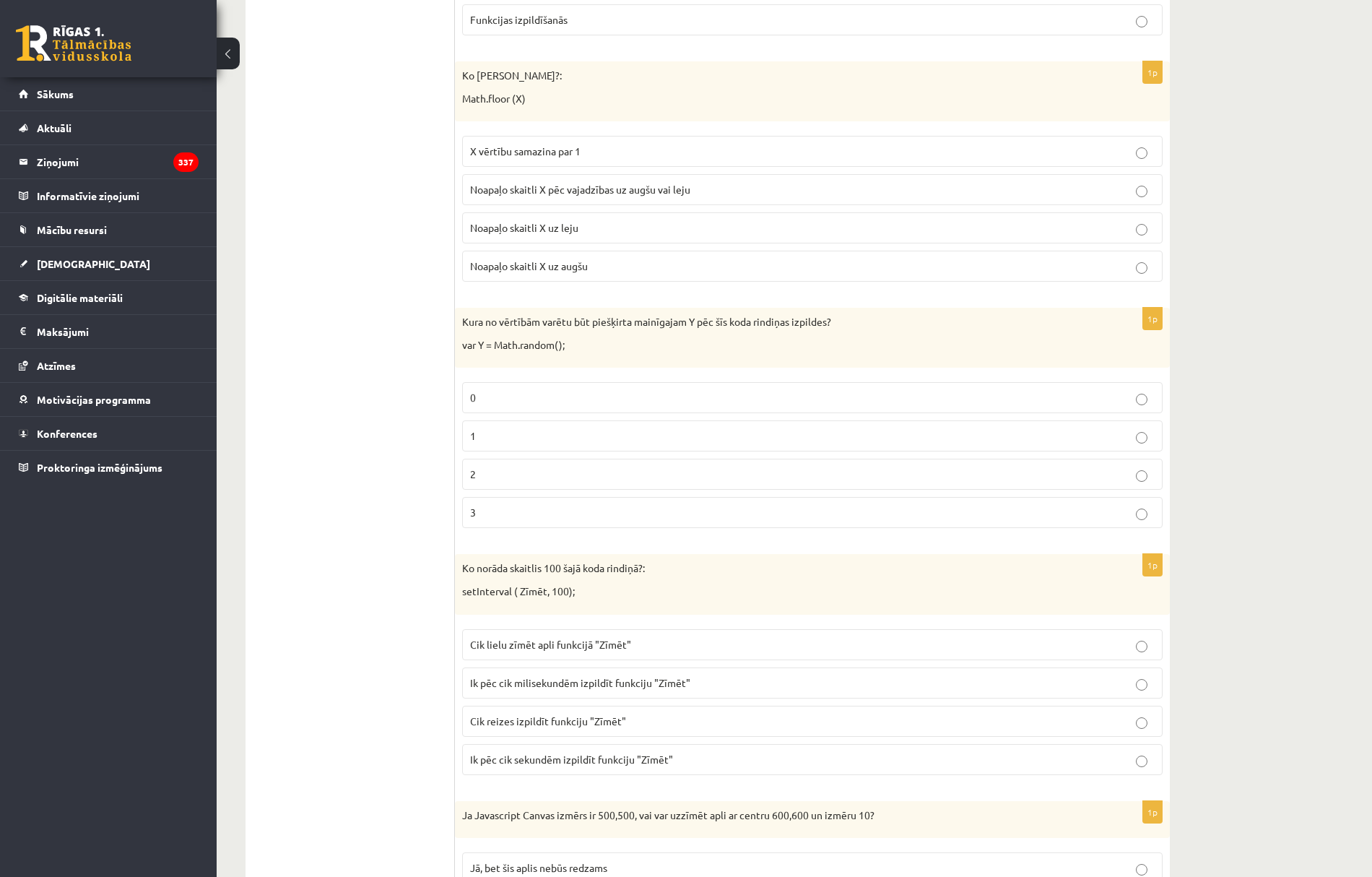
scroll to position [481, 0]
click at [478, 397] on p "0" at bounding box center [812, 397] width 685 height 16
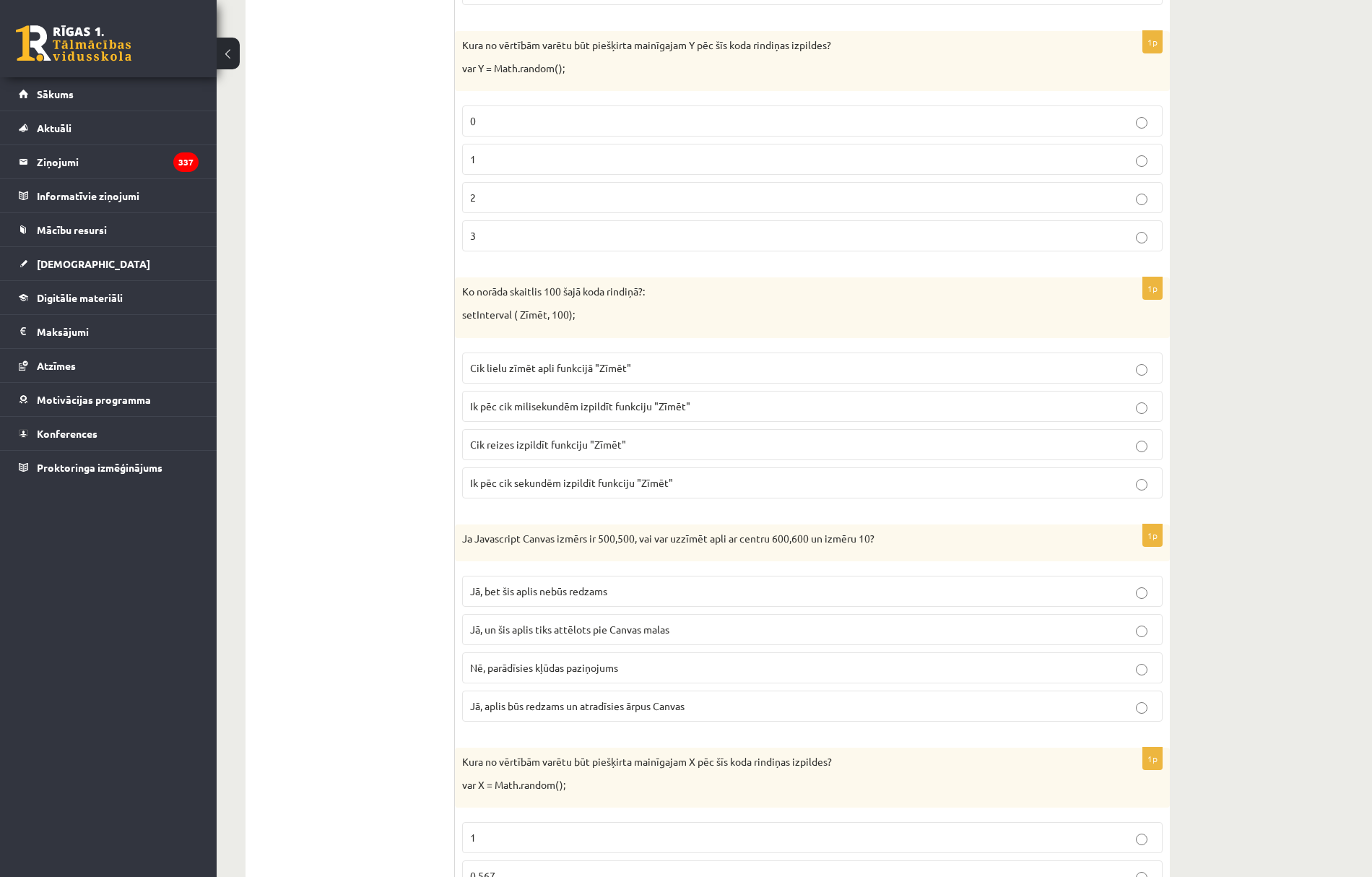
scroll to position [771, 0]
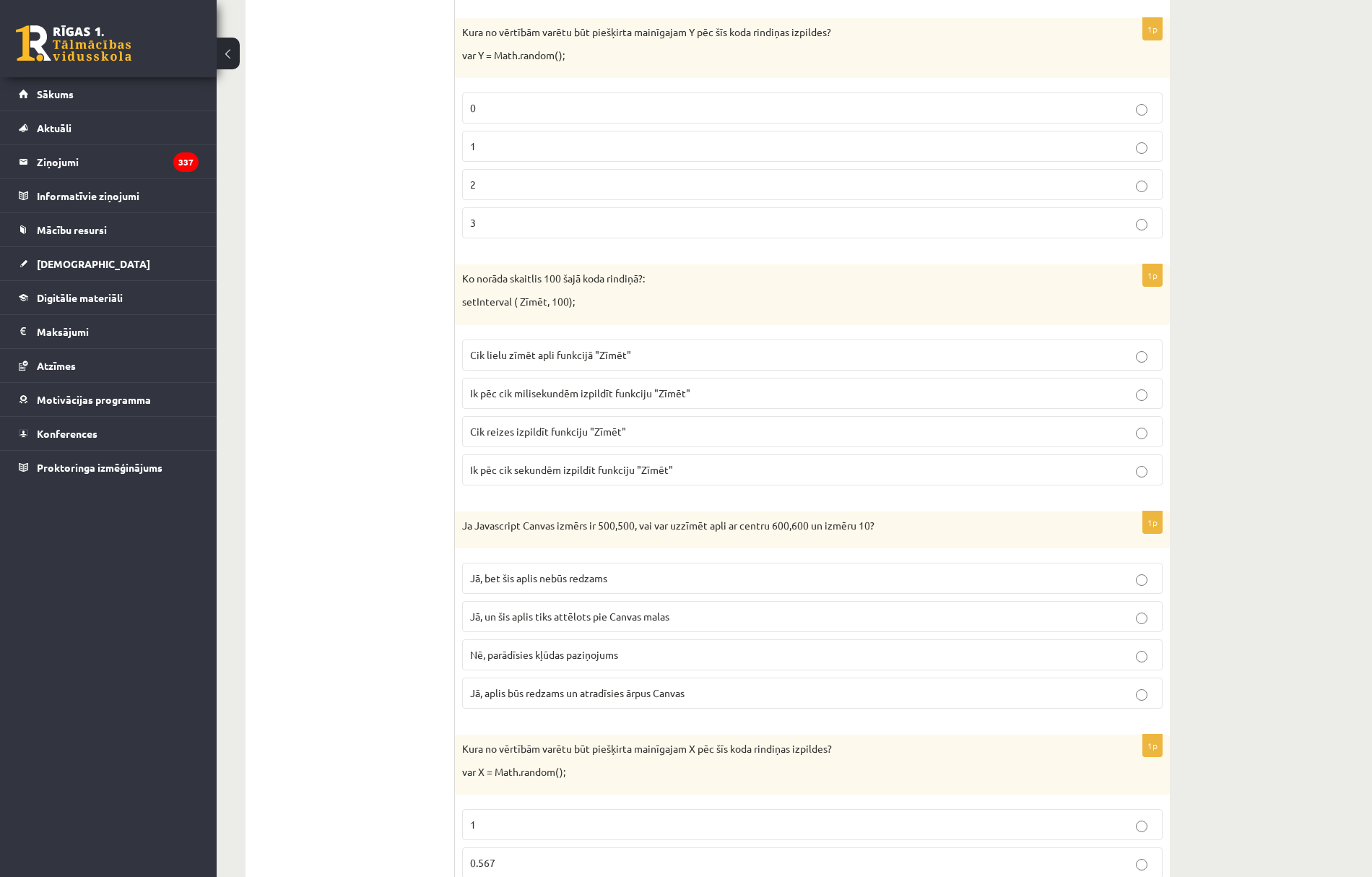
click at [492, 399] on span "Ik pēc cik milisekundēm izpildīt funkciju "Zīmēt"" at bounding box center [580, 393] width 220 height 13
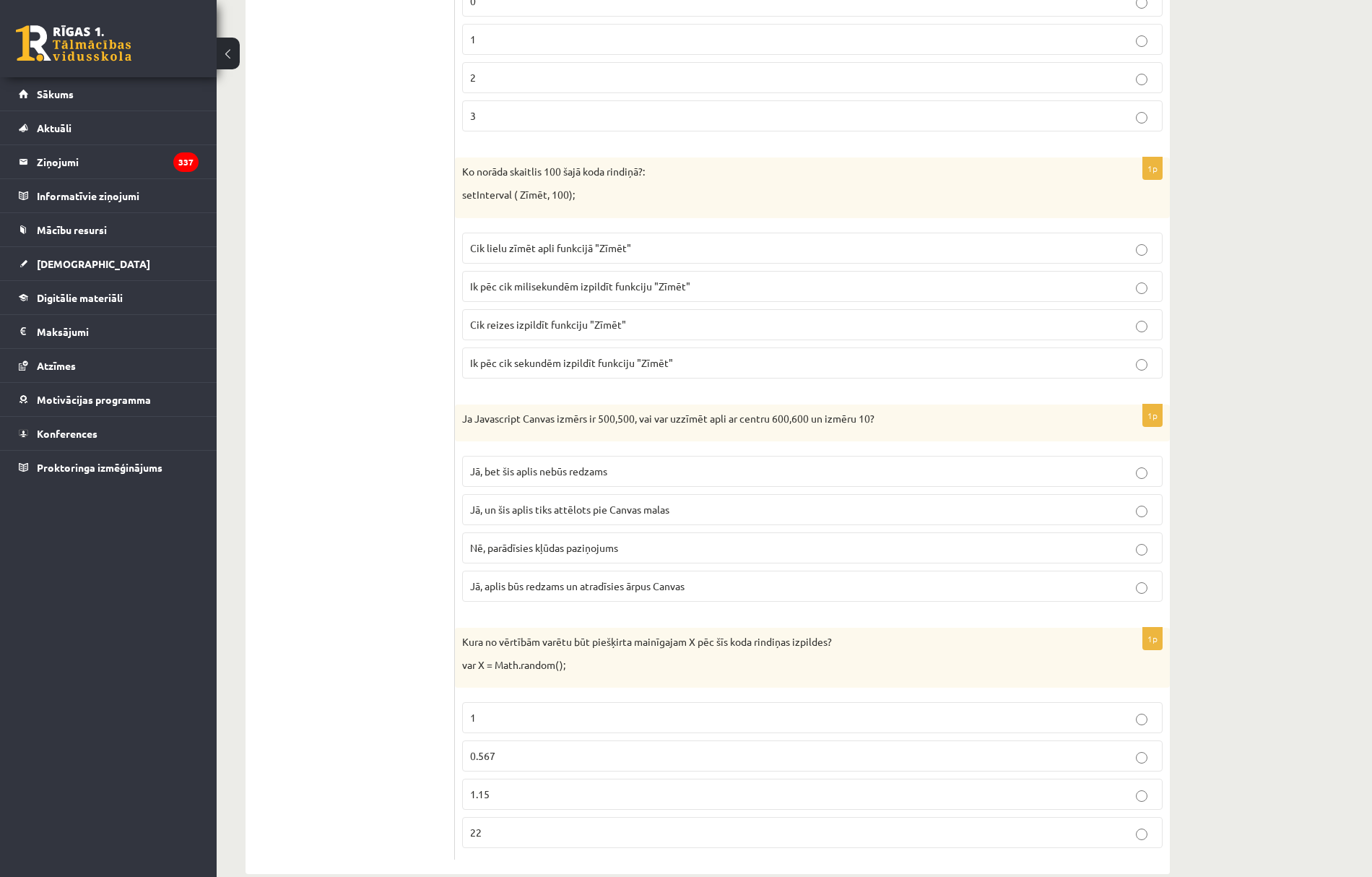
scroll to position [915, 0]
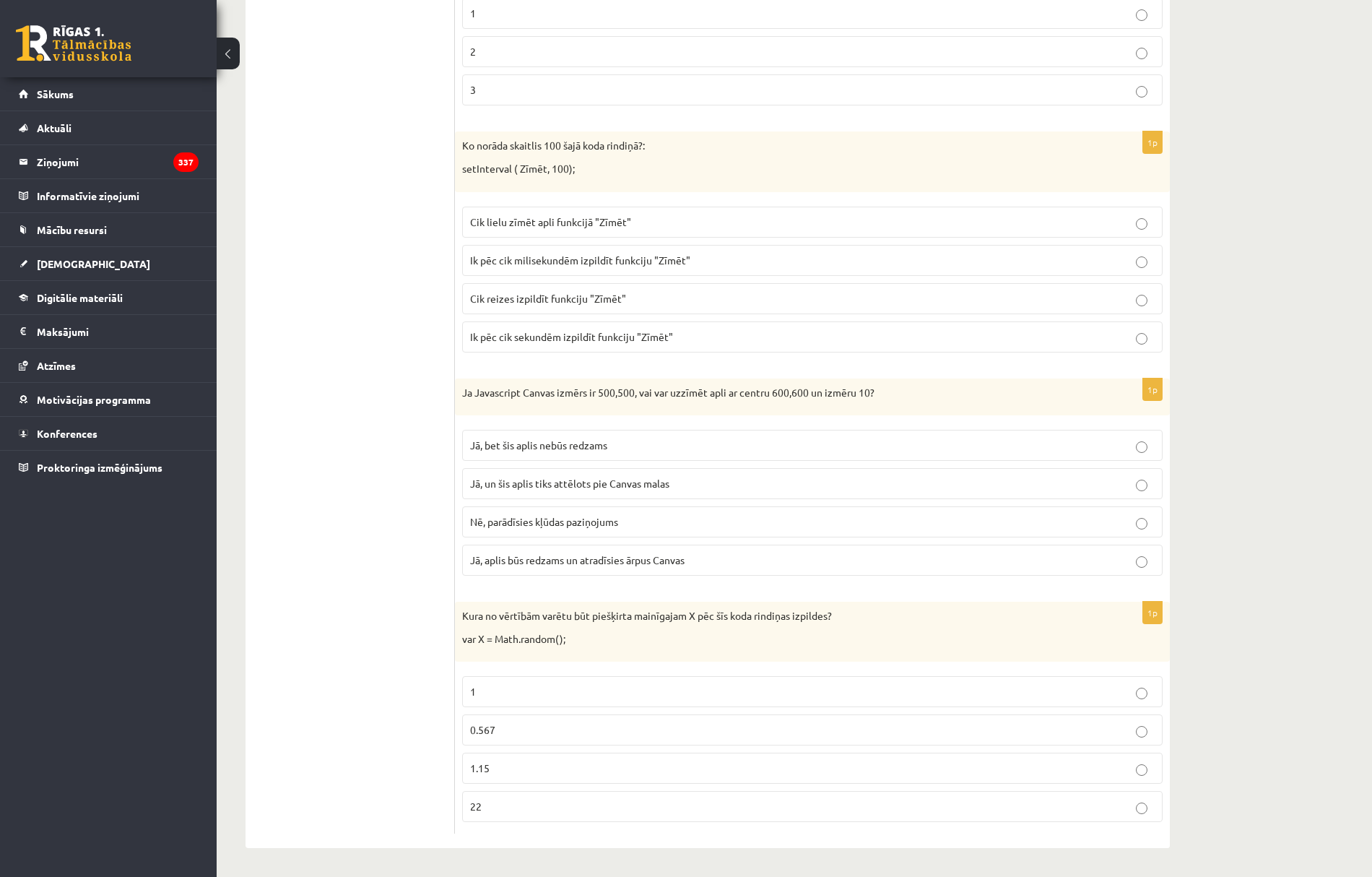
click at [552, 440] on span "Jā, bet šis aplis nebūs redzams" at bounding box center [539, 445] width 137 height 13
drag, startPoint x: 492, startPoint y: 731, endPoint x: 506, endPoint y: 714, distance: 22.0
click at [492, 730] on span "0.567" at bounding box center [483, 730] width 25 height 13
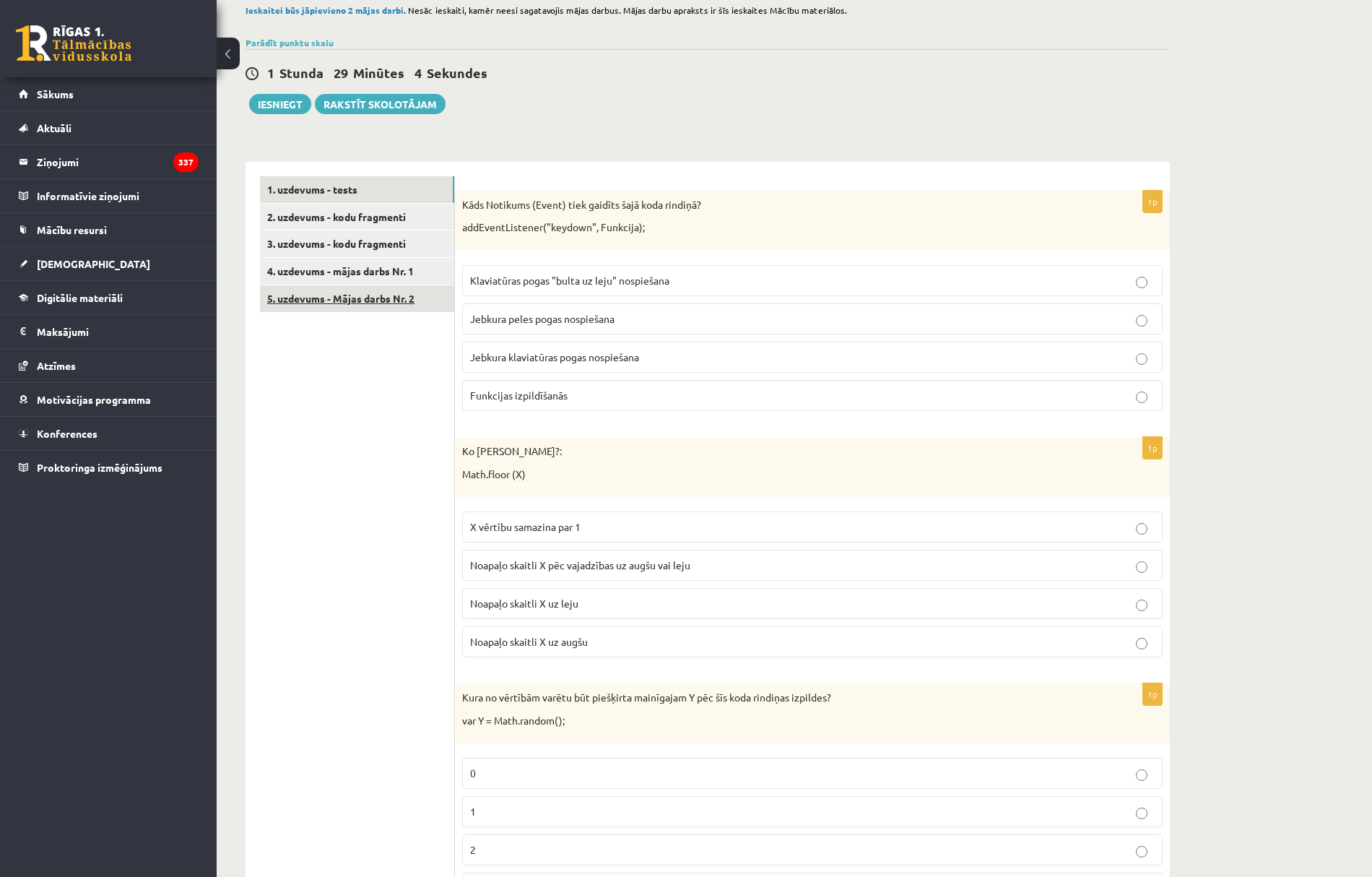
scroll to position [0, 0]
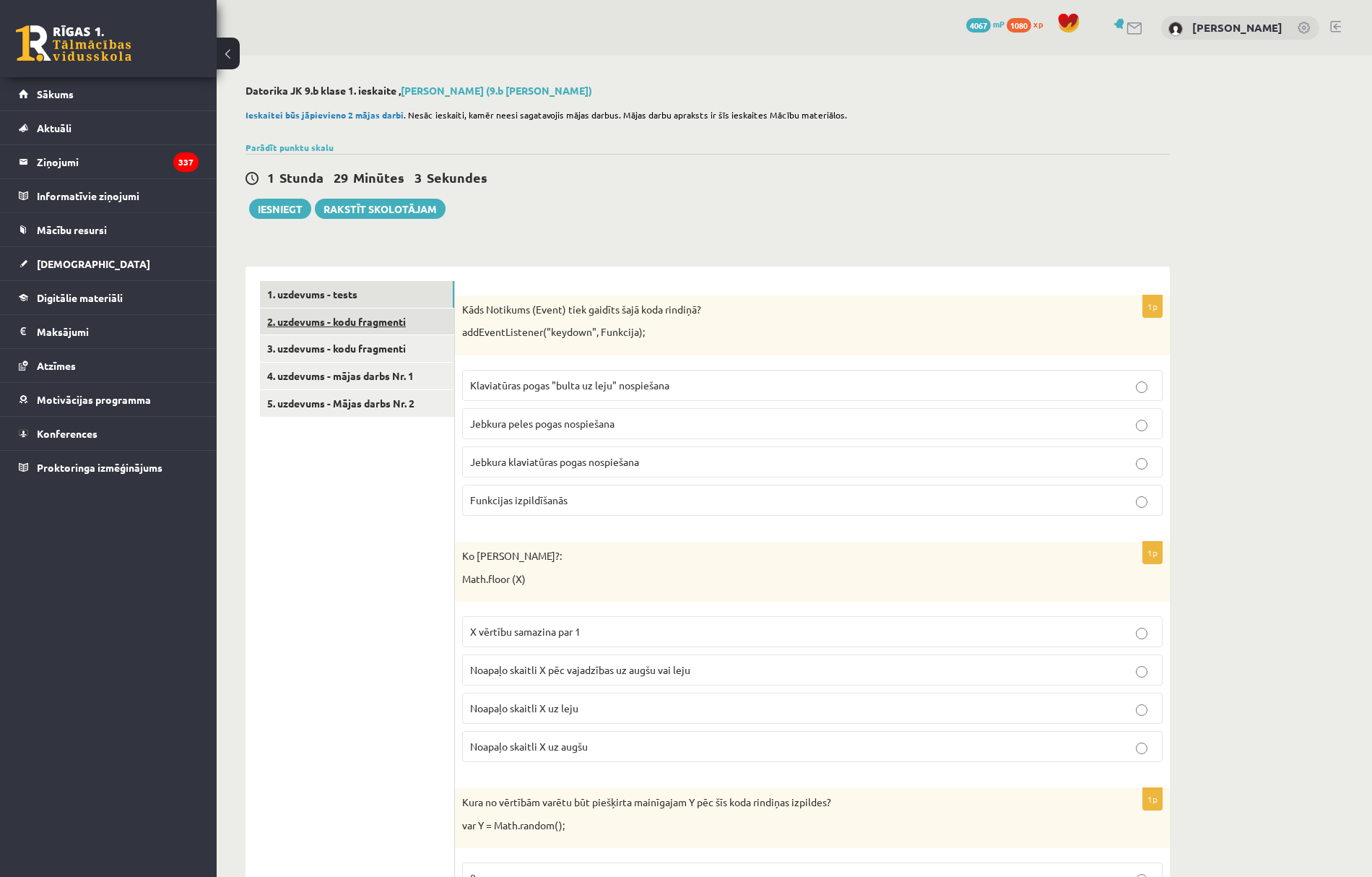
click at [381, 331] on link "2. uzdevums - kodu fragmenti" at bounding box center [357, 322] width 194 height 27
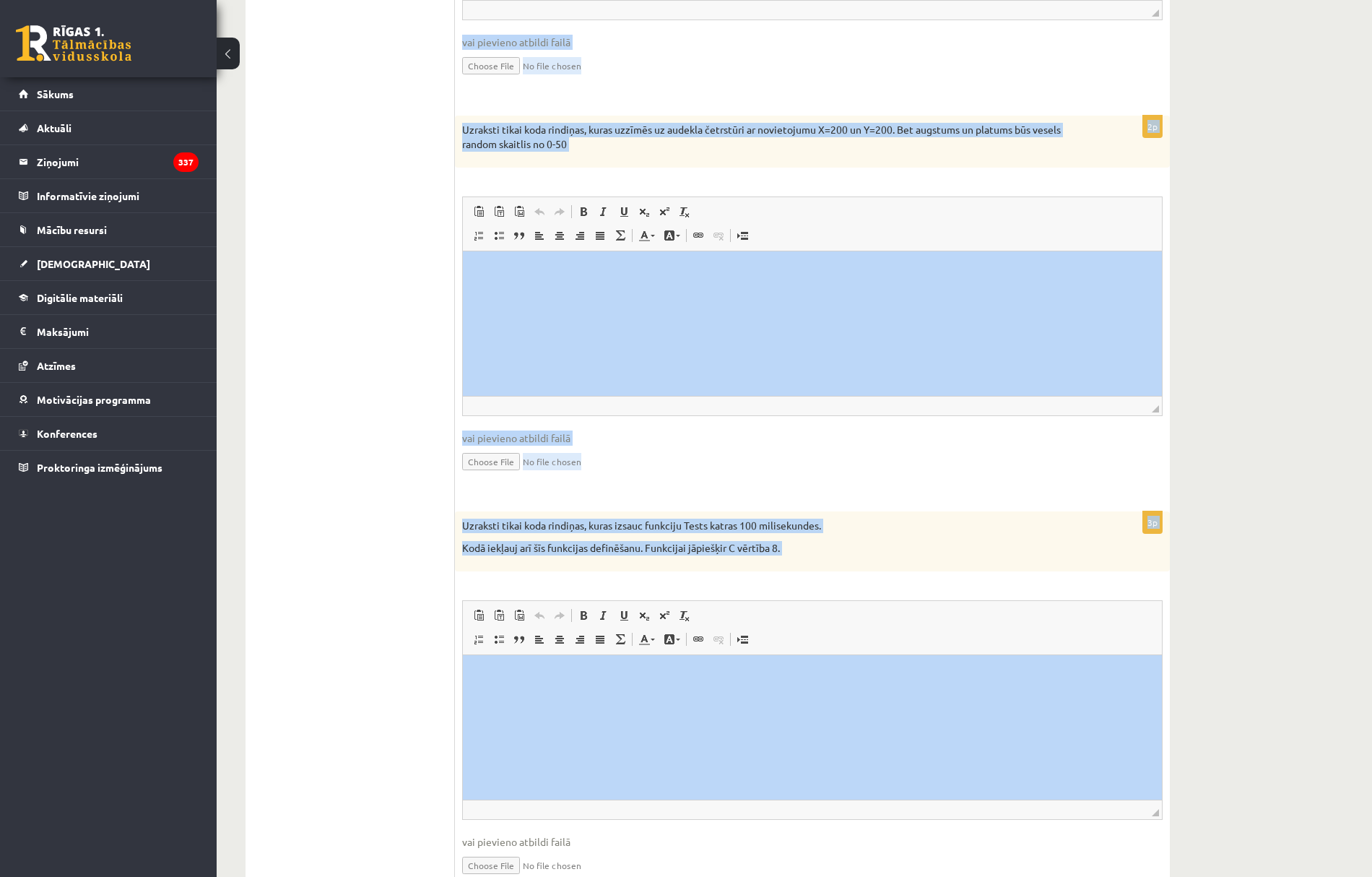
scroll to position [725, 0]
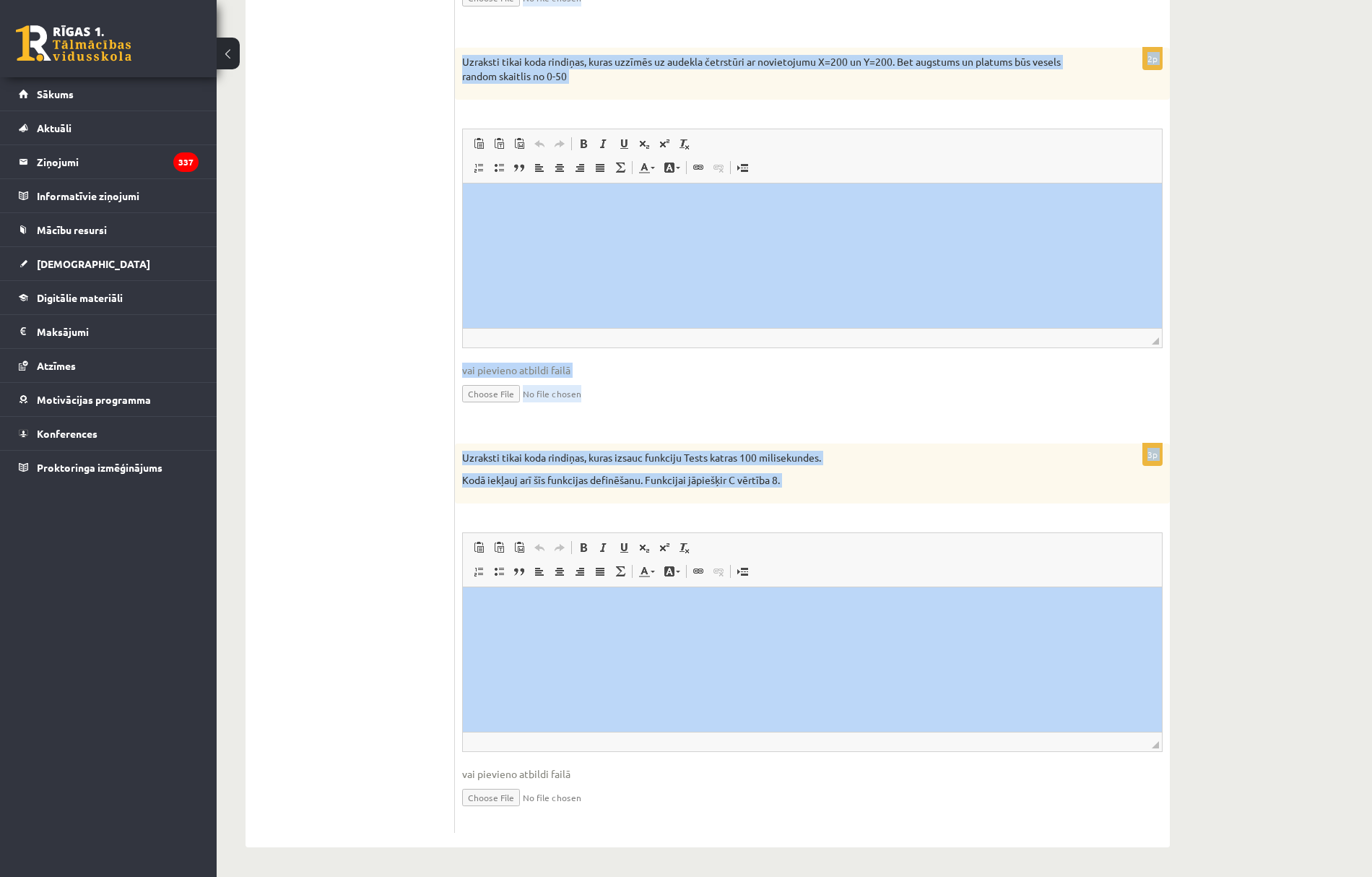
drag, startPoint x: 937, startPoint y: 873, endPoint x: 847, endPoint y: 636, distance: 253.5
copy form "Loremips dolorsitam: 6. Cons adipiscing elitse doe tempo inci, ut labo etdolore…"
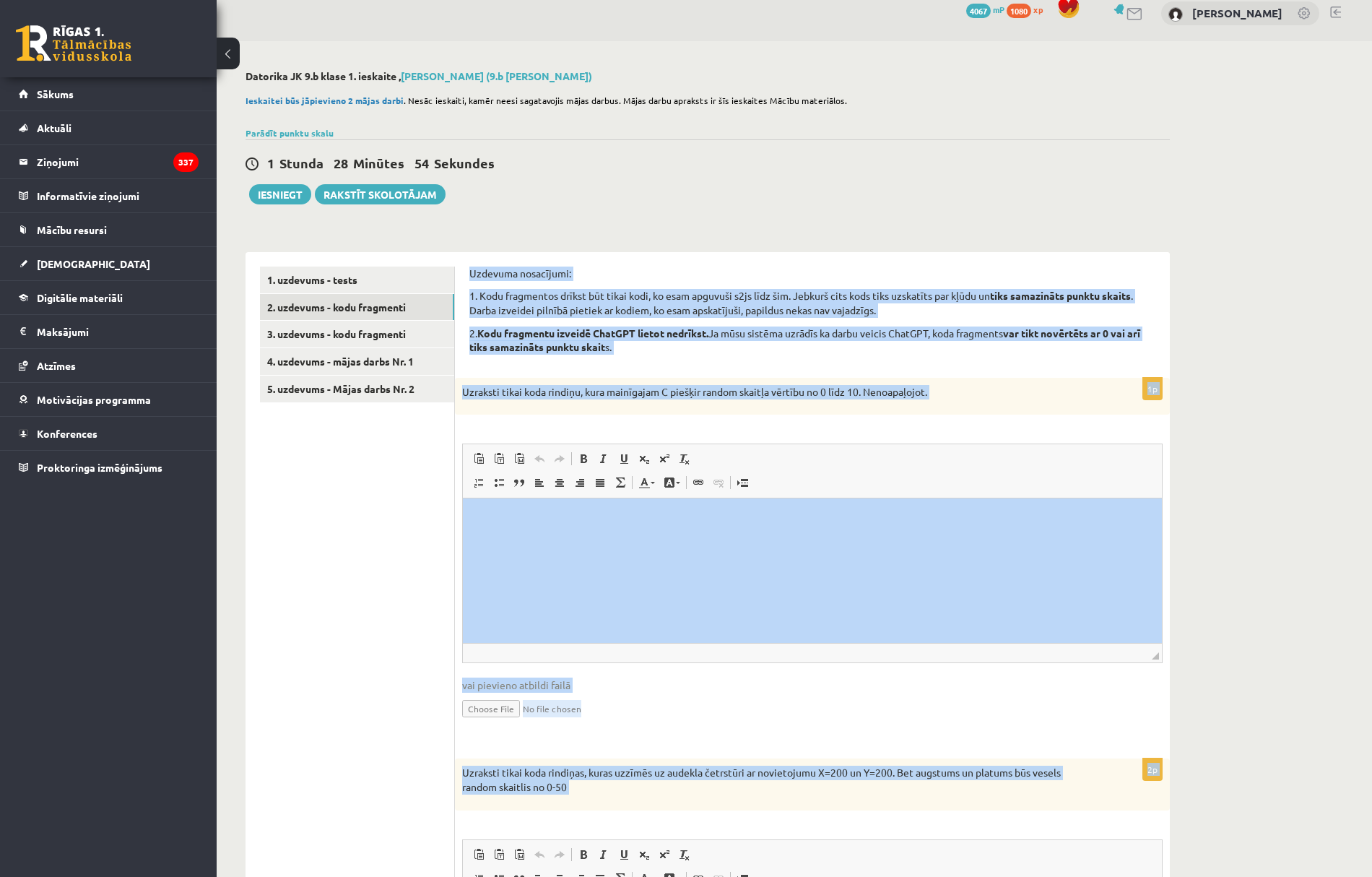
scroll to position [0, 0]
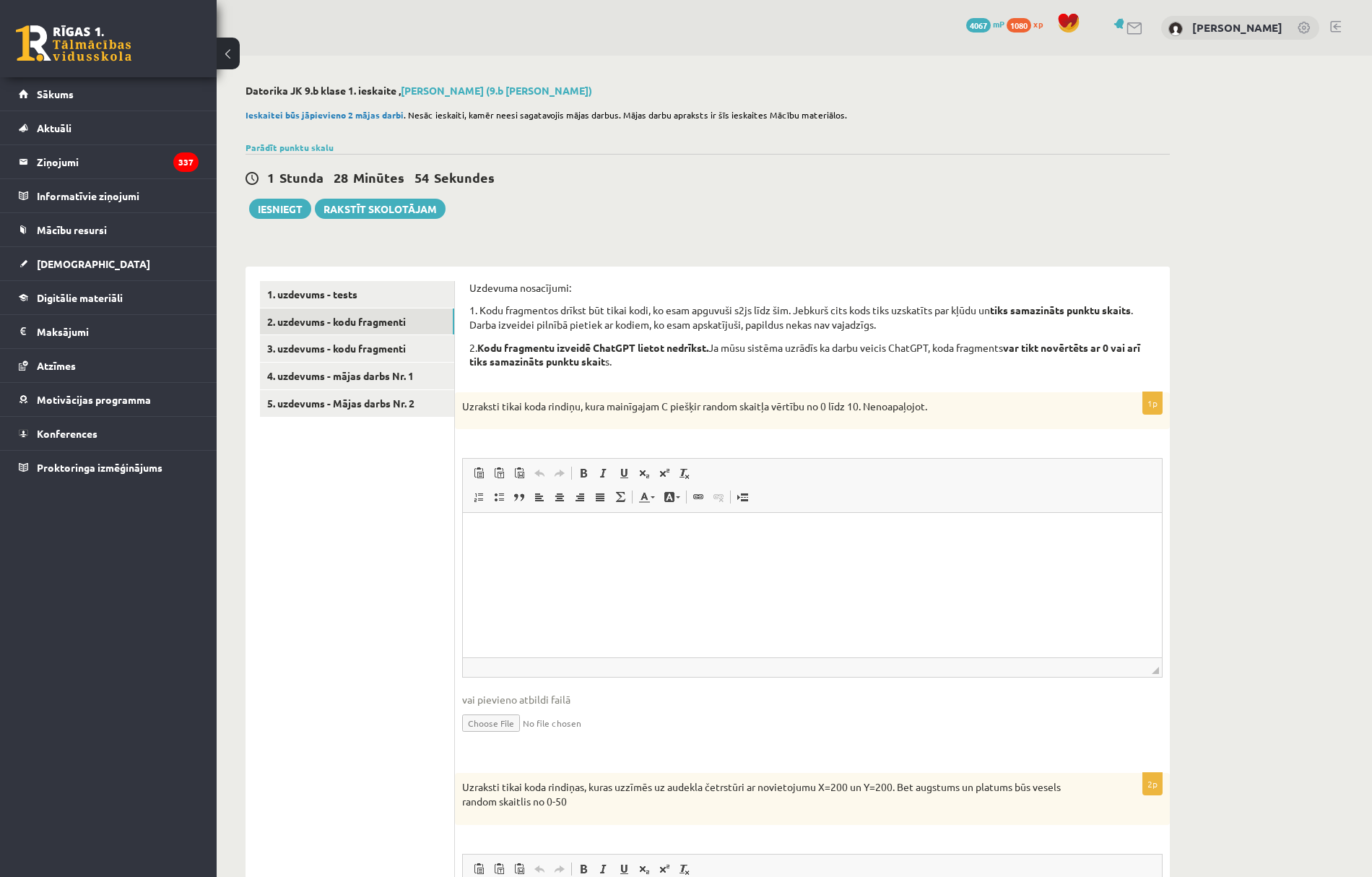
drag, startPoint x: 593, startPoint y: 565, endPoint x: 597, endPoint y: 549, distance: 16.5
click at [591, 557] on html at bounding box center [812, 535] width 699 height 44
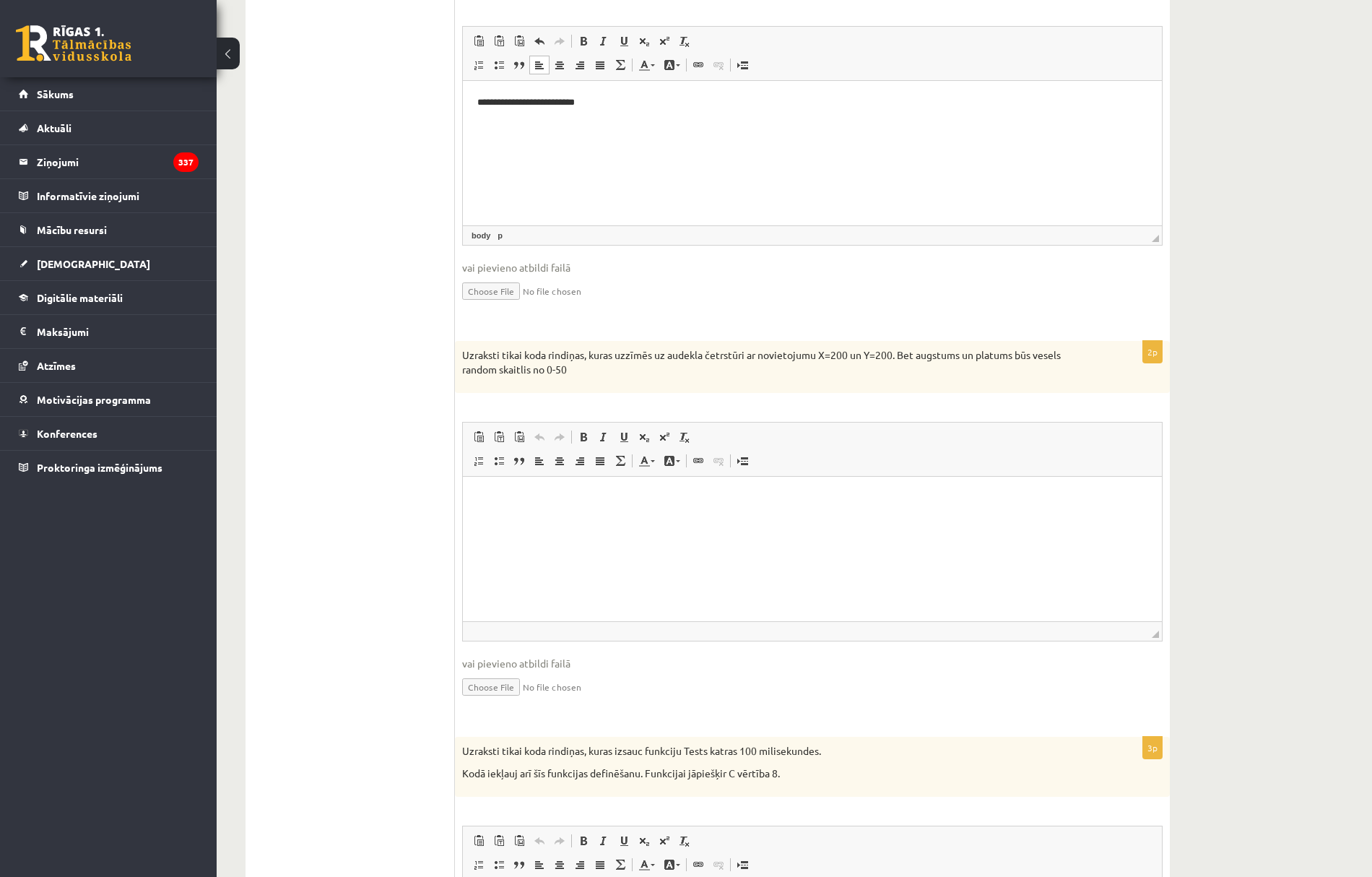
scroll to position [481, 0]
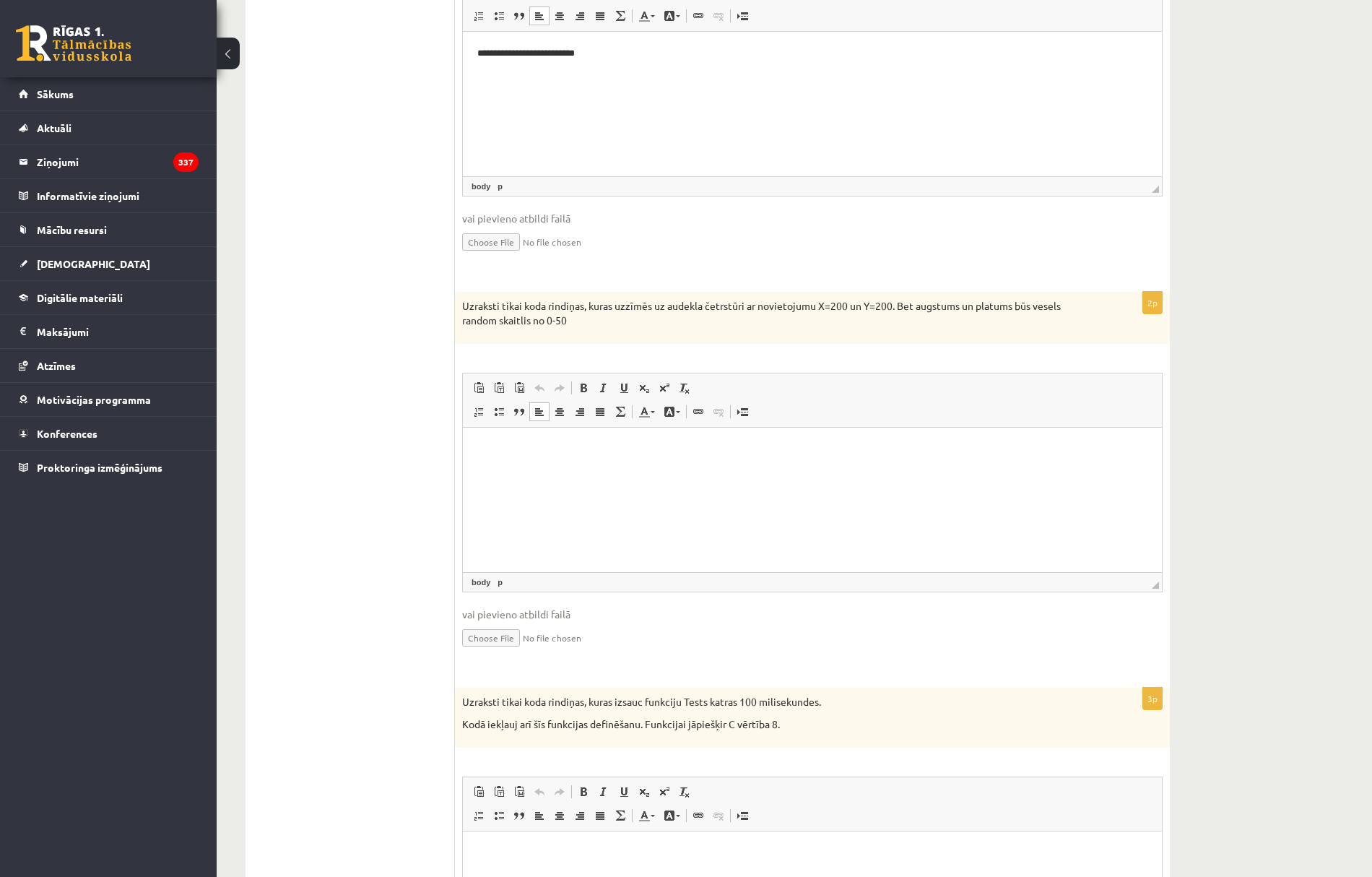
click at [551, 471] on html at bounding box center [812, 449] width 699 height 44
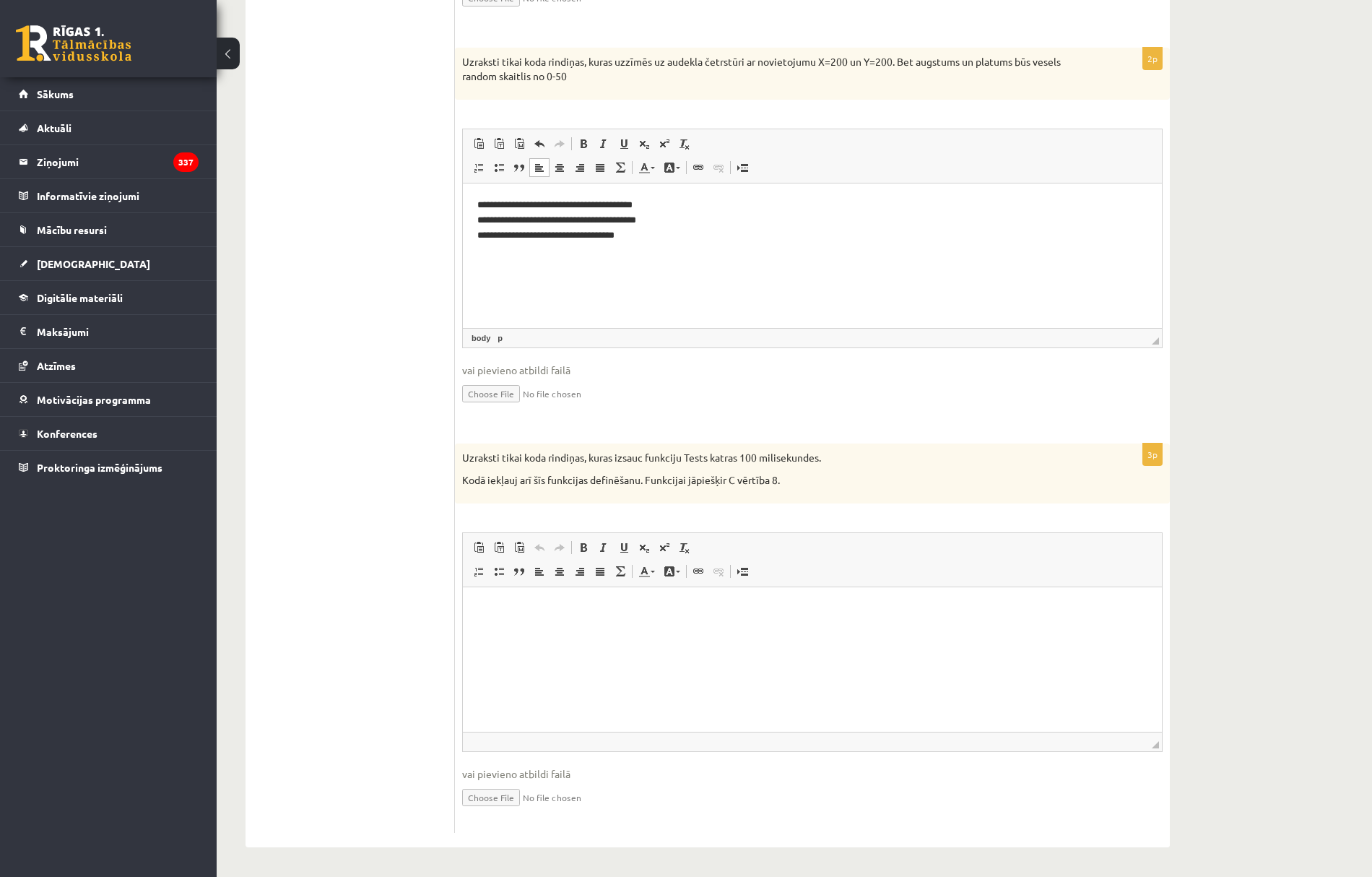
drag, startPoint x: 614, startPoint y: 647, endPoint x: 577, endPoint y: 591, distance: 67.1
click at [611, 631] on html at bounding box center [812, 609] width 699 height 44
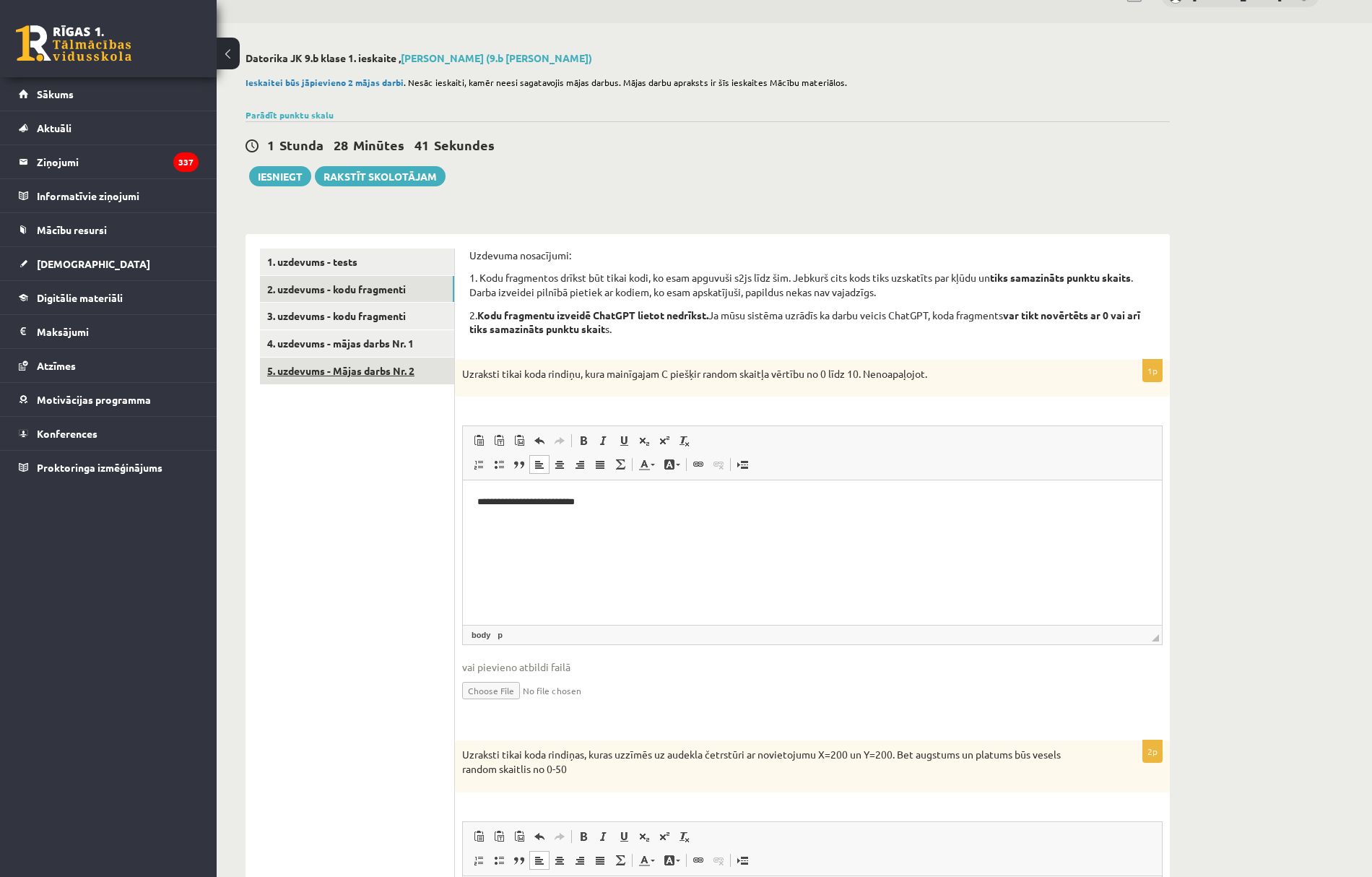
scroll to position [0, 0]
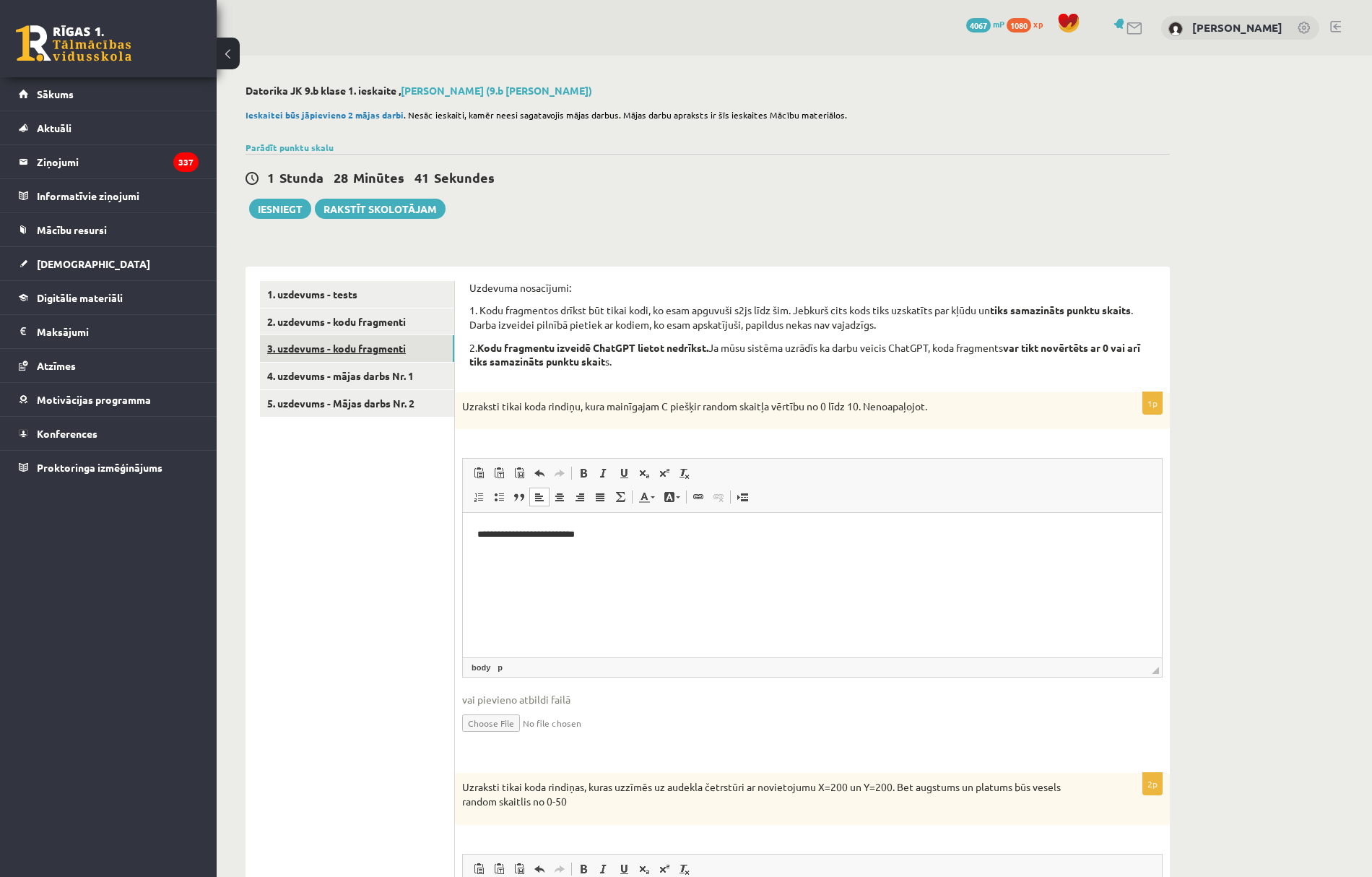
click at [379, 348] on link "3. uzdevums - kodu fragmenti" at bounding box center [357, 348] width 194 height 27
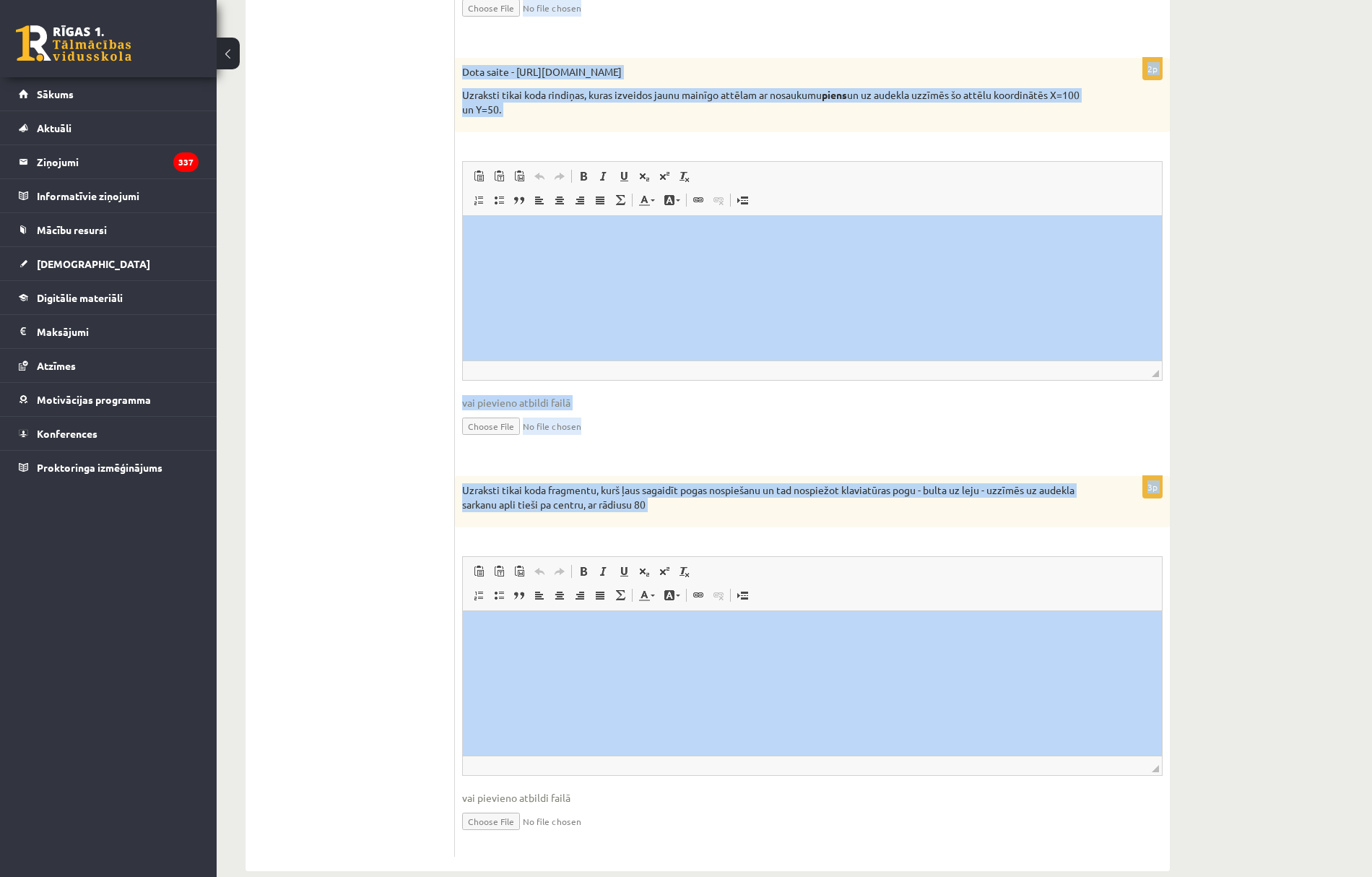
scroll to position [740, 0]
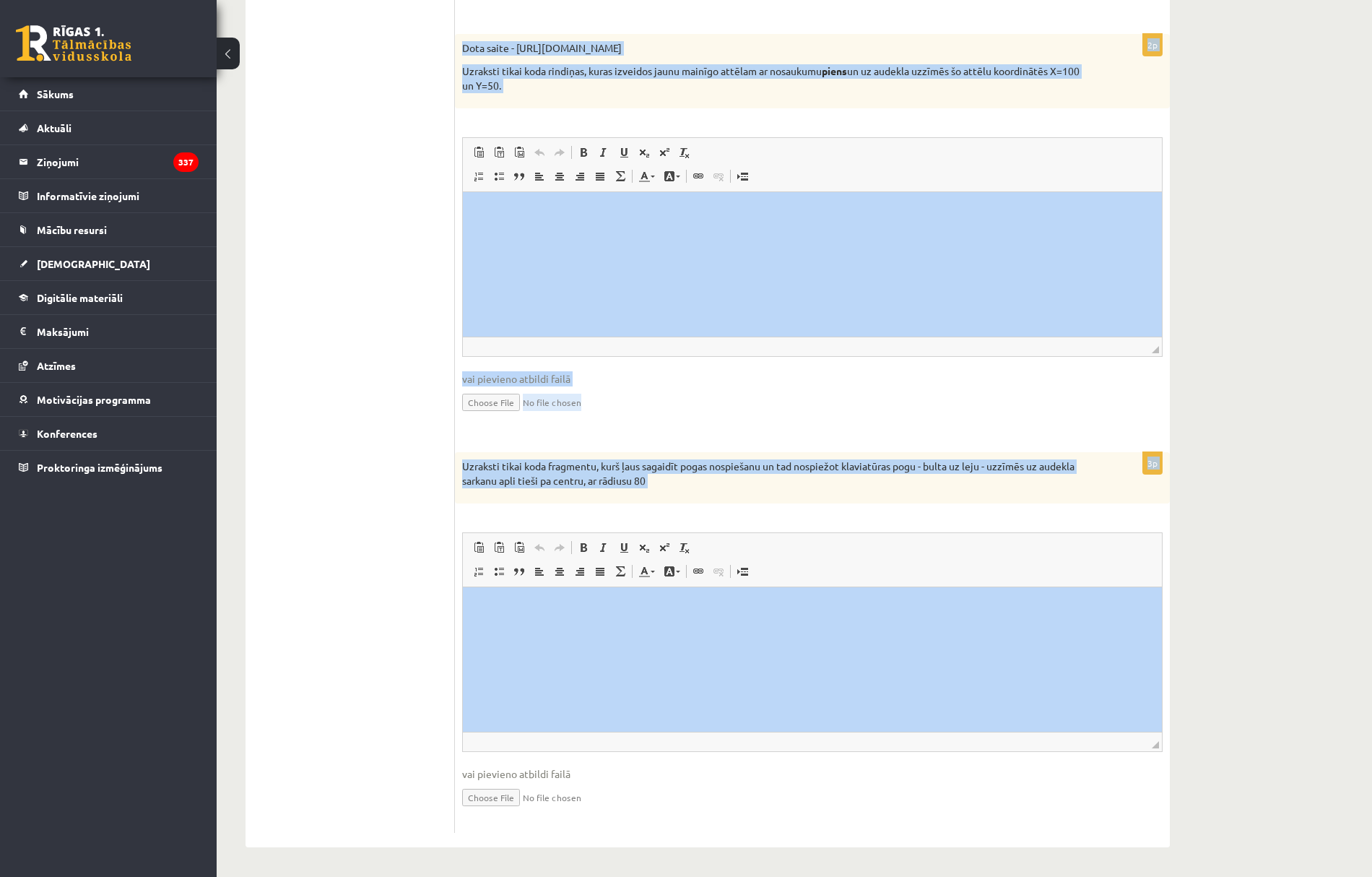
drag, startPoint x: 934, startPoint y: 877, endPoint x: 1024, endPoint y: 676, distance: 220.2
copy form "Loremips dolorsitam: 0. Cons adipiscing elitse doe tempo inci, ut labo etdolore…"
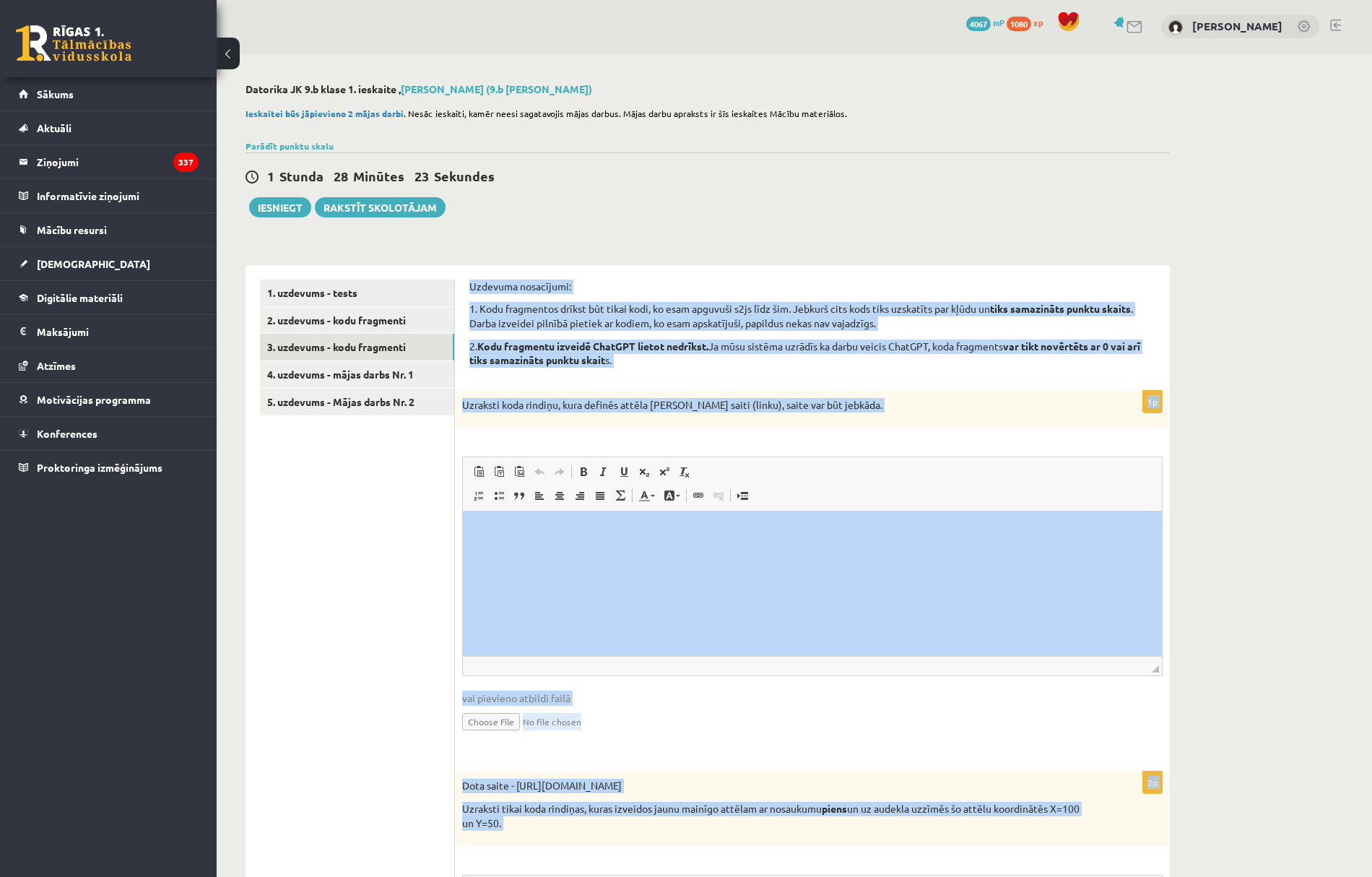
scroll to position [0, 0]
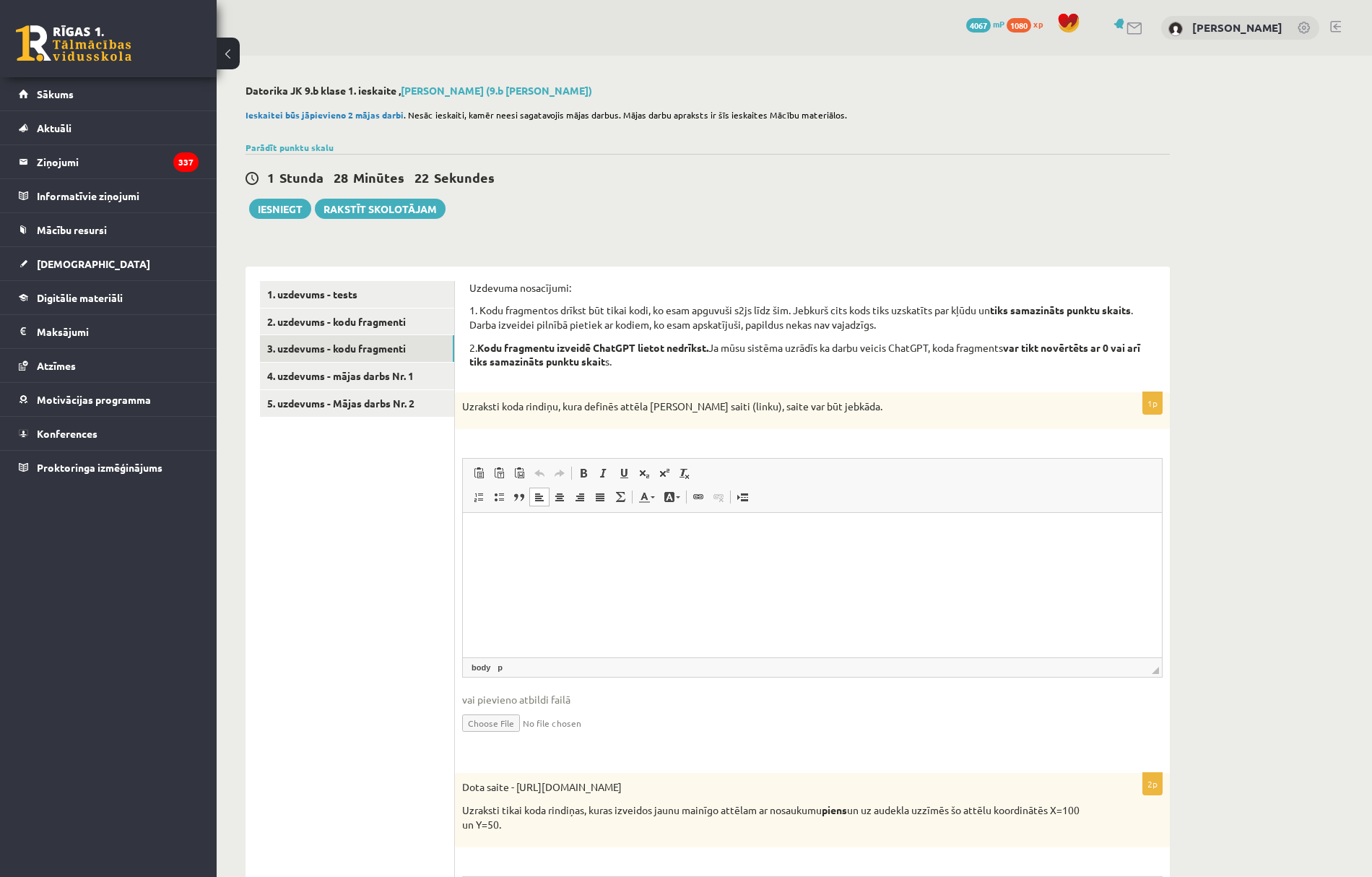
click at [580, 545] on html at bounding box center [812, 535] width 699 height 44
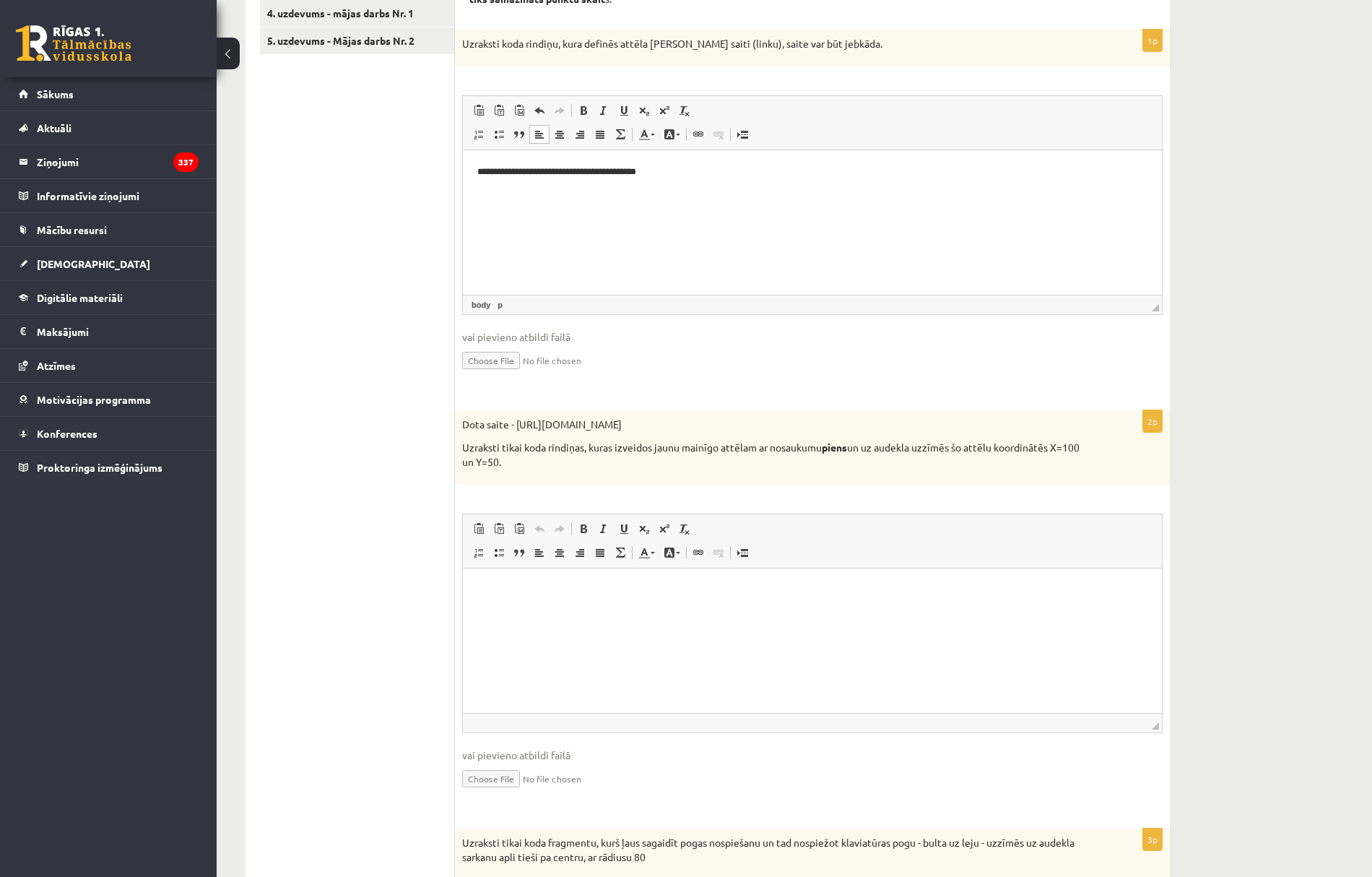
scroll to position [385, 0]
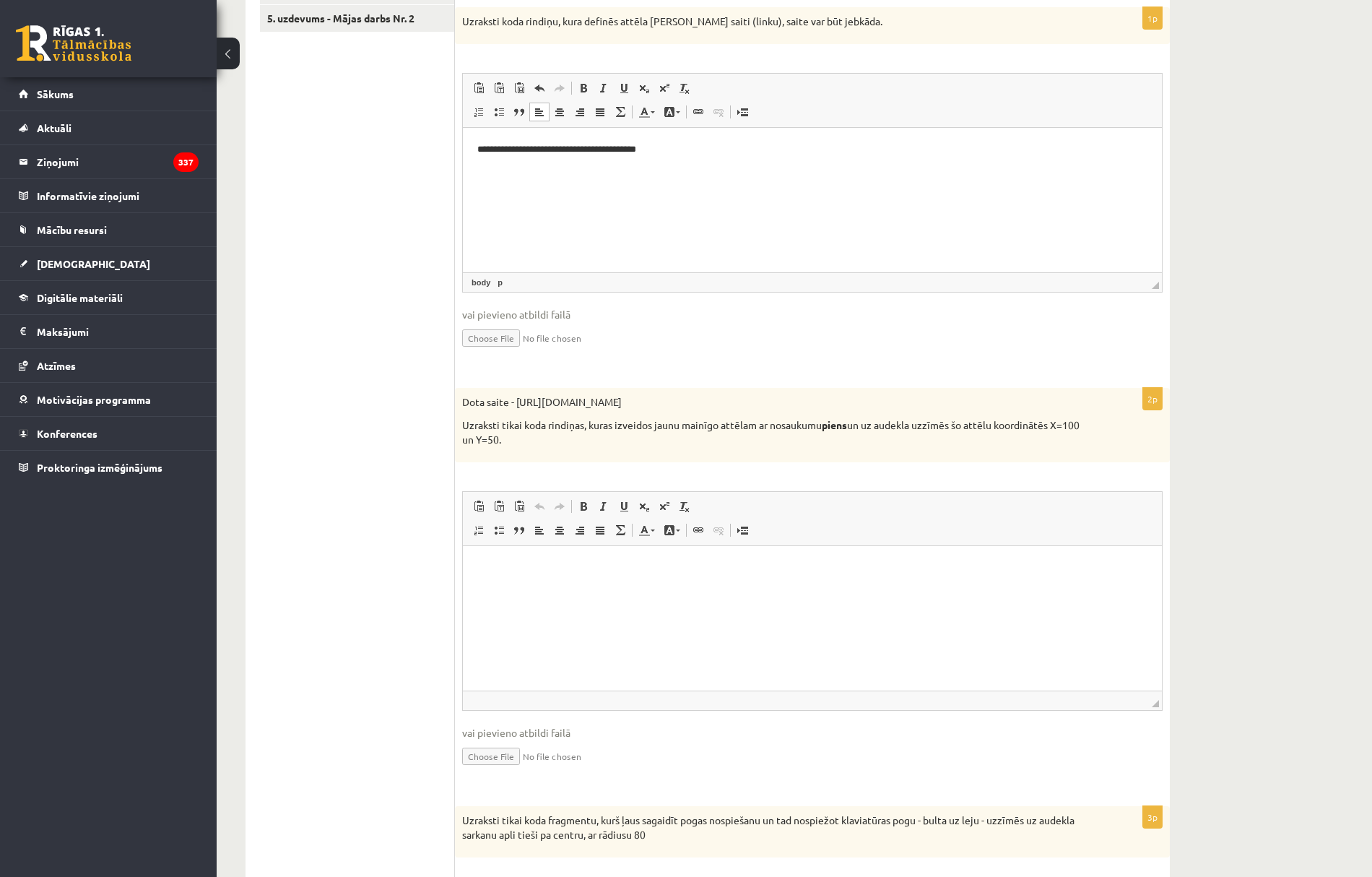
drag, startPoint x: 611, startPoint y: 606, endPoint x: 611, endPoint y: 590, distance: 16.0
click at [611, 590] on html at bounding box center [812, 569] width 699 height 44
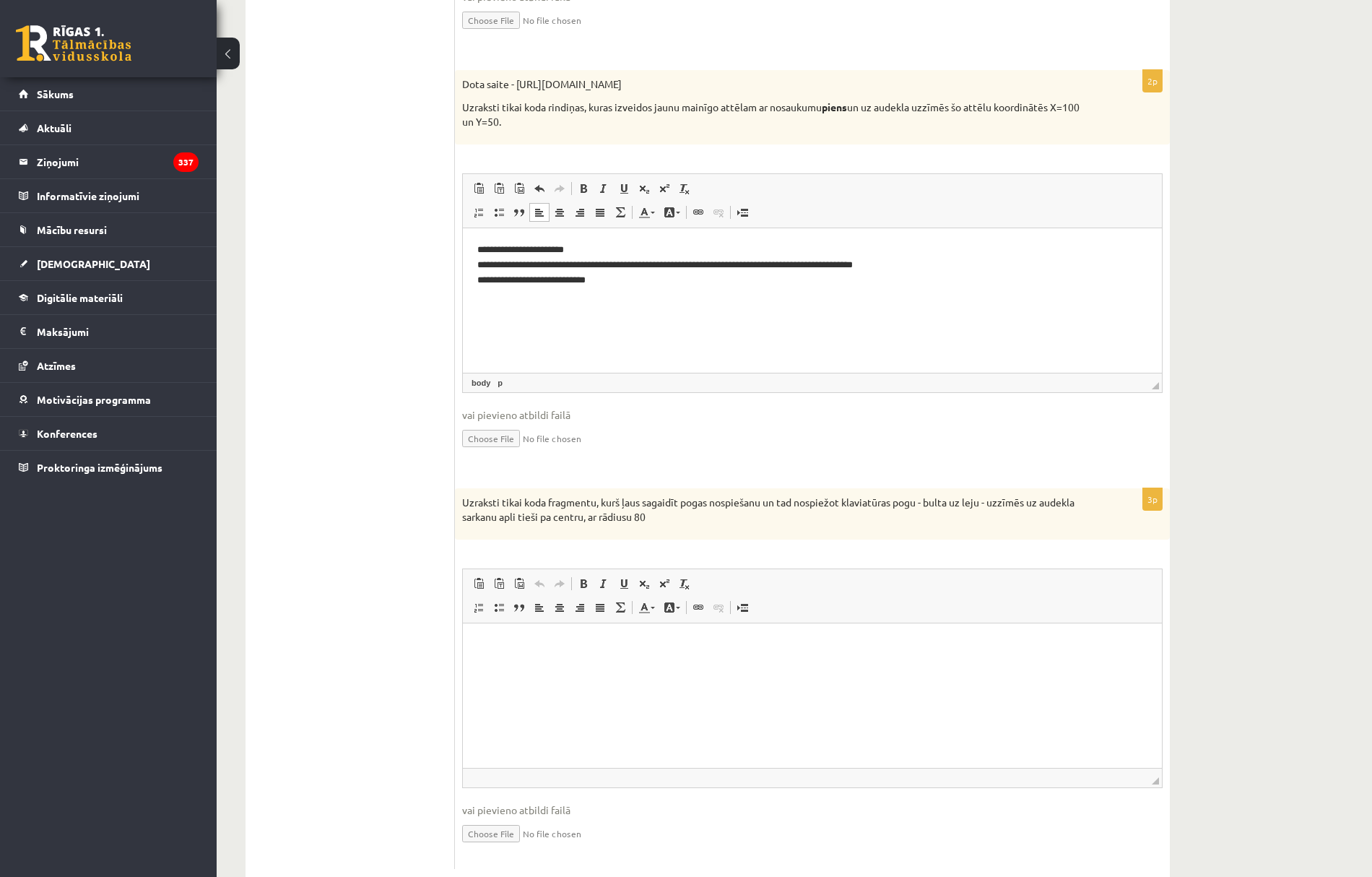
scroll to position [741, 0]
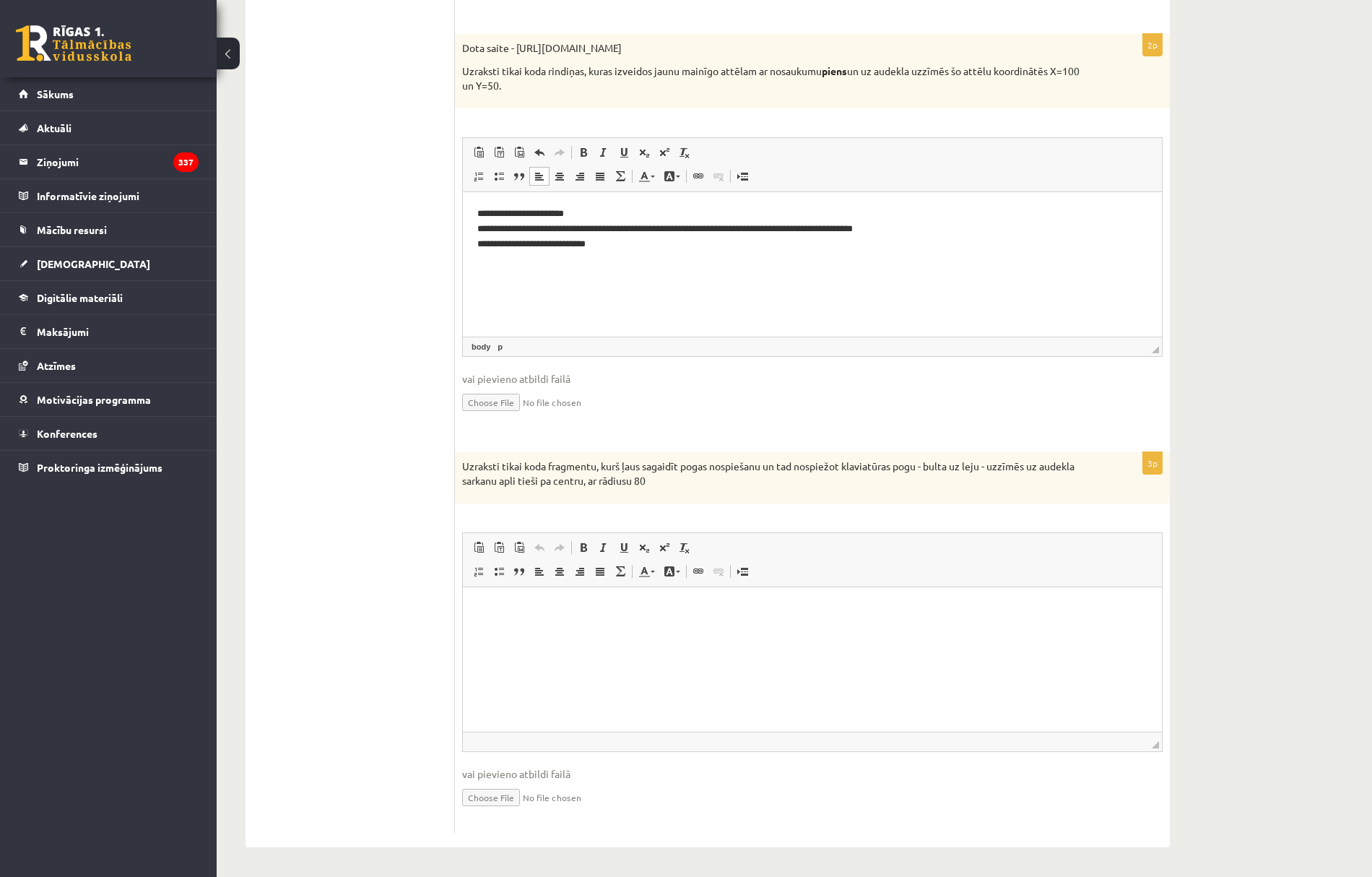
click at [652, 631] on html at bounding box center [812, 609] width 699 height 44
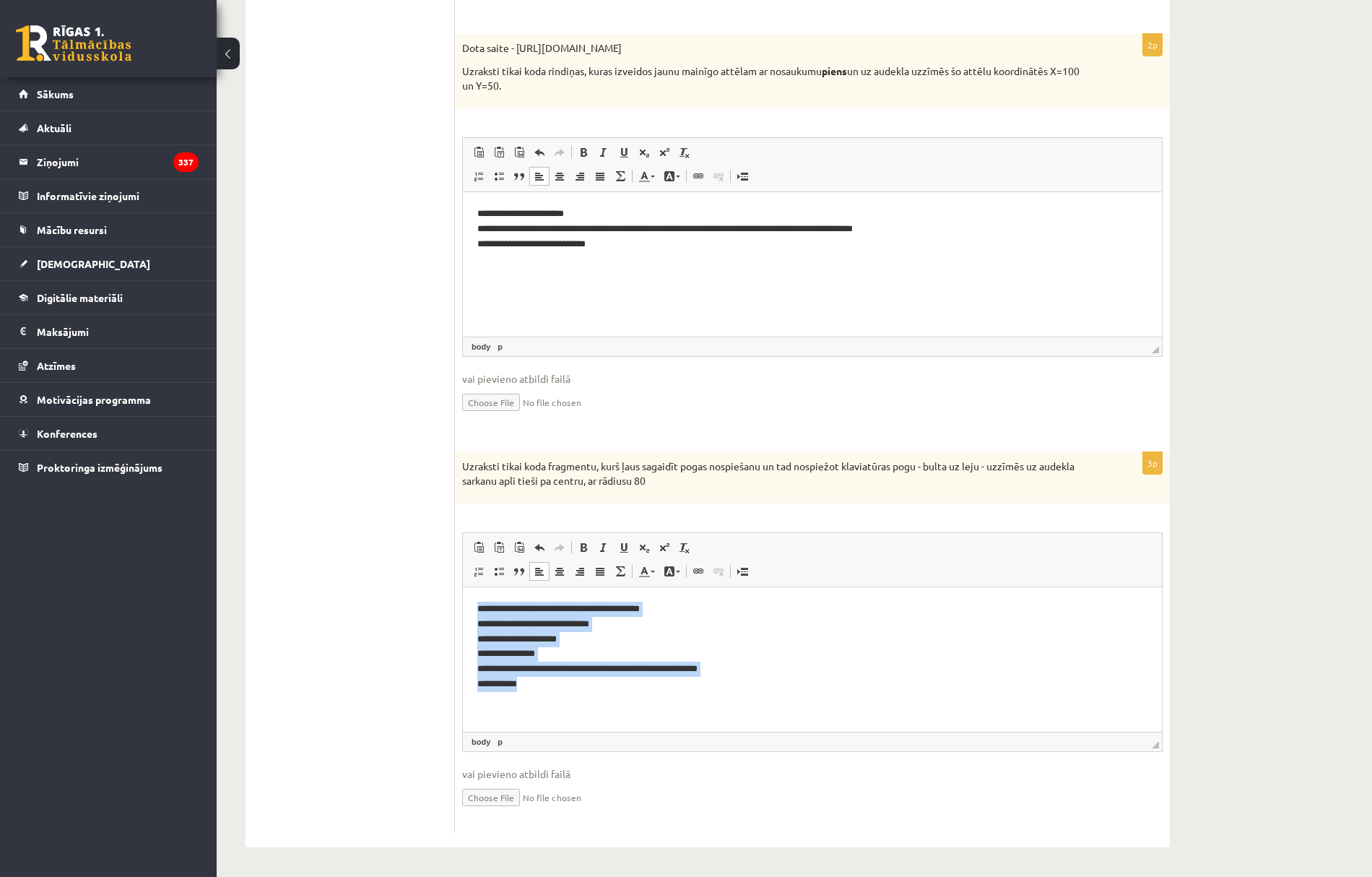
drag, startPoint x: 552, startPoint y: 685, endPoint x: 421, endPoint y: 550, distance: 188.1
click at [463, 587] on html "**********" at bounding box center [812, 646] width 699 height 119
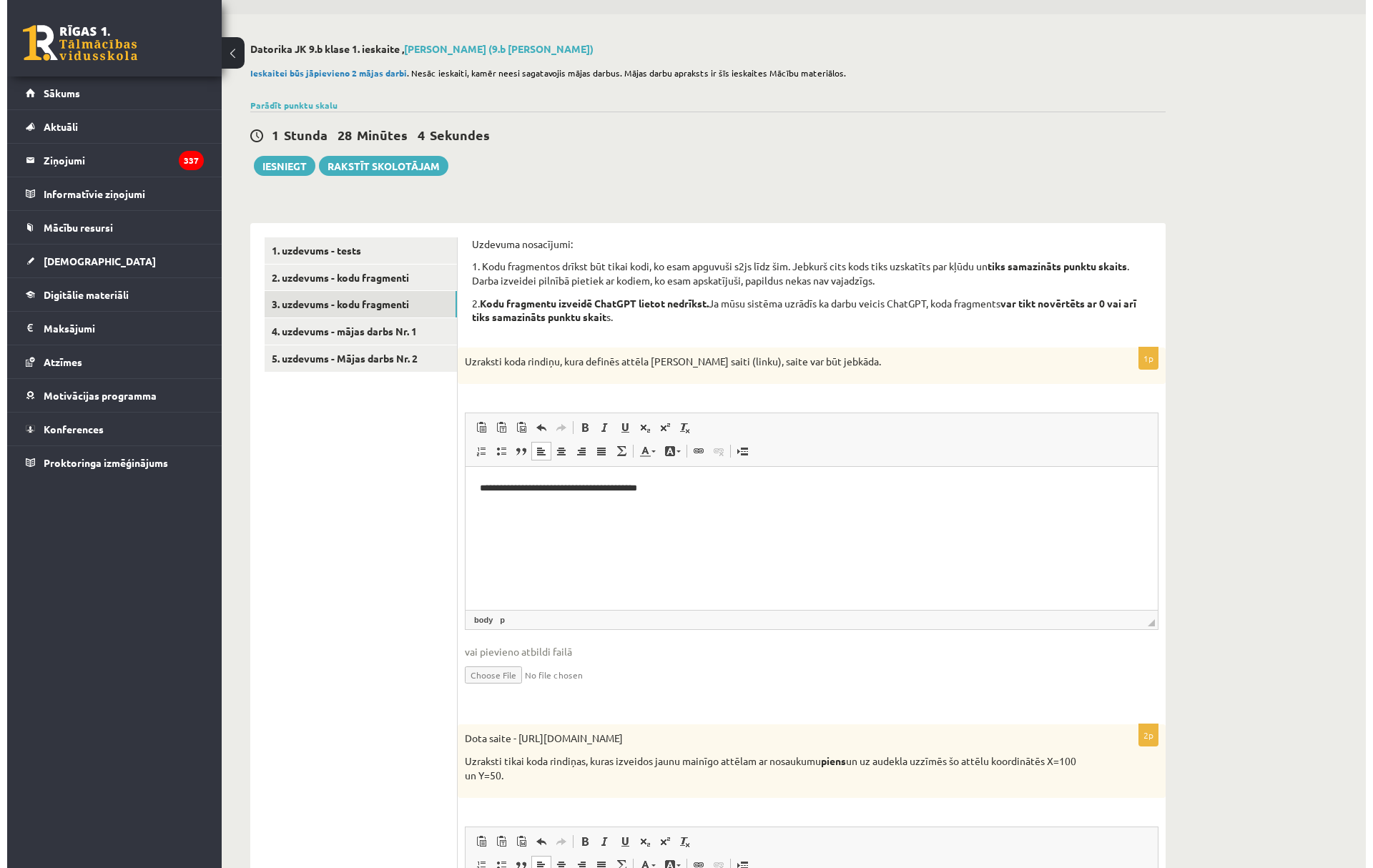
scroll to position [0, 0]
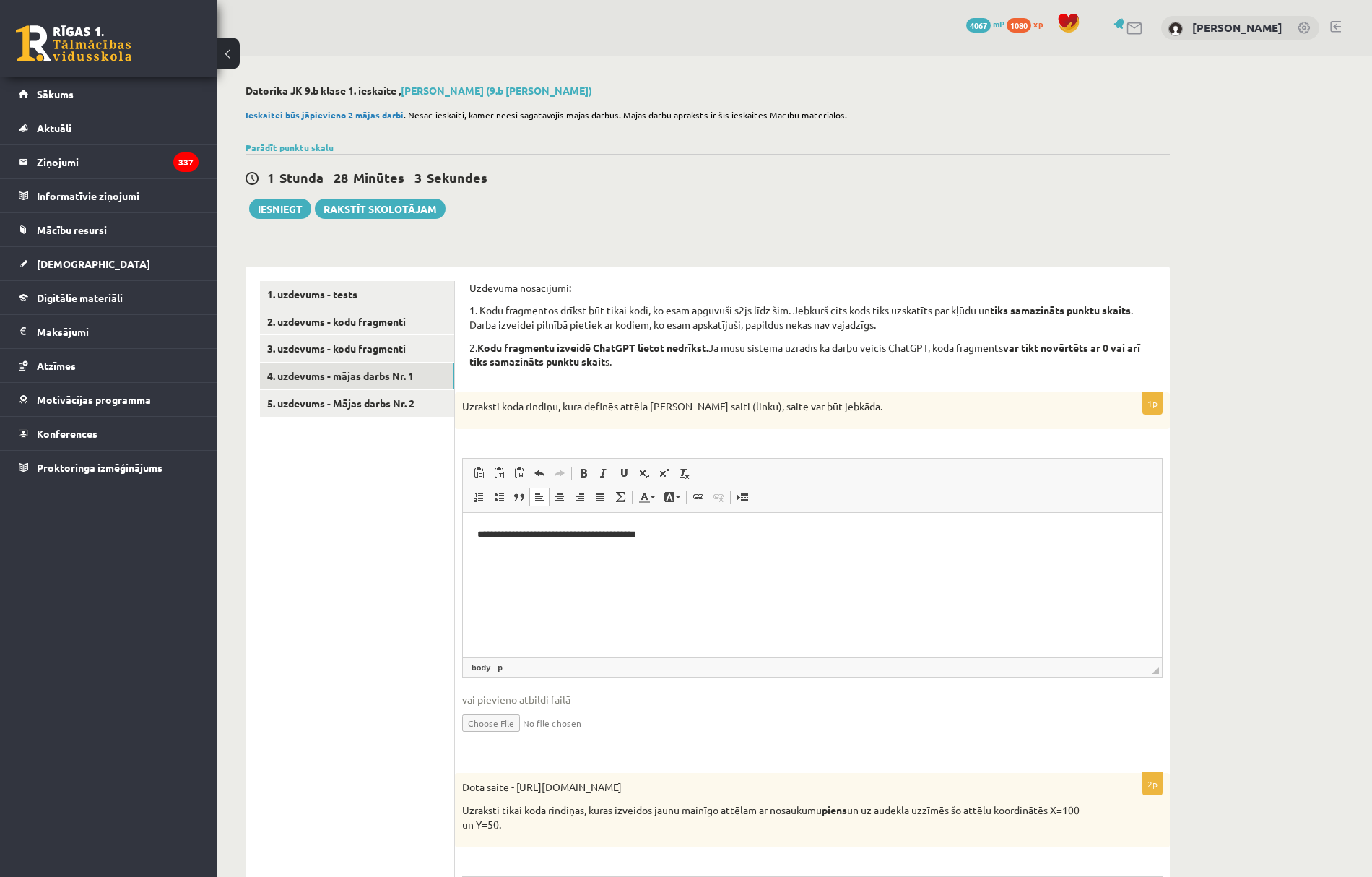
click at [382, 383] on link "4. uzdevums - mājas darbs Nr. 1" at bounding box center [357, 376] width 194 height 27
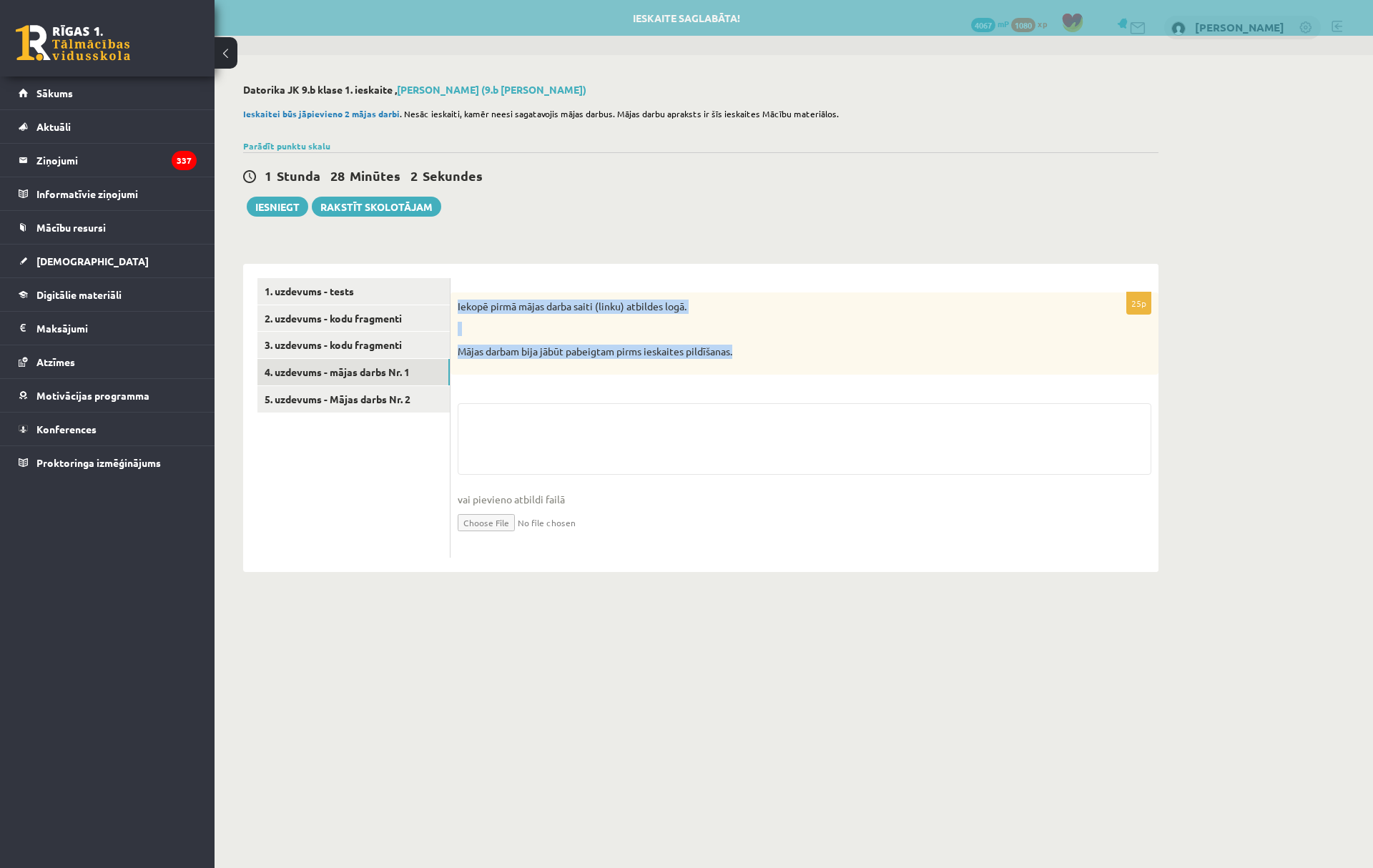
drag, startPoint x: 476, startPoint y: 313, endPoint x: 833, endPoint y: 388, distance: 364.8
click at [833, 388] on div "25p Iekopē pirmā mājas darba saiti (linku) atbildes logā. Mājas darbam bija jāb…" at bounding box center [804, 425] width 708 height 265
copy div "Iekopē pirmā mājas darba saiti (linku) atbildes logā. Mājas darbam bija jābūt p…"
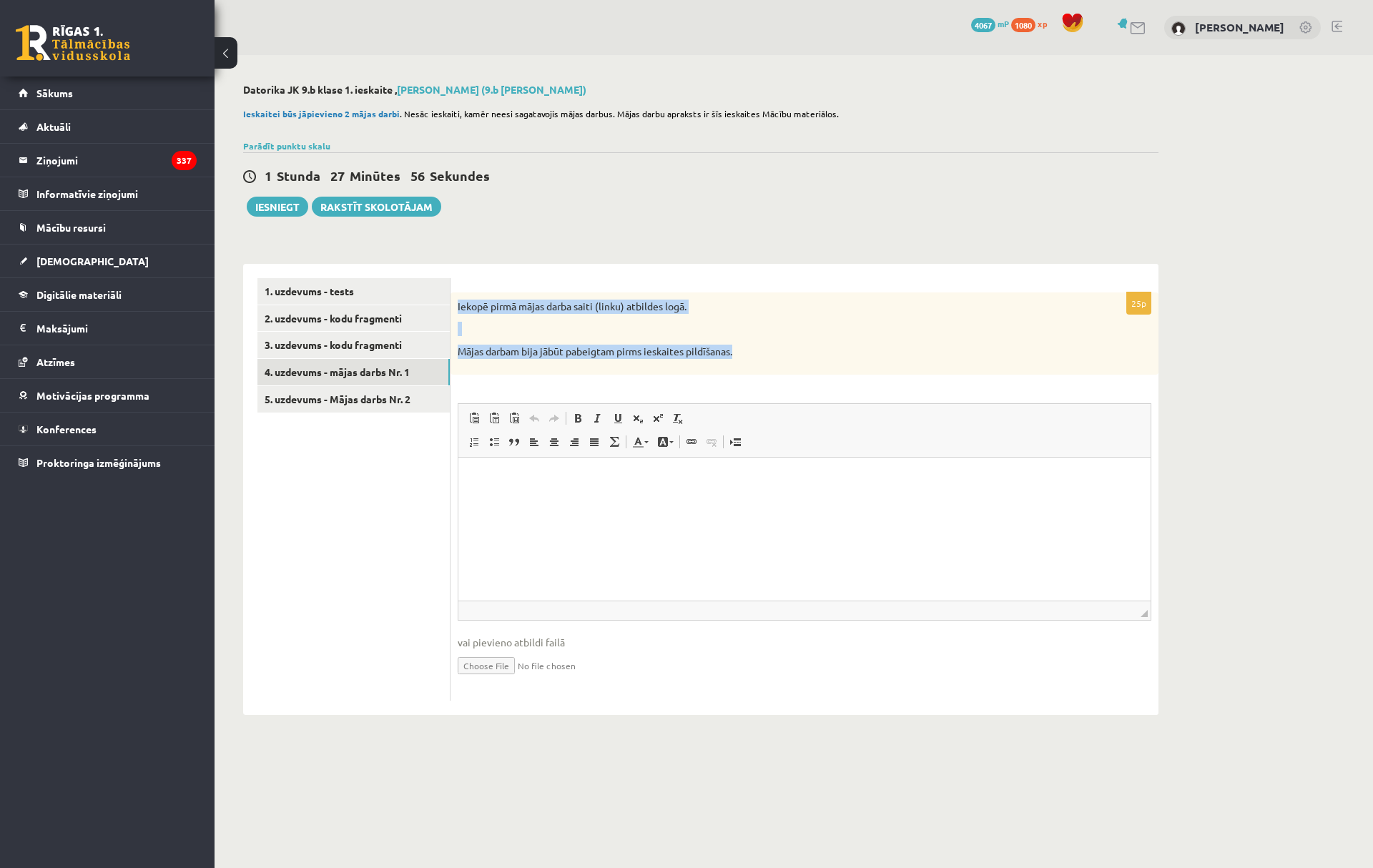
click at [1022, 272] on div "25p Iekopē pirmā mājas darba saiti (linku) atbildes logā. Mājas darbam bija jāb…" at bounding box center [804, 490] width 708 height 452
drag, startPoint x: 1071, startPoint y: 233, endPoint x: 1060, endPoint y: 238, distance: 12.1
click at [1070, 234] on div "**********" at bounding box center [700, 399] width 973 height 689
click at [375, 399] on link "5. uzdevums - Mājas darbs Nr. 2" at bounding box center [353, 400] width 192 height 26
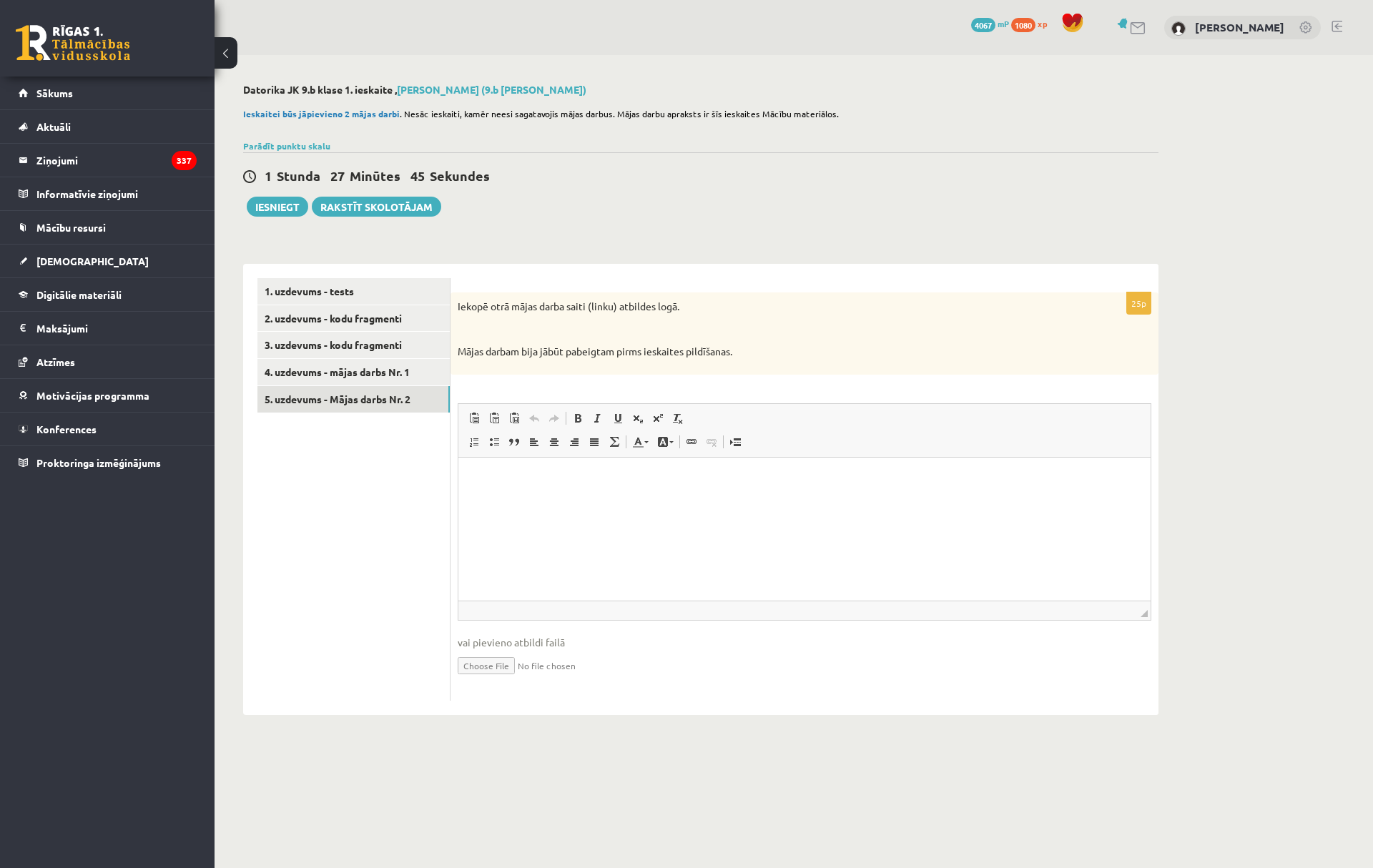
click at [1156, 57] on div "**********" at bounding box center [700, 399] width 973 height 689
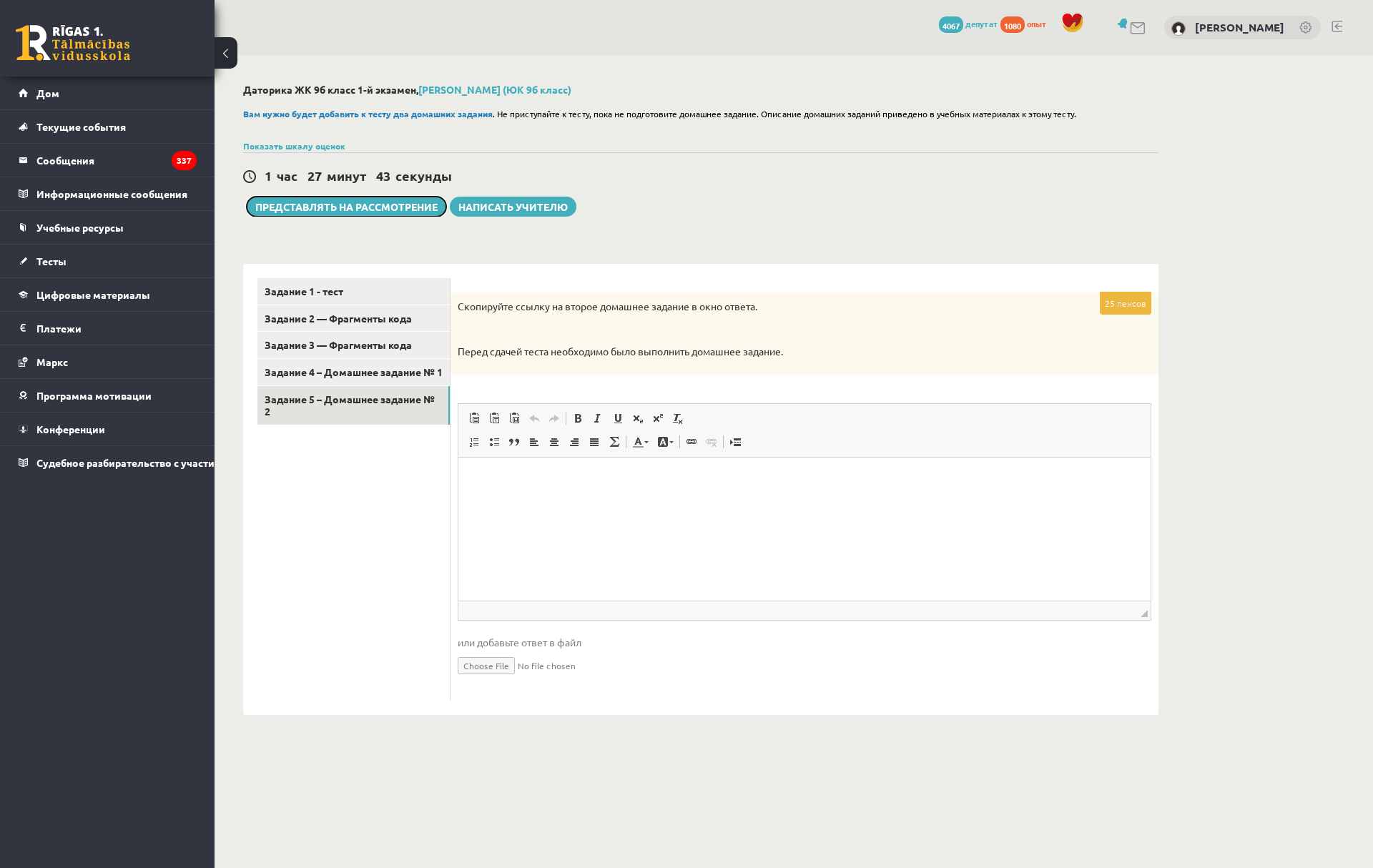
drag, startPoint x: 344, startPoint y: 206, endPoint x: 772, endPoint y: 163, distance: 430.2
click at [344, 206] on font "Представлять на рассмотрение" at bounding box center [346, 207] width 182 height 13
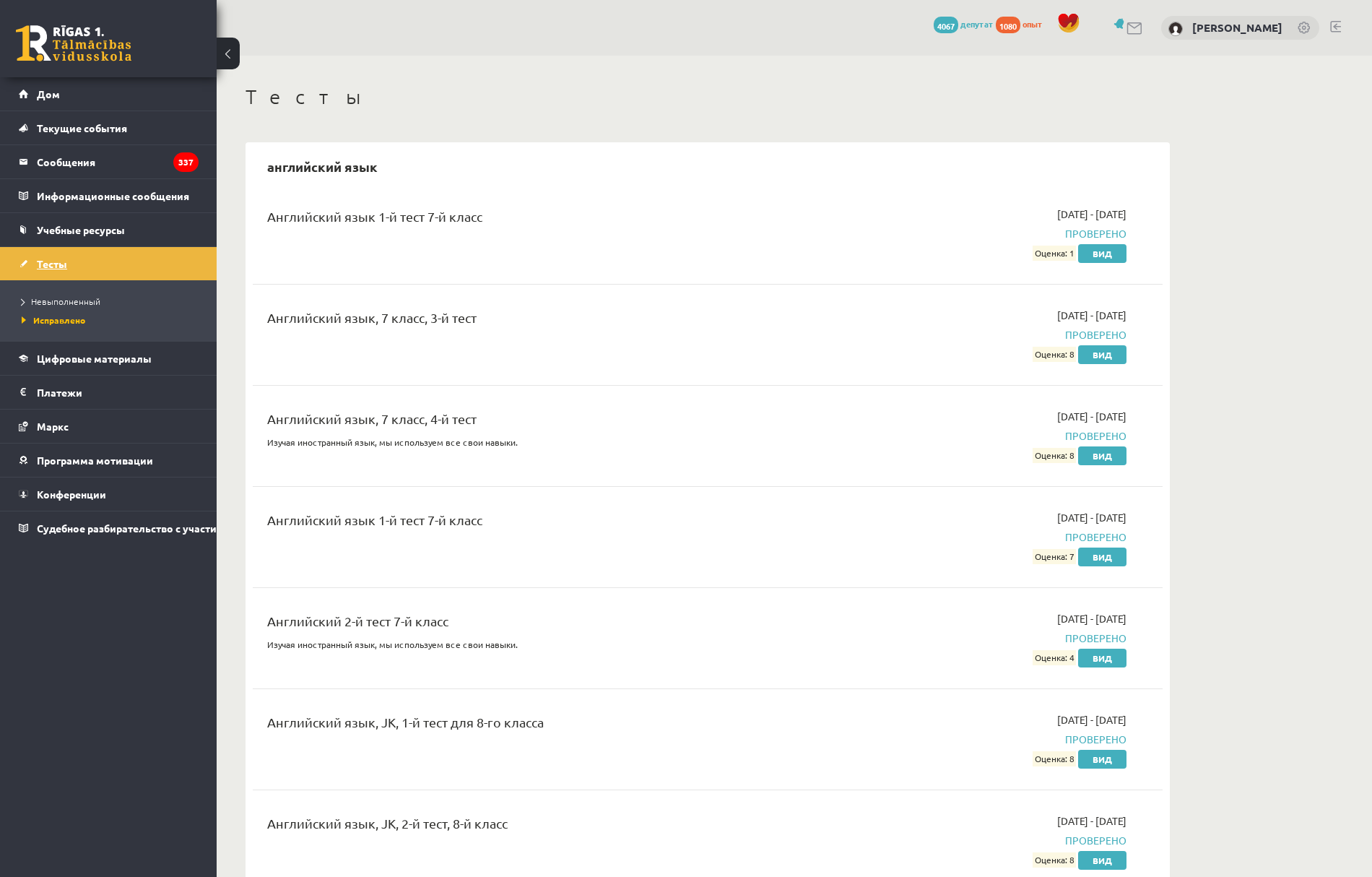
click at [143, 260] on link "Тесты" at bounding box center [108, 263] width 180 height 33
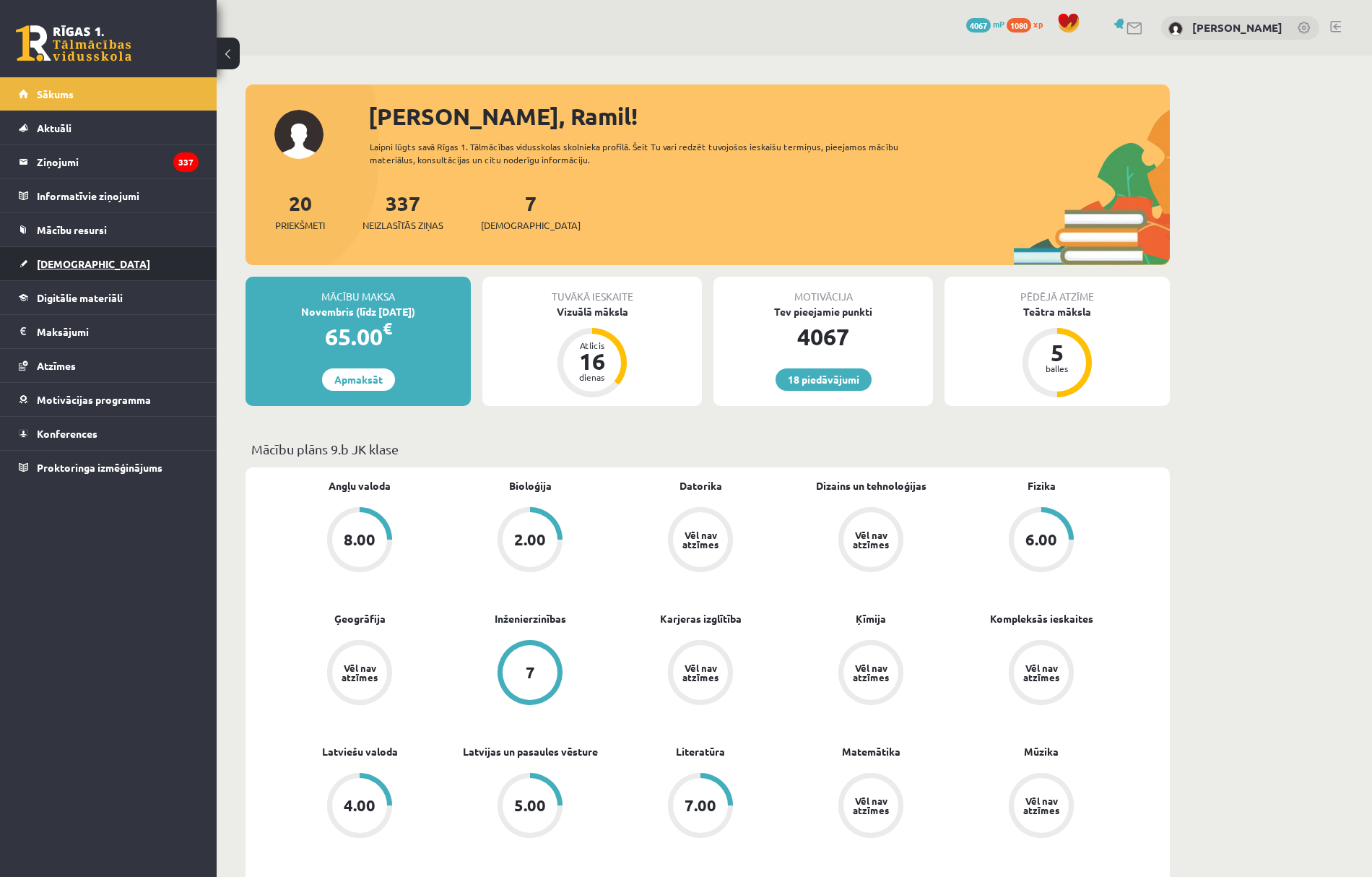
click at [71, 269] on span "[DEMOGRAPHIC_DATA]" at bounding box center [93, 264] width 113 height 13
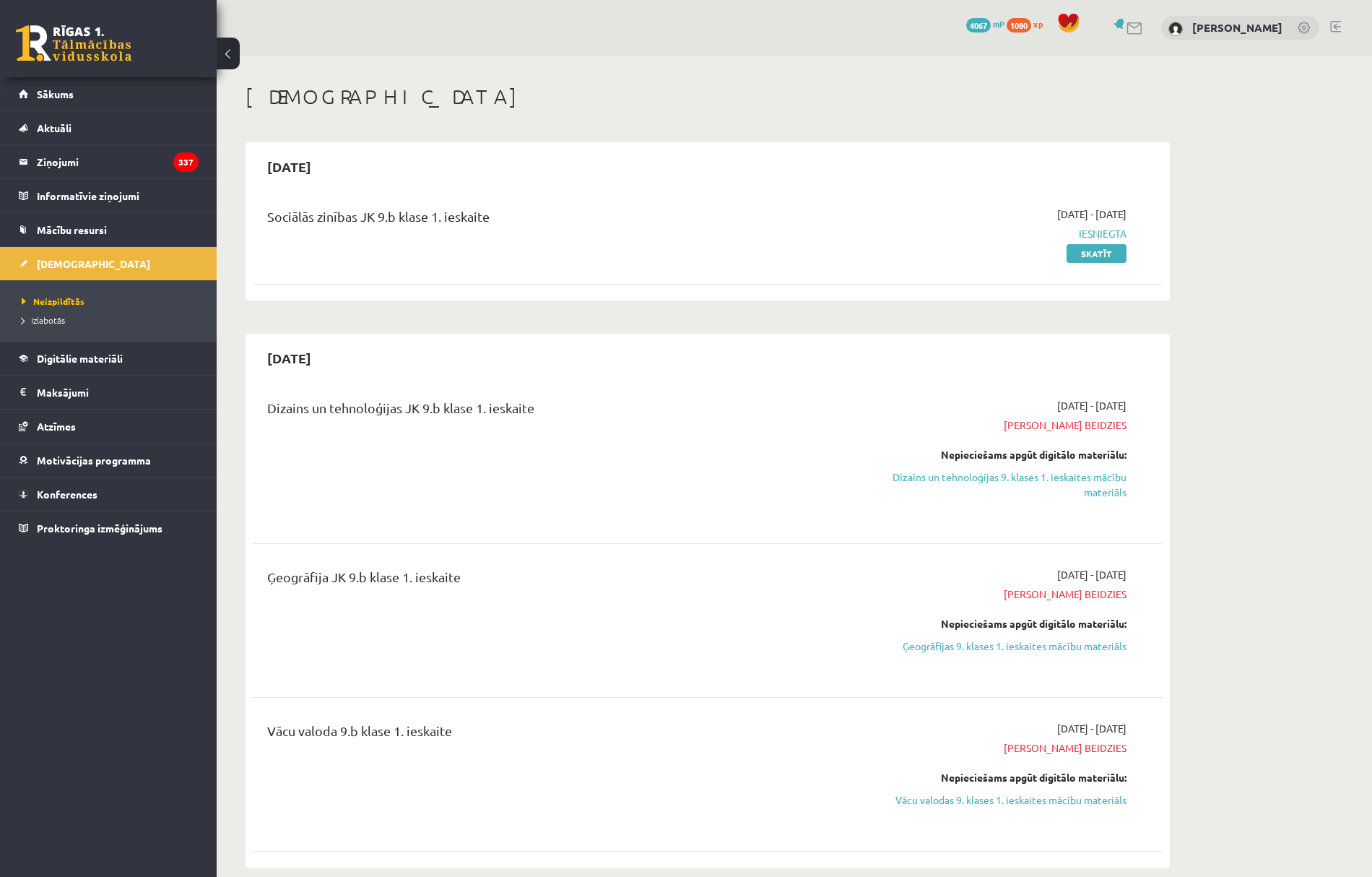
click at [1046, 465] on div "Nepieciešams apgūt digitālo materiālu: Dizains un tehnoloģijas 9. klases 1. ies…" at bounding box center [991, 473] width 272 height 53
click at [1047, 470] on link "Dizains un tehnoloģijas 9. klases 1. ieskaites mācību materiāls" at bounding box center [991, 484] width 272 height 30
